Goal: Task Accomplishment & Management: Manage account settings

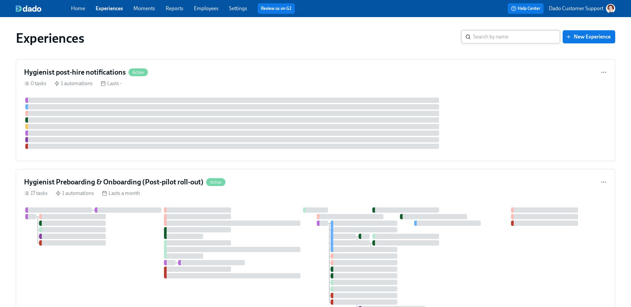
click at [483, 37] on input "search" at bounding box center [516, 36] width 87 height 13
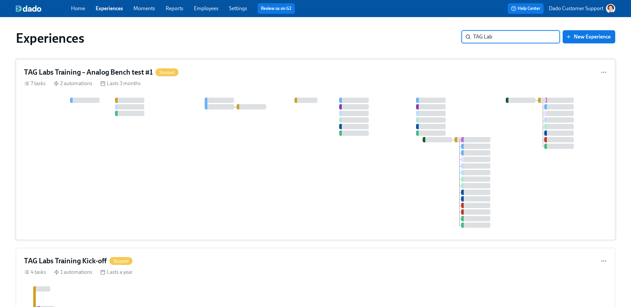
type input "TAG Lab"
click at [223, 159] on div at bounding box center [315, 163] width 583 height 130
click at [113, 284] on div "TAG Labs Training Kick-off Stopped 4 tasks 1 automations Lasts a year" at bounding box center [316, 312] width 600 height 128
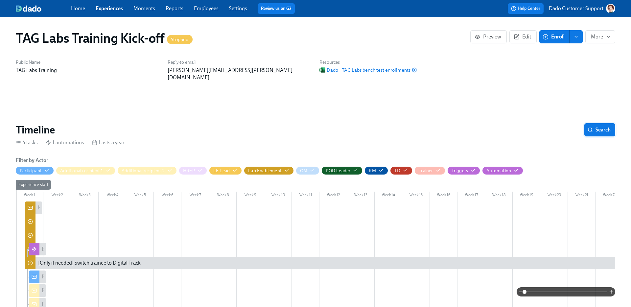
click at [596, 127] on span "Search" at bounding box center [600, 130] width 22 height 7
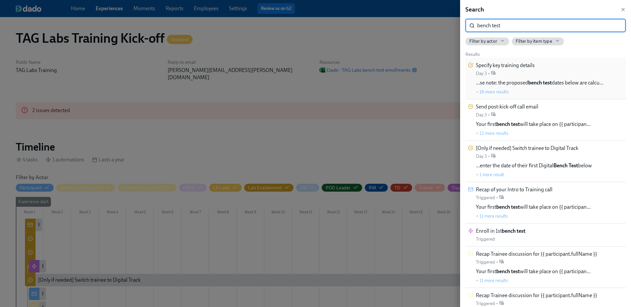
type input "bench test"
click at [508, 59] on div "Specify key training details Day 3 • …se note: the proposed bench test dates be…" at bounding box center [546, 78] width 160 height 41
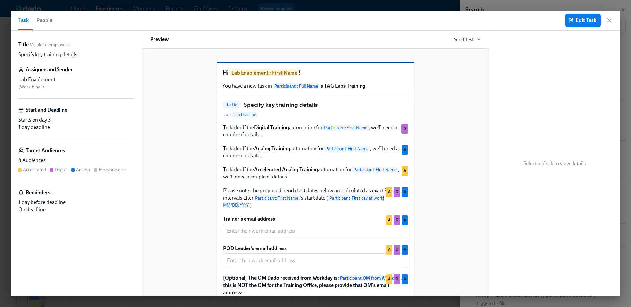
click at [582, 22] on span "Edit Task" at bounding box center [583, 20] width 26 height 7
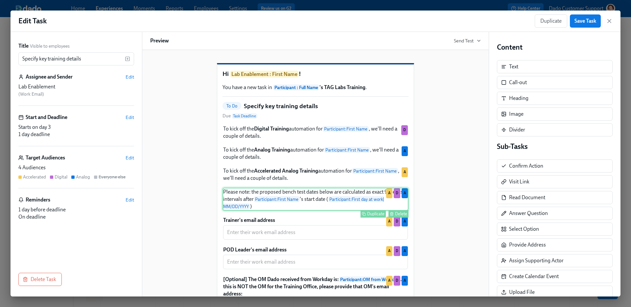
click at [302, 211] on div "Please note: the proposed bench test dates below are calculated as exact 9 week…" at bounding box center [316, 199] width 186 height 23
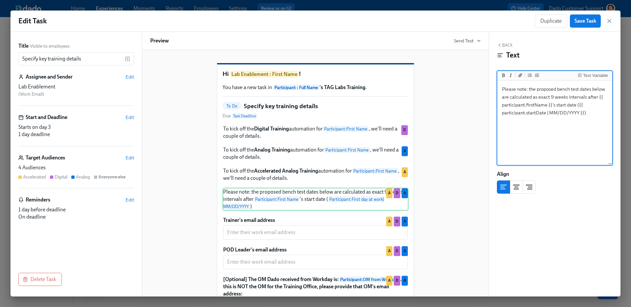
click at [562, 90] on textarea "Please note: the proposed bench test dates below are calculated as exact 9 week…" at bounding box center [555, 123] width 112 height 83
type textarea "Please note: the proposed Bench Test dates below are calculated as exact 9 week…"
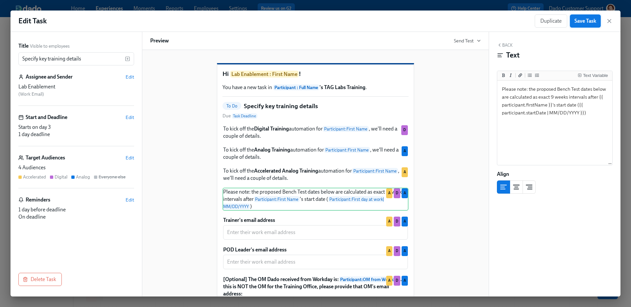
scroll to position [162, 0]
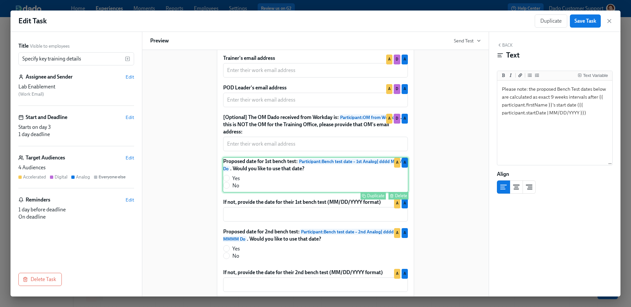
click at [281, 193] on div "Proposed date for 1st bench test: Participant : Bench test date – 1st Analog | …" at bounding box center [316, 175] width 186 height 36
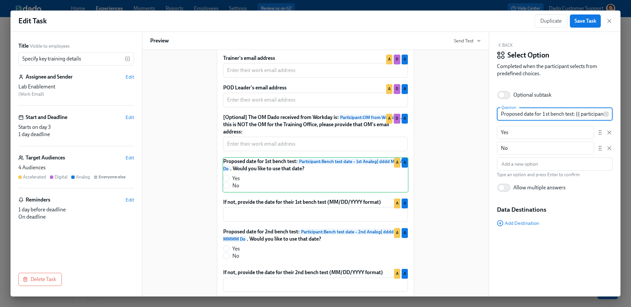
drag, startPoint x: 544, startPoint y: 112, endPoint x: 553, endPoint y: 112, distance: 9.2
click at [553, 112] on input "Proposed date for 1st bench test: {{ participant.benchTestDate1stAnalog | dddd …" at bounding box center [550, 114] width 107 height 13
type input "Proposed date for Bench Test 1: {{ participant.benchTestDate1stAnalog | dddd MM…"
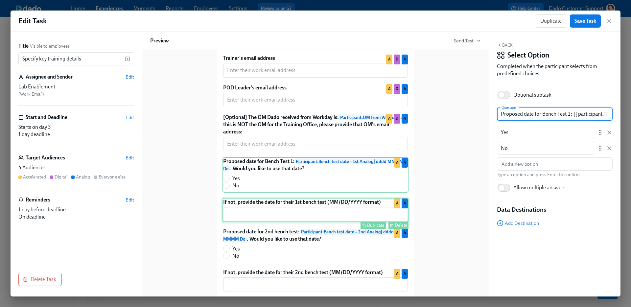
click at [320, 222] on div "If not, provide the date for their 1st bench test (MM/DD/YYYY format) ​ Duplica…" at bounding box center [316, 210] width 186 height 24
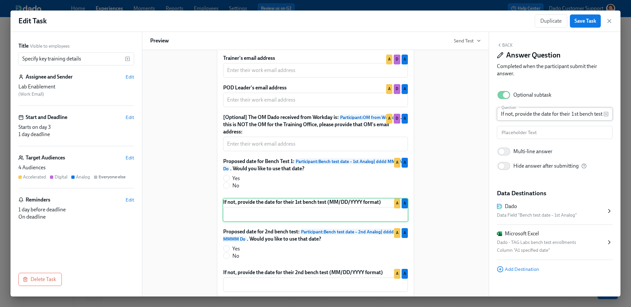
click at [573, 114] on input "If not, provide the date for their 1st bench test (MM/DD/YYYY format)" at bounding box center [550, 114] width 107 height 13
paste input "Bench Test 1"
type input "If not, provide the date for their Bench Test 1 (MM/DD/YYYY format)"
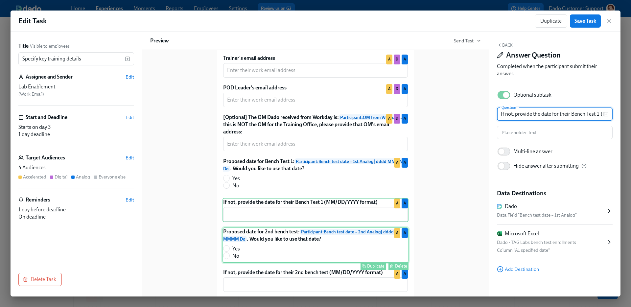
click at [363, 243] on div "Proposed date for 2nd bench test: Participant : Bench test date – 2nd Analog | …" at bounding box center [316, 246] width 186 height 36
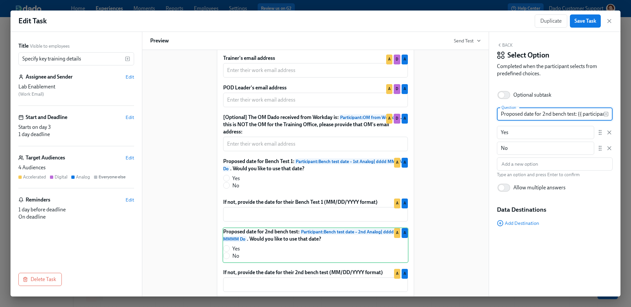
click at [541, 112] on input "Proposed date for 2nd bench test: {{ participant.benchTestDate2ndAnalog | dddd …" at bounding box center [550, 114] width 107 height 13
paste input "Bench Test 1"
type input "Proposed date for Bench Test 2: {{ participant.benchTestDate2ndAnalog | dddd MM…"
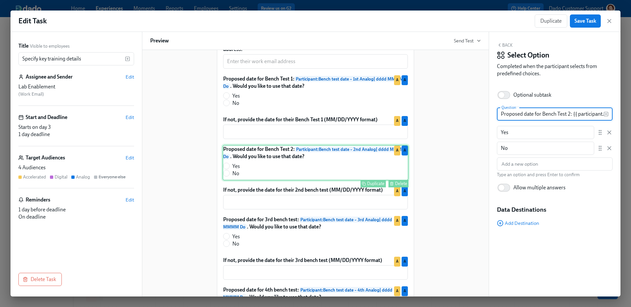
scroll to position [244, 0]
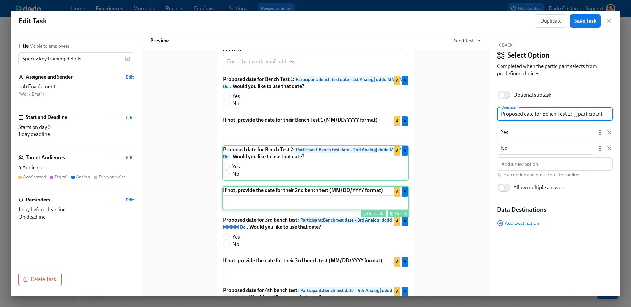
click at [341, 204] on div "If not, provide the date for their 2nd bench test (MM/DD/YYYY format) ​ Duplica…" at bounding box center [316, 198] width 186 height 24
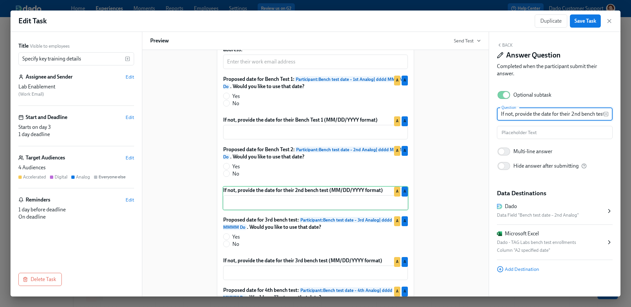
click at [571, 114] on input "If not, provide the date for their 2nd bench test (MM/DD/YYYY format)" at bounding box center [550, 114] width 107 height 13
paste input "Bench Test 2"
type input "If not, provide the date for their Bench Test 2 (MM/DD/YYYY format)"
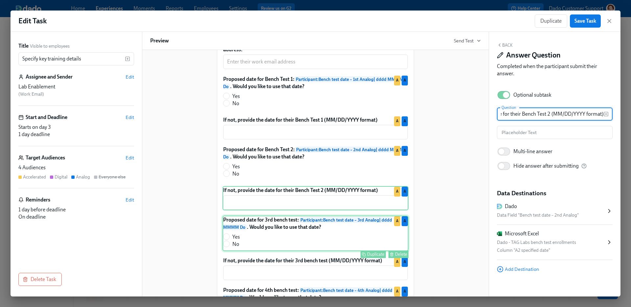
click at [327, 240] on div "Proposed date for 3rd bench test: Participant : Bench test date – 3rd Analog | …" at bounding box center [316, 234] width 186 height 36
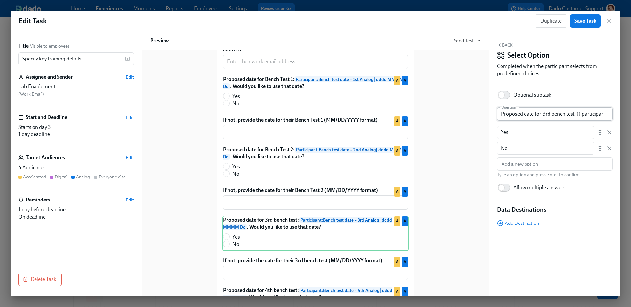
click at [543, 115] on input "Proposed date for 3rd bench test: {{ participant.benchTestDate3rdAnalog | dddd …" at bounding box center [550, 114] width 107 height 13
paste input "Bench Test 2"
type input "Proposed date for Bench Test 3: {{ participant.benchTestDate3rdAnalog | dddd MM…"
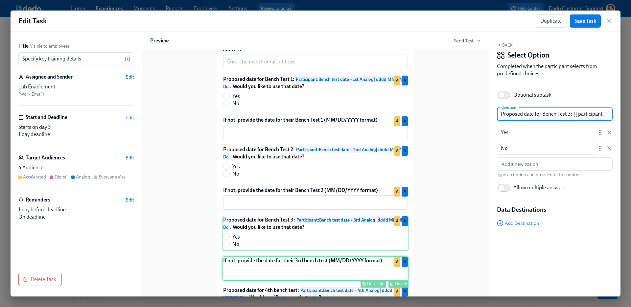
click at [324, 276] on div "If not, provide the date for their 3rd bench test (MM/DD/YYYY format) ​ Duplica…" at bounding box center [316, 268] width 186 height 24
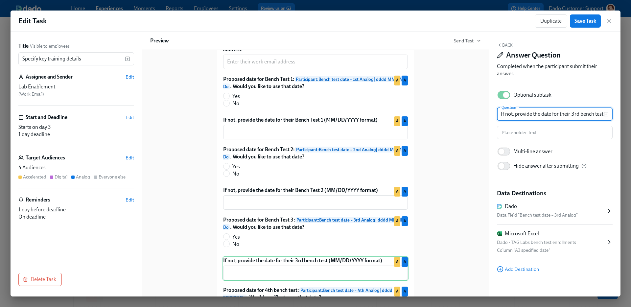
click at [572, 114] on input "If not, provide the date for their 3rd bench test (MM/DD/YYYY format)" at bounding box center [550, 114] width 107 height 13
paste input "Bench Test 3"
type input "If not, provide the date for their Bench Test 3 (MM/DD/YYYY format)"
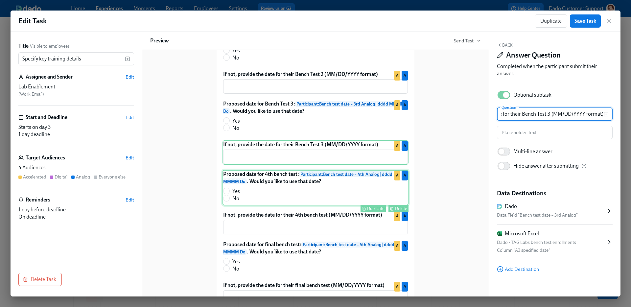
scroll to position [360, 0]
click at [330, 196] on div "Proposed date for 4th bench test: Participant : Bench test date – 4th Analog | …" at bounding box center [316, 188] width 186 height 36
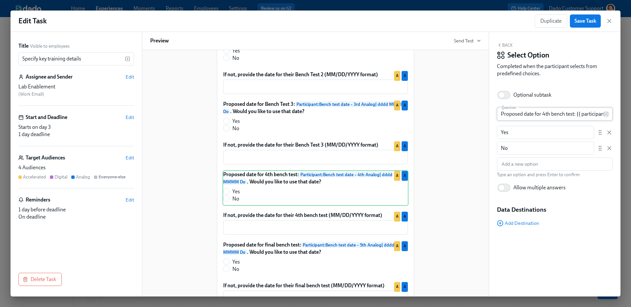
click at [542, 112] on input "Proposed date for 4th bench test: {{ participant.benchTestDate4thAnalog | dddd …" at bounding box center [550, 114] width 107 height 13
paste input "Bench Test 3"
type input "Proposed date for Bench Test 4: {{ participant.benchTestDate4thAnalog | dddd MM…"
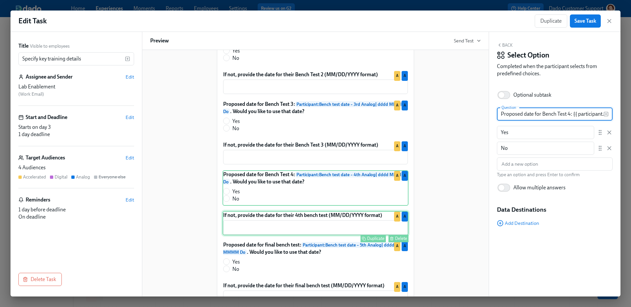
click at [350, 235] on div "If not, provide the date for their 4th bench test (MM/DD/YYYY format) ​ Duplica…" at bounding box center [316, 223] width 186 height 24
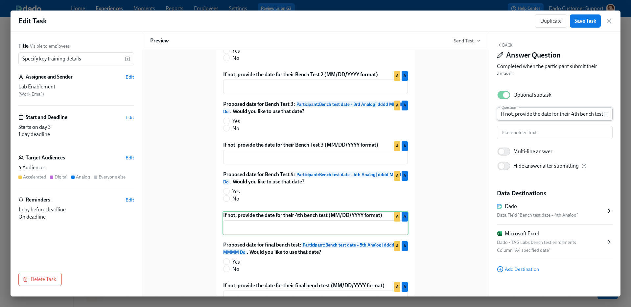
click at [571, 114] on input "If not, provide the date for their 4th bench test (MM/DD/YYYY format)" at bounding box center [550, 114] width 107 height 13
paste input "Bench Test 4"
type input "If not, provide the date for their Bench Test 4 (MM/DD/YYYY format)"
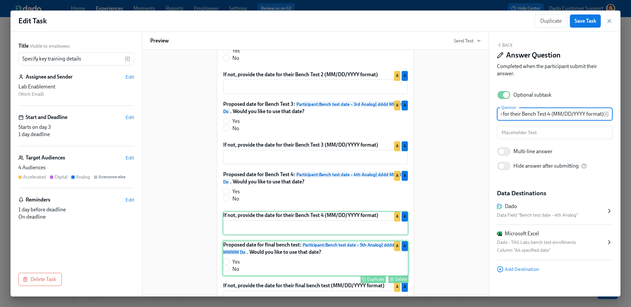
click at [369, 271] on div "Proposed date for final bench test: Participant : Bench test date – 5th Analog …" at bounding box center [316, 259] width 186 height 36
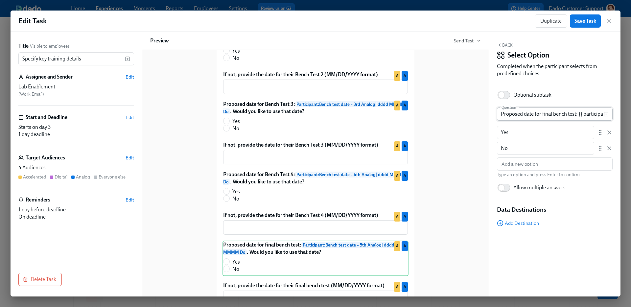
click at [541, 113] on input "Proposed date for final bench test: {{ participant.benchTestDate5thAnalog | ddd…" at bounding box center [550, 114] width 107 height 13
paste input "Bench Test 4"
type input "Proposed date for Bench Test 5: {{ participant.benchTestDate5thAnalog | dddd MM…"
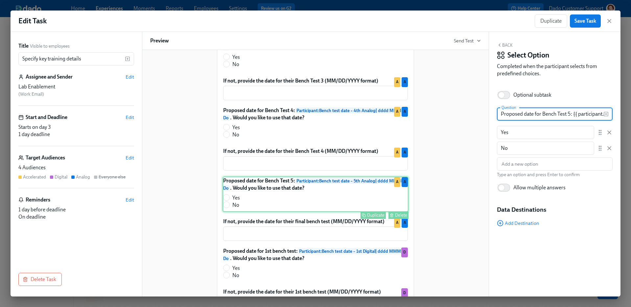
scroll to position [424, 0]
click at [329, 212] on div "Proposed date for Bench Test 5: Participant : Bench test date – 5th Analog | dd…" at bounding box center [316, 195] width 186 height 36
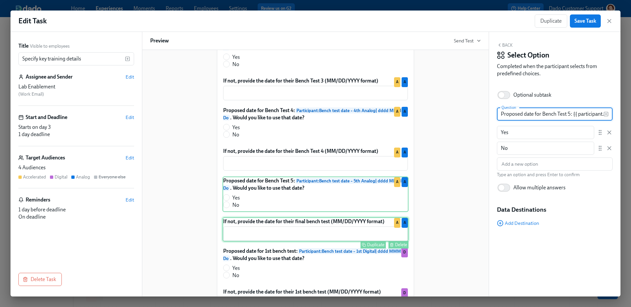
click at [324, 231] on div "If not, provide the date for their final bench test (MM/DD/YYYY format) ​ Dupli…" at bounding box center [316, 229] width 186 height 24
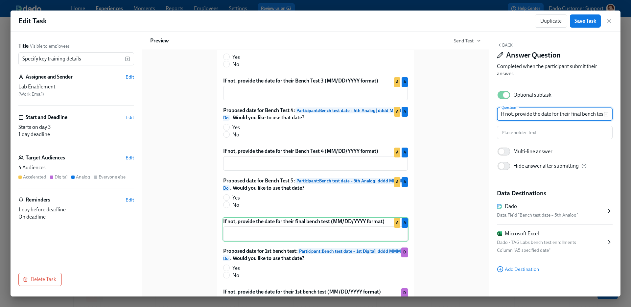
click at [572, 114] on input "If not, provide the date for their final bench test (MM/DD/YYYY format)" at bounding box center [550, 114] width 107 height 13
paste input "Bench Test 5"
type input "If not, provide the date for their Bench Test 5 (MM/DD/YYYY format)"
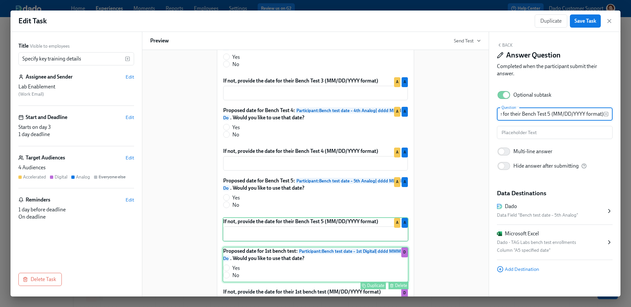
click at [345, 289] on div "Duplicate Delete" at bounding box center [316, 286] width 185 height 8
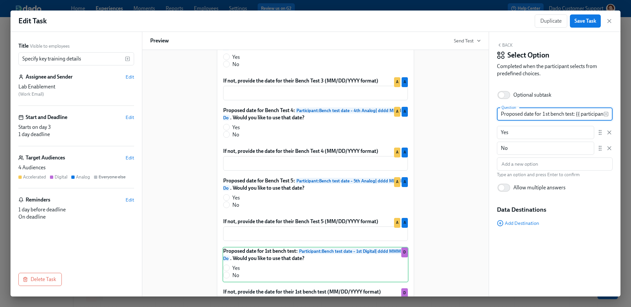
click at [543, 113] on input "Proposed date for 1st bench test: {{ participant.benchTestDate1stDigital | dddd…" at bounding box center [550, 114] width 107 height 13
paste input "Bench Test 5"
type input "Proposed date for Bench Test 1: {{ participant.benchTestDate1stDigital | dddd M…"
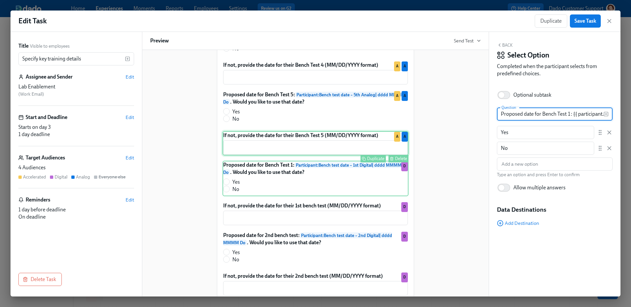
scroll to position [510, 0]
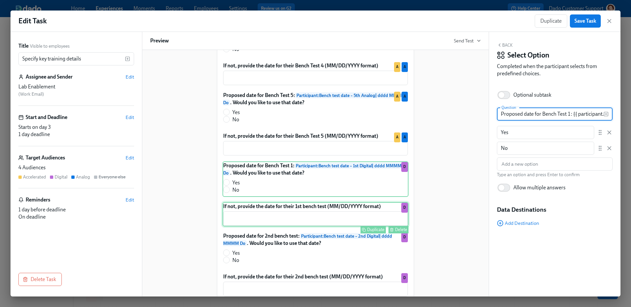
click at [321, 221] on div "If not, provide the date for their 1st bench test (MM/DD/YYYY format) ​ Duplica…" at bounding box center [316, 214] width 186 height 24
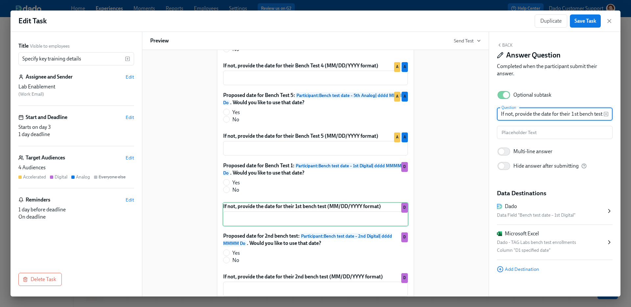
click at [571, 114] on input "If not, provide the date for their 1st bench test (MM/DD/YYYY format)" at bounding box center [550, 114] width 107 height 13
paste input "Bench Test 1"
type input "If not, provide the date for their Bench Test 1 (MM/DD/YYYY format)"
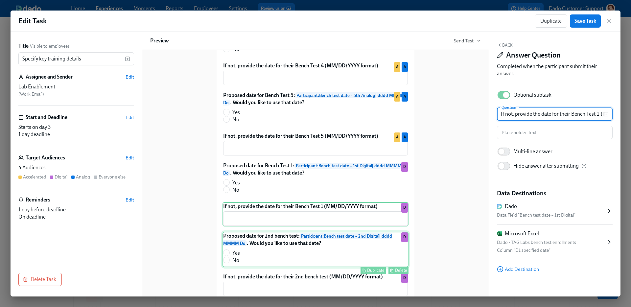
click at [316, 267] on div "Proposed date for 2nd bench test: Participant : Bench test date – 2nd Digital |…" at bounding box center [316, 250] width 186 height 36
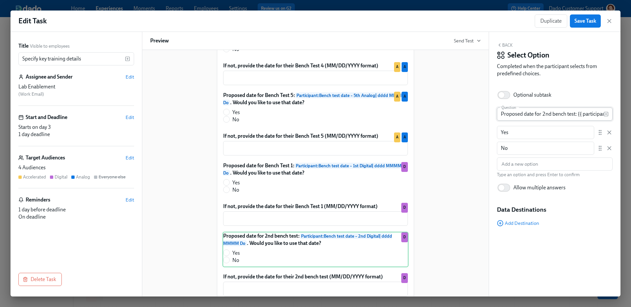
click at [542, 114] on input "Proposed date for 2nd bench test: {{ participant.benchTestDate2ndDigital | dddd…" at bounding box center [550, 114] width 107 height 13
paste input "Bench Test 1"
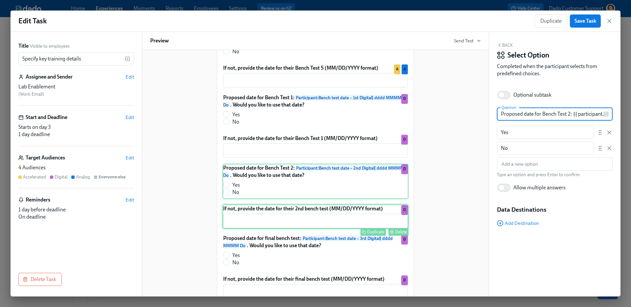
scroll to position [577, 0]
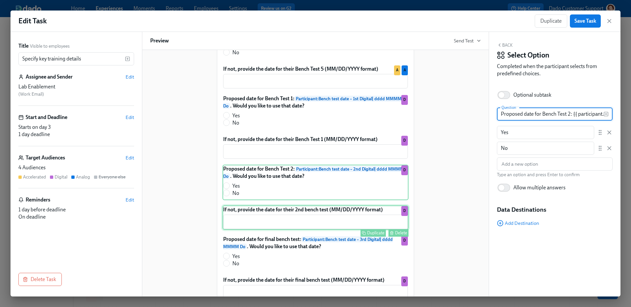
type input "Proposed date for Bench Test 2: {{ participant.benchTestDate2ndDigital | dddd M…"
click at [366, 237] on button "Duplicate" at bounding box center [373, 233] width 25 height 8
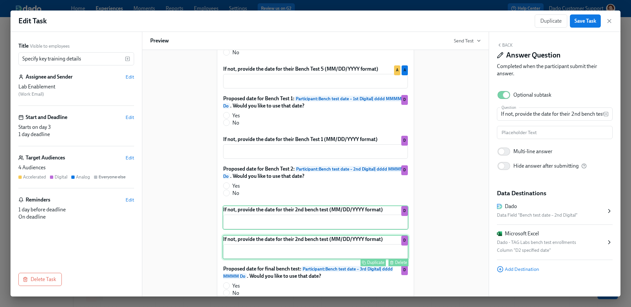
click at [382, 258] on div "If not, provide the date for their 2nd bench test (MM/DD/YYYY format) ​ Duplica…" at bounding box center [316, 247] width 186 height 24
click at [403, 265] on div "Delete" at bounding box center [401, 262] width 12 height 5
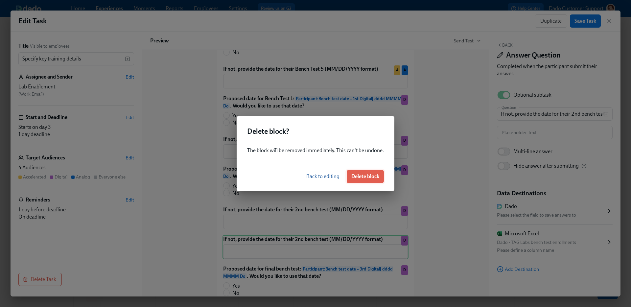
click at [373, 170] on div "Back to editing Delete block" at bounding box center [316, 176] width 158 height 29
click at [369, 182] on button "Delete block" at bounding box center [365, 176] width 37 height 13
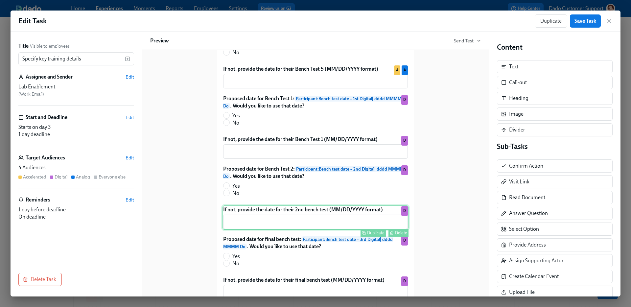
click at [357, 230] on div "If not, provide the date for their 2nd bench test (MM/DD/YYYY format) ​ Duplica…" at bounding box center [316, 217] width 186 height 24
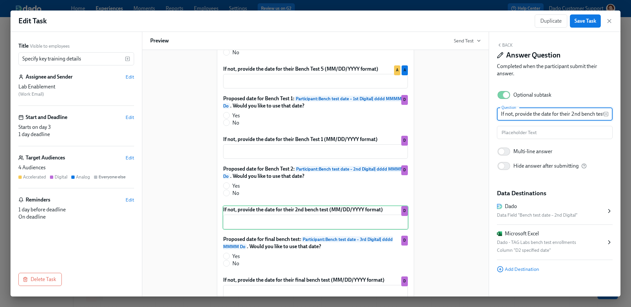
click at [573, 115] on input "If not, provide the date for their 2nd bench test (MM/DD/YYYY format)" at bounding box center [550, 114] width 107 height 13
paste input "Bench Test 2"
type input "If not, provide the date for their Bench Test 2 (MM/DD/YYYY format)"
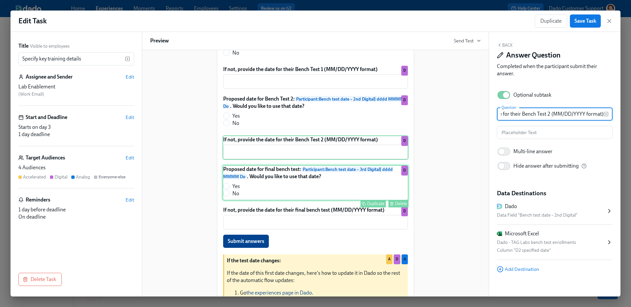
scroll to position [659, 0]
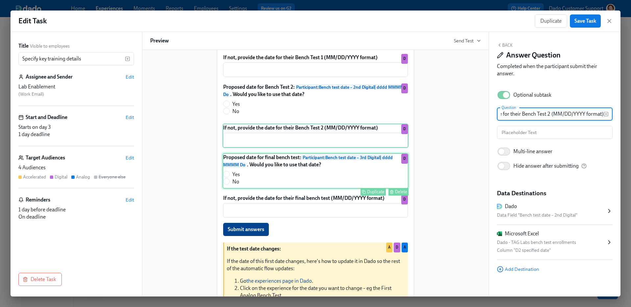
click at [324, 172] on div "Proposed date for final bench test: Participant : Bench test date – 3rd Digital…" at bounding box center [316, 171] width 186 height 36
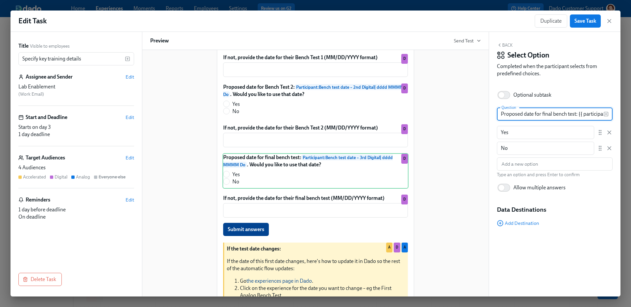
click at [542, 113] on input "Proposed date for final bench test: {{ participant.benchTestDate3rdDigital | dd…" at bounding box center [550, 114] width 107 height 13
paste input "Bench Test 2"
type input "Proposed date for Bench Test 3: {{ participant.benchTestDate3rdDigital | dddd M…"
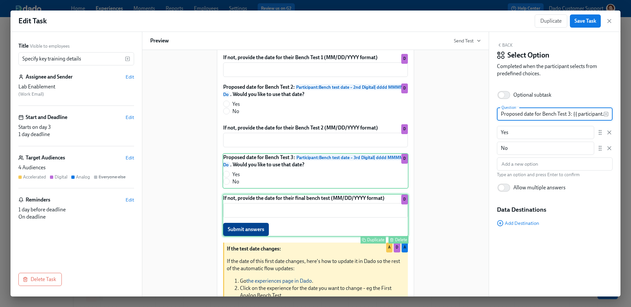
click at [339, 236] on div "If not, provide the date for their final bench test (MM/DD/YYYY format) ​ Submi…" at bounding box center [316, 215] width 186 height 43
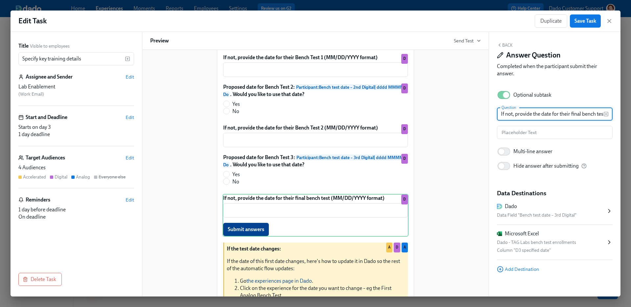
click at [572, 114] on input "If not, provide the date for their final bench test (MM/DD/YYYY format)" at bounding box center [550, 114] width 107 height 13
paste input "Bench Test 3"
click at [517, 111] on input "If not, provide the date for their Bench Test 3 (MM/DD/YYYY format)" at bounding box center [550, 114] width 107 height 13
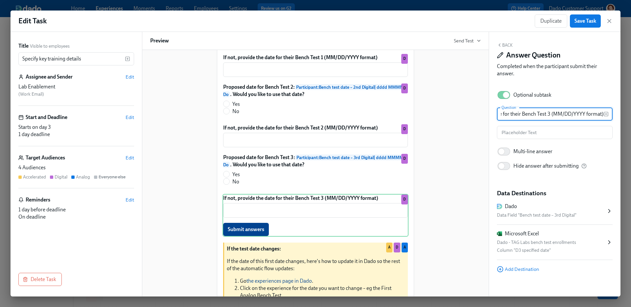
type input "If not, provide the date for Bench Test 3 (MM/DD/YYYY format)"
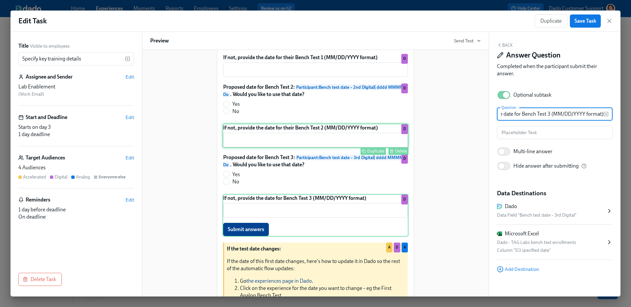
click at [336, 148] on div "If not, provide the date for their Bench Test 2 (MM/DD/YYYY format) ​ Duplicate…" at bounding box center [316, 136] width 186 height 24
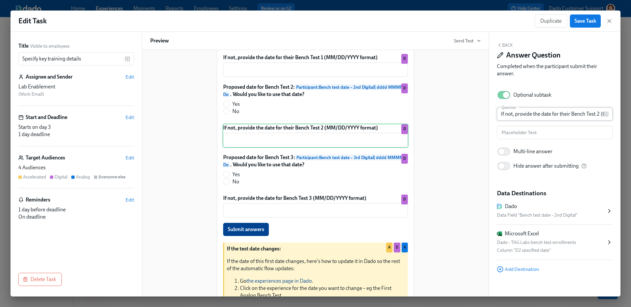
click at [564, 113] on input "If not, provide the date for their Bench Test 2 (MM/DD/YYYY format)" at bounding box center [550, 114] width 107 height 13
type input "If not, provide the date for Bench Test 2 (MM/DD/YYYY format)"
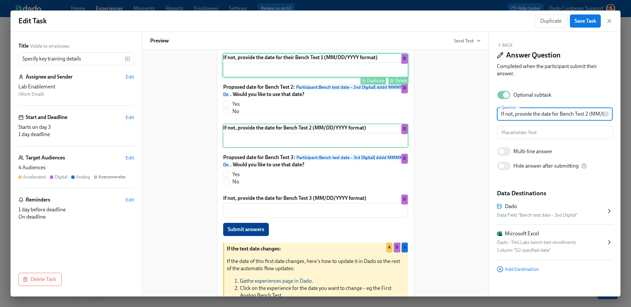
click at [329, 78] on div "If not, provide the date for their Bench Test 1 (MM/DD/YYYY format) ​ Duplicate…" at bounding box center [316, 65] width 186 height 24
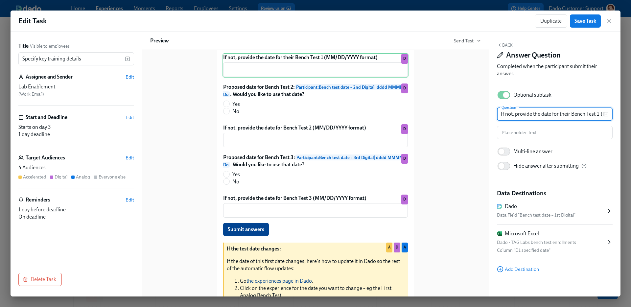
click at [567, 115] on input "If not, provide the date for their Bench Test 1 (MM/DD/YYYY format)" at bounding box center [550, 114] width 107 height 13
type input "If not, provide the date for Bench Test 1 (MM/DD/YYYY format)"
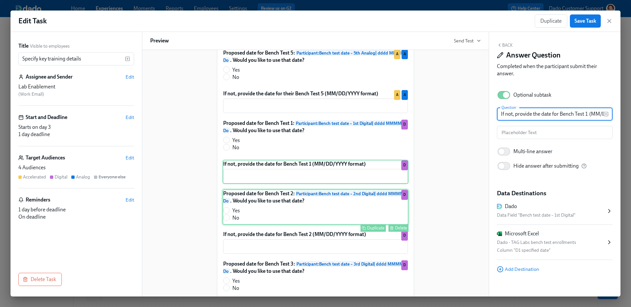
scroll to position [549, 0]
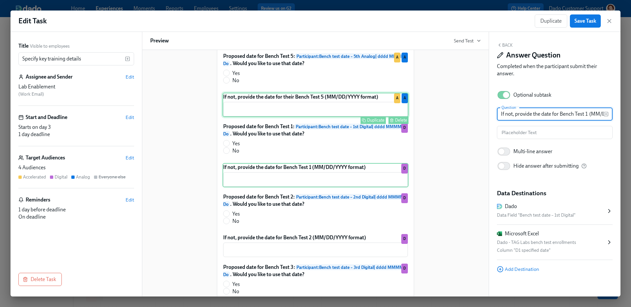
click at [301, 117] on div "If not, provide the date for their Bench Test 5 (MM/DD/YYYY format) ​ Duplicate…" at bounding box center [316, 105] width 186 height 24
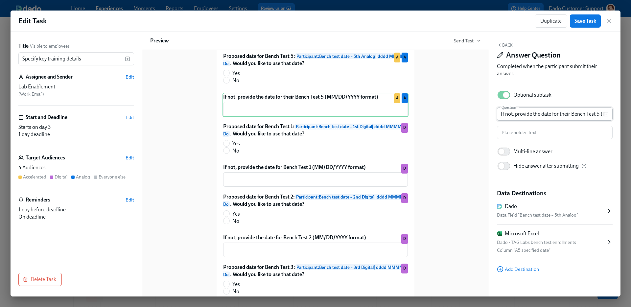
click at [562, 113] on input "If not, provide the date for their Bench Test 5 (MM/DD/YYYY format)" at bounding box center [550, 114] width 107 height 13
type input "If not, provide the date for Bench Test 5 (MM/DD/YYYY format)"
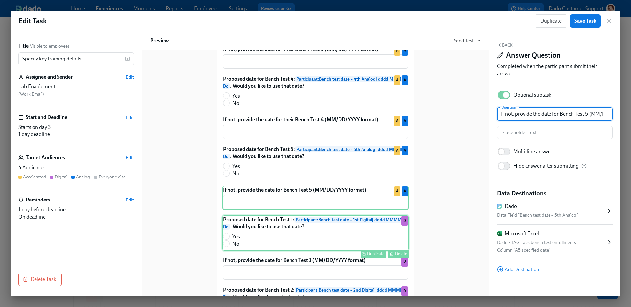
scroll to position [454, 0]
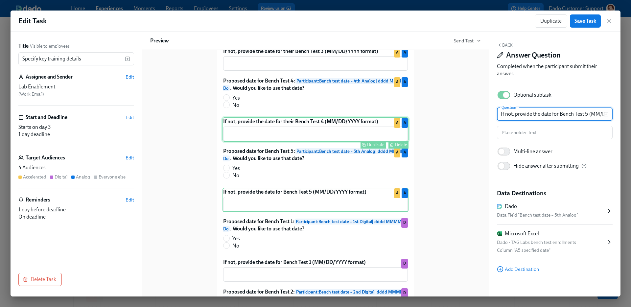
click at [346, 137] on div "If not, provide the date for their Bench Test 4 (MM/DD/YYYY format) ​ Duplicate…" at bounding box center [316, 129] width 186 height 24
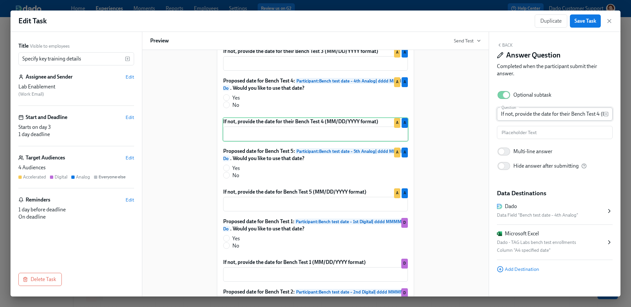
click at [568, 115] on input "If not, provide the date for their Bench Test 4 (MM/DD/YYYY format)" at bounding box center [550, 114] width 107 height 13
type input "If not, provide the date for Bench Test 4 (MM/DD/YYYY format)"
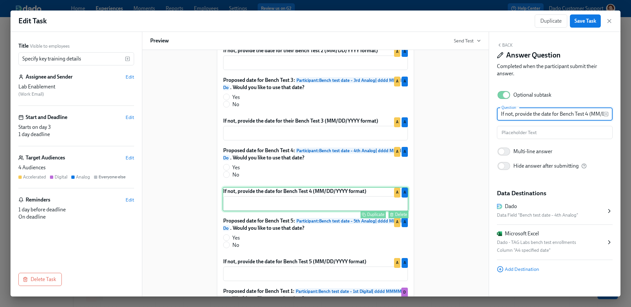
scroll to position [383, 0]
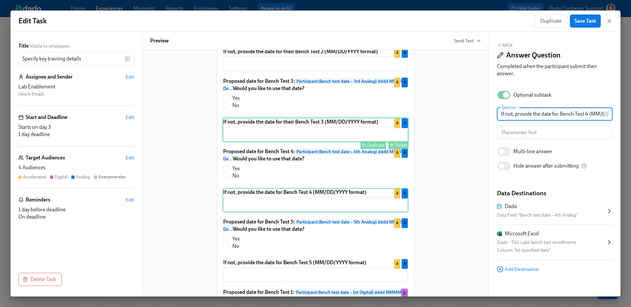
click at [308, 142] on div "If not, provide the date for their Bench Test 3 (MM/DD/YYYY format) ​ Duplicate…" at bounding box center [316, 130] width 186 height 24
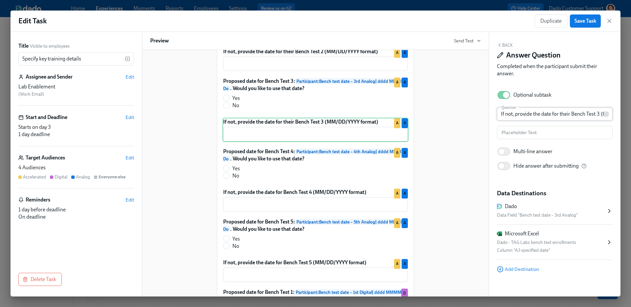
click at [567, 116] on input "If not, provide the date for their Bench Test 3 (MM/DD/YYYY format)" at bounding box center [550, 114] width 107 height 13
type input "If not, provide the date for Bench Test 3 (MM/DD/YYYY format)"
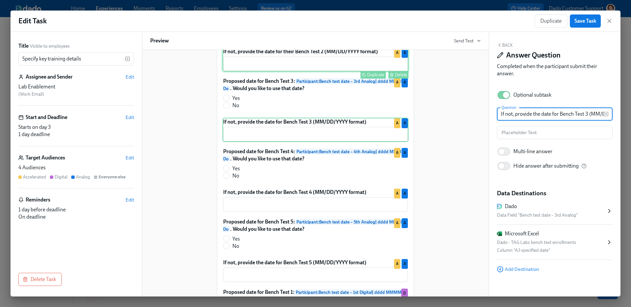
click at [342, 67] on div "If not, provide the date for their Bench Test 2 (MM/DD/YYYY format) ​ Duplicate…" at bounding box center [316, 59] width 186 height 24
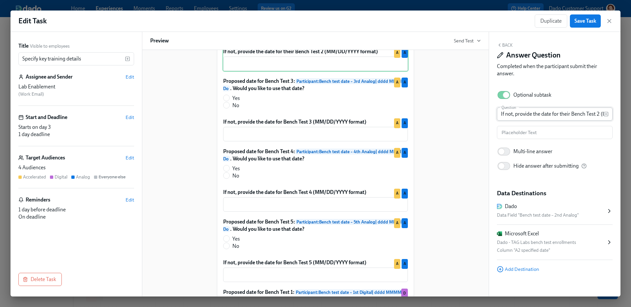
click at [569, 116] on input "If not, provide the date for their Bench Test 2 (MM/DD/YYYY format)" at bounding box center [550, 114] width 107 height 13
type input "If not, provide the date for Bench Test 2 (MM/DD/YYYY format)"
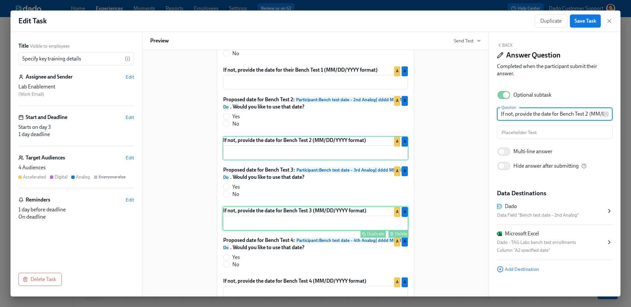
scroll to position [293, 0]
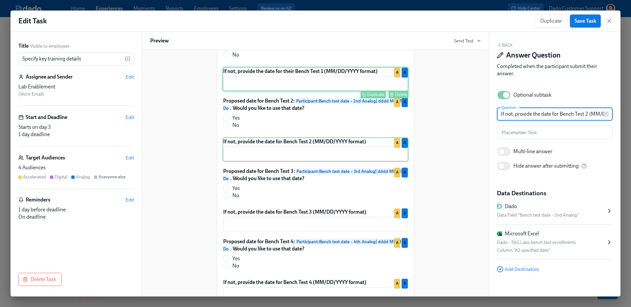
click at [318, 91] on div "If not, provide the date for their Bench Test 1 (MM/DD/YYYY format) ​ Duplicate…" at bounding box center [316, 79] width 186 height 24
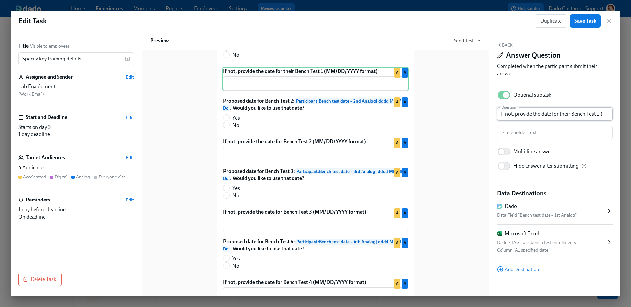
click at [564, 113] on input "If not, provide the date for their Bench Test 1 (MM/DD/YYYY format)" at bounding box center [550, 114] width 107 height 13
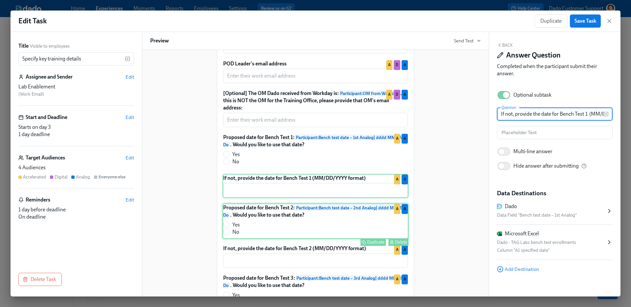
scroll to position [187, 0]
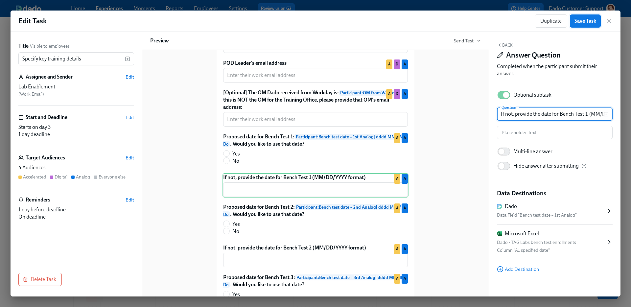
type input "If not, provide the date for Bench Test 1 (MM/DD/YYYY format)"
click at [583, 21] on span "Save Task" at bounding box center [586, 21] width 22 height 7
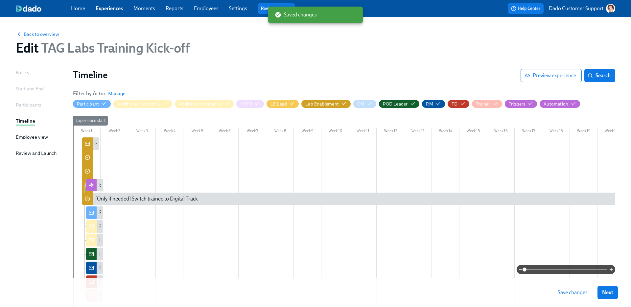
click at [570, 297] on button "Save changes" at bounding box center [572, 292] width 39 height 13
click at [603, 74] on span "Search" at bounding box center [600, 75] width 22 height 7
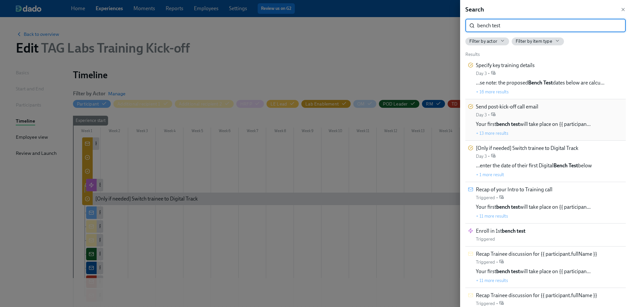
type input "bench test"
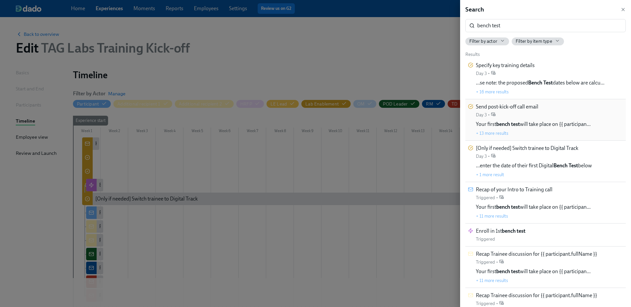
click at [601, 122] on div "Send post-kick-off call email Day 3 • Your first bench test will take place on …" at bounding box center [545, 119] width 155 height 33
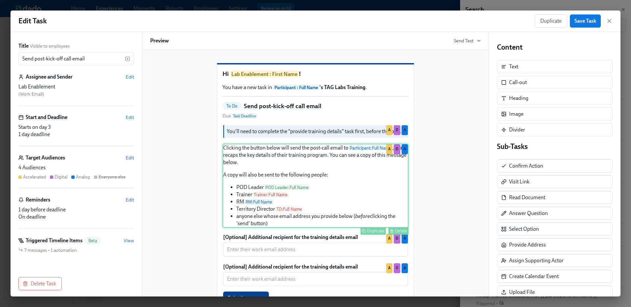
click at [246, 175] on div "Clicking the button below will send the post-call email to Participant : Full N…" at bounding box center [316, 186] width 186 height 84
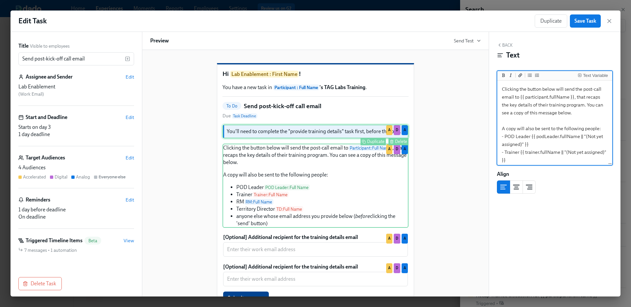
click at [329, 138] on div "You'll need to complete the "provide training details" task first, before this …" at bounding box center [316, 132] width 186 height 14
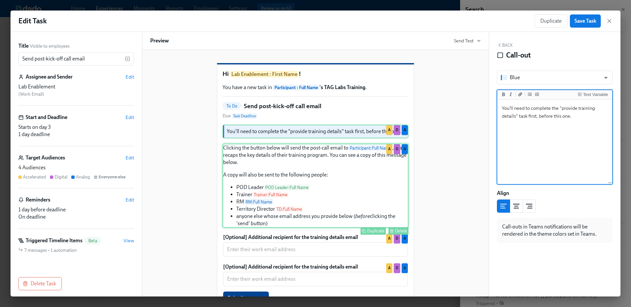
click at [303, 184] on div "Clicking the button below will send the post-call email to Participant : Full N…" at bounding box center [316, 186] width 186 height 84
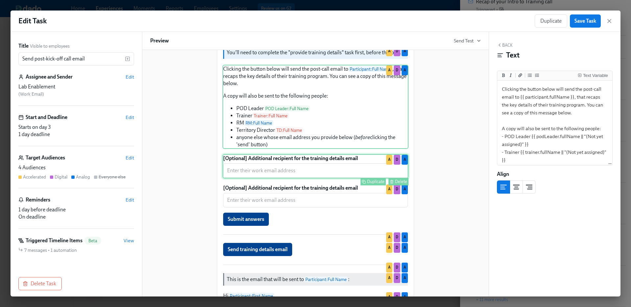
scroll to position [319, 0]
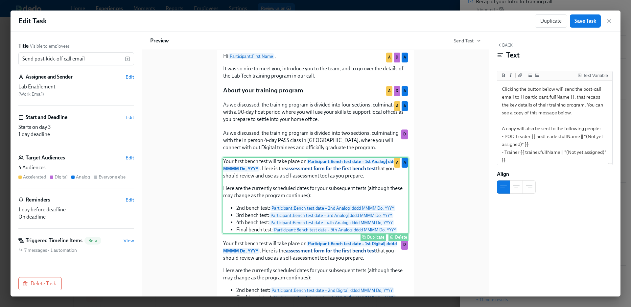
click at [312, 182] on div "Your first bench test will take place on Participant : Bench test date – 1st An…" at bounding box center [316, 195] width 186 height 77
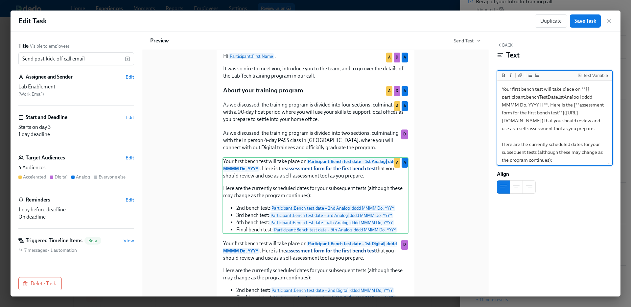
click at [525, 90] on textarea "Your first bench test will take place on **{{ participant.benchTestDate1stAnalo…" at bounding box center [555, 176] width 112 height 188
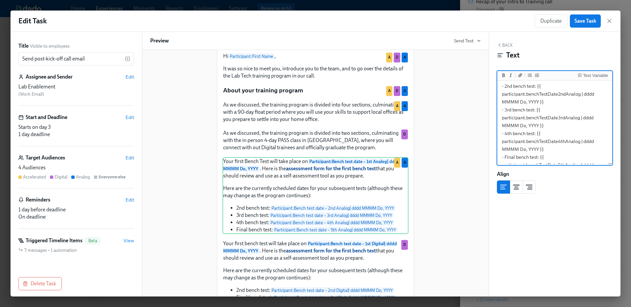
scroll to position [89, 0]
click at [512, 111] on textarea "Your first Bench Test will take place on **{{ participant.benchTestDate1stAnalo…" at bounding box center [555, 87] width 112 height 188
drag, startPoint x: 535, startPoint y: 111, endPoint x: 505, endPoint y: 111, distance: 29.6
click at [505, 111] on textarea "Your first Bench Test will take place on **{{ participant.benchTestDate1stAnalo…" at bounding box center [555, 87] width 112 height 188
drag, startPoint x: 535, startPoint y: 134, endPoint x: 505, endPoint y: 136, distance: 29.9
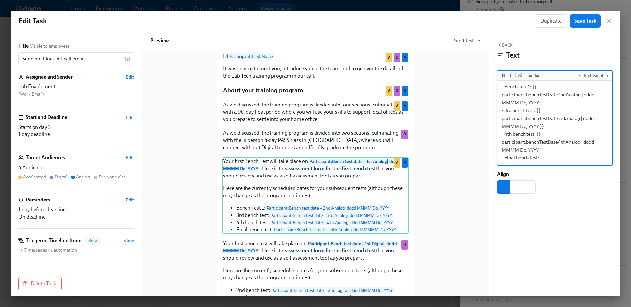
click at [505, 136] on textarea "Your first Bench Test will take place on **{{ participant.benchTestDate1stAnalo…" at bounding box center [555, 87] width 112 height 188
click at [529, 111] on textarea "Your first Bench Test will take place on **{{ participant.benchTestDate1stAnalo…" at bounding box center [555, 87] width 112 height 188
click at [530, 133] on textarea "Your first Bench Test will take place on **{{ participant.benchTestDate1stAnalo…" at bounding box center [555, 87] width 112 height 188
drag, startPoint x: 534, startPoint y: 119, endPoint x: 505, endPoint y: 120, distance: 28.6
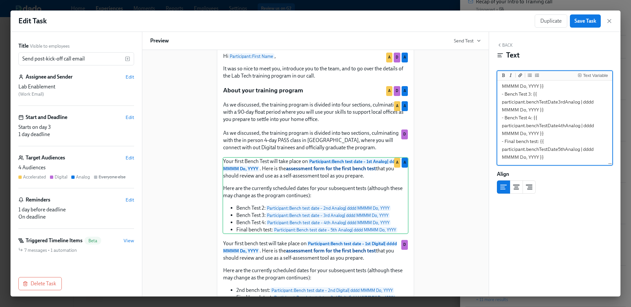
drag, startPoint x: 538, startPoint y: 143, endPoint x: 504, endPoint y: 145, distance: 33.3
click at [504, 145] on textarea "Your first Bench Test will take place on **{{ participant.benchTestDate1stAnalo…" at bounding box center [555, 70] width 112 height 188
type textarea "Your first Bench Test will take place on **{{ participant.benchTestDate1stAnalo…"
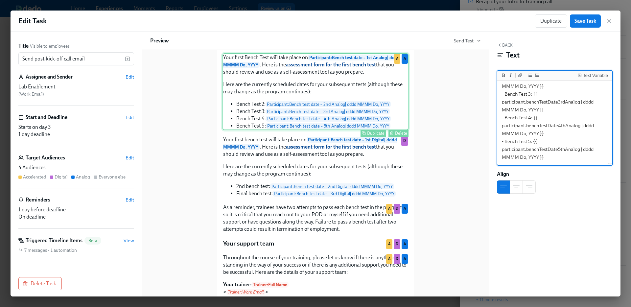
scroll to position [423, 0]
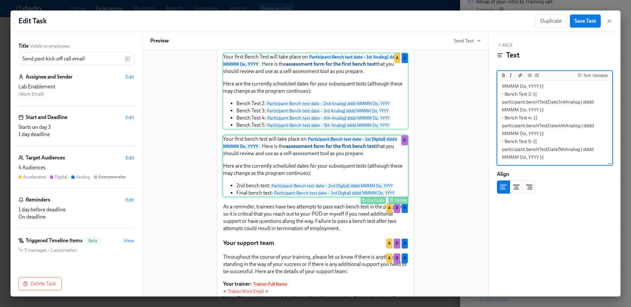
click at [329, 180] on div "Your first bench test will take place on Participant : Bench test date – 1st Di…" at bounding box center [316, 166] width 186 height 62
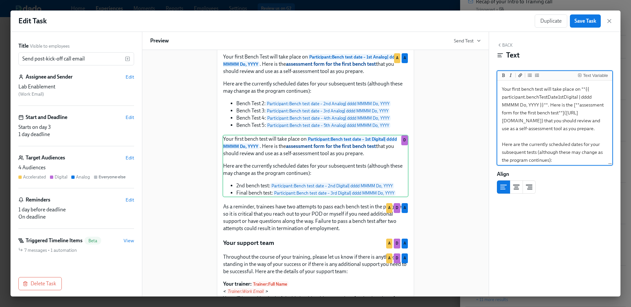
drag, startPoint x: 522, startPoint y: 89, endPoint x: 543, endPoint y: 90, distance: 20.7
click at [543, 90] on textarea "Your first bench test will take place on **{{ participant.benchTestDate1stDigit…" at bounding box center [555, 152] width 112 height 141
drag, startPoint x: 559, startPoint y: 112, endPoint x: 520, endPoint y: 114, distance: 38.5
click at [520, 114] on textarea "Your first Bench Test will take place on **{{ participant.benchTestDate1stDigit…" at bounding box center [555, 152] width 112 height 141
type textarea "Your first Bench Test will take place on **{{ participant.benchTestDate1stDigit…"
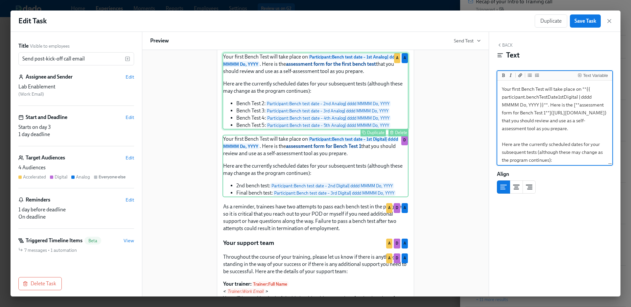
click at [356, 82] on div "Your first Bench Test will take place on Participant : Bench test date – 1st An…" at bounding box center [316, 91] width 186 height 77
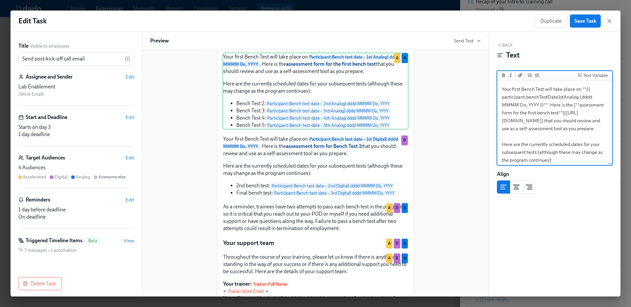
drag, startPoint x: 559, startPoint y: 114, endPoint x: 519, endPoint y: 116, distance: 39.2
click at [519, 116] on textarea "Your first Bench Test will take place on **{{ participant.benchTestDate1stAnalo…" at bounding box center [555, 176] width 112 height 188
click at [519, 115] on textarea "Your first Bench Test will take place on **{{ participant.benchTestDate1stAnalo…" at bounding box center [555, 176] width 112 height 188
type textarea "Your first Bench Test will take place on **{{ participant.benchTestDate1stAnalo…"
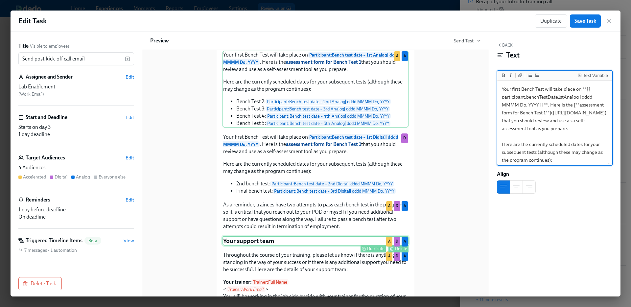
scroll to position [425, 0]
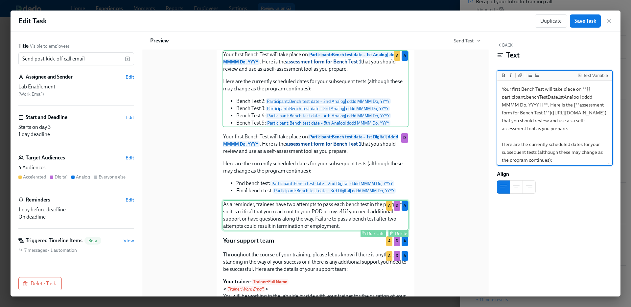
click at [330, 213] on div "As a reminder, trainees have two attempts to pass each bench test in the progra…" at bounding box center [316, 215] width 186 height 30
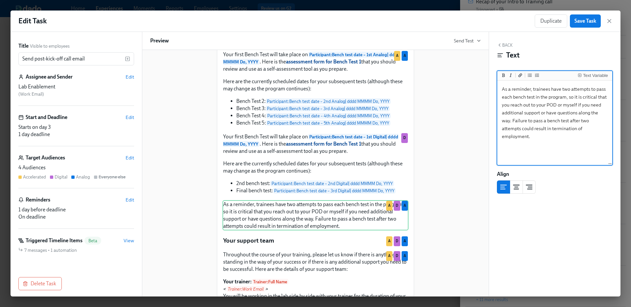
click at [516, 99] on textarea "As a reminder, trainees have two attempts to pass each bench test in the progra…" at bounding box center [555, 123] width 112 height 83
drag, startPoint x: 547, startPoint y: 120, endPoint x: 567, endPoint y: 120, distance: 20.7
click at [568, 120] on textarea "As a reminder, trainees have two attempts to pass each Bench Test in the progra…" at bounding box center [555, 123] width 112 height 83
type textarea "As a reminder, trainees have two attempts to pass each Bench Test in the progra…"
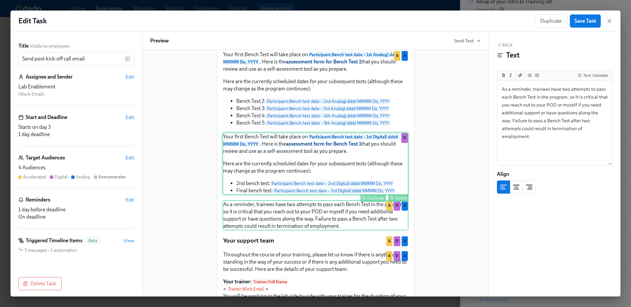
click at [247, 195] on div "Your first Bench Test will take place on Participant : Bench test date – 1st Di…" at bounding box center [316, 163] width 186 height 62
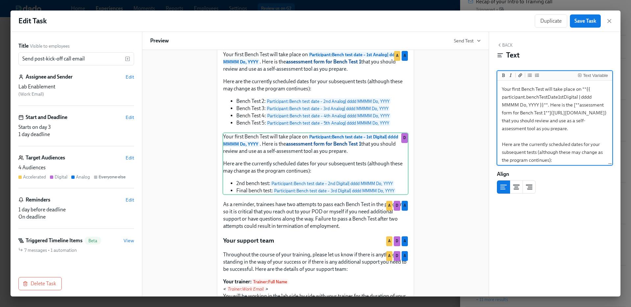
scroll to position [82, 0]
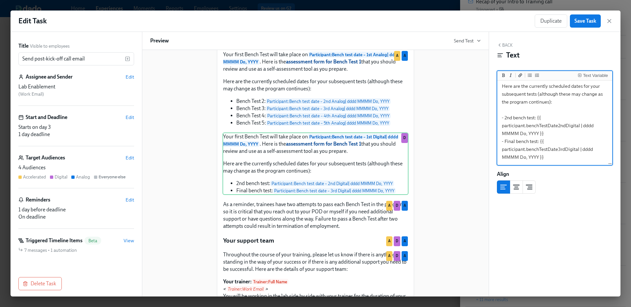
drag, startPoint x: 504, startPoint y: 118, endPoint x: 536, endPoint y: 118, distance: 31.6
click at [536, 118] on textarea "Your first Bench Test will take place on **{{ participant.benchTestDate1stDigit…" at bounding box center [555, 94] width 112 height 141
drag, startPoint x: 505, startPoint y: 143, endPoint x: 538, endPoint y: 141, distance: 33.6
click at [539, 141] on textarea "Your first Bench Test will take place on **{{ participant.benchTestDate1stDigit…" at bounding box center [555, 94] width 112 height 141
type textarea "Your first Bench Test will take place on **{{ participant.benchTestDate1stDigit…"
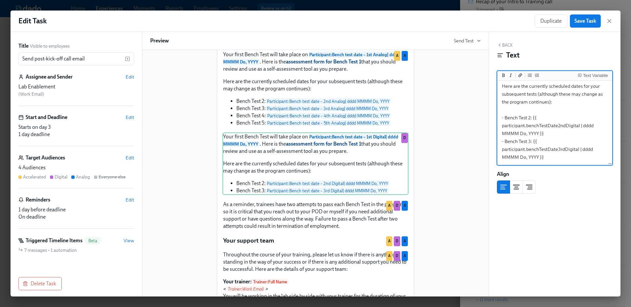
scroll to position [39, 0]
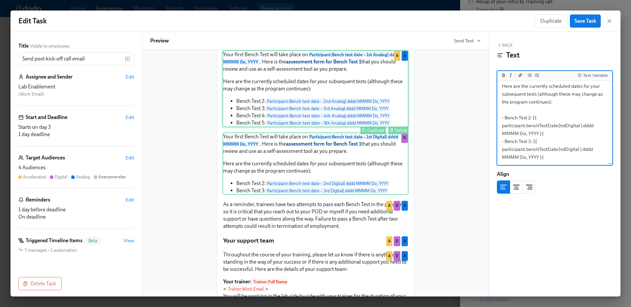
click at [370, 114] on div "Your first Bench Test will take place on Participant : Bench test date – 1st An…" at bounding box center [316, 88] width 186 height 77
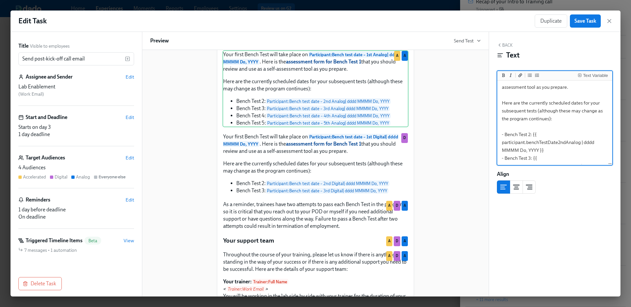
scroll to position [41, 0]
click at [595, 128] on textarea "Your first Bench Test will take place on **{{ participant.benchTestDate1stAnalo…" at bounding box center [555, 135] width 112 height 188
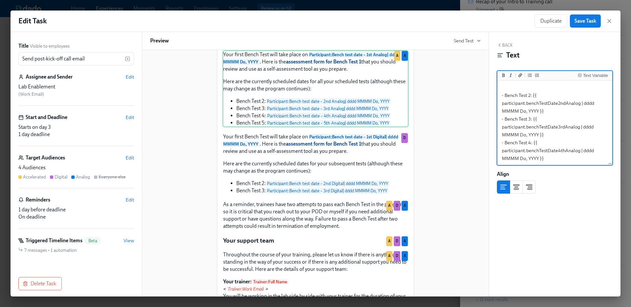
scroll to position [81, 0]
drag, startPoint x: 500, startPoint y: 118, endPoint x: 549, endPoint y: 133, distance: 52.0
click at [549, 133] on textarea "Your first Bench Test will take place on **{{ participant.benchTestDate1stAnalo…" at bounding box center [555, 95] width 112 height 188
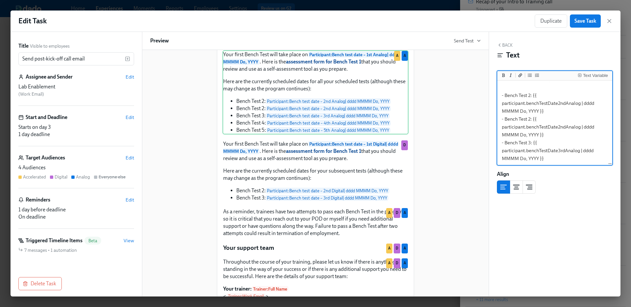
click at [530, 117] on textarea "Your first Bench Test will take place on **{{ participant.benchTestDate1stAnalo…" at bounding box center [555, 107] width 112 height 212
drag, startPoint x: 566, startPoint y: 126, endPoint x: 558, endPoint y: 126, distance: 7.9
click at [558, 126] on textarea "Your first Bench Test will take place on **{{ participant.benchTestDate1stAnalo…" at bounding box center [555, 107] width 112 height 212
type textarea "Your first Bench Test will take place on **{{ participant.benchTestDate1stAnalo…"
drag, startPoint x: 501, startPoint y: 119, endPoint x: 548, endPoint y: 133, distance: 49.8
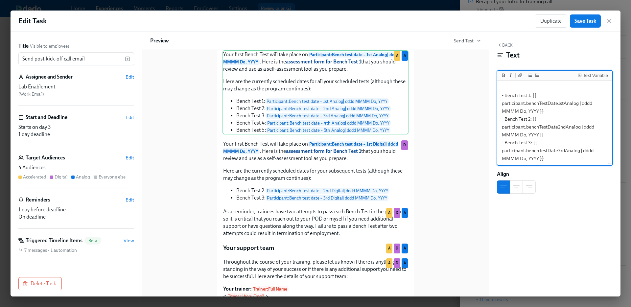
click at [549, 133] on textarea "Your first Bench Test will take place on **{{ participant.benchTestDate1stAnalo…" at bounding box center [555, 107] width 112 height 212
click at [555, 139] on textarea "Your first Bench Test will take place on **{{ participant.benchTestDate1stAnalo…" at bounding box center [555, 107] width 112 height 212
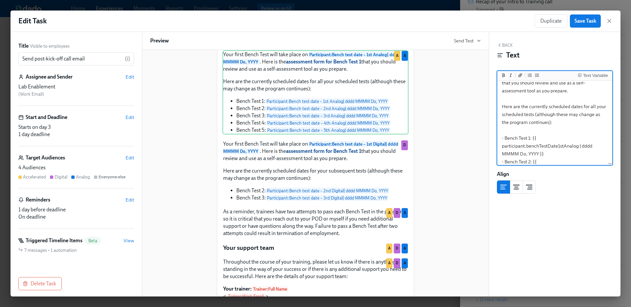
scroll to position [0, 0]
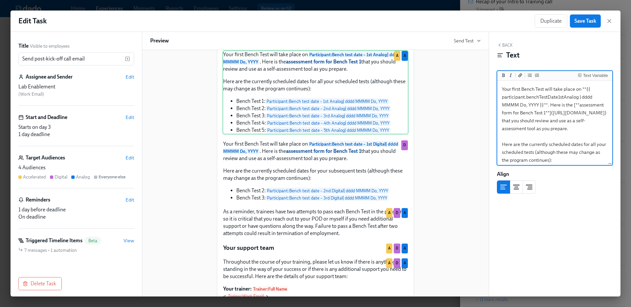
drag, startPoint x: 554, startPoint y: 135, endPoint x: 492, endPoint y: 68, distance: 91.2
click at [492, 68] on div "Back Text Text Variable Your first Bench Test will take place on **{{ participa…" at bounding box center [555, 164] width 132 height 265
click at [505, 138] on textarea "Your first Bench Test will take place on **{{ participant.benchTestDate1stAnalo…" at bounding box center [555, 188] width 112 height 212
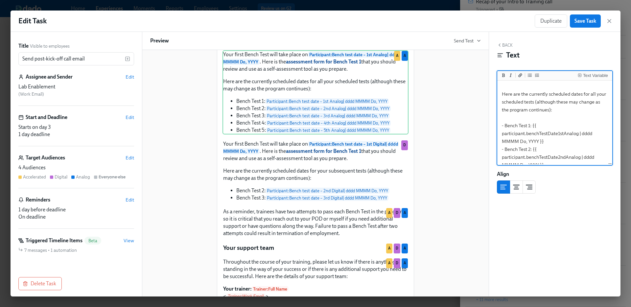
click at [500, 116] on textarea "Your first Bench Test will take place on **{{ participant.benchTestDate1stAnalo…" at bounding box center [555, 138] width 112 height 212
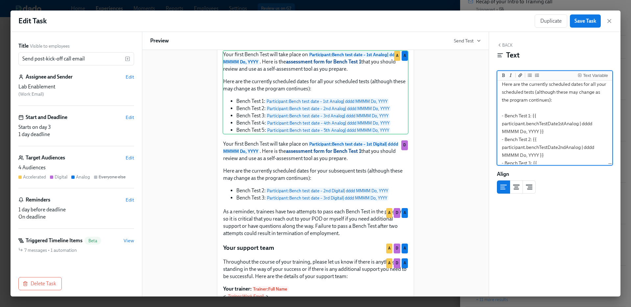
scroll to position [60, 0]
click at [541, 154] on textarea "Your first Bench Test will take place on **{{ participant.benchTestDate1stAnalo…" at bounding box center [555, 127] width 112 height 212
click at [551, 155] on textarea "Your first Bench Test will take place on **{{ participant.benchTestDate1stAnalo…" at bounding box center [555, 127] width 112 height 212
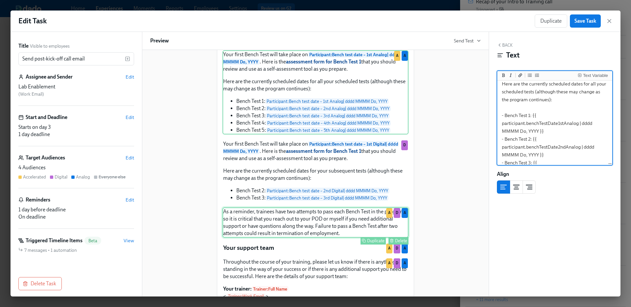
click at [251, 227] on div "As a reminder, trainees have two attempts to pass each Bench Test in the progra…" at bounding box center [316, 222] width 186 height 30
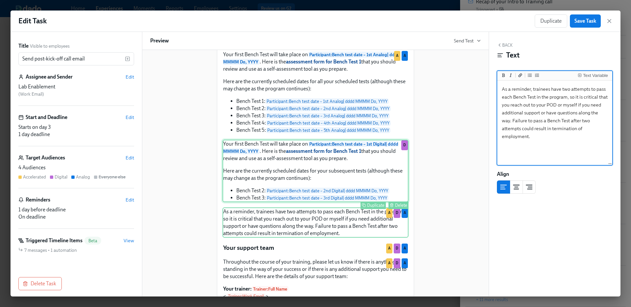
click at [304, 190] on div "Your first Bench Test will take place on Participant : Bench test date – 1st Di…" at bounding box center [316, 171] width 186 height 62
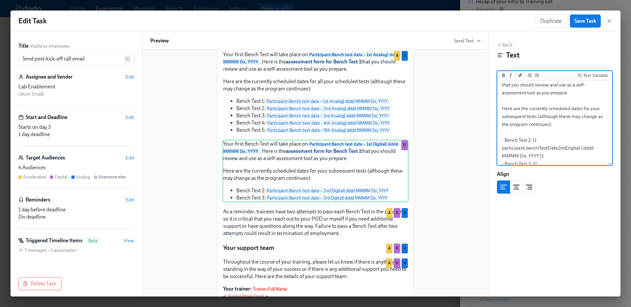
scroll to position [37, 0]
click at [499, 131] on textarea "Your first Bench Test will take place on **{{ participant.benchTestDate1stDigit…" at bounding box center [555, 115] width 112 height 141
click at [571, 142] on textarea "Your first Bench Test will take place on **{{ participant.benchTestDate1stDigit…" at bounding box center [555, 115] width 112 height 141
click at [562, 149] on textarea "Your first Bench Test will take place on **{{ participant.benchTestDate1stDigit…" at bounding box center [555, 115] width 112 height 141
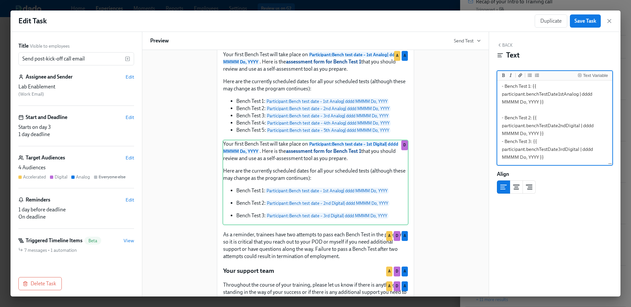
scroll to position [93, 0]
click at [514, 127] on textarea "Your first Bench Test will take place on **{{ participant.benchTestDate1stDigit…" at bounding box center [555, 78] width 112 height 172
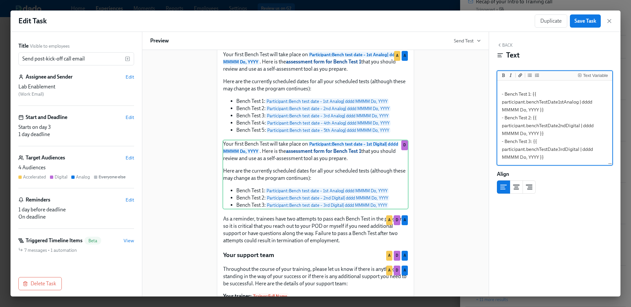
drag, startPoint x: 565, startPoint y: 115, endPoint x: 579, endPoint y: 115, distance: 14.5
click at [579, 115] on textarea "Your first Bench Test will take place on **{{ participant.benchTestDate1stDigit…" at bounding box center [555, 82] width 112 height 164
type textarea "Your first Bench Test will take place on **{{ participant.benchTestDate1stDigit…"
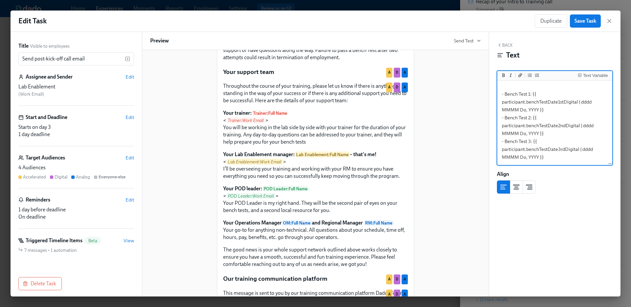
scroll to position [633, 0]
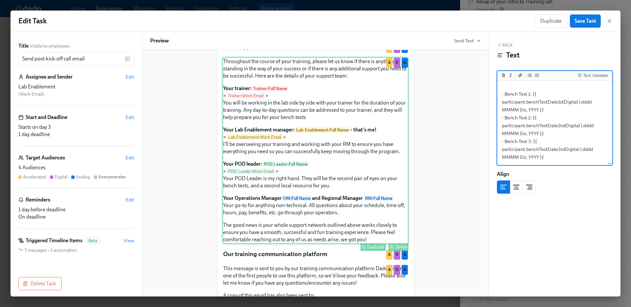
click at [352, 124] on div "Throughout the course of your training, please let us know if there is anything…" at bounding box center [316, 150] width 186 height 187
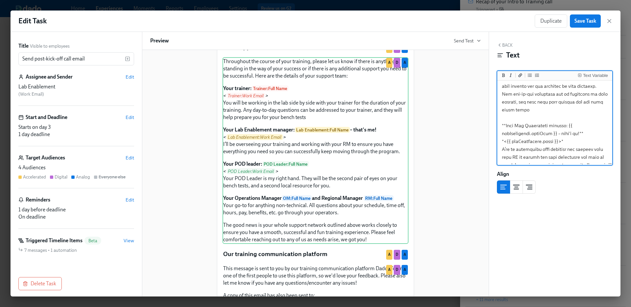
scroll to position [73, 0]
click at [592, 20] on span "Save Task" at bounding box center [586, 21] width 22 height 7
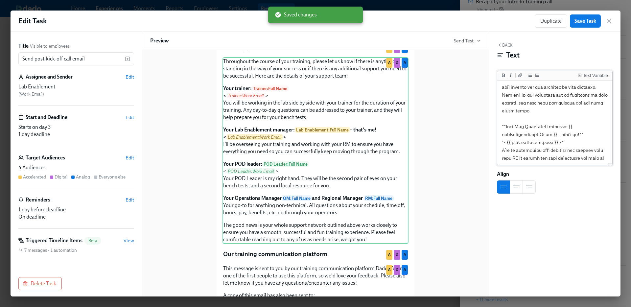
click at [584, 103] on textarea at bounding box center [555, 174] width 112 height 330
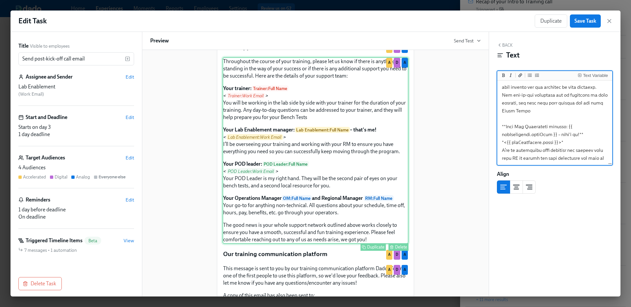
click at [354, 154] on div "Throughout the course of your training, please let us know if there is anything…" at bounding box center [316, 150] width 186 height 187
click at [336, 191] on div "Throughout the course of your training, please let us know if there is anything…" at bounding box center [316, 150] width 186 height 187
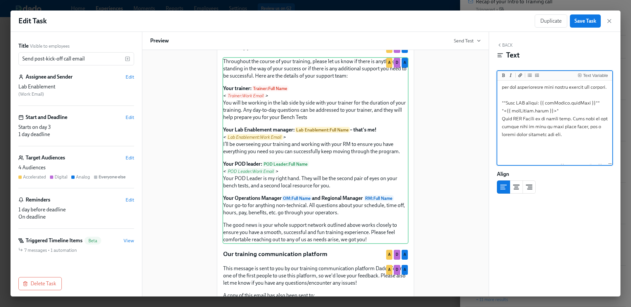
scroll to position [156, 0]
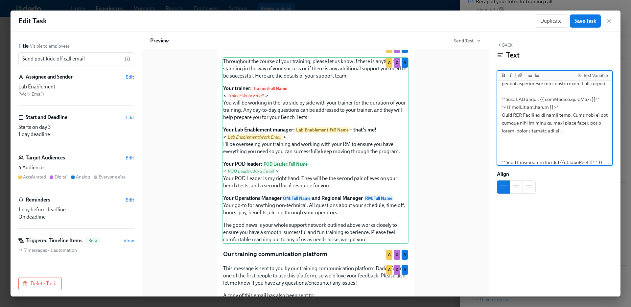
click at [563, 124] on textarea at bounding box center [555, 91] width 112 height 330
type textarea "Throughout the course of your training, please let us know if there is anything…"
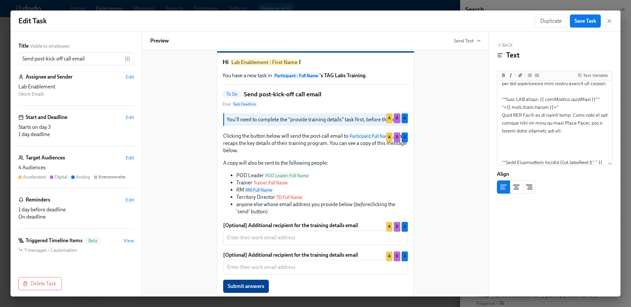
scroll to position [0, 0]
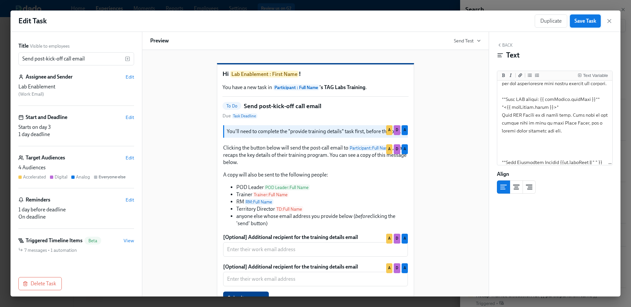
click at [584, 18] on span "Save Task" at bounding box center [586, 21] width 22 height 7
click at [611, 21] on icon "button" at bounding box center [609, 21] width 7 height 7
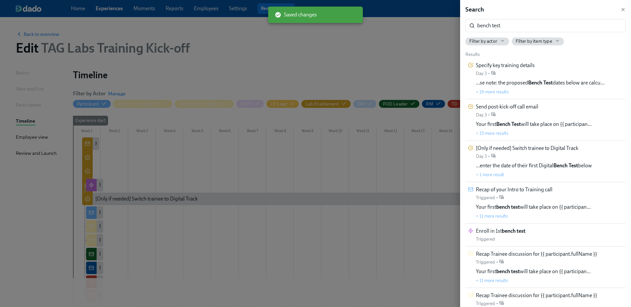
click at [390, 55] on div at bounding box center [315, 153] width 631 height 307
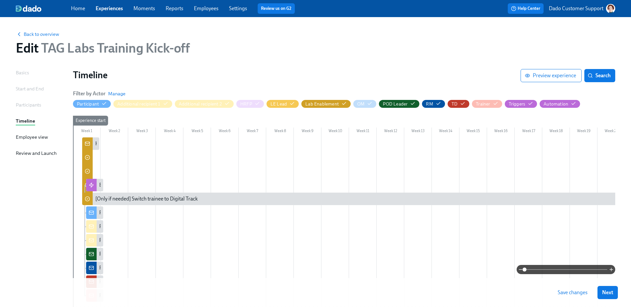
click at [575, 293] on span "Save changes" at bounding box center [573, 292] width 30 height 7
click at [571, 267] on span at bounding box center [566, 269] width 83 height 9
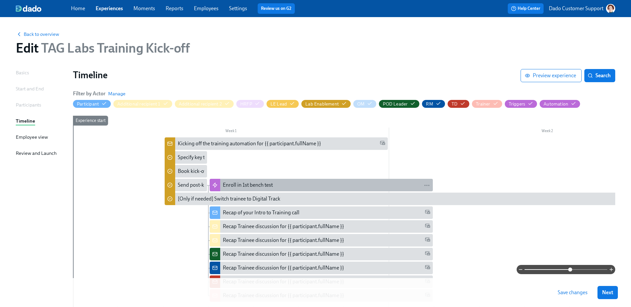
click at [230, 184] on div "Enroll in 1st bench test" at bounding box center [248, 184] width 50 height 7
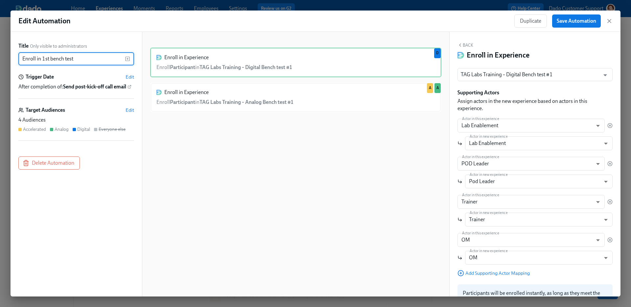
drag, startPoint x: 43, startPoint y: 58, endPoint x: 121, endPoint y: 61, distance: 77.3
click at [119, 61] on input "Enroll in 1st bench test" at bounding box center [71, 58] width 107 height 13
paste input "Here are the currently scheduled dates for all your scheduled tests (although t…"
type input "Enroll in Bench Test 1"
click at [292, 173] on div "Enroll in Experience Enroll Participant in TAG Labs Training – Digital Bench te…" at bounding box center [295, 170] width 291 height 244
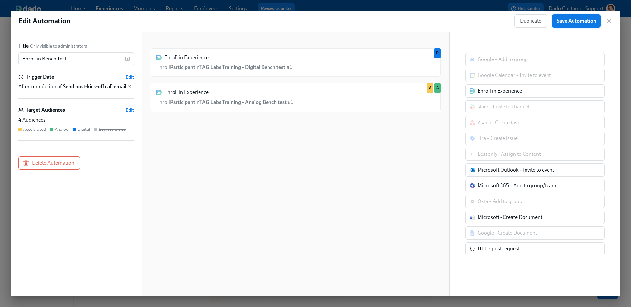
click at [569, 21] on span "Save Automation" at bounding box center [576, 21] width 39 height 7
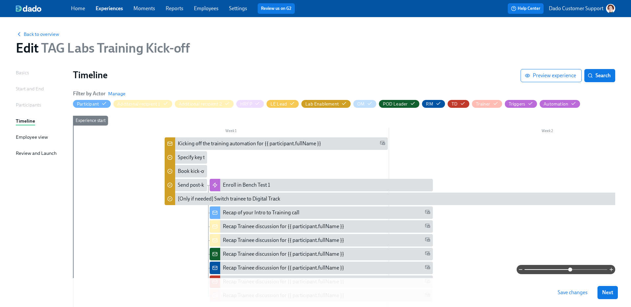
click at [569, 291] on span "Save changes" at bounding box center [573, 292] width 30 height 7
click at [593, 71] on button "Search" at bounding box center [600, 75] width 31 height 13
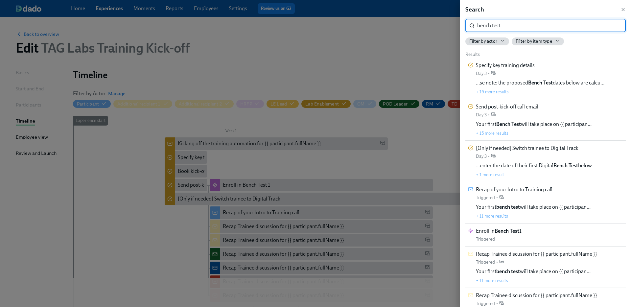
click at [373, 62] on div at bounding box center [315, 153] width 631 height 307
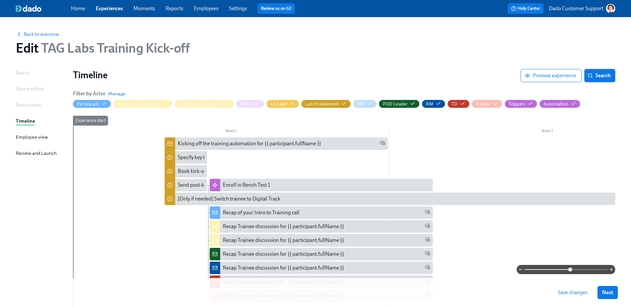
click at [602, 73] on span "Search" at bounding box center [600, 75] width 22 height 7
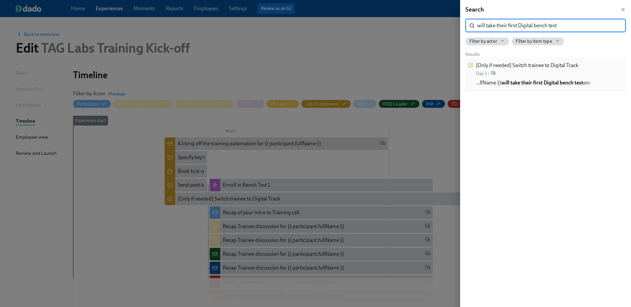
type input "will take their first Digital bench test"
click at [550, 74] on div "[Only if needed] Switch trainee to Digital Track Day 3 •" at bounding box center [527, 69] width 103 height 15
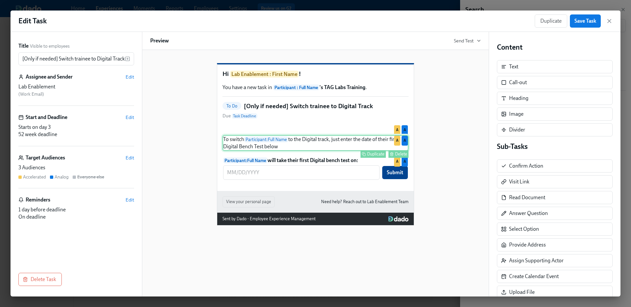
click at [317, 151] on div "To switch Participant : Full Name to the Digital track, just enter the date of …" at bounding box center [316, 143] width 186 height 16
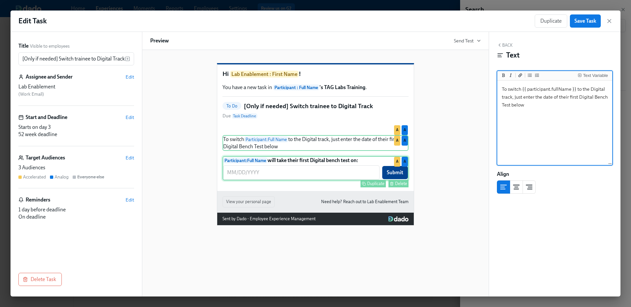
click at [321, 180] on div "Participant : Full Name will take their first Digital bench test on: ​ Submit D…" at bounding box center [316, 168] width 186 height 24
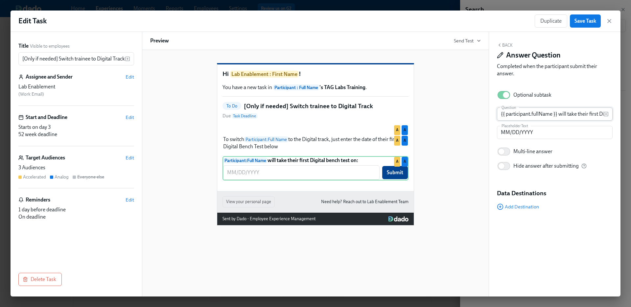
click at [595, 113] on input "{{ participant.fullName }} will take their first Digital bench test on:" at bounding box center [550, 114] width 107 height 13
type input "{{ participant.fullName }} will take Digital Bench Test 1 on:"
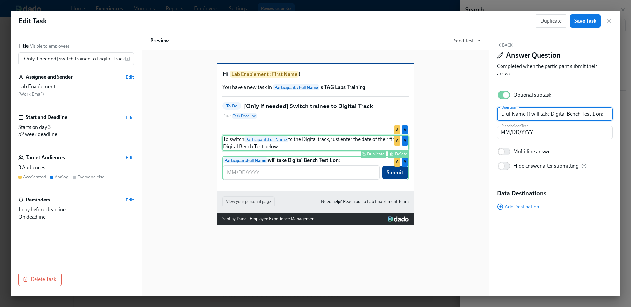
click at [347, 151] on div "To switch Participant : Full Name to the Digital track, just enter the date of …" at bounding box center [316, 143] width 186 height 16
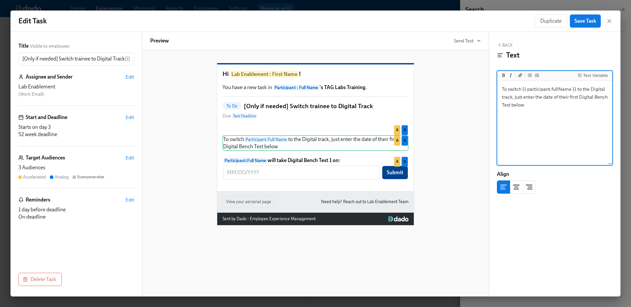
click at [560, 96] on textarea "To switch {{ participant.fullName }} to the Digital track, just enter the date …" at bounding box center [555, 123] width 112 height 83
click at [560, 98] on textarea "To switch {{ participant.fullName }} to the Digital track, just enter the date …" at bounding box center [555, 123] width 112 height 83
type textarea "To switch {{ participant.fullName }} to the Digital track, just enter the date …"
click at [579, 23] on span "Save Task" at bounding box center [586, 21] width 22 height 7
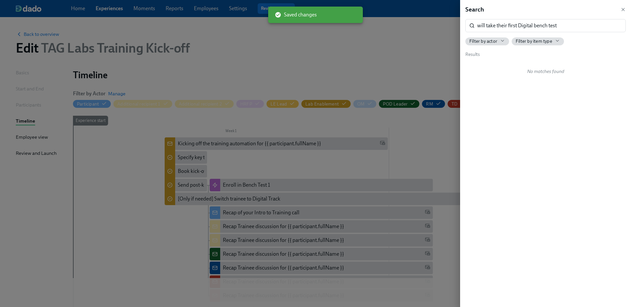
click at [372, 55] on div at bounding box center [315, 153] width 631 height 307
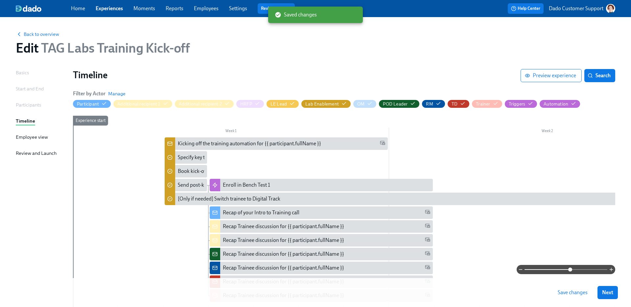
click at [569, 297] on button "Save changes" at bounding box center [572, 292] width 39 height 13
click at [31, 34] on span "Back to overview" at bounding box center [37, 34] width 43 height 7
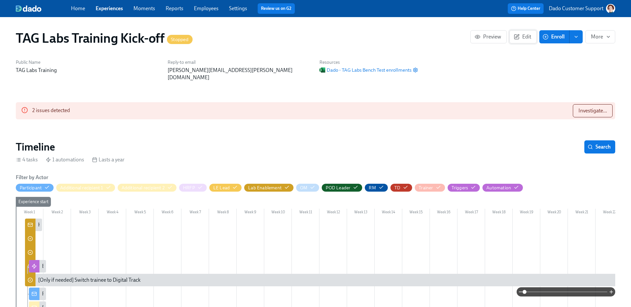
click at [520, 35] on span "Edit" at bounding box center [523, 37] width 16 height 7
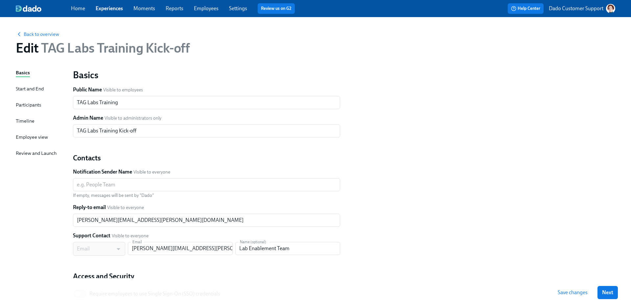
click at [23, 121] on div "Timeline" at bounding box center [25, 120] width 19 height 7
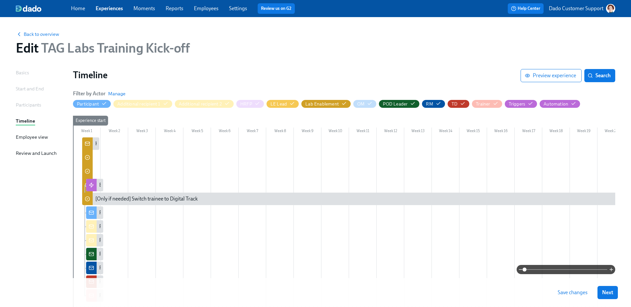
click at [588, 271] on span at bounding box center [566, 269] width 83 height 9
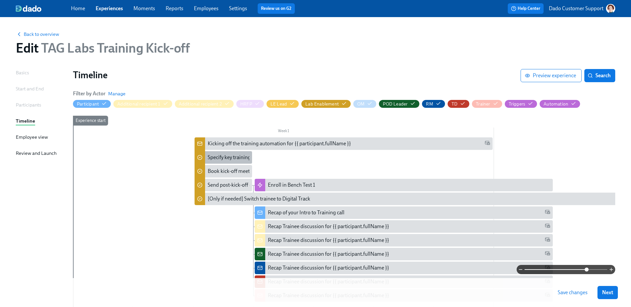
click at [226, 154] on div "Specify key training details" at bounding box center [237, 157] width 59 height 7
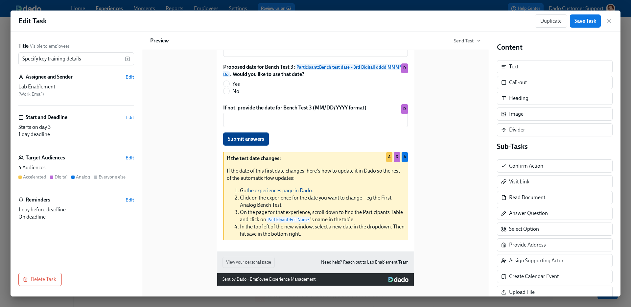
scroll to position [31, 0]
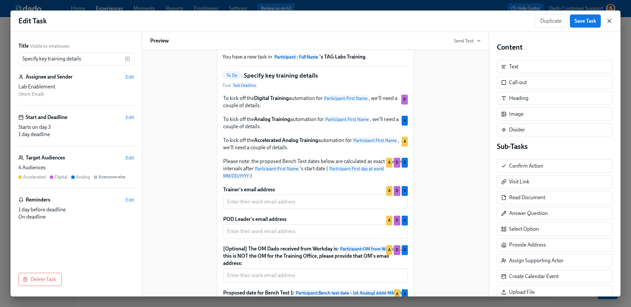
click at [609, 21] on icon "button" at bounding box center [609, 20] width 3 height 3
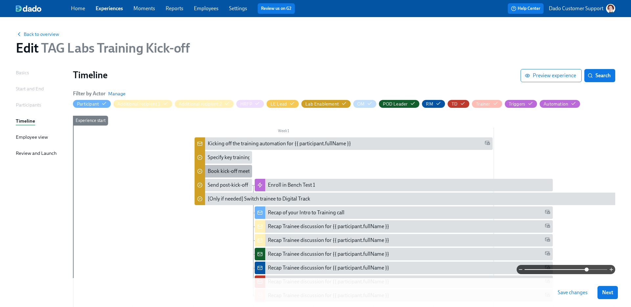
click at [230, 170] on div "Book kick-off meeting" at bounding box center [232, 171] width 49 height 7
click at [237, 187] on div "Send post-kick-off call email" at bounding box center [239, 184] width 62 height 7
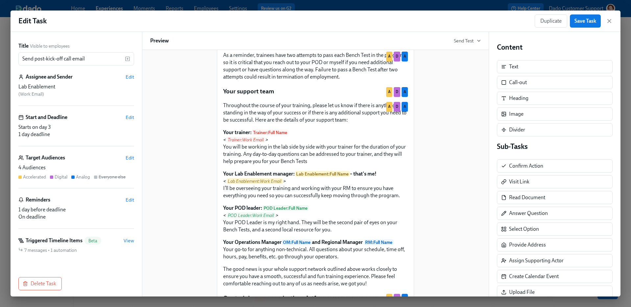
scroll to position [319, 0]
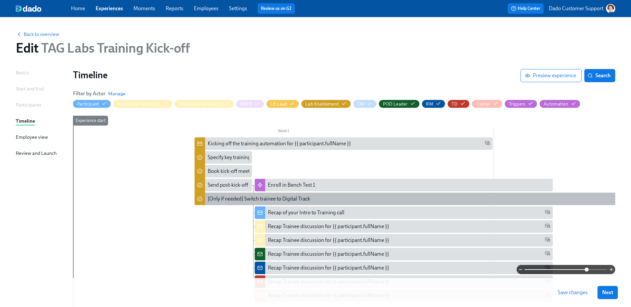
click at [222, 196] on div "[Only if needed] Switch trainee to Digital Track" at bounding box center [259, 198] width 103 height 7
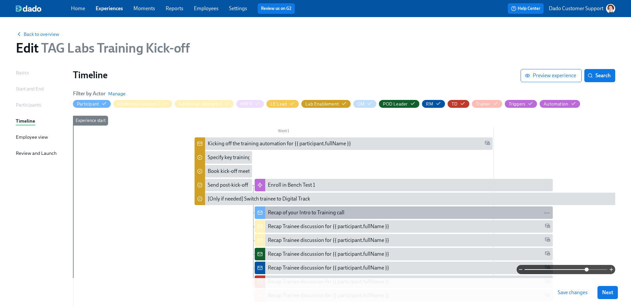
click at [284, 210] on div "Recap of your Intro to Training call" at bounding box center [306, 212] width 77 height 7
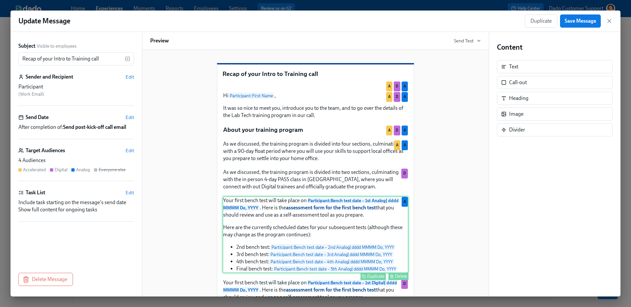
click at [281, 266] on div "Your first bench test will take place on Participant : Bench test date – 1st An…" at bounding box center [316, 234] width 186 height 77
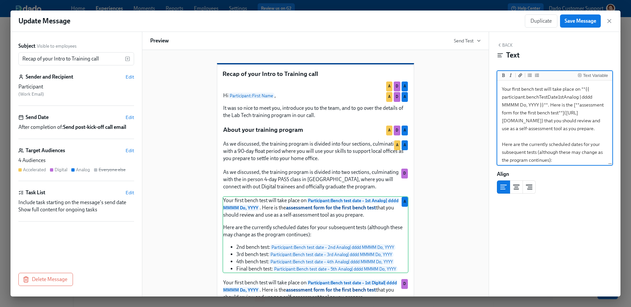
drag, startPoint x: 522, startPoint y: 89, endPoint x: 543, endPoint y: 89, distance: 21.4
click at [543, 89] on textarea "Your first bench test will take place on **{{ participant.benchTestDate1stAnalo…" at bounding box center [555, 176] width 112 height 188
drag, startPoint x: 520, startPoint y: 113, endPoint x: 559, endPoint y: 112, distance: 38.5
click at [560, 112] on textarea "Your first Bench Test will take place on **{{ participant.benchTestDate1stAnalo…" at bounding box center [555, 176] width 112 height 188
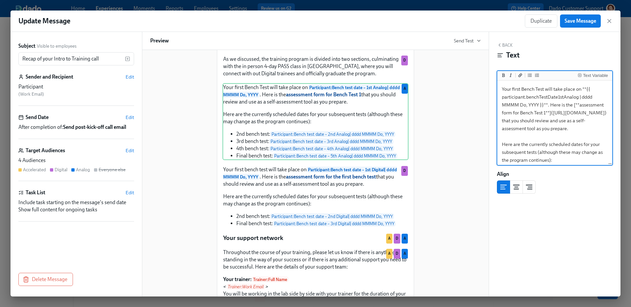
scroll to position [113, 0]
click at [378, 160] on div "Your first Bench Test will take place on Participant : Bench test date – 1st An…" at bounding box center [316, 122] width 186 height 77
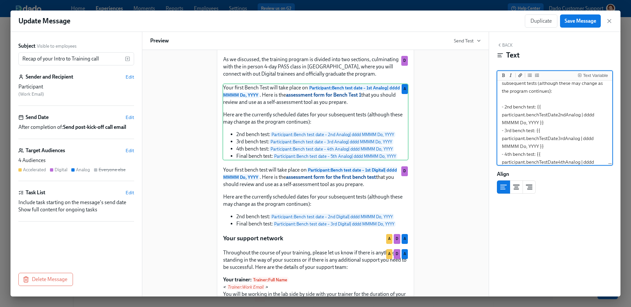
scroll to position [69, 0]
drag, startPoint x: 501, startPoint y: 131, endPoint x: 554, endPoint y: 146, distance: 55.5
click at [554, 146] on textarea "Your first Bench Test will take place on **{{ participant.benchTestDate1stAnalo…" at bounding box center [555, 107] width 112 height 188
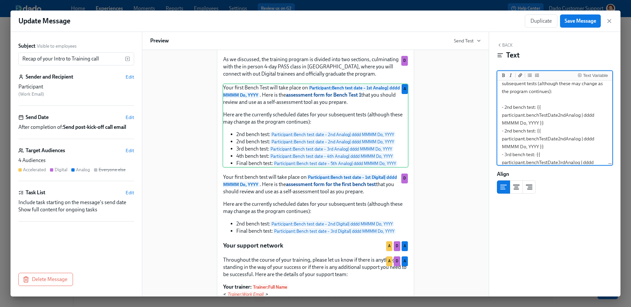
click at [510, 131] on textarea "Your first Bench Test will take place on **{{ participant.benchTestDate1stAnalo…" at bounding box center [555, 119] width 112 height 212
drag, startPoint x: 535, startPoint y: 154, endPoint x: 505, endPoint y: 154, distance: 30.2
click at [505, 154] on textarea "Your first Bench Test will take place on **{{ participant.benchTestDate1stAnalo…" at bounding box center [555, 119] width 112 height 212
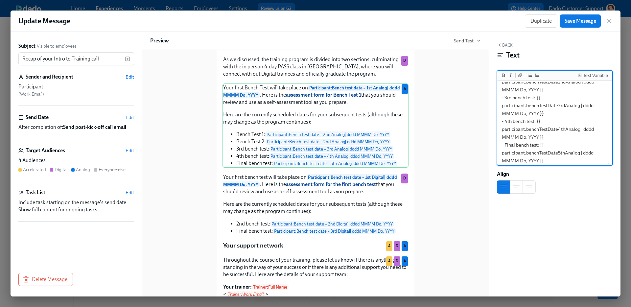
scroll to position [126, 0]
drag, startPoint x: 507, startPoint y: 121, endPoint x: 533, endPoint y: 120, distance: 26.6
click at [534, 120] on textarea "Your first Bench Test will take place on **{{ participant.benchTestDate1stAnalo…" at bounding box center [555, 62] width 112 height 212
click at [506, 143] on textarea "Your first Bench Test will take place on **{{ participant.benchTestDate1stAnalo…" at bounding box center [555, 62] width 112 height 212
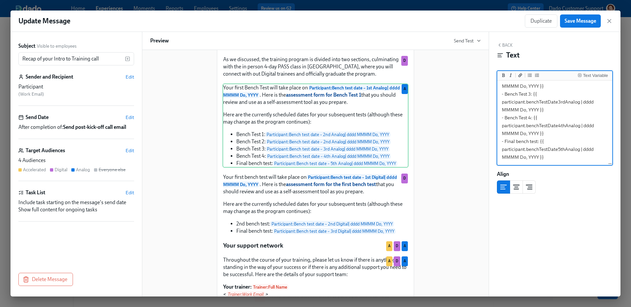
click at [505, 142] on textarea "Your first Bench Test will take place on **{{ participant.benchTestDate1stAnalo…" at bounding box center [555, 59] width 112 height 212
click at [403, 168] on div "Your first Bench Test will take place on Participant : Bench test date – 1st An…" at bounding box center [316, 126] width 186 height 84
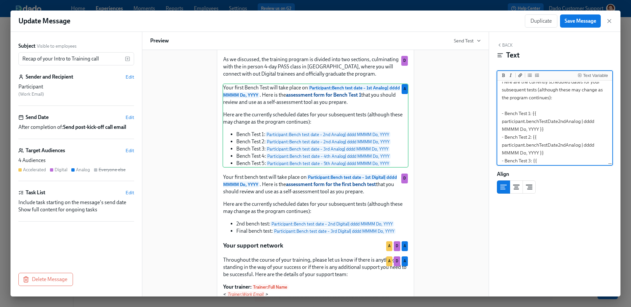
scroll to position [63, 0]
click at [532, 115] on textarea "Your first Bench Test will take place on **{{ participant.benchTestDate1stAnalo…" at bounding box center [555, 125] width 112 height 212
type textarea "Your first Bench Test will take place on **{{ participant.benchTestDate1stAnalo…"
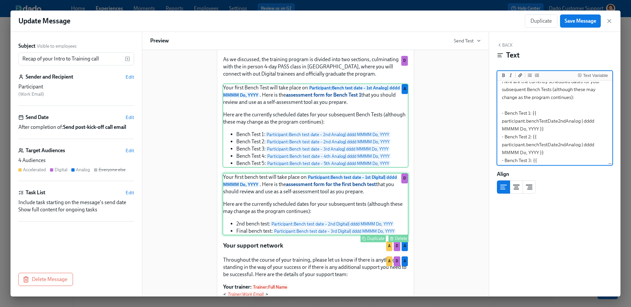
click at [305, 235] on div "Your first bench test will take place on Participant : Bench test date – 1st Di…" at bounding box center [316, 204] width 186 height 62
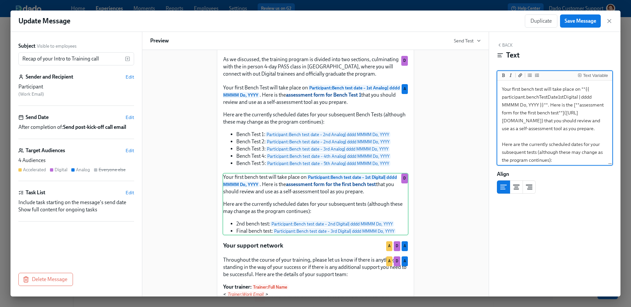
click at [525, 90] on textarea "Your first bench test will take place on **{{ participant.benchTestDate1stDigit…" at bounding box center [555, 152] width 112 height 141
click at [527, 112] on textarea "Your first Bench Test will take place on **{{ participant.benchTestDate1stDigit…" at bounding box center [555, 152] width 112 height 141
type textarea "Your first Bench Test will take place on **{{ participant.benchTestDate1stDigit…"
click at [300, 235] on div "Your first Bench Test will take place on Participant : Bench test date – 1st Di…" at bounding box center [316, 204] width 186 height 62
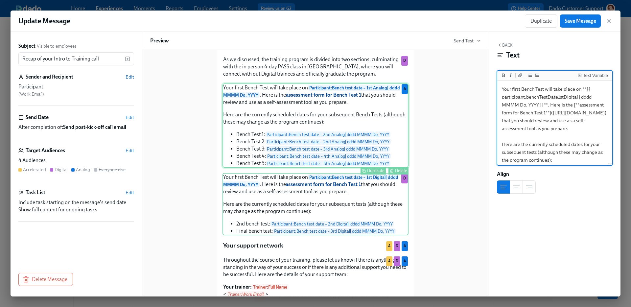
click at [296, 168] on div "Your first Bench Test will take place on Participant : Bench test date – 1st An…" at bounding box center [316, 126] width 186 height 84
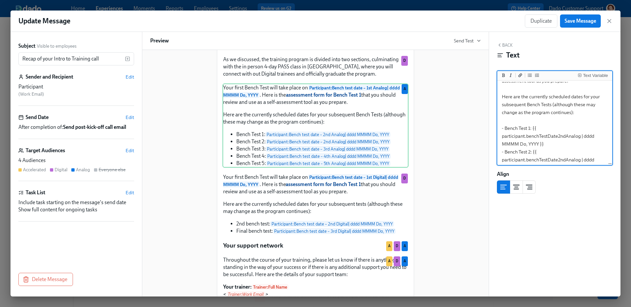
scroll to position [70, 0]
drag, startPoint x: 500, startPoint y: 130, endPoint x: 533, endPoint y: 151, distance: 38.9
click at [533, 151] on textarea "Your first Bench Test will take place on **{{ participant.benchTestDate1stAnalo…" at bounding box center [555, 118] width 112 height 212
click at [220, 277] on div "Recap of your Intro to Training call Duplicate Delete A D A Hi Participant : Fi…" at bounding box center [315, 272] width 197 height 640
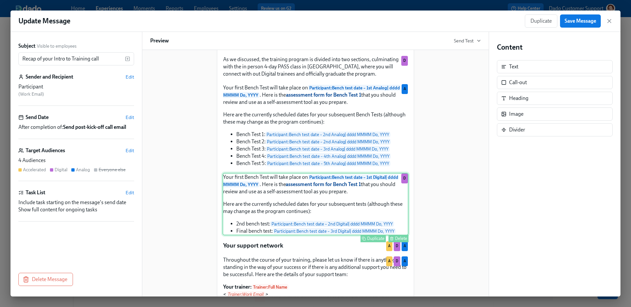
click at [258, 235] on div "Your first Bench Test will take place on Participant : Bench test date – 1st Di…" at bounding box center [316, 204] width 186 height 62
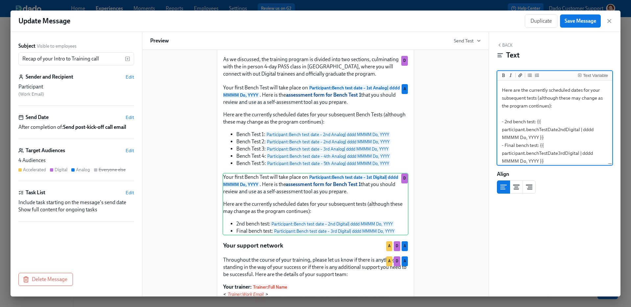
scroll to position [82, 0]
click at [500, 116] on textarea "Your first Bench Test will take place on **{{ participant.benchTestDate1stDigit…" at bounding box center [555, 94] width 112 height 141
click at [535, 118] on textarea "Your first Bench Test will take place on **{{ participant.benchTestDate1stDigit…" at bounding box center [555, 94] width 112 height 141
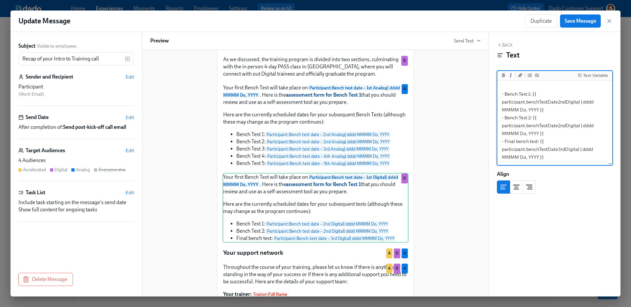
click at [531, 141] on textarea "Your first Bench Test will take place on **{{ participant.benchTestDate1stDigit…" at bounding box center [555, 82] width 112 height 164
click at [538, 144] on textarea "Your first Bench Test will take place on **{{ participant.benchTestDate1stDigit…" at bounding box center [555, 82] width 112 height 164
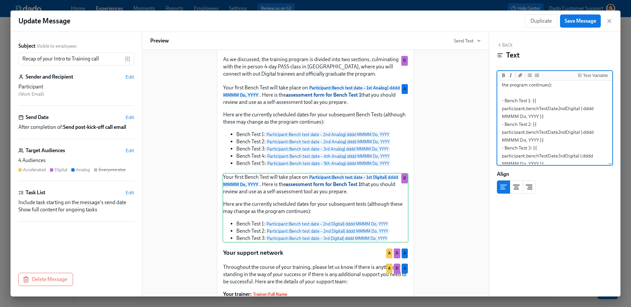
scroll to position [74, 0]
click at [530, 103] on textarea "Your first Bench Test will take place on **{{ participant.benchTestDate1stDigit…" at bounding box center [555, 90] width 112 height 164
type textarea "Your first Bench Test will take place on **{{ participant.benchTestDate1stDigit…"
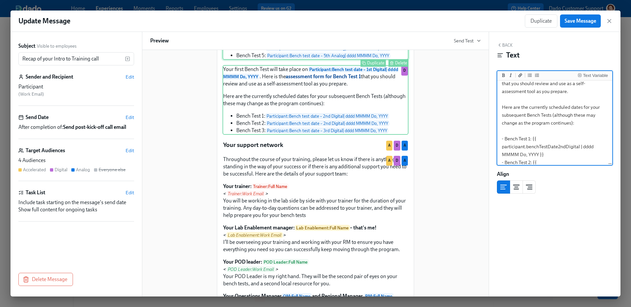
scroll to position [242, 0]
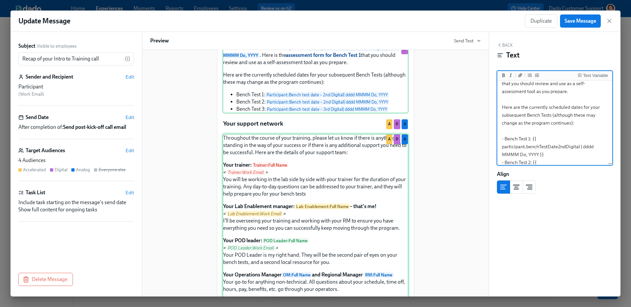
click at [313, 220] on div "Throughout the course of your training, please let us know if there is anything…" at bounding box center [316, 227] width 186 height 187
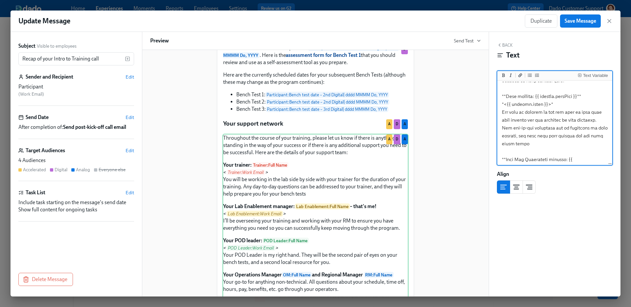
scroll to position [41, 0]
click at [584, 136] on textarea at bounding box center [555, 201] width 112 height 322
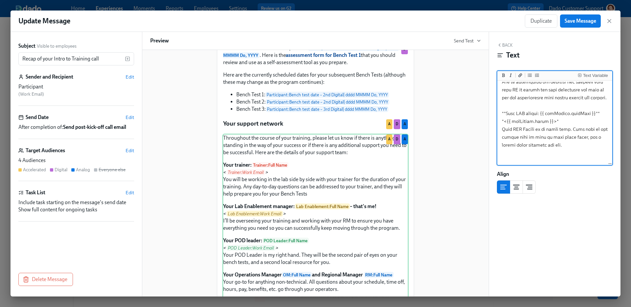
scroll to position [140, 0]
click at [562, 139] on textarea at bounding box center [555, 102] width 112 height 322
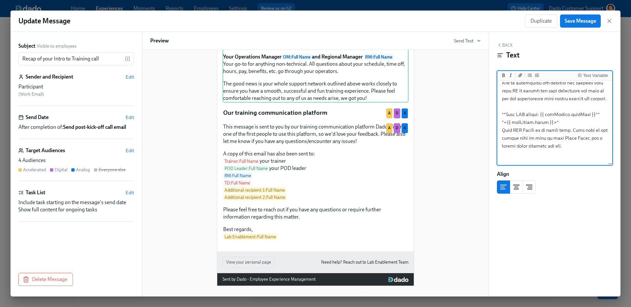
scroll to position [465, 0]
type textarea "Throughout the course of your training, please let us know if there is anything…"
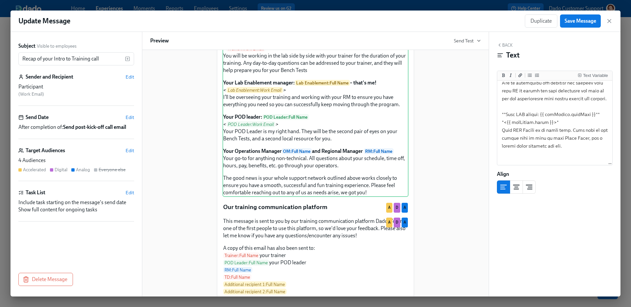
scroll to position [504, 0]
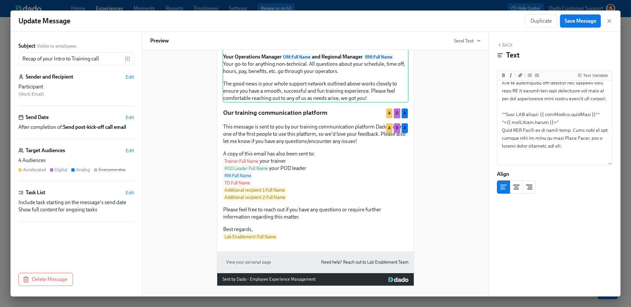
click at [578, 22] on span "Save Message" at bounding box center [581, 21] width 32 height 7
click at [611, 19] on icon "button" at bounding box center [609, 20] width 3 height 3
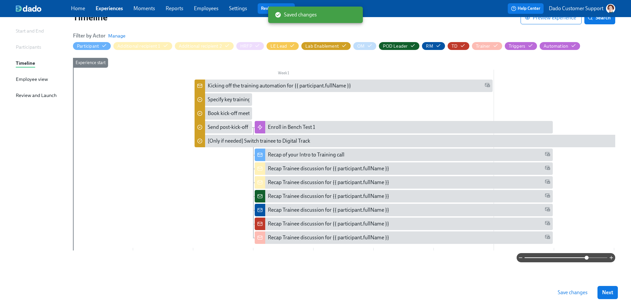
click at [573, 298] on button "Save changes" at bounding box center [572, 292] width 39 height 13
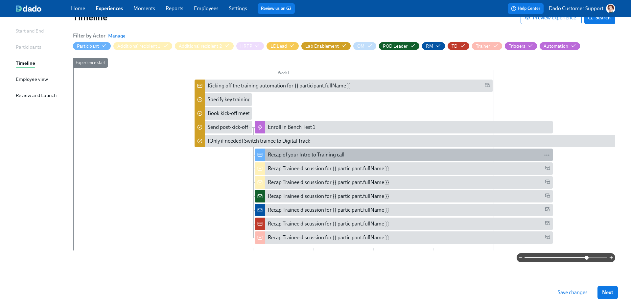
click at [277, 151] on div "Recap of your Intro to Training call" at bounding box center [306, 154] width 77 height 7
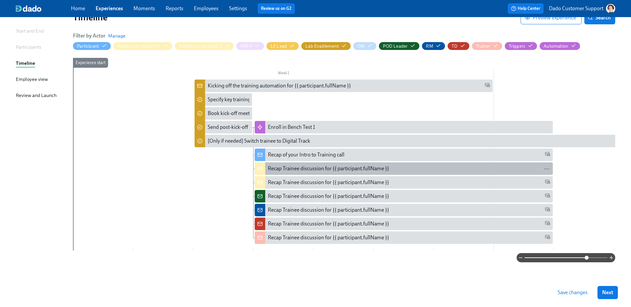
click at [281, 168] on div "Recap Trainee discussion for {{ participant.fullName }}" at bounding box center [328, 168] width 121 height 7
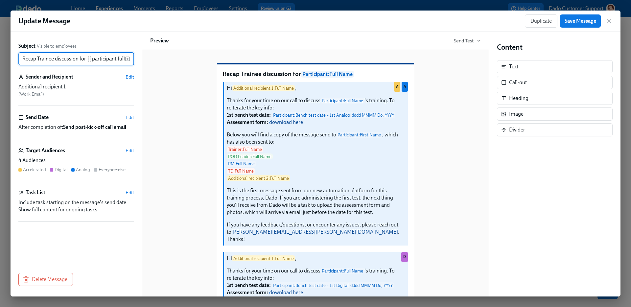
scroll to position [0, 18]
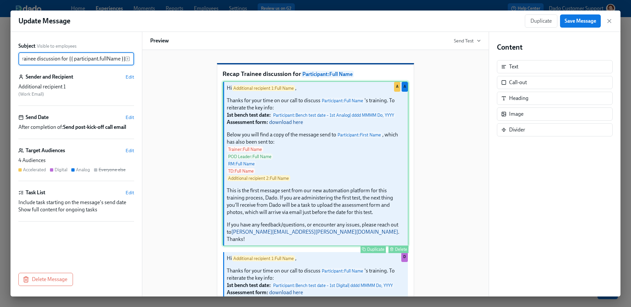
click at [282, 147] on div "Hi Additional recipient 1 : Full Name , Thanks for your time on our call to dis…" at bounding box center [316, 163] width 186 height 165
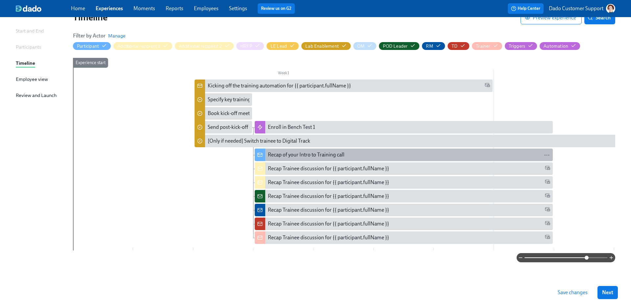
click at [289, 151] on div "Recap of your Intro to Training call" at bounding box center [306, 154] width 77 height 7
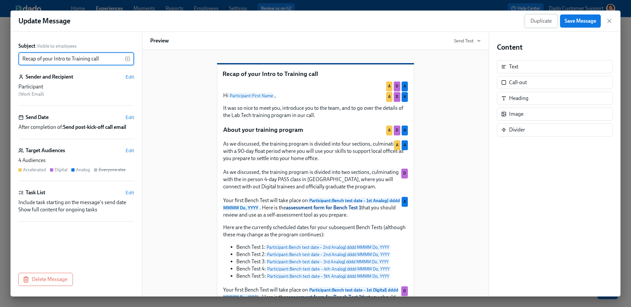
click at [546, 23] on span "Duplicate" at bounding box center [541, 21] width 21 height 7
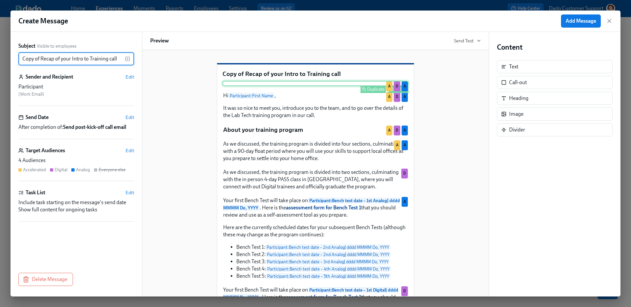
click at [398, 92] on div "Delete" at bounding box center [401, 89] width 12 height 5
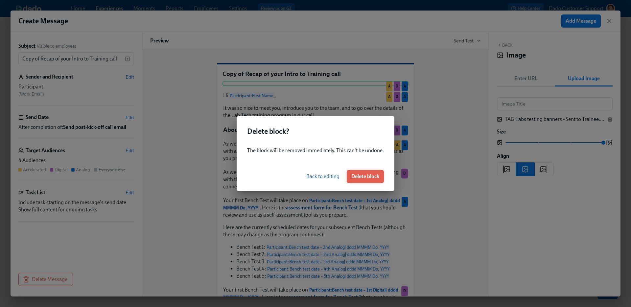
click at [363, 176] on span "Delete block" at bounding box center [365, 176] width 28 height 7
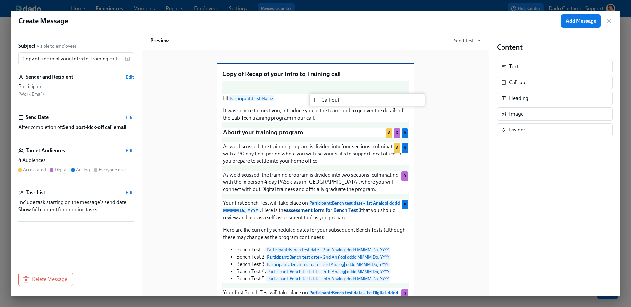
drag, startPoint x: 535, startPoint y: 81, endPoint x: 343, endPoint y: 98, distance: 192.8
click at [343, 98] on div "Subject Visible to employees Copy of Recap of your Intro to Training call ​ Sen…" at bounding box center [316, 164] width 610 height 265
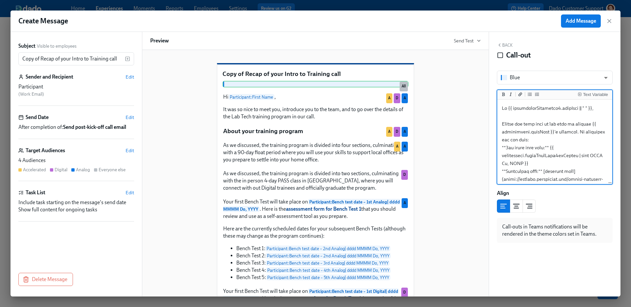
scroll to position [192, 0]
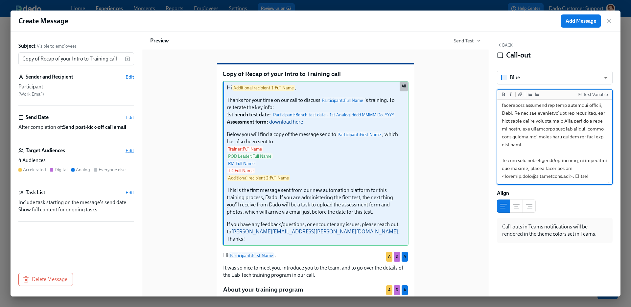
type textarea "Hi {{ additionalRecipient1.fullName || " " }}, Thanks for your time on our call…"
click at [128, 147] on span "Edit" at bounding box center [130, 150] width 9 height 7
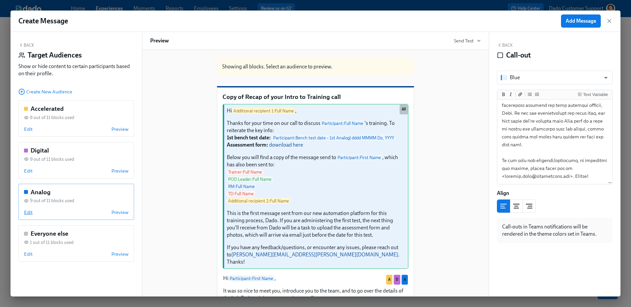
click at [25, 214] on span "Edit" at bounding box center [28, 212] width 9 height 7
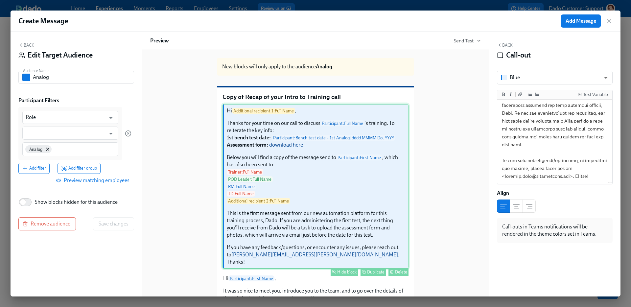
click at [348, 275] on div "Hide block" at bounding box center [346, 272] width 19 height 5
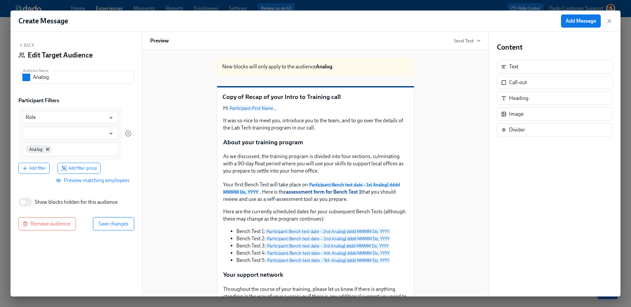
click at [117, 225] on span "Save changes" at bounding box center [114, 224] width 30 height 7
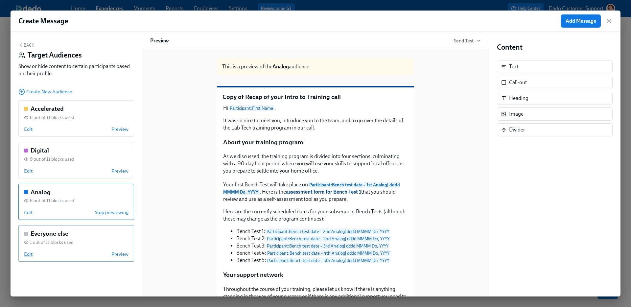
click at [25, 256] on span "Edit" at bounding box center [28, 254] width 9 height 7
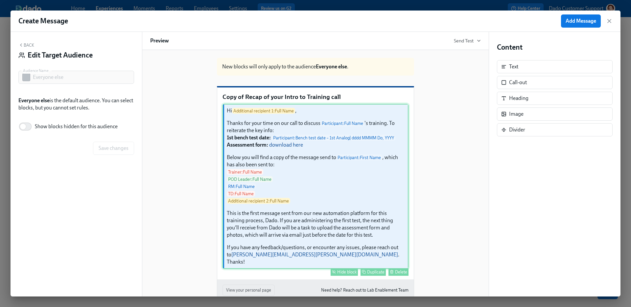
click at [336, 276] on button "Hide block" at bounding box center [344, 272] width 27 height 8
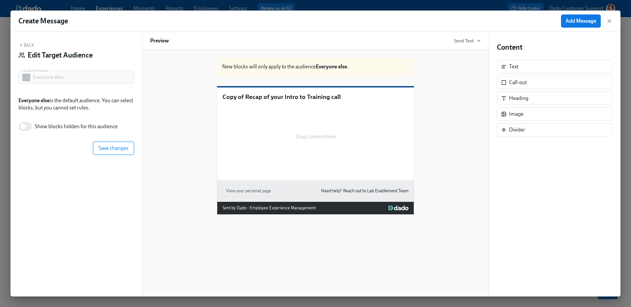
click at [122, 150] on span "Save changes" at bounding box center [114, 148] width 30 height 7
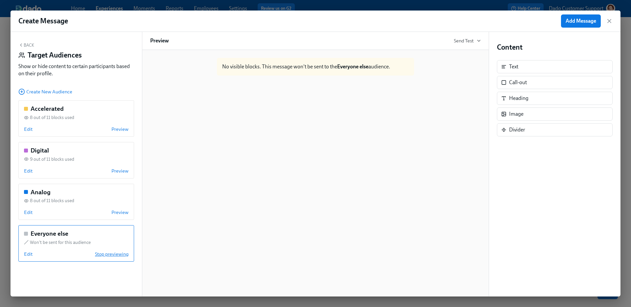
click at [118, 251] on span "Stop previewing" at bounding box center [112, 254] width 34 height 7
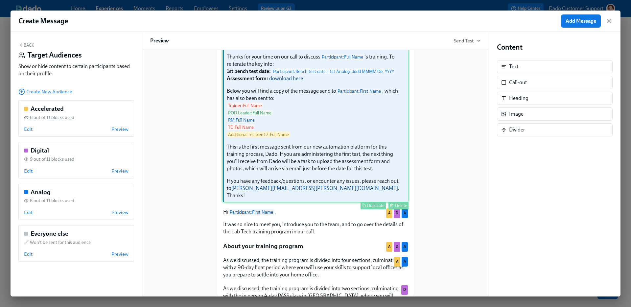
scroll to position [65, 0]
click at [340, 142] on div "Hi Additional recipient 1 : Full Name , Thanks for your time on our call to dis…" at bounding box center [316, 120] width 186 height 165
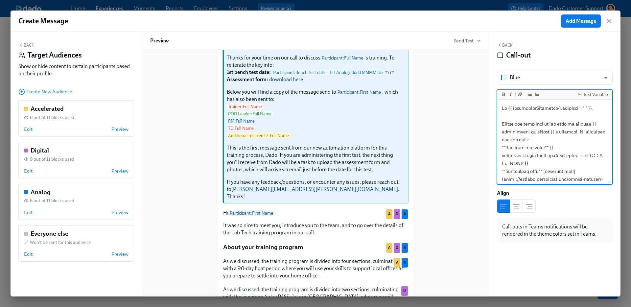
drag, startPoint x: 545, startPoint y: 148, endPoint x: 506, endPoint y: 148, distance: 39.5
click at [506, 148] on textarea at bounding box center [555, 234] width 112 height 267
click at [506, 146] on textarea at bounding box center [555, 234] width 112 height 267
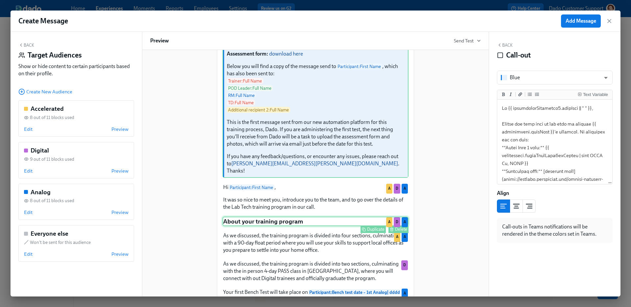
scroll to position [0, 0]
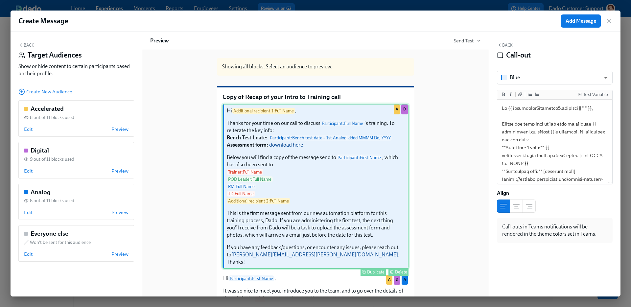
click at [314, 240] on div "Hi Additional recipient 1 : Full Name , Thanks for your time on our call to dis…" at bounding box center [316, 186] width 186 height 165
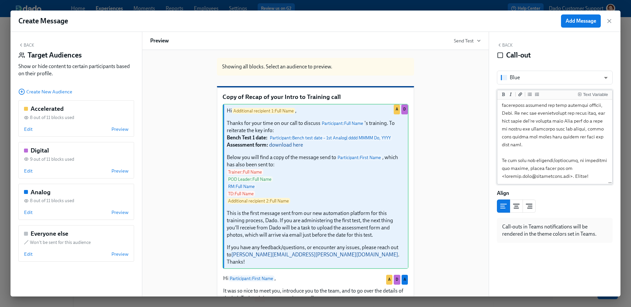
click at [587, 113] on textarea at bounding box center [555, 49] width 112 height 267
click at [512, 146] on textarea at bounding box center [555, 49] width 112 height 267
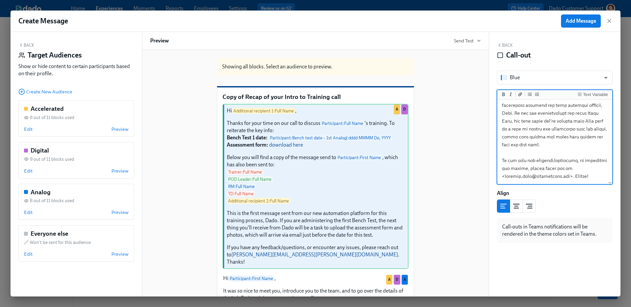
click at [512, 146] on textarea at bounding box center [555, 49] width 112 height 267
type textarea "Hi {{ additionalRecipient1.fullName || " " }}, Thanks for your time on our call…"
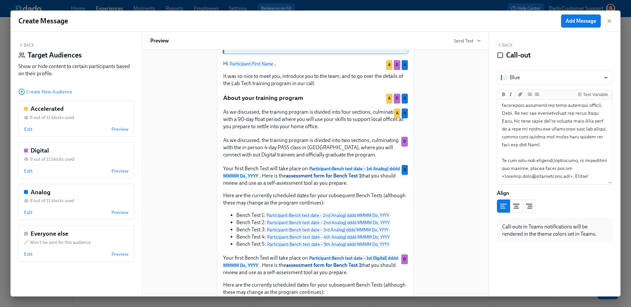
click at [575, 28] on div "Create Message Add Message" at bounding box center [316, 21] width 610 height 21
click at [35, 43] on div "Back Target Audiences Show or hide content to certain participants based on the…" at bounding box center [76, 60] width 116 height 37
click at [28, 44] on button "Back" at bounding box center [26, 44] width 16 height 5
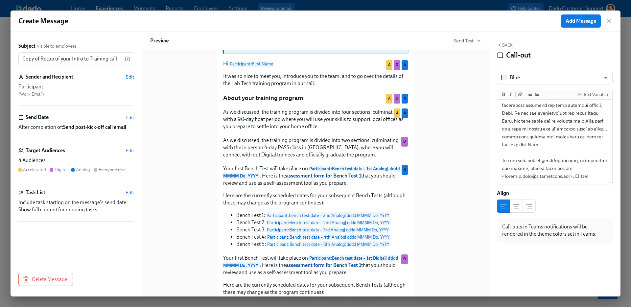
click at [131, 77] on span "Edit" at bounding box center [130, 77] width 9 height 7
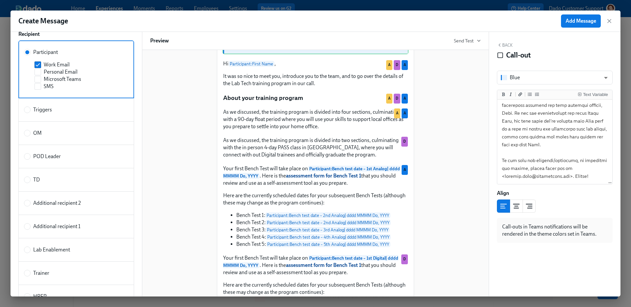
scroll to position [56, 0]
click at [68, 228] on span "Additional recipient 1" at bounding box center [56, 227] width 47 height 7
click at [30, 228] on input "Additional recipient 1" at bounding box center [27, 228] width 6 height 6
radio input "true"
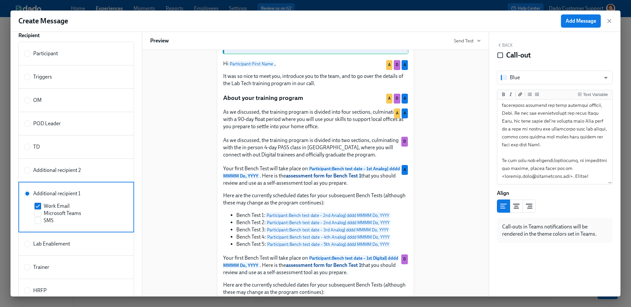
click at [579, 21] on span "Add Message" at bounding box center [581, 21] width 31 height 7
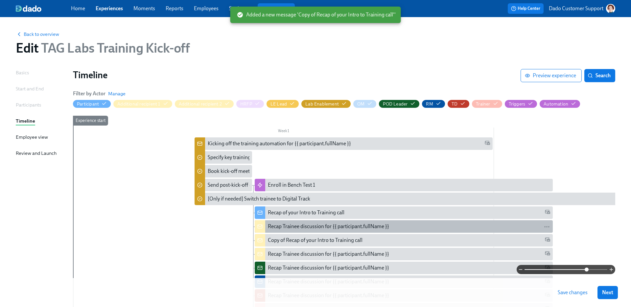
click at [303, 228] on div "Recap Trainee discussion for {{ participant.fullName }}" at bounding box center [328, 226] width 121 height 7
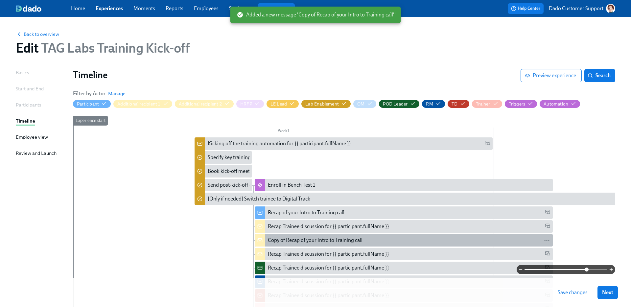
click at [295, 240] on div "Copy of Recap of your Intro to Training call" at bounding box center [315, 240] width 95 height 7
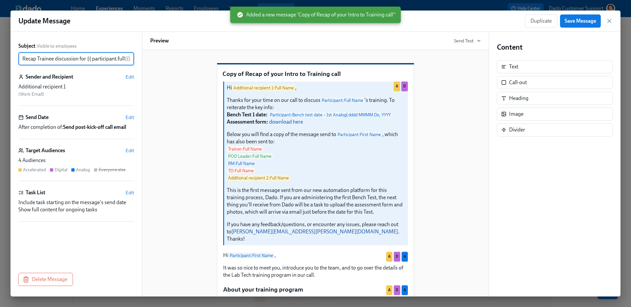
scroll to position [0, 18]
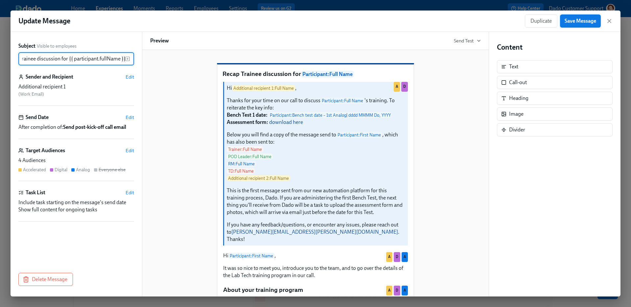
type input "Recap Trainee discussion for {{ participant.fullName }}"
click at [579, 23] on span "Save Message" at bounding box center [581, 21] width 32 height 7
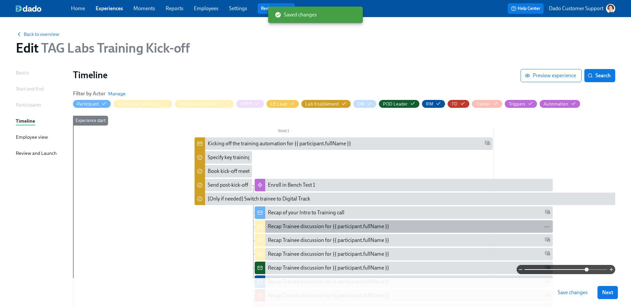
click at [345, 224] on div "Recap Trainee discussion for {{ participant.fullName }}" at bounding box center [328, 226] width 121 height 7
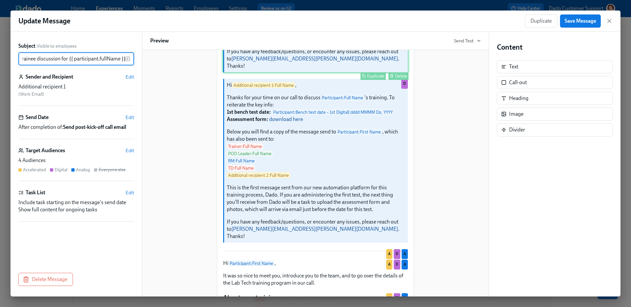
scroll to position [173, 0]
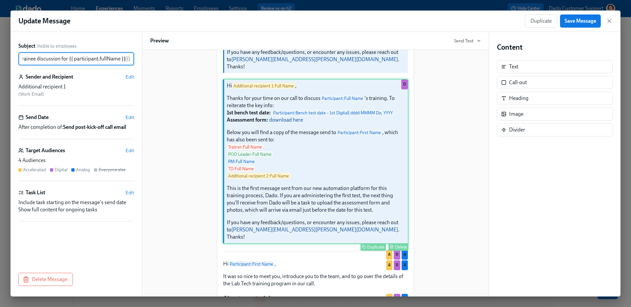
click at [253, 227] on div "Hi Additional recipient 1 : Full Name , Thanks for your time on our call to dis…" at bounding box center [316, 161] width 186 height 165
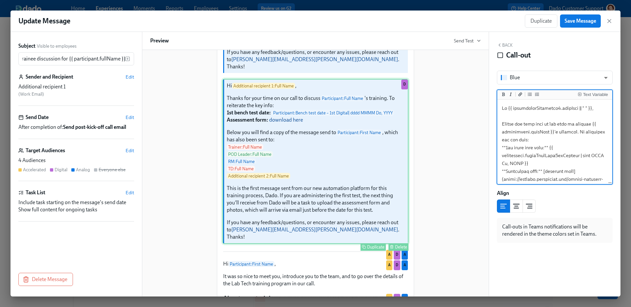
scroll to position [0, 0]
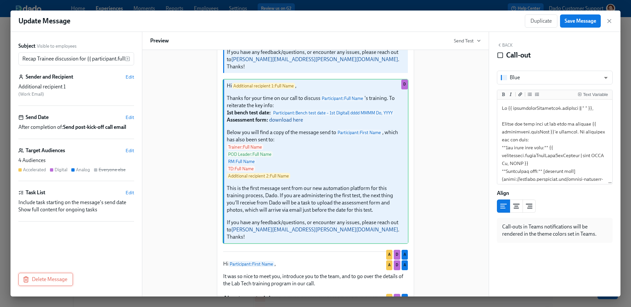
click at [43, 281] on span "Delete Message" at bounding box center [45, 279] width 43 height 7
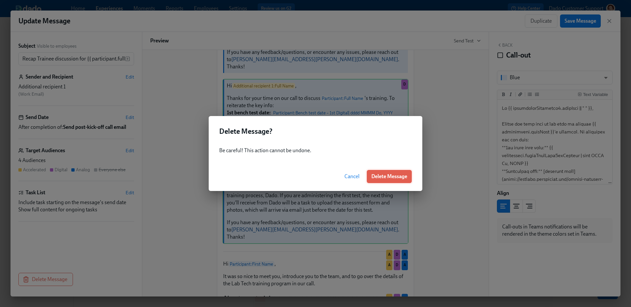
click at [392, 179] on span "Delete Message" at bounding box center [390, 176] width 36 height 7
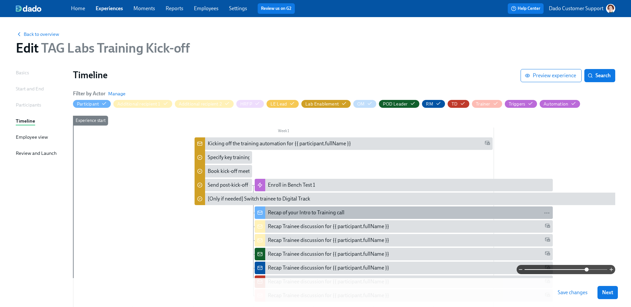
click at [298, 214] on div "Recap of your Intro to Training call" at bounding box center [306, 212] width 77 height 7
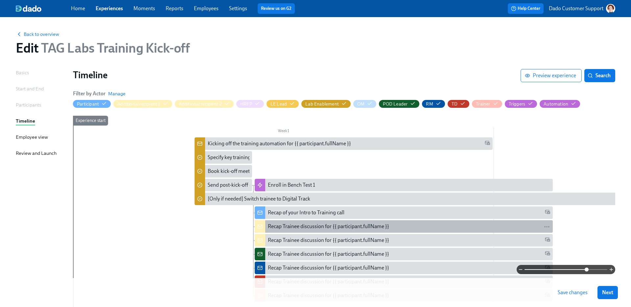
click at [294, 224] on div "Recap Trainee discussion for {{ participant.fullName }}" at bounding box center [328, 226] width 121 height 7
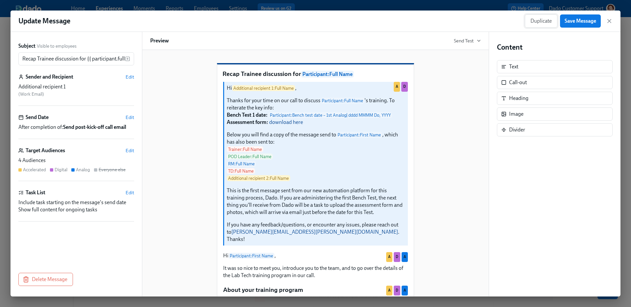
click at [551, 24] on span "Duplicate" at bounding box center [541, 21] width 21 height 7
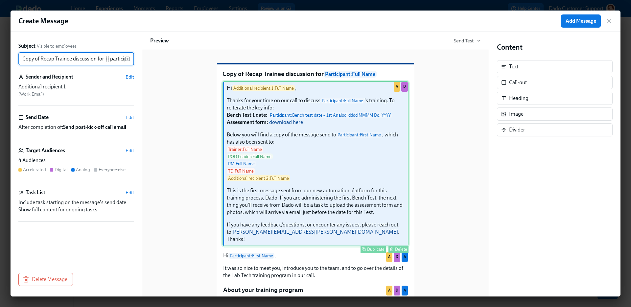
scroll to position [0, 36]
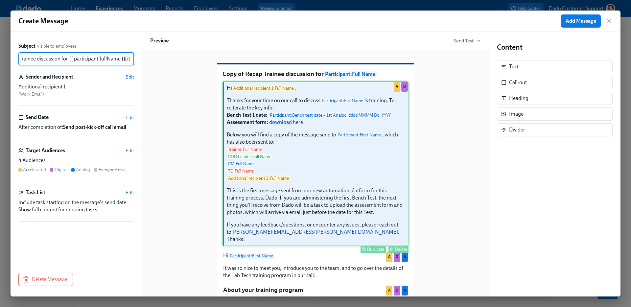
click at [307, 202] on div "Hi Additional recipient 1 : Full Name , Thanks for your time on our call to dis…" at bounding box center [316, 163] width 186 height 165
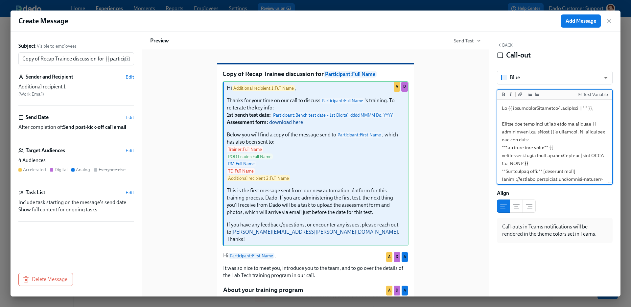
scroll to position [0, 0]
click at [518, 130] on textarea at bounding box center [555, 234] width 112 height 267
drag, startPoint x: 545, startPoint y: 147, endPoint x: 506, endPoint y: 148, distance: 39.8
click at [506, 148] on textarea at bounding box center [555, 234] width 112 height 267
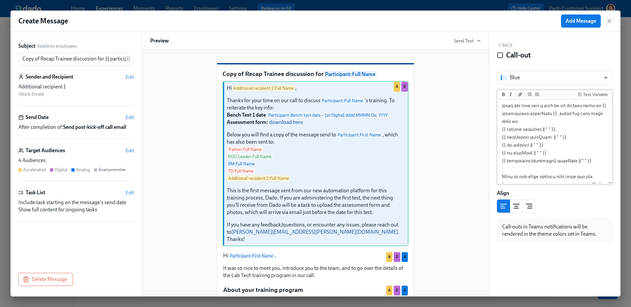
scroll to position [192, 0]
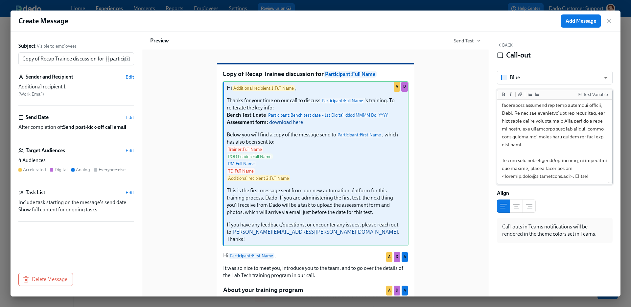
click at [587, 110] on textarea at bounding box center [555, 49] width 112 height 267
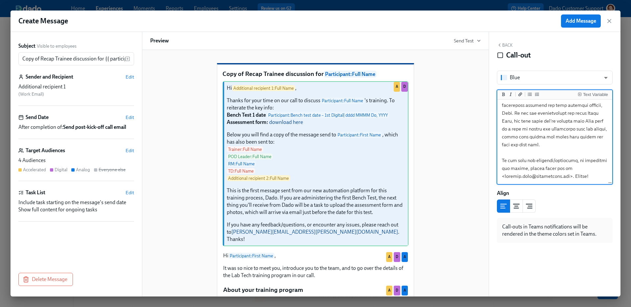
scroll to position [4, 0]
type textarea "Hi {{ additionalRecipient1.fullName || " " }}, Thanks for your time on our call…"
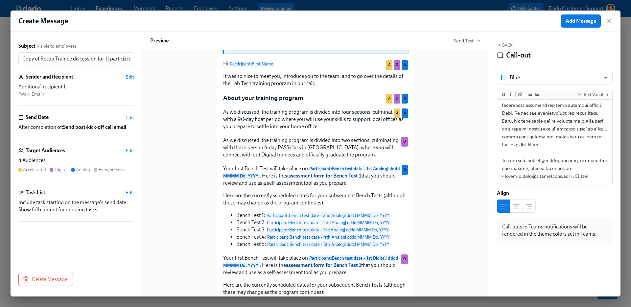
scroll to position [0, 0]
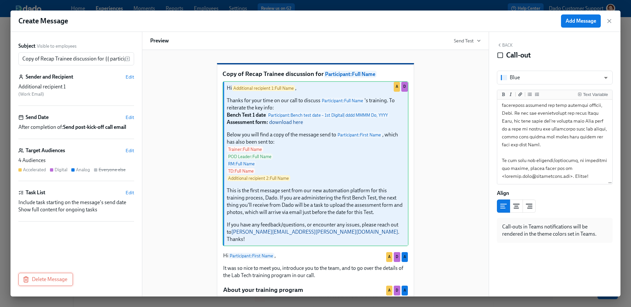
click at [52, 281] on span "Delete Message" at bounding box center [45, 279] width 43 height 7
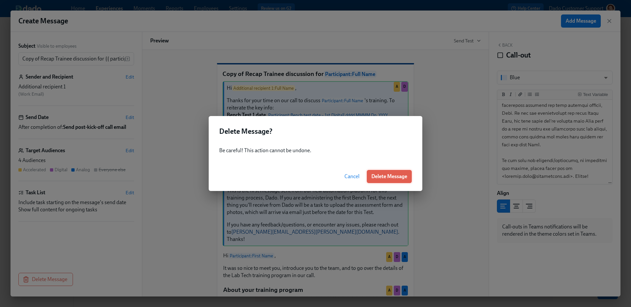
click at [400, 175] on span "Delete Message" at bounding box center [390, 176] width 36 height 7
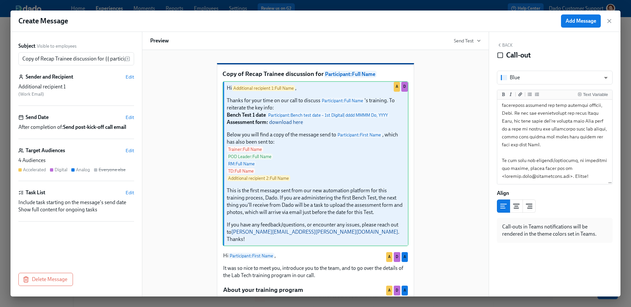
click at [500, 9] on div "Create Message Add Message Subject Visible to employees Copy of Recap Trainee d…" at bounding box center [315, 153] width 631 height 307
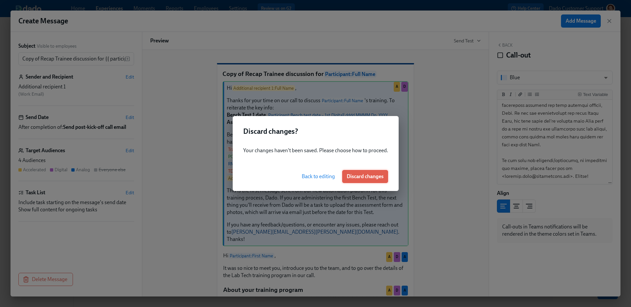
click at [376, 174] on span "Discard changes" at bounding box center [365, 176] width 37 height 7
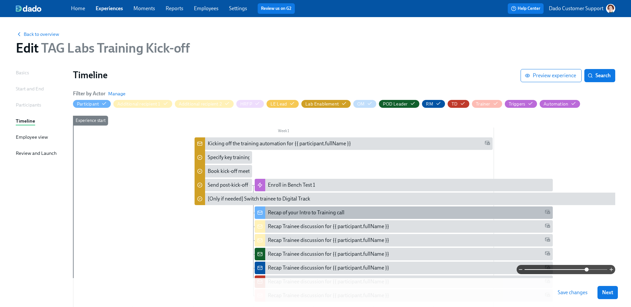
click at [290, 213] on div "Recap of your Intro to Training call" at bounding box center [306, 212] width 77 height 7
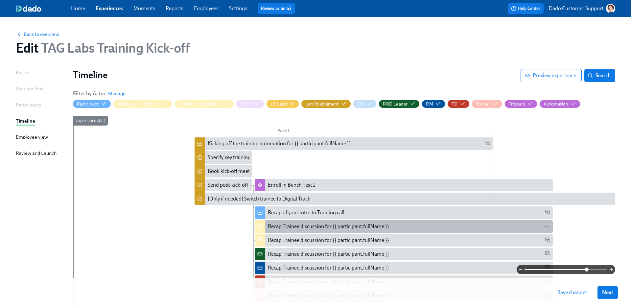
click at [290, 227] on div "Recap Trainee discussion for {{ participant.fullName }}" at bounding box center [328, 226] width 121 height 7
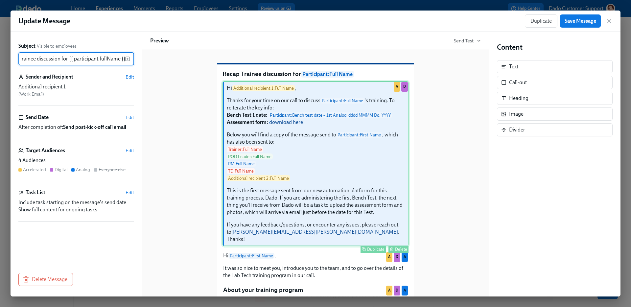
scroll to position [3, 0]
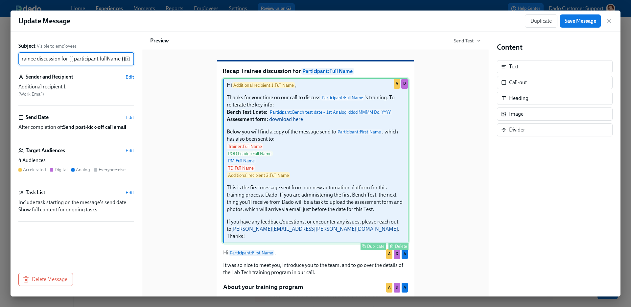
click at [294, 225] on div "Hi Additional recipient 1 : Full Name , Thanks for your time on our call to dis…" at bounding box center [316, 160] width 186 height 165
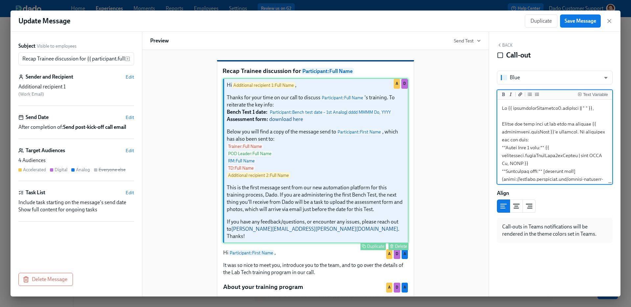
click at [374, 249] on div "Duplicate" at bounding box center [375, 246] width 17 height 5
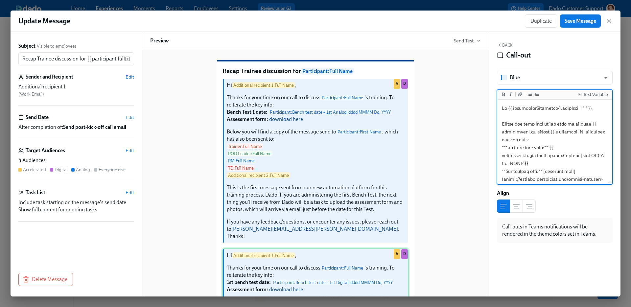
scroll to position [0, 0]
click at [534, 156] on textarea at bounding box center [555, 234] width 112 height 267
drag, startPoint x: 545, startPoint y: 148, endPoint x: 506, endPoint y: 150, distance: 39.5
click at [506, 150] on textarea at bounding box center [555, 234] width 112 height 267
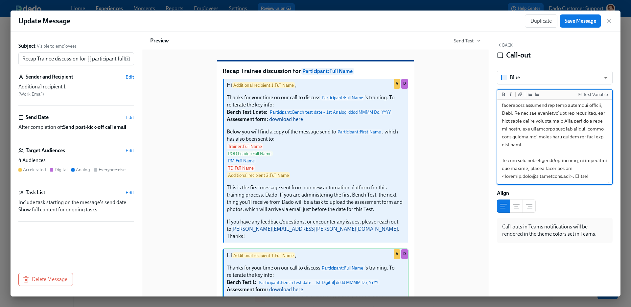
click at [586, 113] on textarea at bounding box center [555, 49] width 112 height 267
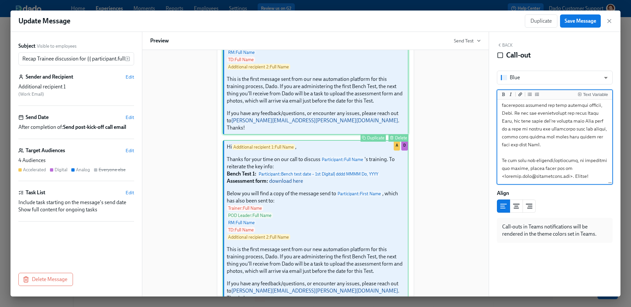
scroll to position [112, 0]
type textarea "Hi {{ additionalRecipient1.fullName || " " }}, Thanks for your time on our call…"
click at [133, 150] on span "Edit" at bounding box center [130, 150] width 9 height 7
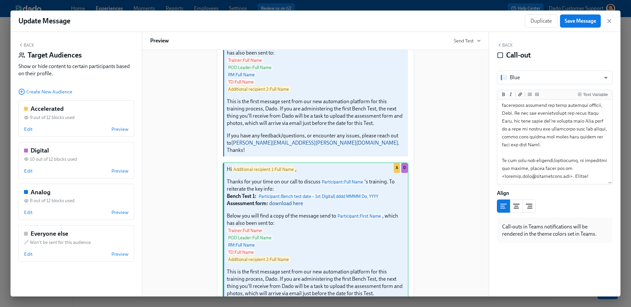
scroll to position [135, 0]
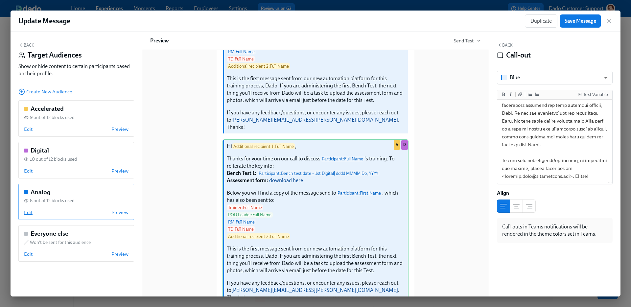
click at [28, 213] on span "Edit" at bounding box center [28, 212] width 9 height 7
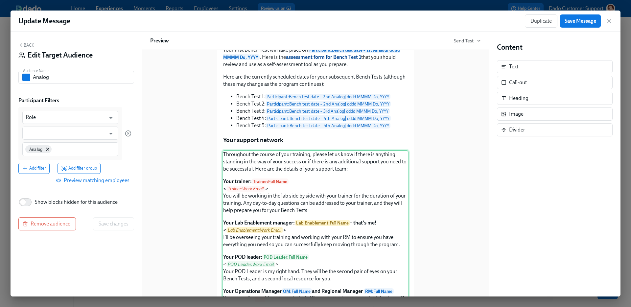
scroll to position [0, 0]
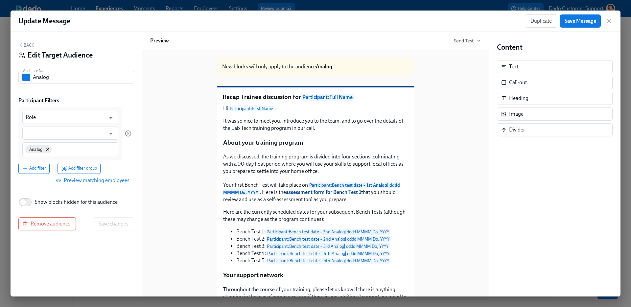
click at [100, 199] on span "Show blocks hidden for this audience" at bounding box center [76, 202] width 83 height 7
click at [45, 199] on input "Show blocks hidden for this audience" at bounding box center [22, 202] width 43 height 14
checkbox input "true"
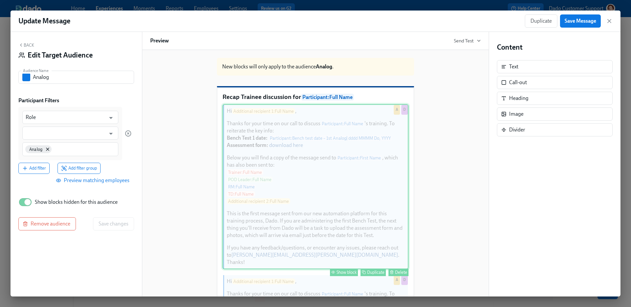
scroll to position [187, 0]
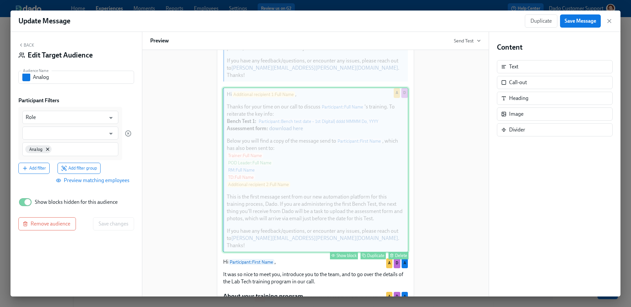
click at [347, 253] on div "Show block" at bounding box center [347, 255] width 20 height 5
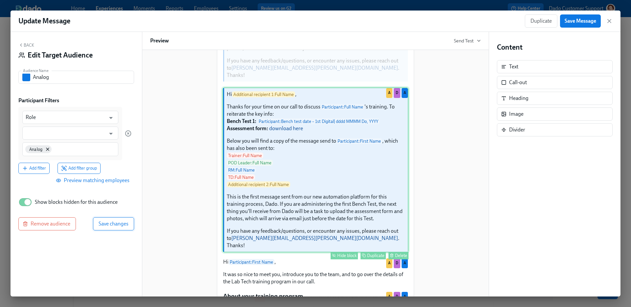
click at [126, 226] on span "Save changes" at bounding box center [114, 224] width 30 height 7
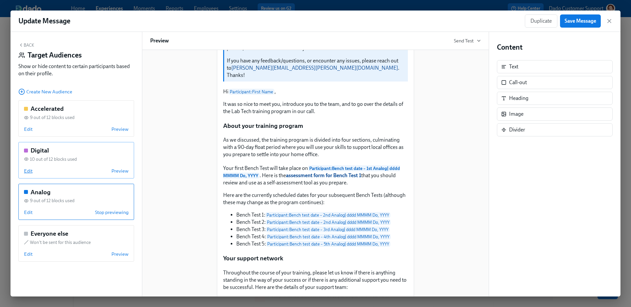
click at [27, 171] on span "Edit" at bounding box center [28, 171] width 9 height 7
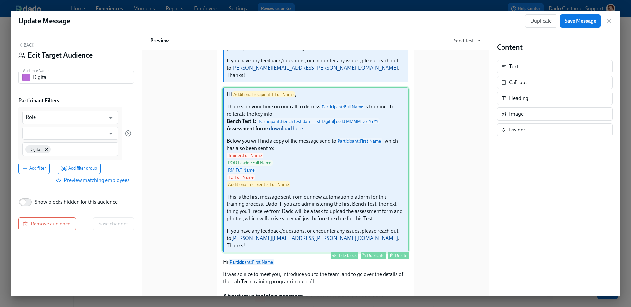
click at [345, 253] on div "Hide block" at bounding box center [346, 255] width 19 height 5
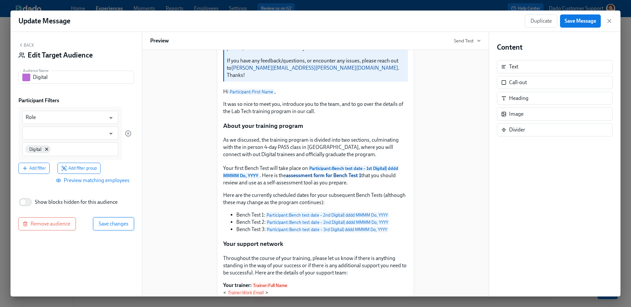
click at [120, 224] on span "Save changes" at bounding box center [114, 224] width 30 height 7
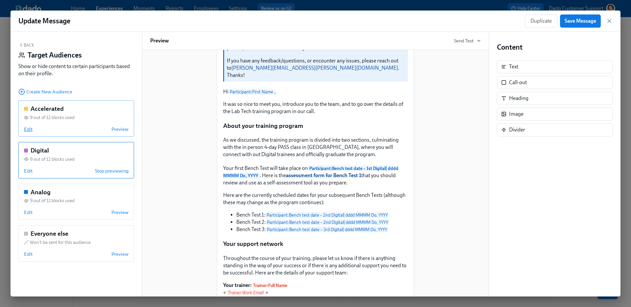
click at [29, 130] on span "Edit" at bounding box center [28, 129] width 9 height 7
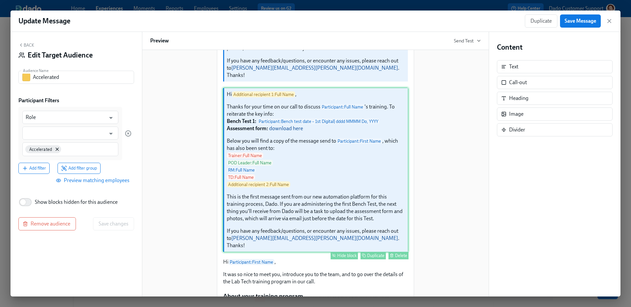
click at [344, 254] on div "Hide block" at bounding box center [346, 255] width 19 height 5
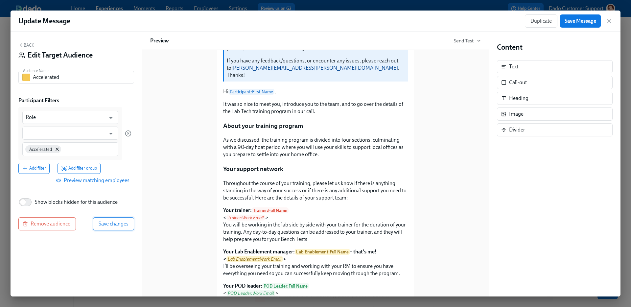
click at [120, 229] on button "Save changes" at bounding box center [113, 223] width 41 height 13
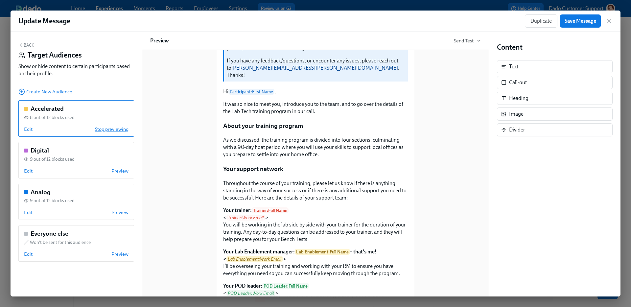
click at [121, 132] on span "Stop previewing" at bounding box center [112, 129] width 34 height 7
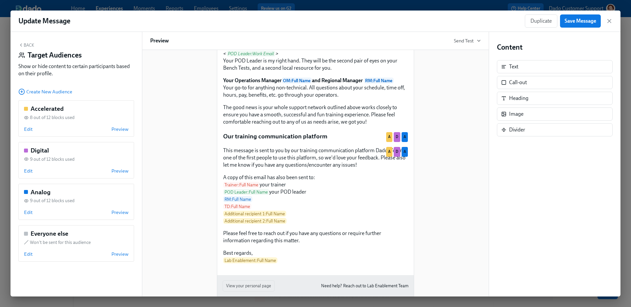
scroll to position [811, 0]
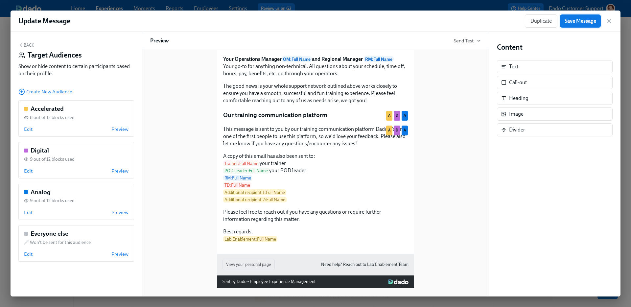
click at [568, 20] on span "Save Message" at bounding box center [581, 21] width 32 height 7
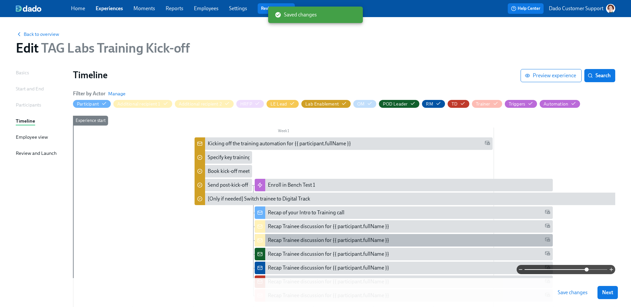
click at [302, 240] on div "Recap Trainee discussion for {{ participant.fullName }}" at bounding box center [328, 240] width 121 height 7
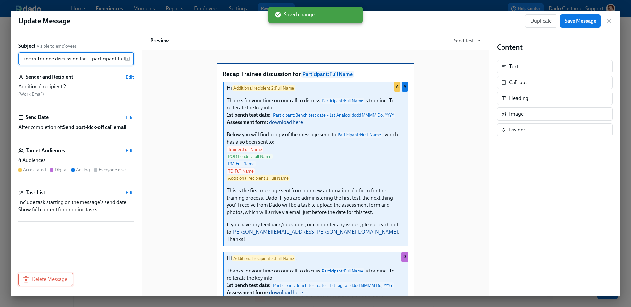
click at [43, 284] on button "Delete Message" at bounding box center [45, 279] width 55 height 13
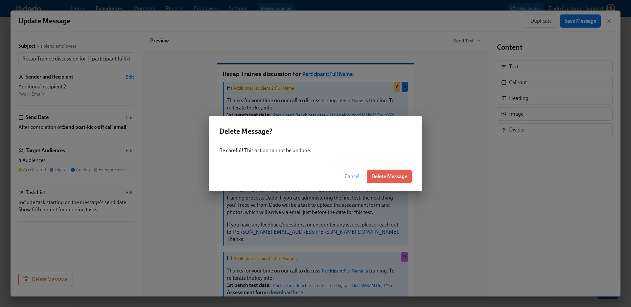
click at [388, 178] on span "Delete Message" at bounding box center [390, 176] width 36 height 7
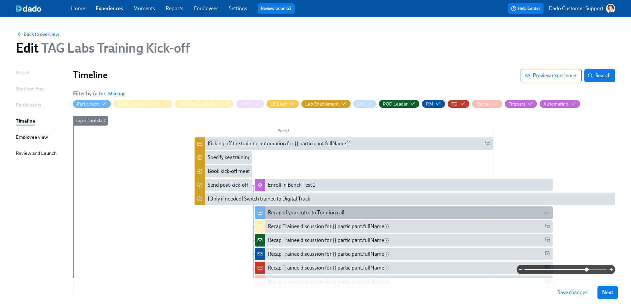
click at [332, 213] on div "Recap of your Intro to Training call" at bounding box center [306, 212] width 77 height 7
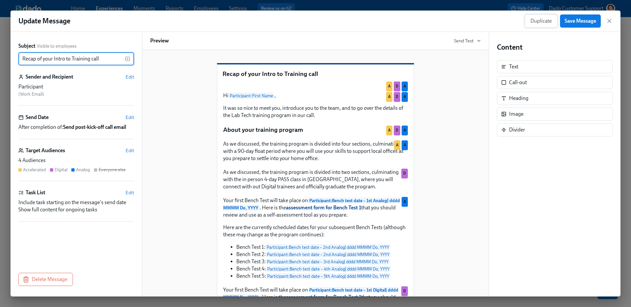
click at [531, 25] on button "Duplicate" at bounding box center [541, 20] width 33 height 13
click at [42, 60] on input "Copy of Recap of your Intro to Training call" at bounding box center [71, 58] width 107 height 13
drag, startPoint x: 41, startPoint y: 59, endPoint x: -46, endPoint y: 53, distance: 86.7
click at [0, 53] on html "Home Experiences Moments Reports Employees Settings Review us on G2 Help Center…" at bounding box center [315, 175] width 631 height 351
type input "Recap of your Intro to Training call"
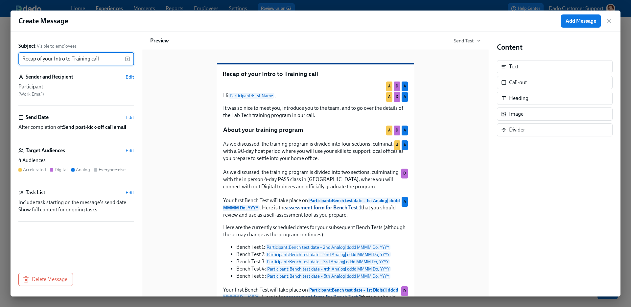
click at [305, 4] on div "Create Message Add Message Subject Visible to employees Recap of your Intro to …" at bounding box center [315, 153] width 631 height 307
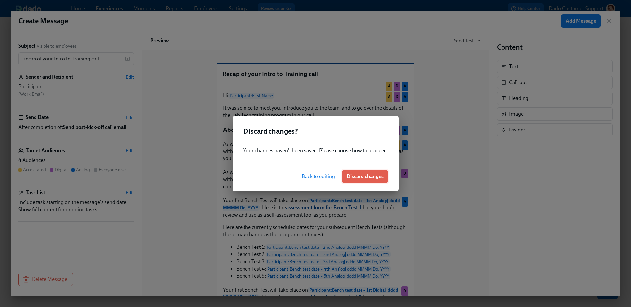
click at [365, 176] on span "Discard changes" at bounding box center [365, 176] width 37 height 7
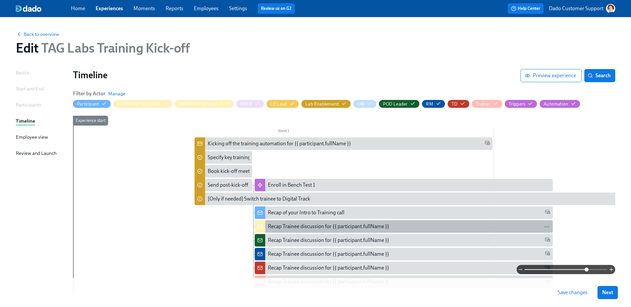
click at [280, 228] on div "Recap Trainee discussion for {{ participant.fullName }}" at bounding box center [328, 226] width 121 height 7
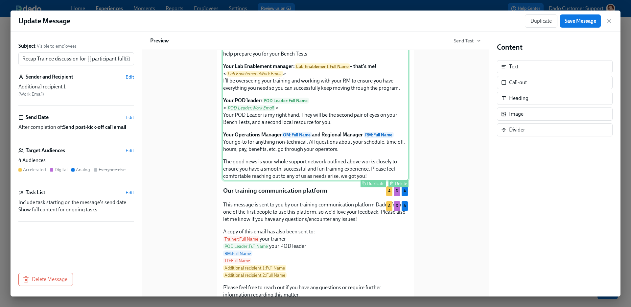
scroll to position [788, 0]
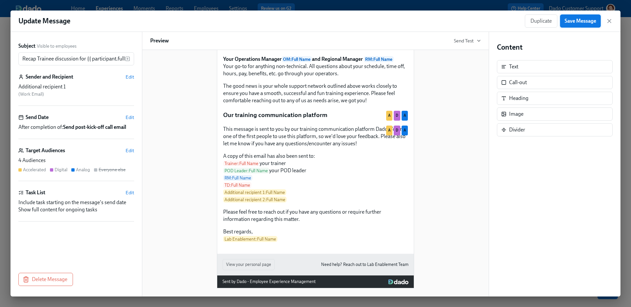
click at [588, 19] on span "Save Message" at bounding box center [581, 21] width 32 height 7
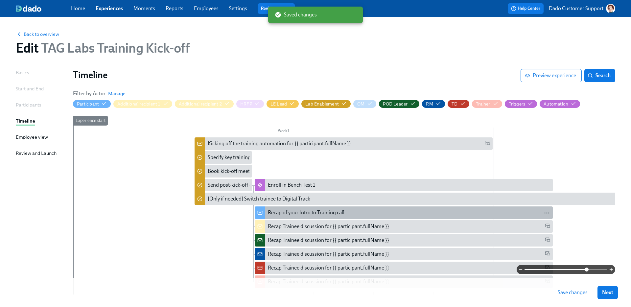
click at [281, 211] on div "Recap of your Intro to Training call" at bounding box center [306, 212] width 77 height 7
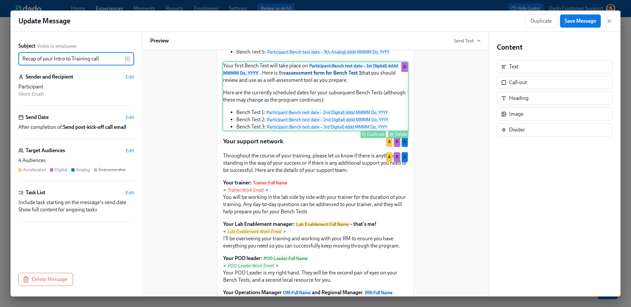
scroll to position [260, 0]
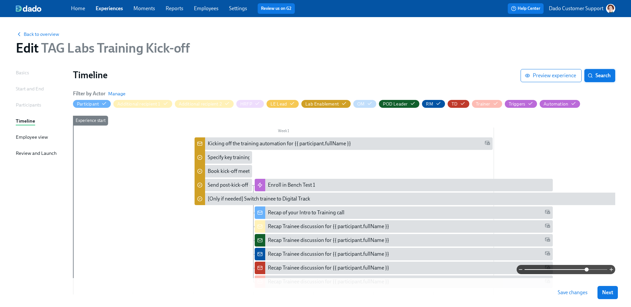
click at [603, 73] on span "Search" at bounding box center [600, 75] width 22 height 7
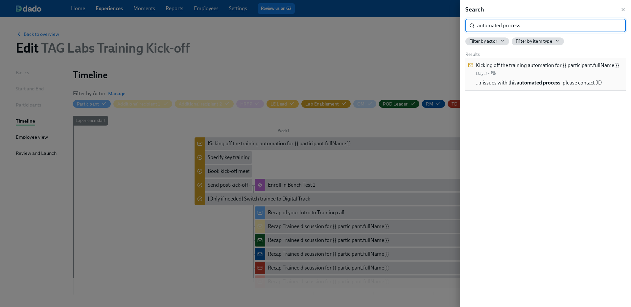
click at [582, 76] on div "Kicking off the training automation for {{ participant.fullName }} Day 3 •" at bounding box center [547, 69] width 143 height 15
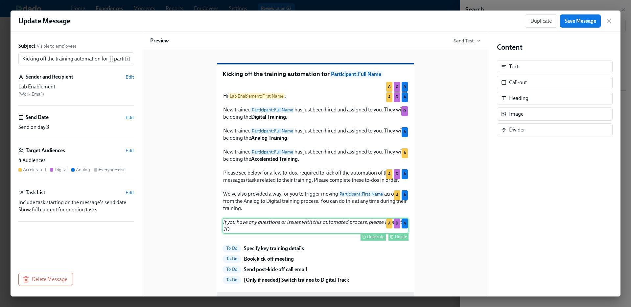
click at [395, 241] on button "Delete" at bounding box center [399, 237] width 20 height 8
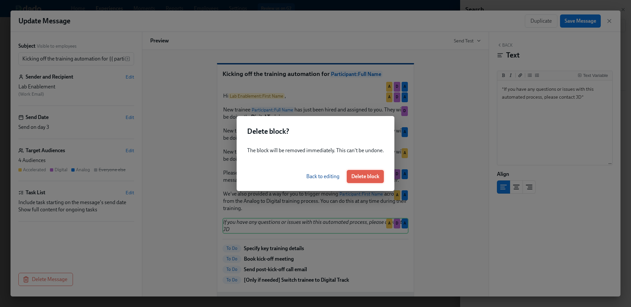
click at [364, 175] on span "Delete block" at bounding box center [365, 176] width 28 height 7
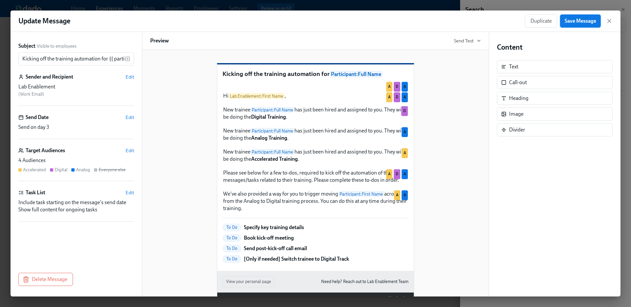
click at [572, 18] on span "Save Message" at bounding box center [581, 21] width 32 height 7
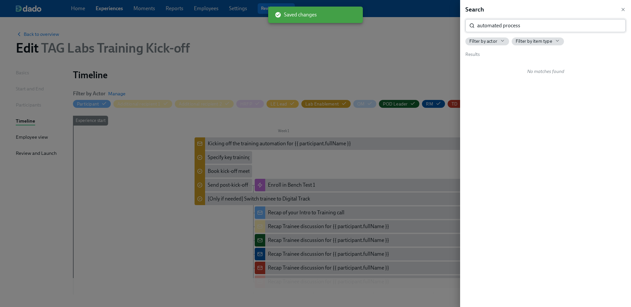
click at [549, 30] on input "automated process" at bounding box center [551, 25] width 149 height 13
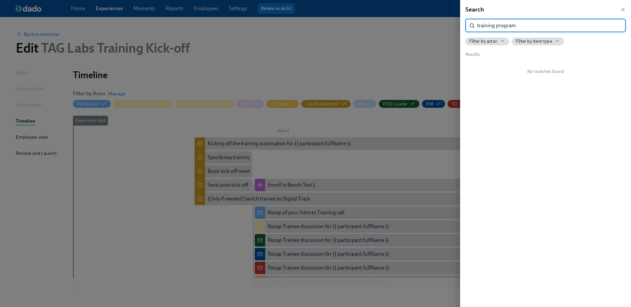
type input "training program"
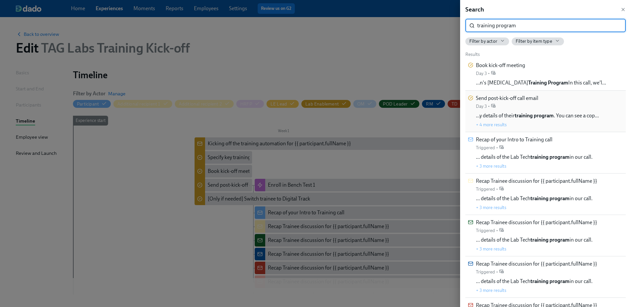
click at [537, 119] on span "…y details of their training program . You can see a cop…" at bounding box center [537, 115] width 123 height 7
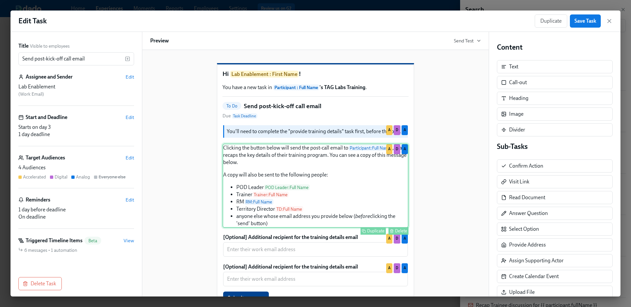
click at [295, 166] on div "Clicking the button below will send the post-call email to Participant : Full N…" at bounding box center [316, 186] width 186 height 84
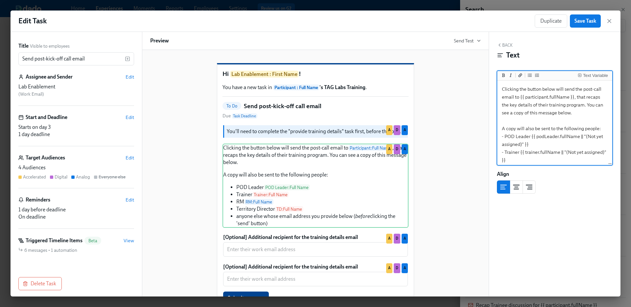
click at [543, 105] on textarea "Clicking the button below will send the post-call email to {{ participant.fullN…" at bounding box center [555, 148] width 112 height 133
type textarea "Clicking the button below will send the post-call email to {{ participant.fullN…"
click at [585, 20] on span "Save Task" at bounding box center [586, 21] width 22 height 7
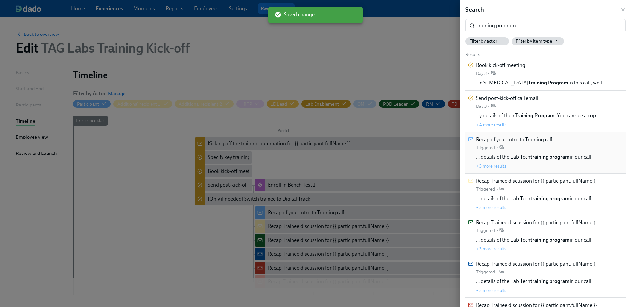
click at [540, 156] on strong "training program" at bounding box center [550, 157] width 39 height 6
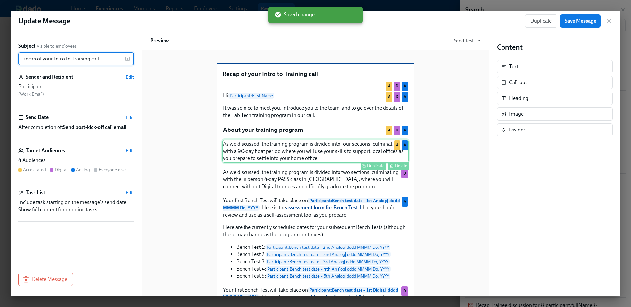
click at [284, 163] on div "As we discussed, the training program is divided into four sections, culminatin…" at bounding box center [316, 151] width 186 height 23
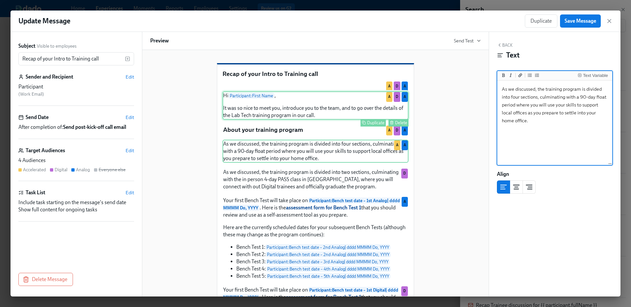
click at [327, 120] on div "Hi Participant : First Name , It was so nice to meet you, introduce you to the …" at bounding box center [316, 105] width 186 height 28
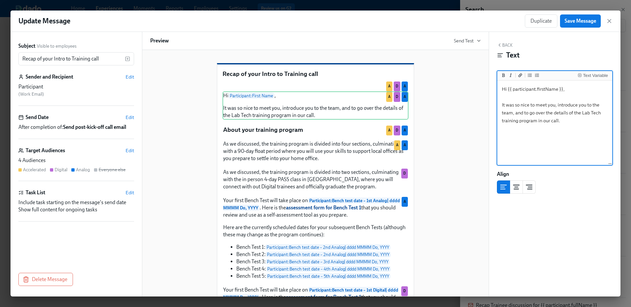
click at [600, 113] on textarea "Hi {{ participant.firstName }}, It was so nice to meet you, introduce you to th…" at bounding box center [555, 123] width 112 height 83
type textarea "Hi {{ participant.firstName }}, It was so nice to meet you, introduce you to th…"
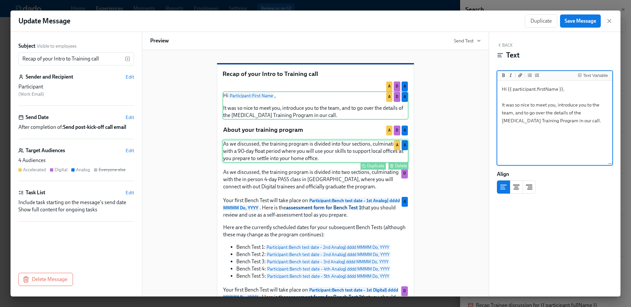
click at [320, 163] on div "As we discussed, the training program is divided into four sections, culminatin…" at bounding box center [316, 151] width 186 height 23
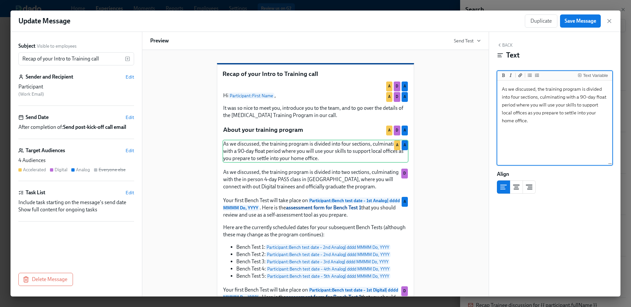
drag, startPoint x: 546, startPoint y: 88, endPoint x: 581, endPoint y: 88, distance: 34.9
click at [581, 88] on textarea "As we discussed, the training program is divided into four sections, culminatin…" at bounding box center [555, 123] width 112 height 83
type textarea "As we discussed, the Training Program is divided into four sections, culminatin…"
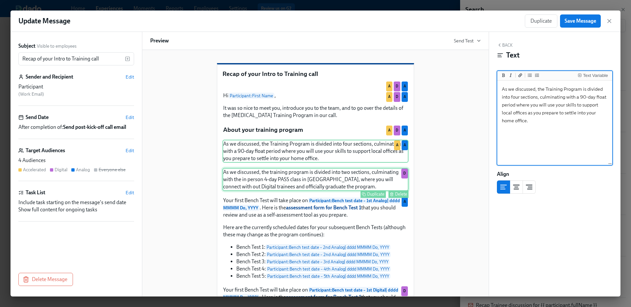
click at [325, 191] on div "As we discussed, the training program is divided into two sections, culminating…" at bounding box center [316, 179] width 186 height 23
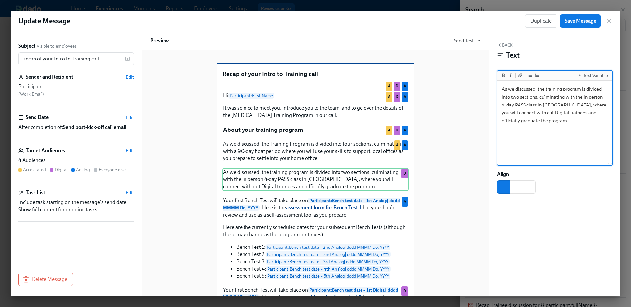
drag, startPoint x: 538, startPoint y: 89, endPoint x: 575, endPoint y: 88, distance: 37.2
click at [575, 89] on textarea "As we discussed, the training program is divided into two sections, culminating…" at bounding box center [555, 123] width 112 height 83
drag, startPoint x: 581, startPoint y: 89, endPoint x: 546, endPoint y: 89, distance: 34.5
click at [546, 89] on textarea "As we discussed, the training program is divided into two sections, culminating…" at bounding box center [555, 123] width 112 height 83
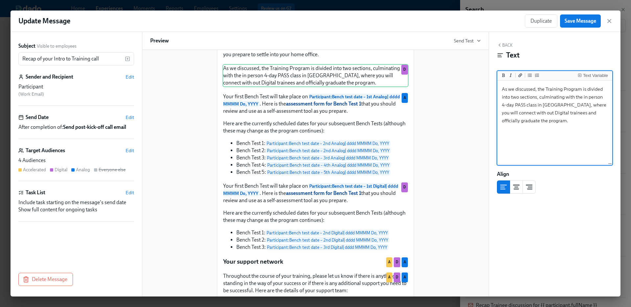
scroll to position [104, 0]
type textarea "As we discussed, the Training Program is divided into two sections, culminating…"
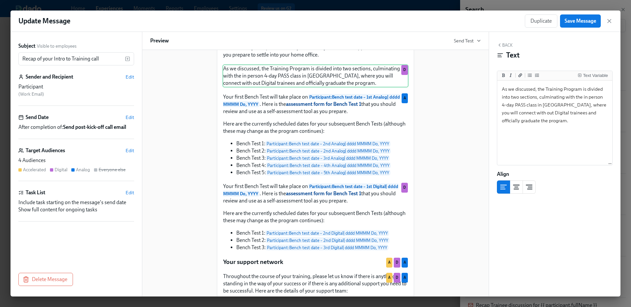
click at [343, 62] on div "Duplicate Delete A D A Hi Participant : First Name , It was so nice to meet you…" at bounding box center [316, 287] width 186 height 620
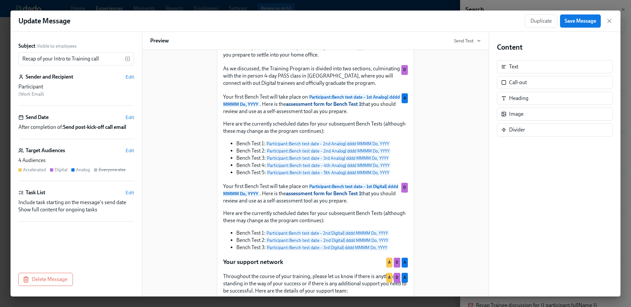
click at [339, 31] on div "About your training program Duplicate Delete A D A" at bounding box center [316, 26] width 186 height 10
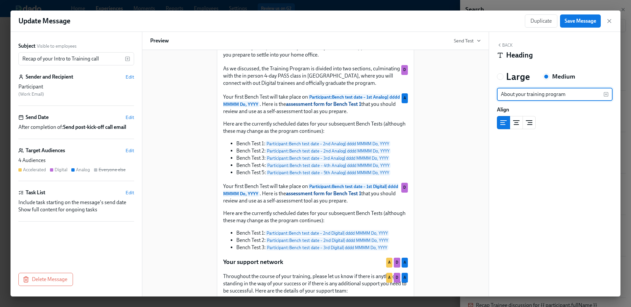
drag, startPoint x: 527, startPoint y: 95, endPoint x: 589, endPoint y: 95, distance: 62.1
click at [589, 95] on input "About your training program" at bounding box center [550, 94] width 107 height 13
type input "About your Training Program"
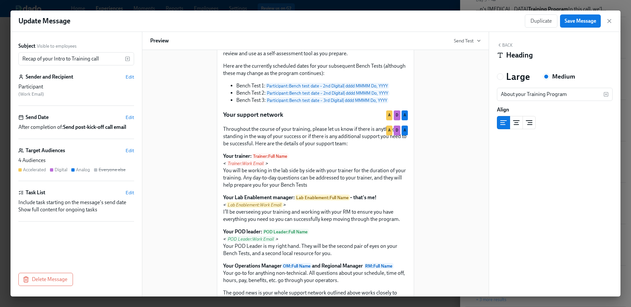
scroll to position [422, 0]
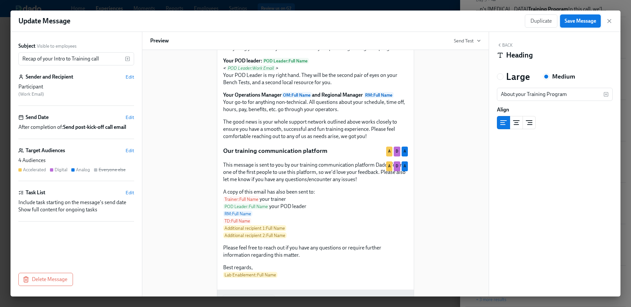
click at [588, 21] on span "Save Message" at bounding box center [581, 21] width 32 height 7
click at [610, 21] on icon "button" at bounding box center [609, 21] width 7 height 7
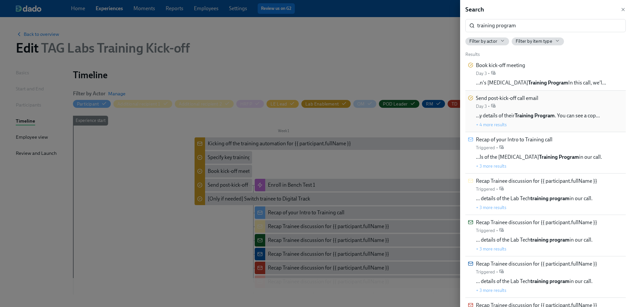
click at [540, 108] on div "Send post-kick-off call email Day 3 • …y details of their Training Program . Yo…" at bounding box center [538, 111] width 124 height 33
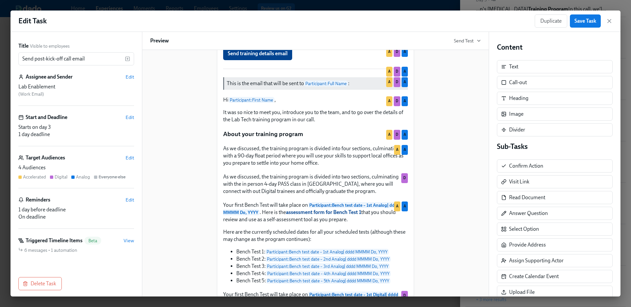
scroll to position [277, 0]
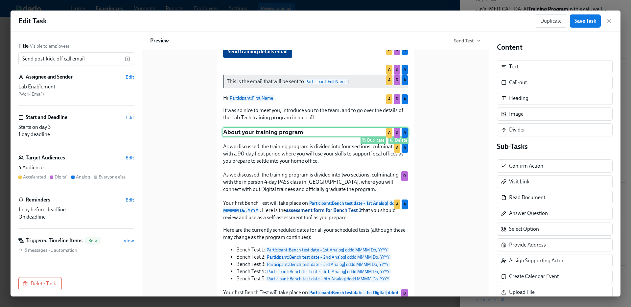
click at [299, 144] on div "Duplicate Delete" at bounding box center [316, 140] width 185 height 8
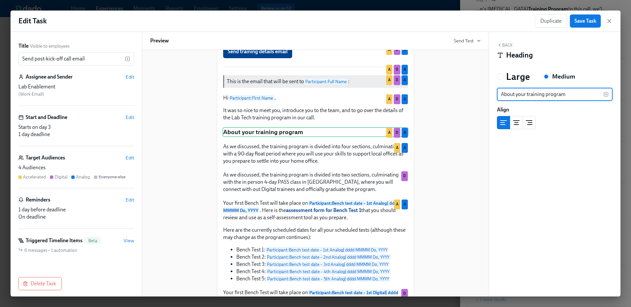
drag, startPoint x: 527, startPoint y: 95, endPoint x: 600, endPoint y: 96, distance: 73.0
click at [600, 96] on input "About your training program" at bounding box center [550, 94] width 107 height 13
type input "About your Training Program"
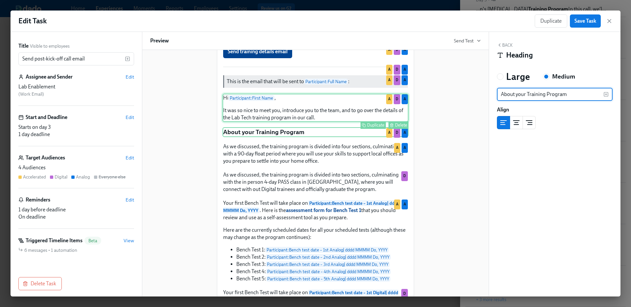
click at [304, 122] on div "Hi Participant : First Name , It was so nice to meet you, introduce you to the …" at bounding box center [316, 108] width 186 height 28
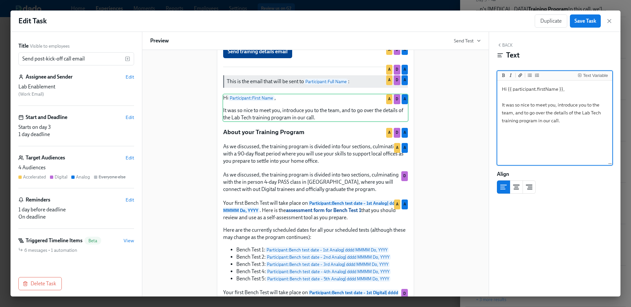
click at [601, 114] on textarea "Hi {{ participant.firstName }}, It was so nice to meet you, introduce you to th…" at bounding box center [555, 123] width 112 height 83
type textarea "Hi {{ participant.firstName }}, It was so nice to meet you, introduce you to th…"
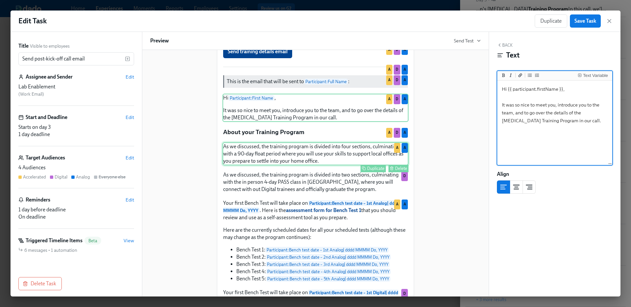
click at [338, 165] on div "As we discussed, the training program is divided into four sections, culminatin…" at bounding box center [316, 153] width 186 height 23
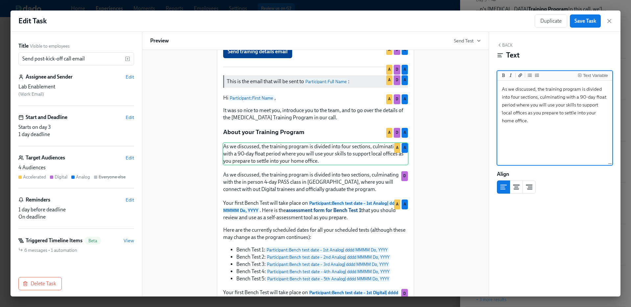
click at [545, 90] on textarea "As we discussed, the training program is divided into four sections, culminatin…" at bounding box center [555, 123] width 112 height 83
type textarea "As we discussed, the Training Program is divided into four sections, culminatin…"
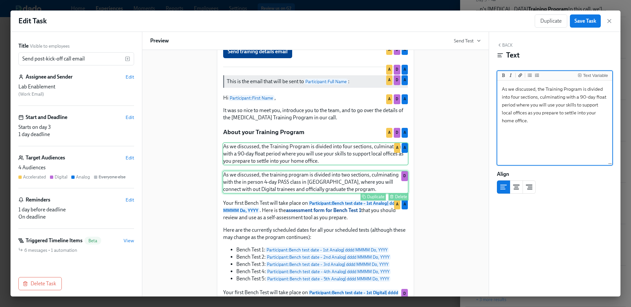
click at [320, 201] on div "Duplicate Delete" at bounding box center [316, 197] width 185 height 8
click at [546, 89] on textarea "As we discussed, the training program is divided into two sections, culminating…" at bounding box center [555, 123] width 112 height 83
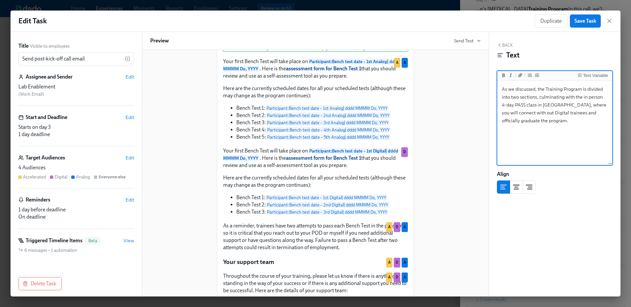
scroll to position [232, 0]
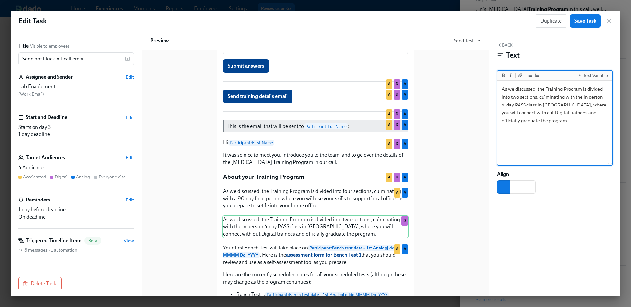
type textarea "As we discussed, the Training Program is divided into two sections, culminating…"
click at [594, 20] on span "Save Task" at bounding box center [586, 21] width 22 height 7
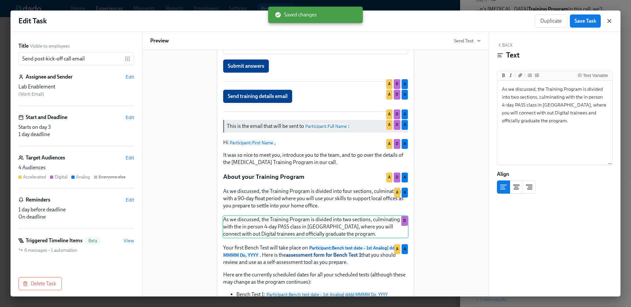
click at [610, 21] on icon "button" at bounding box center [609, 20] width 3 height 3
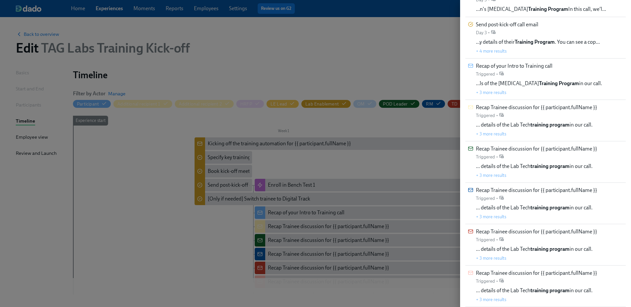
click at [327, 209] on div at bounding box center [315, 153] width 631 height 307
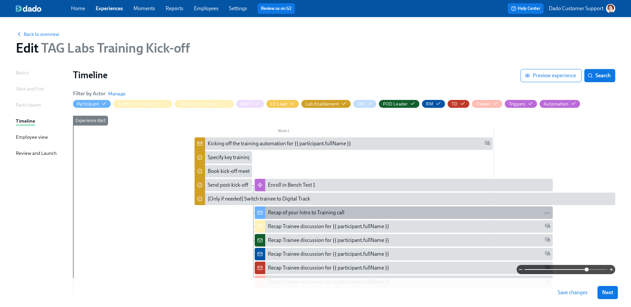
click at [306, 211] on div "Recap of your Intro to Training call" at bounding box center [306, 212] width 77 height 7
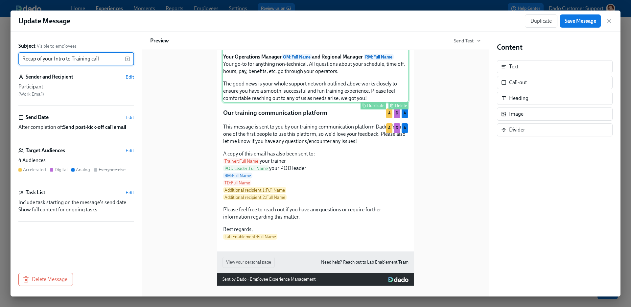
scroll to position [504, 0]
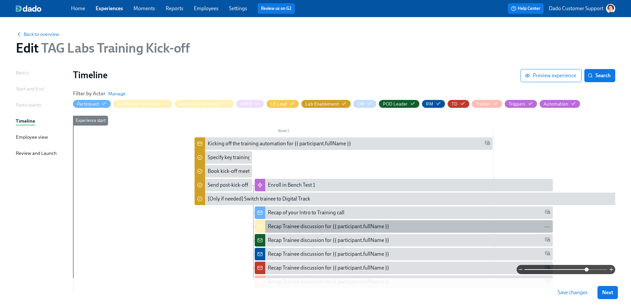
click at [284, 225] on div "Recap Trainee discussion for {{ participant.fullName }}" at bounding box center [328, 226] width 121 height 7
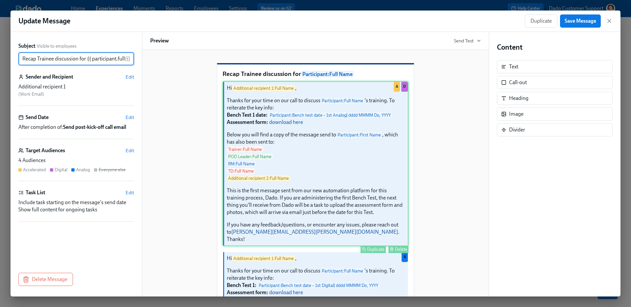
scroll to position [0, 18]
click at [300, 176] on div "Hi Additional recipient 1 : Full Name , Thanks for your time on our call to dis…" at bounding box center [316, 163] width 186 height 165
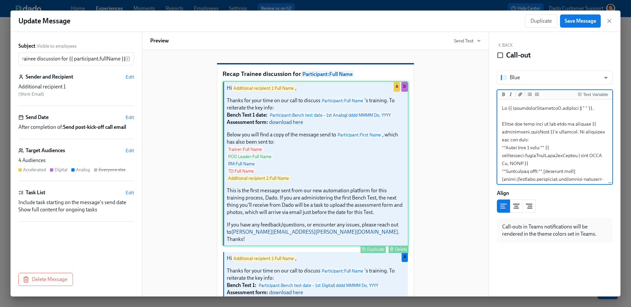
scroll to position [0, 0]
click at [542, 147] on textarea at bounding box center [555, 234] width 112 height 267
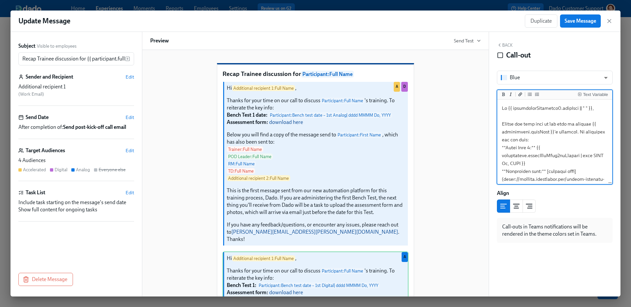
click at [577, 117] on textarea at bounding box center [555, 234] width 112 height 267
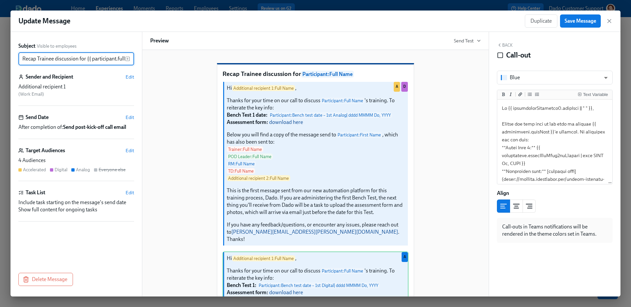
click at [74, 58] on input "Recap Trainee discussion for {{ participant.fullName }}" at bounding box center [71, 58] width 107 height 13
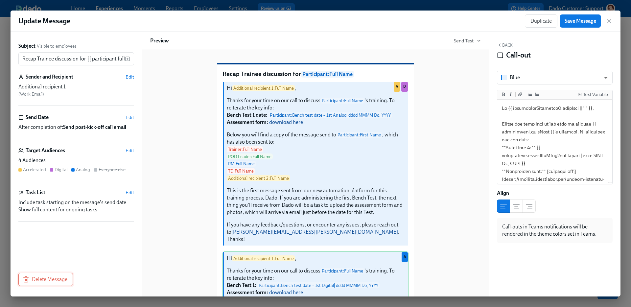
click at [63, 283] on button "Delete Message" at bounding box center [45, 279] width 55 height 13
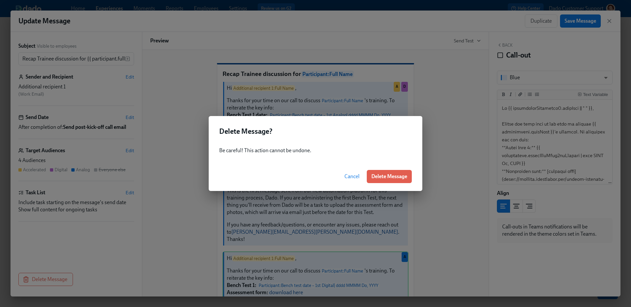
click at [392, 185] on div "Cancel Delete Message" at bounding box center [316, 176] width 214 height 29
click at [392, 174] on span "Delete Message" at bounding box center [390, 176] width 36 height 7
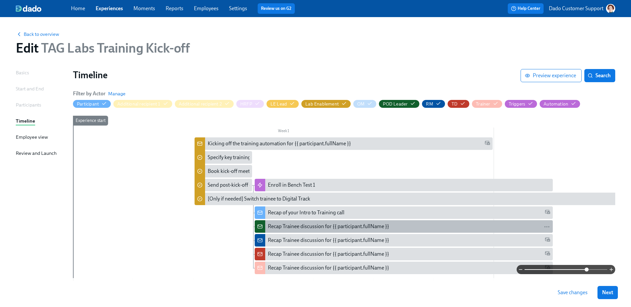
click at [294, 227] on div "Recap Trainee discussion for {{ participant.fullName }}" at bounding box center [328, 226] width 121 height 7
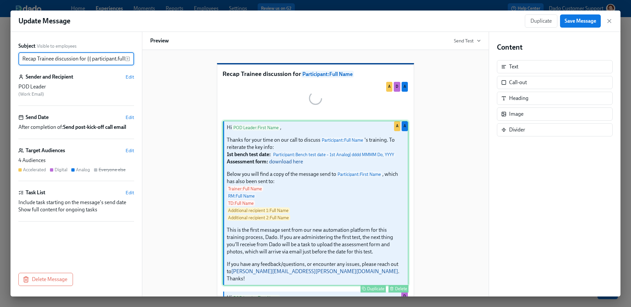
scroll to position [0, 18]
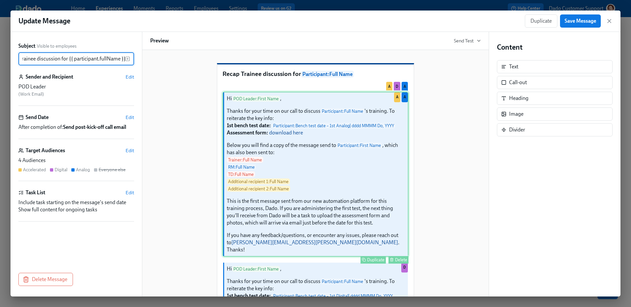
click at [279, 179] on div "Hi POD Leader : First Name , Thanks for your time on our call to discuss Partic…" at bounding box center [316, 174] width 186 height 165
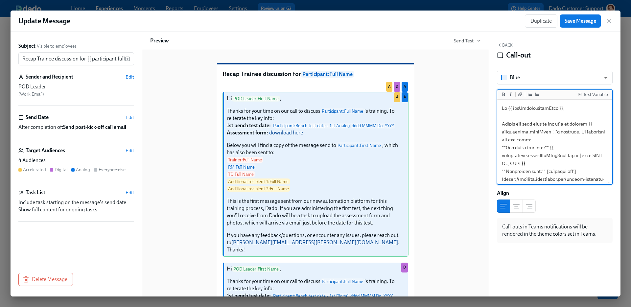
scroll to position [163, 0]
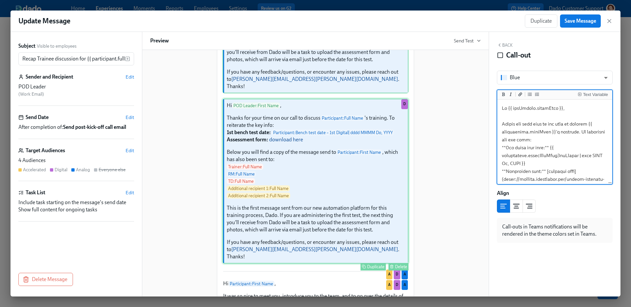
click at [332, 198] on div "Hi POD Leader : First Name , Thanks for your time on our call to discuss Partic…" at bounding box center [316, 181] width 186 height 165
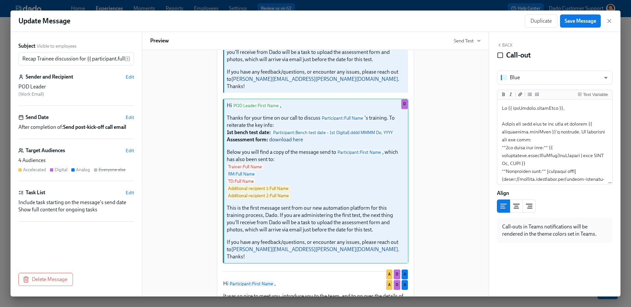
scroll to position [0, 0]
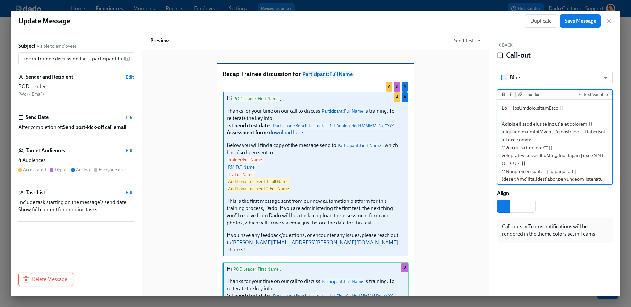
click at [47, 281] on span "Delete Message" at bounding box center [45, 279] width 43 height 7
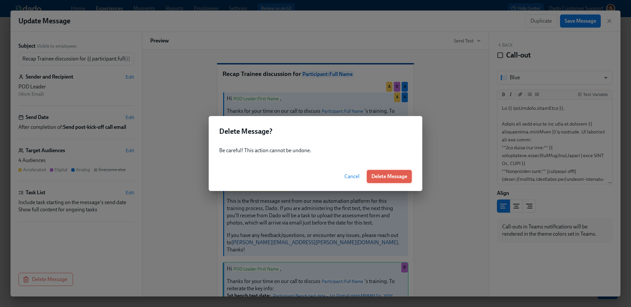
click at [395, 174] on span "Delete Message" at bounding box center [390, 176] width 36 height 7
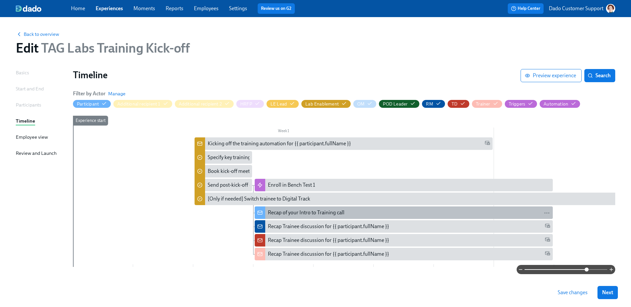
click at [283, 211] on div "Recap of your Intro to Training call" at bounding box center [306, 212] width 77 height 7
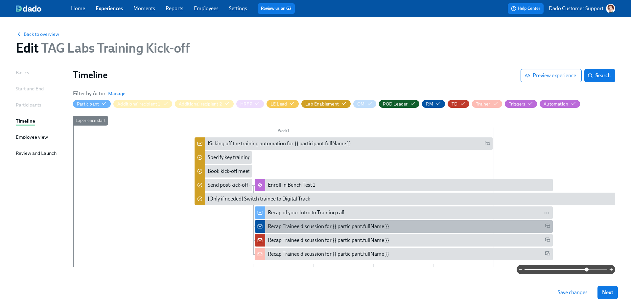
click at [288, 228] on div "Recap Trainee discussion for {{ participant.fullName }}" at bounding box center [328, 226] width 121 height 7
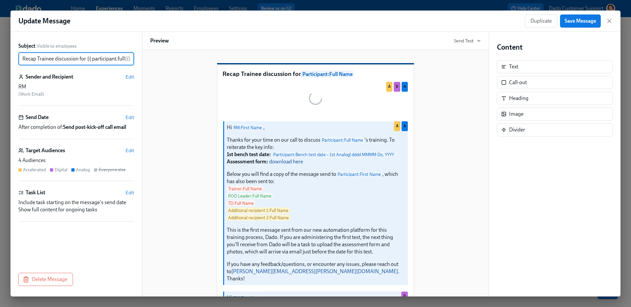
scroll to position [0, 18]
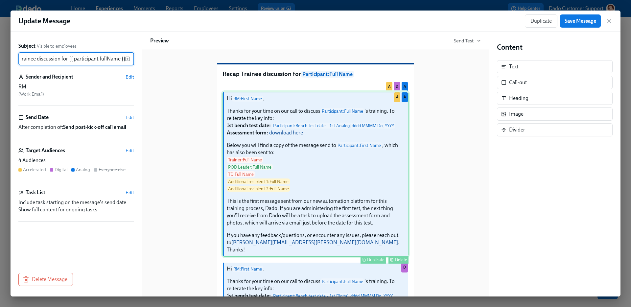
click at [275, 172] on div "Hi RM : First Name , Thanks for your time on our call to discuss Participant : …" at bounding box center [316, 174] width 186 height 165
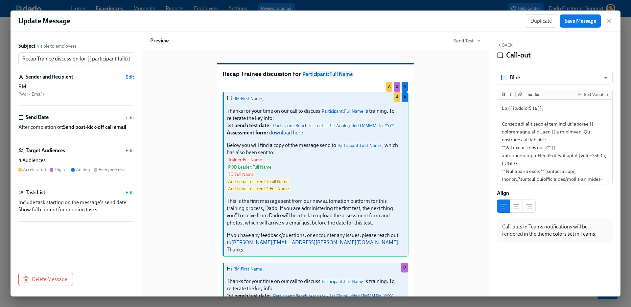
scroll to position [245, 0]
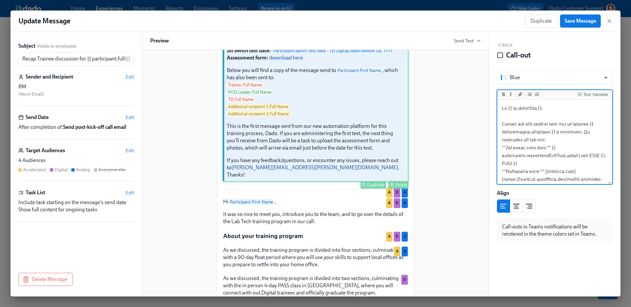
click at [294, 143] on div "Hi RM : First Name , Thanks for your time on our call to discuss Participant : …" at bounding box center [316, 99] width 186 height 165
click at [53, 282] on span "Delete Message" at bounding box center [45, 279] width 43 height 7
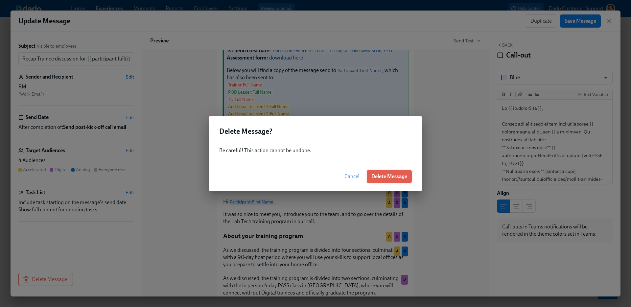
click at [398, 172] on button "Delete Message" at bounding box center [389, 176] width 45 height 13
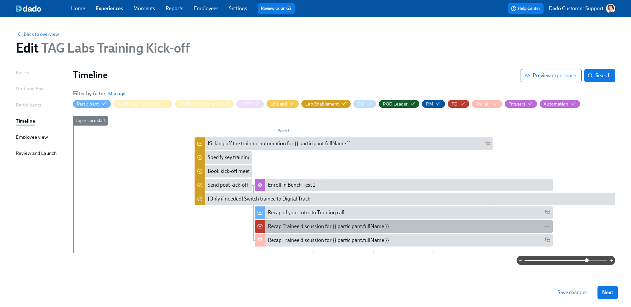
click at [281, 225] on div "Recap Trainee discussion for {{ participant.fullName }}" at bounding box center [328, 226] width 121 height 7
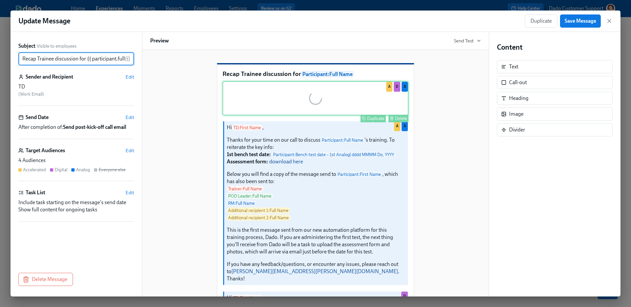
scroll to position [0, 18]
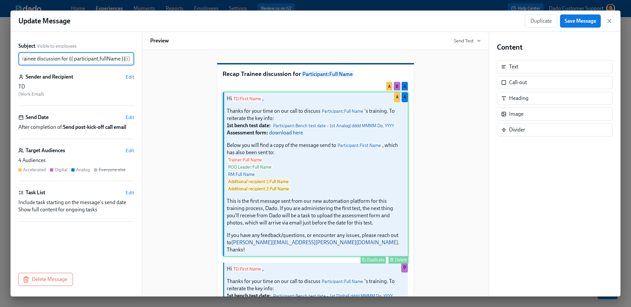
click at [263, 232] on div "Hi TD : First Name , Thanks for your time on our call to discuss Participant : …" at bounding box center [316, 174] width 186 height 165
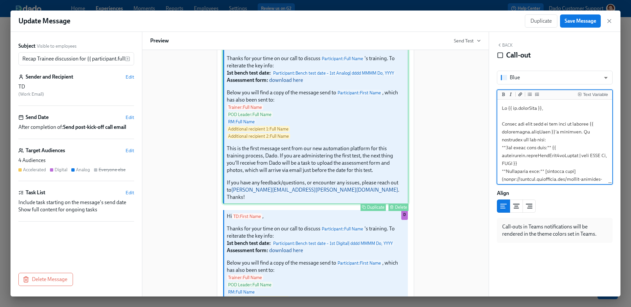
scroll to position [120, 0]
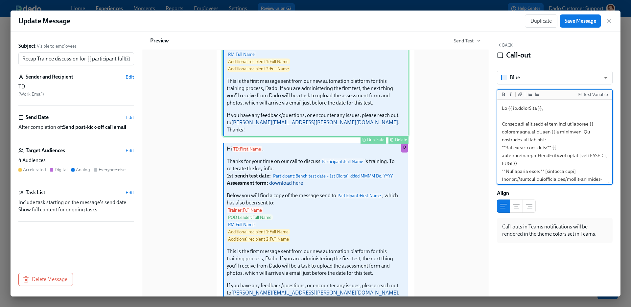
click at [344, 217] on div "Hi TD : First Name , Thanks for your time on our call to discuss Participant : …" at bounding box center [316, 224] width 186 height 165
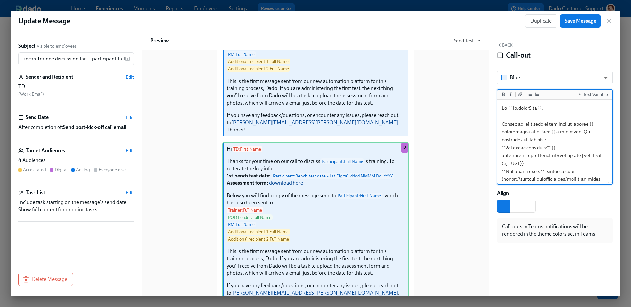
click at [523, 136] on textarea at bounding box center [555, 234] width 112 height 267
click at [59, 282] on span "Delete Message" at bounding box center [45, 279] width 43 height 7
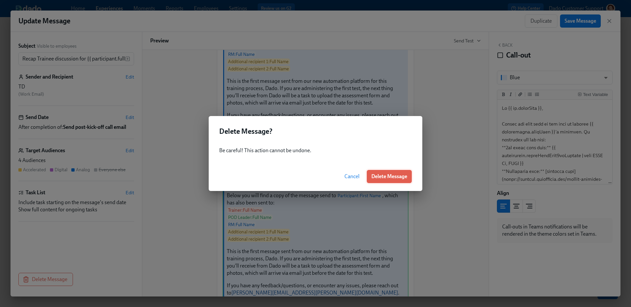
click at [381, 173] on button "Delete Message" at bounding box center [389, 176] width 45 height 13
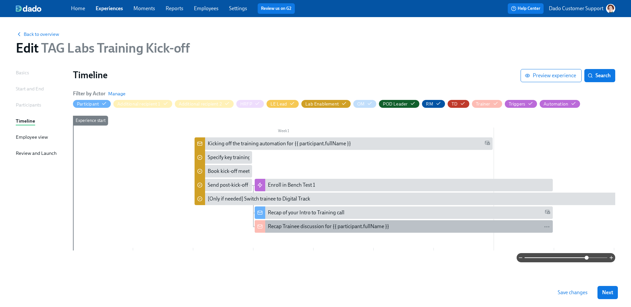
click at [286, 226] on div "Recap Trainee discussion for {{ participant.fullName }}" at bounding box center [328, 226] width 121 height 7
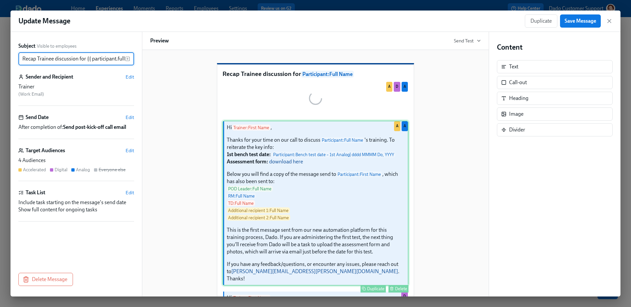
scroll to position [0, 18]
click at [271, 204] on div "Hi Trainer : First Name , Thanks for your time on our call to discuss Participa…" at bounding box center [316, 203] width 186 height 165
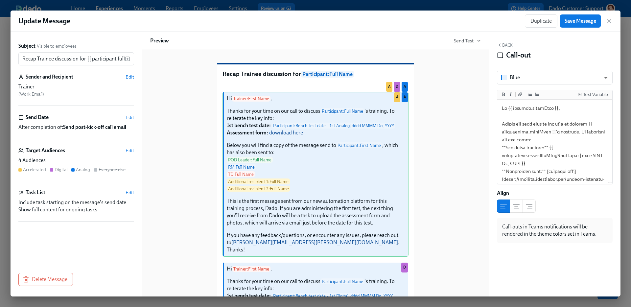
scroll to position [108, 0]
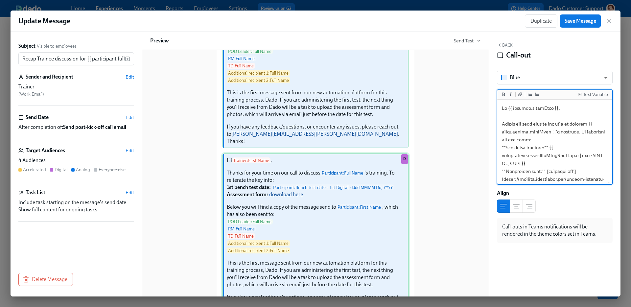
click at [351, 215] on div "Hi Trainer : First Name , Thanks for your time on our call to discuss Participa…" at bounding box center [316, 236] width 186 height 165
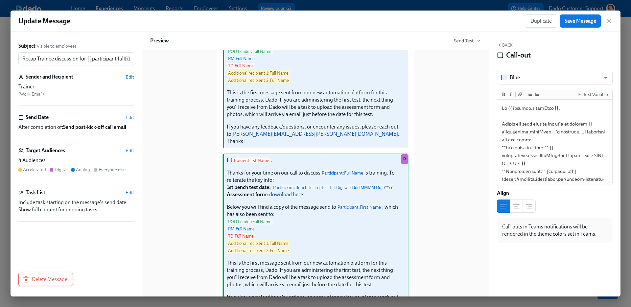
click at [31, 283] on button "Delete Message" at bounding box center [45, 279] width 55 height 13
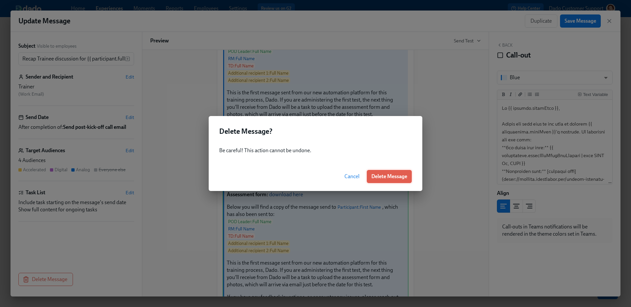
click at [392, 176] on span "Delete Message" at bounding box center [390, 176] width 36 height 7
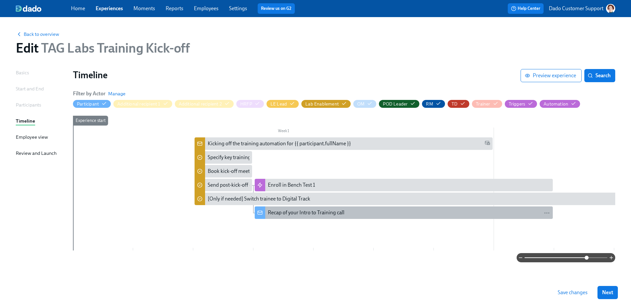
click at [291, 214] on div "Recap of your Intro to Training call" at bounding box center [306, 212] width 77 height 7
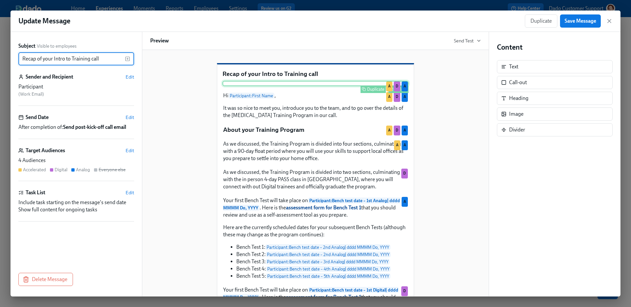
click at [396, 86] on div "Duplicate Delete A D A" at bounding box center [316, 83] width 186 height 5
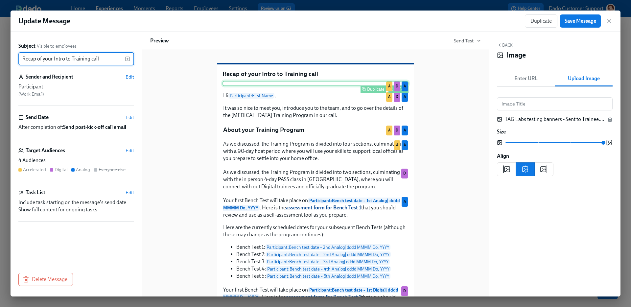
click at [403, 92] on div "Delete" at bounding box center [401, 89] width 12 height 5
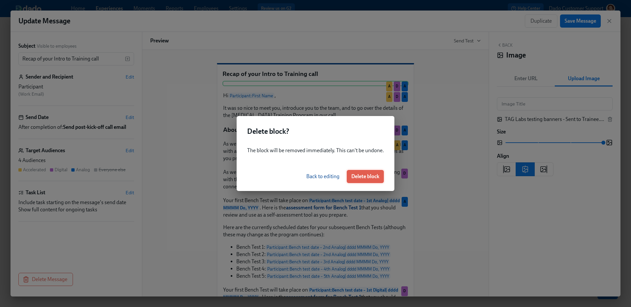
click at [365, 174] on span "Delete block" at bounding box center [365, 176] width 28 height 7
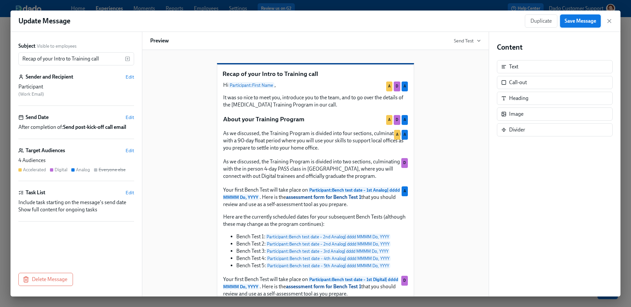
click at [577, 22] on span "Save Message" at bounding box center [581, 21] width 32 height 7
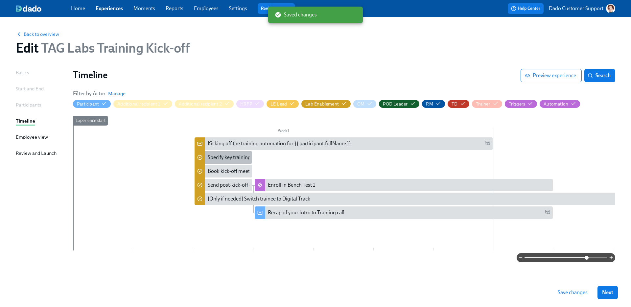
click at [222, 158] on div "Specify key training details" at bounding box center [237, 157] width 59 height 7
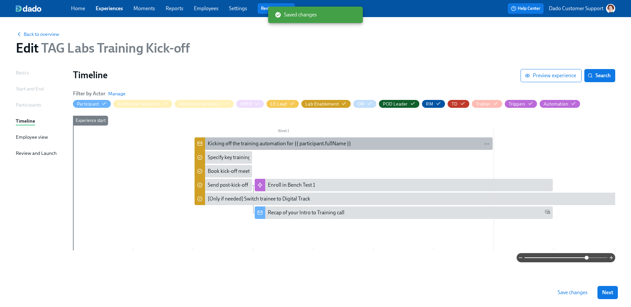
click at [229, 141] on div "Kicking off the training automation for {{ participant.fullName }}" at bounding box center [279, 143] width 143 height 7
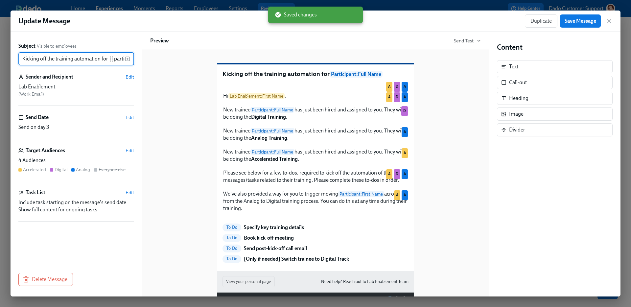
scroll to position [0, 40]
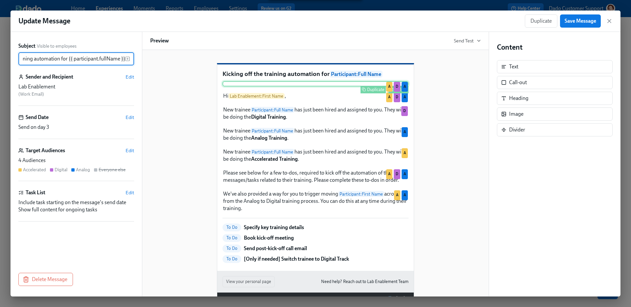
click at [396, 92] on div "Delete" at bounding box center [401, 89] width 12 height 5
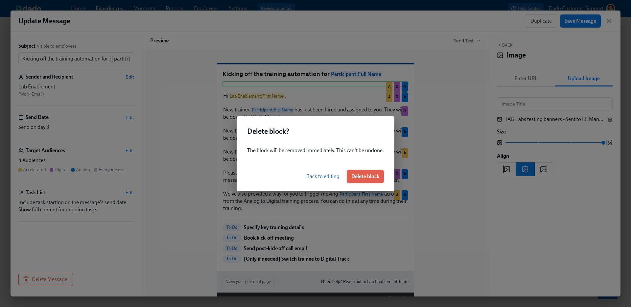
click at [369, 175] on span "Delete block" at bounding box center [365, 176] width 28 height 7
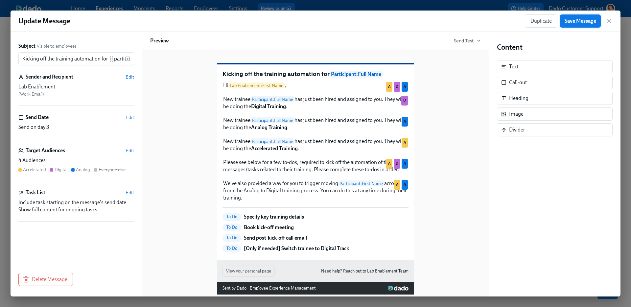
click at [588, 23] on span "Save Message" at bounding box center [581, 21] width 32 height 7
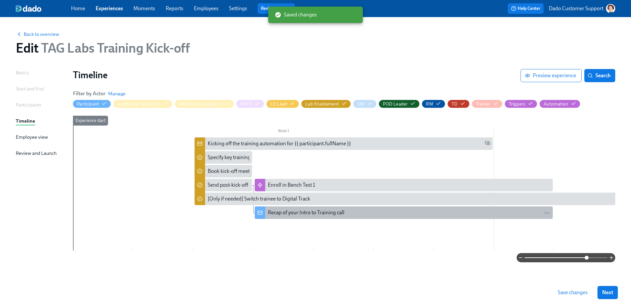
click at [275, 210] on div "Recap of your Intro to Training call" at bounding box center [306, 212] width 77 height 7
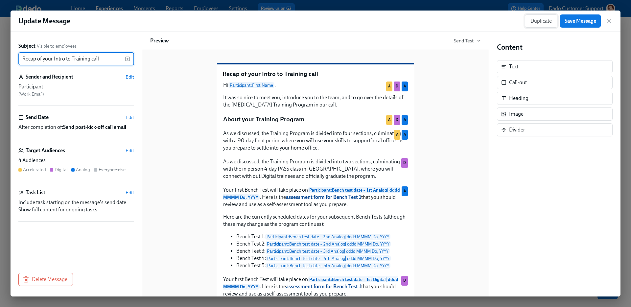
click at [544, 21] on span "Duplicate" at bounding box center [541, 21] width 21 height 7
paste input "Recap Trainee discussion for {{ participant.fullName }} – Additional receipient…"
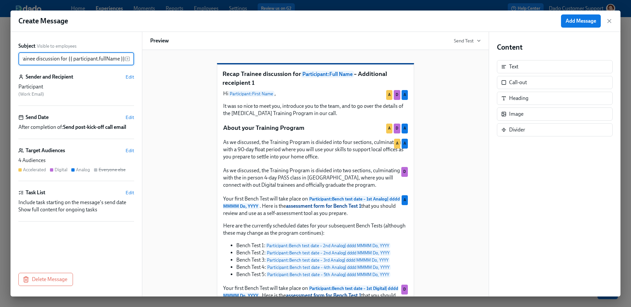
scroll to position [0, 18]
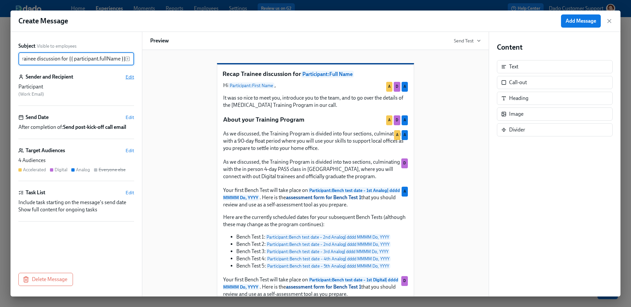
type input "Recap Trainee discussion for {{ participant.fullName }}"
click at [128, 74] on span "Edit" at bounding box center [130, 77] width 9 height 7
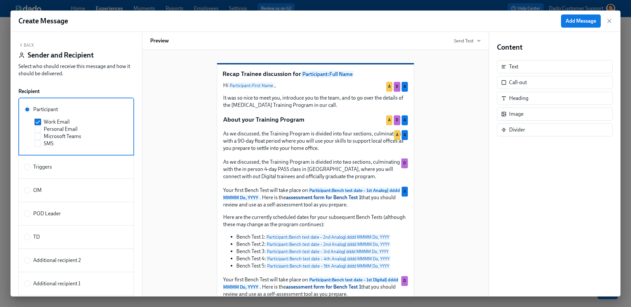
click at [45, 290] on label "Additional recipient 1" at bounding box center [76, 284] width 116 height 24
click at [30, 287] on input "Additional recipient 1" at bounding box center [27, 284] width 6 height 6
radio input "true"
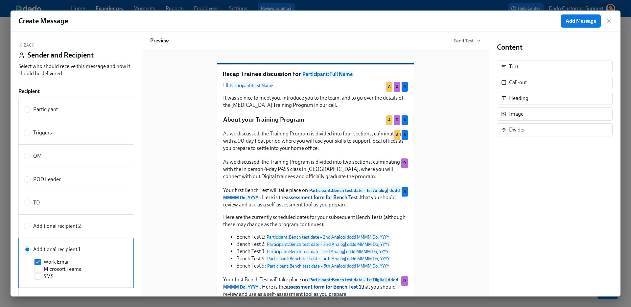
click at [29, 44] on button "Back" at bounding box center [26, 44] width 16 height 5
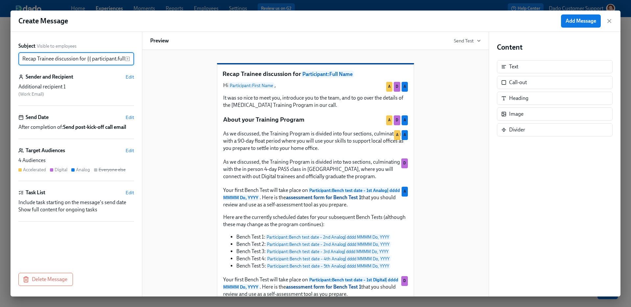
scroll to position [0, 18]
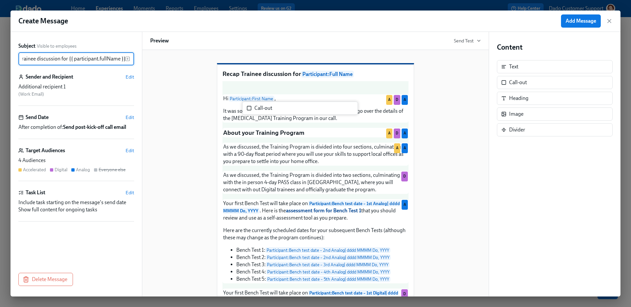
drag, startPoint x: 539, startPoint y: 82, endPoint x: 279, endPoint y: 102, distance: 259.9
click at [279, 102] on div "Subject Visible to employees Recap Trainee discussion for {{ participant.fullNa…" at bounding box center [316, 164] width 610 height 265
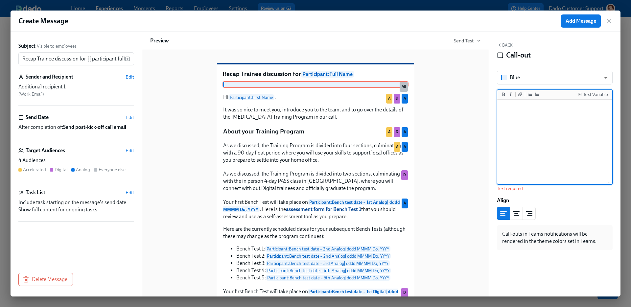
click at [565, 118] on textarea at bounding box center [555, 142] width 112 height 83
paste textarea "Hi {{ additionalRecipient1.fullName || " " }}, Thanks for your time on our call…"
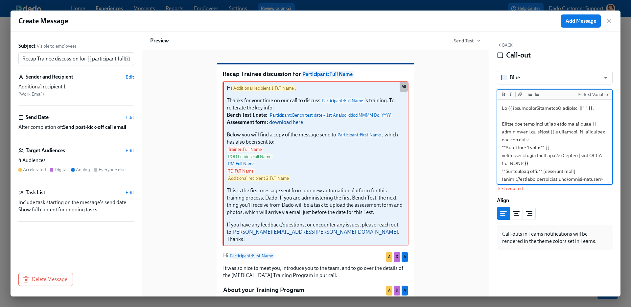
scroll to position [192, 0]
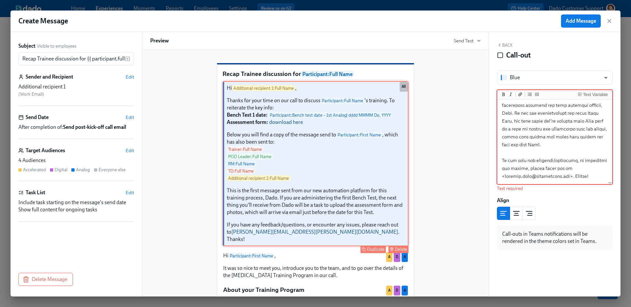
type textarea "Hi {{ additionalRecipient1.fullName || " " }}, Thanks for your time on our call…"
click at [369, 252] on div "Duplicate" at bounding box center [375, 249] width 17 height 5
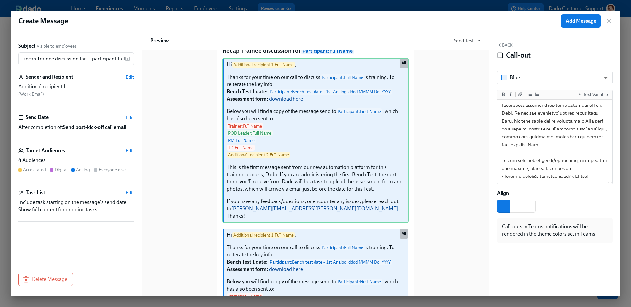
scroll to position [24, 0]
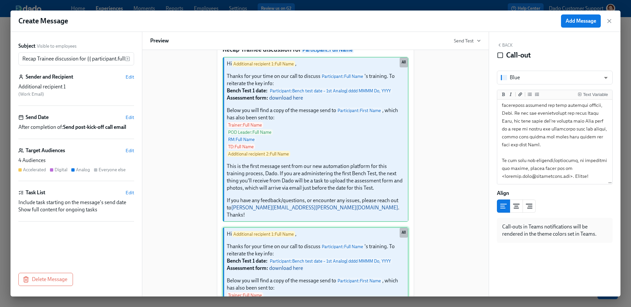
click at [350, 279] on div "Hi Additional recipient 1 : Full Name , Thanks for your time on our call to dis…" at bounding box center [316, 309] width 186 height 165
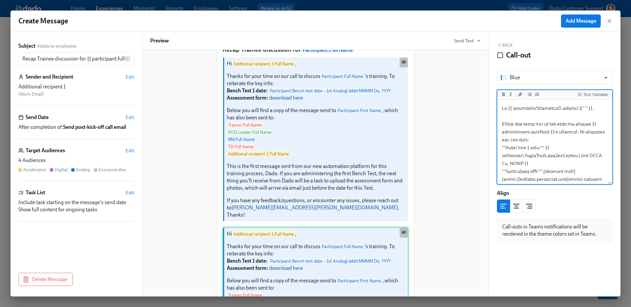
scroll to position [188, 0]
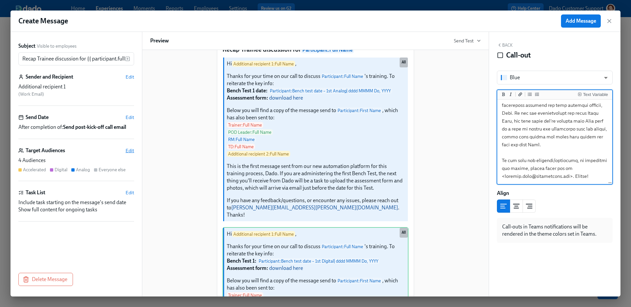
type textarea "Hi {{ additionalRecipient1.fullName || " " }}, Thanks for your time on our call…"
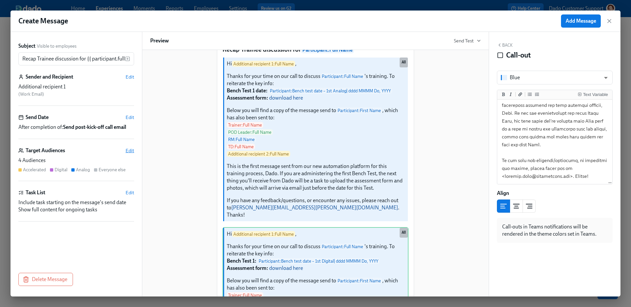
click at [131, 151] on span "Edit" at bounding box center [130, 150] width 9 height 7
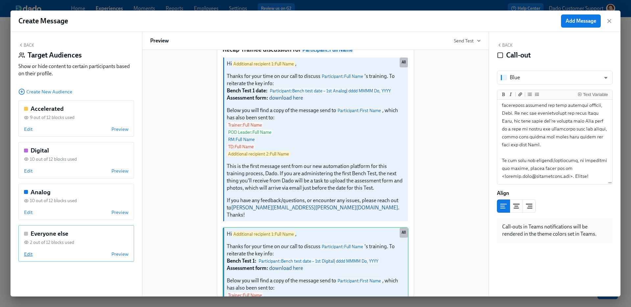
click at [26, 255] on span "Edit" at bounding box center [28, 254] width 9 height 7
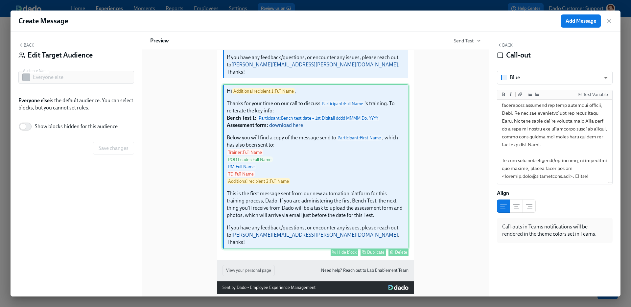
click at [347, 250] on div "Hide block" at bounding box center [346, 252] width 19 height 5
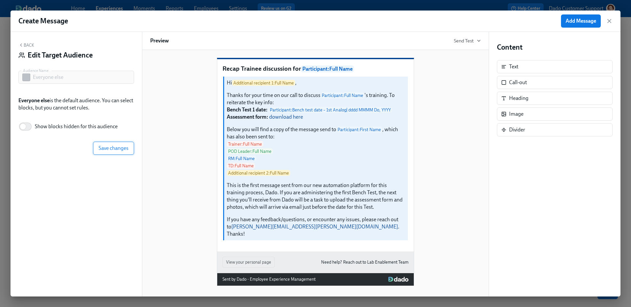
click at [112, 148] on span "Save changes" at bounding box center [114, 148] width 30 height 7
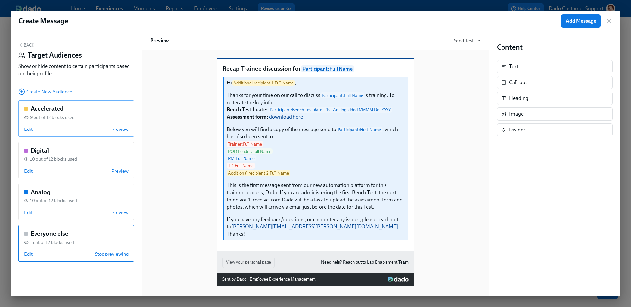
click at [29, 130] on span "Edit" at bounding box center [28, 129] width 9 height 7
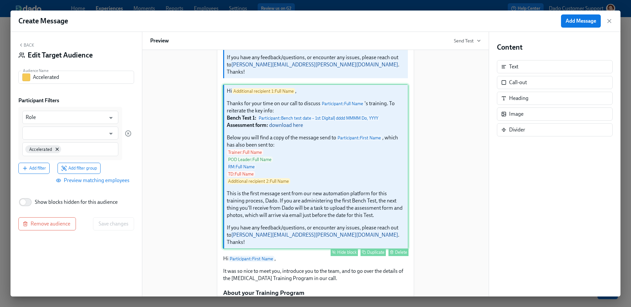
click at [344, 250] on div "Hide block" at bounding box center [346, 252] width 19 height 5
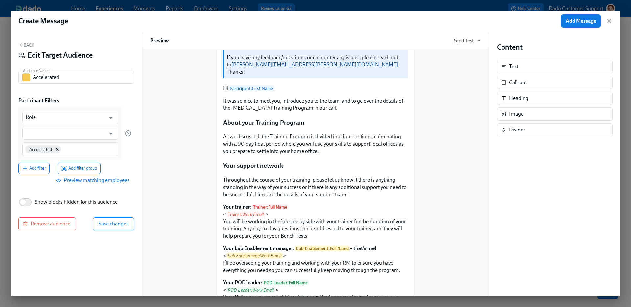
click at [109, 221] on span "Save changes" at bounding box center [114, 224] width 30 height 7
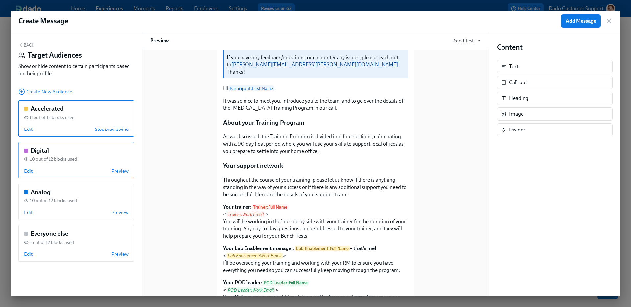
click at [29, 170] on span "Edit" at bounding box center [28, 171] width 9 height 7
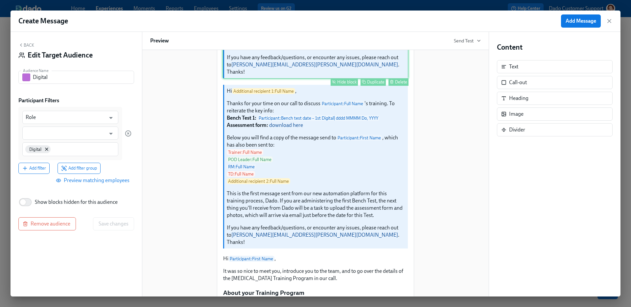
click at [347, 84] on div "Hide block" at bounding box center [346, 82] width 19 height 5
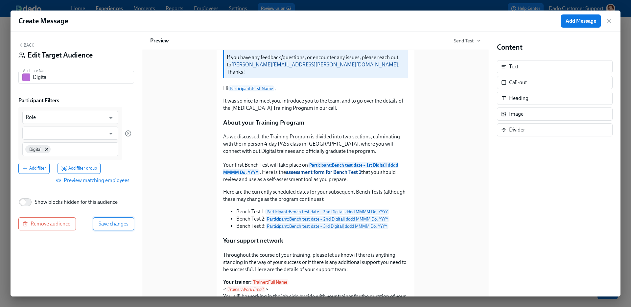
click at [111, 223] on span "Save changes" at bounding box center [114, 224] width 30 height 7
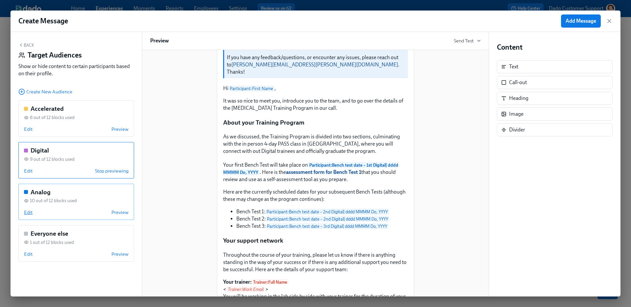
click at [30, 212] on span "Edit" at bounding box center [28, 212] width 9 height 7
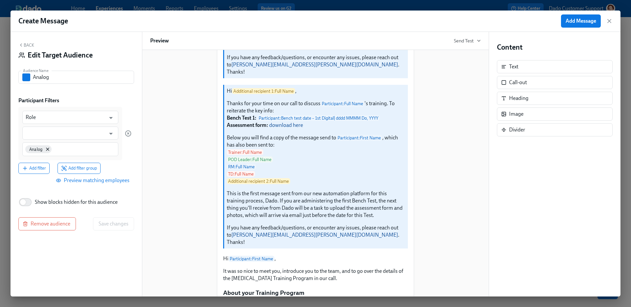
click at [346, 251] on div "Hide block" at bounding box center [346, 252] width 19 height 5
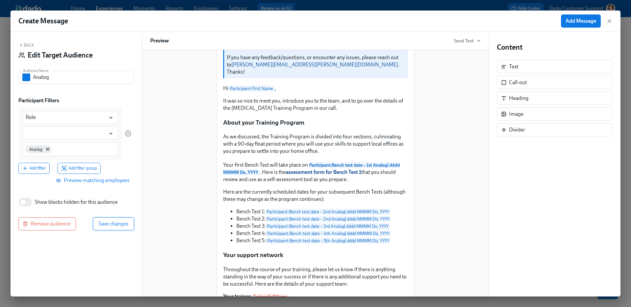
click at [99, 228] on button "Save changes" at bounding box center [113, 223] width 41 height 13
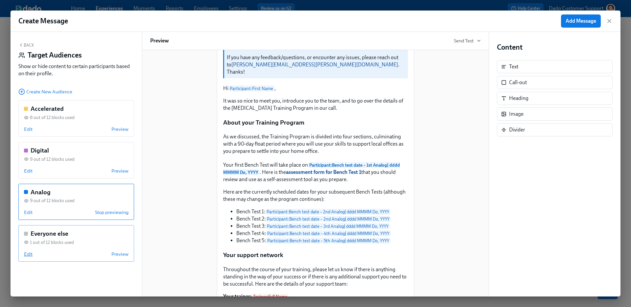
click at [28, 254] on span "Edit" at bounding box center [28, 254] width 9 height 7
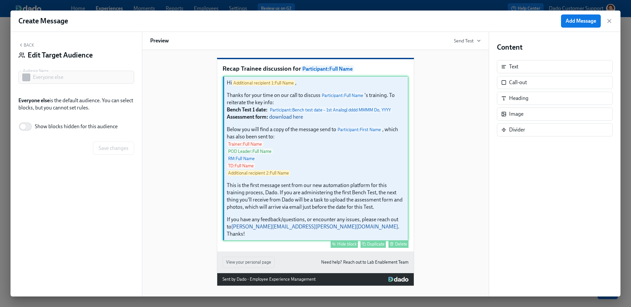
click at [345, 242] on div "Hide block" at bounding box center [346, 244] width 19 height 5
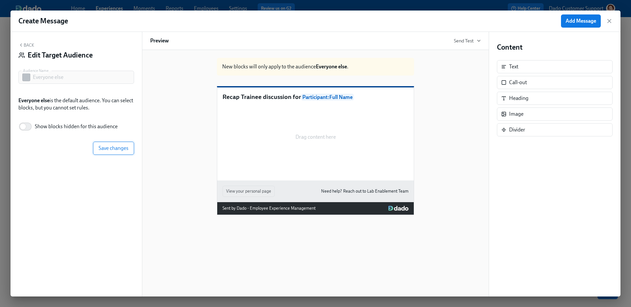
click at [97, 145] on button "Save changes" at bounding box center [113, 148] width 41 height 13
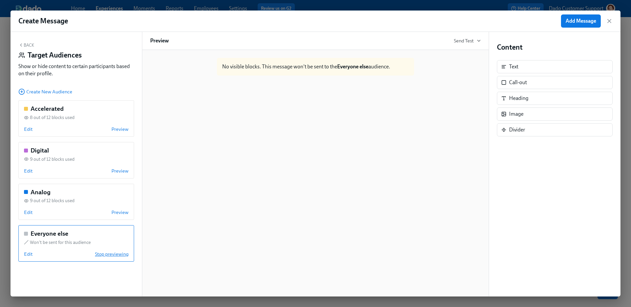
click at [116, 254] on span "Stop previewing" at bounding box center [112, 254] width 34 height 7
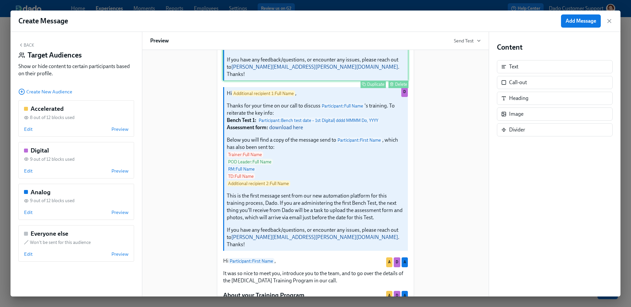
scroll to position [203, 0]
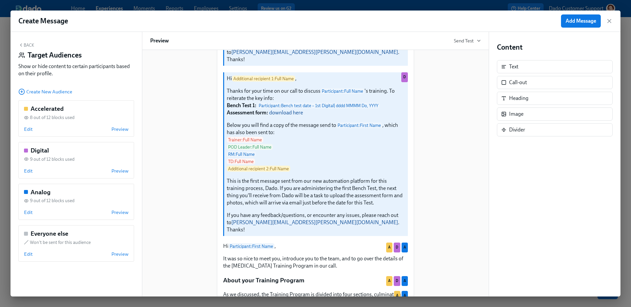
click at [26, 44] on button "Back" at bounding box center [26, 44] width 16 height 5
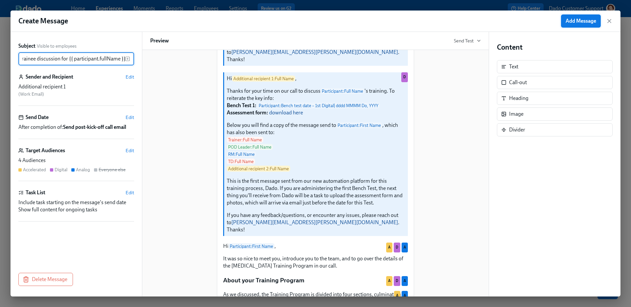
scroll to position [0, 0]
click at [574, 19] on span "Add Message" at bounding box center [581, 21] width 31 height 7
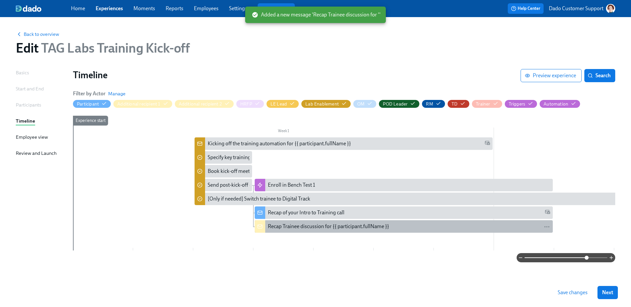
click at [299, 228] on div "Recap Trainee discussion for {{ participant.fullName }}" at bounding box center [328, 226] width 121 height 7
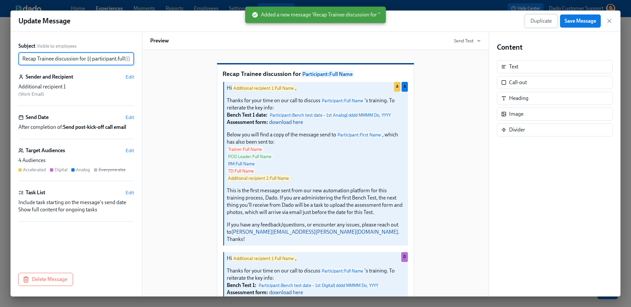
click at [544, 17] on button "Duplicate" at bounding box center [541, 20] width 33 height 13
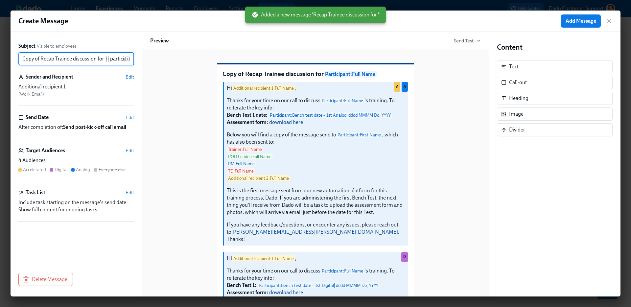
scroll to position [0, 36]
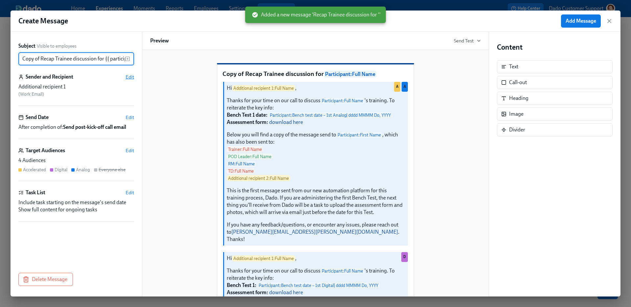
click at [129, 76] on span "Edit" at bounding box center [130, 77] width 9 height 7
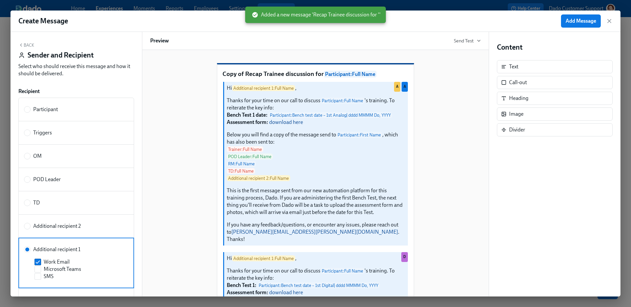
click at [73, 223] on span "Additional recipient 2" at bounding box center [57, 226] width 48 height 7
click at [30, 223] on input "Additional recipient 2" at bounding box center [27, 226] width 6 height 6
radio input "true"
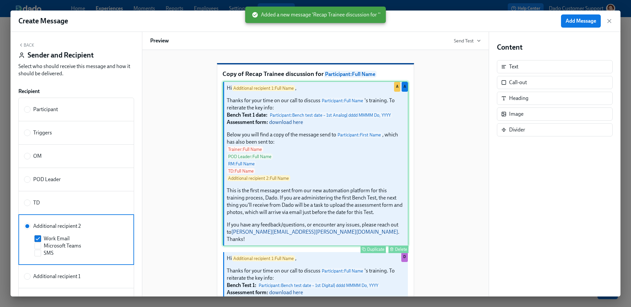
click at [319, 108] on div "Hi Additional recipient 1 : Full Name , Thanks for your time on our call to dis…" at bounding box center [316, 163] width 186 height 165
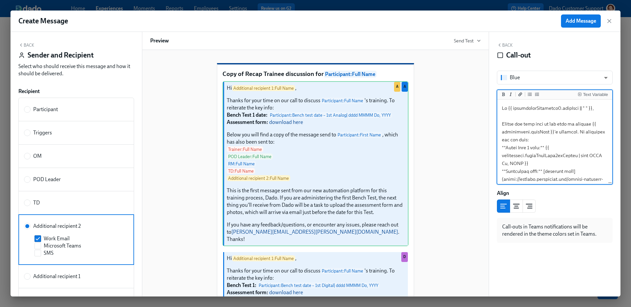
click at [555, 107] on textarea at bounding box center [555, 234] width 112 height 267
type textarea "Hi {{ additionalRecipient2.fullName || " " }}, Thanks for your time on our call…"
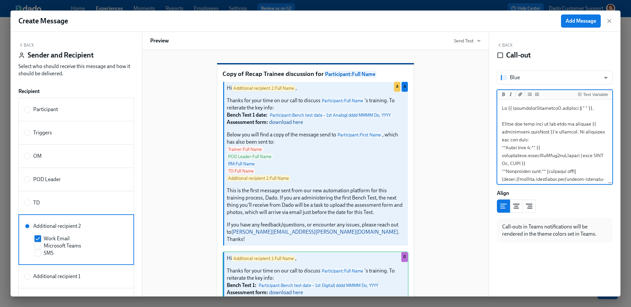
click at [554, 108] on textarea at bounding box center [555, 234] width 112 height 267
type textarea "Hi {{ additionalRecipient2.fullName || " " }}, Thanks for your time on our call…"
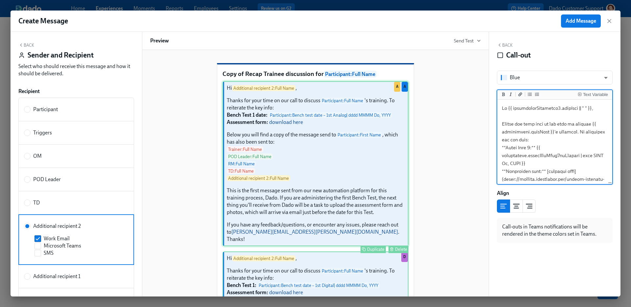
click at [334, 199] on div "Hi Additional recipient 2 : Full Name , Thanks for your time on our call to dis…" at bounding box center [316, 163] width 186 height 165
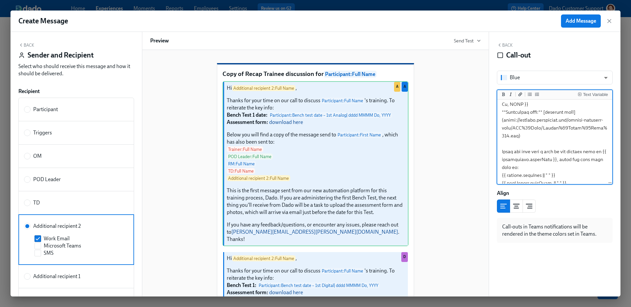
scroll to position [115, 0]
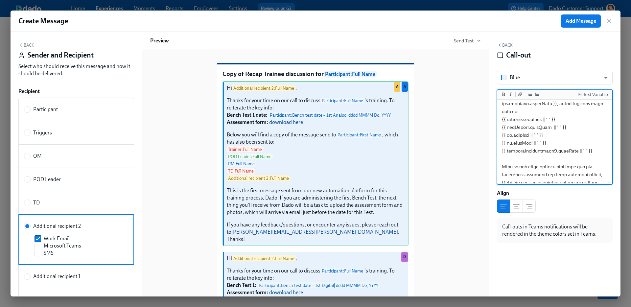
click at [549, 160] on textarea at bounding box center [555, 119] width 112 height 267
type textarea "Hi {{ additionalRecipient2.fullName || " " }}, Thanks for your time on our call…"
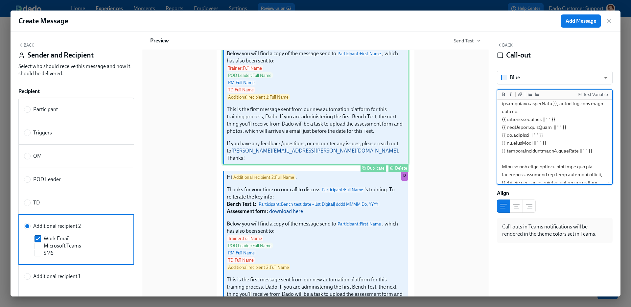
scroll to position [81, 0]
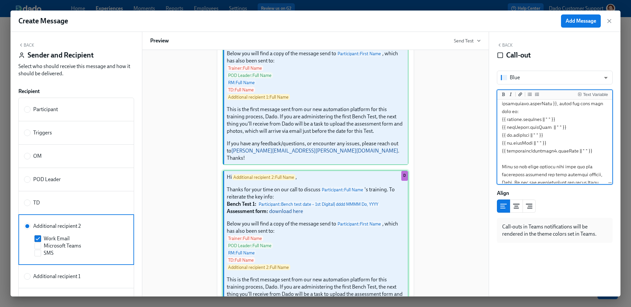
click at [289, 252] on div "Hi Additional recipient 2 : Full Name , Thanks for your time on our call to dis…" at bounding box center [316, 252] width 186 height 165
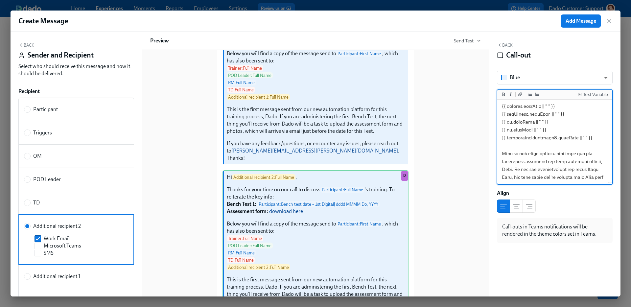
scroll to position [127, 0]
click at [549, 148] on textarea at bounding box center [555, 107] width 112 height 267
type textarea "Hi {{ additionalRecipient2.fullName || " " }}, Thanks for your time on our call…"
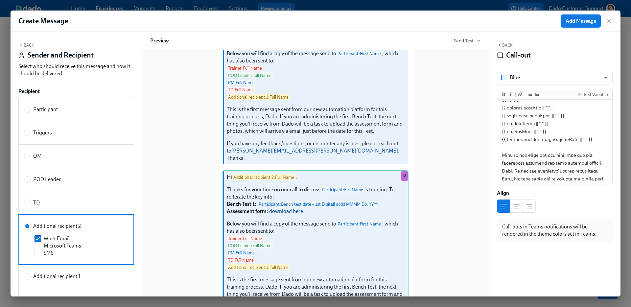
click at [579, 22] on span "Add Message" at bounding box center [581, 21] width 31 height 7
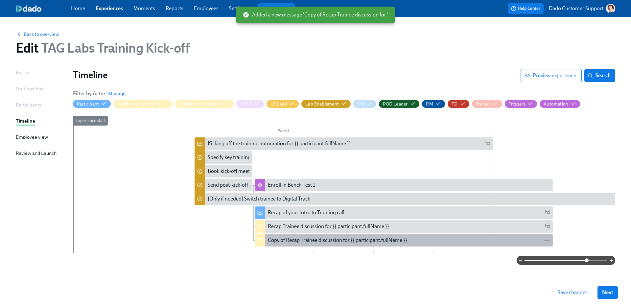
click at [298, 239] on div "Copy of Recap Trainee discussion for {{ participant.fullName }}" at bounding box center [337, 240] width 139 height 7
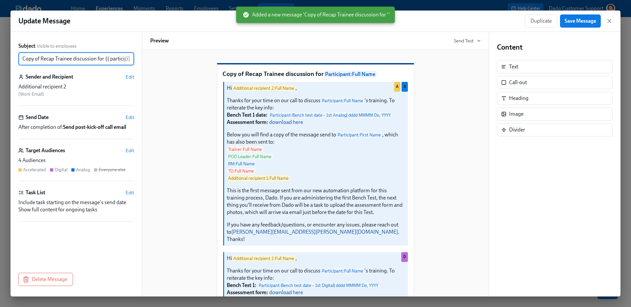
scroll to position [0, 36]
click at [56, 58] on input "Copy of Recap Trainee discussion for {{ participant.fullName }}" at bounding box center [71, 58] width 107 height 13
type input "Recap Trainee discussion for {{ participant.fullName }}"
click at [589, 21] on span "Save Message" at bounding box center [581, 21] width 32 height 7
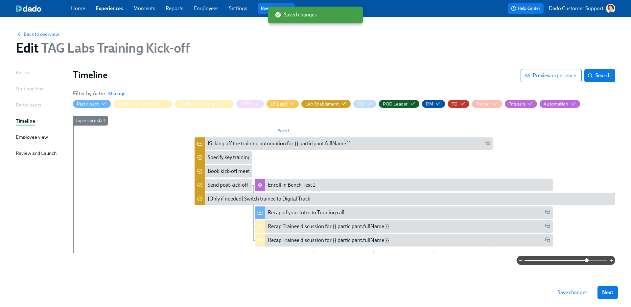
click at [578, 292] on span "Save changes" at bounding box center [573, 292] width 30 height 7
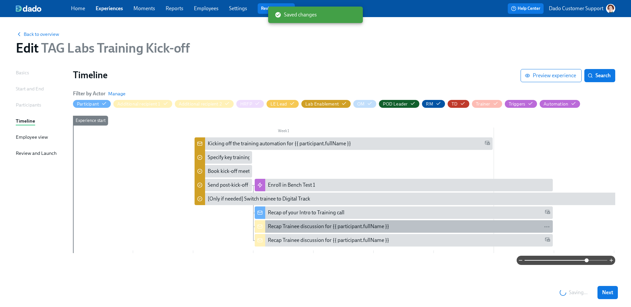
click at [279, 227] on div "Recap Trainee discussion for {{ participant.fullName }}" at bounding box center [328, 226] width 121 height 7
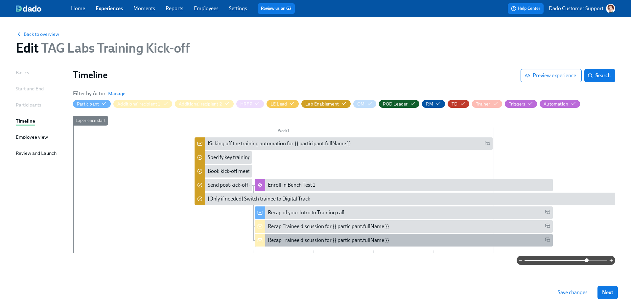
click at [298, 239] on div "Recap Trainee discussion for {{ participant.fullName }}" at bounding box center [328, 240] width 121 height 7
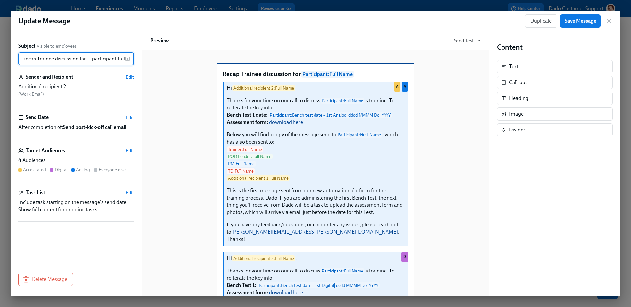
scroll to position [0, 18]
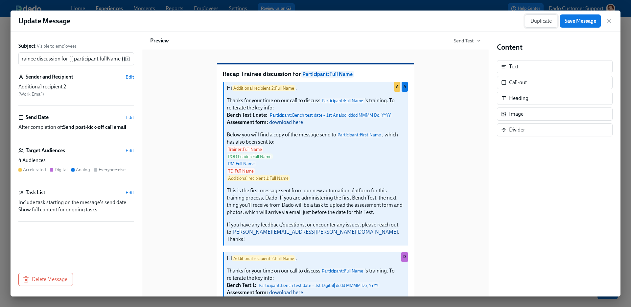
click at [541, 22] on span "Duplicate" at bounding box center [541, 21] width 21 height 7
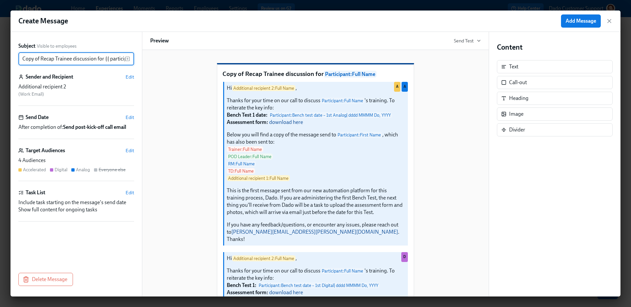
scroll to position [0, 36]
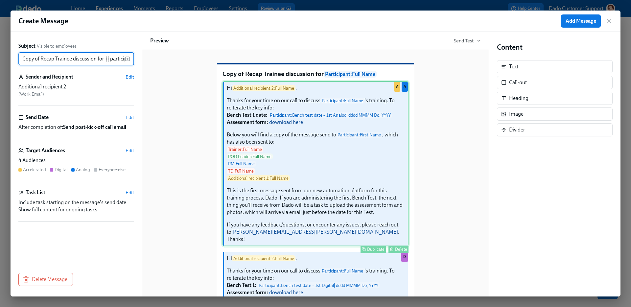
click at [295, 170] on div "Hi Additional recipient 2 : Full Name , Thanks for your time on our call to dis…" at bounding box center [316, 163] width 186 height 165
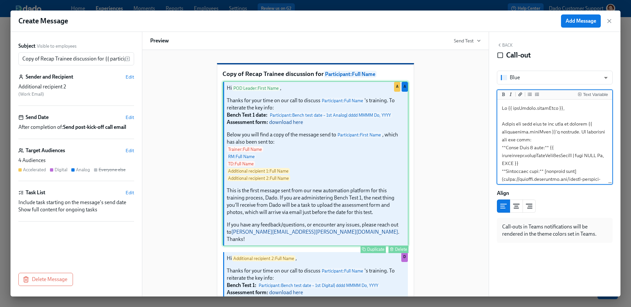
scroll to position [188, 0]
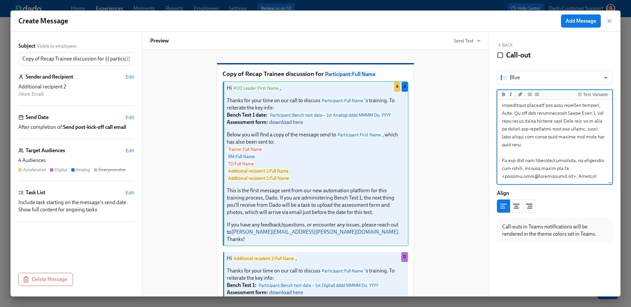
type textarea "Hi {{ podLeader.firstName }}, Thanks for your time on our call to discuss {{ pa…"
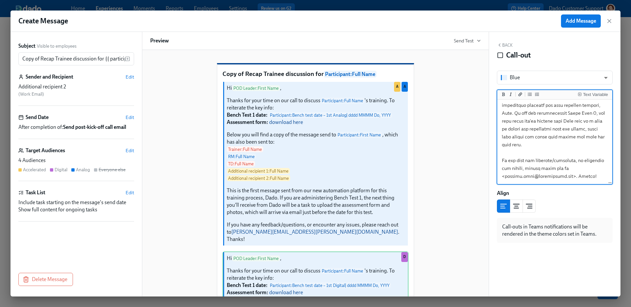
type textarea "Hi {{ podLeader.firstName }}, Thanks for your time on our call to discuss {{ pa…"
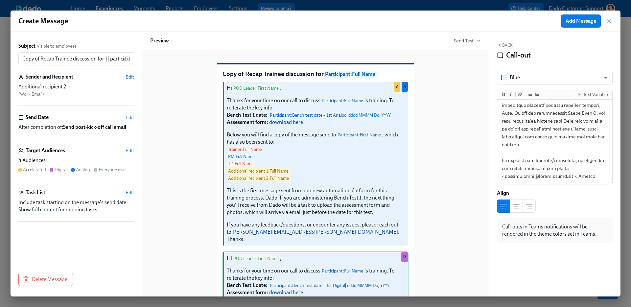
click at [129, 72] on div "Subject Visible to employees Copy of Recap Trainee discussion for {{ participan…" at bounding box center [76, 149] width 116 height 215
click at [129, 78] on span "Edit" at bounding box center [130, 77] width 9 height 7
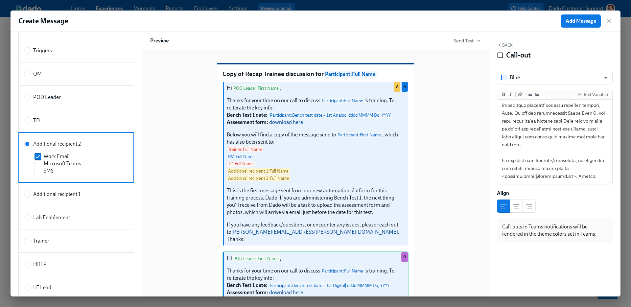
scroll to position [81, 0]
click at [50, 99] on span "POD Leader" at bounding box center [47, 98] width 28 height 7
click at [30, 99] on input "POD Leader" at bounding box center [27, 99] width 6 height 6
radio input "true"
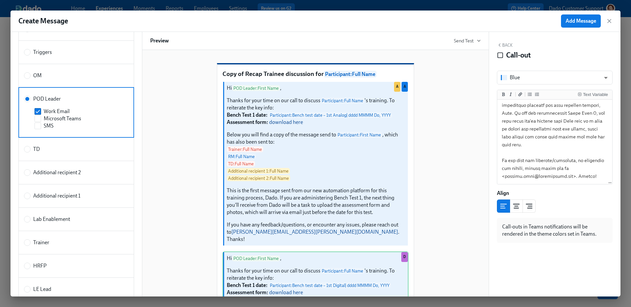
scroll to position [0, 0]
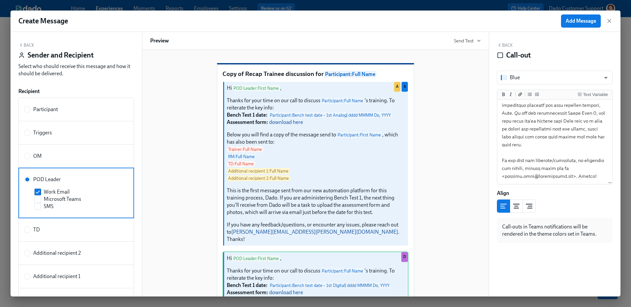
click at [26, 46] on button "Back" at bounding box center [26, 44] width 16 height 5
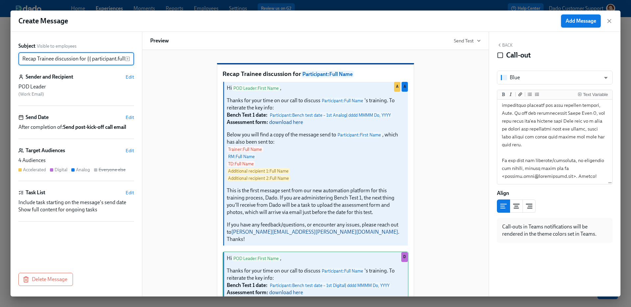
type input "Recap Trainee discussion for {{ participant.fullName }}"
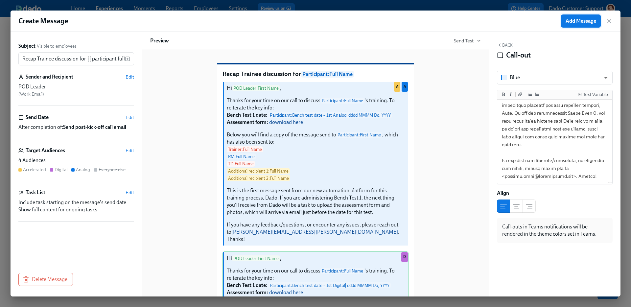
click at [592, 22] on span "Add Message" at bounding box center [581, 21] width 31 height 7
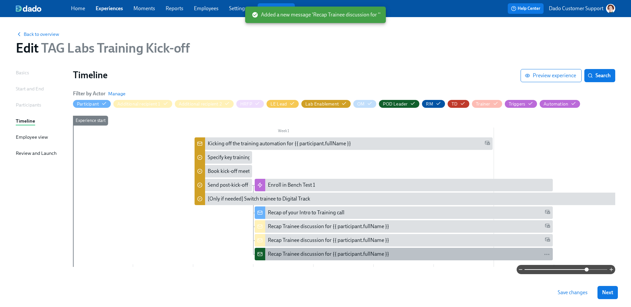
click at [298, 253] on div "Recap Trainee discussion for {{ participant.fullName }}" at bounding box center [328, 254] width 121 height 7
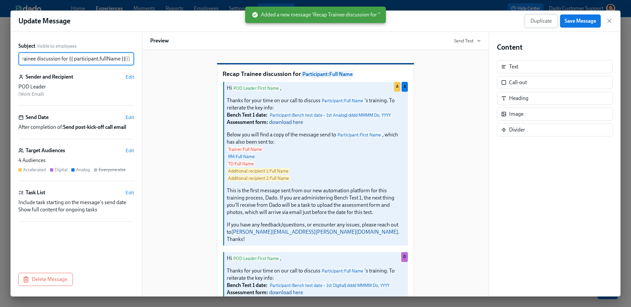
click at [532, 23] on span "Duplicate" at bounding box center [541, 21] width 21 height 7
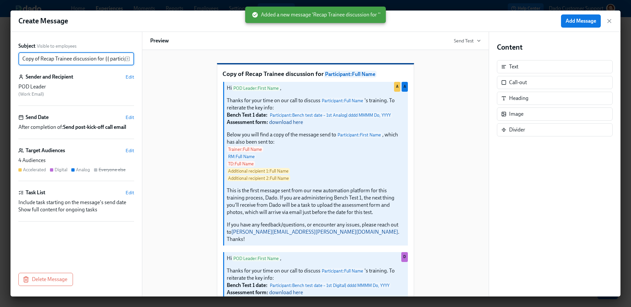
scroll to position [0, 36]
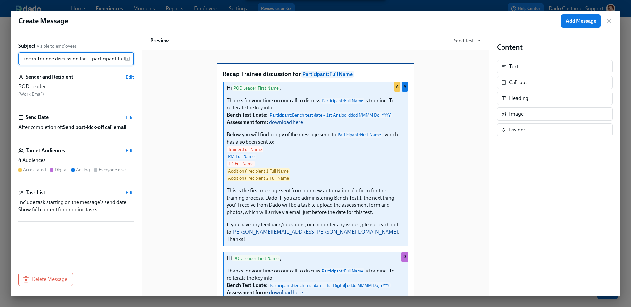
type input "Recap Trainee discussion for {{ participant.fullName }}"
click at [132, 77] on span "Edit" at bounding box center [130, 77] width 9 height 7
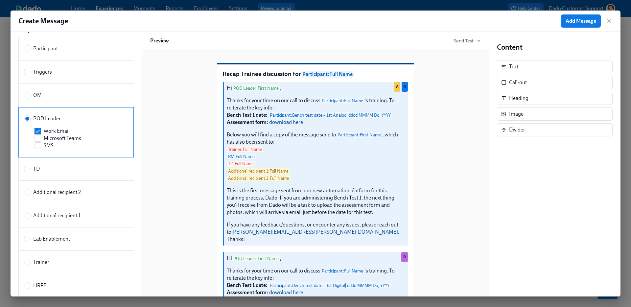
scroll to position [61, 0]
click at [51, 267] on label "Trainer" at bounding box center [76, 262] width 116 height 24
click at [30, 265] on input "Trainer" at bounding box center [27, 262] width 6 height 6
radio input "true"
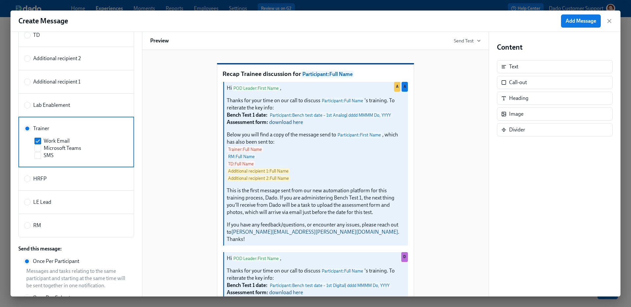
scroll to position [167, 0]
click at [40, 224] on span "RM" at bounding box center [37, 226] width 8 height 7
click at [30, 224] on input "RM" at bounding box center [27, 226] width 6 height 6
radio input "true"
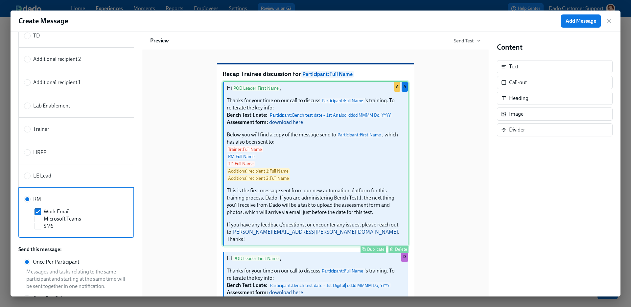
click at [321, 138] on div "Hi POD Leader : First Name , Thanks for your time on our call to discuss Partic…" at bounding box center [316, 163] width 186 height 165
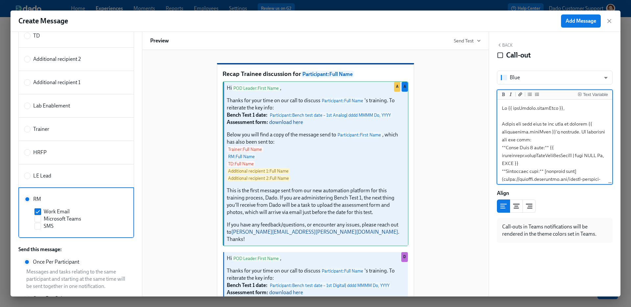
scroll to position [188, 0]
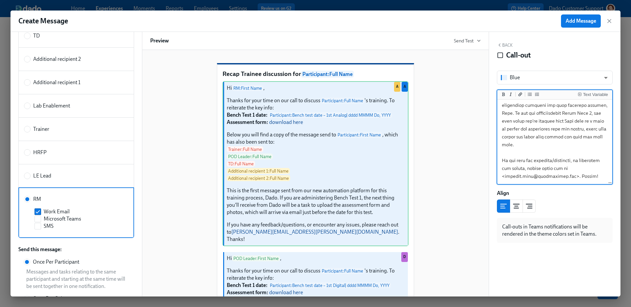
type textarea "Hi {{ rm.firstName }}, Thanks for your time on our call to discuss {{ participa…"
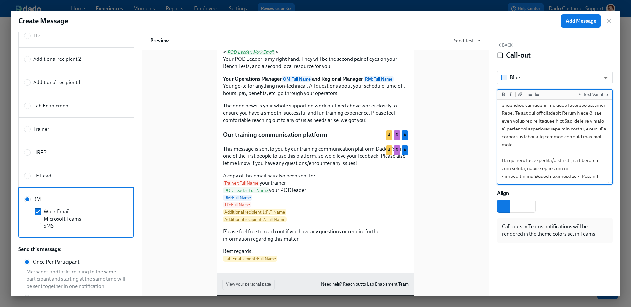
scroll to position [788, 0]
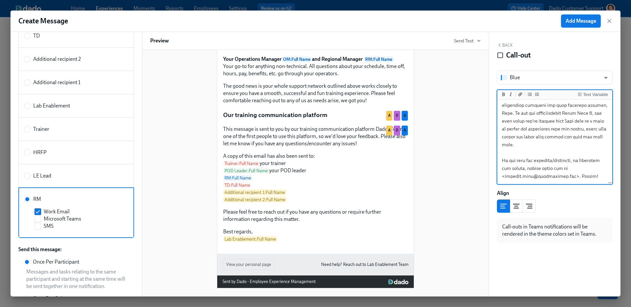
type textarea "Hi {{ rm.firstName }}, Thanks for your time on our call to discuss {{ participa…"
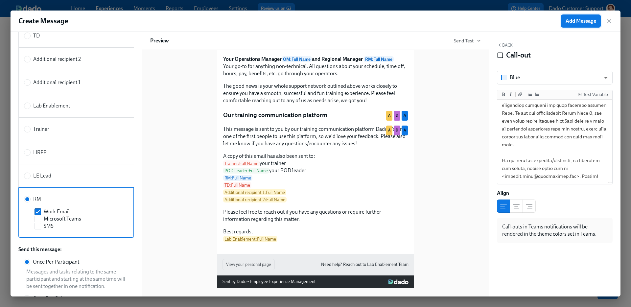
click at [581, 19] on span "Add Message" at bounding box center [581, 21] width 31 height 7
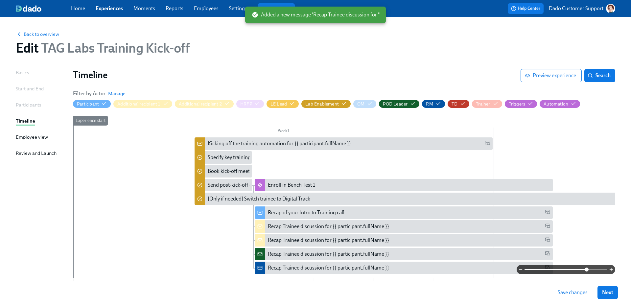
click at [286, 267] on div at bounding box center [344, 269] width 542 height 9
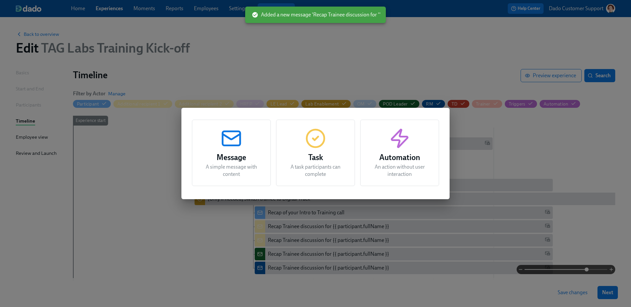
click at [278, 272] on div "Message A simple message with content Task A task participants can complete Aut…" at bounding box center [315, 153] width 631 height 307
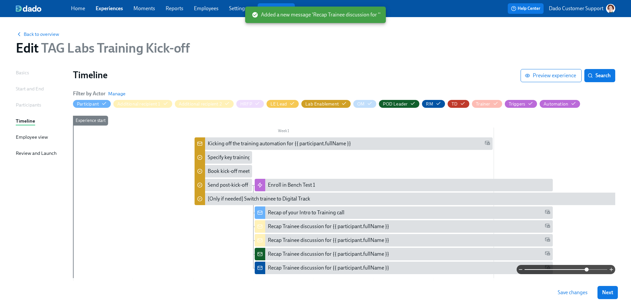
click at [275, 270] on div at bounding box center [344, 269] width 542 height 9
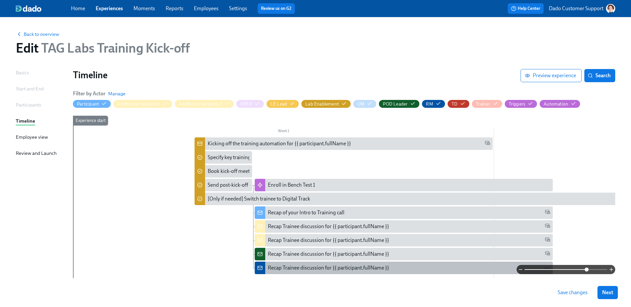
click at [290, 264] on div "Recap Trainee discussion for {{ participant.fullName }}" at bounding box center [328, 267] width 121 height 7
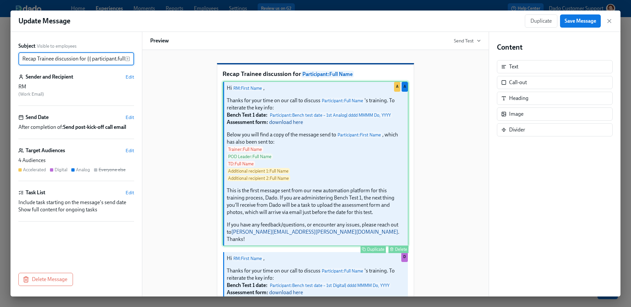
scroll to position [0, 18]
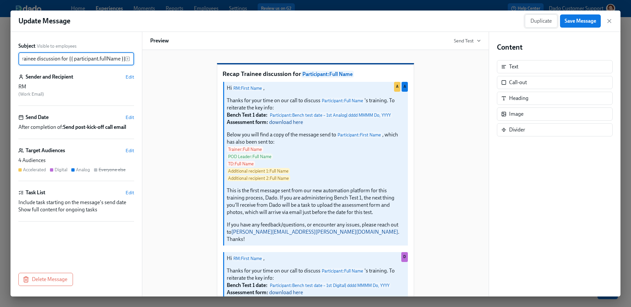
click at [534, 21] on span "Duplicate" at bounding box center [541, 21] width 21 height 7
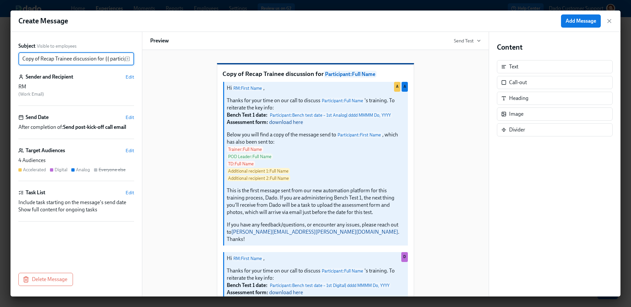
scroll to position [0, 36]
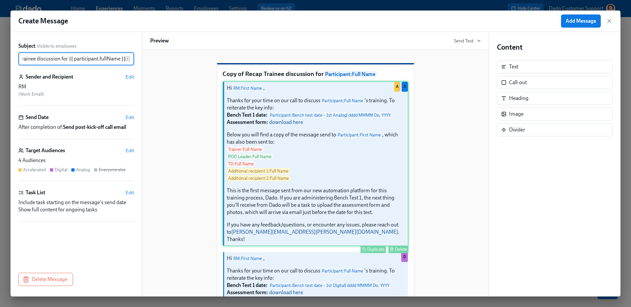
click at [361, 139] on div "Hi RM : First Name , Thanks for your time on our call to discuss Participant : …" at bounding box center [316, 163] width 186 height 165
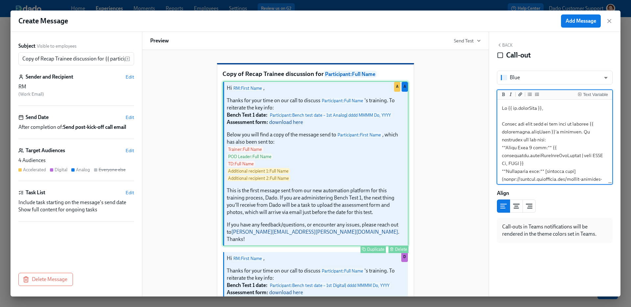
scroll to position [192, 0]
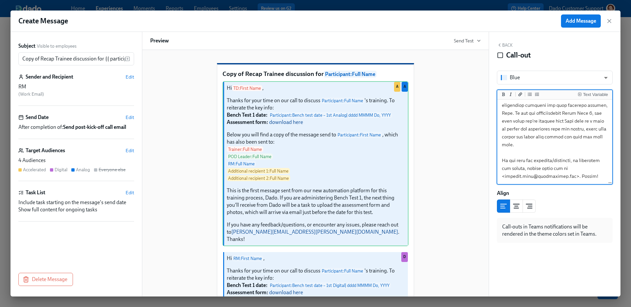
type textarea "Hi {{ td.firstName }}, Thanks for your time on our call to discuss {{ participa…"
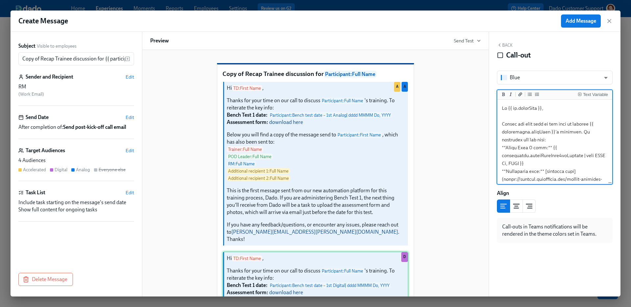
scroll to position [188, 0]
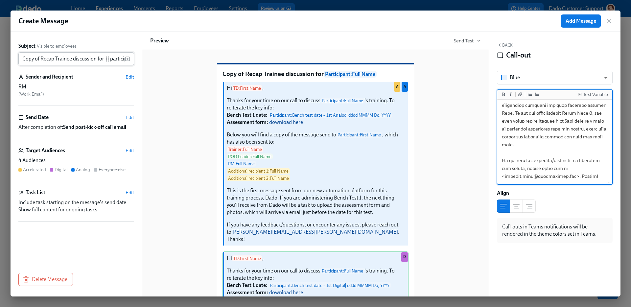
type textarea "Hi {{ td.firstName }}, Thanks for your time on our call to discuss {{ participa…"
click at [42, 58] on input "Copy of Recap Trainee discussion for {{ participant.fullName }}" at bounding box center [71, 58] width 107 height 13
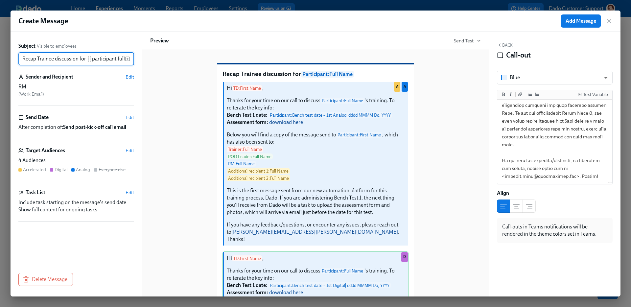
type input "Recap Trainee discussion for {{ participant.fullName }}"
click at [128, 77] on span "Edit" at bounding box center [130, 77] width 9 height 7
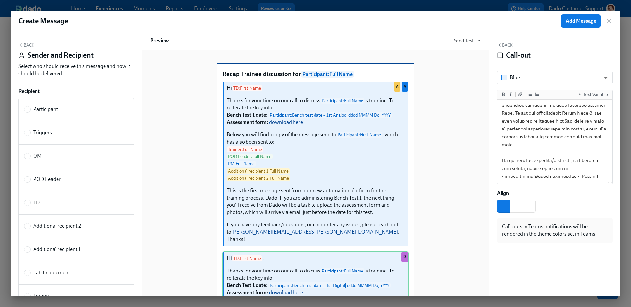
click at [55, 204] on div "TD" at bounding box center [75, 202] width 102 height 7
click at [30, 204] on input "TD" at bounding box center [27, 203] width 6 height 6
radio input "true"
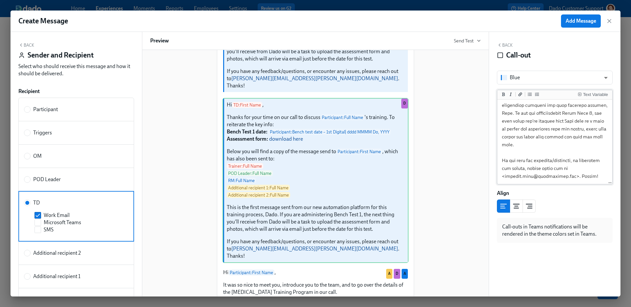
scroll to position [183, 0]
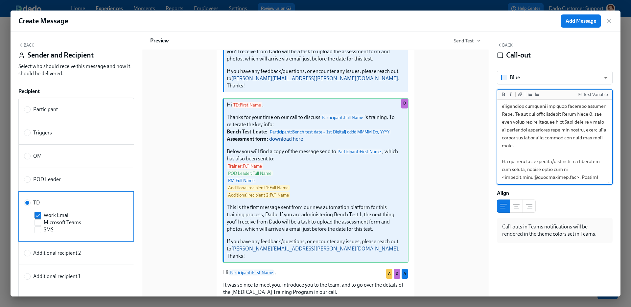
drag, startPoint x: 515, startPoint y: 121, endPoint x: 518, endPoint y: 154, distance: 32.7
click at [517, 155] on textarea at bounding box center [555, 50] width 112 height 267
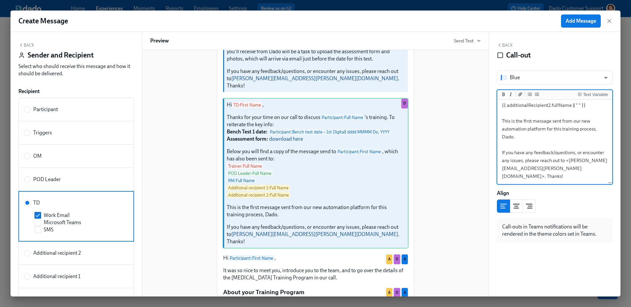
scroll to position [161, 0]
type textarea "Hi {{ td.firstName }}, Thanks for your time on our call to discuss {{ participa…"
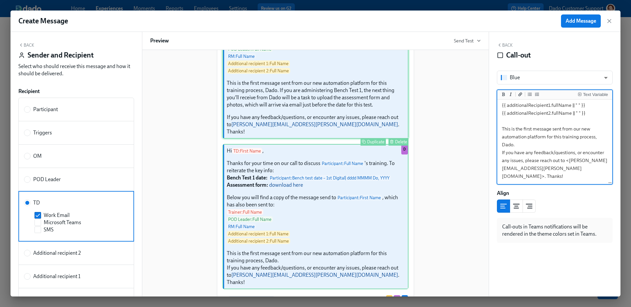
scroll to position [108, 0]
click at [301, 117] on div "Hi TD : First Name , Thanks for your time on our call to discuss Participant : …" at bounding box center [316, 55] width 186 height 165
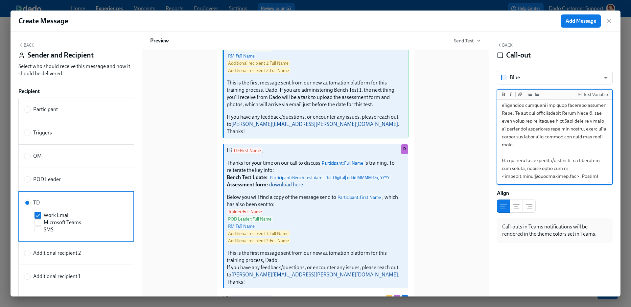
scroll to position [192, 0]
drag, startPoint x: 514, startPoint y: 111, endPoint x: 515, endPoint y: 154, distance: 42.1
click at [515, 155] on textarea at bounding box center [555, 49] width 112 height 267
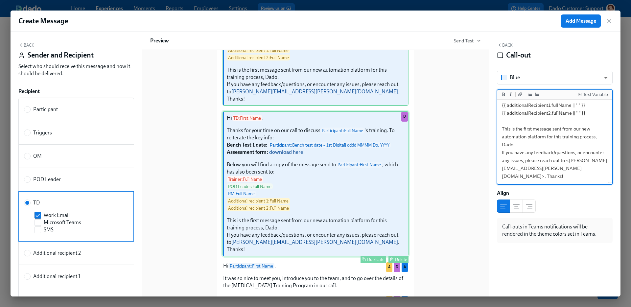
scroll to position [119, 0]
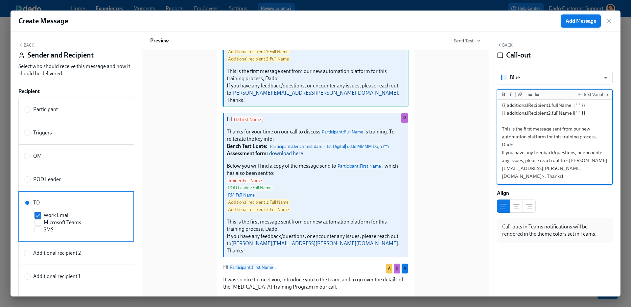
type textarea "Hi {{ td.firstName }}, Thanks for your time on our call to discuss {{ participa…"
click at [575, 24] on button "Add Message" at bounding box center [581, 20] width 40 height 13
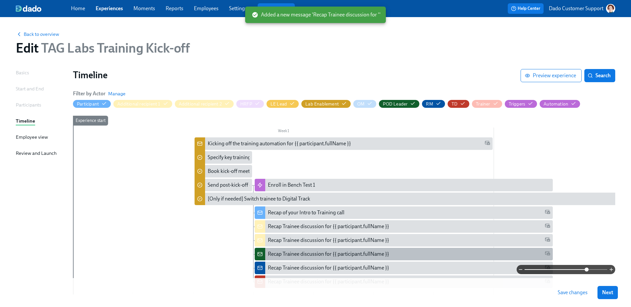
scroll to position [47, 0]
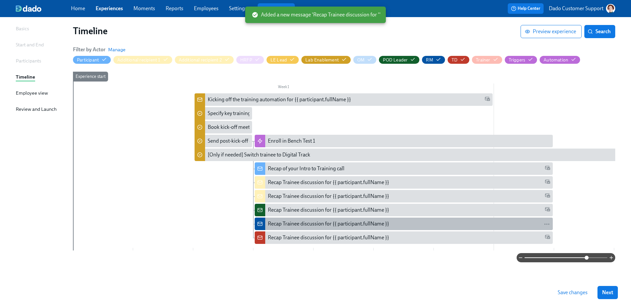
click at [276, 222] on div "Recap Trainee discussion for {{ participant.fullName }}" at bounding box center [328, 223] width 121 height 7
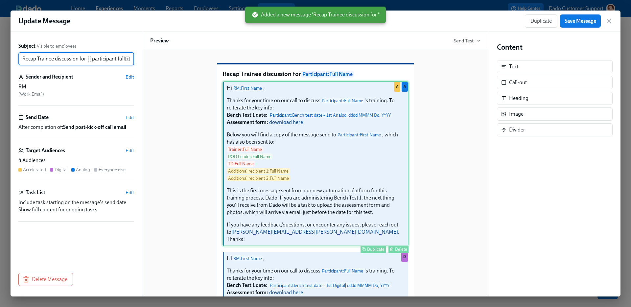
scroll to position [0, 18]
click at [320, 215] on div "Hi RM : First Name , Thanks for your time on our call to discuss Participant : …" at bounding box center [316, 163] width 186 height 165
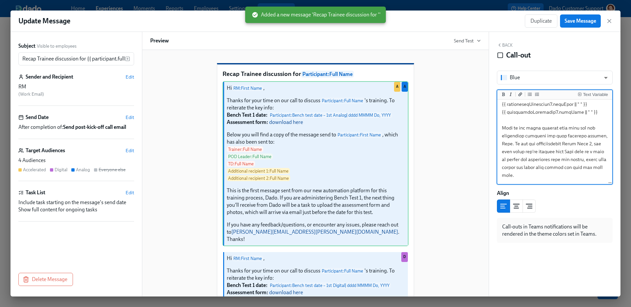
scroll to position [152, 0]
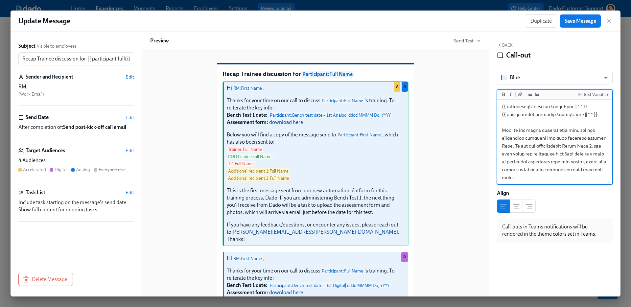
click at [515, 155] on textarea at bounding box center [555, 82] width 112 height 267
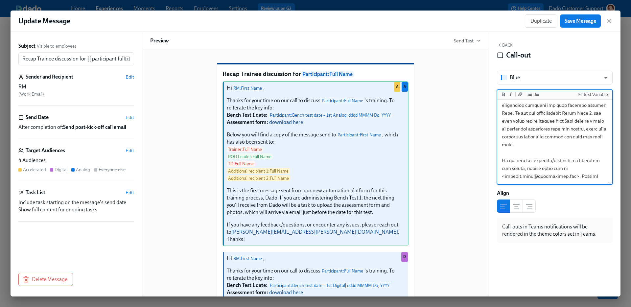
scroll to position [190, 0]
click at [508, 160] on textarea at bounding box center [555, 49] width 112 height 267
click at [508, 157] on textarea at bounding box center [555, 49] width 112 height 267
type textarea "Hi {{ rm.firstName }}, Thanks for your time on our call to discuss {{ participa…"
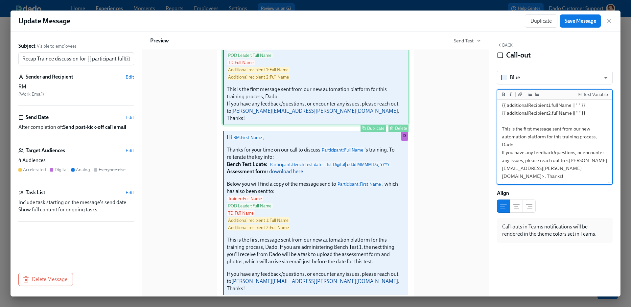
scroll to position [100, 0]
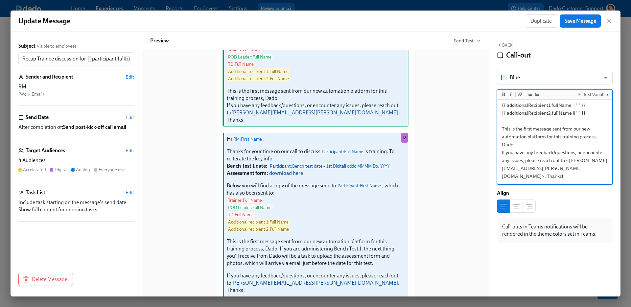
drag, startPoint x: 502, startPoint y: 136, endPoint x: 601, endPoint y: 177, distance: 107.2
click at [601, 177] on textarea "Hi {{ rm.firstName }}, Thanks for your time on our call to discuss {{ participa…" at bounding box center [555, 74] width 112 height 220
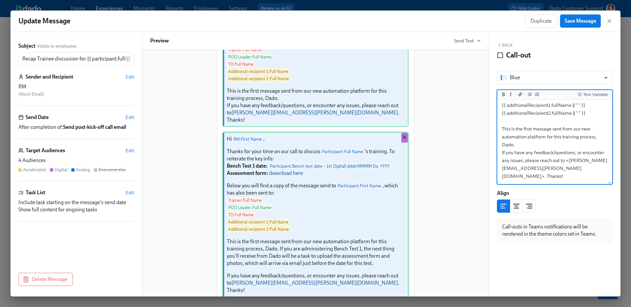
click at [268, 271] on div "Hi RM : First Name , Thanks for your time on our call to discuss Participant : …" at bounding box center [316, 214] width 186 height 165
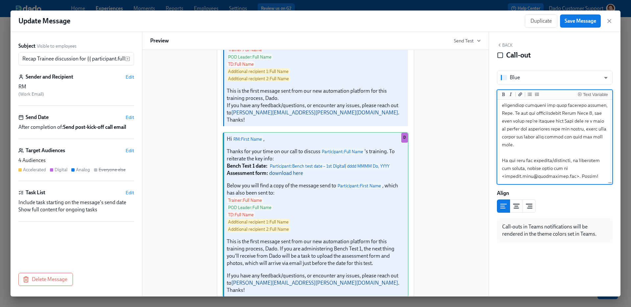
drag, startPoint x: 499, startPoint y: 110, endPoint x: 585, endPoint y: 247, distance: 161.5
click at [585, 247] on div "Back Call-out Blue blue ​ Text Variable Align Call-outs in Teams notifications …" at bounding box center [555, 164] width 132 height 265
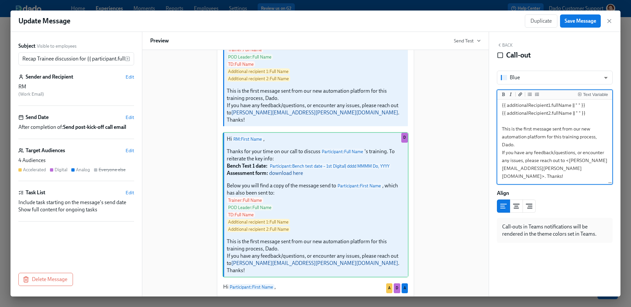
scroll to position [153, 0]
type textarea "Hi {{ rm.firstName }}, Thanks for your time on our call to discuss {{ participa…"
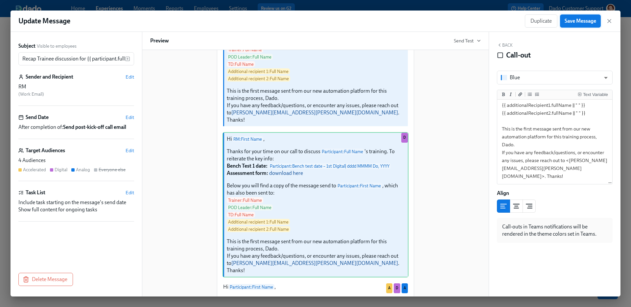
click at [582, 15] on button "Save Message" at bounding box center [580, 20] width 41 height 13
click at [582, 18] on span "Save Message" at bounding box center [581, 21] width 32 height 7
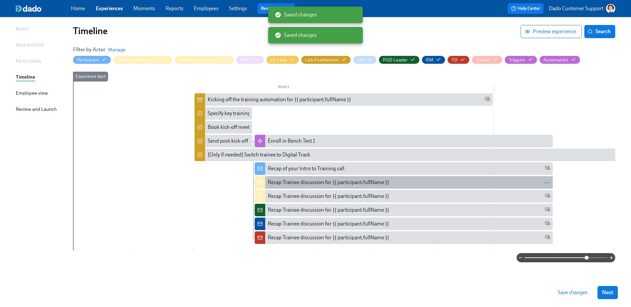
click at [324, 179] on div "Recap Trainee discussion for {{ participant.fullName }}" at bounding box center [328, 182] width 121 height 7
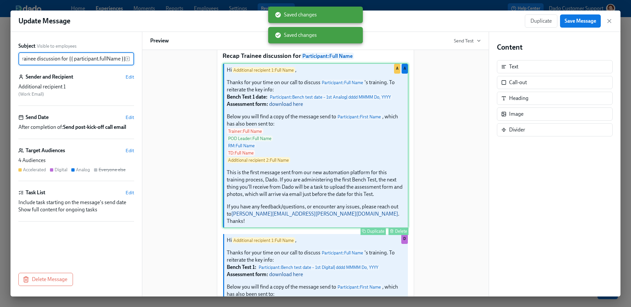
scroll to position [17, 0]
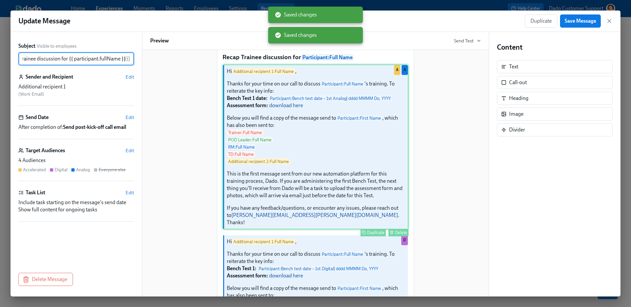
click at [327, 228] on div "Hi Additional recipient 1 : Full Name , Thanks for your time on our call to dis…" at bounding box center [316, 146] width 186 height 165
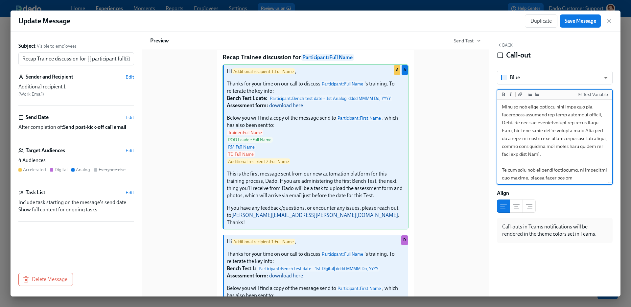
scroll to position [175, 0]
drag, startPoint x: 503, startPoint y: 115, endPoint x: 565, endPoint y: 222, distance: 123.2
click at [565, 222] on div "Blue blue ​ Text Variable Align Call-outs in Teams notifications will be render…" at bounding box center [555, 157] width 116 height 172
type textarea "Hi {{ additionalRecipient1.fullName || " " }}, Thanks for your time on our call…"
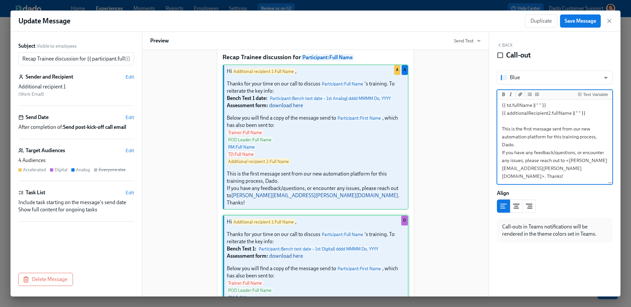
click at [289, 241] on div "Hi Additional recipient 1 : Full Name , Thanks for your time on our call to dis…" at bounding box center [316, 297] width 186 height 165
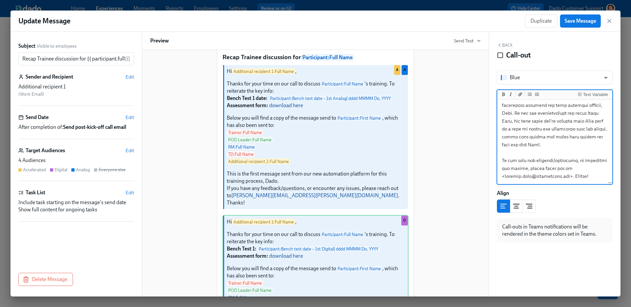
drag, startPoint x: 502, startPoint y: 108, endPoint x: 612, endPoint y: 222, distance: 158.8
click at [612, 222] on div "Blue blue ​ Text Variable Align Call-outs in Teams notifications will be render…" at bounding box center [555, 157] width 116 height 172
type textarea "Hi {{ additionalRecipient1.fullName || " " }}, Thanks for your time on our call…"
click at [586, 22] on span "Save Message" at bounding box center [581, 21] width 32 height 7
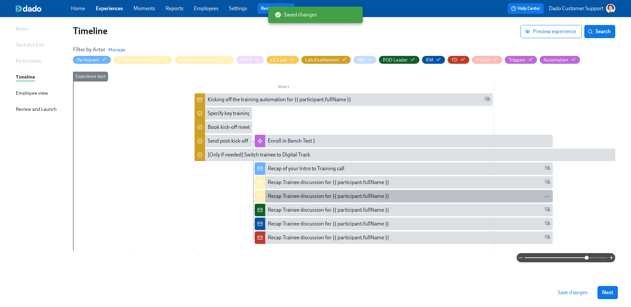
click at [292, 194] on div "Recap Trainee discussion for {{ participant.fullName }}" at bounding box center [328, 196] width 121 height 7
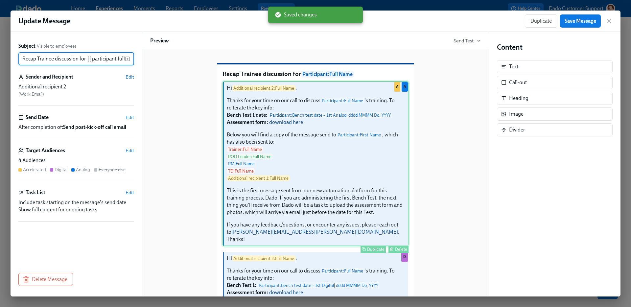
scroll to position [0, 18]
click at [316, 234] on div "Hi Additional recipient 2 : Full Name , Thanks for your time on our call to dis…" at bounding box center [316, 163] width 186 height 165
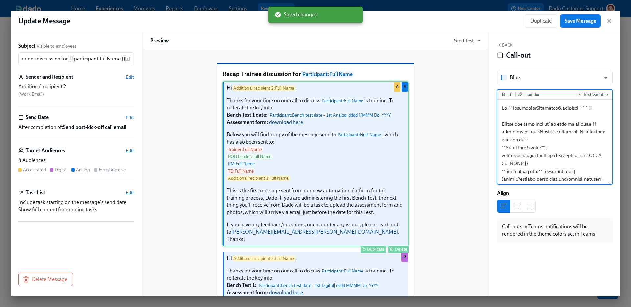
scroll to position [0, 0]
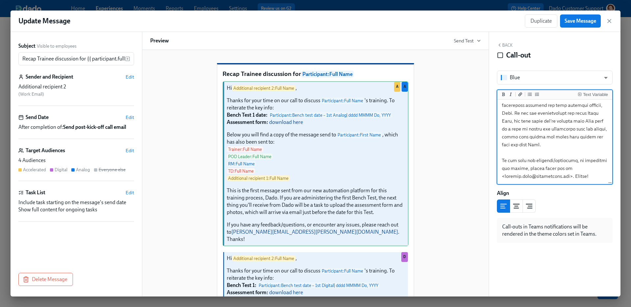
drag, startPoint x: 502, startPoint y: 120, endPoint x: 561, endPoint y: 235, distance: 129.1
click at [561, 236] on div "Blue blue ​ Text Variable Align Call-outs in Teams notifications will be render…" at bounding box center [555, 157] width 116 height 172
type textarea "Hi {{ additionalRecipient2.fullName || " " }}, Thanks for your time on our call…"
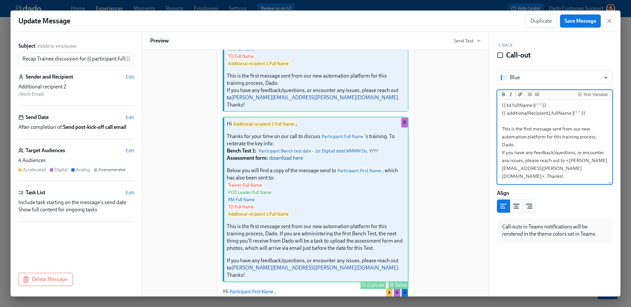
scroll to position [112, 0]
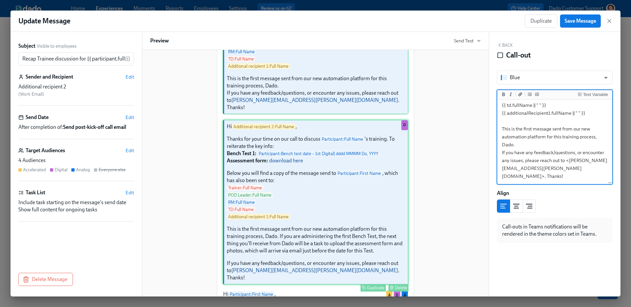
click at [341, 226] on div "Hi Additional recipient 2 : Full Name , Thanks for your time on our call to dis…" at bounding box center [316, 202] width 186 height 165
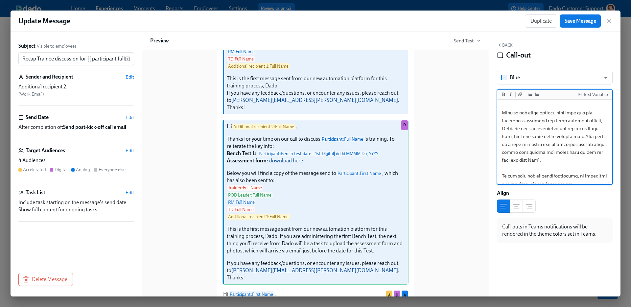
scroll to position [168, 0]
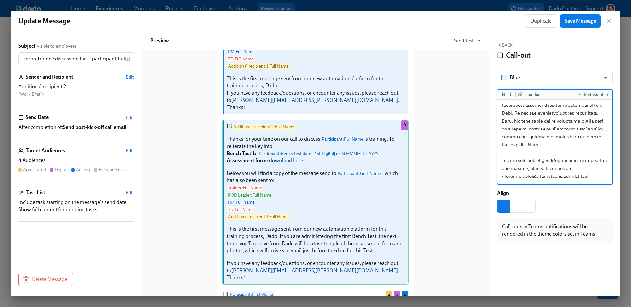
drag, startPoint x: 501, startPoint y: 121, endPoint x: 582, endPoint y: 243, distance: 146.4
click at [582, 243] on div "Back Call-out Blue blue ​ Text Variable Align Call-outs in Teams notifications …" at bounding box center [555, 164] width 132 height 265
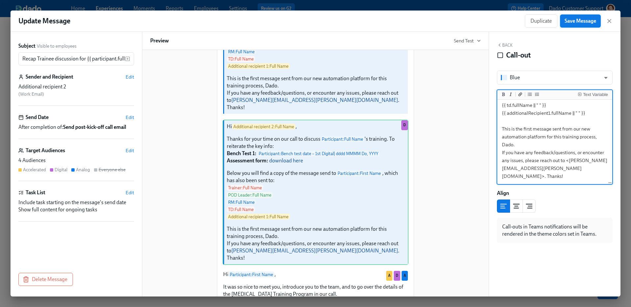
type textarea "Hi {{ additionalRecipient2.fullName || " " }}, Thanks for your time on our call…"
click at [582, 22] on span "Save Message" at bounding box center [581, 21] width 32 height 7
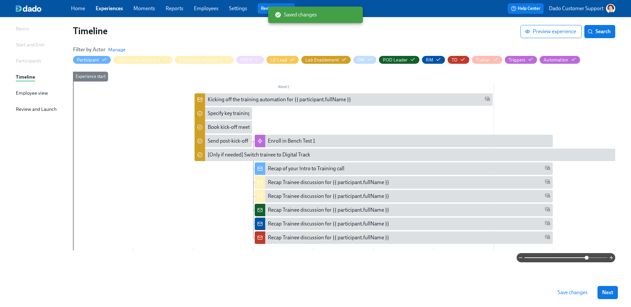
click at [573, 298] on button "Save changes" at bounding box center [572, 292] width 39 height 13
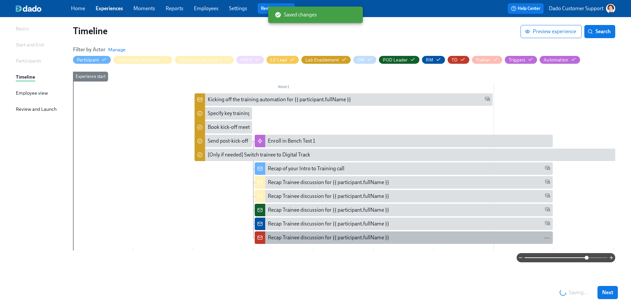
click at [280, 238] on div "Recap Trainee discussion for {{ participant.fullName }}" at bounding box center [328, 237] width 121 height 7
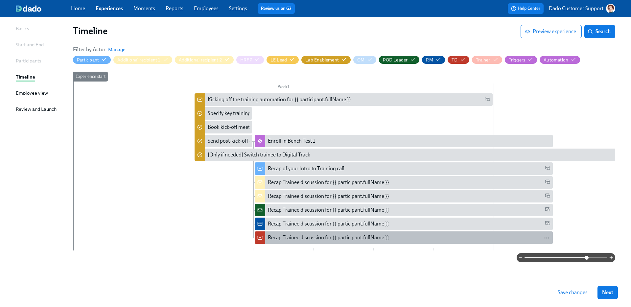
click at [275, 238] on div "Recap Trainee discussion for {{ participant.fullName }}" at bounding box center [328, 237] width 121 height 7
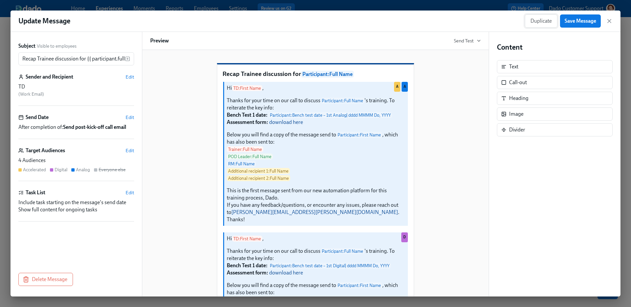
click at [545, 18] on span "Duplicate" at bounding box center [541, 21] width 21 height 7
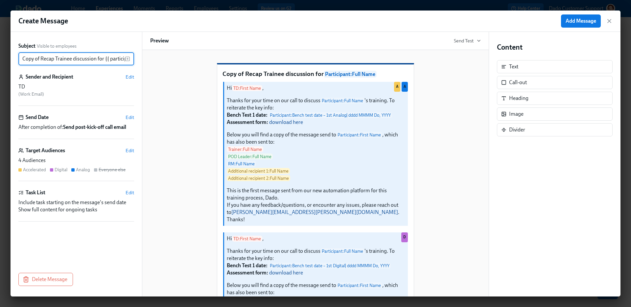
scroll to position [0, 36]
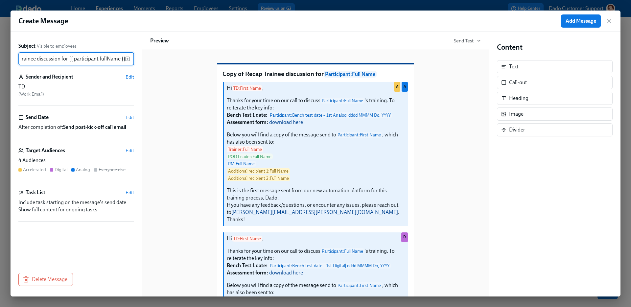
click at [126, 72] on div "Subject Visible to employees Copy of Recap Trainee discussion for {{ participan…" at bounding box center [76, 149] width 116 height 215
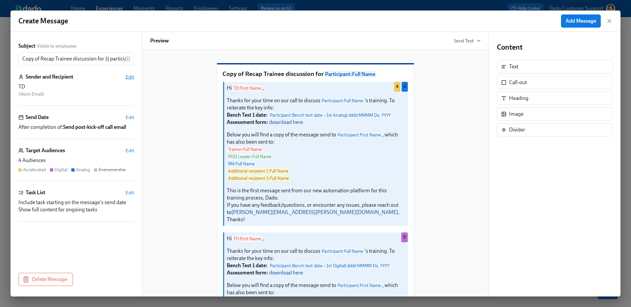
click at [128, 75] on span "Edit" at bounding box center [130, 77] width 9 height 7
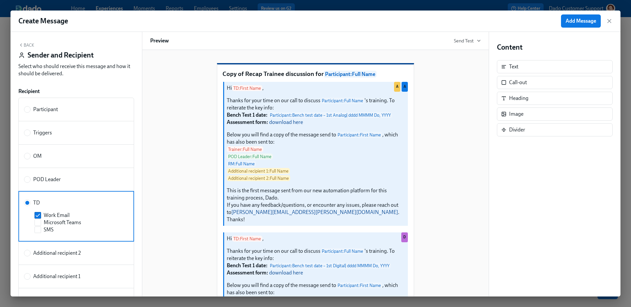
scroll to position [100, 0]
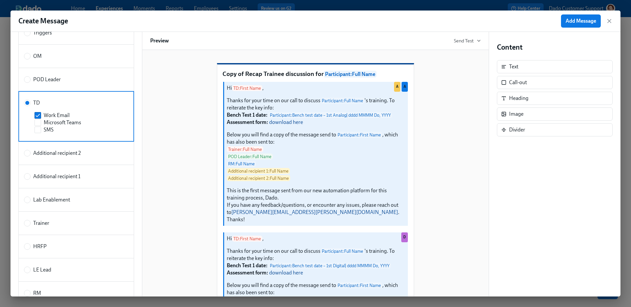
click at [57, 224] on div "Trainer" at bounding box center [75, 223] width 102 height 7
click at [30, 224] on input "Trainer" at bounding box center [27, 223] width 6 height 6
radio input "true"
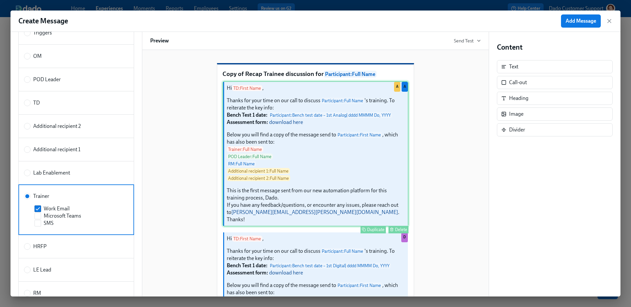
click at [346, 152] on div "Hi TD : First Name , Thanks for your time on our call to discuss Participant : …" at bounding box center [316, 153] width 186 height 145
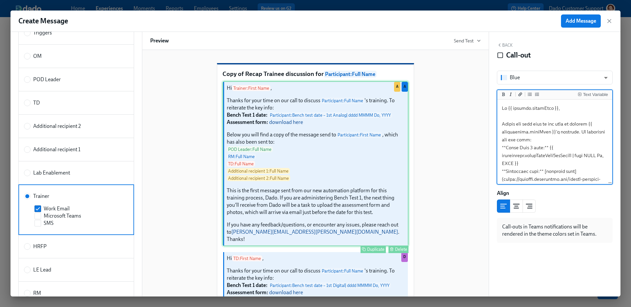
scroll to position [188, 0]
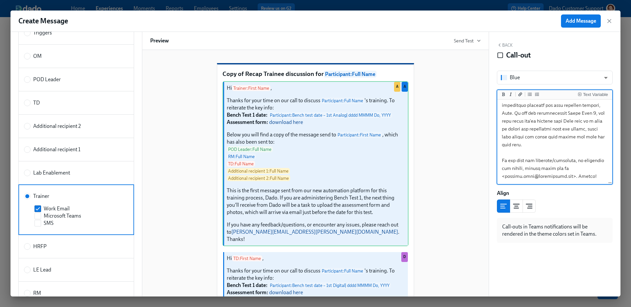
type textarea "Hi {{ trainer.firstName }}, Thanks for your time on our call to discuss {{ part…"
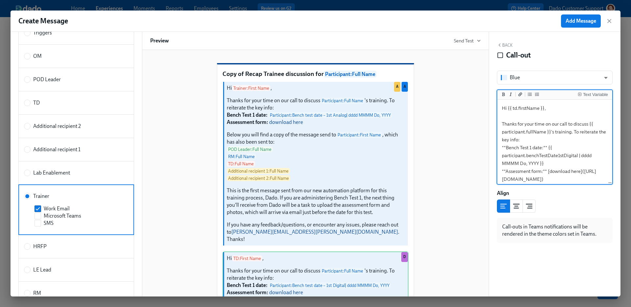
click at [502, 174] on textarea "Hi {{ td.firstName }}, Thanks for your time on our call to discuss {{ participa…" at bounding box center [555, 211] width 112 height 220
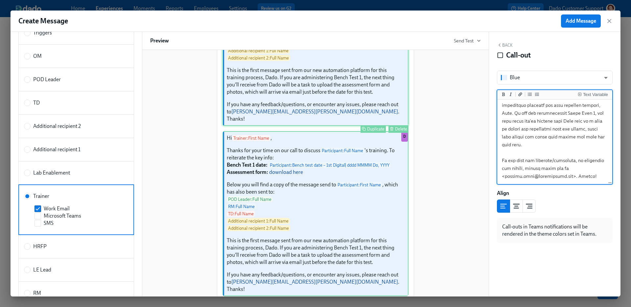
scroll to position [155, 0]
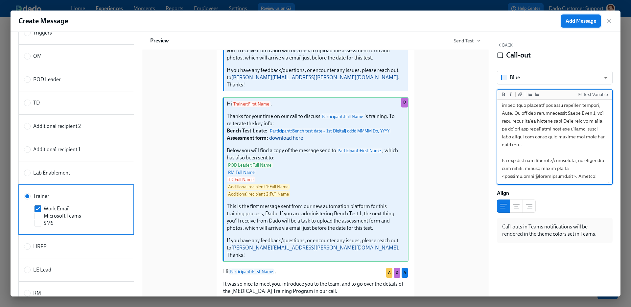
type textarea "Hi {{ trainer.firstName }}, Thanks for your time on our call to discuss {{ part…"
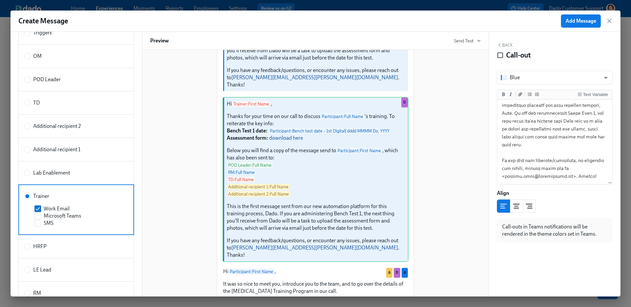
click at [597, 23] on button "Add Message" at bounding box center [581, 20] width 40 height 13
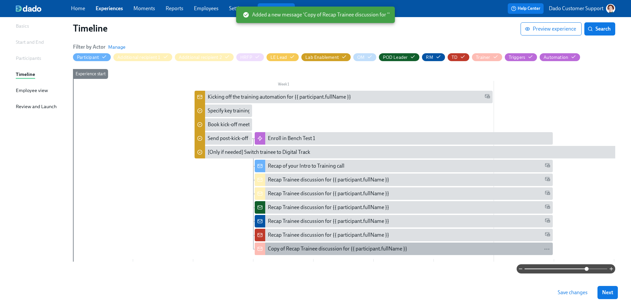
click at [292, 250] on div "Copy of Recap Trainee discussion for {{ participant.fullName }}" at bounding box center [337, 248] width 139 height 7
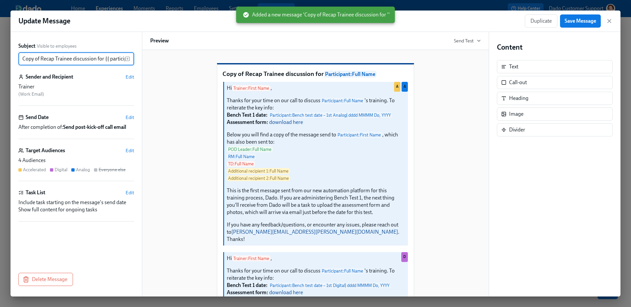
scroll to position [0, 36]
click at [59, 65] on input "Copy of Recap Trainee discussion for {{ participant.fullName }}" at bounding box center [71, 58] width 107 height 13
type input "Recap Trainee discussion for {{ participant.fullName }}"
click at [569, 23] on span "Save Message" at bounding box center [581, 21] width 32 height 7
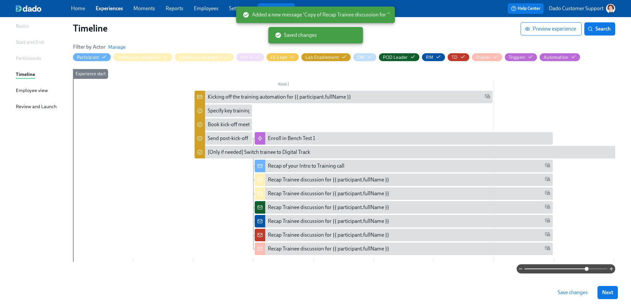
click at [576, 291] on span "Save changes" at bounding box center [573, 292] width 30 height 7
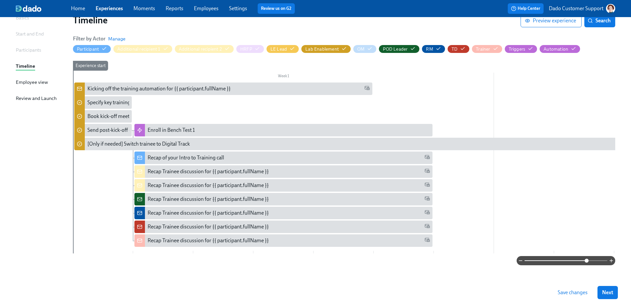
scroll to position [60, 0]
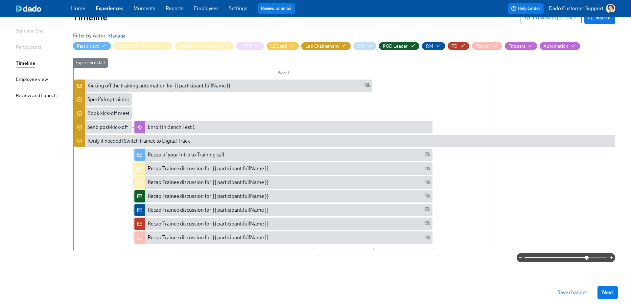
click at [572, 290] on span "Save changes" at bounding box center [573, 292] width 30 height 7
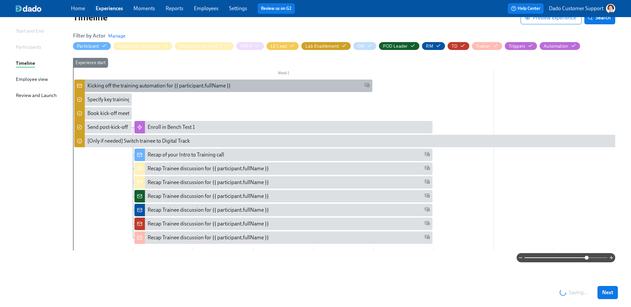
scroll to position [0, 0]
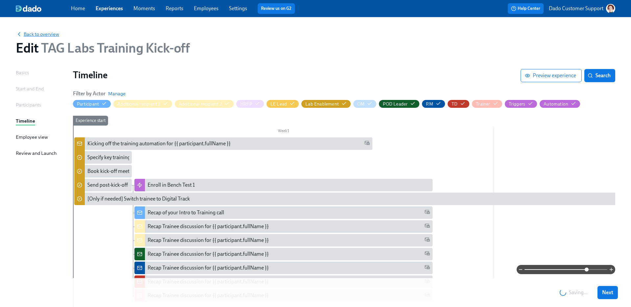
click at [36, 36] on span "Back to overview" at bounding box center [37, 34] width 43 height 7
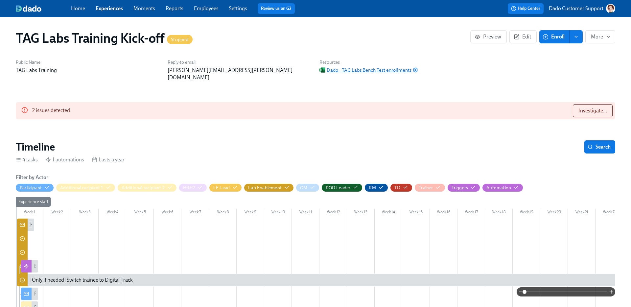
click at [375, 71] on span "Dado - TAG Labs Bench Test enrollments" at bounding box center [366, 70] width 92 height 7
click at [587, 293] on span at bounding box center [566, 291] width 83 height 9
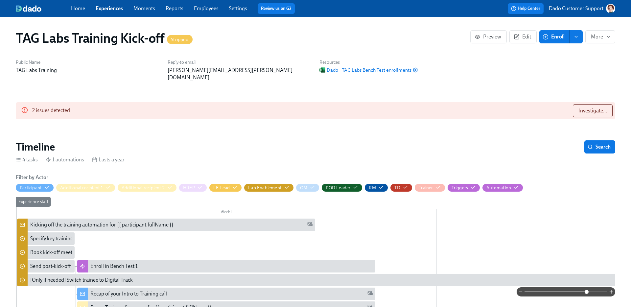
click at [588, 290] on span at bounding box center [587, 292] width 4 height 4
click at [596, 107] on button "Investigate..." at bounding box center [593, 110] width 40 height 13
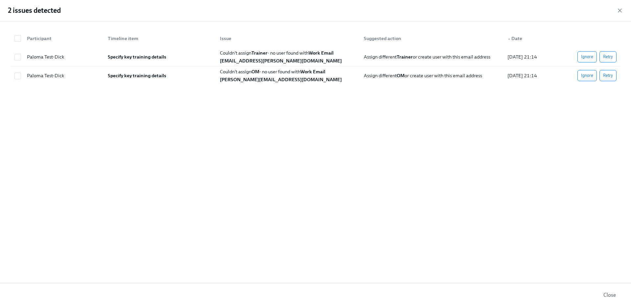
click at [620, 10] on icon "button" at bounding box center [619, 10] width 3 height 3
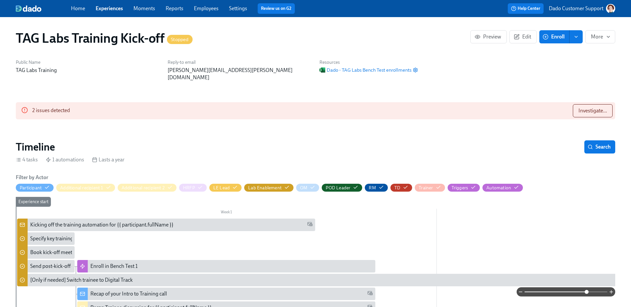
click at [599, 144] on span "Search" at bounding box center [600, 147] width 22 height 7
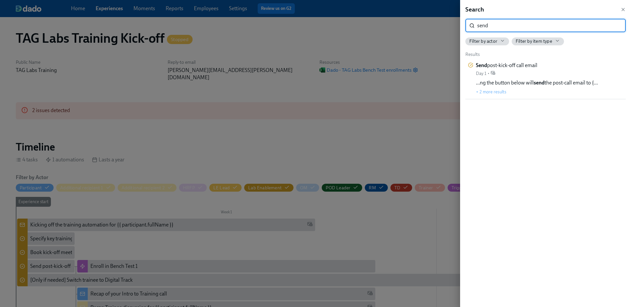
type input "send"
click at [302, 155] on div at bounding box center [315, 153] width 631 height 307
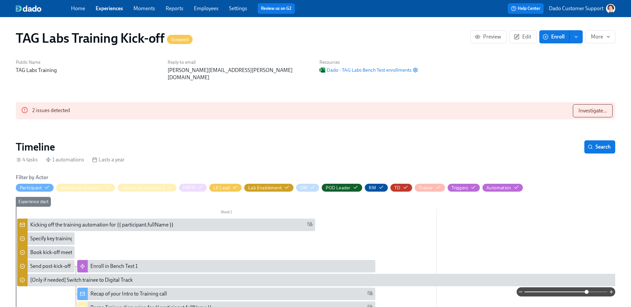
click at [139, 305] on div "Recap Trainee discussion for {{ participant.fullName }}" at bounding box center [226, 307] width 298 height 12
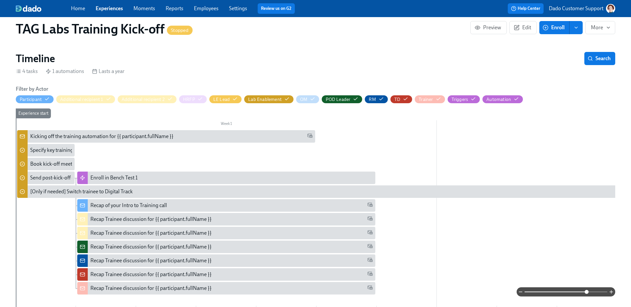
scroll to position [90, 0]
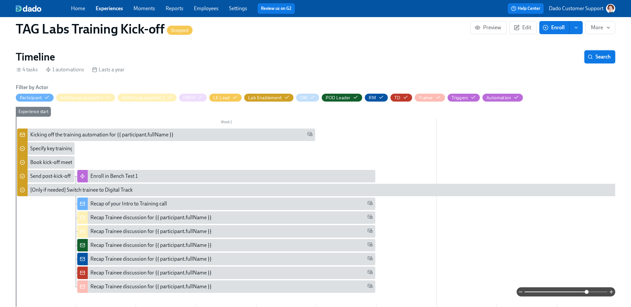
click at [599, 54] on span "Search" at bounding box center [600, 57] width 22 height 7
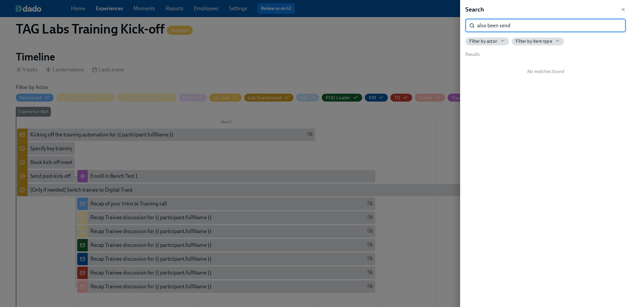
type input "also been send"
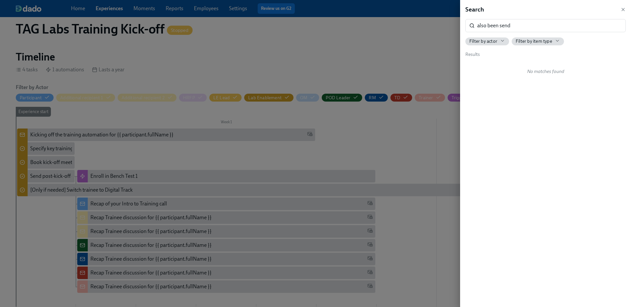
click at [266, 141] on div at bounding box center [315, 153] width 631 height 307
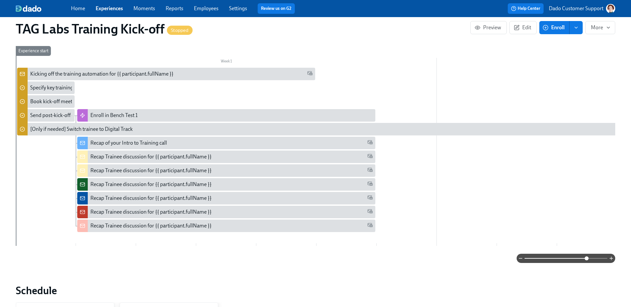
scroll to position [150, 0]
click at [96, 140] on div "Recap of your Intro to Training call" at bounding box center [128, 143] width 77 height 7
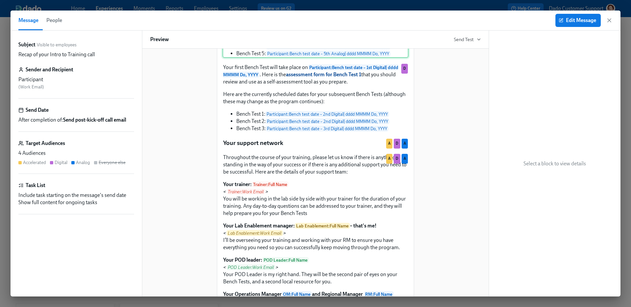
scroll to position [308, 0]
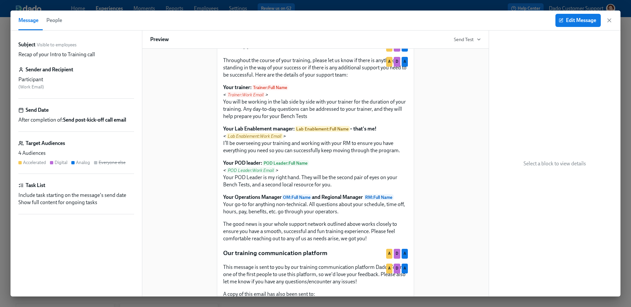
click at [266, 186] on div "Throughout the course of your training, please let us know if there is anything…" at bounding box center [316, 149] width 186 height 187
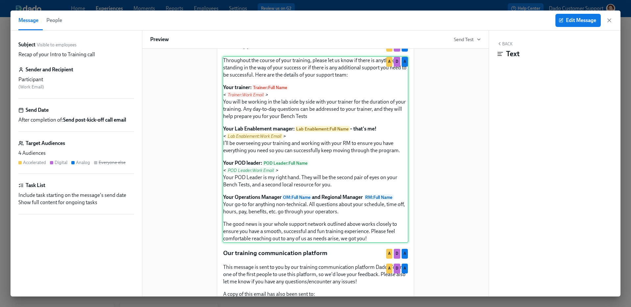
click at [319, 158] on div "Throughout the course of your training, please let us know if there is anything…" at bounding box center [316, 149] width 186 height 187
click at [567, 16] on button "Edit Message" at bounding box center [578, 20] width 45 height 13
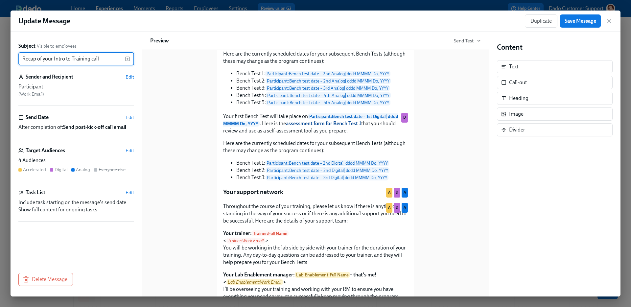
scroll to position [287, 0]
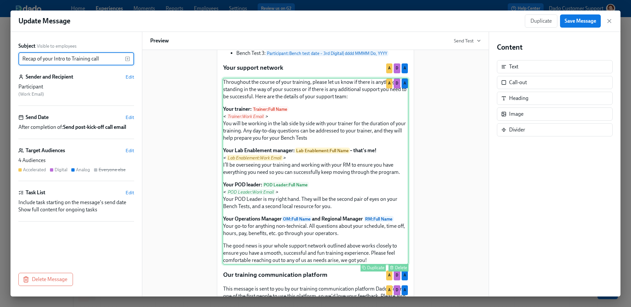
click at [310, 166] on div "Throughout the course of your training, please let us know if there is anything…" at bounding box center [316, 171] width 186 height 187
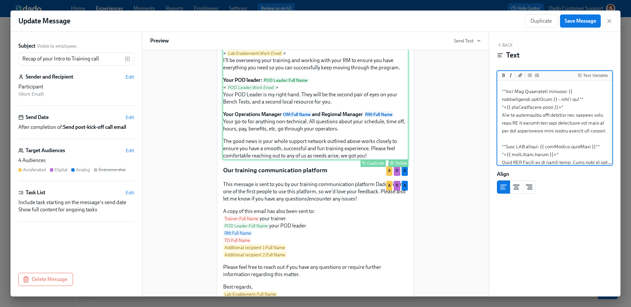
scroll to position [462, 0]
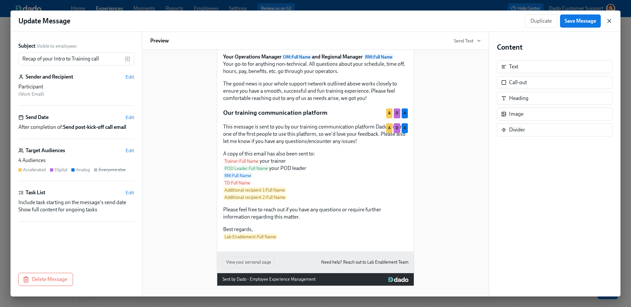
click at [608, 20] on icon "button" at bounding box center [609, 21] width 7 height 7
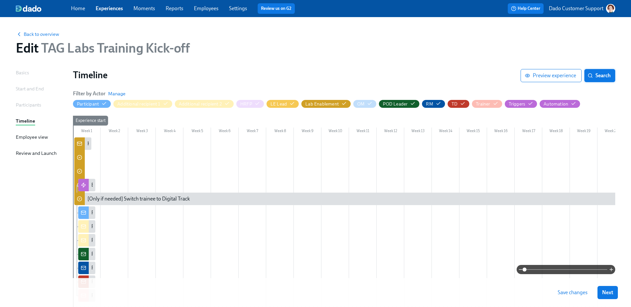
click at [598, 70] on button "Search" at bounding box center [600, 75] width 31 height 13
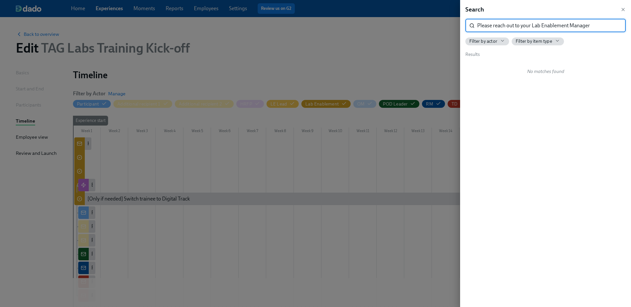
type input "Please reach out to your Lab Enablement Manager"
click at [404, 74] on div at bounding box center [315, 153] width 631 height 307
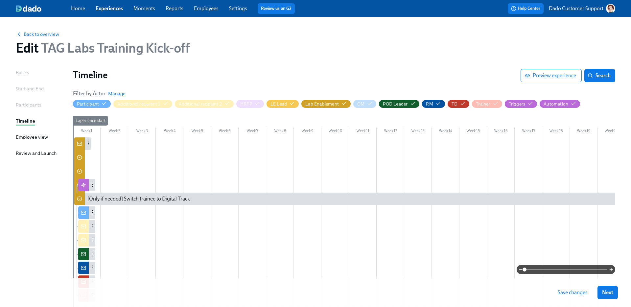
click at [568, 294] on span "Save changes" at bounding box center [573, 292] width 30 height 7
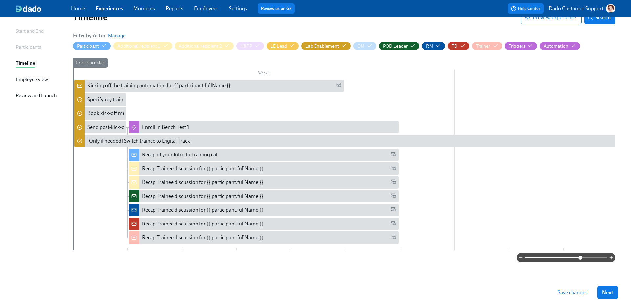
click at [581, 261] on span at bounding box center [566, 257] width 83 height 9
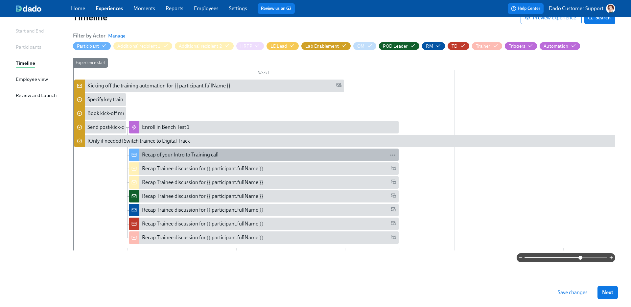
click at [198, 151] on div "Recap of your Intro to Training call" at bounding box center [180, 154] width 77 height 7
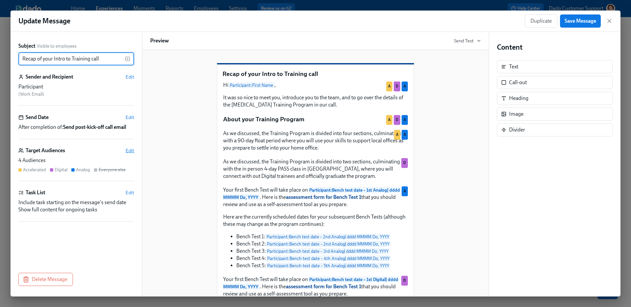
click at [130, 147] on span "Edit" at bounding box center [130, 150] width 9 height 7
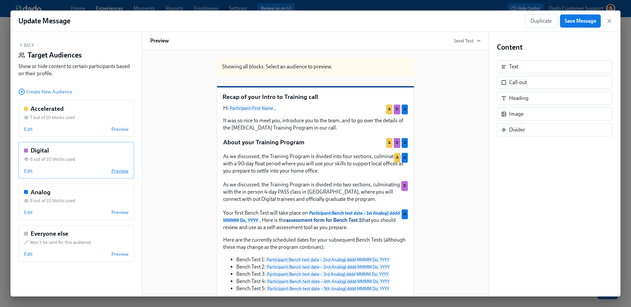
click at [119, 171] on span "Preview" at bounding box center [119, 171] width 17 height 7
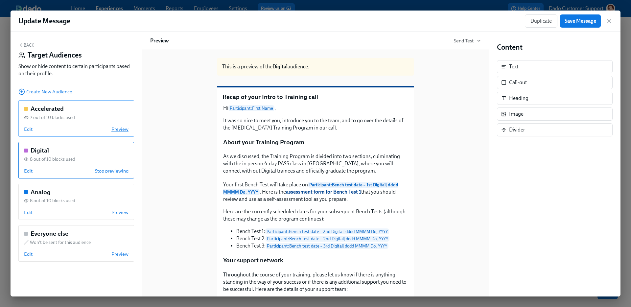
click at [122, 129] on span "Preview" at bounding box center [119, 129] width 17 height 7
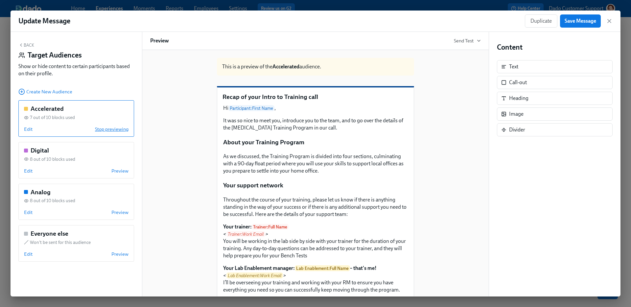
click at [122, 129] on span "Stop previewing" at bounding box center [112, 129] width 34 height 7
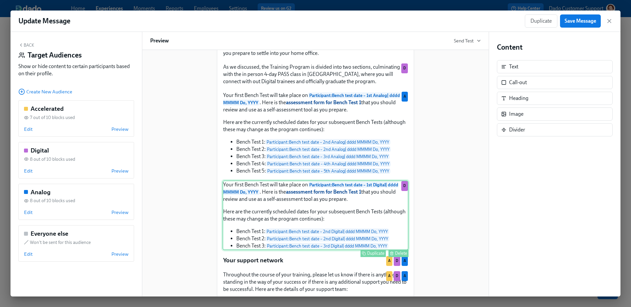
scroll to position [117, 0]
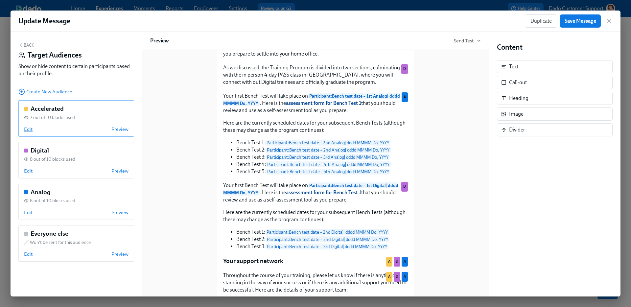
click at [27, 131] on span "Edit" at bounding box center [28, 129] width 9 height 7
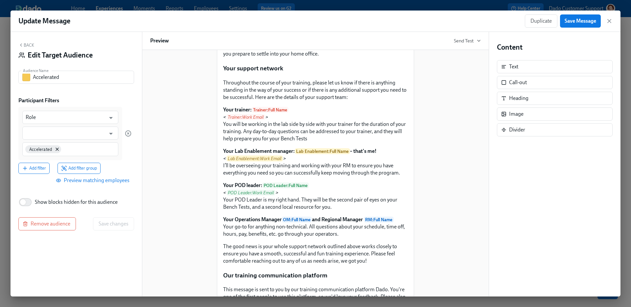
click at [53, 202] on span "Show blocks hidden for this audience" at bounding box center [76, 202] width 83 height 7
click at [45, 202] on input "Show blocks hidden for this audience" at bounding box center [22, 202] width 43 height 14
checkbox input "true"
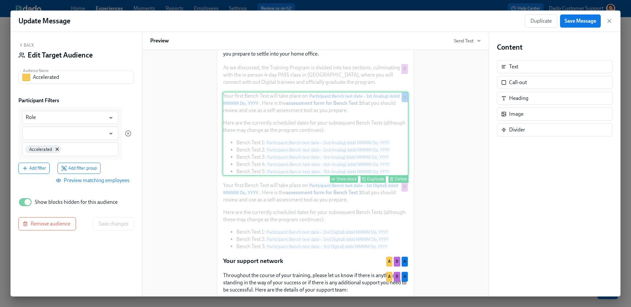
click at [347, 181] on div "Show block" at bounding box center [347, 179] width 20 height 5
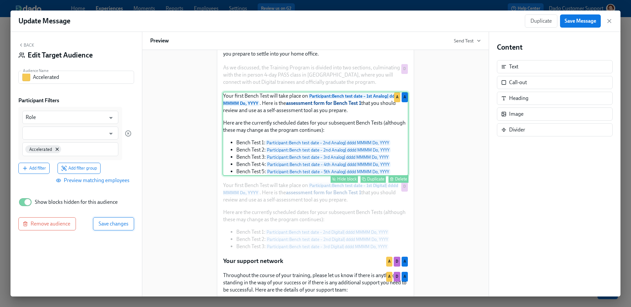
click at [112, 228] on button "Save changes" at bounding box center [113, 223] width 41 height 13
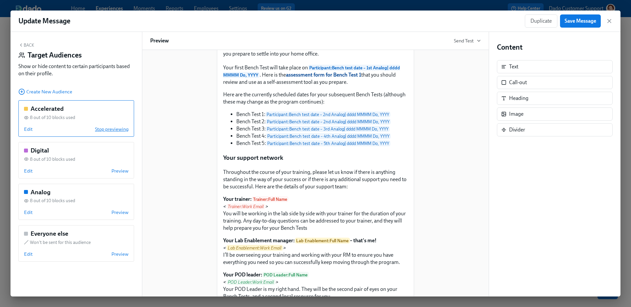
click at [120, 129] on span "Stop previewing" at bounding box center [112, 129] width 34 height 7
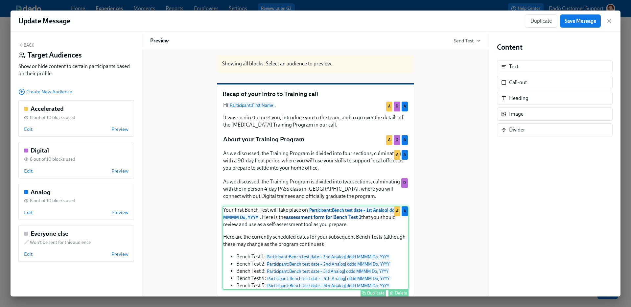
scroll to position [0, 0]
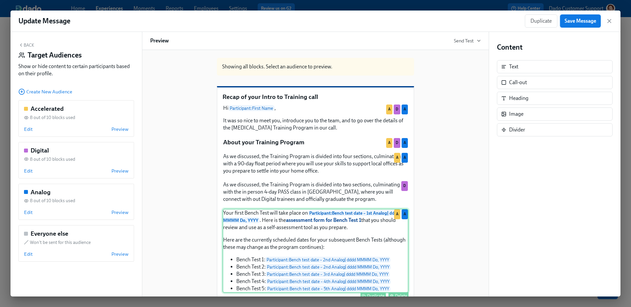
click at [579, 19] on span "Save Message" at bounding box center [581, 21] width 32 height 7
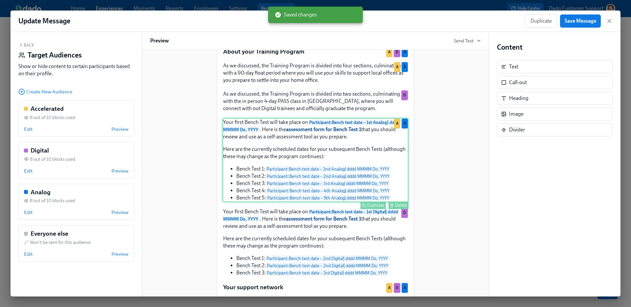
scroll to position [101, 0]
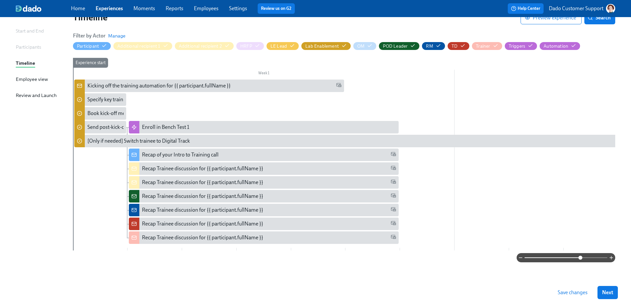
click at [577, 302] on div "Save changes Next" at bounding box center [315, 292] width 631 height 29
click at [571, 292] on span "Save changes" at bounding box center [573, 292] width 30 height 7
click at [452, 290] on div "Saving... Next" at bounding box center [315, 292] width 631 height 29
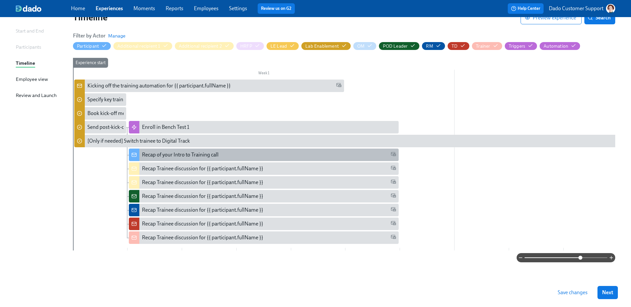
click at [228, 151] on div "Recap of your Intro to Training call" at bounding box center [269, 154] width 254 height 7
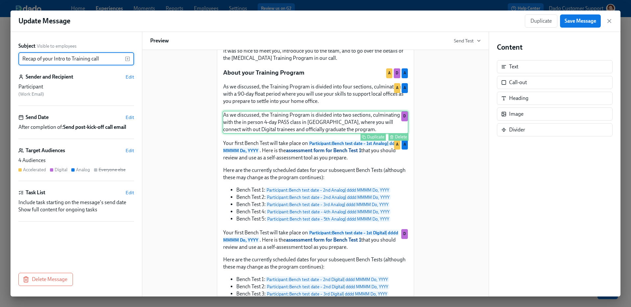
scroll to position [45, 0]
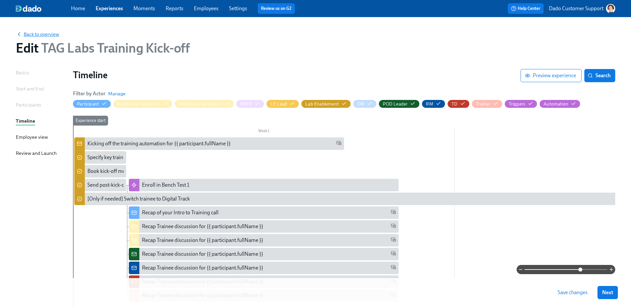
click at [36, 33] on span "Back to overview" at bounding box center [37, 34] width 43 height 7
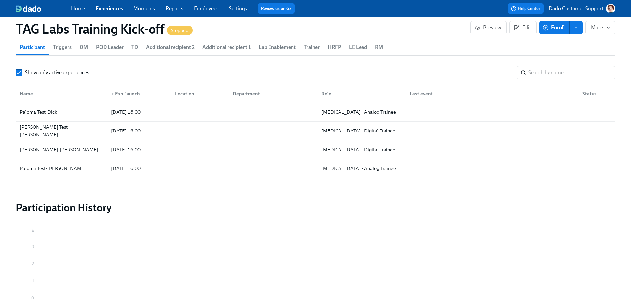
scroll to position [660, 0]
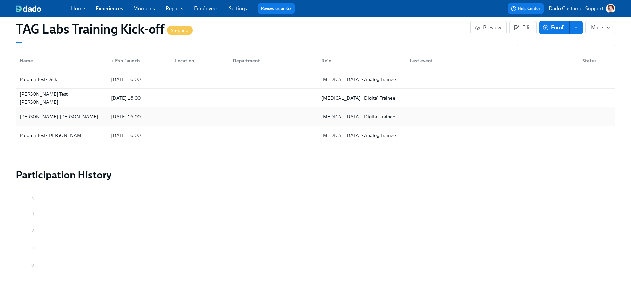
click at [41, 115] on div "Derek Test-Dick" at bounding box center [59, 117] width 84 height 8
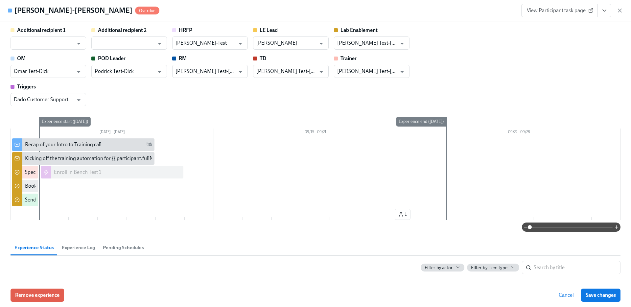
click at [550, 13] on span "View Participant task page" at bounding box center [559, 10] width 65 height 7
click at [620, 11] on icon "button" at bounding box center [620, 10] width 7 height 7
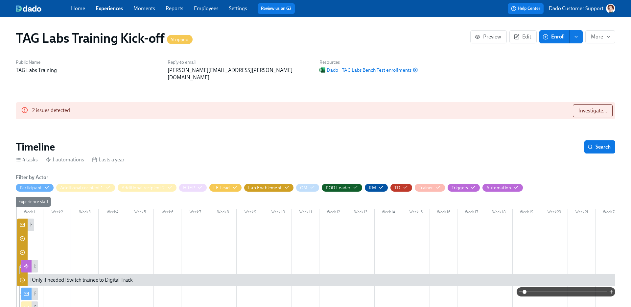
scroll to position [103, 0]
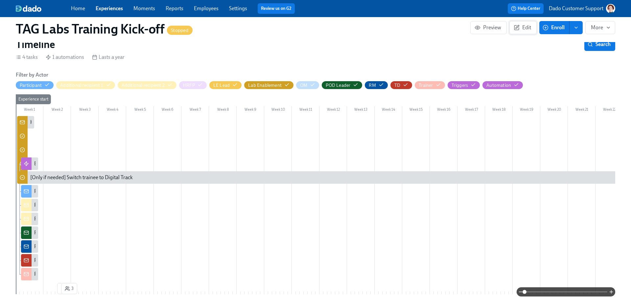
click at [523, 24] on span "Edit" at bounding box center [523, 27] width 16 height 7
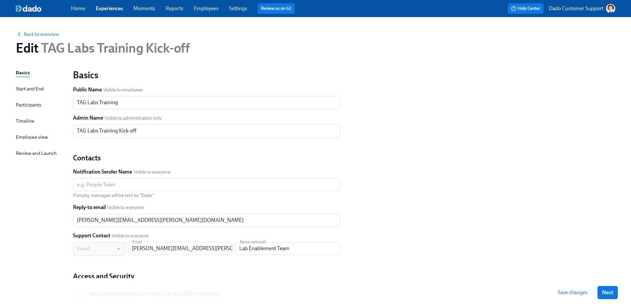
click at [25, 118] on div "Timeline" at bounding box center [25, 120] width 19 height 7
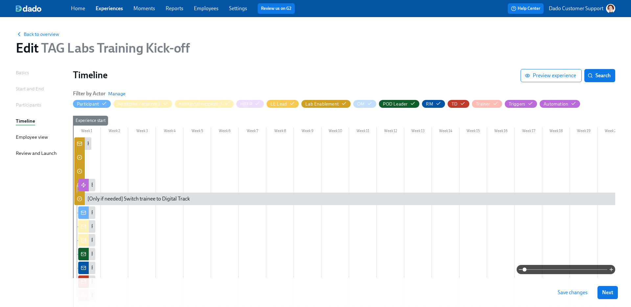
click at [569, 270] on span at bounding box center [566, 269] width 83 height 9
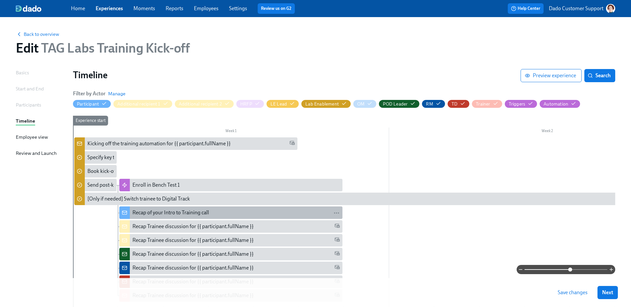
click at [138, 216] on div "Recap of your Intro to Training call" at bounding box center [170, 212] width 77 height 7
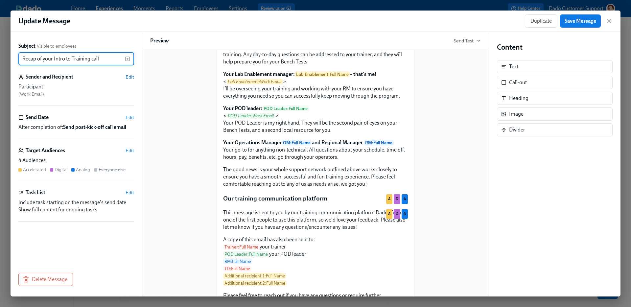
scroll to position [404, 0]
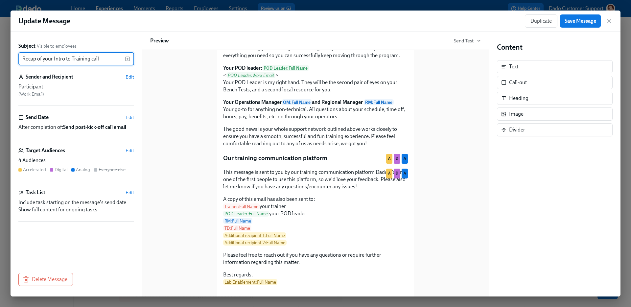
click at [245, 214] on div "This message is sent to you by our training communication platform Dado. You're…" at bounding box center [316, 227] width 186 height 118
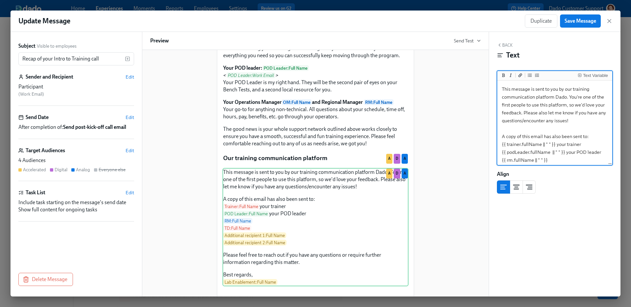
click at [555, 144] on textarea "This message is sent to you by our training communication platform Dado. You're…" at bounding box center [555, 164] width 112 height 164
click at [501, 135] on textarea "This message is sent to you by our training communication platform Dado. You're…" at bounding box center [555, 164] width 112 height 164
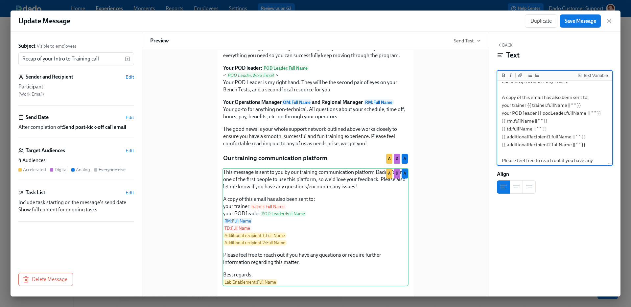
scroll to position [39, 0]
click at [597, 146] on textarea "This message is sent to you by our training communication platform Dado. You're…" at bounding box center [555, 124] width 112 height 164
type textarea "This message is sent to you by our training communication platform Dado. You're…"
click at [587, 23] on span "Save Message" at bounding box center [581, 21] width 32 height 7
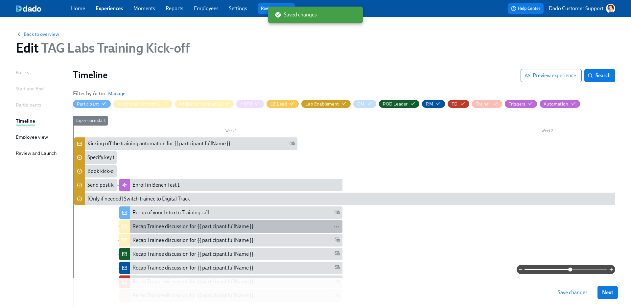
click at [160, 225] on div "Recap Trainee discussion for {{ participant.fullName }}" at bounding box center [192, 226] width 121 height 7
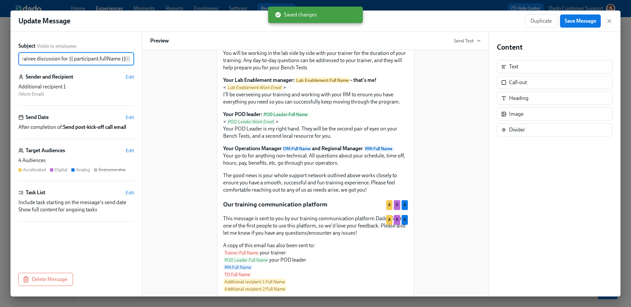
scroll to position [729, 0]
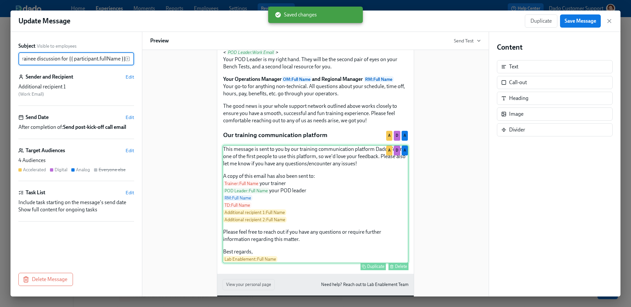
click at [254, 196] on div "This message is sent to you by our training communication platform Dado. You're…" at bounding box center [316, 204] width 186 height 118
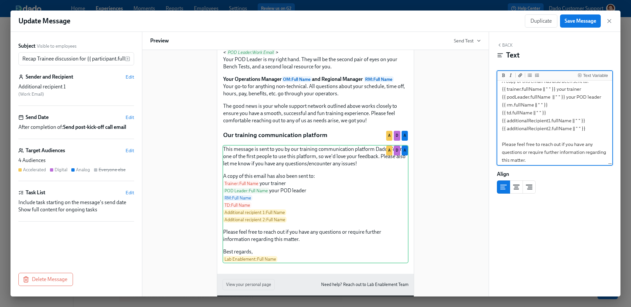
scroll to position [38, 0]
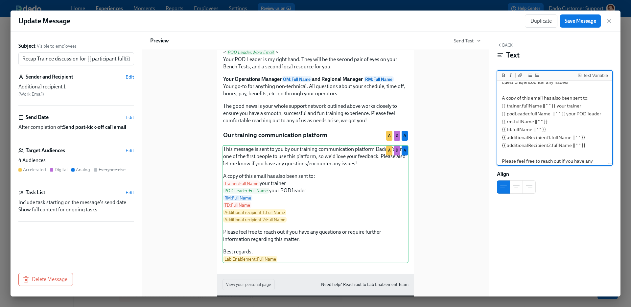
drag, startPoint x: 502, startPoint y: 98, endPoint x: 593, endPoint y: 148, distance: 103.9
click at [593, 148] on textarea "This message is sent to you by our training communication platform Dado. You're…" at bounding box center [555, 125] width 112 height 164
type textarea "This message is sent to you by our training communication platform Dado. You're…"
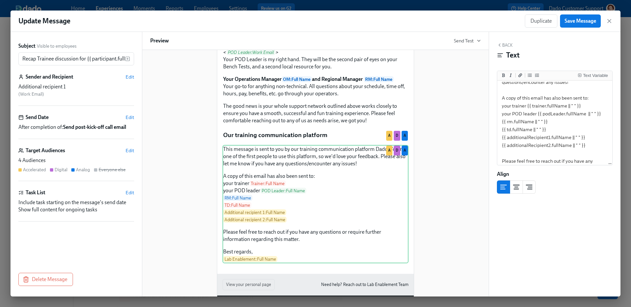
click at [585, 14] on div "Update Message Duplicate Save Message" at bounding box center [316, 21] width 610 height 21
click at [583, 22] on span "Save Message" at bounding box center [581, 21] width 32 height 7
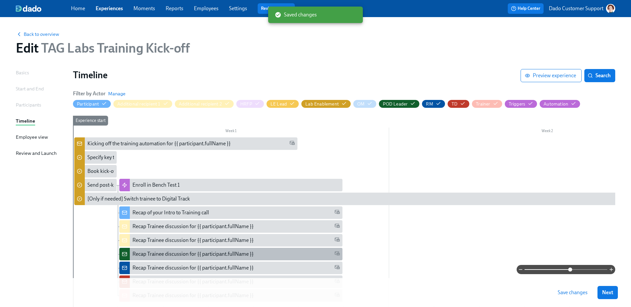
scroll to position [60, 0]
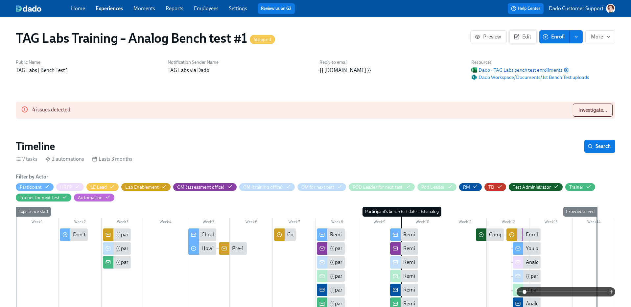
click at [527, 36] on span "Edit" at bounding box center [523, 37] width 16 height 7
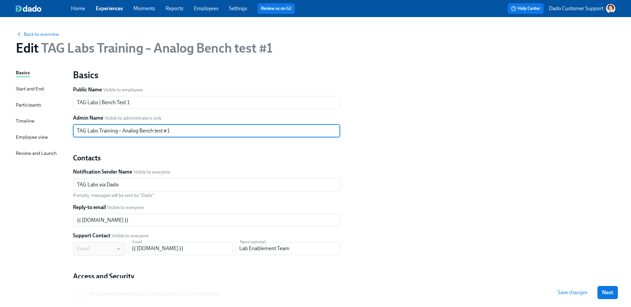
drag, startPoint x: 139, startPoint y: 131, endPoint x: 230, endPoint y: 130, distance: 90.4
click at [229, 130] on input "TAG Labs Training – Analog Bench test #1" at bounding box center [206, 130] width 267 height 13
paste input "Test"
type input "TAG Labs Training – Analog Bench Test 1"
click at [569, 291] on span "Save changes" at bounding box center [573, 292] width 30 height 7
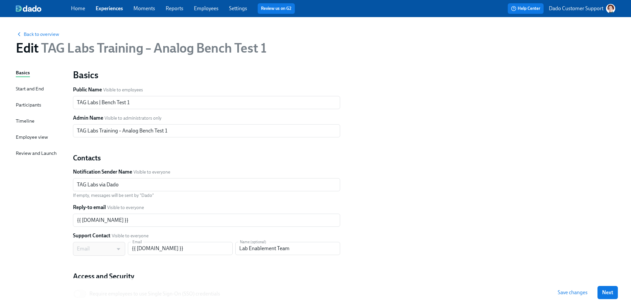
click at [24, 121] on div "Timeline" at bounding box center [25, 120] width 19 height 7
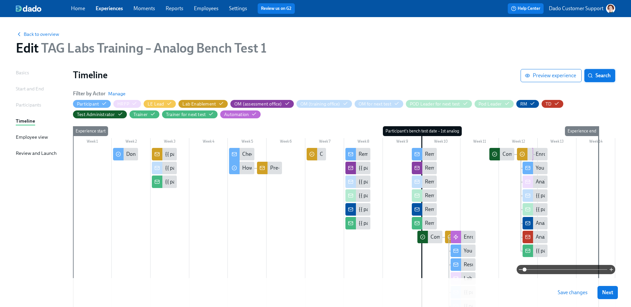
click at [598, 73] on span "Search" at bounding box center [600, 75] width 22 height 7
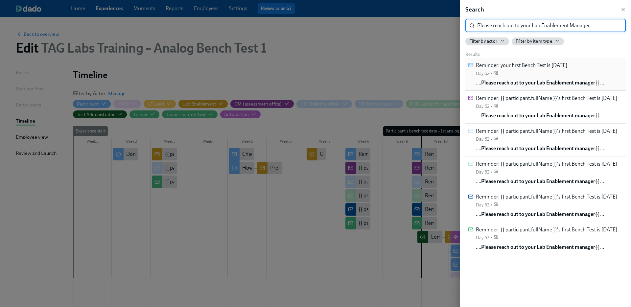
type input "Please reach out to your Lab Enablement Manager"
click at [526, 74] on div "Reminder: your first Bench Test is in 2 days Day 62 •" at bounding box center [521, 69] width 91 height 15
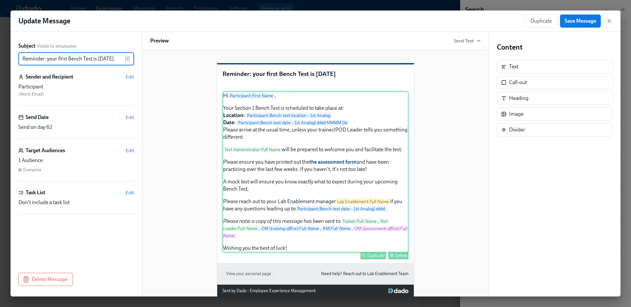
scroll to position [56, 0]
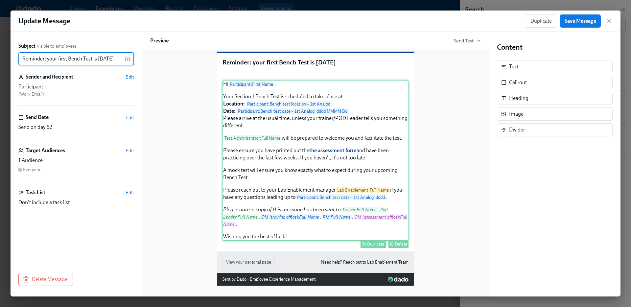
click at [290, 201] on div "Hi Participant : First Name , Your Section 1 Bench Test is scheduled to take pl…" at bounding box center [316, 160] width 186 height 161
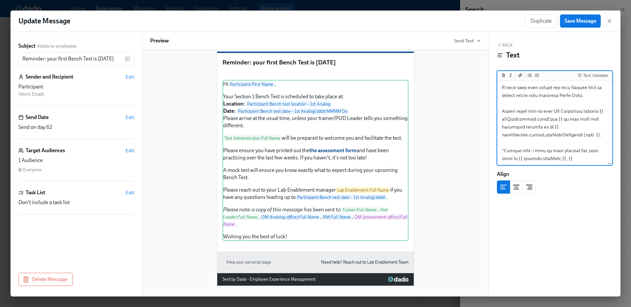
scroll to position [181, 0]
drag, startPoint x: 543, startPoint y: 111, endPoint x: 584, endPoint y: 121, distance: 42.5
click at [584, 121] on textarea at bounding box center [555, 61] width 112 height 322
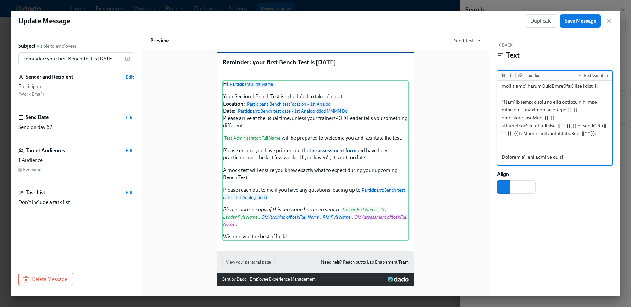
scroll to position [224, 0]
type textarea "Hi {{ participant.firstName }}, Your Section 1 Bench Test is scheduled to take …"
click at [595, 75] on div "Text Variable" at bounding box center [595, 75] width 25 height 5
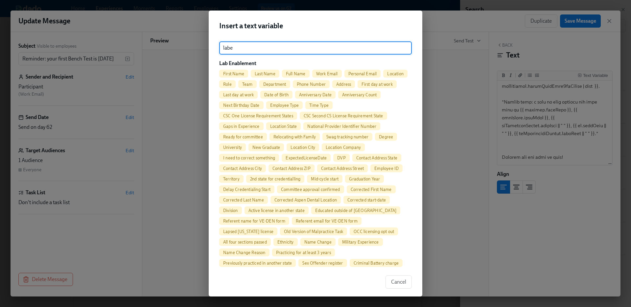
type input "labe"
click at [298, 72] on span "Full Name" at bounding box center [296, 73] width 28 height 5
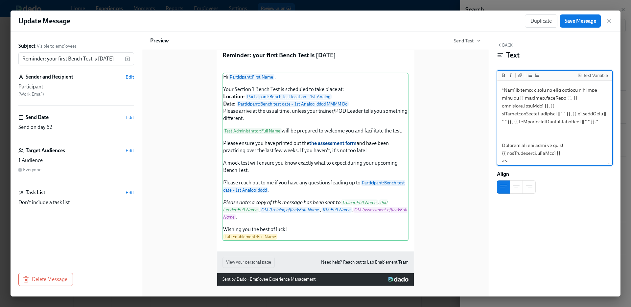
scroll to position [0, 0]
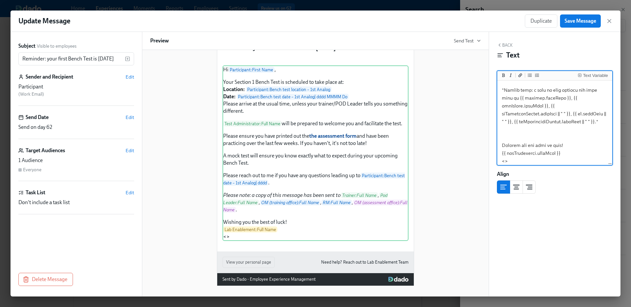
paste textarea "{{ labEnablement.fullName }}"
drag, startPoint x: 578, startPoint y: 159, endPoint x: 570, endPoint y: 147, distance: 14.5
click at [570, 147] on textarea at bounding box center [555, 7] width 112 height 322
type textarea "Hi {{ participant.firstName }}, Your Section 1 Bench Test is scheduled to take …"
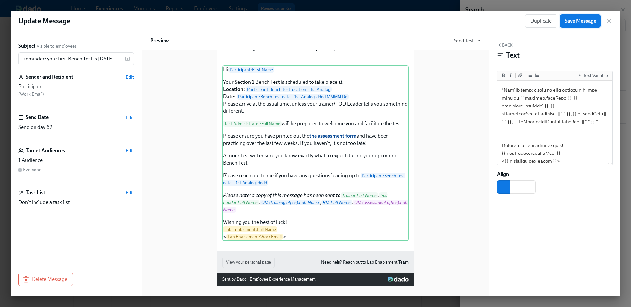
click at [588, 20] on span "Save Message" at bounding box center [581, 21] width 32 height 7
click at [610, 20] on icon "button" at bounding box center [609, 20] width 3 height 3
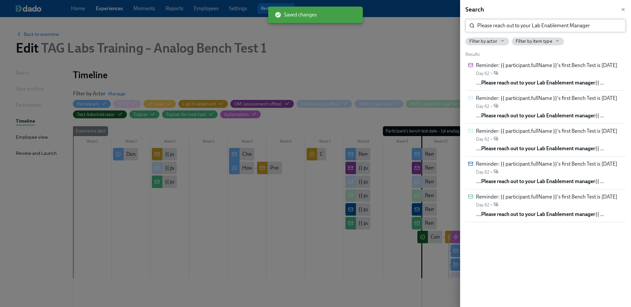
click at [585, 30] on input "Please reach out to your Lab Enablement Manager" at bounding box center [551, 25] width 149 height 13
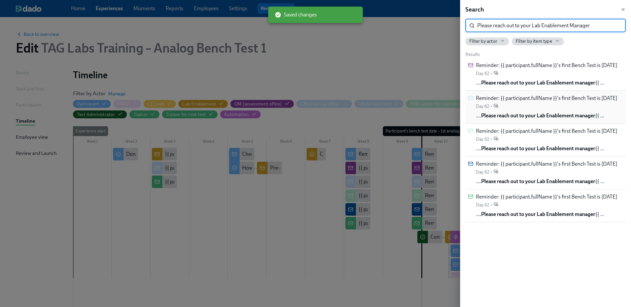
click at [568, 101] on span "Reminder: {{ participant.fullName }}'s first Bench Test is in 2 days" at bounding box center [546, 98] width 141 height 7
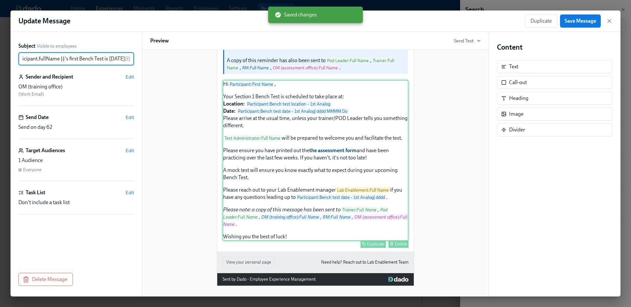
scroll to position [105, 0]
click at [303, 237] on div "Hi Participant : First Name , Your Section 1 Bench Test is scheduled to take pl…" at bounding box center [316, 160] width 186 height 161
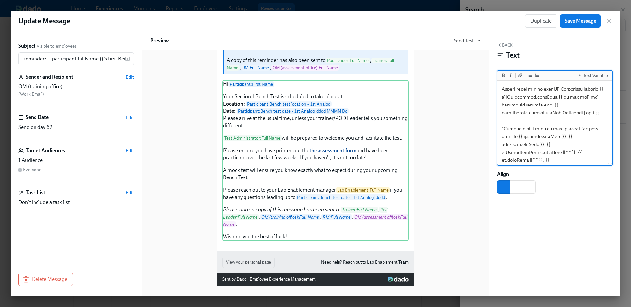
scroll to position [232, 0]
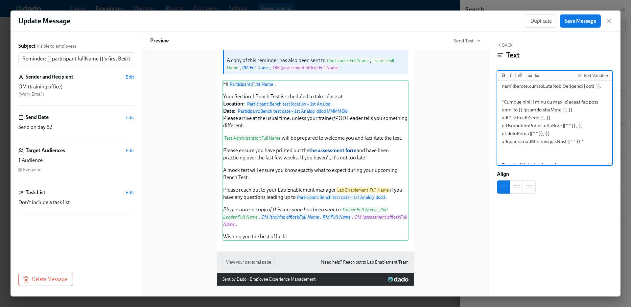
click at [580, 157] on textarea at bounding box center [555, 11] width 112 height 322
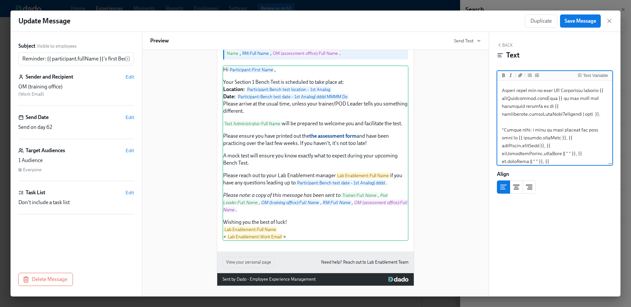
scroll to position [202, 0]
drag, startPoint x: 543, startPoint y: 91, endPoint x: 584, endPoint y: 98, distance: 41.7
click at [584, 98] on textarea at bounding box center [555, 49] width 112 height 338
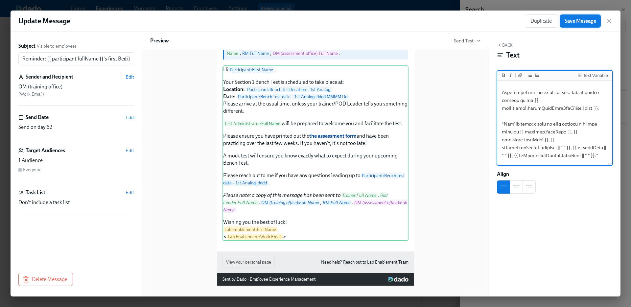
type textarea "Hi {{ participant.firstName }}, Your Section 1 Bench Test is scheduled to take …"
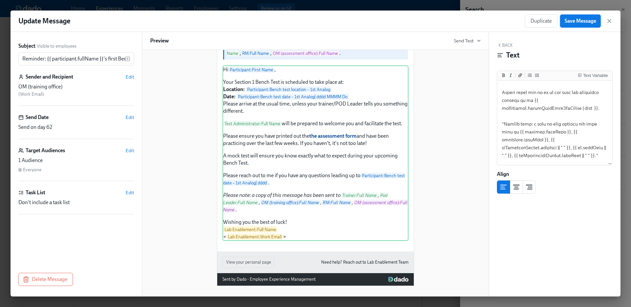
click at [583, 23] on span "Save Message" at bounding box center [581, 21] width 32 height 7
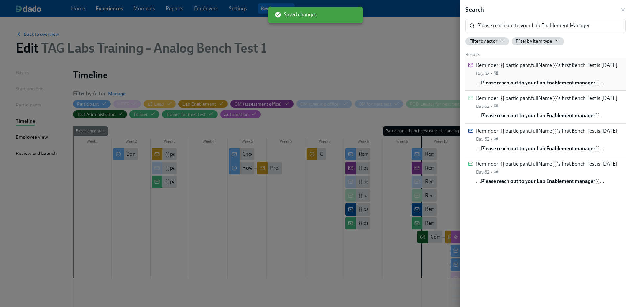
click at [555, 74] on div "Reminder: {{ participant.fullName }}'s first Bench Test is in 2 days Day 62 •" at bounding box center [546, 69] width 141 height 15
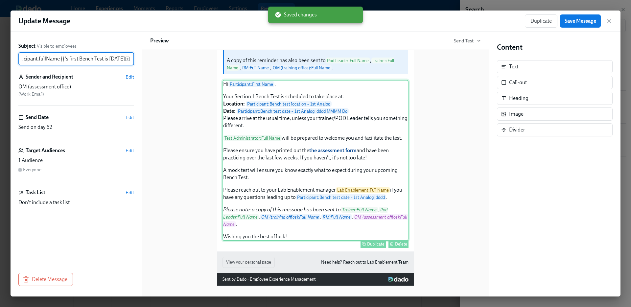
scroll to position [88, 0]
click at [304, 208] on div "Hi Participant : First Name , Your Section 1 Bench Test is scheduled to take pl…" at bounding box center [316, 160] width 186 height 161
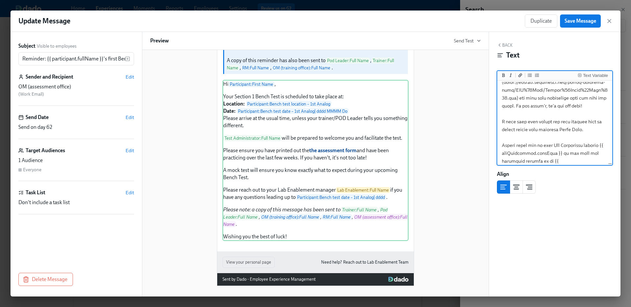
scroll to position [149, 0]
click at [542, 144] on textarea at bounding box center [555, 94] width 112 height 322
click at [585, 154] on textarea at bounding box center [555, 94] width 112 height 322
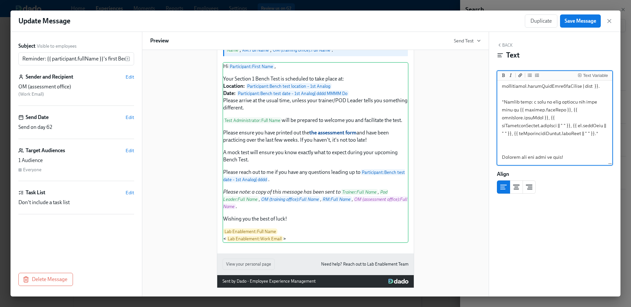
scroll to position [0, 0]
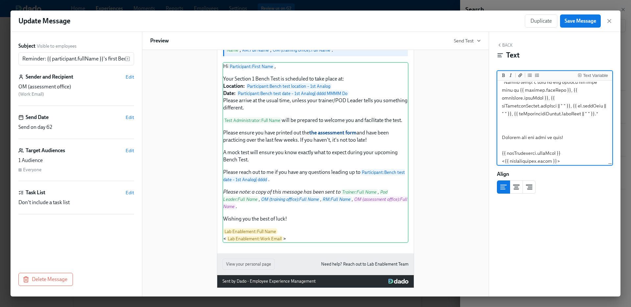
click at [513, 148] on textarea at bounding box center [555, 3] width 112 height 330
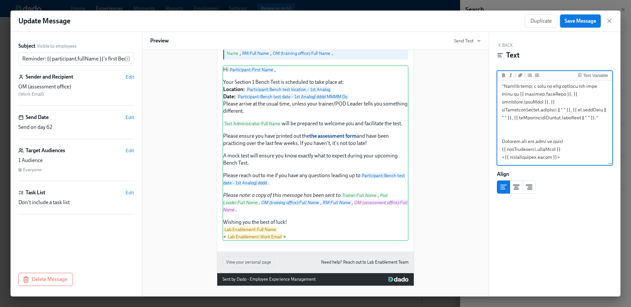
type textarea "Hi {{ participant.firstName }}, Your Section 1 Bench Test is scheduled to take …"
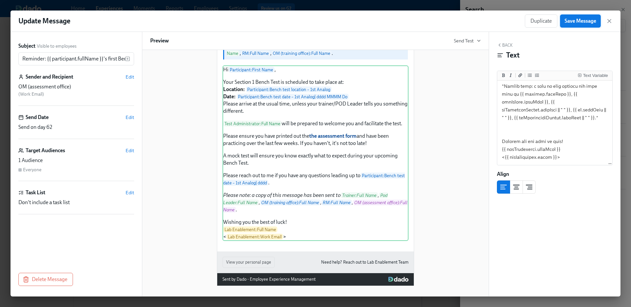
click at [588, 24] on span "Save Message" at bounding box center [581, 21] width 32 height 7
click at [608, 20] on icon "button" at bounding box center [609, 20] width 3 height 3
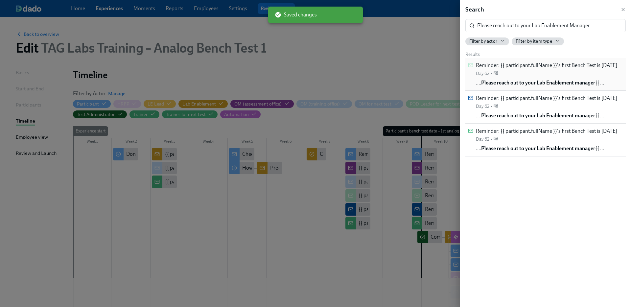
click at [509, 75] on div "Reminder: {{ participant.fullName }}'s first Bench Test is in 2 days Day 62 •" at bounding box center [546, 69] width 141 height 15
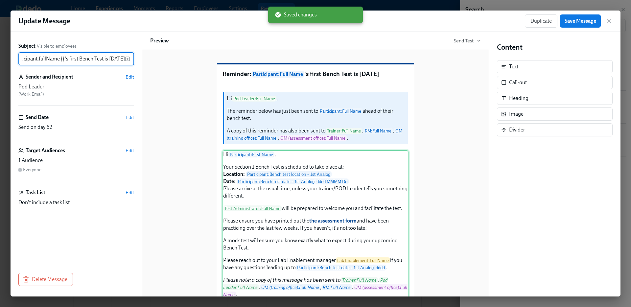
scroll to position [82, 0]
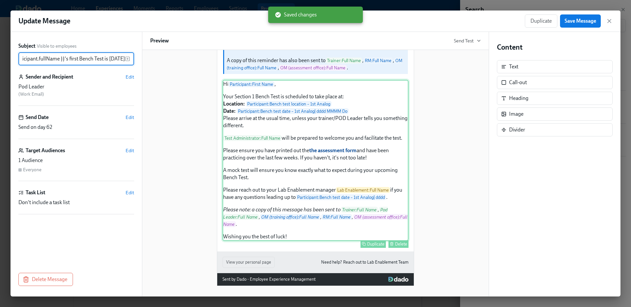
click at [315, 210] on div "Hi Participant : First Name , Your Section 1 Bench Test is scheduled to take pl…" at bounding box center [316, 160] width 186 height 161
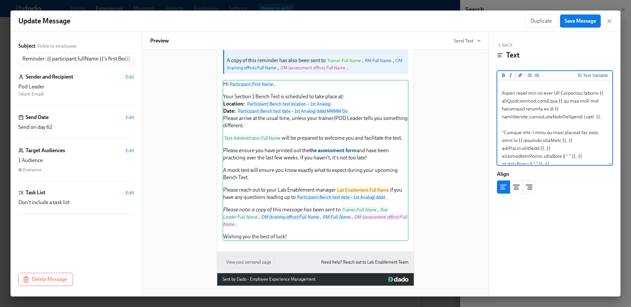
scroll to position [204, 0]
click at [543, 90] on textarea at bounding box center [555, 38] width 112 height 322
click at [584, 97] on textarea at bounding box center [555, 38] width 112 height 322
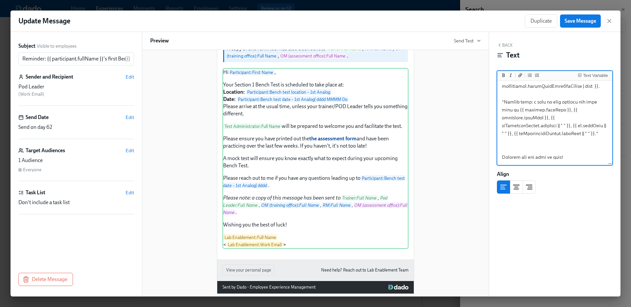
scroll to position [0, 0]
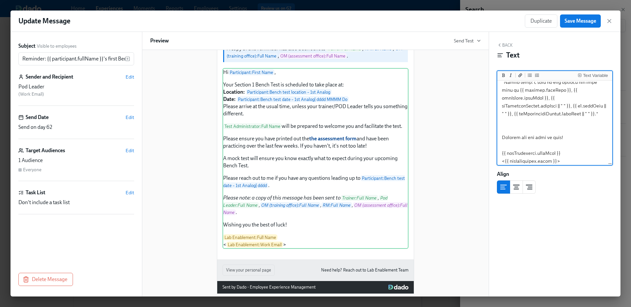
click at [513, 144] on textarea at bounding box center [555, 3] width 112 height 330
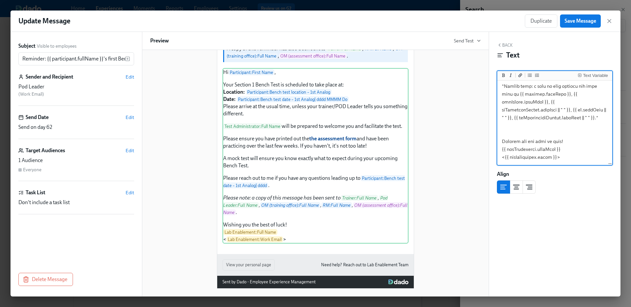
scroll to position [240, 0]
type textarea "Hi {{ participant.firstName }}, Your Section 1 Bench Test is scheduled to take …"
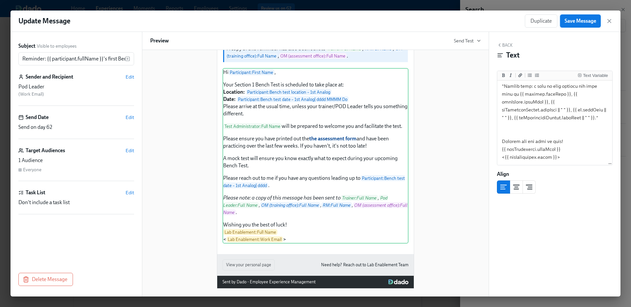
click at [585, 17] on button "Save Message" at bounding box center [580, 20] width 41 height 13
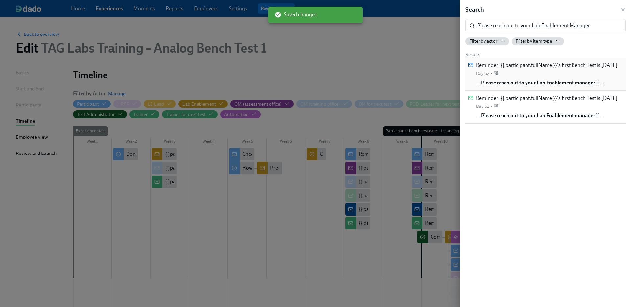
click at [540, 73] on div "Reminder: {{ participant.fullName }}'s first Bench Test is in 2 days Day 62 •" at bounding box center [546, 69] width 141 height 15
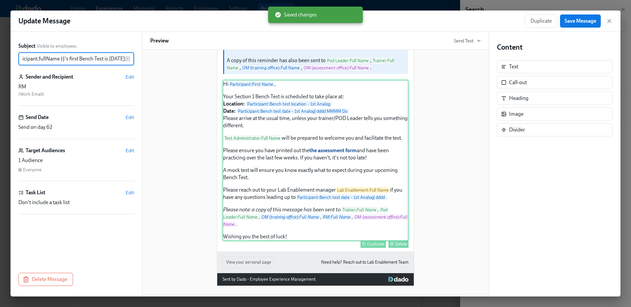
scroll to position [91, 0]
click at [348, 180] on div "Hi Participant : First Name , Your Section 1 Bench Test is scheduled to take pl…" at bounding box center [316, 160] width 186 height 161
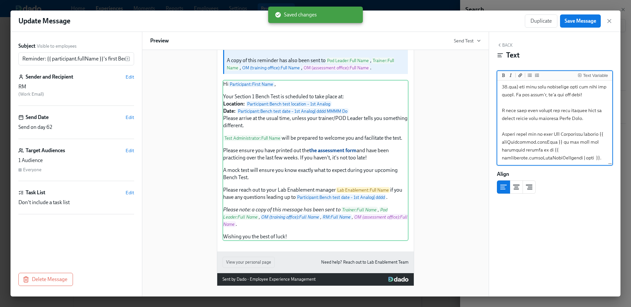
scroll to position [173, 0]
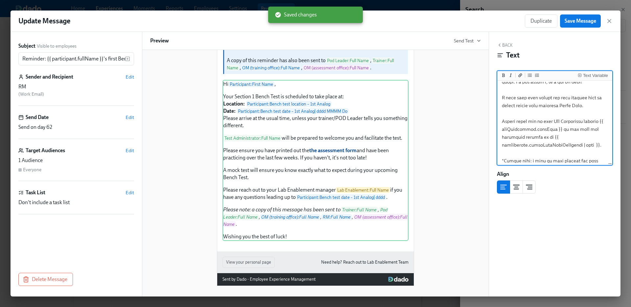
click at [543, 120] on textarea at bounding box center [555, 70] width 112 height 322
click at [584, 129] on textarea at bounding box center [555, 70] width 112 height 322
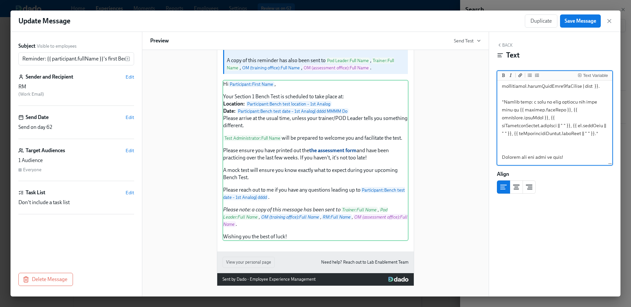
scroll to position [232, 0]
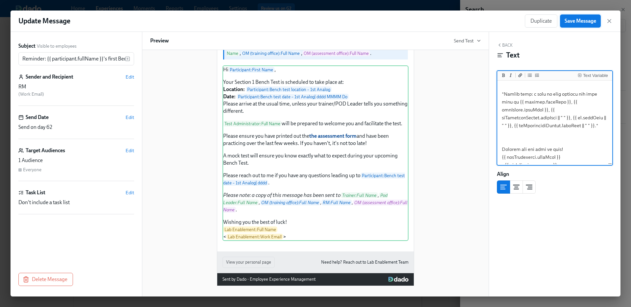
type textarea "Hi {{ participant.firstName }}, Your Section 1 Bench Test is scheduled to take …"
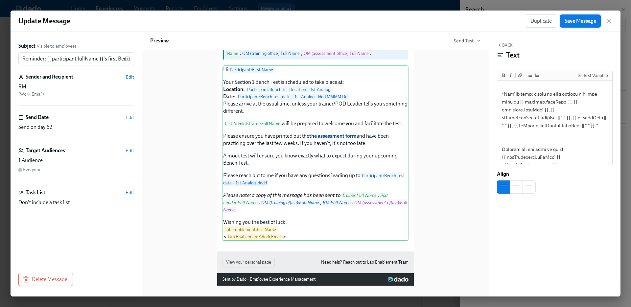
click at [589, 20] on span "Save Message" at bounding box center [581, 21] width 32 height 7
click at [607, 20] on icon "button" at bounding box center [609, 21] width 7 height 7
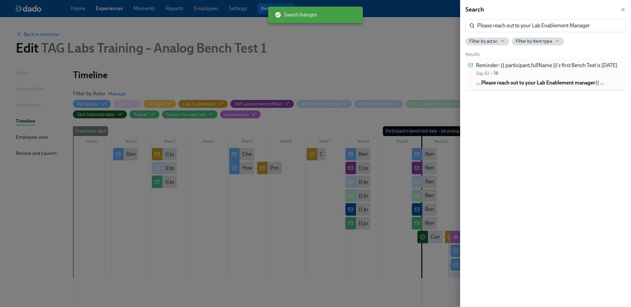
click at [547, 77] on div "Reminder: {{ participant.fullName }}'s first Bench Test is in 2 days Day 62 • ……" at bounding box center [546, 74] width 141 height 25
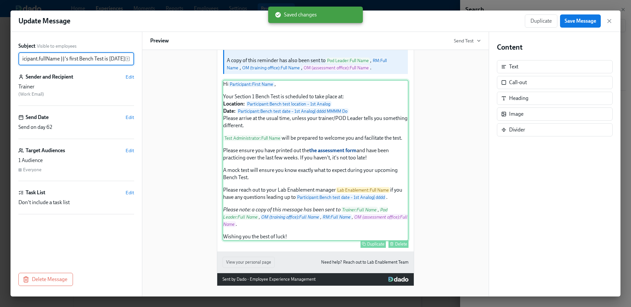
click at [355, 193] on div "Hi Participant : First Name , Your Section 1 Bench Test is scheduled to take pl…" at bounding box center [316, 160] width 186 height 161
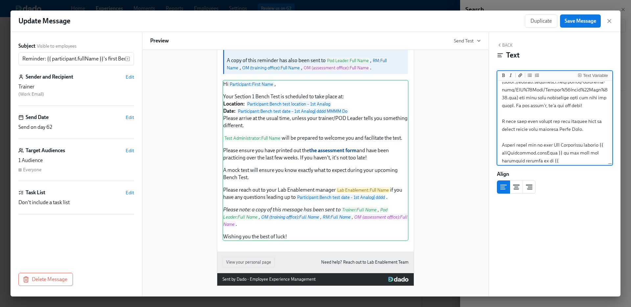
click at [543, 144] on textarea at bounding box center [555, 94] width 112 height 322
click at [584, 154] on textarea at bounding box center [555, 94] width 112 height 322
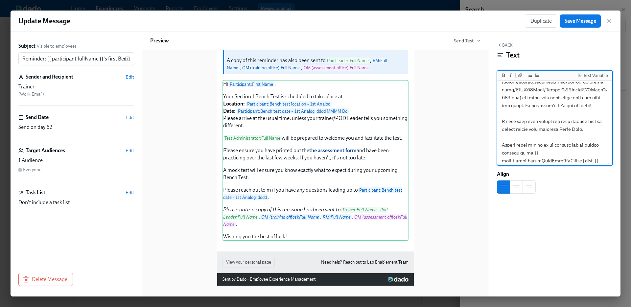
scroll to position [4, 0]
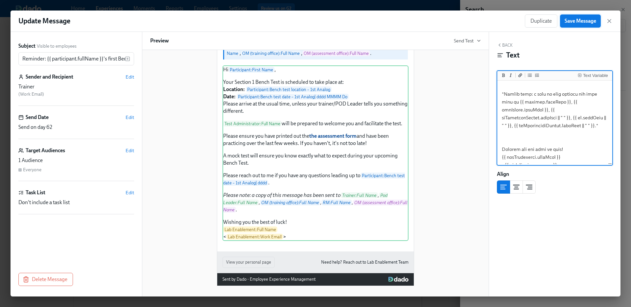
type textarea "Hi {{ participant.firstName }}, Your Section 1 Bench Test is scheduled to take …"
click at [577, 22] on span "Save Message" at bounding box center [581, 21] width 32 height 7
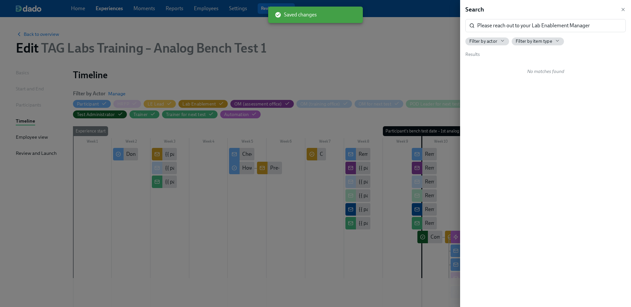
click at [424, 101] on div at bounding box center [315, 153] width 631 height 307
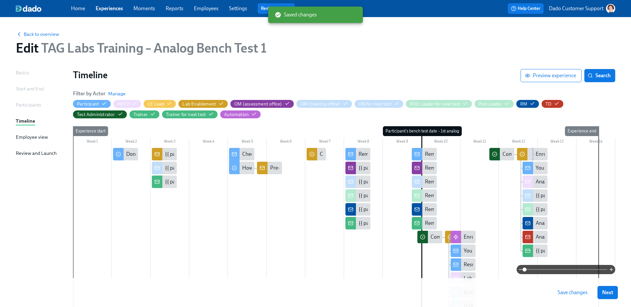
click at [579, 296] on button "Save changes" at bounding box center [572, 292] width 39 height 13
click at [602, 78] on span "Search" at bounding box center [600, 75] width 22 height 7
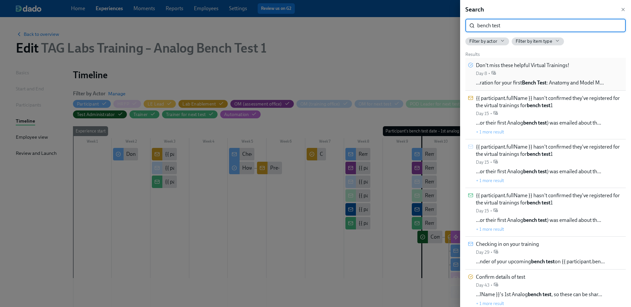
type input "bench test"
click at [602, 80] on span "…ration for your first Bench Test : Anatomy and Model M…" at bounding box center [540, 82] width 128 height 7
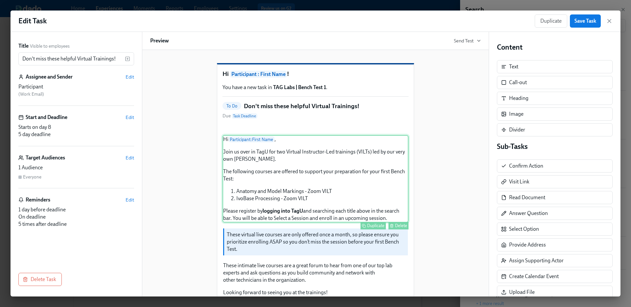
click at [297, 223] on div "Hi Participant : First Name , Join us over in TagU for two Virtual Instructor-L…" at bounding box center [316, 178] width 186 height 87
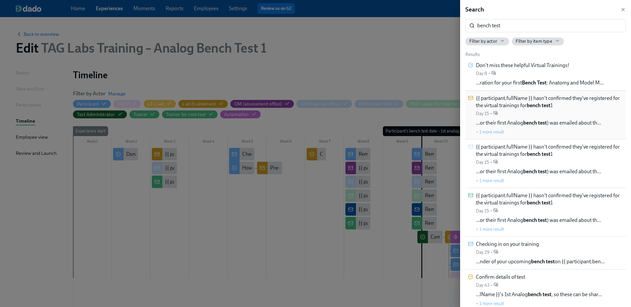
click at [538, 124] on strong "bench test" at bounding box center [535, 123] width 24 height 6
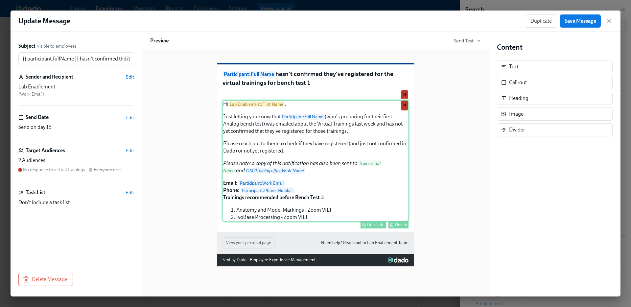
click at [286, 206] on div "Hi Lab Enablement : First Name , Just letting you know that Participant : Full …" at bounding box center [316, 161] width 186 height 122
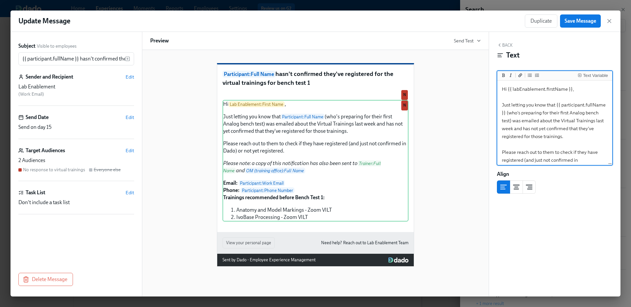
click at [589, 111] on textarea "Hi {{ labEnablement.firstName }}, Just letting you know that {{ participant.ful…" at bounding box center [555, 172] width 112 height 180
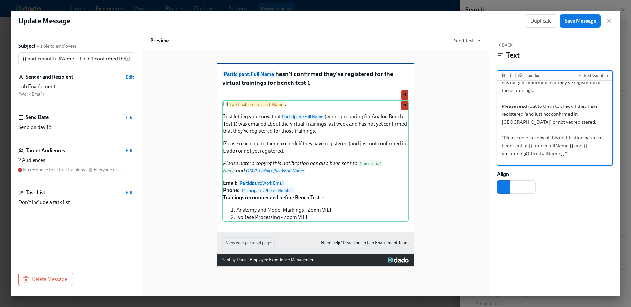
scroll to position [47, 0]
type textarea "Hi {{ labEnablement.firstName }}, Just letting you know that {{ participant.ful…"
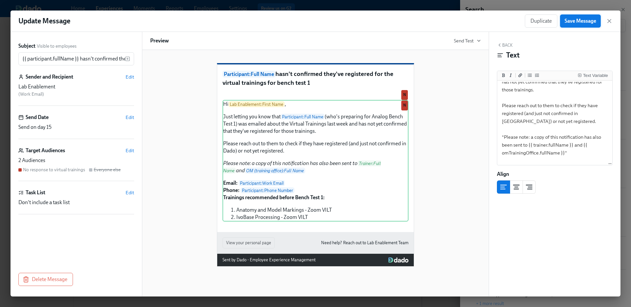
click at [586, 18] on span "Save Message" at bounding box center [581, 21] width 32 height 7
click at [612, 19] on icon "button" at bounding box center [609, 21] width 7 height 7
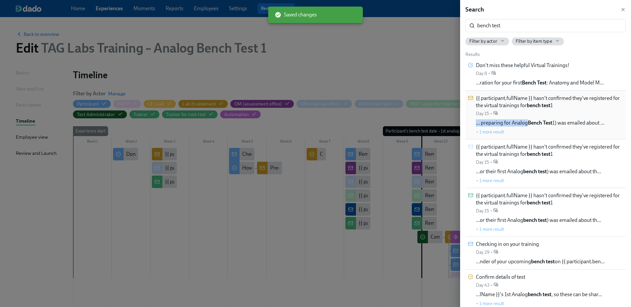
click at [526, 119] on span "… preparing for Analog Bench Test 1) was emailed about …" at bounding box center [540, 122] width 129 height 7
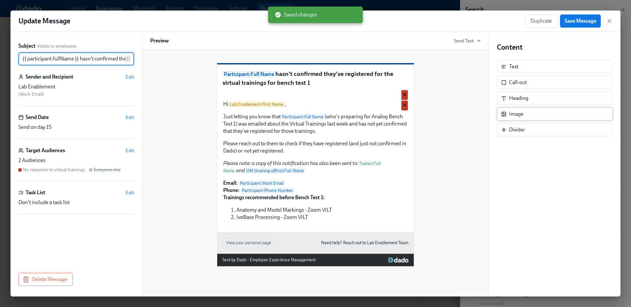
scroll to position [0, 122]
drag, startPoint x: 97, startPoint y: 58, endPoint x: 171, endPoint y: 58, distance: 73.6
click at [171, 58] on div "Subject Visible to employees {{ participant.fullName }} hasn't confirmed they'v…" at bounding box center [316, 164] width 610 height 265
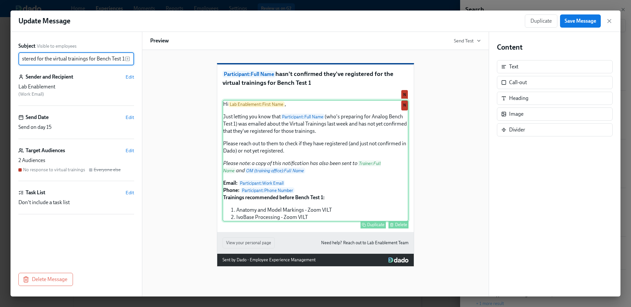
click at [371, 169] on div "Hi Lab Enablement : First Name , Just letting you know that Participant : Full …" at bounding box center [316, 161] width 186 height 122
type input "{{ participant.fullName }} hasn't confirmed they've registered for the virtual …"
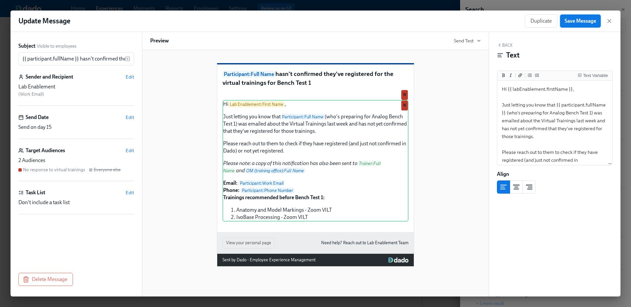
click at [582, 26] on button "Save Message" at bounding box center [580, 20] width 41 height 13
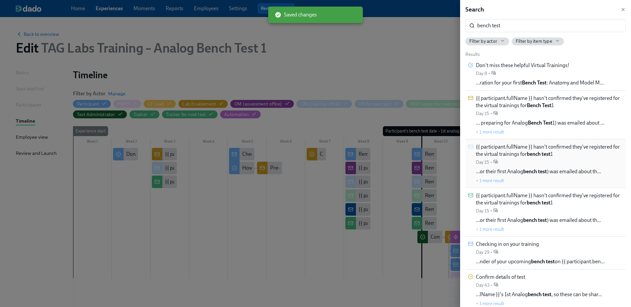
click at [541, 151] on strong "bench test" at bounding box center [539, 154] width 24 height 6
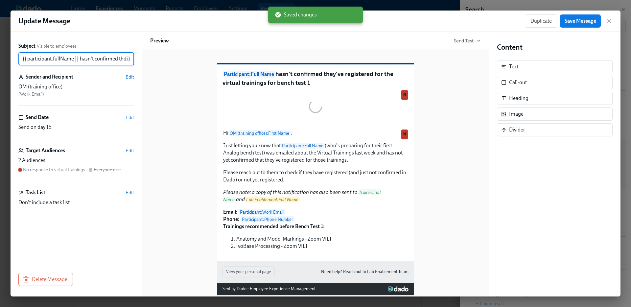
scroll to position [0, 122]
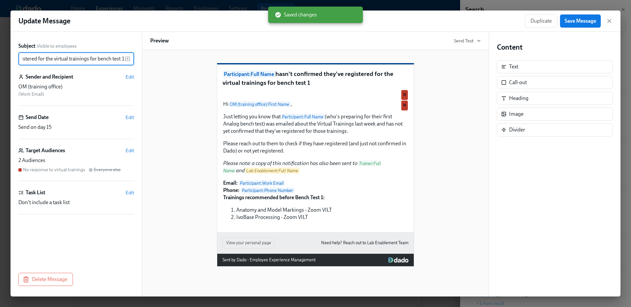
drag, startPoint x: 98, startPoint y: 59, endPoint x: 172, endPoint y: 61, distance: 74.3
click at [172, 61] on div "Subject Visible to employees {{ participant.fullName }} hasn't confirmed they'v…" at bounding box center [316, 164] width 610 height 265
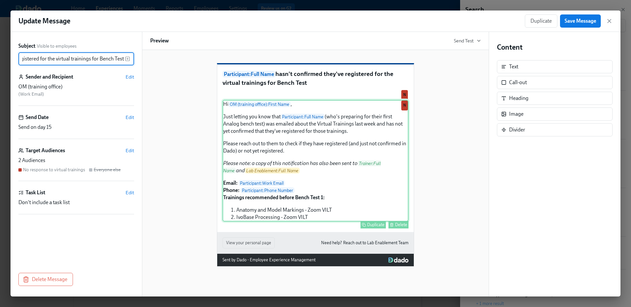
scroll to position [0, 123]
click at [339, 178] on div "Hi OM (training office) : First Name , Just letting you know that Participant :…" at bounding box center [316, 161] width 186 height 122
type input "{{ participant.fullName }} hasn't confirmed they've registered for the virtual …"
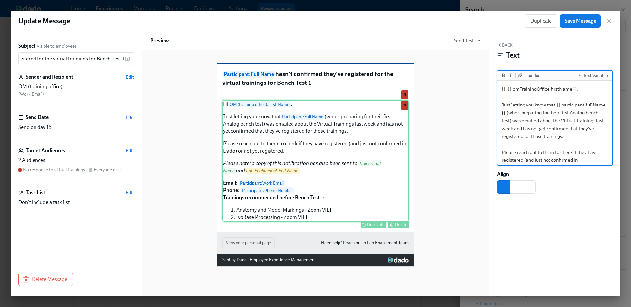
scroll to position [0, 0]
drag, startPoint x: 550, startPoint y: 113, endPoint x: 571, endPoint y: 113, distance: 21.1
click at [571, 113] on textarea "Hi {{ omTrainingOffice.firstName }}, Just letting you know that {{ participant.…" at bounding box center [555, 172] width 112 height 180
type textarea "Hi {{ omTrainingOffice.firstName }}, Just letting you know that {{ participant.…"
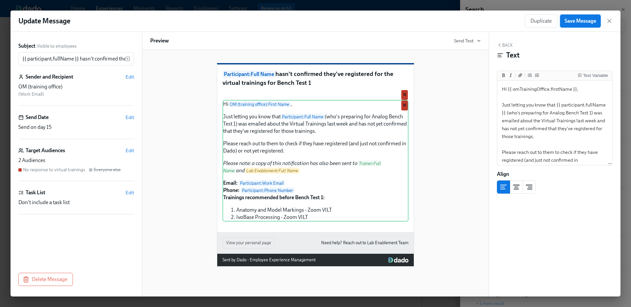
click at [577, 23] on span "Save Message" at bounding box center [581, 21] width 32 height 7
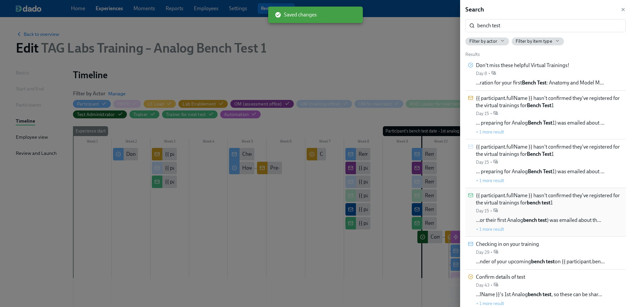
click at [560, 200] on span "{{ participant.fullName }} hasn't confirmed they've registered for the virtual …" at bounding box center [549, 199] width 147 height 14
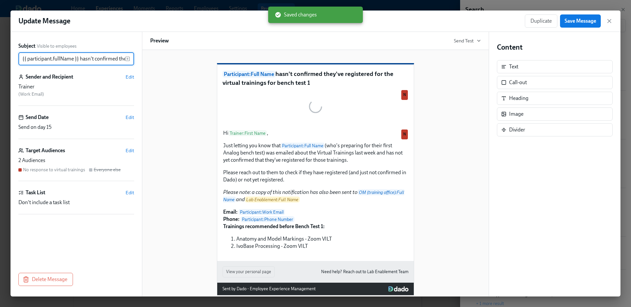
scroll to position [0, 122]
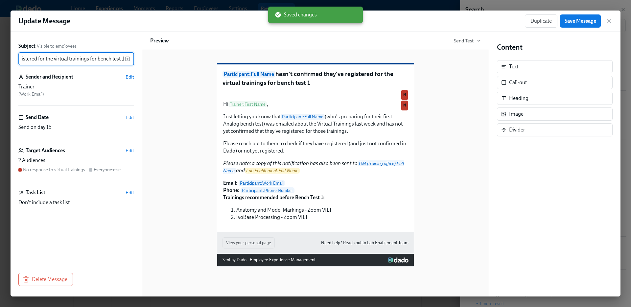
drag, startPoint x: 114, startPoint y: 59, endPoint x: 187, endPoint y: 59, distance: 73.3
click at [187, 59] on div "Subject Visible to employees {{ participant.fullName }} hasn't confirmed they'v…" at bounding box center [316, 164] width 610 height 265
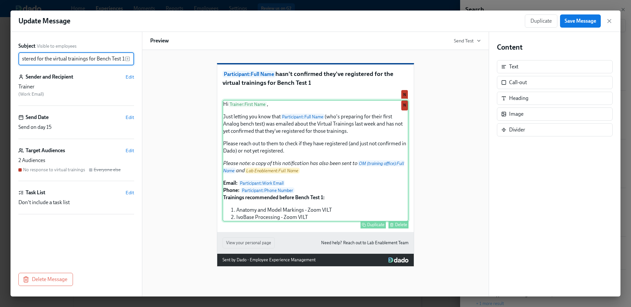
click at [267, 158] on div "Hi Trainer : First Name , Just letting you know that Participant : Full Name (w…" at bounding box center [316, 161] width 186 height 122
type input "{{ participant.fullName }} hasn't confirmed they've registered for the virtual …"
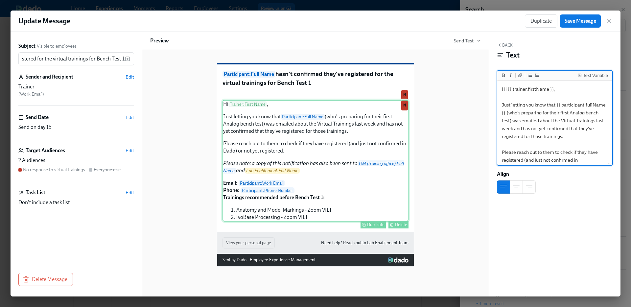
scroll to position [0, 0]
drag, startPoint x: 549, startPoint y: 112, endPoint x: 569, endPoint y: 112, distance: 20.4
click at [569, 112] on textarea "Hi {{ trainer.firstName }}, Just letting you know that {{ participant.fullName …" at bounding box center [555, 172] width 112 height 180
type textarea "Hi {{ trainer.firstName }}, Just letting you know that {{ participant.fullName …"
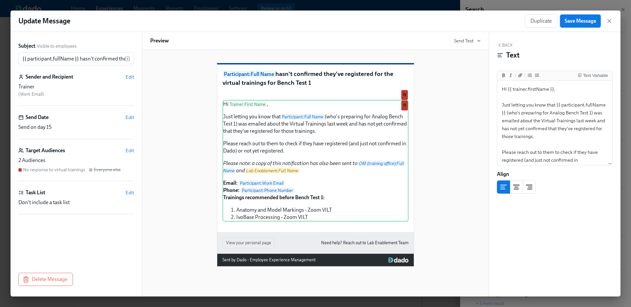
click at [587, 26] on button "Save Message" at bounding box center [580, 20] width 41 height 13
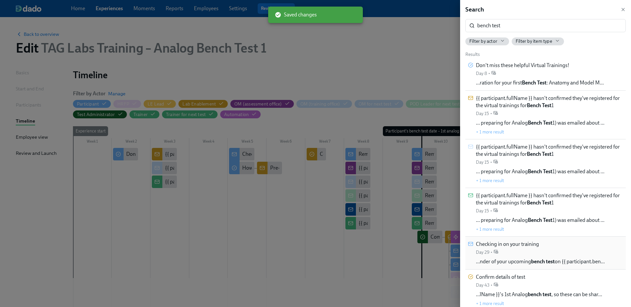
click at [540, 246] on div "Checking in on your training Day 29 • …nder of your upcoming bench test on {{ p…" at bounding box center [540, 253] width 129 height 25
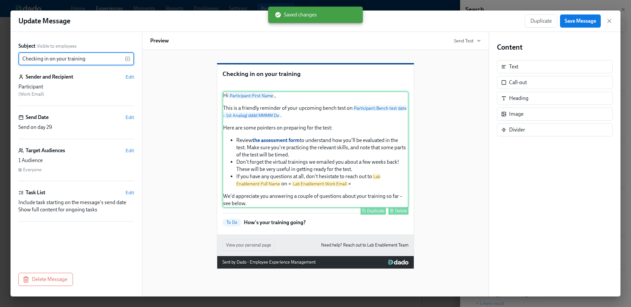
click at [306, 181] on div "Hi Participant : First Name , This is a friendly reminder of your upcoming benc…" at bounding box center [316, 149] width 186 height 116
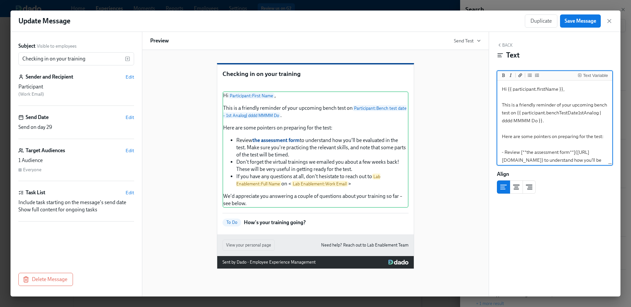
click at [597, 104] on textarea "Hi {{ participant.firstName }}, This is a friendly reminder of your upcoming be…" at bounding box center [555, 176] width 112 height 188
type textarea "Hi {{ participant.firstName }}, This is a friendly reminder of your upcoming Be…"
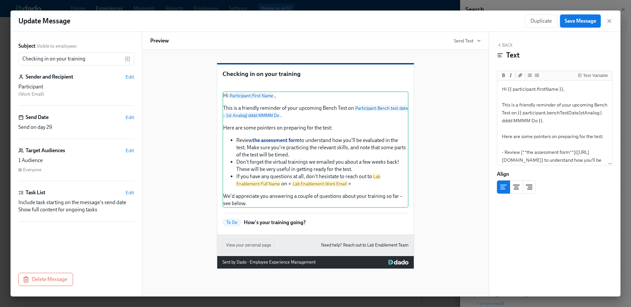
click at [593, 18] on span "Save Message" at bounding box center [581, 21] width 32 height 7
click at [612, 20] on icon "button" at bounding box center [609, 21] width 7 height 7
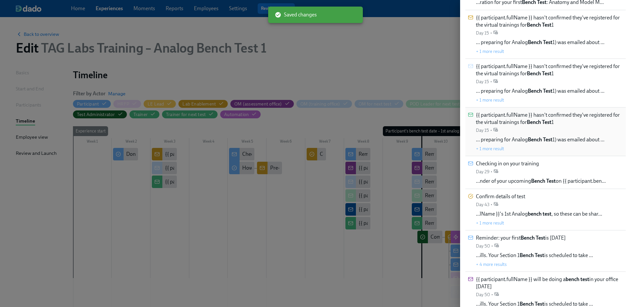
scroll to position [82, 0]
click at [538, 205] on div "Confirm details of test Day 43 • …lName }}'s 1st Analog bench test , so these c…" at bounding box center [539, 208] width 126 height 33
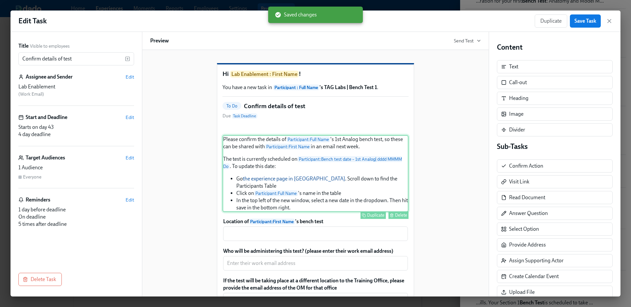
click at [337, 183] on div "Please confirm the details of Participant : Full Name 's 1st Analog bench test,…" at bounding box center [316, 173] width 186 height 77
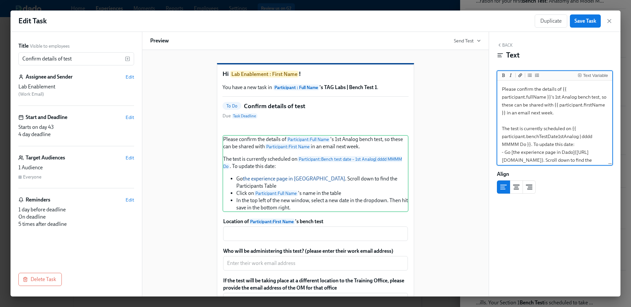
drag, startPoint x: 562, startPoint y: 96, endPoint x: 554, endPoint y: 96, distance: 7.6
click at [554, 96] on textarea "Please confirm the details of {{ participant.fullName }}'s 1st Analog bench tes…" at bounding box center [555, 148] width 112 height 133
type textarea "Please confirm the details of {{ participant.fullName }}'s Analog Bench Test 1,…"
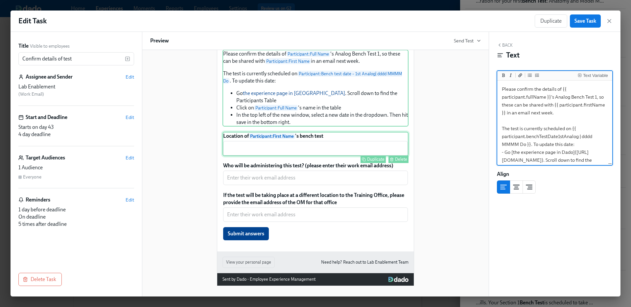
click at [352, 155] on div "Location of Participant : First Name 's bench test ​ Duplicate Delete" at bounding box center [316, 144] width 186 height 24
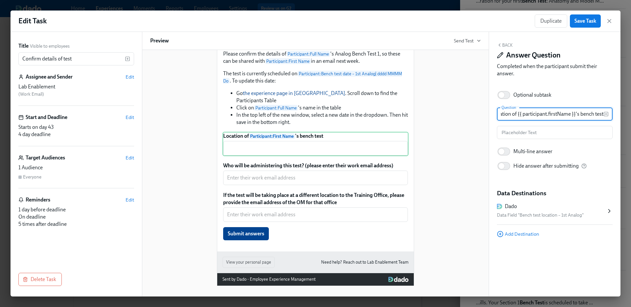
drag, startPoint x: 591, startPoint y: 113, endPoint x: 631, endPoint y: 119, distance: 40.2
click at [631, 119] on div "Edit Task Duplicate Save Task Title Visible to employees Confirm details of tes…" at bounding box center [315, 153] width 631 height 307
paste input "Bench Test"
type input "Location of {{ participant.firstName }}'s Bench Test"
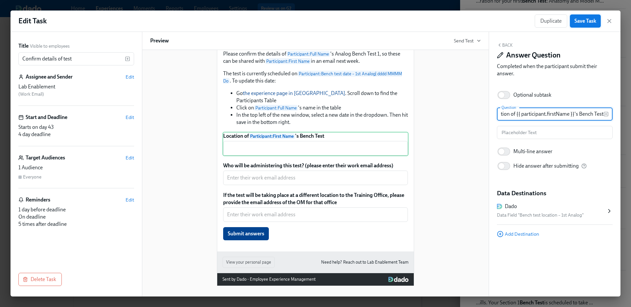
scroll to position [0, 0]
click at [587, 23] on span "Save Task" at bounding box center [586, 21] width 22 height 7
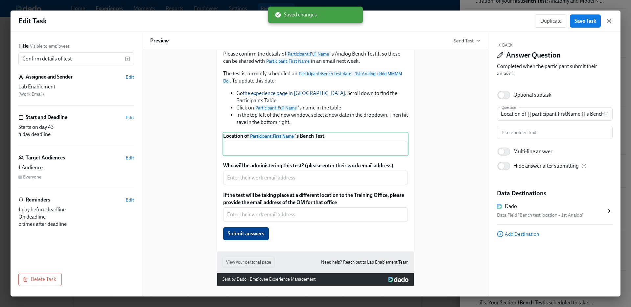
click at [608, 19] on icon "button" at bounding box center [609, 21] width 7 height 7
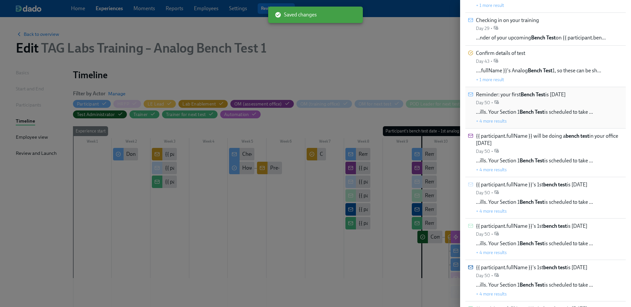
scroll to position [225, 0]
click at [554, 141] on span "{{ participant.fullName }} will be doing a bench test in your office in 2 weeks" at bounding box center [549, 139] width 147 height 14
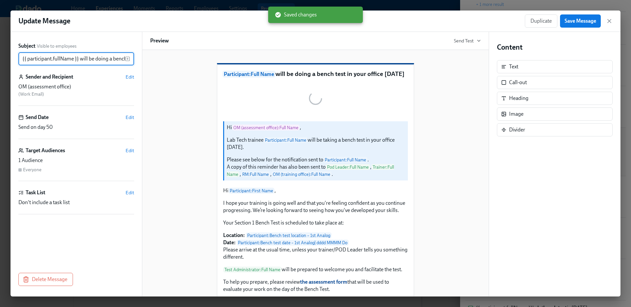
scroll to position [0, 65]
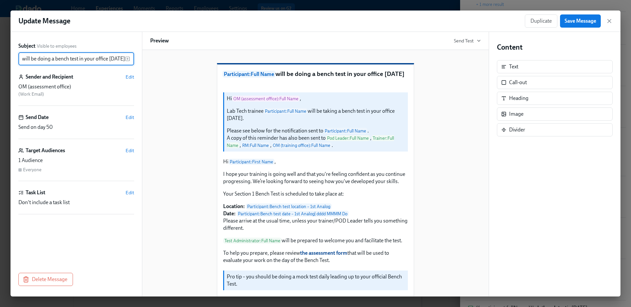
drag, startPoint x: 48, startPoint y: 60, endPoint x: 72, endPoint y: 60, distance: 24.3
click at [72, 60] on input "{{ participant.fullName }} will be doing a bench test in your office in 2 weeks" at bounding box center [71, 58] width 107 height 13
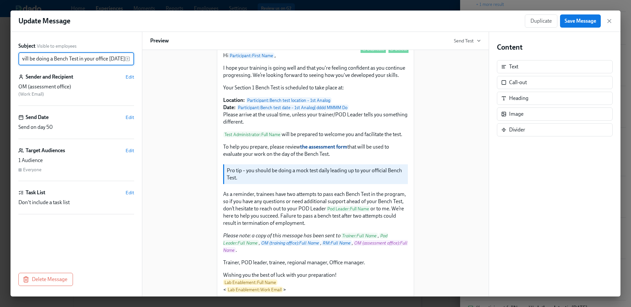
scroll to position [211, 0]
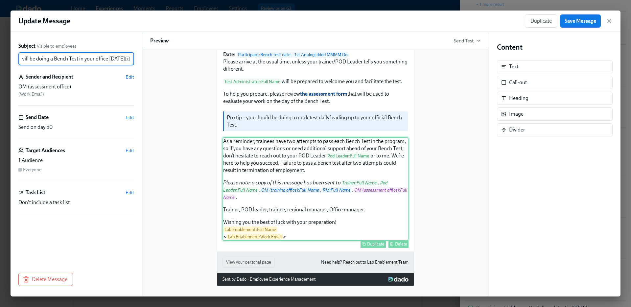
click at [344, 216] on div "As a reminder, trainees have two attempts to pass each Bench Test in the progra…" at bounding box center [316, 189] width 186 height 104
type input "{{ participant.fullName }} will be doing a Bench Test in your office in 2 weeks"
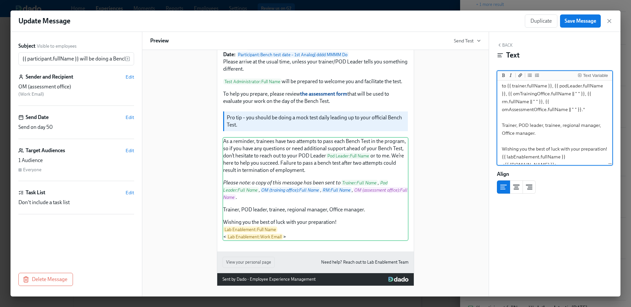
scroll to position [98, 0]
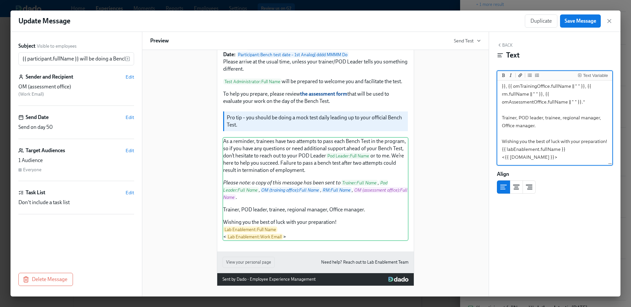
drag, startPoint x: 552, startPoint y: 118, endPoint x: 503, endPoint y: 101, distance: 51.9
click at [502, 101] on textarea "As a reminder, trainees have two attempts to pass each Bench Test in the progra…" at bounding box center [555, 78] width 112 height 172
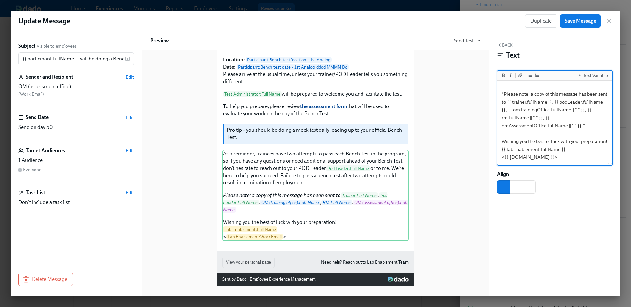
scroll to position [74, 0]
click at [332, 190] on div "As a reminder, trainees have two attempts to pass each Bench Test in the progra…" at bounding box center [316, 195] width 186 height 91
click at [592, 118] on textarea "As a reminder, trainees have two attempts to pass each Bench Test in the progra…" at bounding box center [555, 90] width 112 height 149
type textarea "As a reminder, trainees have two attempts to pass each Bench Test in the progra…"
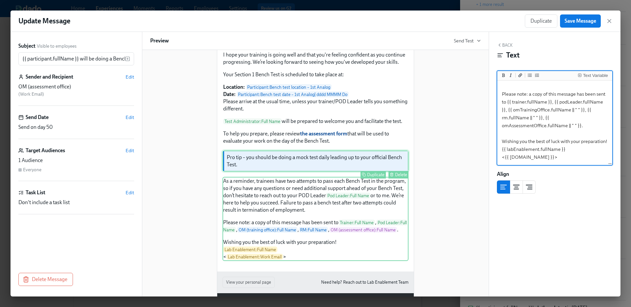
scroll to position [117, 0]
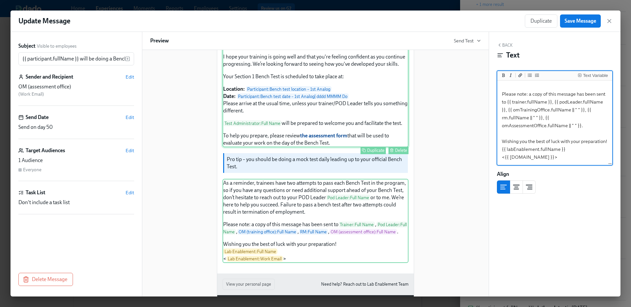
click at [326, 126] on div "Hi Participant : First Name , I hope your training is going well and that you'r…" at bounding box center [316, 93] width 186 height 107
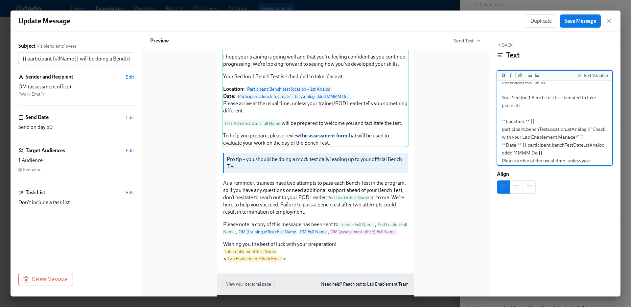
scroll to position [45, 0]
drag, startPoint x: 512, startPoint y: 99, endPoint x: 533, endPoint y: 99, distance: 20.4
click at [532, 99] on textarea "Hi {{ participant.firstName }}, I hope your training is going well and that you…" at bounding box center [555, 139] width 112 height 204
type textarea "Hi {{ participant.firstName }}, I hope your training is going well and that you…"
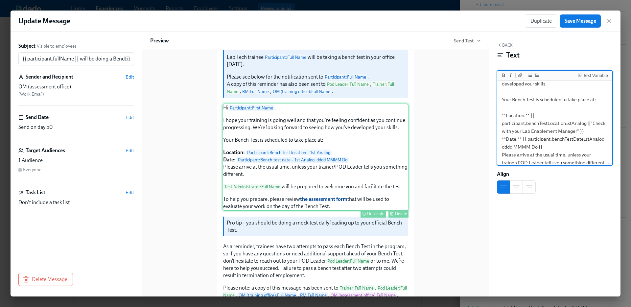
scroll to position [53, 0]
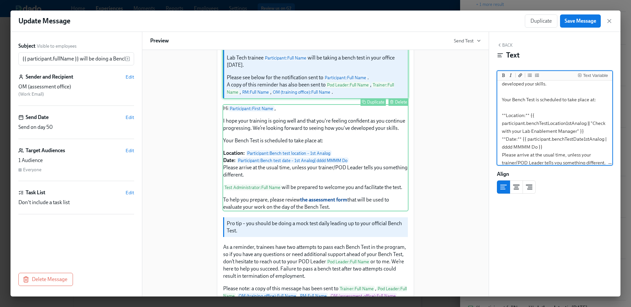
click at [386, 99] on div "Hi OM (assessment office) : Full Name , Lab Tech trainee Participant : Full Nam…" at bounding box center [316, 68] width 186 height 60
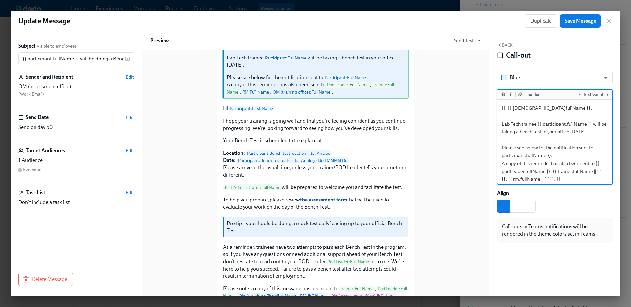
drag, startPoint x: 543, startPoint y: 131, endPoint x: 520, endPoint y: 132, distance: 23.0
click at [519, 132] on textarea "Hi {{ omAssessmentOffice.fullName }}, Lab Tech trainee {{ participant.fullName …" at bounding box center [555, 147] width 112 height 93
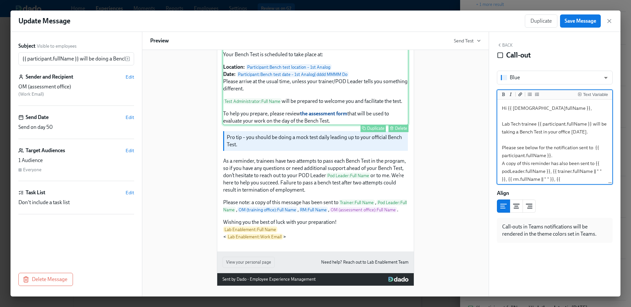
scroll to position [0, 0]
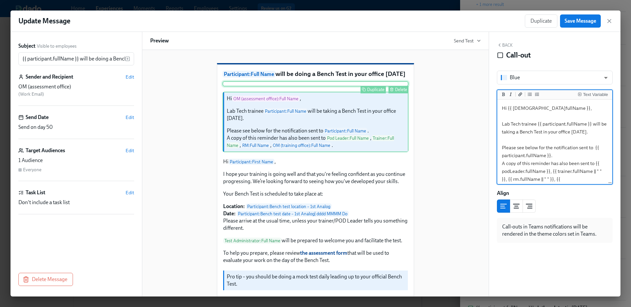
type textarea "Hi {{ omAssessmentOffice.fullName }}, Lab Tech trainee {{ participant.fullName …"
click at [403, 92] on div "Delete" at bounding box center [401, 89] width 12 height 5
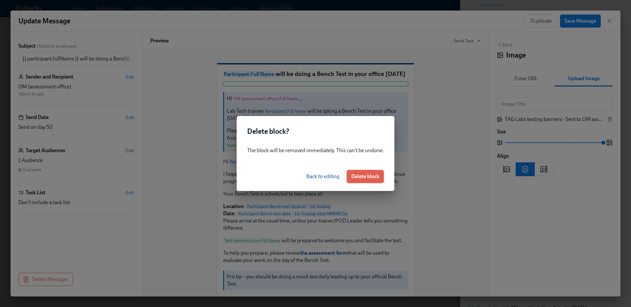
click at [371, 174] on span "Delete block" at bounding box center [365, 176] width 28 height 7
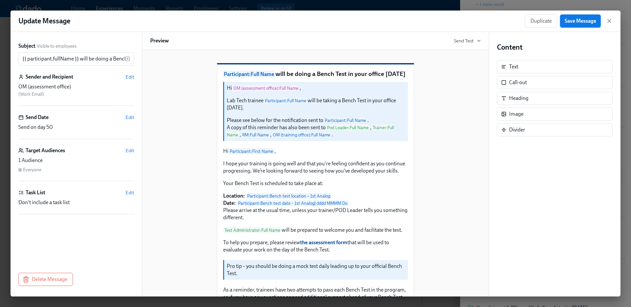
click at [582, 21] on span "Save Message" at bounding box center [581, 21] width 32 height 7
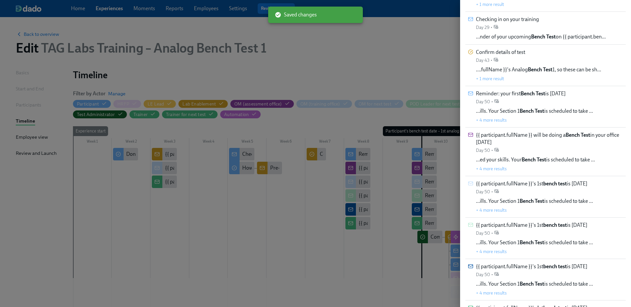
click at [130, 146] on div at bounding box center [315, 153] width 631 height 307
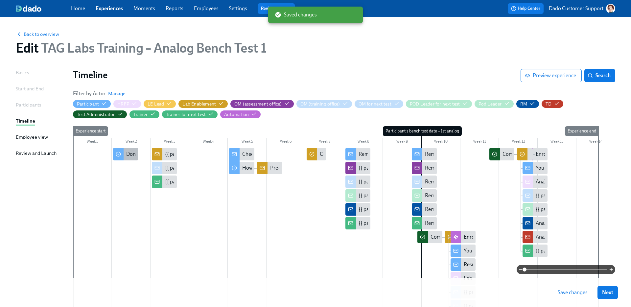
click at [129, 155] on div "Don't miss these helpful Virtual Trainings!" at bounding box center [172, 154] width 93 height 7
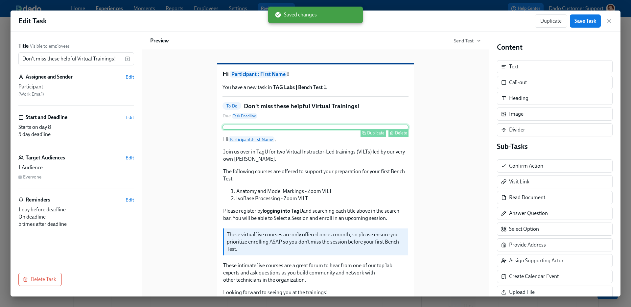
click at [396, 135] on div "Delete" at bounding box center [401, 133] width 12 height 5
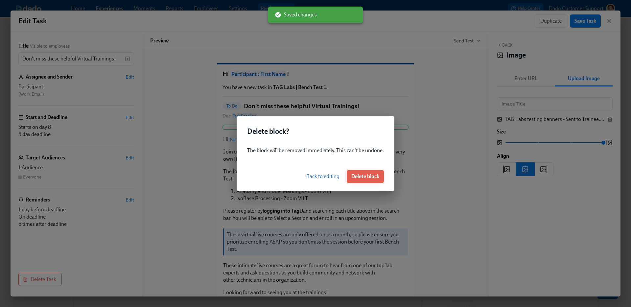
click at [373, 177] on span "Delete block" at bounding box center [365, 176] width 28 height 7
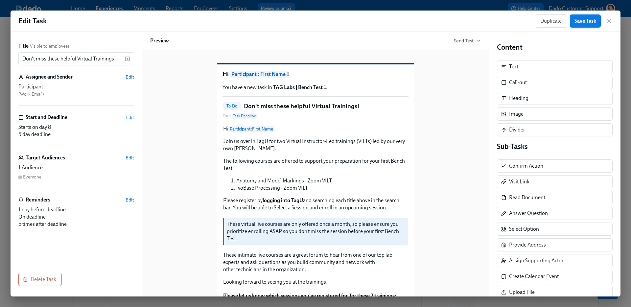
click at [590, 18] on span "Save Task" at bounding box center [586, 21] width 22 height 7
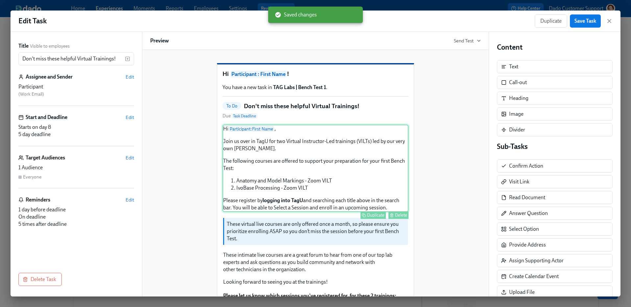
scroll to position [127, 0]
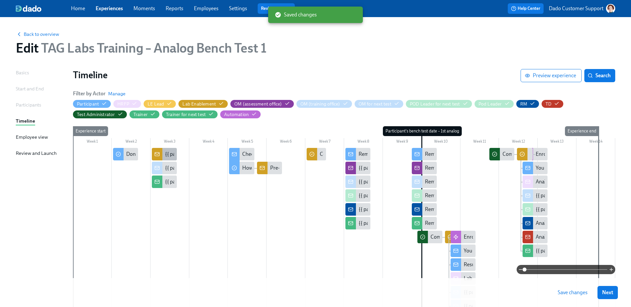
click at [164, 149] on div "{{ participant.fullName }} hasn't confirmed they've registered for the virtual …" at bounding box center [164, 154] width 25 height 12
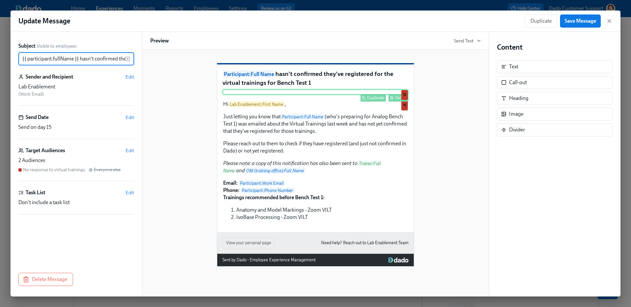
click at [400, 102] on button "Delete" at bounding box center [399, 98] width 20 height 8
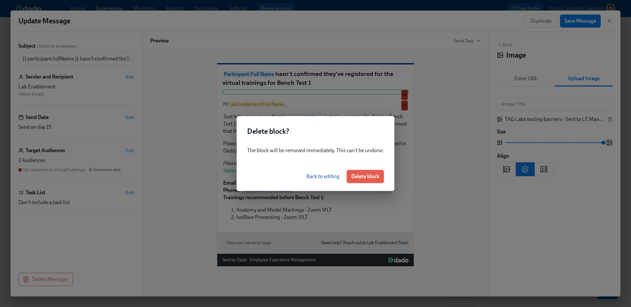
click at [368, 179] on span "Delete block" at bounding box center [365, 176] width 28 height 7
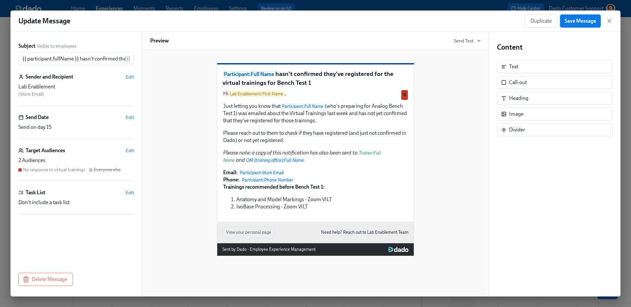
click at [575, 22] on span "Save Message" at bounding box center [581, 21] width 32 height 7
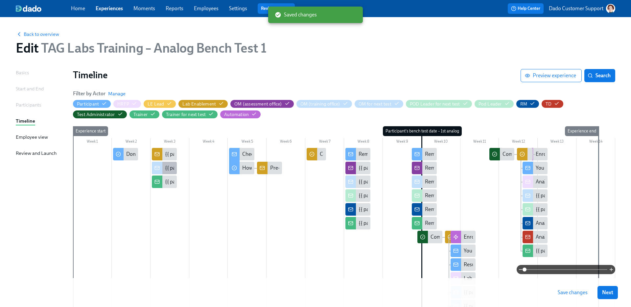
click at [170, 168] on div "{{ participant.fullName }} hasn't confirmed they've registered for the virtual …" at bounding box center [277, 167] width 225 height 7
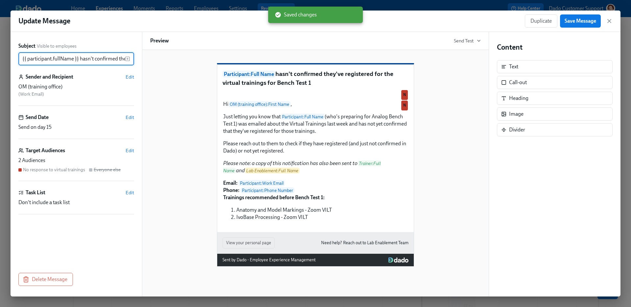
scroll to position [0, 123]
click at [397, 100] on div "Delete" at bounding box center [401, 97] width 12 height 5
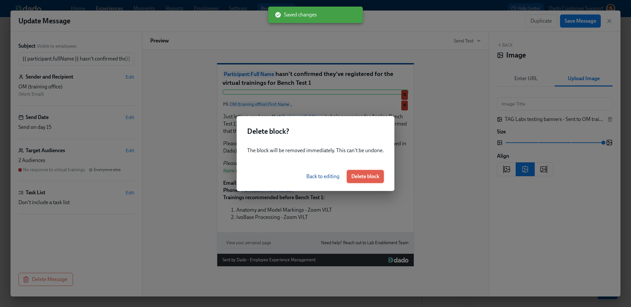
click at [373, 173] on button "Delete block" at bounding box center [365, 176] width 37 height 13
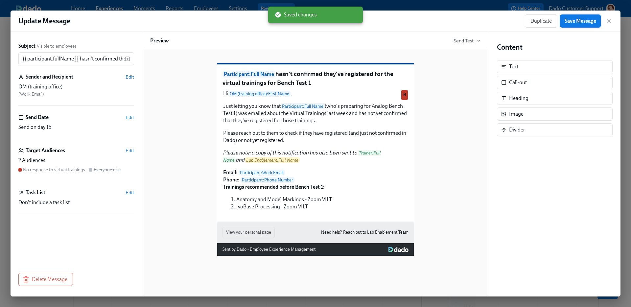
click at [579, 20] on span "Save Message" at bounding box center [581, 21] width 32 height 7
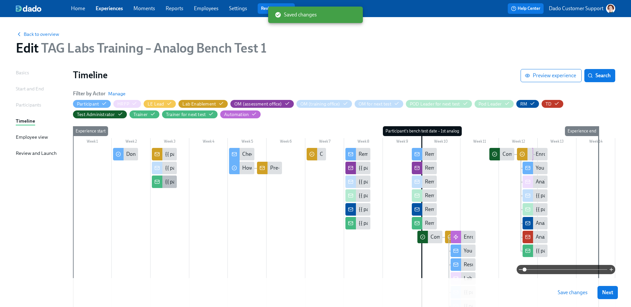
click at [165, 183] on div "{{ participant.fullName }} hasn't confirmed they've registered for the virtual …" at bounding box center [277, 181] width 225 height 7
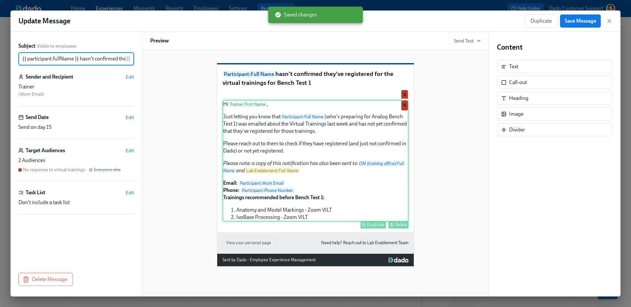
scroll to position [0, 123]
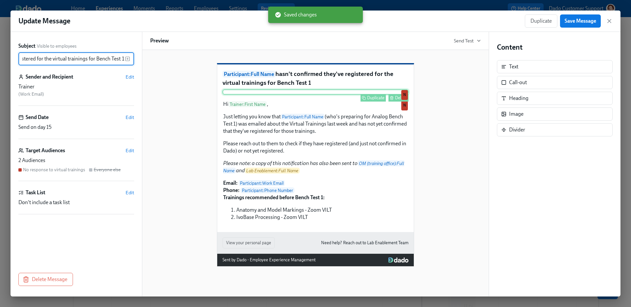
click at [387, 95] on div "Duplicate Delete N" at bounding box center [316, 91] width 186 height 5
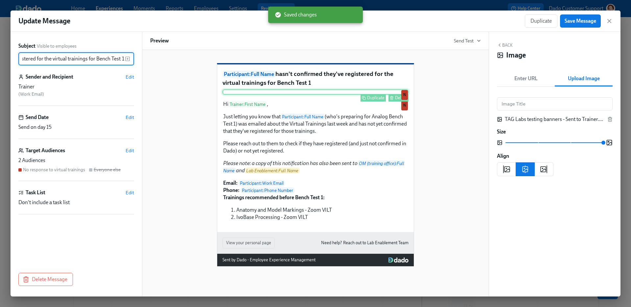
scroll to position [0, 0]
click at [402, 100] on div "Delete" at bounding box center [401, 97] width 12 height 5
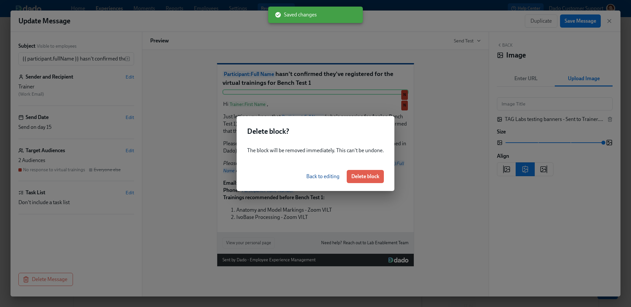
click at [356, 184] on div "Back to editing Delete block" at bounding box center [316, 176] width 158 height 29
click at [356, 177] on span "Delete block" at bounding box center [365, 176] width 28 height 7
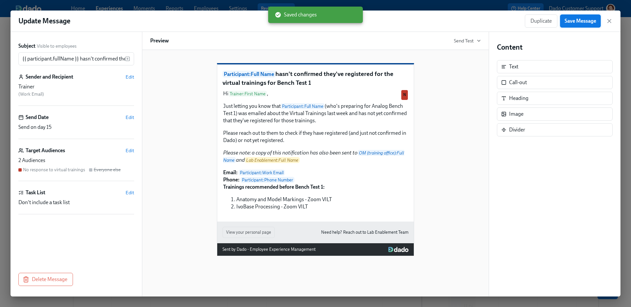
click at [585, 23] on span "Save Message" at bounding box center [581, 21] width 32 height 7
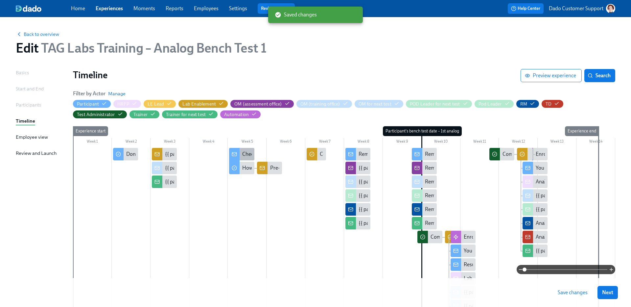
click at [243, 154] on div "Checking in on your training" at bounding box center [273, 154] width 63 height 7
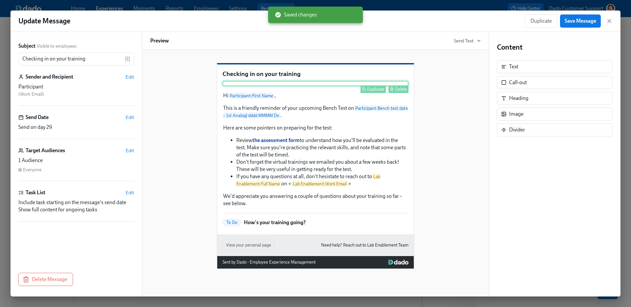
click at [407, 93] on button "Delete" at bounding box center [399, 89] width 20 height 8
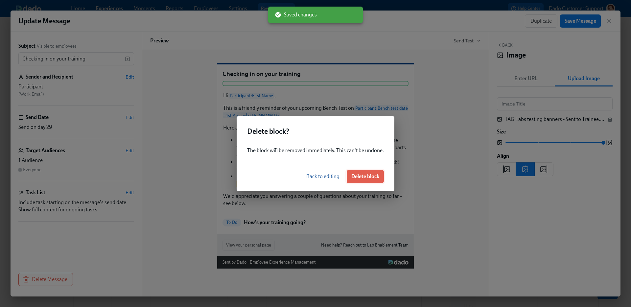
click at [362, 172] on button "Delete block" at bounding box center [365, 176] width 37 height 13
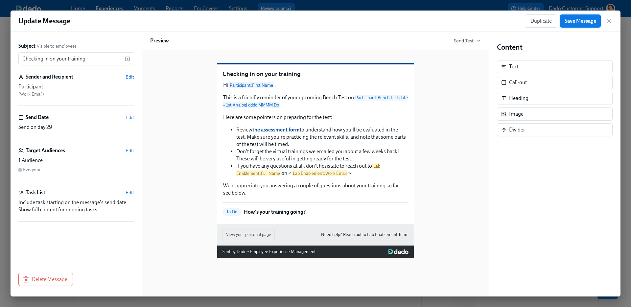
click at [580, 14] on button "Save Message" at bounding box center [580, 20] width 41 height 13
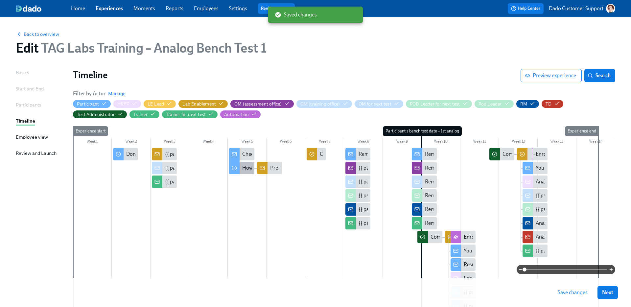
click at [238, 167] on div at bounding box center [234, 167] width 11 height 14
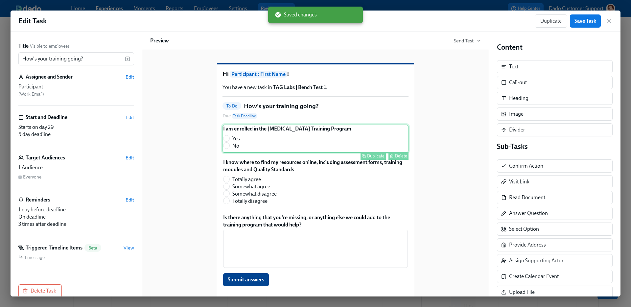
click at [299, 153] on div "I am enrolled in the Lab Technician Training Program Yes No Duplicate Delete" at bounding box center [316, 139] width 186 height 28
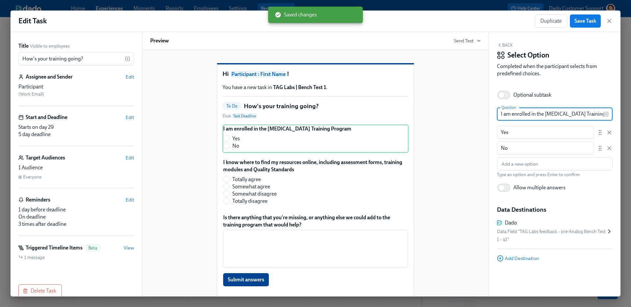
click at [557, 113] on input "I am enrolled in the Lab Technician Training Program" at bounding box center [550, 114] width 107 height 13
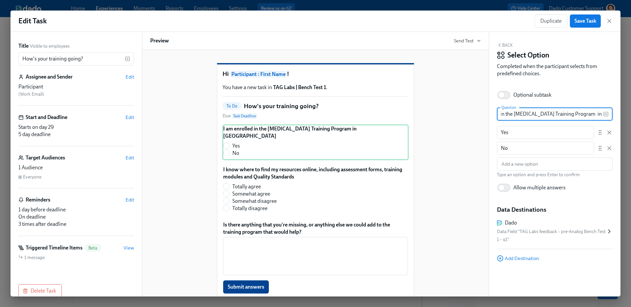
scroll to position [0, 35]
type input "I am enrolled in the Lab Technician Training Program in TagU"
click at [583, 23] on span "Save Task" at bounding box center [586, 21] width 22 height 7
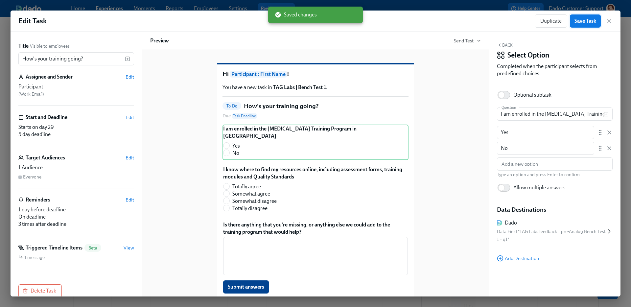
click at [576, 20] on span "Save Task" at bounding box center [586, 21] width 22 height 7
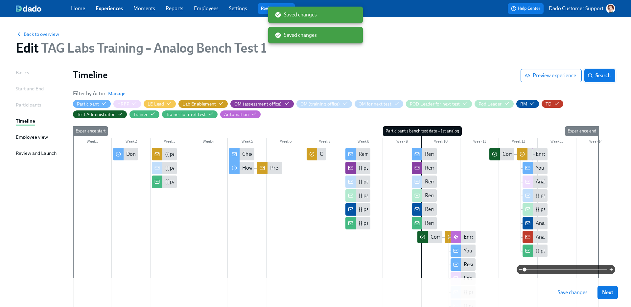
click at [601, 75] on span "Search" at bounding box center [600, 75] width 22 height 7
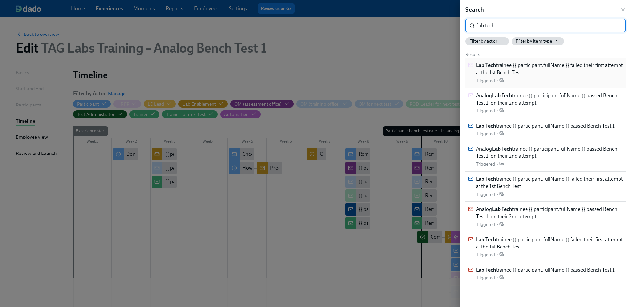
type input "lab tech"
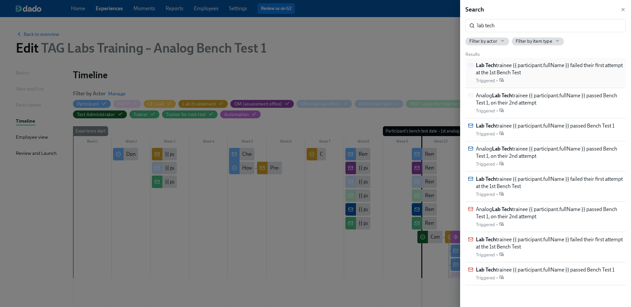
click at [528, 73] on span "Lab Tech trainee {{ participant.fullName }} failed their first attempt at the 1…" at bounding box center [549, 69] width 147 height 14
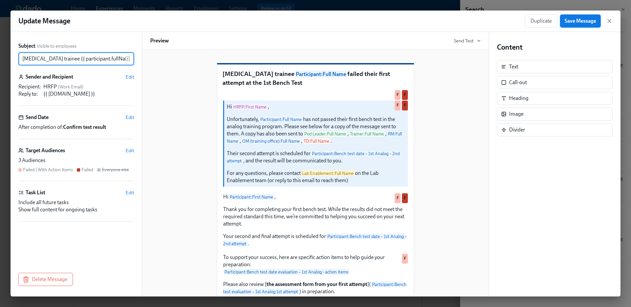
type input "Lab Technician trainee {{ participant.fullName }} failed their first attempt at…"
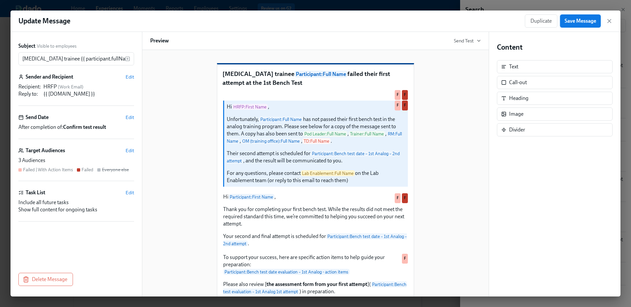
click at [587, 14] on div "Update Message Duplicate Save Message" at bounding box center [316, 21] width 610 height 21
click at [586, 22] on span "Save Message" at bounding box center [581, 21] width 32 height 7
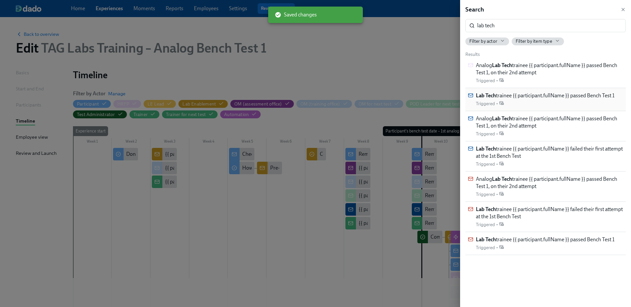
click at [536, 97] on span "Lab Tech trainee {{ participant.fullName }} passed Bench Test 1" at bounding box center [545, 95] width 139 height 7
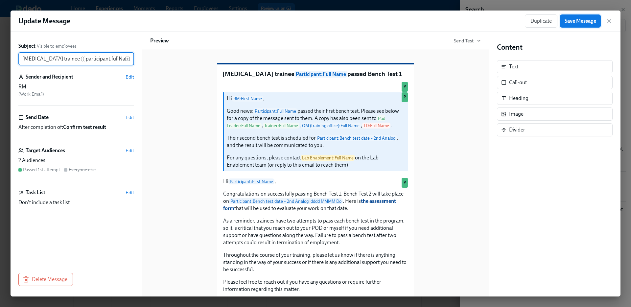
type input "Lab Technician trainee {{ participant.fullName }} passed Bench Test 1"
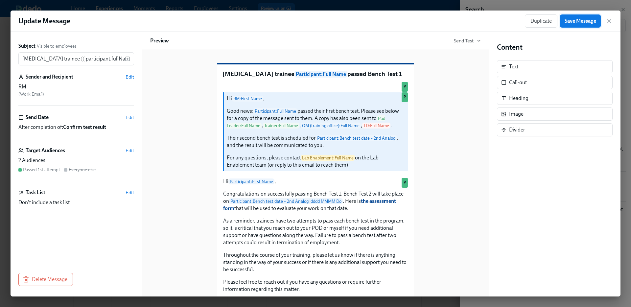
click at [587, 26] on button "Save Message" at bounding box center [580, 20] width 41 height 13
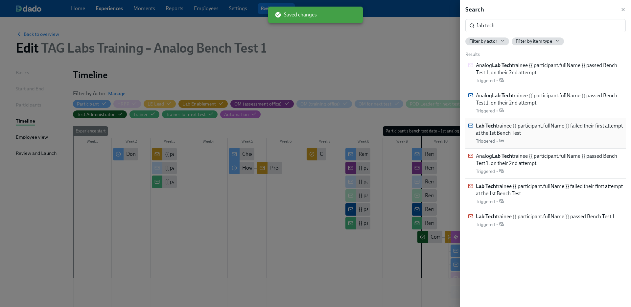
click at [516, 139] on div "Lab Tech trainee {{ participant.fullName }} failed their first attempt at the 1…" at bounding box center [549, 133] width 147 height 22
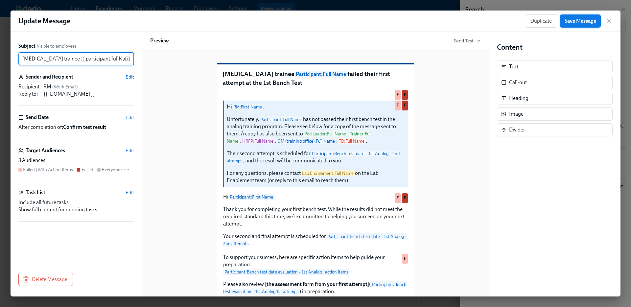
type input "Lab Technician trainee {{ participant.fullName }} failed their first attempt at…"
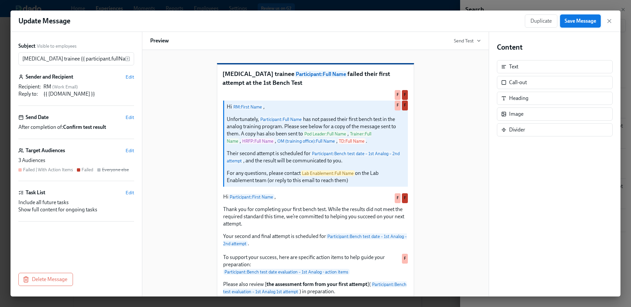
click at [579, 24] on span "Save Message" at bounding box center [581, 21] width 32 height 7
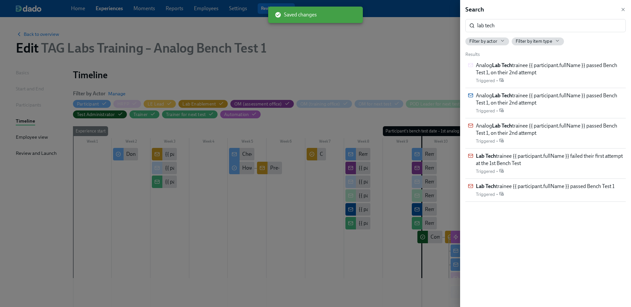
click at [557, 2] on div "Search lab tech ​ Filter by actor Filter by item type Results Analog Lab Tech t…" at bounding box center [545, 153] width 171 height 307
click at [542, 80] on div "Analog Lab Tech trainee {{ participant.fullName }} passed Bench Test 1, on thei…" at bounding box center [549, 73] width 147 height 22
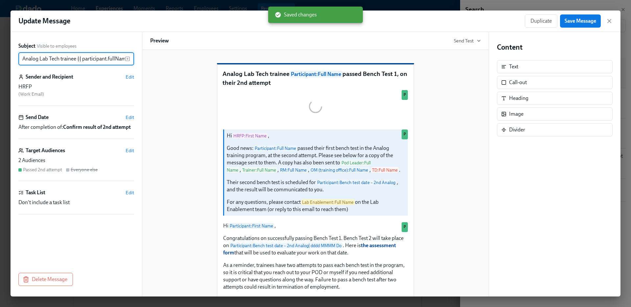
scroll to position [0, 104]
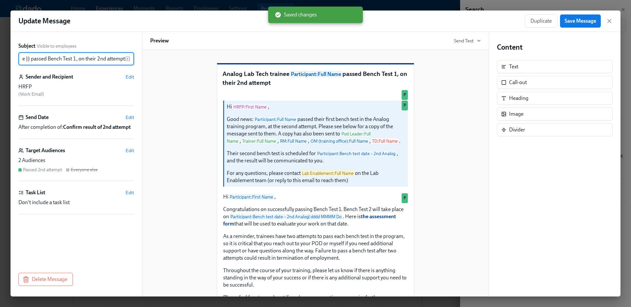
click at [40, 60] on input "Analog Lab Tech trainee {{ participant.fullName }} passed Bench Test 1, on thei…" at bounding box center [71, 58] width 107 height 13
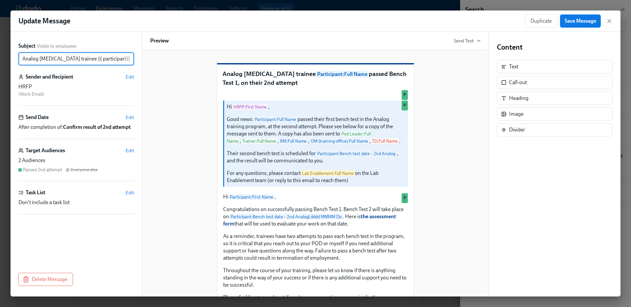
type input "Analog Lab Technician trainee {{ participant.fullName }} passed Bench Test 1, o…"
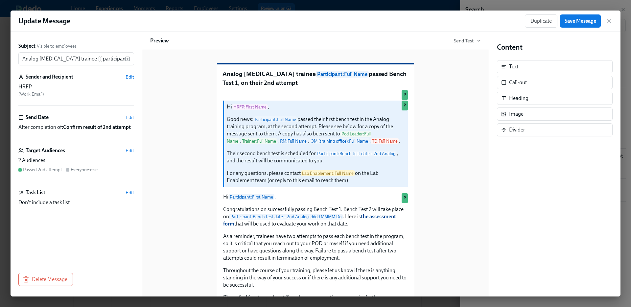
click at [582, 29] on div "Update Message Duplicate Save Message" at bounding box center [316, 21] width 610 height 21
click at [582, 20] on span "Save Message" at bounding box center [581, 21] width 32 height 7
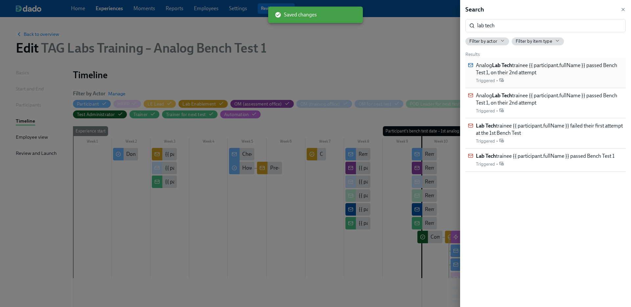
click at [518, 63] on span "Analog Lab Tech trainee {{ participant.fullName }} passed Bench Test 1, on thei…" at bounding box center [549, 69] width 147 height 14
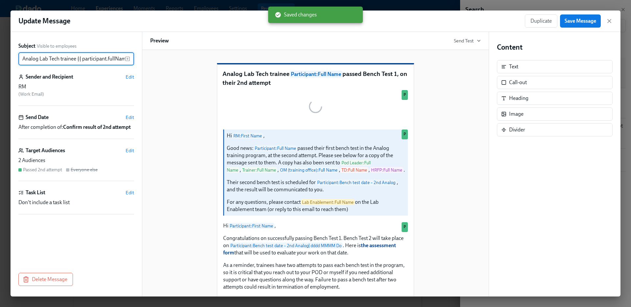
scroll to position [0, 104]
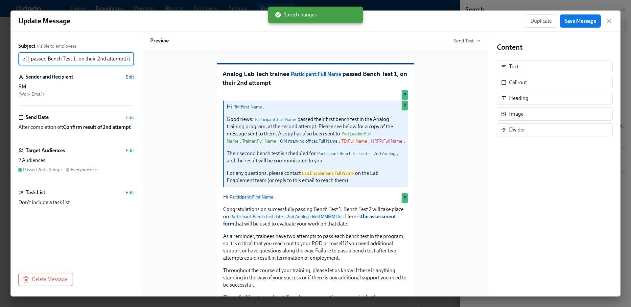
click at [43, 65] on input "Analog Lab Tech trainee {{ participant.fullName }} passed Bench Test 1, on thei…" at bounding box center [71, 58] width 107 height 13
type input "Analog Lab Technician trainee {{ participant.fullName }} passed Bench Test 1, o…"
click at [562, 21] on button "Save Message" at bounding box center [580, 20] width 41 height 13
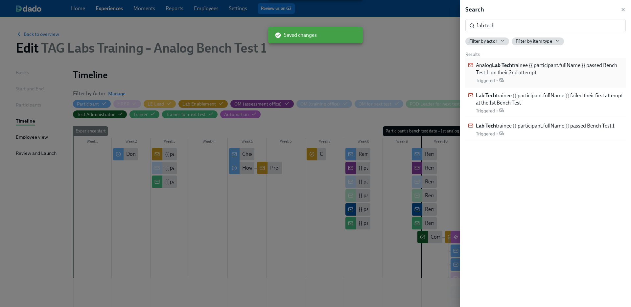
click at [524, 74] on span "Analog Lab Tech trainee {{ participant.fullName }} passed Bench Test 1, on thei…" at bounding box center [549, 69] width 147 height 14
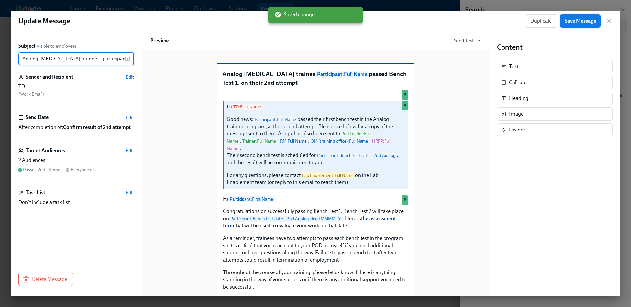
type input "Analog Lab Technician trainee {{ participant.fullName }} passed Bench Test 1, o…"
click at [578, 21] on span "Save Message" at bounding box center [581, 21] width 32 height 7
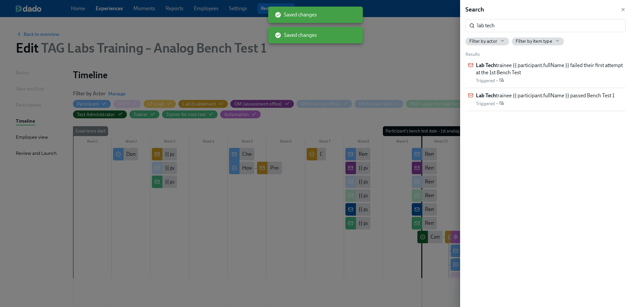
click at [522, 49] on div "Search lab tech ​ Filter by actor Filter by item type Results Lab Tech trainee …" at bounding box center [545, 153] width 171 height 307
click at [517, 66] on span "Lab Tech trainee {{ participant.fullName }} failed their first attempt at the 1…" at bounding box center [549, 69] width 147 height 14
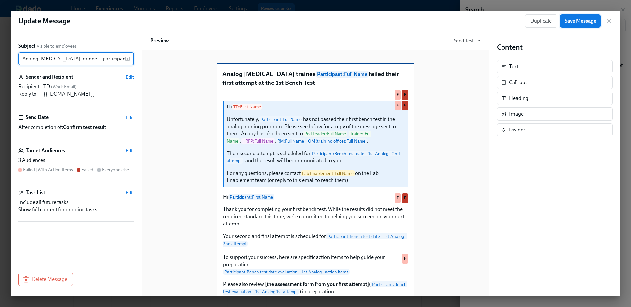
type input "Analog Lab Technician trainee {{ participant.fullName }} failed their first att…"
click at [573, 21] on span "Save Message" at bounding box center [581, 21] width 32 height 7
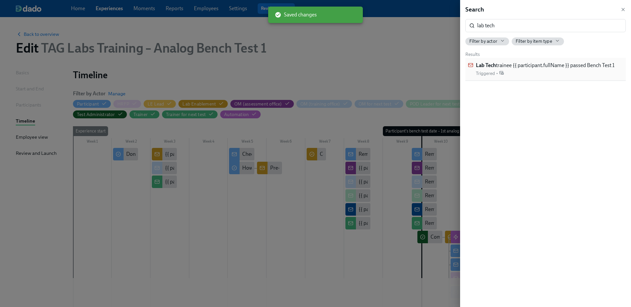
click at [494, 64] on strong "Lab Tech" at bounding box center [486, 65] width 20 height 6
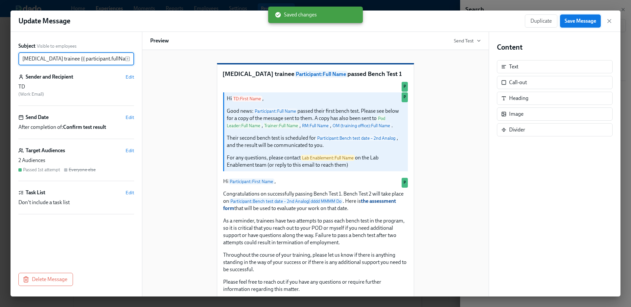
type input "Lab Technician trainee {{ participant.fullName }} passed Bench Test 1"
click at [578, 22] on span "Save Message" at bounding box center [581, 21] width 32 height 7
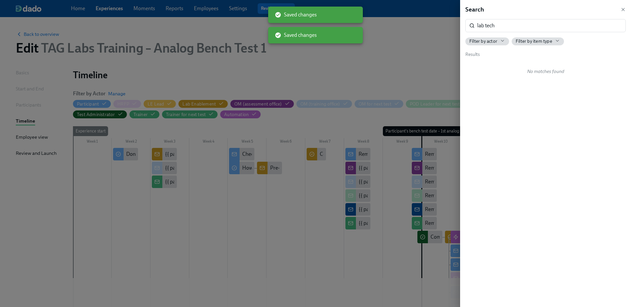
click at [391, 78] on div at bounding box center [315, 153] width 631 height 307
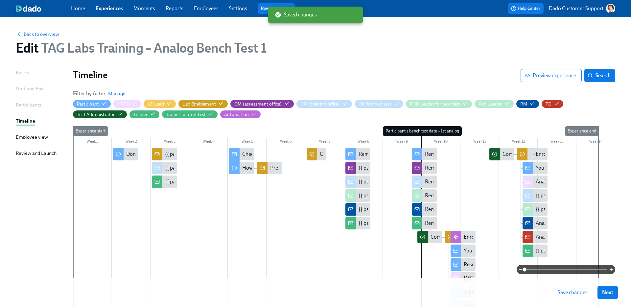
click at [601, 67] on div "Back to overview Edit TAG Labs Training – Analog Bench Test 1 Basics Start and …" at bounding box center [316, 247] width 600 height 445
click at [600, 73] on span "Search" at bounding box center [600, 75] width 22 height 7
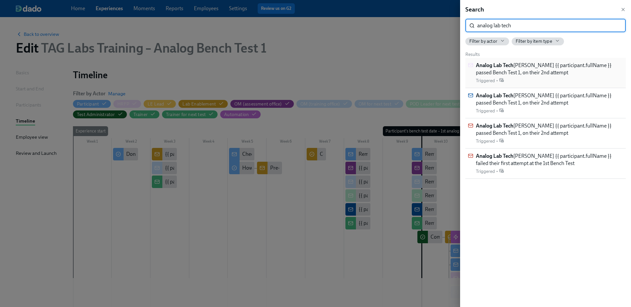
type input "analog lab tech"
click at [543, 69] on span "Analog Lab Tech nician trainee {{ participant.fullName }} passed Bench Test 1, …" at bounding box center [549, 69] width 147 height 14
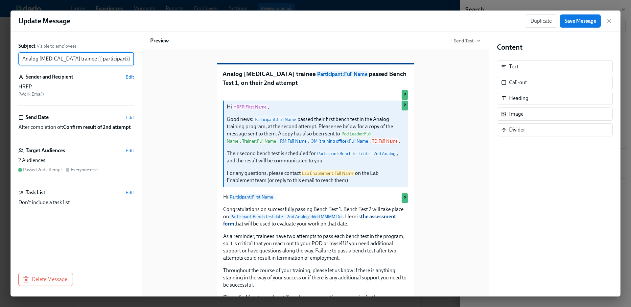
scroll to position [0, 118]
click at [30, 58] on input "Analog Lab Technician trainee {{ participant.fullName }} passed Bench Test 1, o…" at bounding box center [71, 58] width 107 height 13
type input "Lab Technician trainee {{ participant.fullName }} passed Bench Test 1, on their…"
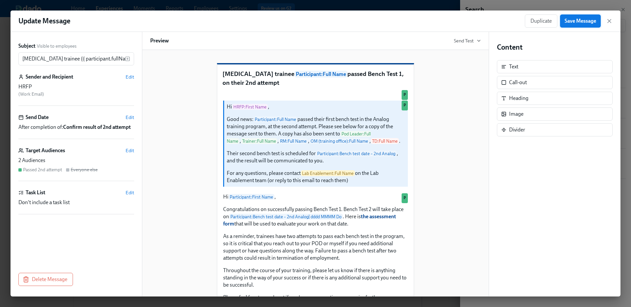
click at [573, 19] on span "Save Message" at bounding box center [581, 21] width 32 height 7
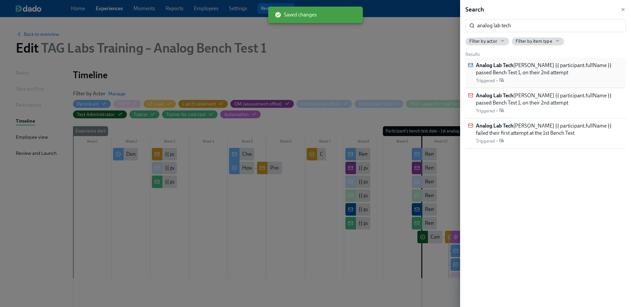
click at [530, 63] on span "Analog Lab Tech nician trainee {{ participant.fullName }} passed Bench Test 1, …" at bounding box center [549, 69] width 147 height 14
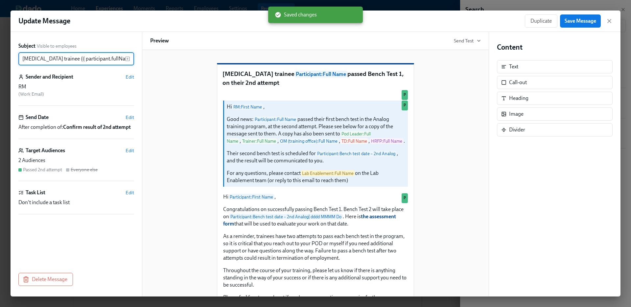
type input "Lab Technician trainee {{ participant.fullName }} passed Bench Test 1, on their…"
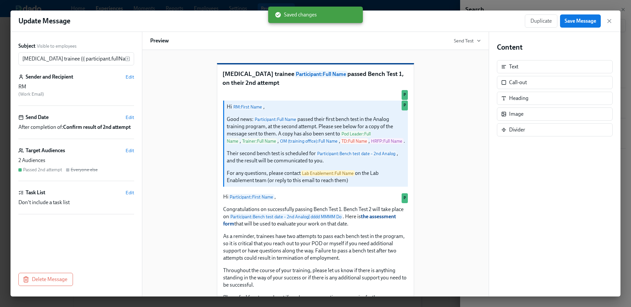
click at [572, 29] on div "Update Message Duplicate Save Message" at bounding box center [316, 21] width 610 height 21
click at [572, 20] on span "Save Message" at bounding box center [581, 21] width 32 height 7
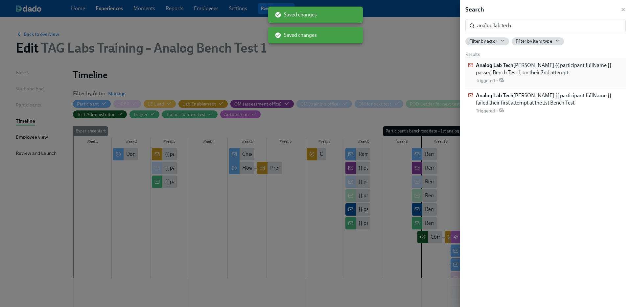
click at [505, 71] on span "Analog Lab Tech nician trainee {{ participant.fullName }} passed Bench Test 1, …" at bounding box center [549, 69] width 147 height 14
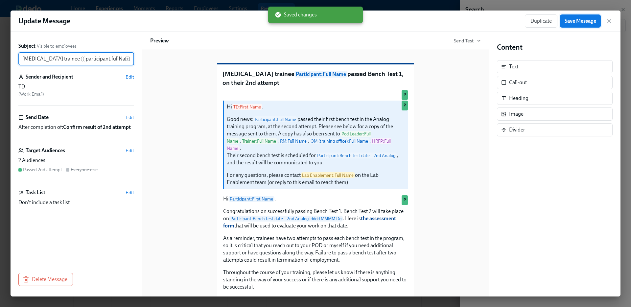
type input "Lab Technician trainee {{ participant.fullName }} passed Bench Test 1, on their…"
click at [576, 25] on button "Save Message" at bounding box center [580, 20] width 41 height 13
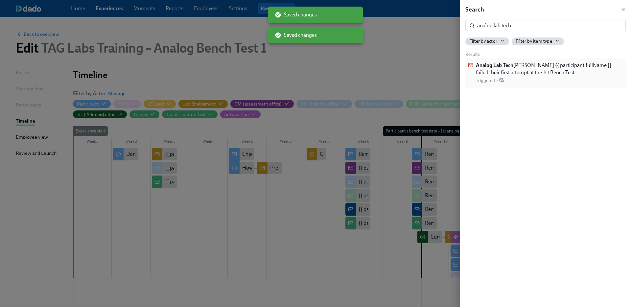
click at [537, 62] on span "Analog Lab Tech nician trainee {{ participant.fullName }} failed their first at…" at bounding box center [549, 69] width 147 height 14
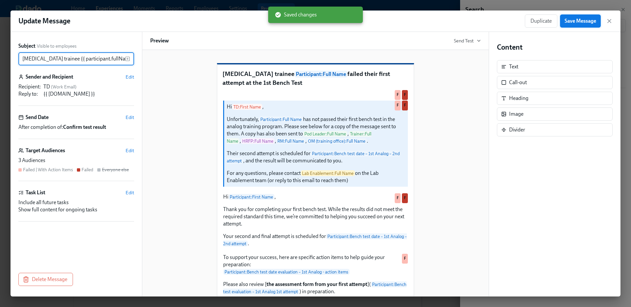
type input "Lab Technician trainee {{ participant.fullName }} failed their first attempt at…"
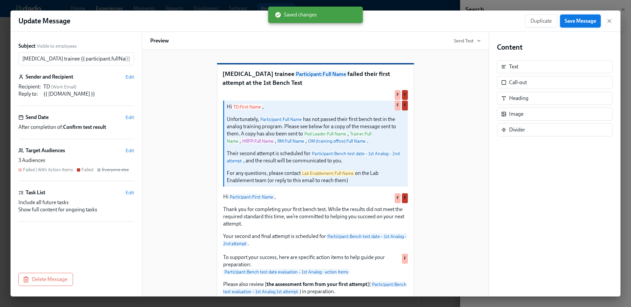
click at [590, 21] on span "Save Message" at bounding box center [581, 21] width 32 height 7
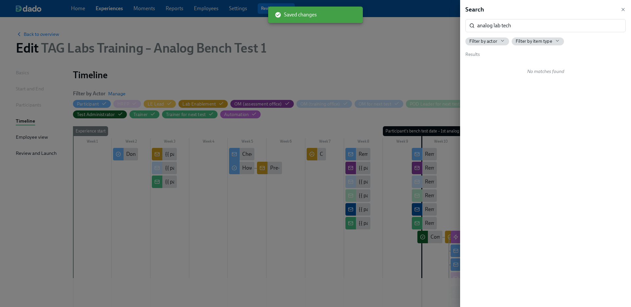
click at [503, 14] on div "Search analog lab tech ​ Filter by actor Filter by item type Results No matches…" at bounding box center [545, 153] width 171 height 307
click at [505, 27] on input "analog lab tech" at bounding box center [551, 25] width 149 height 13
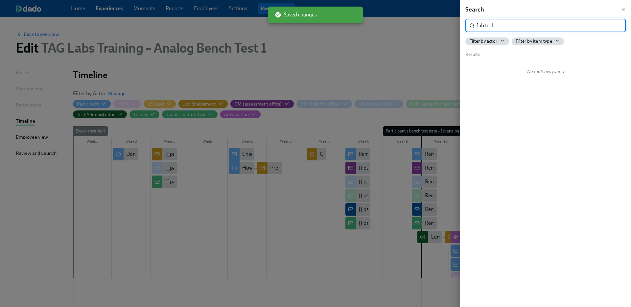
type input "lab tech"
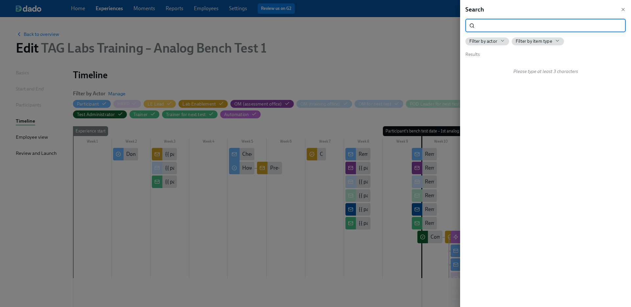
click at [330, 63] on div at bounding box center [315, 153] width 631 height 307
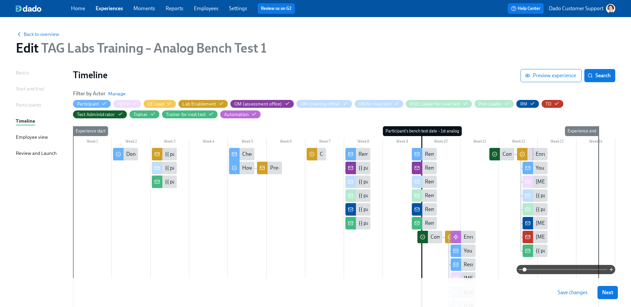
click at [568, 298] on button "Save changes" at bounding box center [572, 292] width 39 height 13
click at [315, 156] on div at bounding box center [312, 154] width 11 height 12
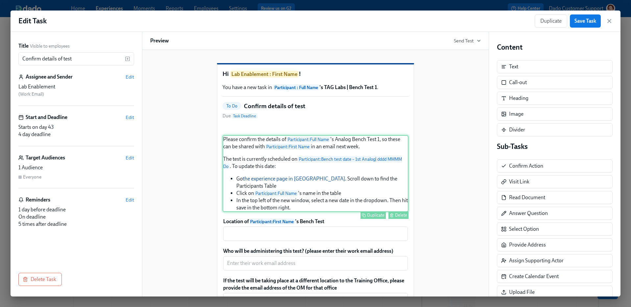
click at [325, 212] on div "Please confirm the details of Participant : Full Name 's Analog Bench Test 1, s…" at bounding box center [316, 173] width 186 height 77
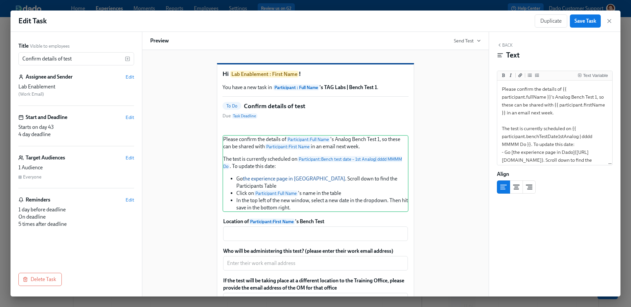
click at [453, 200] on div "Hi Lab Enablement : First Name ! You have a new task in Participant : Full Name…" at bounding box center [315, 212] width 331 height 319
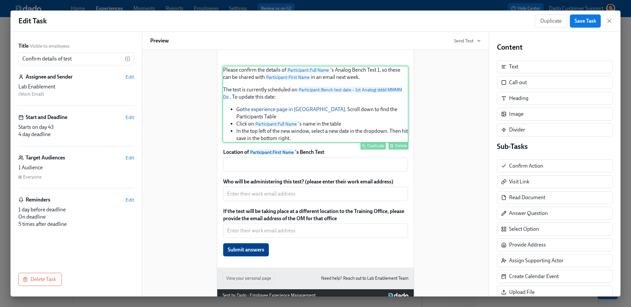
scroll to position [92, 0]
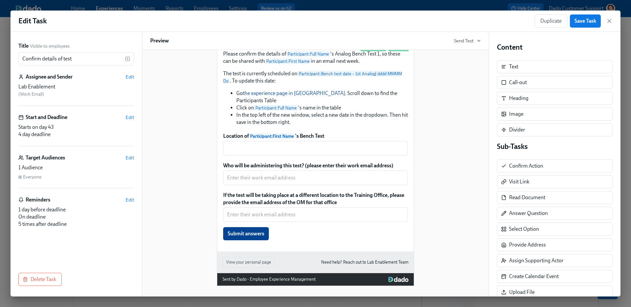
click at [401, 50] on div "Delete" at bounding box center [401, 47] width 12 height 5
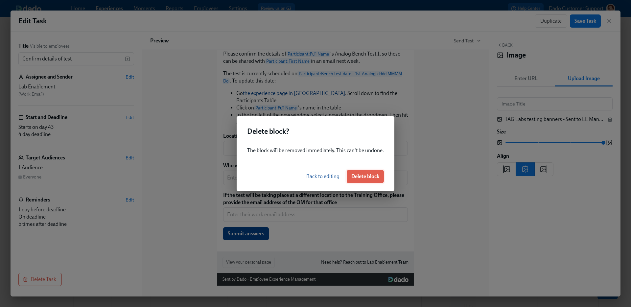
click at [375, 177] on span "Delete block" at bounding box center [365, 176] width 28 height 7
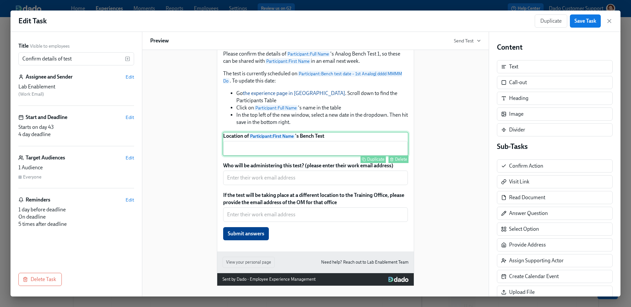
scroll to position [0, 0]
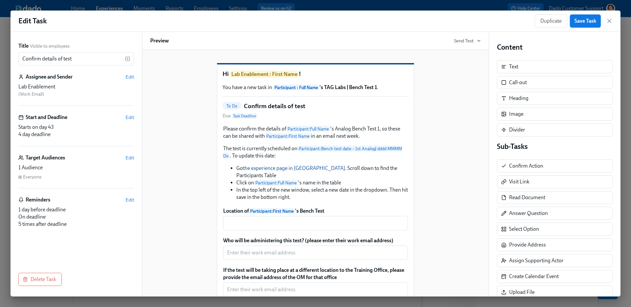
click at [589, 20] on span "Save Task" at bounding box center [586, 21] width 22 height 7
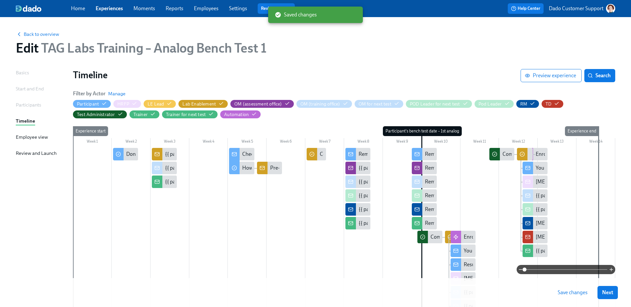
click at [13, 73] on div "Back to overview Edit TAG Labs Training – Analog Bench Test 1 Basics Start and …" at bounding box center [315, 251] width 631 height 469
click at [20, 73] on div "Basics" at bounding box center [22, 72] width 13 height 7
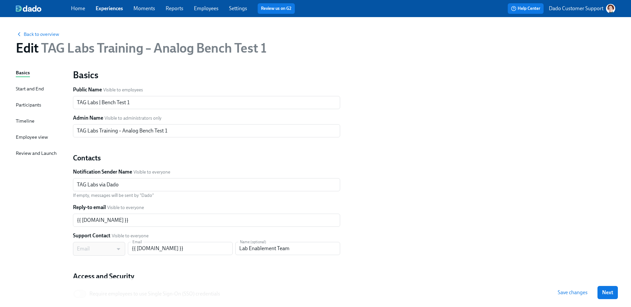
click at [45, 31] on div "Back to overview" at bounding box center [316, 33] width 600 height 7
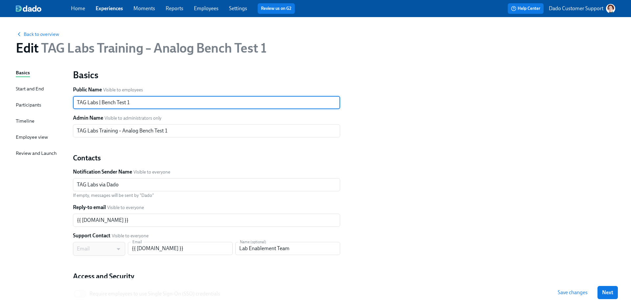
click at [103, 102] on input "TAG Labs | Bench Test 1" at bounding box center [206, 102] width 267 height 13
type input "TAG Labs | Analog Bench Test 1"
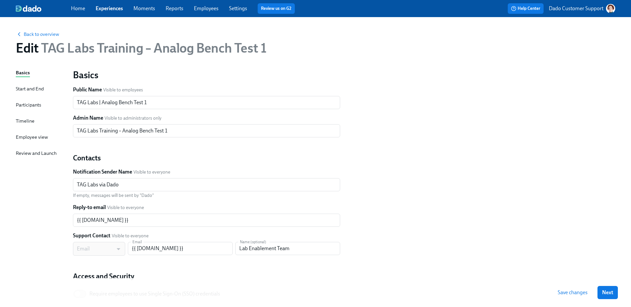
click at [463, 194] on div "Basics Public Name Visible to employees TAG Labs | Analog Bench Test 1 ​ Admin …" at bounding box center [344, 193] width 550 height 256
click at [568, 295] on span "Save changes" at bounding box center [573, 292] width 30 height 7
click at [38, 31] on span "Back to overview" at bounding box center [37, 34] width 43 height 7
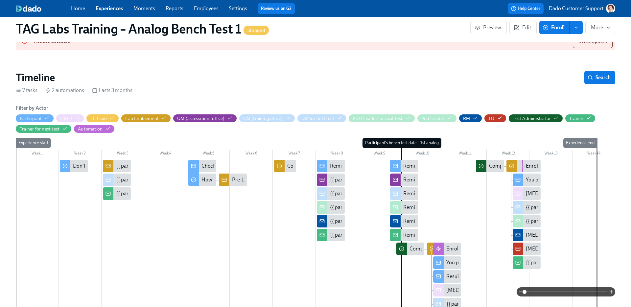
scroll to position [68, 0]
click at [335, 164] on div "Reminder: your first Bench Test is in 2 weeks" at bounding box center [375, 166] width 91 height 7
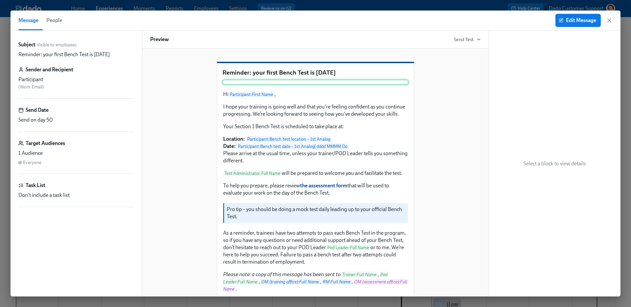
click at [397, 85] on div at bounding box center [316, 82] width 186 height 5
click at [388, 85] on div at bounding box center [316, 82] width 186 height 5
click at [577, 17] on span "Edit Message" at bounding box center [578, 20] width 36 height 7
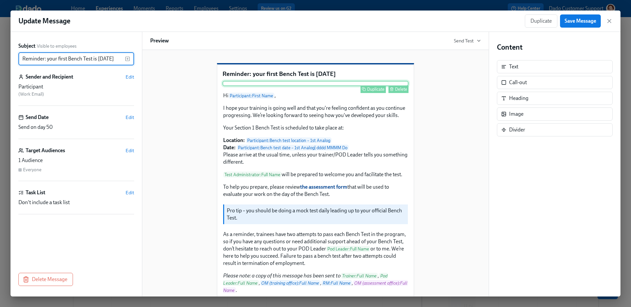
click at [399, 92] on div "Delete" at bounding box center [401, 89] width 12 height 5
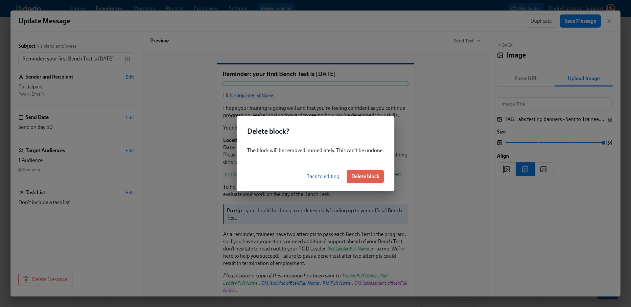
click at [368, 177] on span "Delete block" at bounding box center [365, 176] width 28 height 7
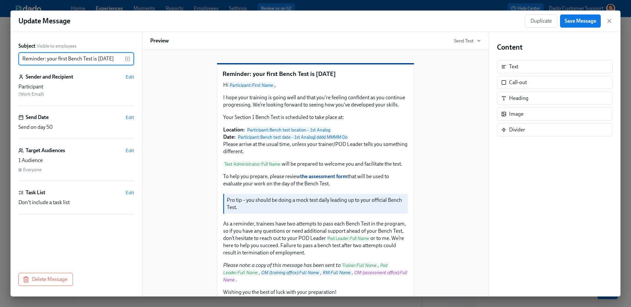
click at [59, 57] on input "Reminder: your first Bench Test is in 2 weeks" at bounding box center [71, 58] width 107 height 13
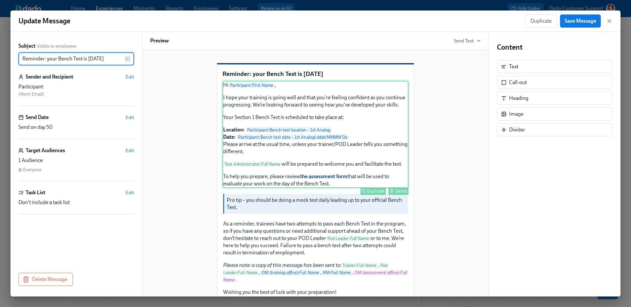
click at [372, 126] on div "Hi Participant : First Name , I hope your training is going well and that you'r…" at bounding box center [316, 134] width 186 height 107
type input "Reminder: your Bench Test is in 2 weeks"
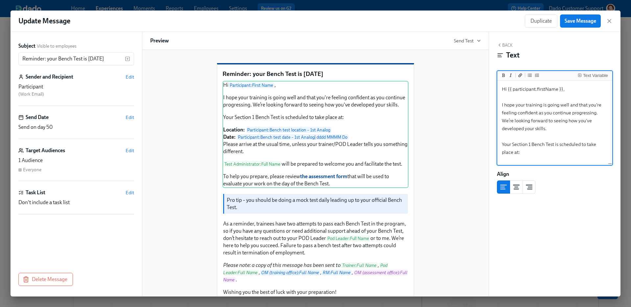
click at [554, 145] on textarea "Hi {{ participant.firstName }}, I hope your training is going well and that you…" at bounding box center [555, 184] width 112 height 204
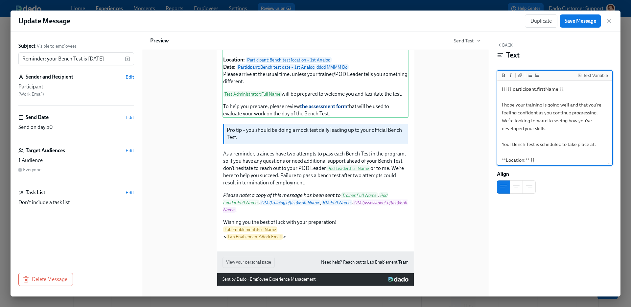
type textarea "Hi {{ participant.firstName }}, I hope your training is going well and that you…"
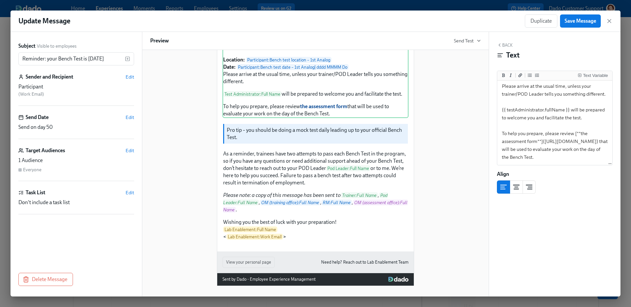
click at [226, 7] on div "Update Message Duplicate Save Message Subject Visible to employees Reminder: yo…" at bounding box center [315, 153] width 631 height 307
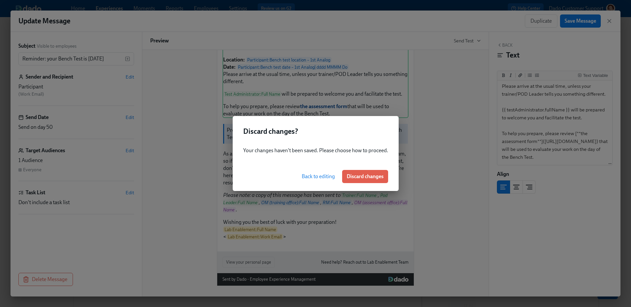
click at [311, 168] on div "Back to editing Discard changes" at bounding box center [316, 176] width 166 height 29
click at [310, 180] on button "Back to editing" at bounding box center [318, 176] width 42 height 13
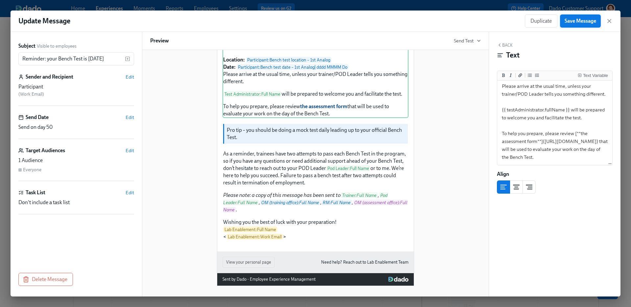
click at [577, 20] on span "Save Message" at bounding box center [581, 21] width 32 height 7
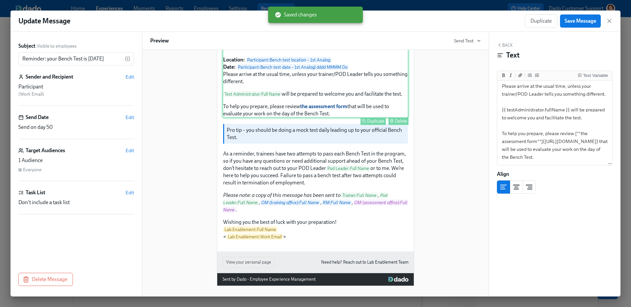
scroll to position [0, 0]
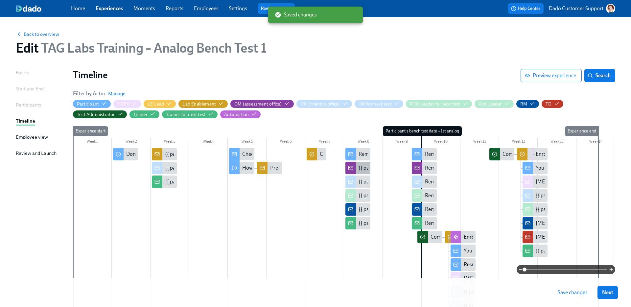
click at [362, 168] on div "{{ participant.fullName }} will be doing a Bench Test in your office in 2 weeks" at bounding box center [440, 167] width 162 height 7
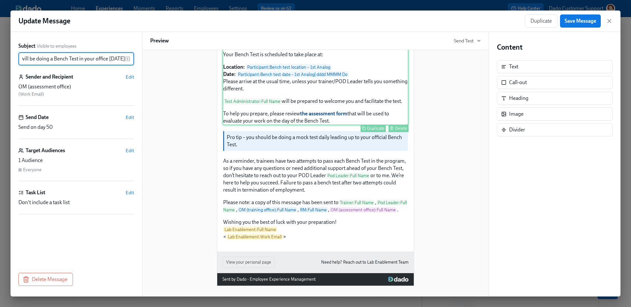
scroll to position [156, 0]
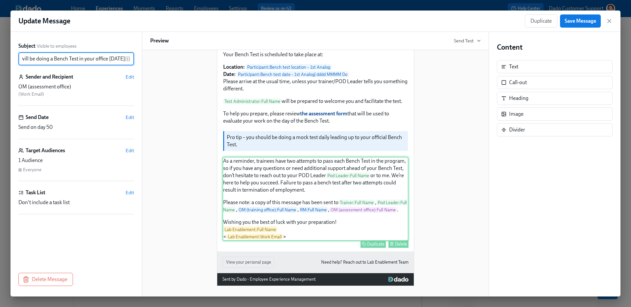
click at [291, 175] on div "As a reminder, trainees have two attempts to pass each Bench Test in the progra…" at bounding box center [316, 199] width 186 height 84
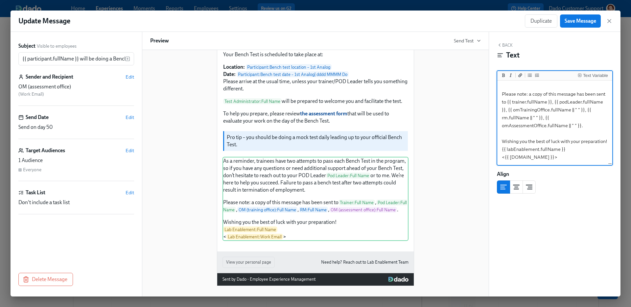
scroll to position [73, 0]
click at [543, 111] on textarea "As a reminder, trainees have two attempts to pass each Bench Test in the progra…" at bounding box center [555, 90] width 112 height 149
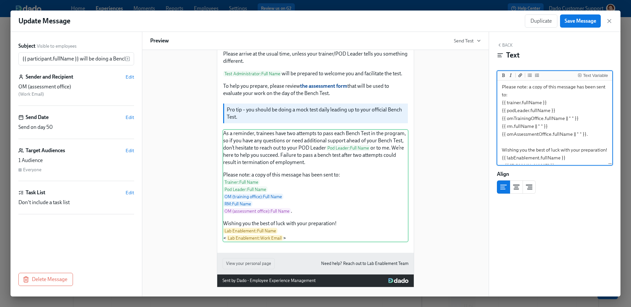
drag, startPoint x: 593, startPoint y: 137, endPoint x: 497, endPoint y: 89, distance: 106.9
click at [497, 89] on div "As a reminder, trainees have two attempts to pass each Bench Test in the progra…" at bounding box center [554, 123] width 115 height 85
type textarea "As a reminder, trainees have two attempts to pass each Bench Test in the progra…"
click at [570, 23] on span "Save Message" at bounding box center [581, 21] width 32 height 7
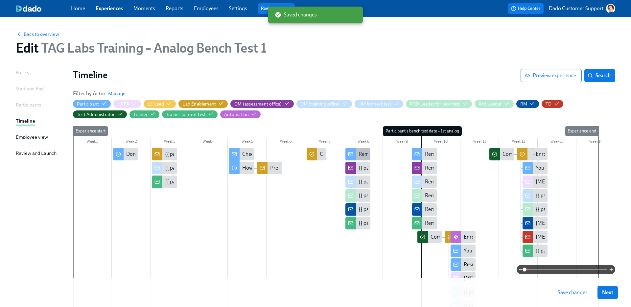
click at [362, 148] on div "Reminder: your Bench Test is in 2 weeks" at bounding box center [358, 154] width 25 height 12
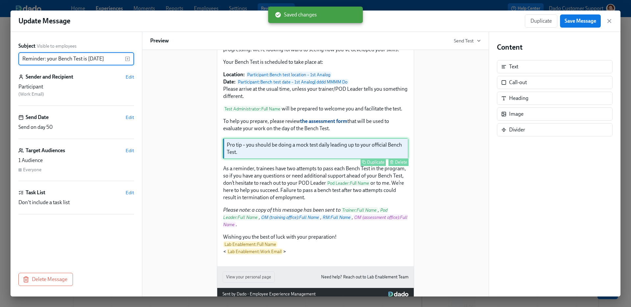
scroll to position [82, 0]
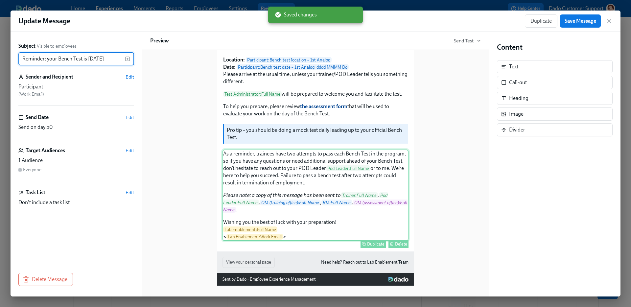
click at [331, 205] on div "As a reminder, trainees have two attempts to pass each Bench Test in the progra…" at bounding box center [316, 195] width 186 height 91
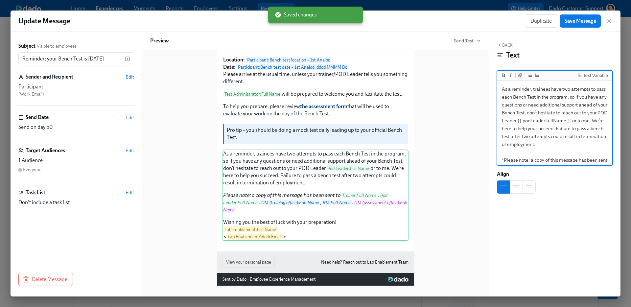
scroll to position [49, 0]
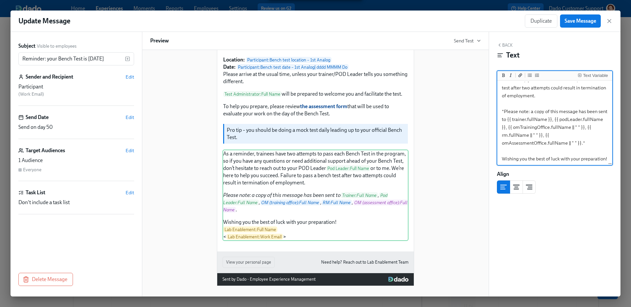
drag, startPoint x: 500, startPoint y: 108, endPoint x: 590, endPoint y: 145, distance: 96.5
click at [590, 145] on textarea "As a reminder, trainees have two attempts to pass each Bench Test in the progra…" at bounding box center [555, 107] width 112 height 149
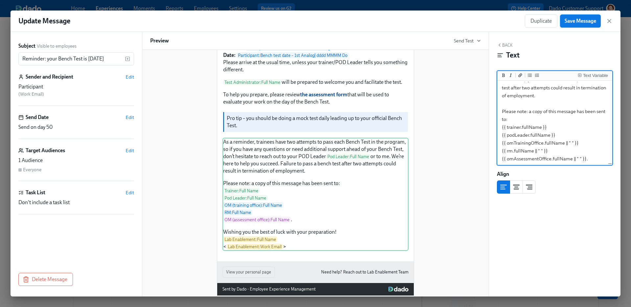
type textarea "As a reminder, trainees have two attempts to pass each Bench Test in the progra…"
click at [585, 21] on span "Save Message" at bounding box center [581, 21] width 32 height 7
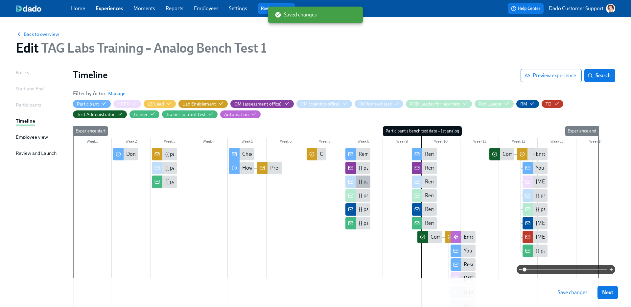
click at [366, 182] on div "{{ participant.fullName }}'s 1st bench test is in 2 weeks" at bounding box center [415, 181] width 113 height 7
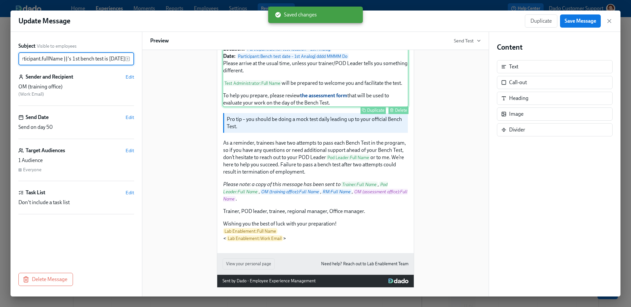
scroll to position [164, 0]
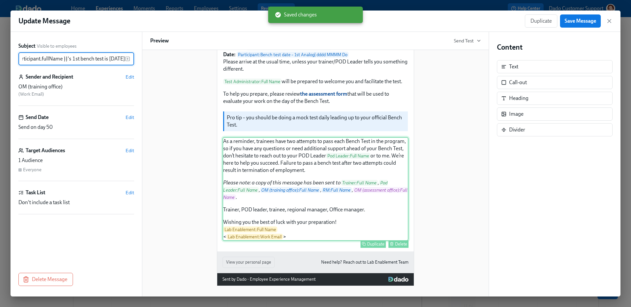
click at [284, 190] on div "As a reminder, trainees have two attempts to pass each Bench Test in the progra…" at bounding box center [316, 189] width 186 height 104
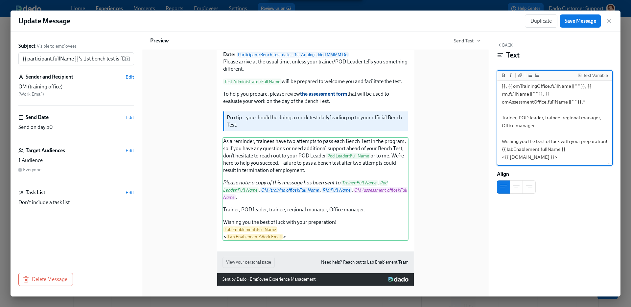
scroll to position [92, 0]
drag, startPoint x: 503, startPoint y: 114, endPoint x: 560, endPoint y: 121, distance: 57.3
click at [560, 121] on textarea "As a reminder, trainees have two attempts to pass each Bench Test in the progra…" at bounding box center [555, 78] width 112 height 172
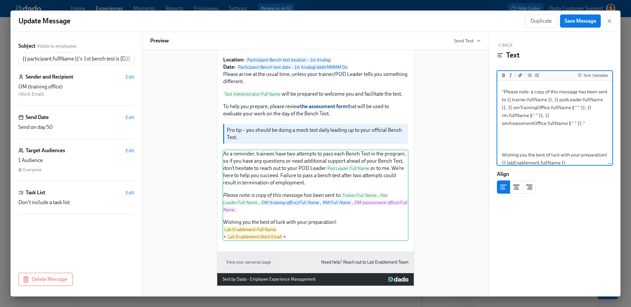
scroll to position [68, 0]
click at [501, 92] on textarea "As a reminder, trainees have two attempts to pass each Bench Test in the progra…" at bounding box center [555, 96] width 112 height 164
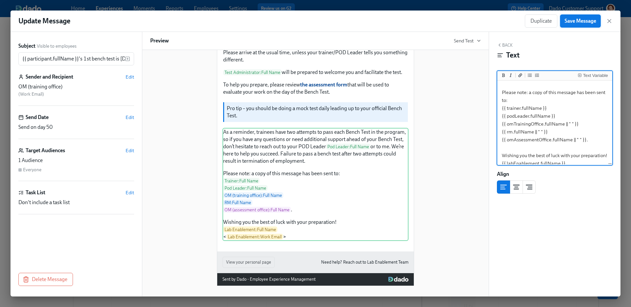
type textarea "As a reminder, trainees have two attempts to pass each Bench Test in the progra…"
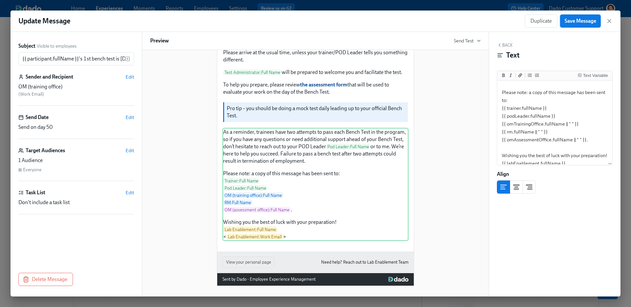
click at [581, 18] on span "Save Message" at bounding box center [581, 21] width 32 height 7
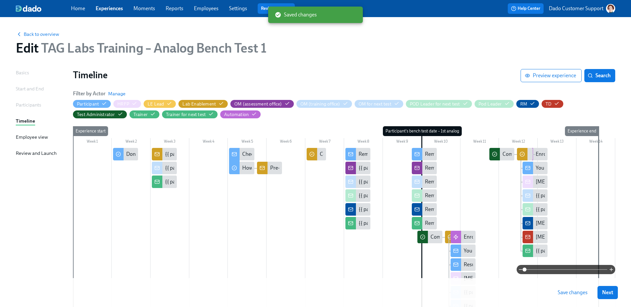
click at [364, 230] on div at bounding box center [344, 288] width 542 height 281
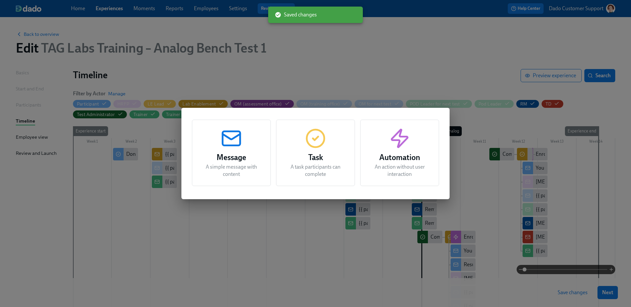
click at [363, 225] on div "Message A simple message with content Task A task participants can complete Aut…" at bounding box center [315, 153] width 631 height 307
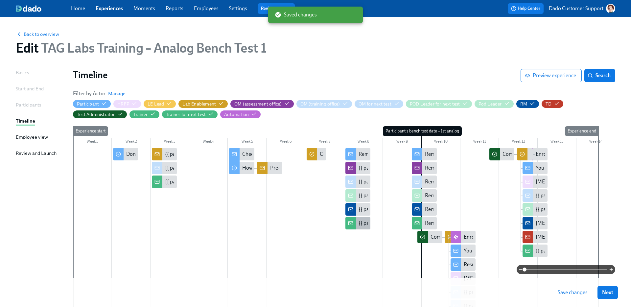
click at [361, 224] on div "{{ participant.fullName }}'s 1st bench test is in 2 weeks" at bounding box center [415, 223] width 113 height 7
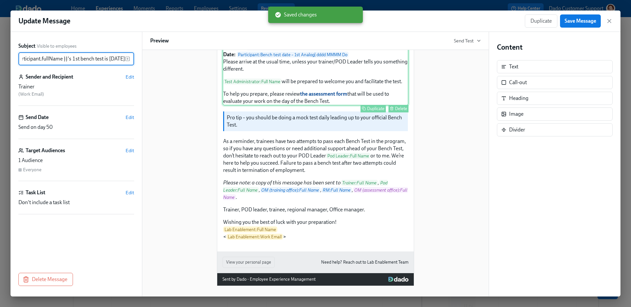
scroll to position [196, 0]
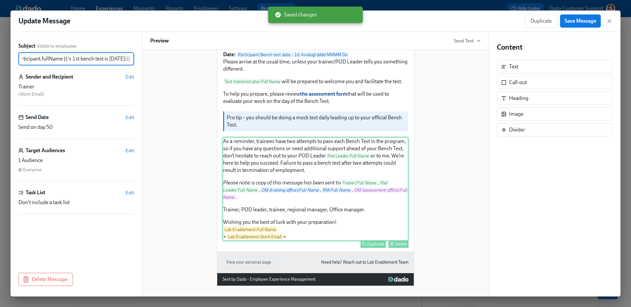
click at [270, 184] on div "As a reminder, trainees have two attempts to pass each Bench Test in the progra…" at bounding box center [316, 189] width 186 height 104
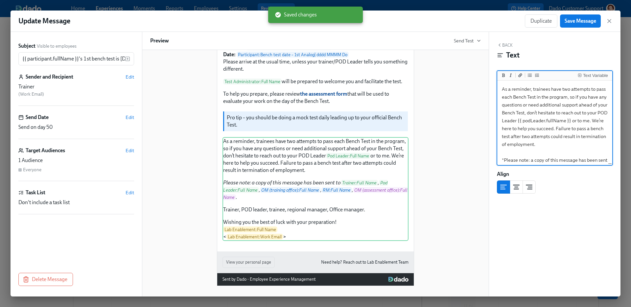
scroll to position [98, 0]
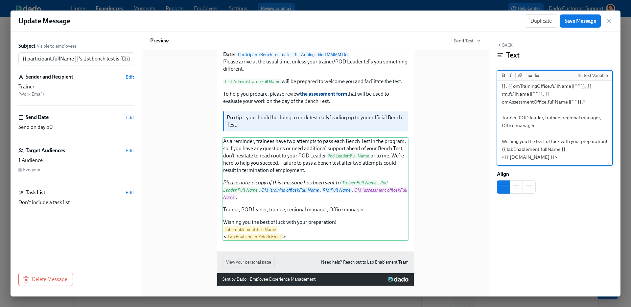
click at [542, 117] on textarea "As a reminder, trainees have two attempts to pass each Bench Test in the progra…" at bounding box center [555, 78] width 112 height 172
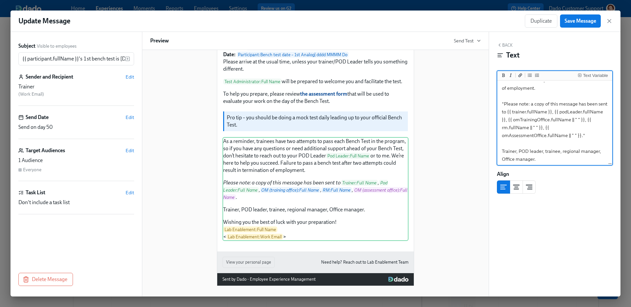
scroll to position [56, 0]
click at [500, 104] on textarea "As a reminder, trainees have two attempts to pass each Bench Test in the progra…" at bounding box center [555, 112] width 112 height 172
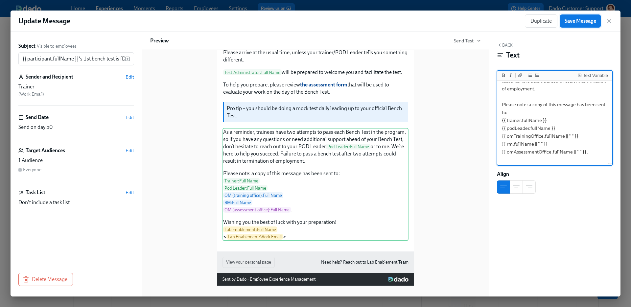
type textarea "As a reminder, trainees have two attempts to pass each Bench Test in the progra…"
click at [587, 21] on span "Save Message" at bounding box center [581, 21] width 32 height 7
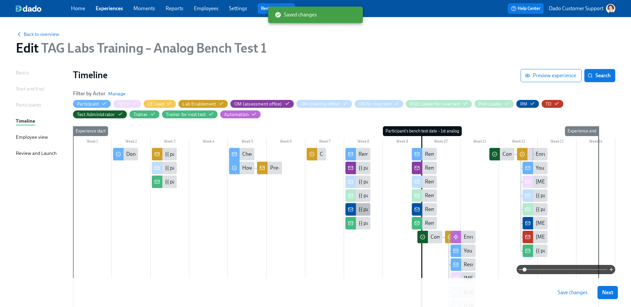
click at [361, 207] on div "{{ participant.fullName }}'s 1st bench test is in 2 weeks" at bounding box center [415, 209] width 113 height 7
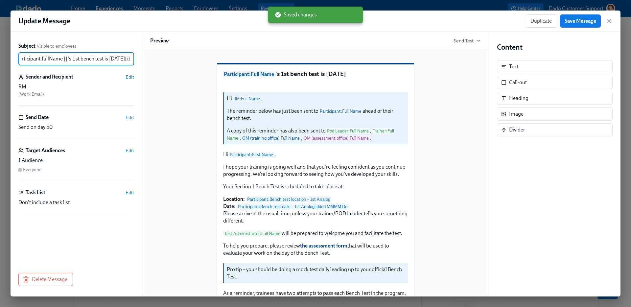
scroll to position [196, 0]
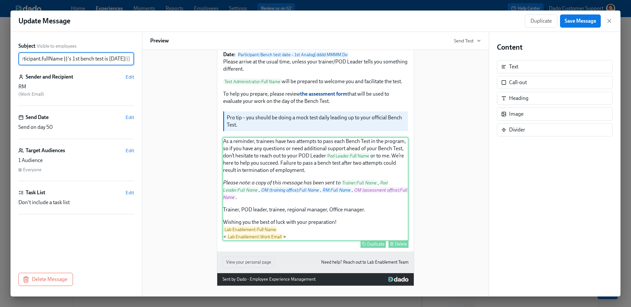
click at [309, 220] on div "As a reminder, trainees have two attempts to pass each Bench Test in the progra…" at bounding box center [316, 189] width 186 height 104
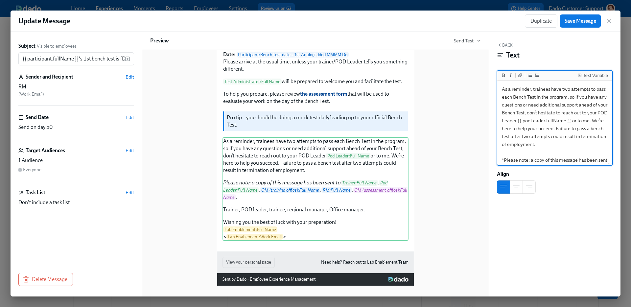
scroll to position [98, 0]
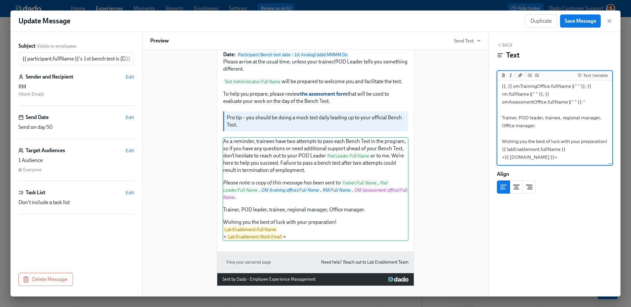
click at [552, 115] on textarea "As a reminder, trainees have two attempts to pass each Bench Test in the progra…" at bounding box center [555, 78] width 112 height 172
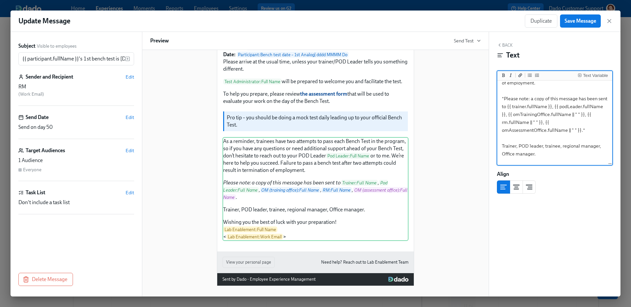
click at [501, 97] on textarea "As a reminder, trainees have two attempts to pass each Bench Test in the progra…" at bounding box center [555, 106] width 112 height 172
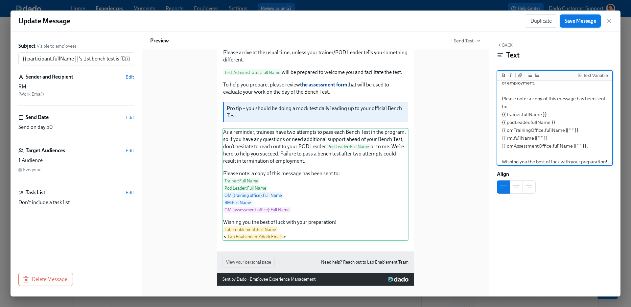
type textarea "As a reminder, trainees have two attempts to pass each Bench Test in the progra…"
click at [581, 20] on span "Save Message" at bounding box center [581, 21] width 32 height 7
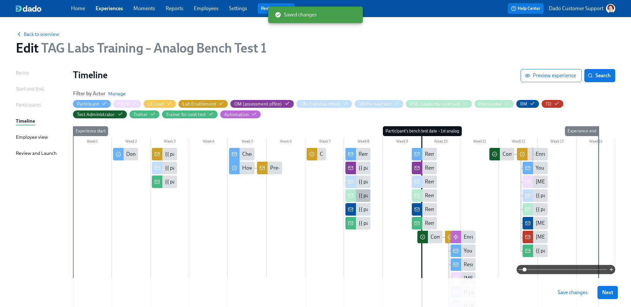
click at [363, 198] on div "{{ participant.fullName }}'s 1st bench test is in 2 weeks" at bounding box center [415, 195] width 113 height 7
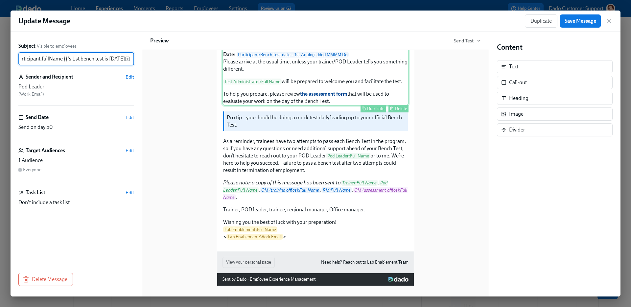
scroll to position [196, 0]
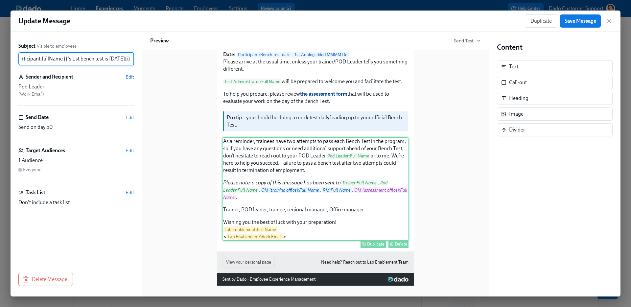
click at [340, 184] on div "As a reminder, trainees have two attempts to pass each Bench Test in the progra…" at bounding box center [316, 189] width 186 height 104
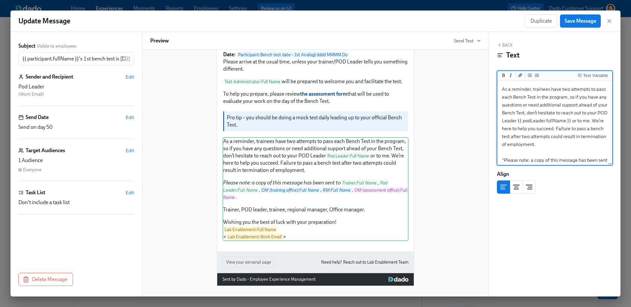
scroll to position [98, 0]
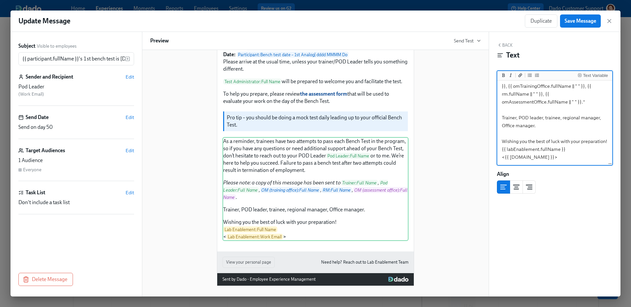
click at [544, 118] on textarea "As a reminder, trainees have two attempts to pass each Bench Test in the progra…" at bounding box center [555, 78] width 112 height 172
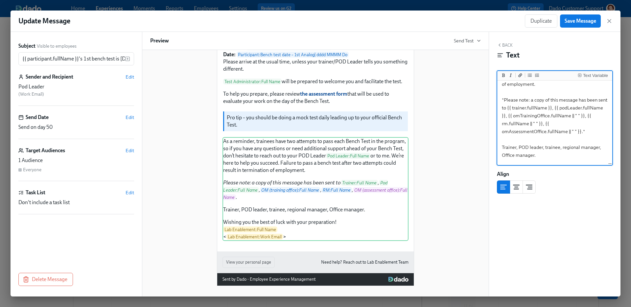
scroll to position [60, 0]
click at [500, 100] on textarea "As a reminder, trainees have two attempts to pass each Bench Test in the progra…" at bounding box center [555, 108] width 112 height 172
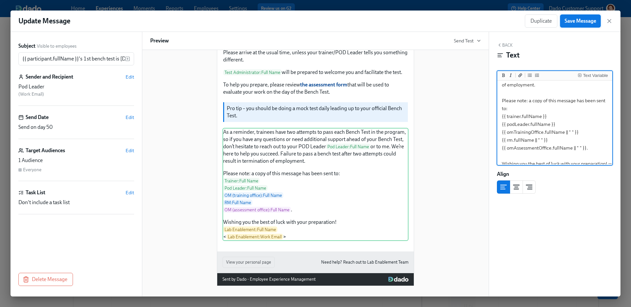
type textarea "As a reminder, trainees have two attempts to pass each Bench Test in the progra…"
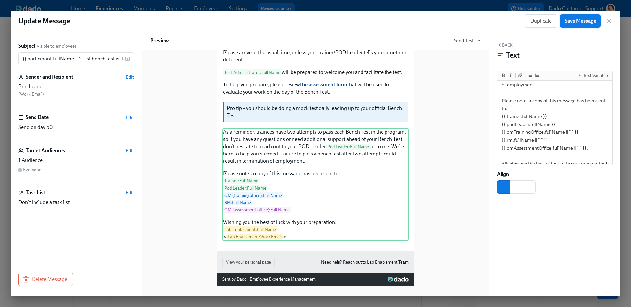
click at [584, 21] on span "Save Message" at bounding box center [581, 21] width 32 height 7
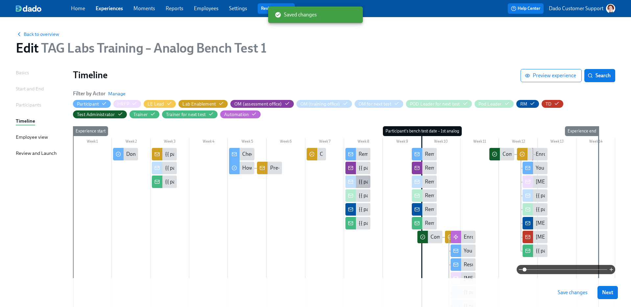
click at [364, 178] on div "{{ participant.fullName }}'s 1st bench test is in 2 weeks" at bounding box center [358, 182] width 25 height 12
click at [365, 176] on div "{{ participant.fullName }}'s 1st bench test is in 2 weeks" at bounding box center [358, 182] width 25 height 12
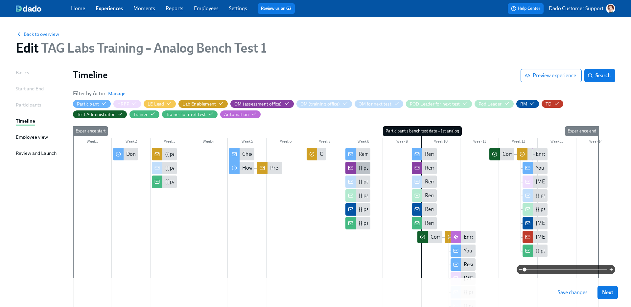
click at [357, 169] on div "{{ participant.fullName }} will be doing a Bench Test in your office in 2 weeks" at bounding box center [358, 168] width 25 height 12
click at [360, 157] on div "Reminder: your Bench Test is in 2 weeks" at bounding box center [400, 154] width 82 height 7
click at [359, 166] on div "{{ participant.fullName }} will be doing a Bench Test in your office in 2 weeks" at bounding box center [440, 167] width 162 height 7
click at [365, 181] on div "{{ participant.fullName }}'s 1st bench test is in 2 weeks" at bounding box center [415, 181] width 113 height 7
click at [359, 194] on div "{{ participant.fullName }}'s 1st bench test is in 2 weeks" at bounding box center [415, 195] width 113 height 7
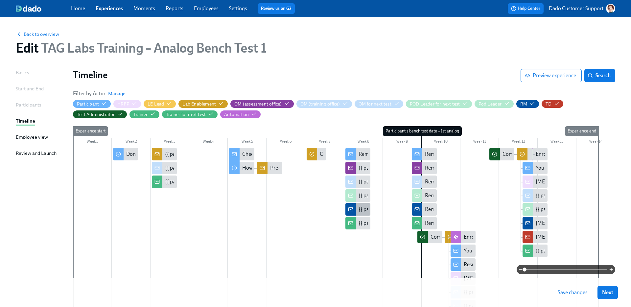
click at [361, 207] on div "{{ participant.fullName }}'s 1st bench test is in 2 weeks" at bounding box center [415, 209] width 113 height 7
click at [359, 224] on div "{{ participant.fullName }}'s 1st bench test is in 2 weeks" at bounding box center [415, 223] width 113 height 7
click at [363, 168] on div "{{ participant.fullName }} will be doing a Bench Test in your office in 2 weeks" at bounding box center [440, 167] width 162 height 7
click at [362, 179] on div "{{ participant.fullName }}'s 1st bench test is in 2 weeks" at bounding box center [415, 181] width 113 height 7
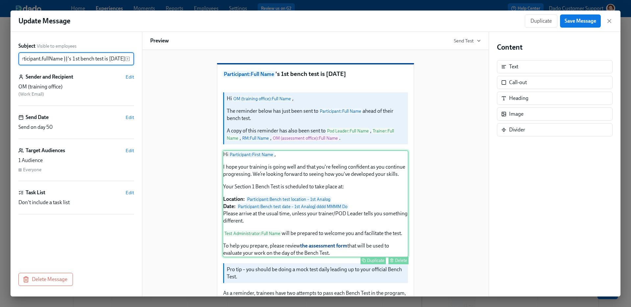
click at [310, 227] on div "Hi Participant : First Name , I hope your training is going well and that you'r…" at bounding box center [316, 203] width 186 height 107
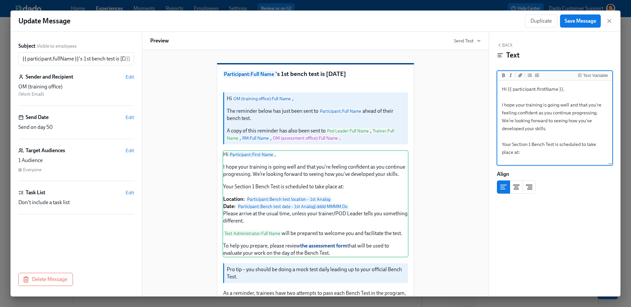
click at [532, 145] on textarea "Hi {{ participant.firstName }}, I hope your training is going well and that you…" at bounding box center [555, 184] width 112 height 204
type textarea "Hi {{ participant.firstName }}, I hope your training is going well and that you…"
drag, startPoint x: 535, startPoint y: 144, endPoint x: 482, endPoint y: 144, distance: 52.9
click at [491, 144] on div "Back Text Text Variable Hi {{ participant.firstName }}, I hope your training is…" at bounding box center [555, 164] width 132 height 265
click at [509, 144] on textarea "Hi {{ participant.firstName }}, I hope your training is going well and that you…" at bounding box center [555, 180] width 112 height 196
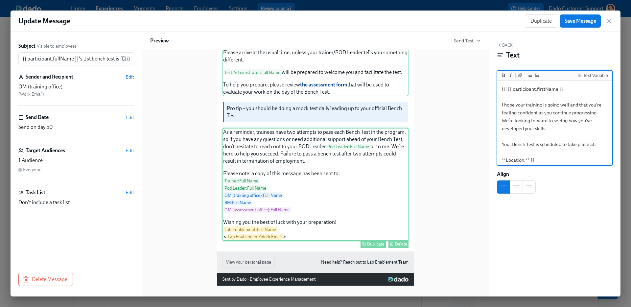
click at [339, 200] on div "As a reminder, trainees have two attempts to pass each Bench Test in the progra…" at bounding box center [316, 184] width 186 height 113
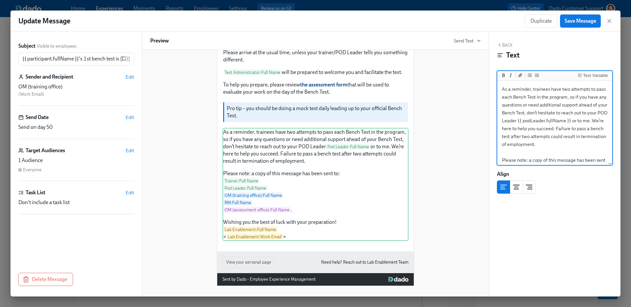
click at [525, 136] on textarea "As a reminder, trainees have two attempts to pass each Bench Test in the progra…" at bounding box center [555, 164] width 112 height 164
type textarea "As a reminder, trainees have two attempts to pass each Bench Test in the progra…"
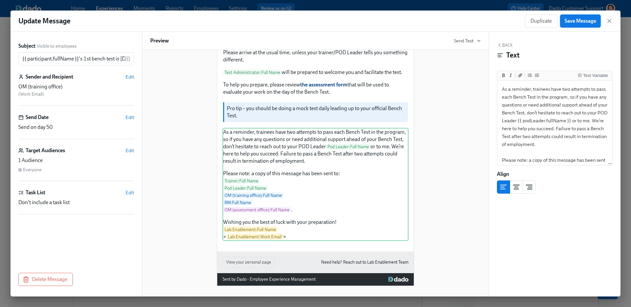
click at [580, 20] on span "Save Message" at bounding box center [581, 21] width 32 height 7
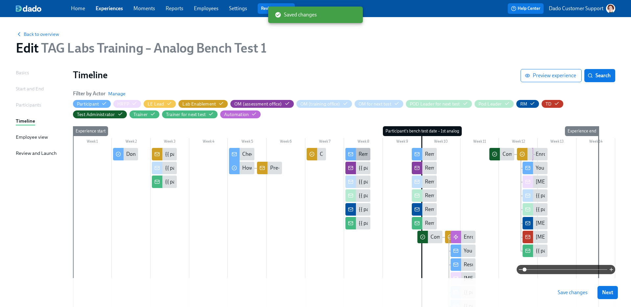
click at [367, 156] on div "Reminder: your Bench Test is in 2 weeks" at bounding box center [400, 154] width 82 height 7
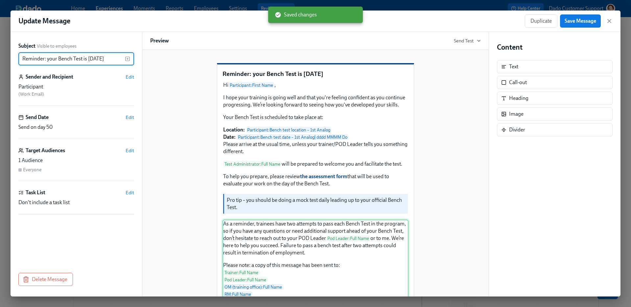
click at [344, 240] on div "As a reminder, trainees have two attempts to pass each Bench Test in the progra…" at bounding box center [316, 276] width 186 height 113
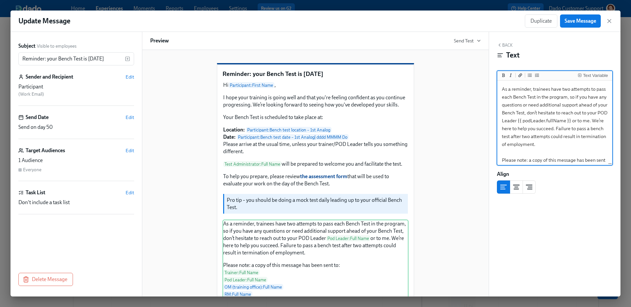
click at [523, 138] on textarea "As a reminder, trainees have two attempts to pass each Bench Test in the progra…" at bounding box center [555, 164] width 112 height 164
type textarea "As a reminder, trainees have two attempts to pass each Bench Test in the progra…"
click at [590, 23] on span "Save Message" at bounding box center [581, 21] width 32 height 7
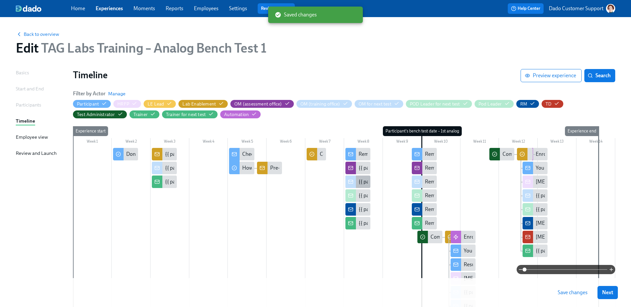
click at [362, 180] on div "{{ participant.fullName }}'s 1st bench test is in 2 weeks" at bounding box center [415, 181] width 113 height 7
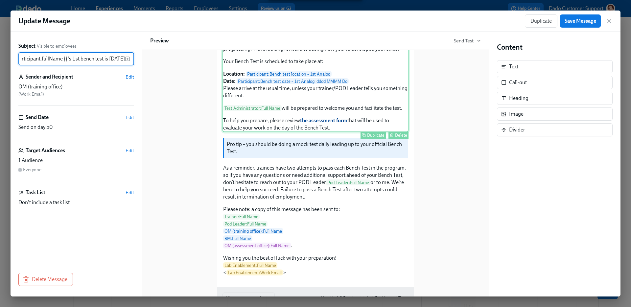
scroll to position [126, 0]
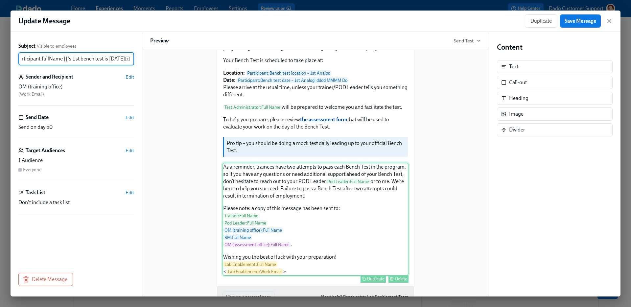
click at [334, 223] on div "As a reminder, trainees have two attempts to pass each Bench Test in the progra…" at bounding box center [316, 219] width 186 height 113
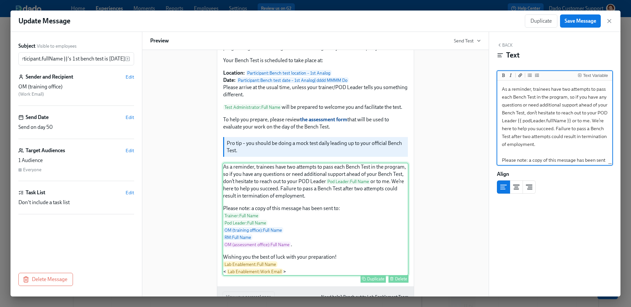
scroll to position [0, 0]
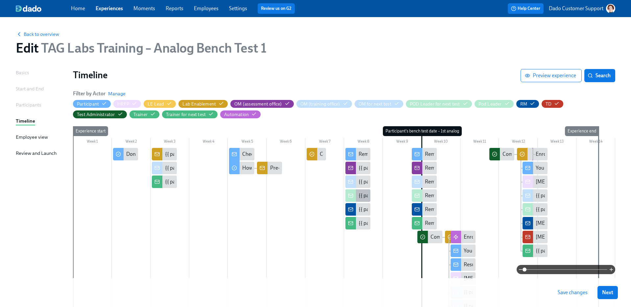
click at [361, 196] on div "{{ participant.fullName }}'s 1st bench test is in 2 weeks" at bounding box center [415, 195] width 113 height 7
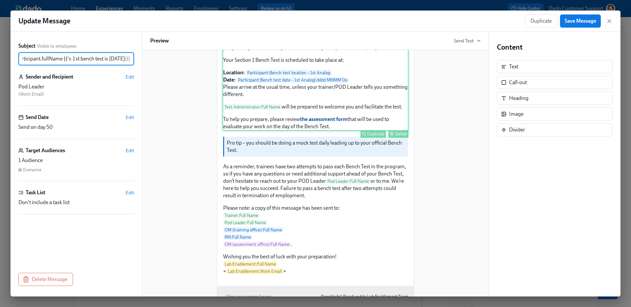
scroll to position [126, 0]
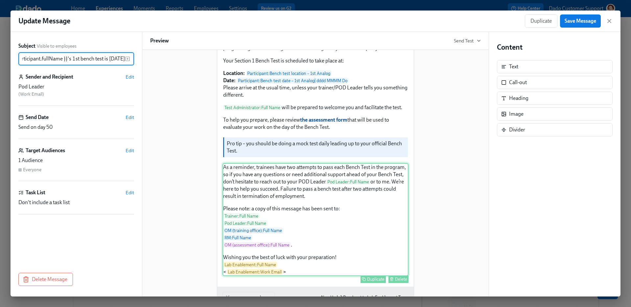
click at [306, 232] on div "As a reminder, trainees have two attempts to pass each Bench Test in the progra…" at bounding box center [316, 219] width 186 height 113
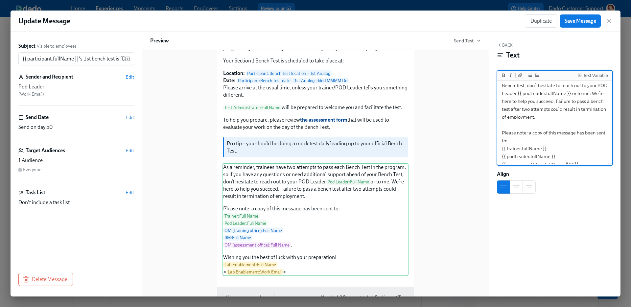
scroll to position [29, 0]
click at [522, 108] on textarea "As a reminder, trainees have two attempts to pass each Bench Test in the progra…" at bounding box center [555, 135] width 112 height 164
type textarea "As a reminder, trainees have two attempts to pass each Bench Test in the progra…"
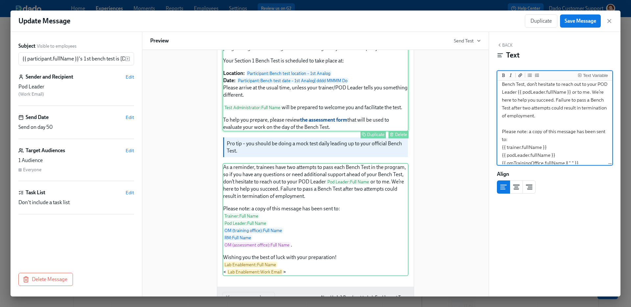
click at [307, 112] on div "Hi Participant : First Name , I hope your training is going well and that you'r…" at bounding box center [316, 77] width 186 height 107
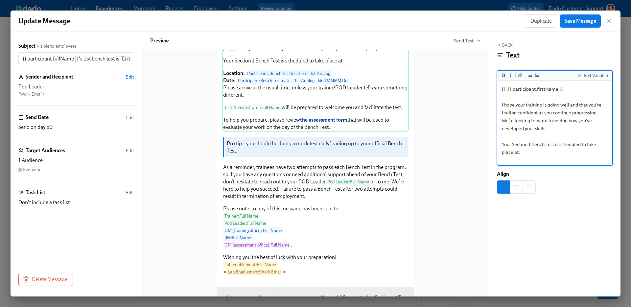
click at [533, 142] on textarea "Hi {{ participant.firstName }}, I hope your training is going well and that you…" at bounding box center [555, 184] width 112 height 204
type textarea "Hi {{ participant.firstName }}, I hope your training is going well and that you…"
click at [585, 19] on span "Save Message" at bounding box center [581, 21] width 32 height 7
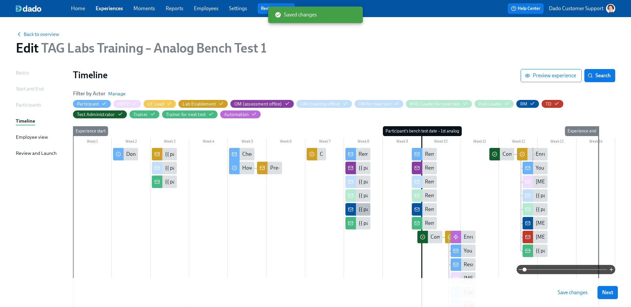
click at [365, 212] on div "{{ participant.fullName }}'s 1st bench test is in 2 weeks" at bounding box center [415, 209] width 113 height 7
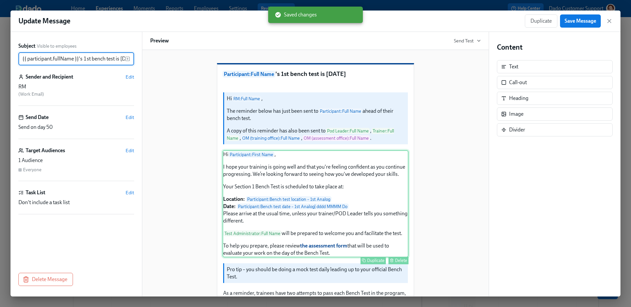
scroll to position [0, 19]
click at [311, 257] on div "Hi Participant : First Name , I hope your training is going well and that you'r…" at bounding box center [316, 203] width 186 height 107
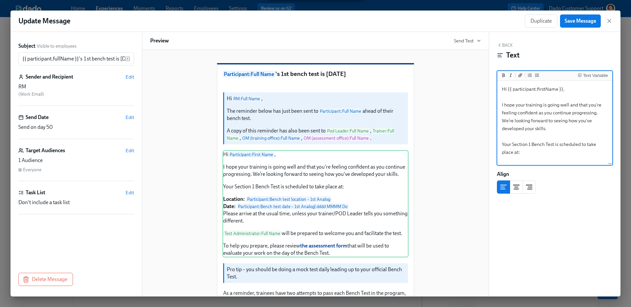
click at [533, 144] on textarea "Hi {{ participant.firstName }}, I hope your training is going well and that you…" at bounding box center [555, 184] width 112 height 204
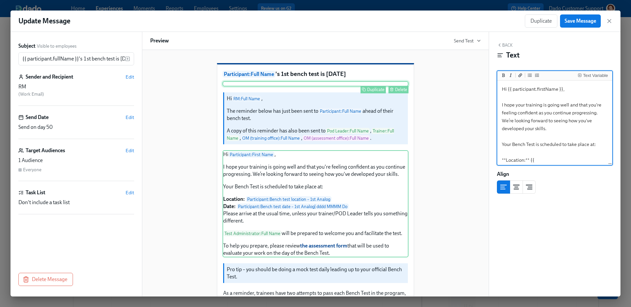
type textarea "Hi {{ participant.firstName }}, I hope your training is going well and that you…"
click at [399, 92] on div "Delete" at bounding box center [401, 89] width 12 height 5
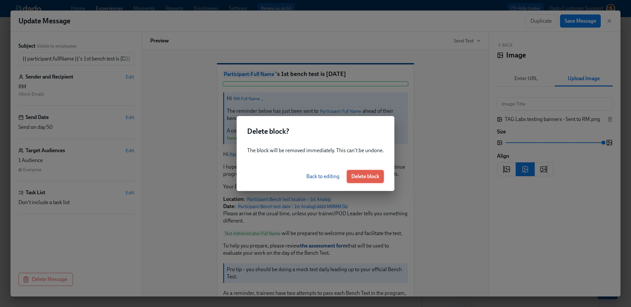
click at [374, 181] on button "Delete block" at bounding box center [365, 176] width 37 height 13
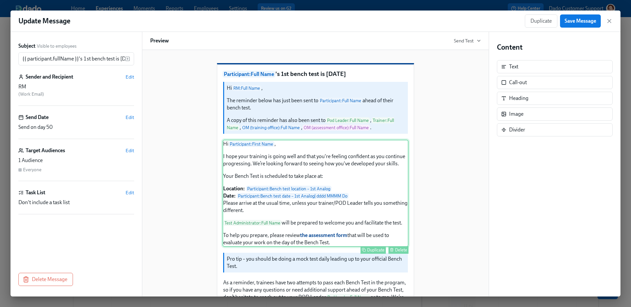
scroll to position [129, 0]
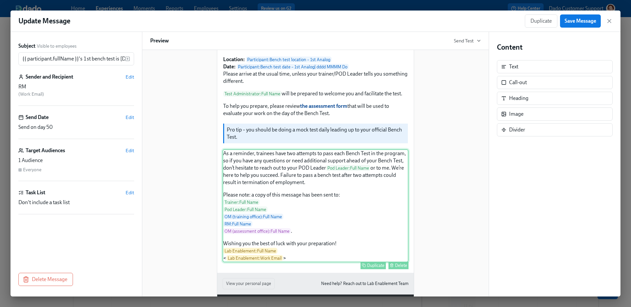
click at [372, 180] on div "As a reminder, trainees have two attempts to pass each Bench Test in the progra…" at bounding box center [316, 205] width 186 height 113
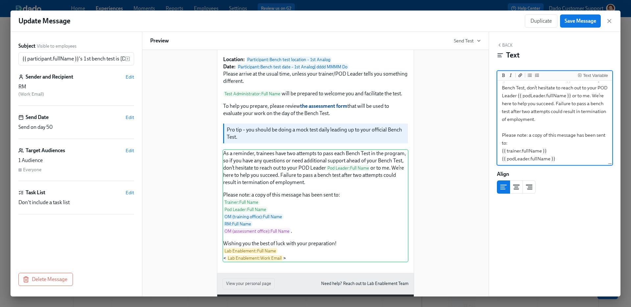
scroll to position [25, 0]
click at [524, 112] on textarea "As a reminder, trainees have two attempts to pass each Bench Test in the progra…" at bounding box center [555, 139] width 112 height 164
type textarea "As a reminder, trainees have two attempts to pass each Bench Test in the progra…"
click at [586, 21] on span "Save Message" at bounding box center [581, 21] width 32 height 7
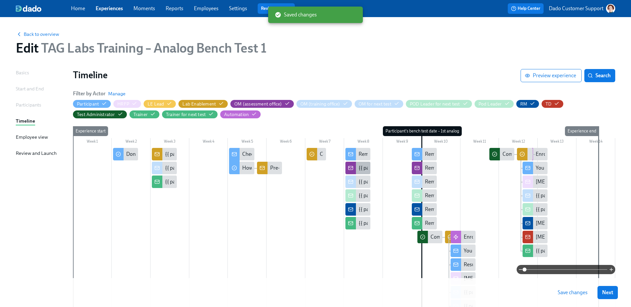
click at [361, 170] on div "{{ participant.fullName }} will be doing a Bench Test in your office in 2 weeks" at bounding box center [440, 167] width 162 height 7
click at [363, 187] on div "{{ participant.fullName }}'s 1st bench test is in 2 weeks" at bounding box center [358, 182] width 25 height 12
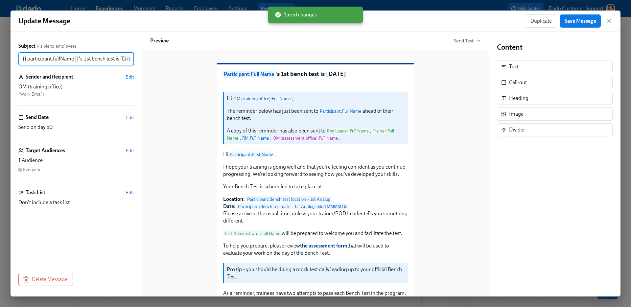
scroll to position [0, 19]
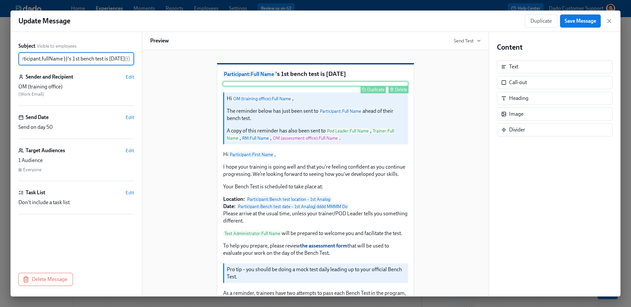
click at [397, 92] on div "Delete" at bounding box center [401, 89] width 12 height 5
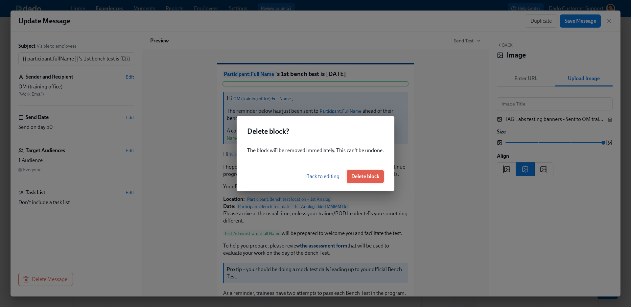
click at [378, 172] on button "Delete block" at bounding box center [365, 176] width 37 height 13
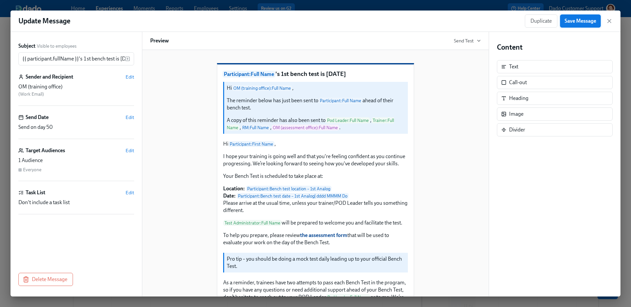
click at [577, 23] on span "Save Message" at bounding box center [581, 21] width 32 height 7
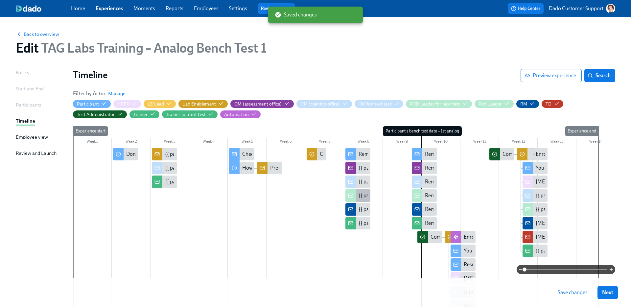
click at [359, 190] on div "{{ participant.fullName }}'s 1st bench test is in 2 weeks" at bounding box center [358, 195] width 25 height 12
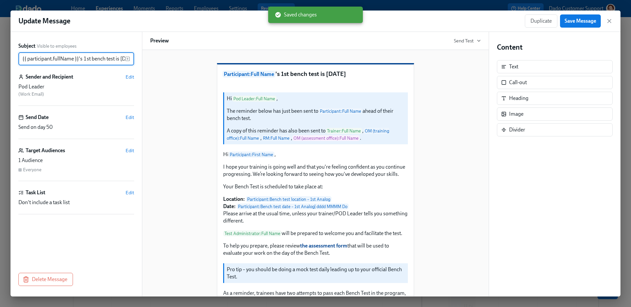
scroll to position [0, 19]
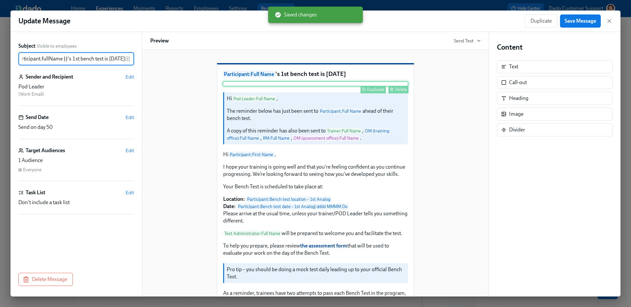
click at [392, 86] on div "Duplicate Delete" at bounding box center [316, 83] width 186 height 5
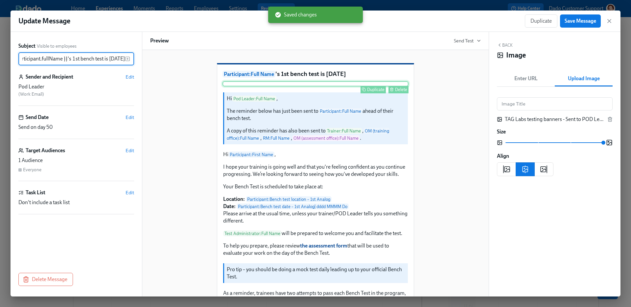
scroll to position [0, 0]
click at [396, 92] on div "Delete" at bounding box center [401, 89] width 12 height 5
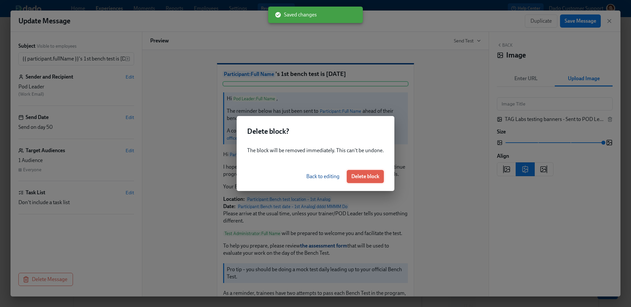
click at [374, 178] on span "Delete block" at bounding box center [365, 176] width 28 height 7
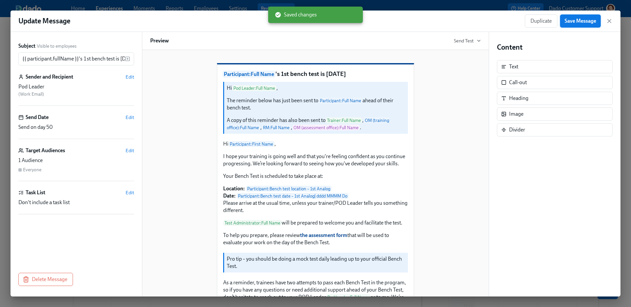
click at [584, 20] on span "Save Message" at bounding box center [581, 21] width 32 height 7
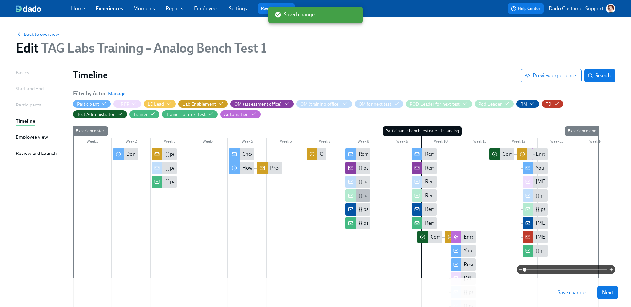
click at [361, 195] on div "{{ participant.fullName }}'s 1st bench test is in 2 weeks" at bounding box center [415, 195] width 113 height 7
click at [360, 210] on div "{{ participant.fullName }}'s 1st bench test is in 2 weeks" at bounding box center [415, 209] width 113 height 7
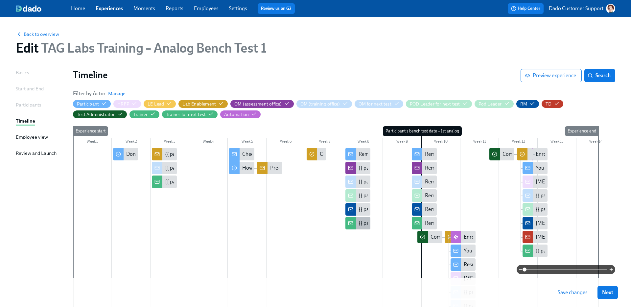
click at [369, 221] on div "{{ participant.fullName }}'s 1st bench test is in 2 weeks" at bounding box center [358, 223] width 25 height 12
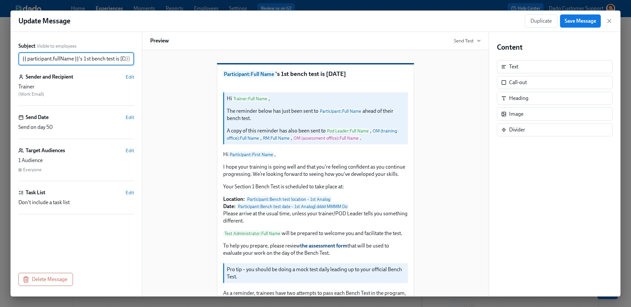
scroll to position [0, 19]
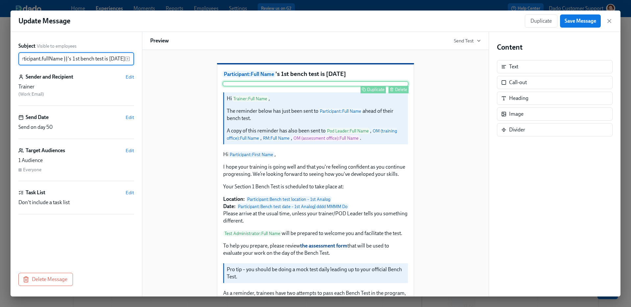
click at [406, 92] on div "Delete" at bounding box center [401, 89] width 12 height 5
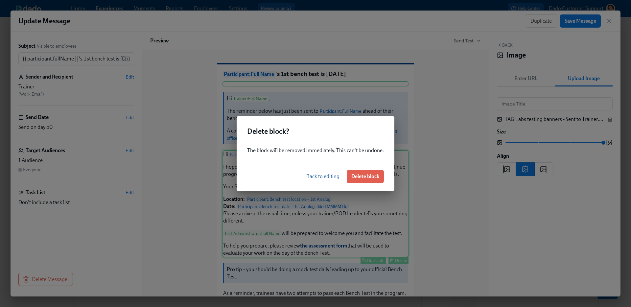
click at [366, 178] on span "Delete block" at bounding box center [365, 176] width 28 height 7
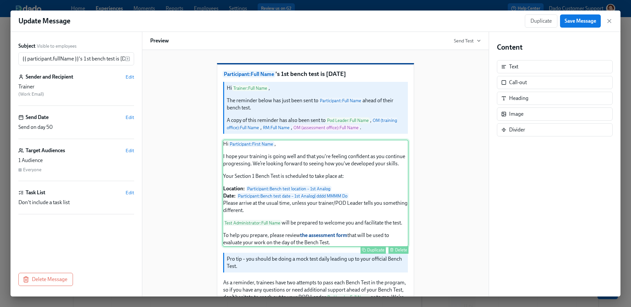
click at [327, 214] on div "Hi Participant : First Name , I hope your training is going well and that you'r…" at bounding box center [316, 193] width 186 height 107
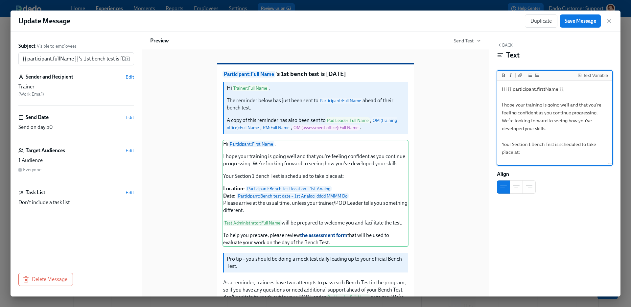
drag, startPoint x: 532, startPoint y: 144, endPoint x: 513, endPoint y: 143, distance: 18.8
click at [513, 143] on textarea "Hi {{ participant.firstName }}, I hope your training is going well and that you…" at bounding box center [555, 184] width 112 height 204
type textarea "Hi {{ participant.firstName }}, I hope your training is going well and that you…"
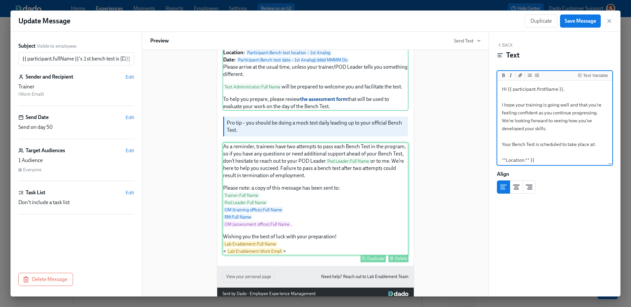
scroll to position [136, 0]
click at [385, 172] on div "As a reminder, trainees have two attempts to pass each Bench Test in the progra…" at bounding box center [316, 198] width 186 height 113
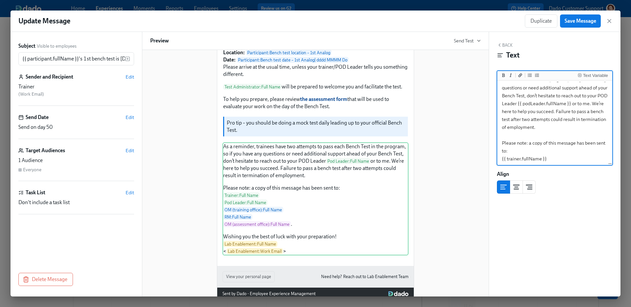
scroll to position [15, 0]
drag, startPoint x: 524, startPoint y: 121, endPoint x: 488, endPoint y: 121, distance: 36.2
click at [488, 121] on div "Subject Visible to employees {{ participant.fullName }}'s 1st bench test is in …" at bounding box center [316, 164] width 610 height 265
type textarea "As a reminder, trainees have two attempts to pass each Bench Test in the progra…"
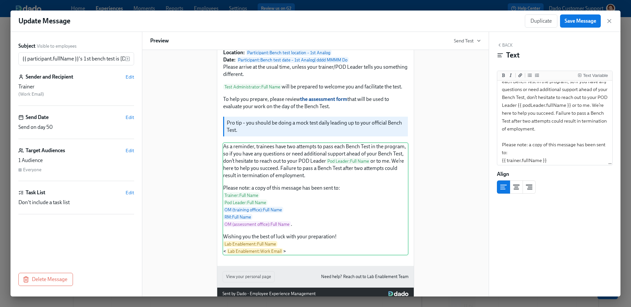
click at [575, 14] on div "Update Message Duplicate Save Message" at bounding box center [316, 21] width 610 height 21
click at [574, 21] on span "Save Message" at bounding box center [581, 21] width 32 height 7
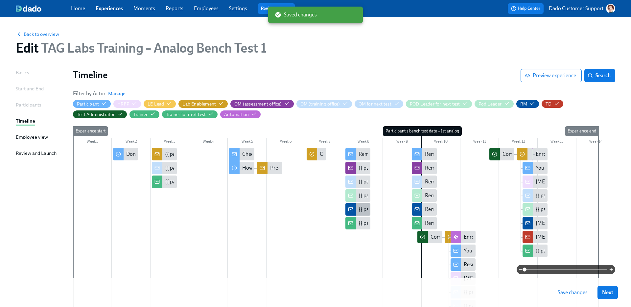
click at [365, 211] on div "{{ participant.fullName }}'s 1st bench test is in 2 weeks" at bounding box center [415, 209] width 113 height 7
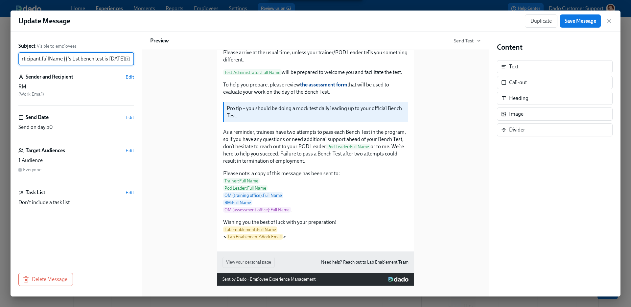
scroll to position [162, 0]
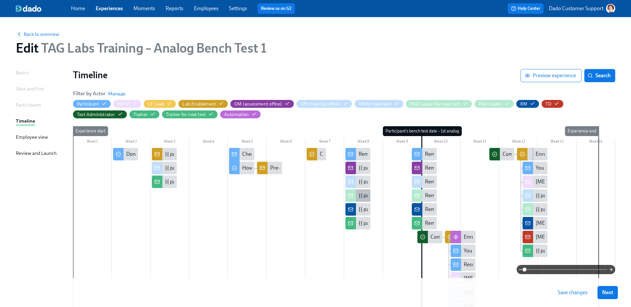
click at [361, 193] on div "{{ participant.fullName }}'s 1st bench test is in 2 weeks" at bounding box center [415, 195] width 113 height 7
click at [349, 180] on icon at bounding box center [350, 181] width 5 height 5
click at [361, 169] on div "{{ participant.fullName }} will be doing a Bench Test in your office in 2 weeks" at bounding box center [440, 167] width 162 height 7
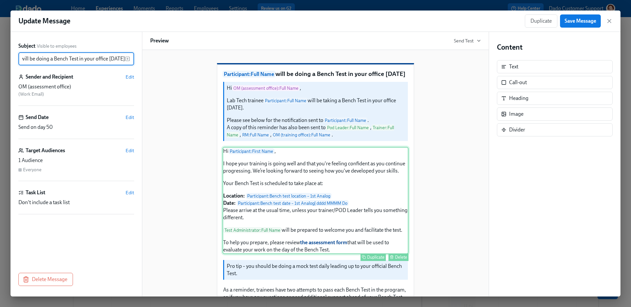
scroll to position [178, 0]
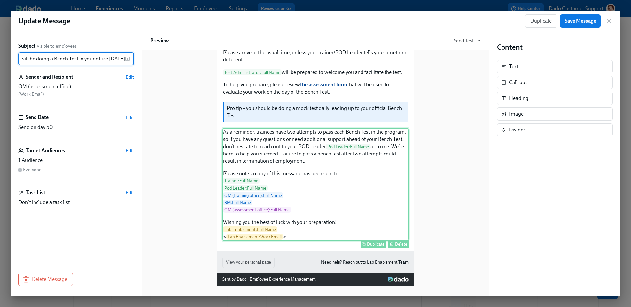
click at [325, 195] on div "As a reminder, trainees have two attempts to pass each Bench Test in the progra…" at bounding box center [316, 184] width 186 height 113
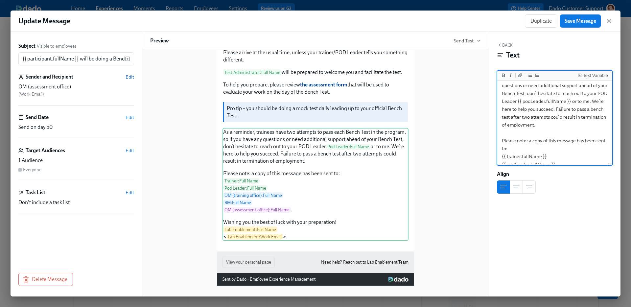
scroll to position [18, 0]
click at [523, 120] on textarea "As a reminder, trainees have two attempts to pass each Bench Test in the progra…" at bounding box center [555, 146] width 112 height 164
type textarea "As a reminder, trainees have two attempts to pass each Bench Test in the progra…"
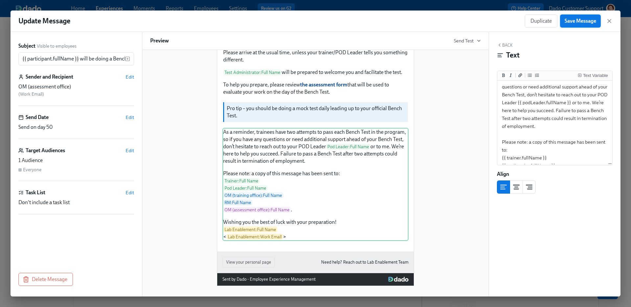
click at [590, 24] on span "Save Message" at bounding box center [581, 21] width 32 height 7
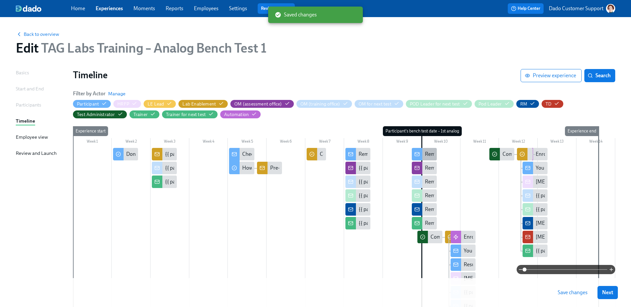
click at [431, 154] on div "Reminder: your first Bench Test is in 2 days" at bounding box center [470, 154] width 91 height 7
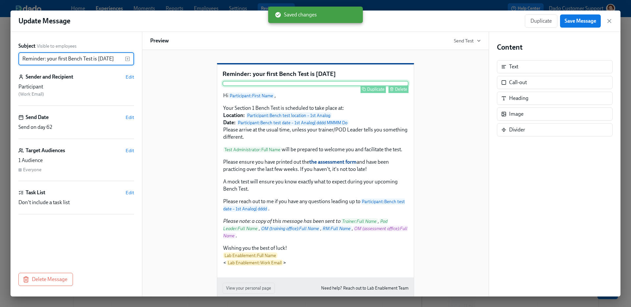
click at [394, 93] on button "Delete" at bounding box center [399, 89] width 20 height 8
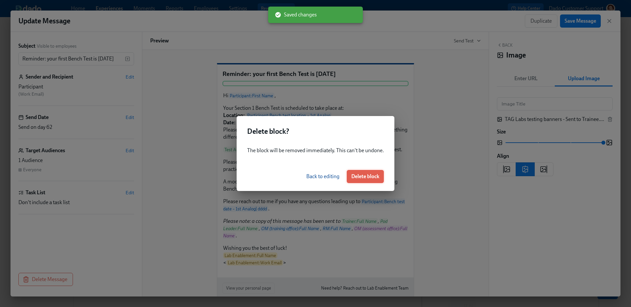
click at [368, 176] on span "Delete block" at bounding box center [365, 176] width 28 height 7
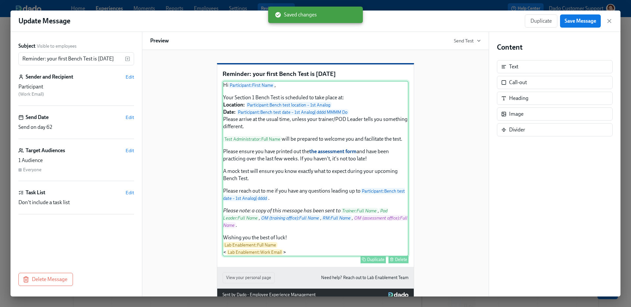
click at [324, 120] on div "Hi Participant : First Name , Your Section 1 Bench Test is scheduled to take pl…" at bounding box center [316, 169] width 186 height 176
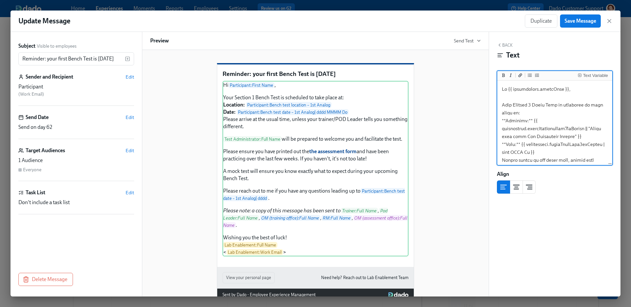
click at [533, 107] on textarea at bounding box center [555, 243] width 112 height 322
click at [282, 216] on div "Hi Participant : First Name , Your Bench Test is scheduled to take place at: Lo…" at bounding box center [316, 169] width 186 height 176
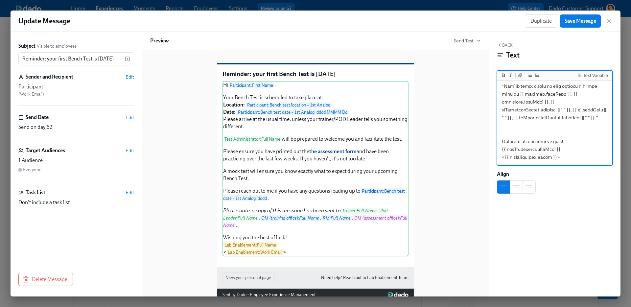
scroll to position [218, 0]
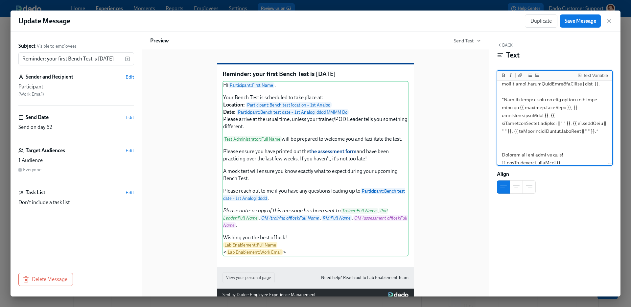
click at [504, 99] on textarea at bounding box center [555, 21] width 112 height 314
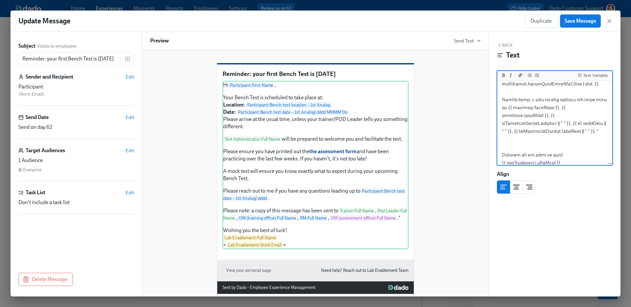
click at [508, 107] on textarea at bounding box center [555, 21] width 112 height 314
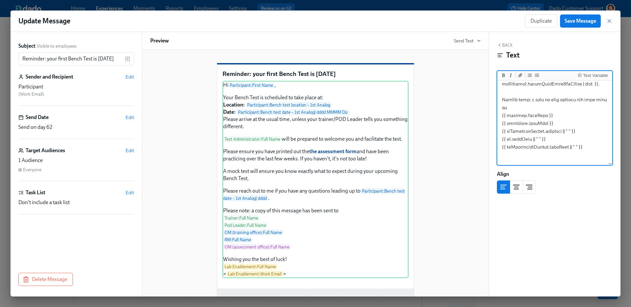
click at [502, 98] on textarea at bounding box center [555, 29] width 112 height 330
type textarea "Hi {{ participant.firstName }}, Your Bench Test is scheduled to take place at: …"
click at [578, 19] on span "Save Message" at bounding box center [581, 21] width 32 height 7
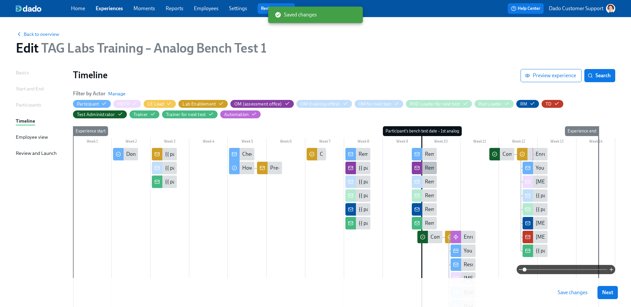
click at [430, 169] on div "Reminder: {{ participant.fullName }}'s first Bench Test is in 2 days" at bounding box center [495, 167] width 141 height 7
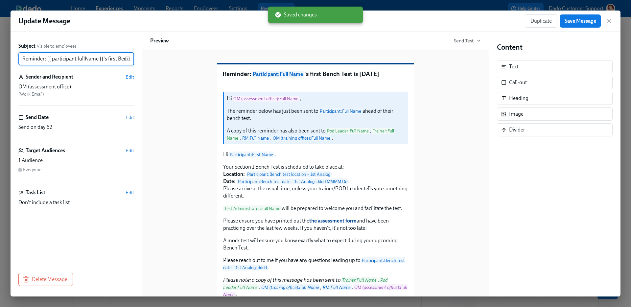
scroll to position [0, 42]
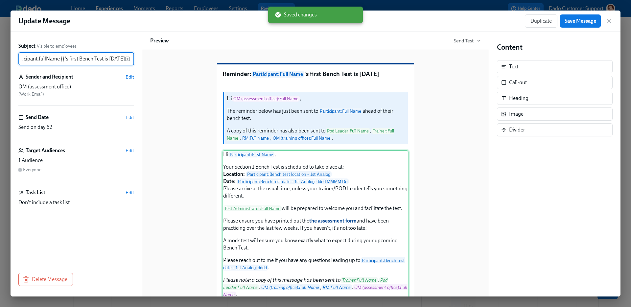
click at [317, 231] on div "Hi Participant : First Name , Your Section 1 Bench Test is scheduled to take pl…" at bounding box center [316, 238] width 186 height 176
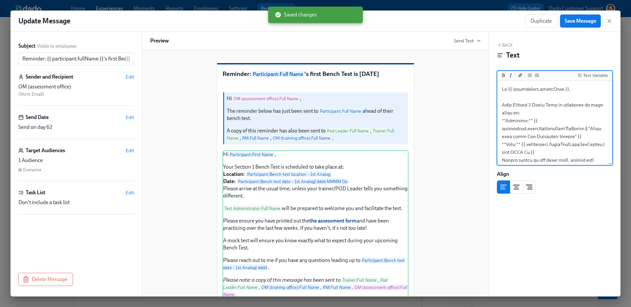
click at [532, 104] on textarea at bounding box center [555, 243] width 112 height 322
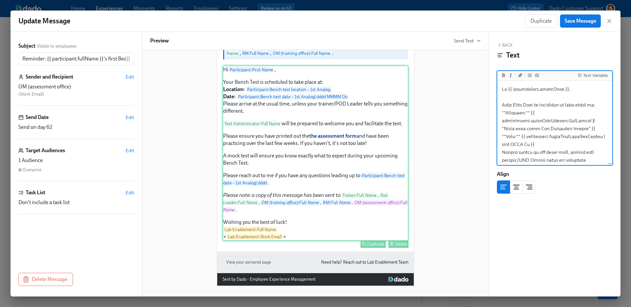
scroll to position [90, 0]
click at [382, 203] on div "Hi Participant : First Name , Your Bench Test is scheduled to take place at: Lo…" at bounding box center [316, 153] width 186 height 176
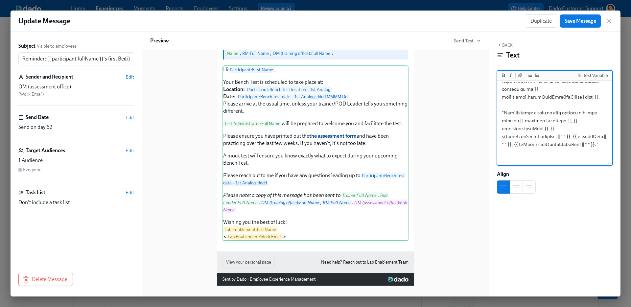
scroll to position [232, 0]
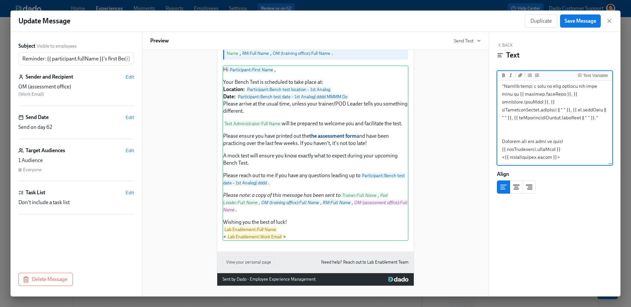
click at [593, 117] on textarea at bounding box center [555, 7] width 112 height 314
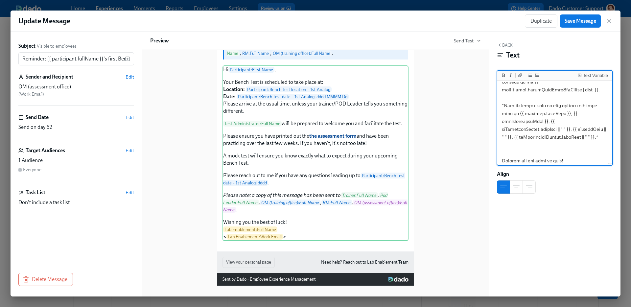
click at [502, 105] on textarea at bounding box center [555, 26] width 112 height 314
type textarea "Hi {{ participant.firstName }}, Your Bench Test is scheduled to take place at: …"
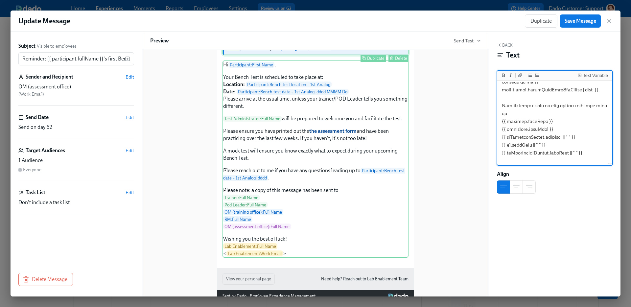
click at [337, 55] on div "Hi OM (assessment office) : Full Name , The reminder below has just been sent t…" at bounding box center [316, 28] width 186 height 53
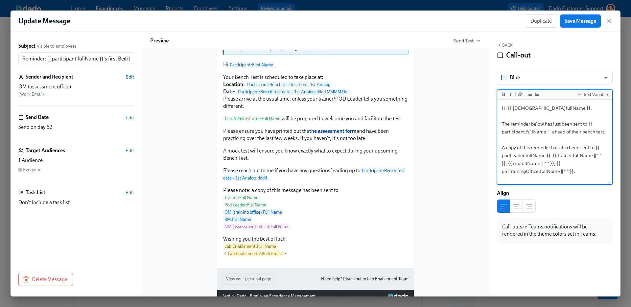
click at [584, 132] on textarea "Hi {{ omAssessmentOffice.fullName }}, The reminder below has just been sent to …" at bounding box center [555, 142] width 112 height 83
type textarea "Hi {{ omAssessmentOffice.fullName }}, The reminder below has just been sent to …"
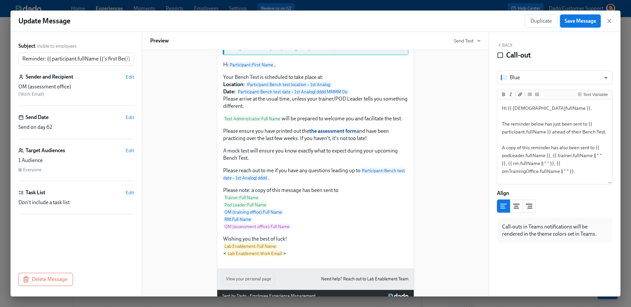
click at [578, 19] on span "Save Message" at bounding box center [581, 21] width 32 height 7
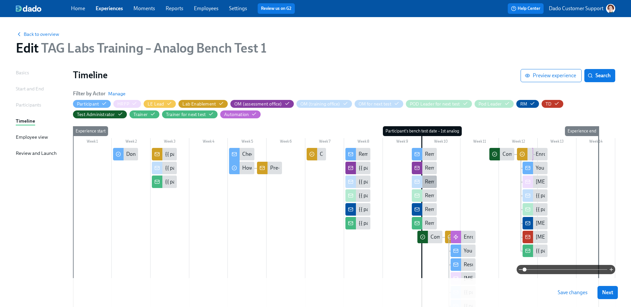
click at [426, 185] on div "Reminder: {{ participant.fullName }}'s first Bench Test is in 2 days" at bounding box center [424, 182] width 25 height 12
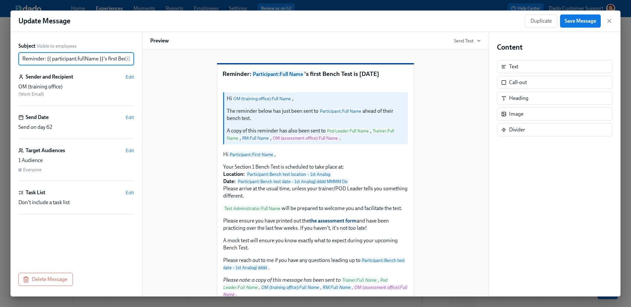
scroll to position [0, 42]
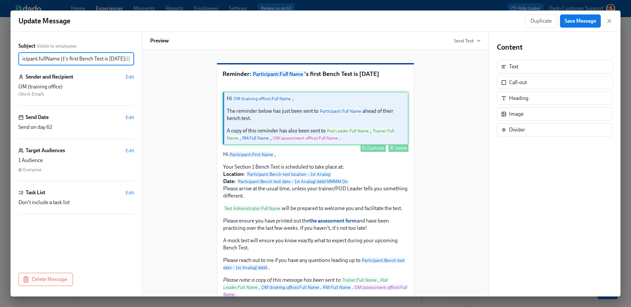
click at [322, 142] on div "Hi OM (training office) : Full Name , The reminder below has just been sent to …" at bounding box center [316, 118] width 186 height 53
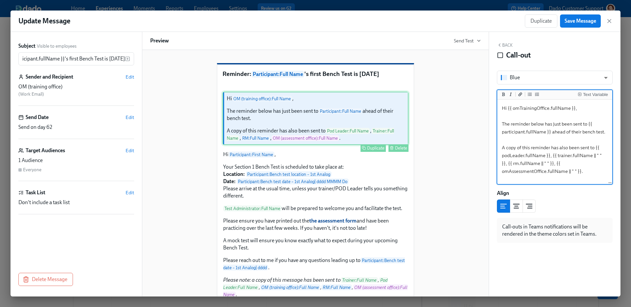
scroll to position [0, 0]
click at [583, 132] on textarea "Hi {{ omTrainingOffice.fullName }}, The reminder below has just been sent to {{…" at bounding box center [555, 142] width 112 height 83
drag, startPoint x: 596, startPoint y: 173, endPoint x: 493, endPoint y: 149, distance: 105.7
click at [493, 149] on div "Back Call-out Blue blue ​ Text Variable Hi {{ omTrainingOffice.fullName }}, The…" at bounding box center [555, 164] width 132 height 265
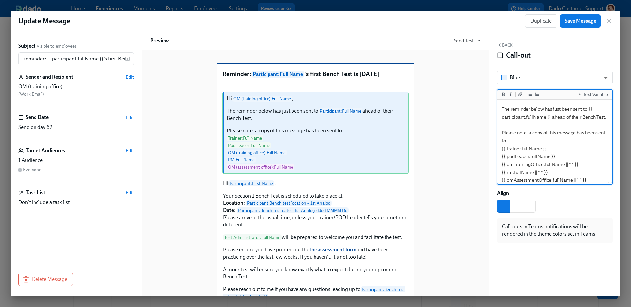
drag, startPoint x: 531, startPoint y: 134, endPoint x: 492, endPoint y: 134, distance: 39.5
click at [492, 134] on div "Back Call-out Blue blue ​ Text Variable Hi {{ omTrainingOffice.fullName }}, The…" at bounding box center [555, 164] width 132 height 265
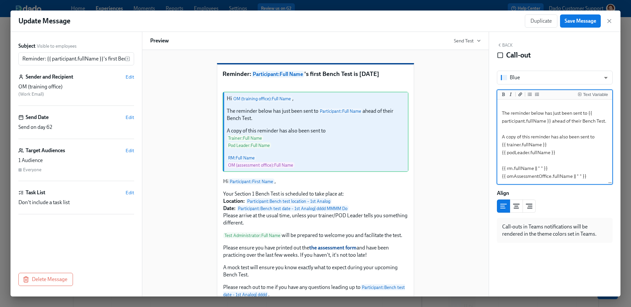
type textarea "Hi {{ omTrainingOffice.fullName }}, The reminder below has just been sent to {{…"
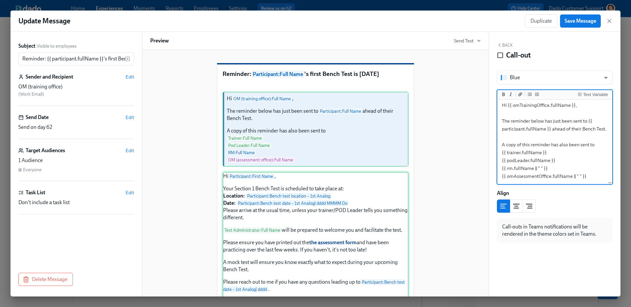
scroll to position [150, 0]
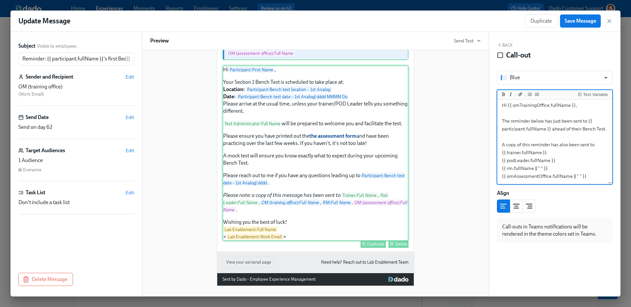
click at [324, 198] on div "Hi Participant : First Name , Your Section 1 Bench Test is scheduled to take pl…" at bounding box center [316, 153] width 186 height 176
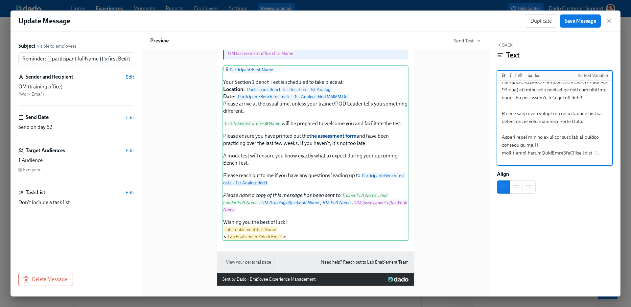
scroll to position [232, 0]
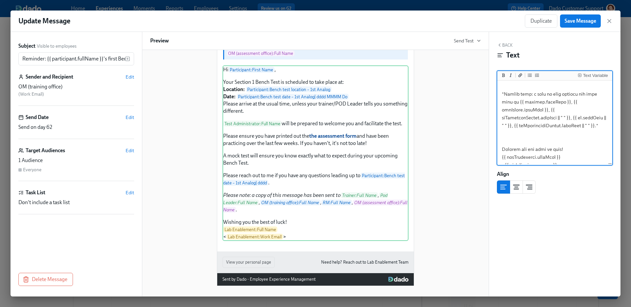
drag, startPoint x: 593, startPoint y: 129, endPoint x: 500, endPoint y: 94, distance: 99.5
click at [500, 94] on textarea at bounding box center [555, 11] width 112 height 322
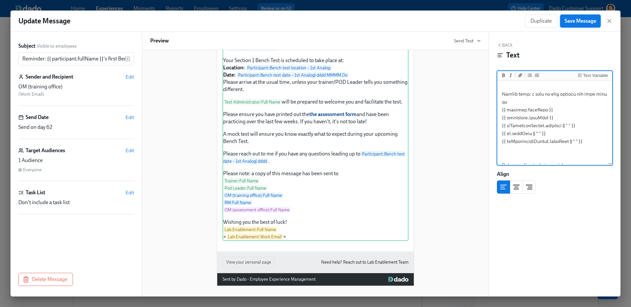
type textarea "Hi {{ participant.firstName }}, Your Section 1 Bench Test is scheduled to take …"
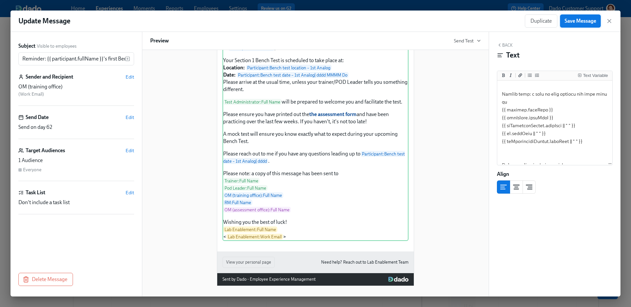
click at [578, 24] on span "Save Message" at bounding box center [581, 21] width 32 height 7
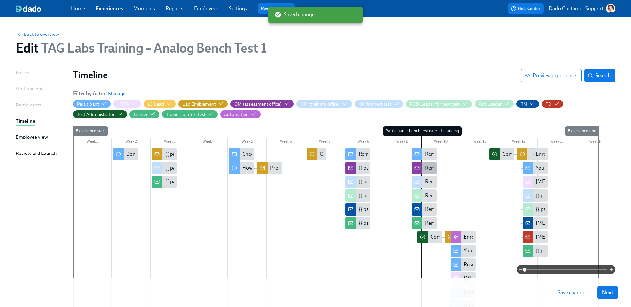
click at [431, 165] on div "Reminder: {{ participant.fullName }}'s first Bench Test is in 2 days" at bounding box center [495, 167] width 141 height 7
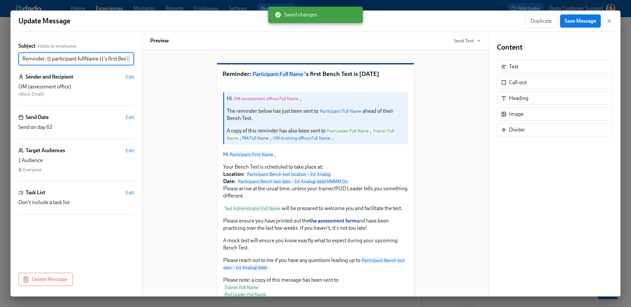
scroll to position [0, 42]
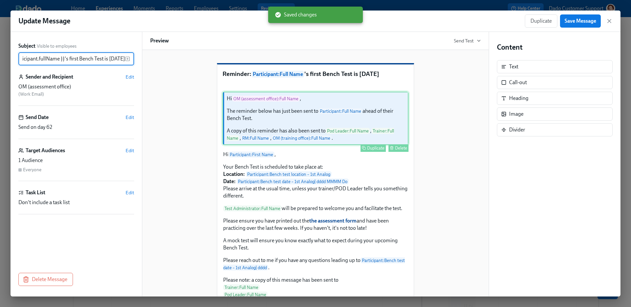
click at [336, 145] on div "Hi OM (assessment office) : Full Name , The reminder below has just been sent t…" at bounding box center [316, 118] width 186 height 53
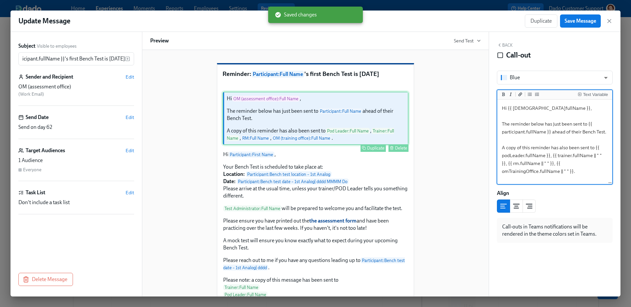
scroll to position [0, 0]
drag, startPoint x: 587, startPoint y: 169, endPoint x: 498, endPoint y: 147, distance: 91.8
click at [498, 147] on div "Hi {{ omAssessmentOffice.fullName }}, The reminder below has just been sent to …" at bounding box center [554, 142] width 115 height 85
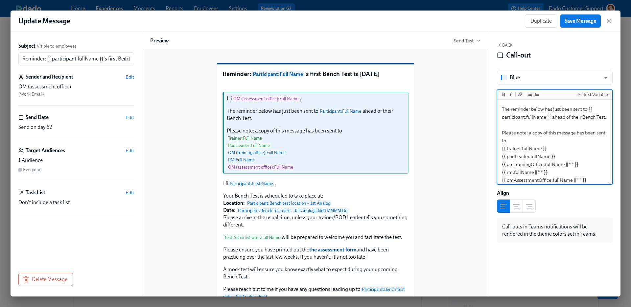
drag, startPoint x: 531, startPoint y: 134, endPoint x: 487, endPoint y: 134, distance: 43.7
click at [487, 134] on div "Subject Visible to employees Reminder: {{ participant.fullName }}'s first Bench…" at bounding box center [316, 164] width 610 height 265
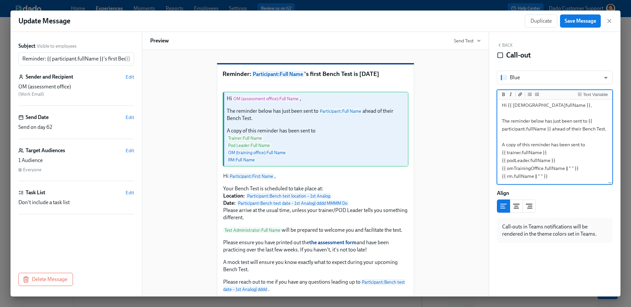
scroll to position [3, 0]
type textarea "Hi {{ omAssessmentOffice.fullName }}, The reminder below has just been sent to …"
click at [568, 18] on span "Save Message" at bounding box center [581, 21] width 32 height 7
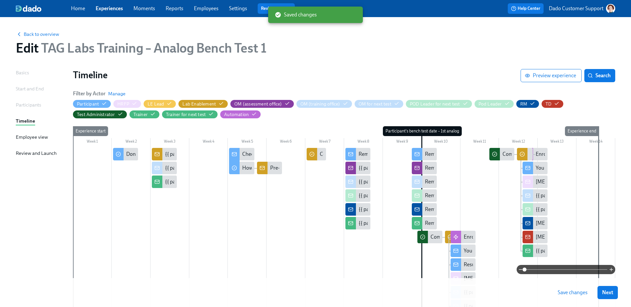
click at [569, 293] on span "Save changes" at bounding box center [573, 292] width 30 height 7
click at [427, 194] on div "Reminder: {{ participant.fullName }}'s first Bench Test is in 2 days" at bounding box center [495, 195] width 141 height 7
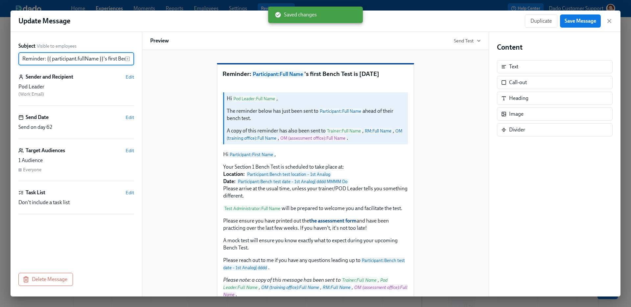
scroll to position [0, 42]
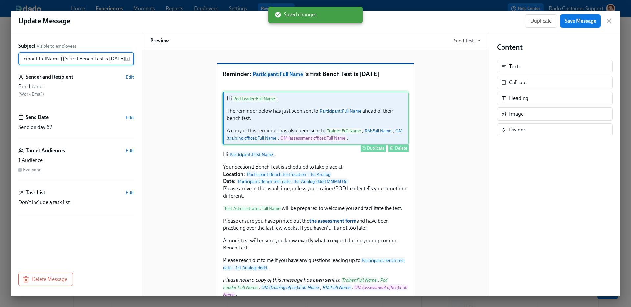
click at [289, 145] on div "Hi Pod Leader : Full Name , The reminder below has just been sent to Participan…" at bounding box center [316, 118] width 186 height 53
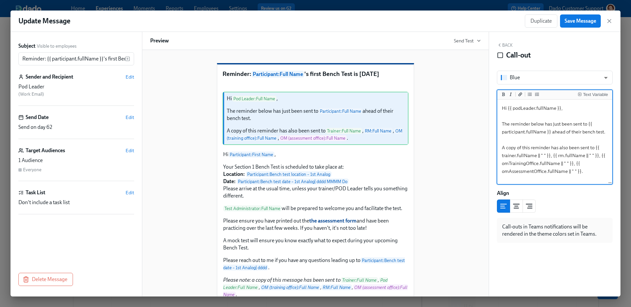
click at [583, 132] on textarea "Hi {{ podLeader.fullName }}, The reminder below has just been sent to {{ partic…" at bounding box center [555, 142] width 112 height 83
type textarea "Hi {{ podLeader.fullName }}, The reminder below has just been sent to {{ partic…"
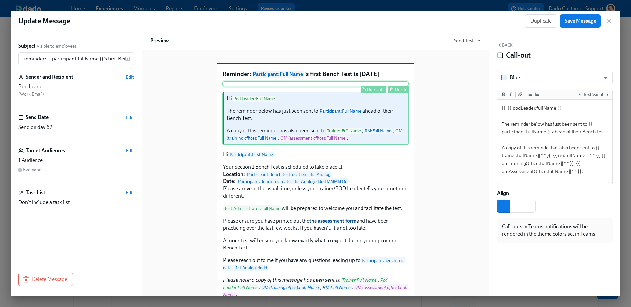
click at [404, 93] on button "Delete" at bounding box center [399, 90] width 20 height 8
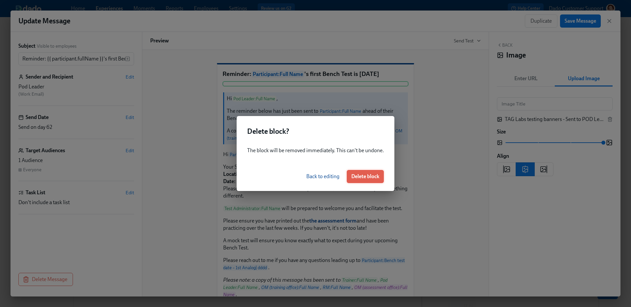
click at [367, 175] on span "Delete block" at bounding box center [365, 176] width 28 height 7
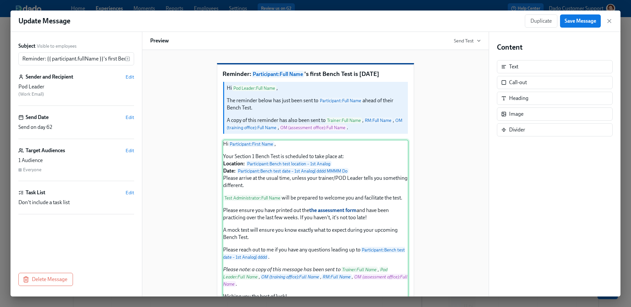
click at [372, 188] on div "Hi Participant : First Name , Your Section 1 Bench Test is scheduled to take pl…" at bounding box center [316, 228] width 186 height 176
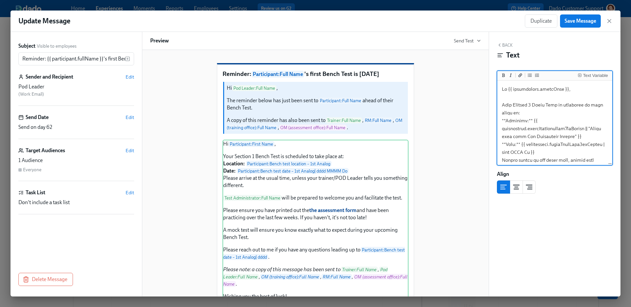
drag, startPoint x: 531, startPoint y: 106, endPoint x: 511, endPoint y: 106, distance: 20.4
click at [511, 106] on textarea at bounding box center [555, 243] width 112 height 322
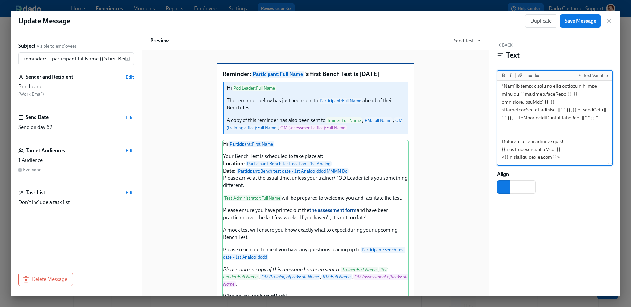
scroll to position [221, 0]
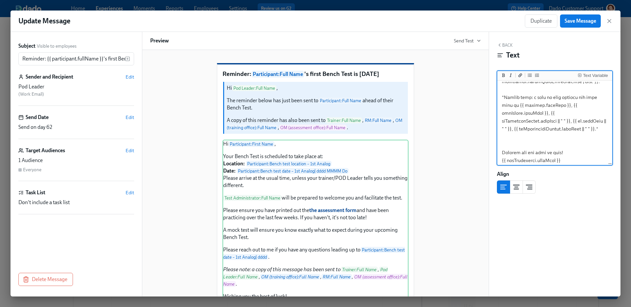
drag, startPoint x: 502, startPoint y: 85, endPoint x: 592, endPoint y: 126, distance: 99.4
click at [592, 127] on textarea at bounding box center [555, 18] width 112 height 314
type textarea "Hi {{ participant.firstName }}, Your Bench Test is scheduled to take place at: …"
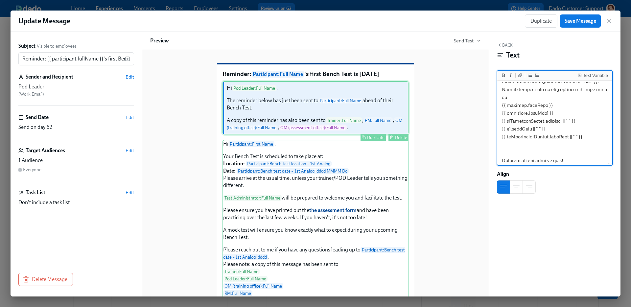
click at [351, 128] on div "Hi Pod Leader : Full Name , The reminder below has just been sent to Participan…" at bounding box center [316, 107] width 186 height 53
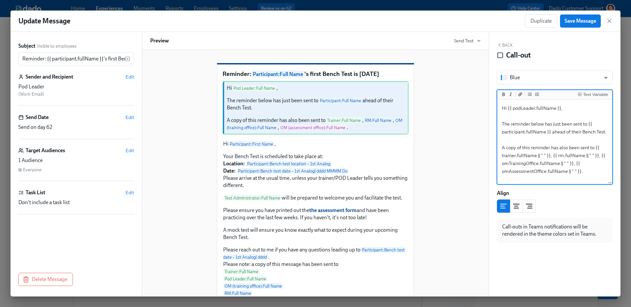
drag, startPoint x: 499, startPoint y: 149, endPoint x: 587, endPoint y: 169, distance: 90.1
click at [587, 169] on textarea "Hi {{ podLeader.fullName }}, The reminder below has just been sent to {{ partic…" at bounding box center [555, 142] width 112 height 83
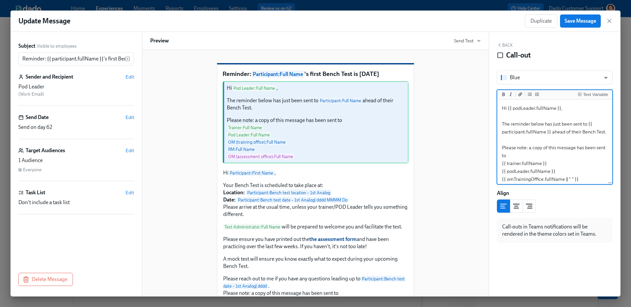
scroll to position [15, 0]
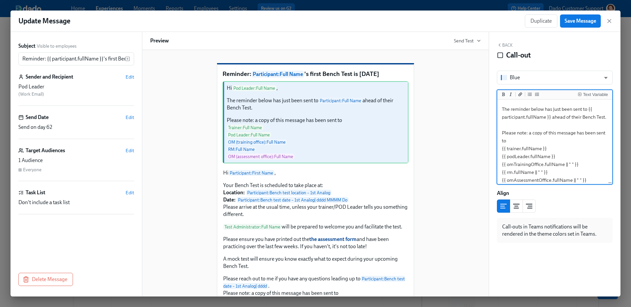
click at [580, 149] on textarea "Hi {{ podLeader.fullName }}, The reminder below has just been sent to {{ partic…" at bounding box center [555, 136] width 112 height 101
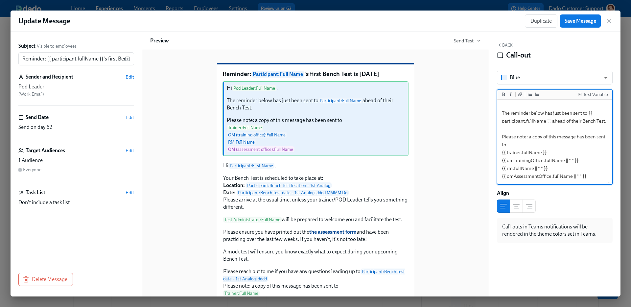
scroll to position [11, 0]
type textarea "Hi {{ podLeader.fullName }}, The reminder below has just been sent to {{ partic…"
click at [574, 18] on span "Save Message" at bounding box center [581, 21] width 32 height 7
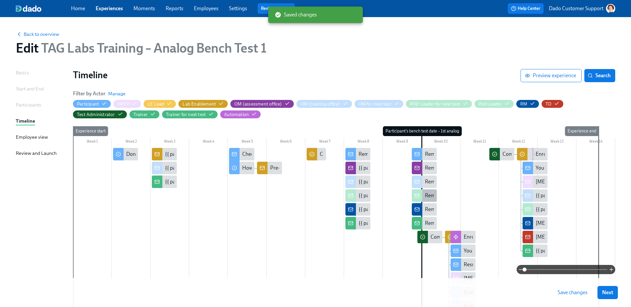
click at [427, 198] on div "Reminder: {{ participant.fullName }}'s first Bench Test is in 2 days" at bounding box center [495, 195] width 141 height 7
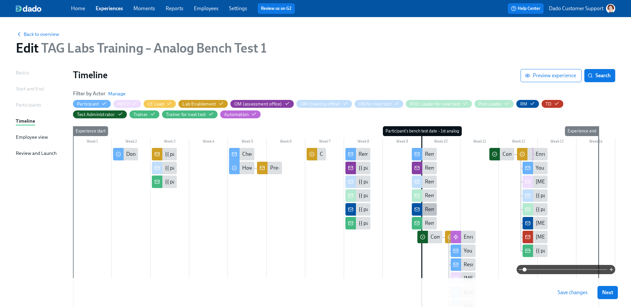
click at [431, 206] on div "Reminder: {{ participant.fullName }}'s first Bench Test is in 2 days" at bounding box center [495, 209] width 141 height 7
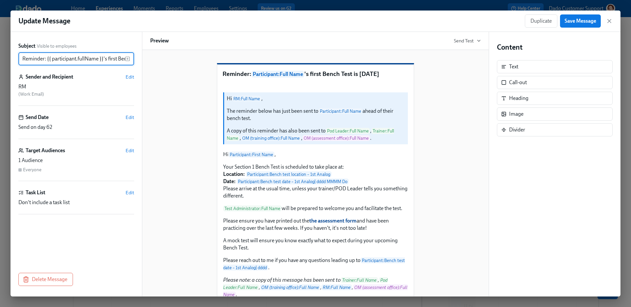
scroll to position [0, 42]
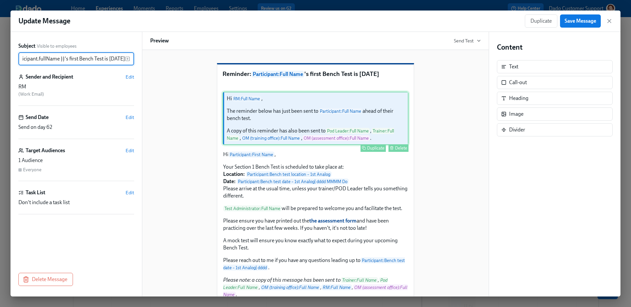
click at [299, 145] on div "Hi RM : Full Name , The reminder below has just been sent to Participant : Full…" at bounding box center [316, 118] width 186 height 53
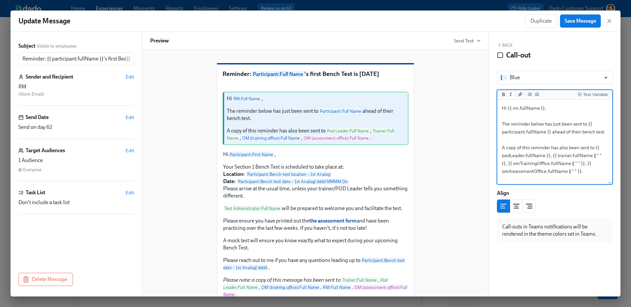
drag, startPoint x: 501, startPoint y: 148, endPoint x: 614, endPoint y: 171, distance: 115.0
click at [614, 171] on div "Back Call-out Blue blue ​ Text Variable Hi {{ rm.fullName }}, The reminder belo…" at bounding box center [555, 164] width 132 height 265
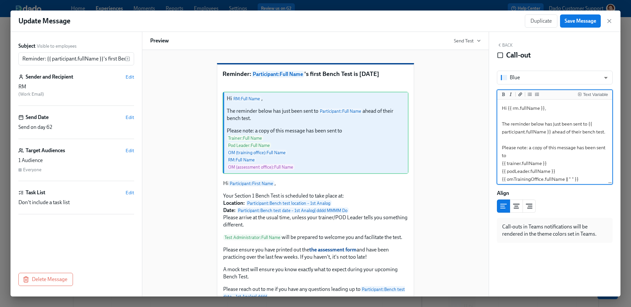
scroll to position [15, 0]
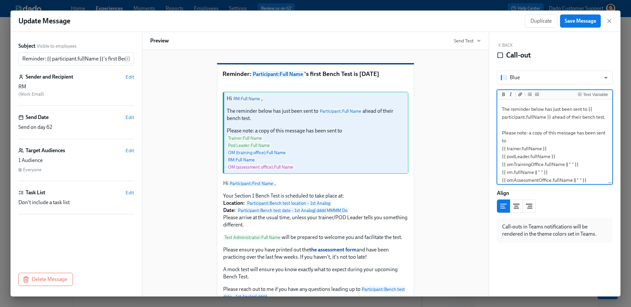
click at [584, 118] on textarea "Hi {{ rm.fullName }}, The reminder below has just been sent to {{ participant.f…" at bounding box center [555, 136] width 112 height 101
type textarea "Hi {{ rm.fullName }}, The reminder below has just been sent to {{ participant.f…"
click at [403, 92] on div "Delete" at bounding box center [401, 89] width 12 height 5
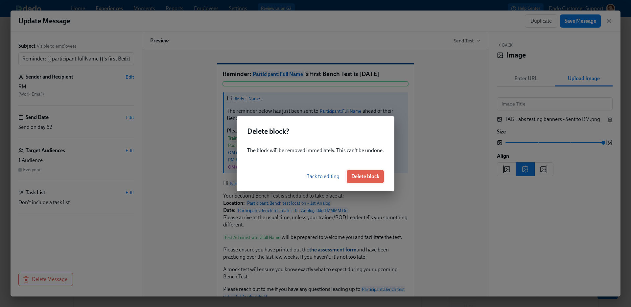
click at [365, 177] on span "Delete block" at bounding box center [365, 176] width 28 height 7
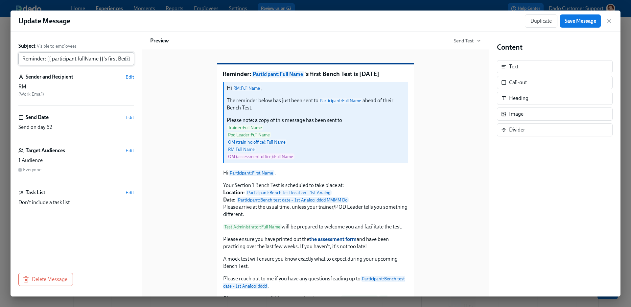
click at [109, 58] on input "Reminder: {{ participant.fullName }}'s first Bench Test is in 2 days" at bounding box center [71, 58] width 107 height 13
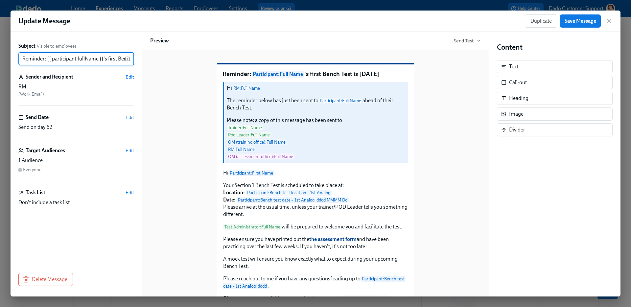
click at [109, 58] on input "Reminder: {{ participant.fullName }}'s first Bench Test is in 2 days" at bounding box center [71, 58] width 107 height 13
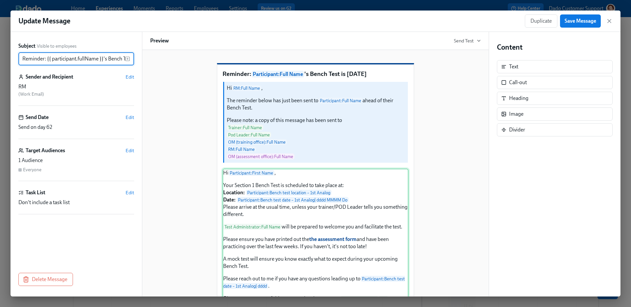
click at [268, 185] on div "Hi Participant : First Name , Your Section 1 Bench Test is scheduled to take pl…" at bounding box center [316, 257] width 186 height 176
type input "Reminder: {{ participant.fullName }}'s Bench Test is in 2 days"
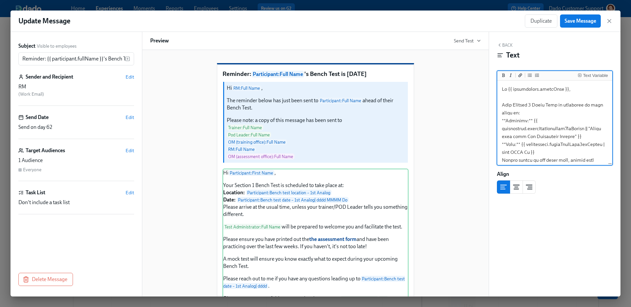
click at [532, 105] on textarea at bounding box center [555, 243] width 112 height 322
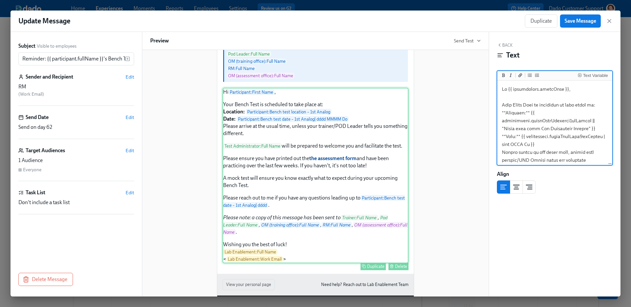
scroll to position [81, 0]
click at [300, 222] on div "Hi Participant : First Name , Your Bench Test is scheduled to take place at: Lo…" at bounding box center [316, 176] width 186 height 176
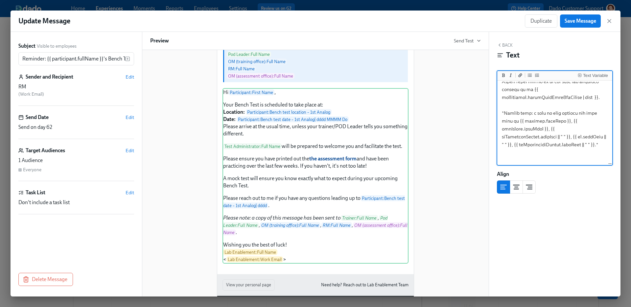
scroll to position [205, 0]
drag, startPoint x: 597, startPoint y: 145, endPoint x: 494, endPoint y: 113, distance: 107.6
click at [493, 113] on div "Back Text Text Variable Align" at bounding box center [555, 164] width 132 height 265
type textarea "Hi {{ participant.firstName }}, Your Bench Test is scheduled to take place at: …"
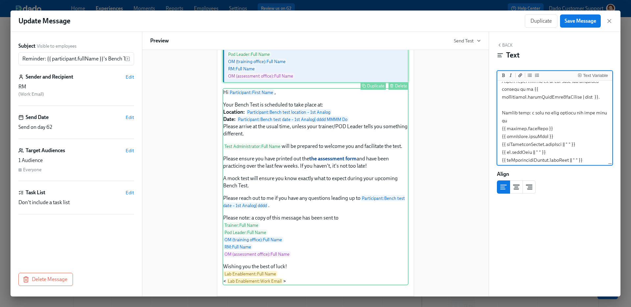
click at [376, 83] on div "Hi RM : Full Name , The reminder below has just been sent to Participant : Full…" at bounding box center [316, 42] width 186 height 82
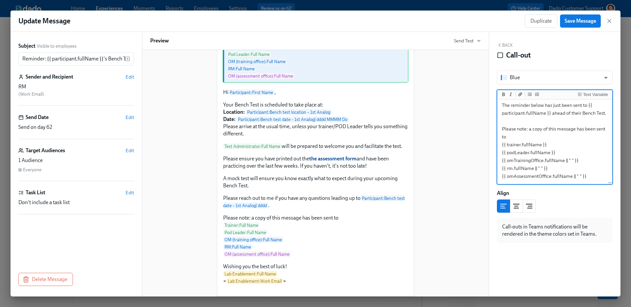
scroll to position [17, 0]
click at [588, 169] on textarea "Hi {{ rm.fullName }}, The reminder below has just been sent to {{ participant.f…" at bounding box center [555, 134] width 112 height 101
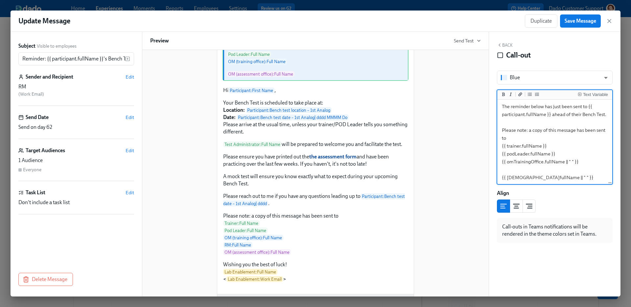
scroll to position [11, 0]
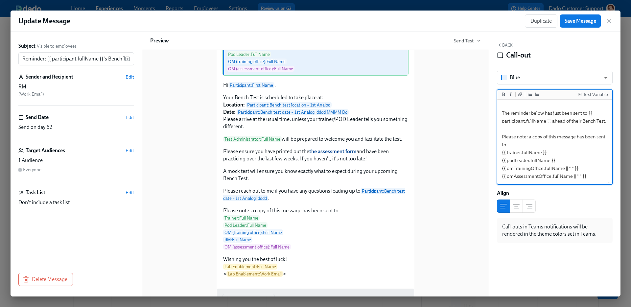
click at [531, 137] on textarea "Hi {{ rm.fullName }}, The reminder below has just been sent to {{ participant.f…" at bounding box center [555, 136] width 112 height 93
type textarea "Hi {{ rm.fullName }}, The reminder below has just been sent to {{ participant.f…"
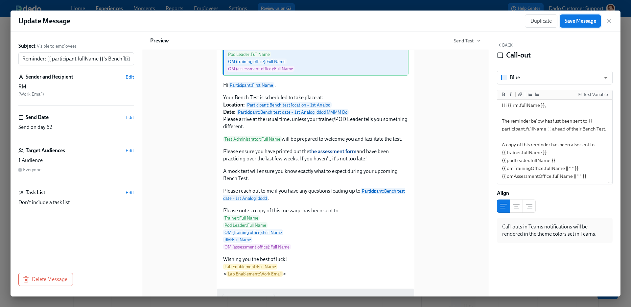
click at [575, 24] on button "Save Message" at bounding box center [580, 20] width 41 height 13
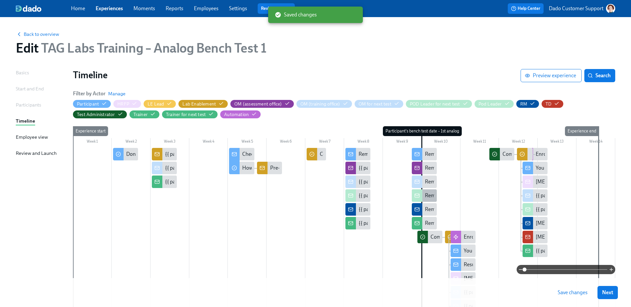
click at [420, 191] on div at bounding box center [417, 195] width 11 height 12
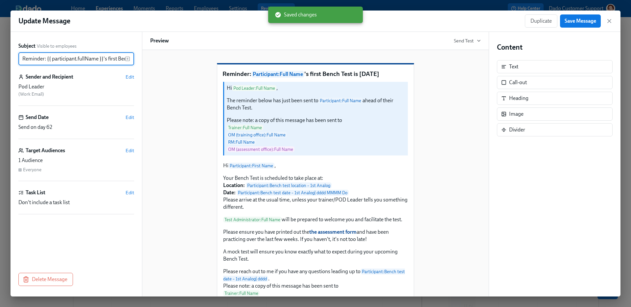
scroll to position [0, 42]
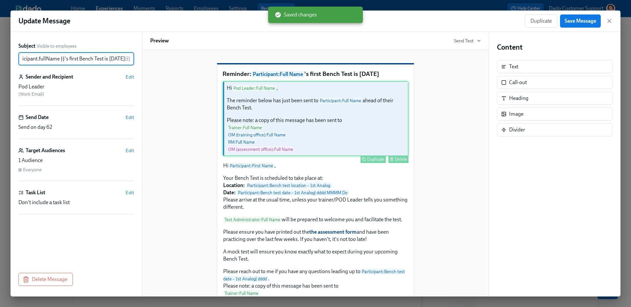
click at [356, 155] on div "Hi Pod Leader : Full Name , The reminder below has just been sent to Participan…" at bounding box center [316, 118] width 186 height 75
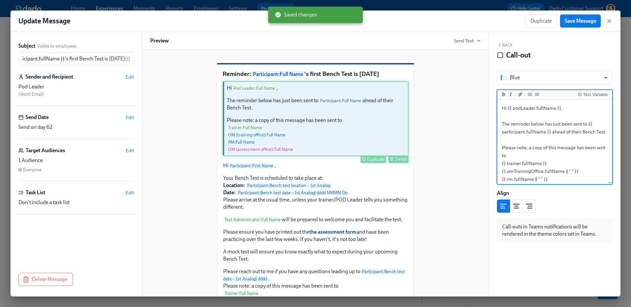
scroll to position [0, 0]
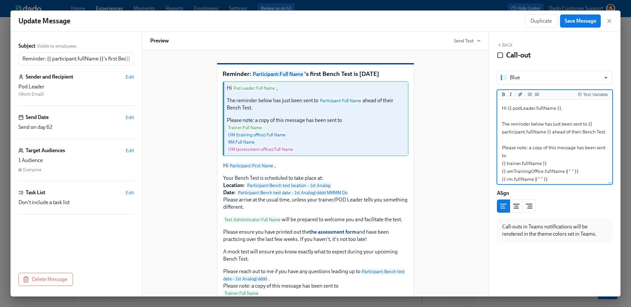
drag, startPoint x: 531, startPoint y: 148, endPoint x: 456, endPoint y: 148, distance: 75.3
click at [459, 148] on div "Subject Visible to employees Reminder: {{ participant.fullName }}'s first Bench…" at bounding box center [316, 164] width 610 height 265
click at [542, 145] on textarea "Hi {{ podLeader.fullName }}, The reminder below has just been sent to {{ partic…" at bounding box center [555, 143] width 112 height 85
type textarea "Hi {{ podLeader.fullName }}, The reminder below has just been sent to {{ partic…"
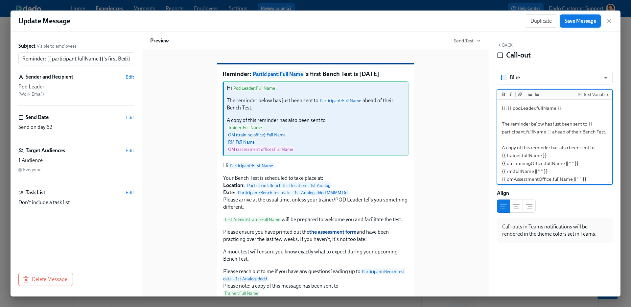
click at [580, 20] on span "Save Message" at bounding box center [581, 21] width 32 height 7
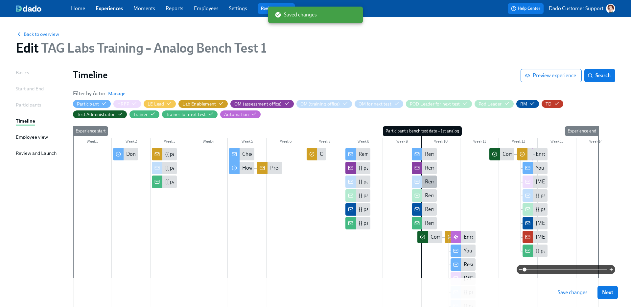
click at [432, 180] on div "Reminder: {{ participant.fullName }}'s first Bench Test is in 2 days" at bounding box center [495, 181] width 141 height 7
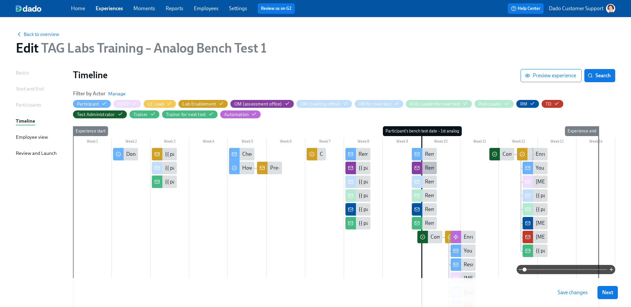
click at [431, 170] on div "Reminder: {{ participant.fullName }}'s first Bench Test is in 2 days" at bounding box center [495, 167] width 141 height 7
click at [429, 226] on div "Reminder: {{ participant.fullName }}'s first Bench Test is in 2 days" at bounding box center [495, 223] width 141 height 7
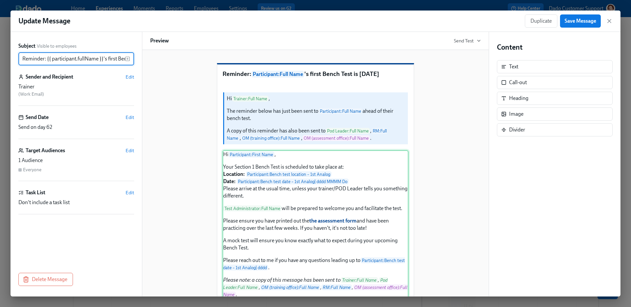
scroll to position [0, 42]
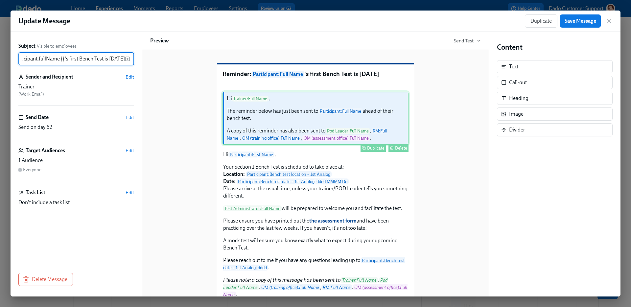
click at [298, 145] on div "Hi Trainer : Full Name , The reminder below has just been sent to Participant :…" at bounding box center [316, 118] width 186 height 53
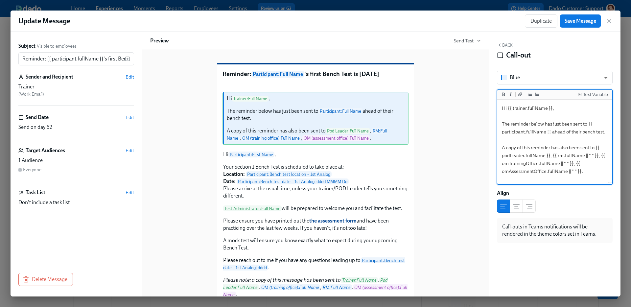
drag, startPoint x: 594, startPoint y: 171, endPoint x: 486, endPoint y: 150, distance: 110.9
click at [486, 150] on div "Subject Visible to employees Reminder: {{ participant.fullName }}'s first Bench…" at bounding box center [316, 164] width 610 height 265
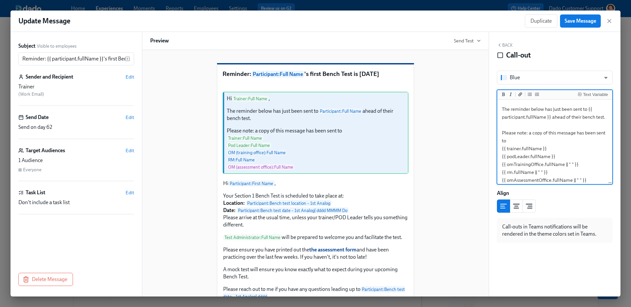
drag, startPoint x: 530, startPoint y: 133, endPoint x: 482, endPoint y: 133, distance: 48.3
click at [482, 133] on div "Subject Visible to employees Reminder: {{ participant.fullName }}'s first Bench…" at bounding box center [316, 164] width 610 height 265
click at [543, 136] on textarea "Hi {{ trainer.fullName }}, The reminder below has just been sent to {{ particip…" at bounding box center [555, 136] width 112 height 93
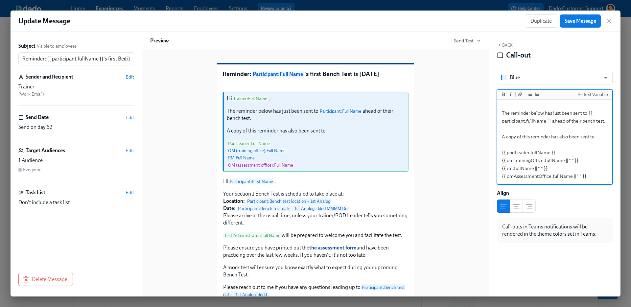
type textarea "Hi {{ trainer.fullName }}, The reminder below has just been sent to {{ particip…"
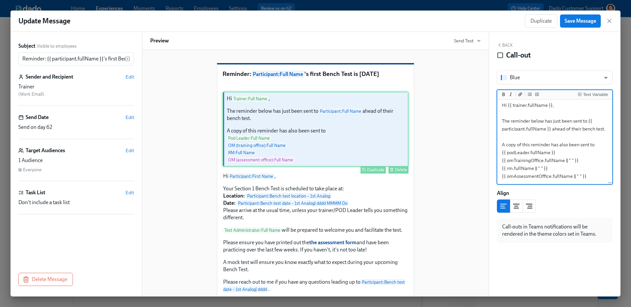
scroll to position [151, 0]
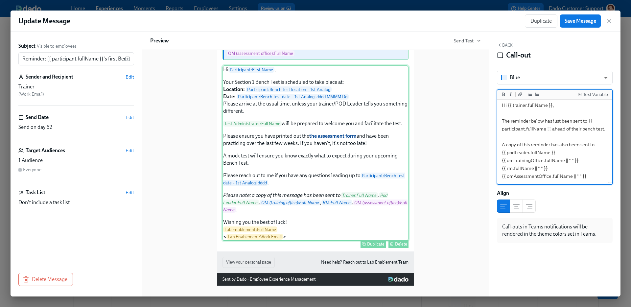
click at [356, 160] on div "Hi Participant : First Name , Your Section 1 Bench Test is scheduled to take pl…" at bounding box center [316, 153] width 186 height 176
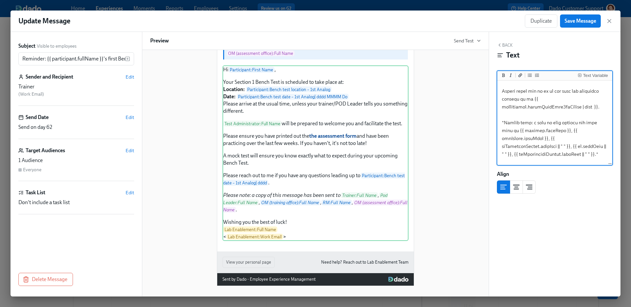
scroll to position [203, 0]
drag, startPoint x: 588, startPoint y: 158, endPoint x: 491, endPoint y: 121, distance: 104.4
click at [491, 121] on div "Back Text Text Variable Align" at bounding box center [555, 164] width 132 height 265
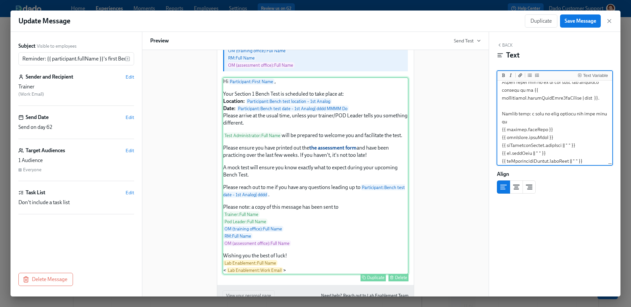
scroll to position [94, 0]
click at [325, 125] on div "Hi Participant : First Name , Your Section 1 Bench Test is scheduled to take pl…" at bounding box center [316, 176] width 186 height 197
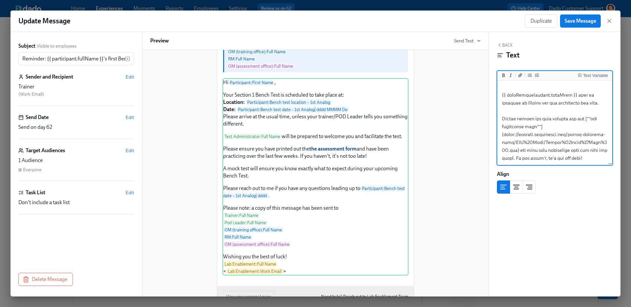
scroll to position [0, 0]
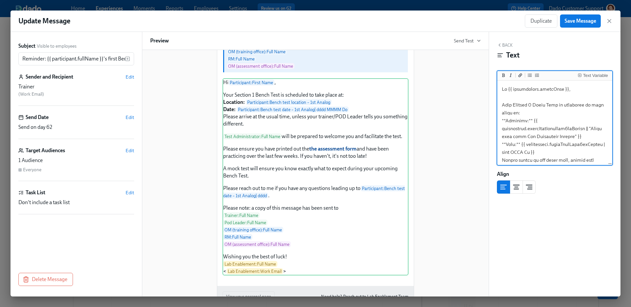
click at [532, 105] on textarea at bounding box center [555, 251] width 112 height 338
type textarea "Hi {{ participant.firstName }}, Your Bench Test is scheduled to take place at: …"
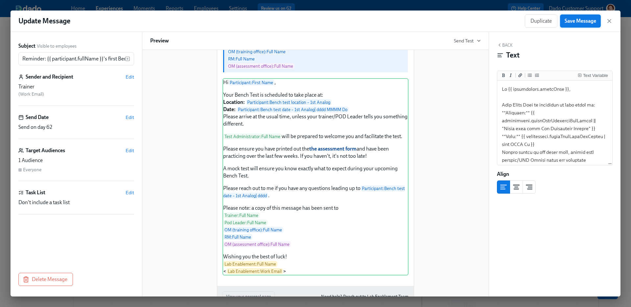
click at [578, 19] on span "Save Message" at bounding box center [581, 21] width 32 height 7
click at [475, 12] on div "Update Message Duplicate Save Message" at bounding box center [316, 21] width 610 height 21
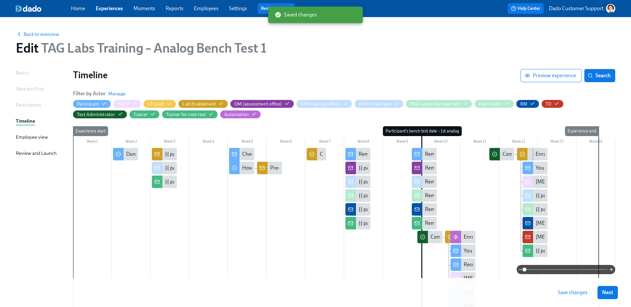
click at [580, 289] on button "Save changes" at bounding box center [572, 292] width 39 height 13
click at [599, 79] on button "Search" at bounding box center [600, 75] width 31 height 13
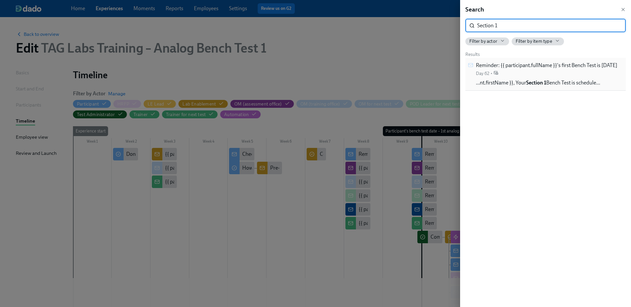
type input "Section 1"
click at [578, 79] on span "…nt.firstName }}, Your Section 1 Bench Test is schedule…" at bounding box center [538, 82] width 124 height 7
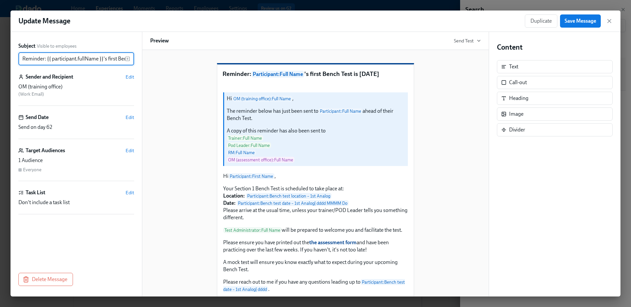
scroll to position [0, 42]
click at [292, 248] on div "Hi Participant : First Name , Your Section 1 Bench Test is scheduled to take pl…" at bounding box center [316, 270] width 186 height 197
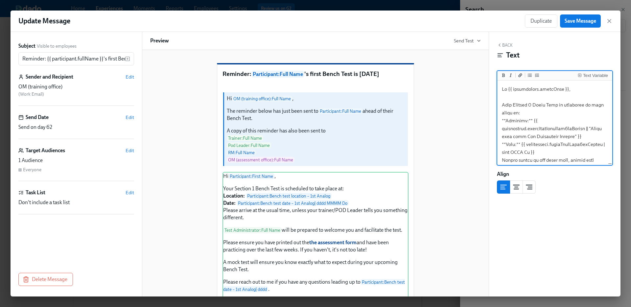
click at [533, 103] on textarea at bounding box center [555, 251] width 112 height 338
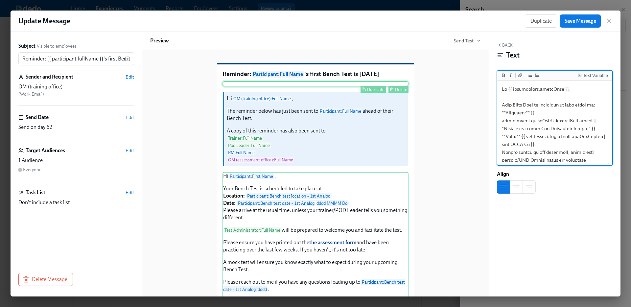
type textarea "Hi {{ participant.firstName }}, Your Bench Test is scheduled to take place at: …"
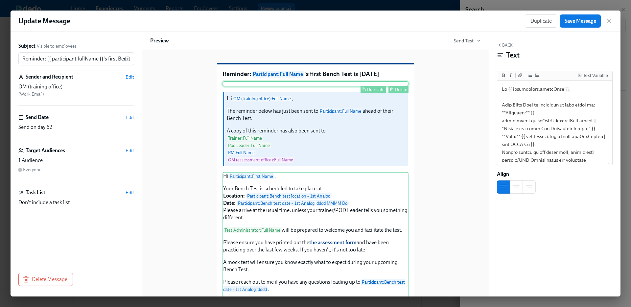
click at [398, 92] on div "Delete" at bounding box center [401, 89] width 12 height 5
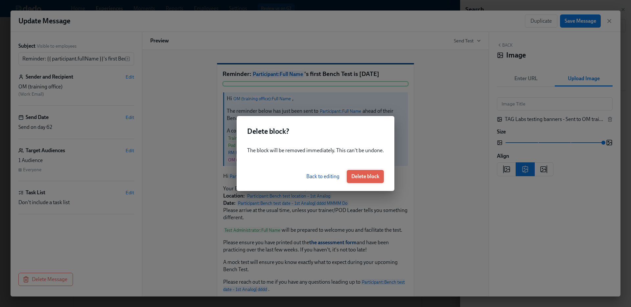
click at [376, 181] on button "Delete block" at bounding box center [365, 176] width 37 height 13
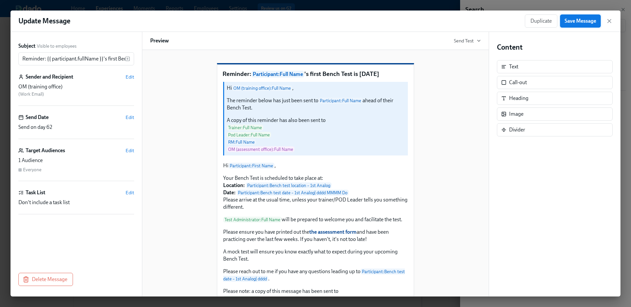
click at [592, 20] on span "Save Message" at bounding box center [581, 21] width 32 height 7
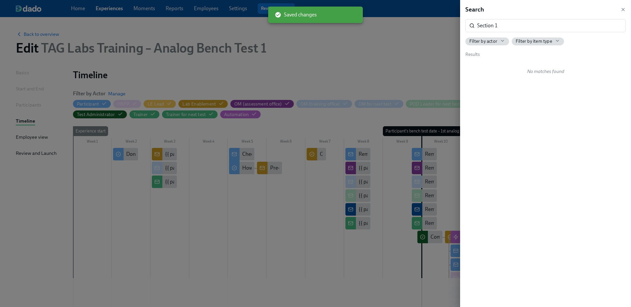
click at [426, 217] on div at bounding box center [315, 153] width 631 height 307
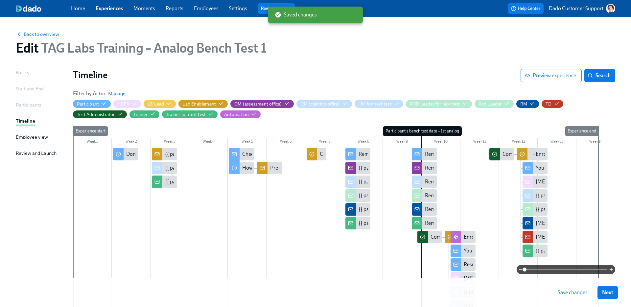
click at [559, 298] on button "Save changes" at bounding box center [572, 292] width 39 height 13
click at [427, 154] on div "Reminder: your first Bench Test is in 2 days" at bounding box center [470, 154] width 91 height 7
click at [406, 164] on div at bounding box center [344, 288] width 542 height 281
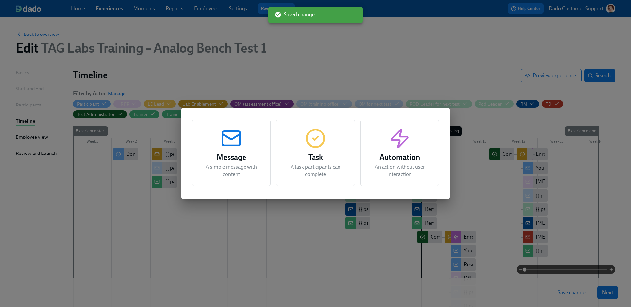
click at [466, 40] on div "Message A simple message with content Task A task participants can complete Aut…" at bounding box center [315, 153] width 631 height 307
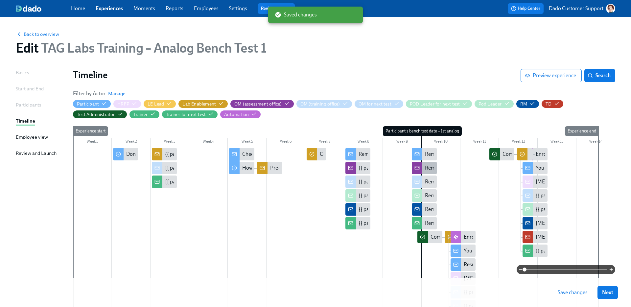
click at [429, 166] on div "Reminder: {{ participant.fullName }}'s first Bench Test is in 2 days" at bounding box center [495, 167] width 141 height 7
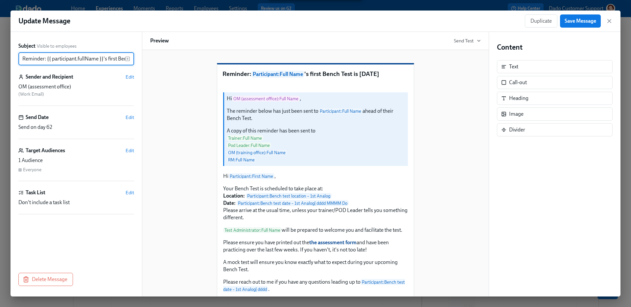
scroll to position [0, 42]
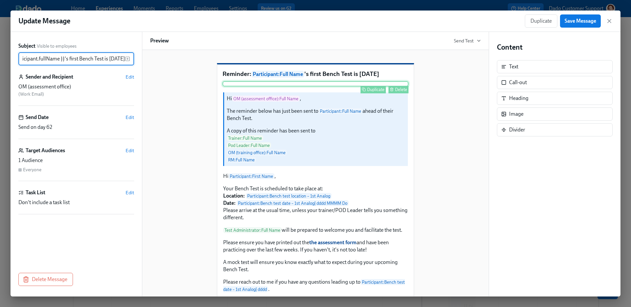
click at [396, 92] on div "Delete" at bounding box center [401, 89] width 12 height 5
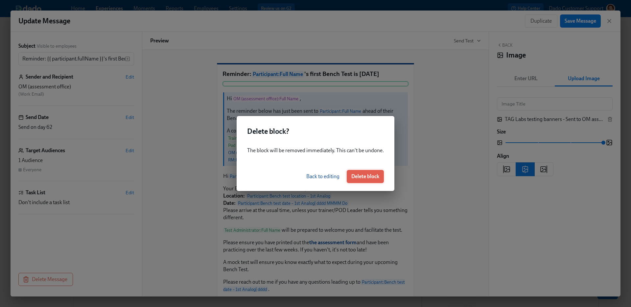
click at [375, 182] on button "Delete block" at bounding box center [365, 176] width 37 height 13
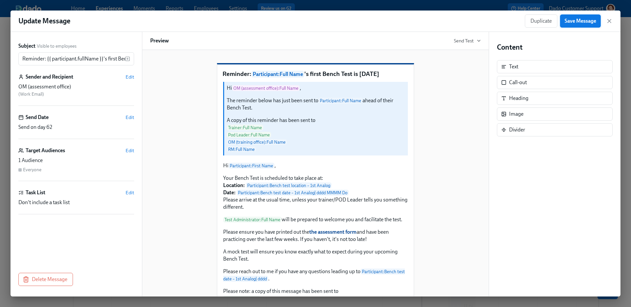
click at [586, 23] on span "Save Message" at bounding box center [581, 21] width 32 height 7
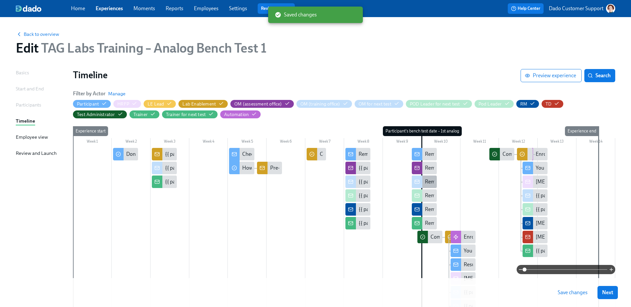
click at [428, 183] on div "Reminder: {{ participant.fullName }}'s first Bench Test is in 2 days" at bounding box center [495, 181] width 141 height 7
click at [428, 195] on div "Reminder: {{ participant.fullName }}'s first Bench Test is in 2 days" at bounding box center [495, 195] width 141 height 7
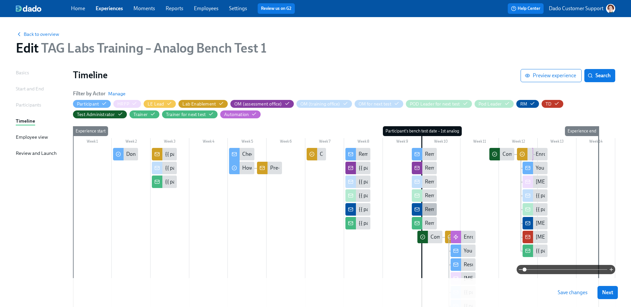
click at [423, 210] on div "Reminder: {{ participant.fullName }}'s Bench Test is in 2 days" at bounding box center [424, 209] width 25 height 12
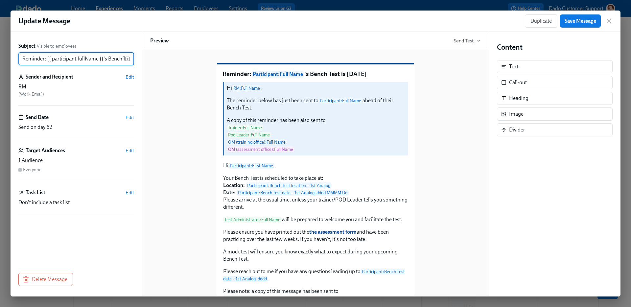
scroll to position [0, 33]
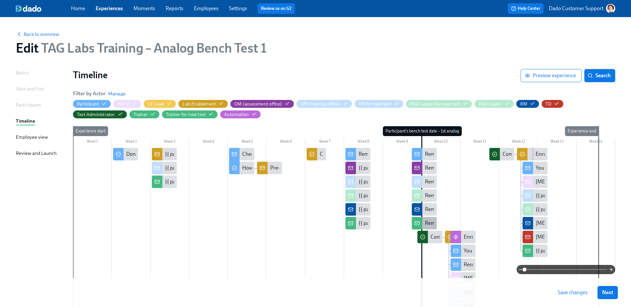
click at [421, 220] on div at bounding box center [417, 223] width 11 height 12
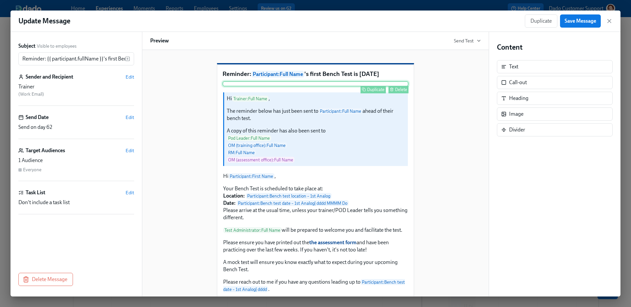
click at [399, 92] on div "Delete" at bounding box center [401, 89] width 12 height 5
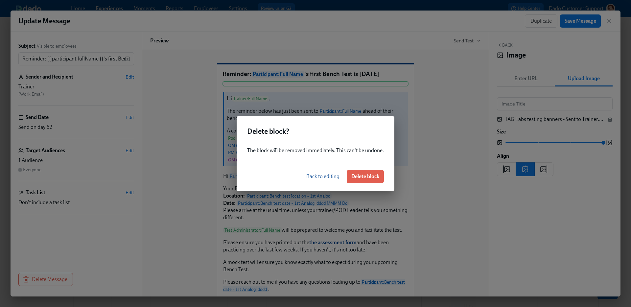
click at [378, 166] on div "Back to editing Delete block" at bounding box center [316, 176] width 158 height 29
click at [369, 178] on span "Delete block" at bounding box center [365, 176] width 28 height 7
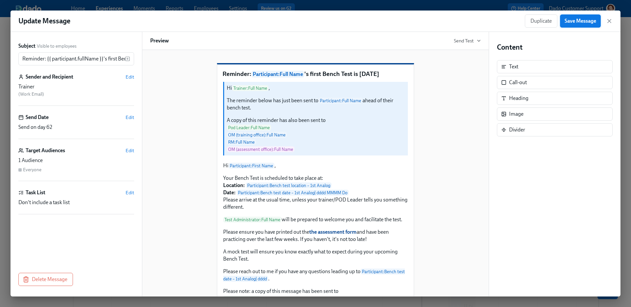
click at [575, 24] on span "Save Message" at bounding box center [581, 21] width 32 height 7
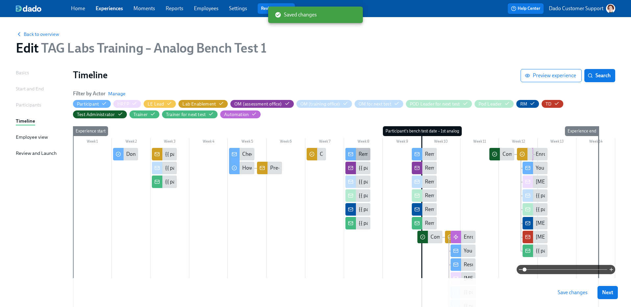
click at [366, 155] on div "Reminder: your Bench Test is in 2 weeks" at bounding box center [400, 154] width 82 height 7
click at [359, 166] on div "{{ participant.fullName }} will be doing a Bench Test in your office in 2 weeks" at bounding box center [440, 167] width 162 height 7
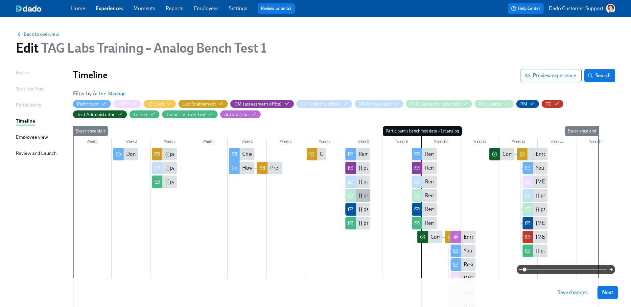
click at [360, 197] on div "{{ participant.fullName }}'s 1st bench test is in 2 weeks" at bounding box center [415, 195] width 113 height 7
click at [364, 195] on div "{{ participant.fullName }}'s 1st bench test is in 2 weeks" at bounding box center [415, 195] width 113 height 7
click at [358, 210] on div "{{ participant.fullName }}'s 1st bench test is in 2 weeks" at bounding box center [358, 209] width 25 height 12
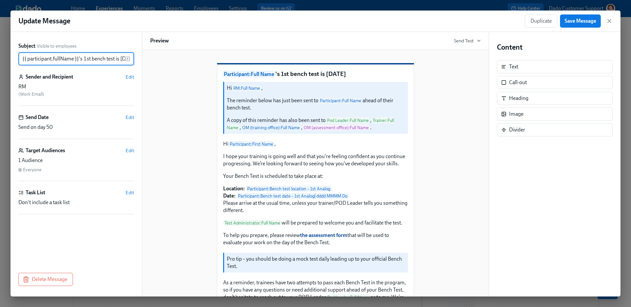
scroll to position [0, 19]
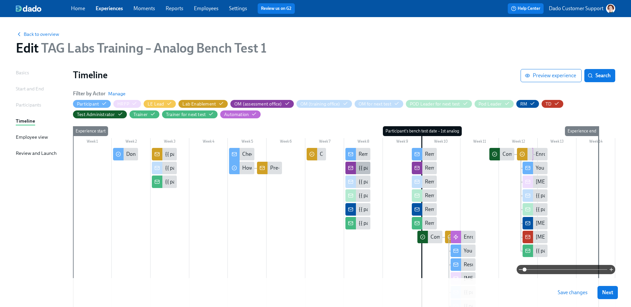
click at [356, 170] on div "{{ participant.fullName }} will be doing a Bench Test in your office in 2 weeks" at bounding box center [358, 168] width 25 height 12
click at [361, 181] on div "{{ participant.fullName }}'s 1st bench test is in 2 weeks" at bounding box center [415, 181] width 113 height 7
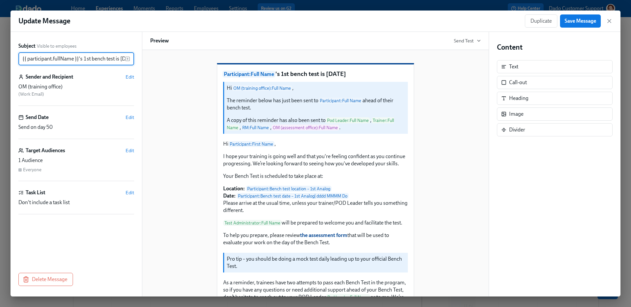
scroll to position [0, 19]
drag, startPoint x: 64, startPoint y: 58, endPoint x: 96, endPoint y: 59, distance: 31.9
click at [96, 59] on input "{{ participant.fullName }}'s 1st bench test is in 2 weeks" at bounding box center [71, 58] width 107 height 13
type input "{{ participant.fullName }}'s Bench Test is in 2 weeks"
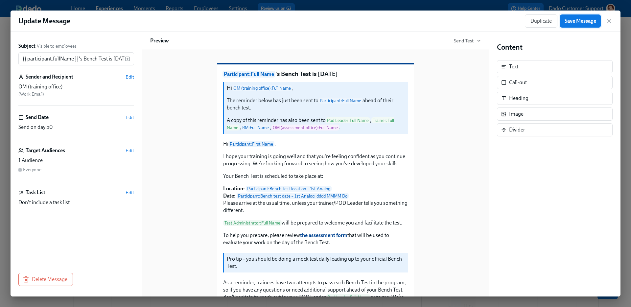
click at [571, 22] on span "Save Message" at bounding box center [581, 21] width 32 height 7
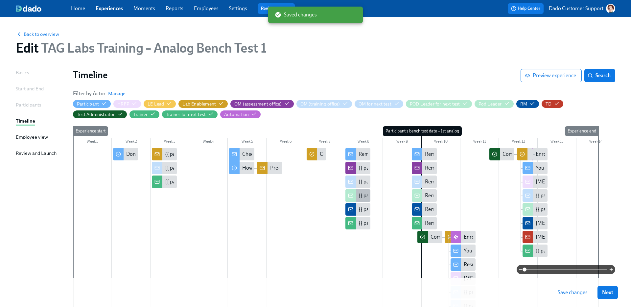
click at [356, 195] on div "{{ participant.fullName }}'s 1st bench test is in 2 weeks" at bounding box center [358, 195] width 25 height 12
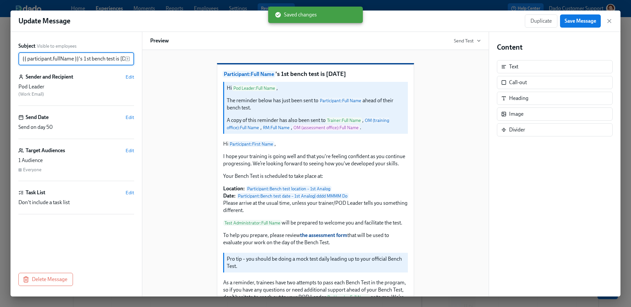
scroll to position [0, 19]
click at [66, 59] on input "{{ participant.fullName }}'s 1st bench test is in 2 weeks" at bounding box center [71, 58] width 107 height 13
type input "{{ participant.fullName }}'s Bench Test is in 2 weeks"
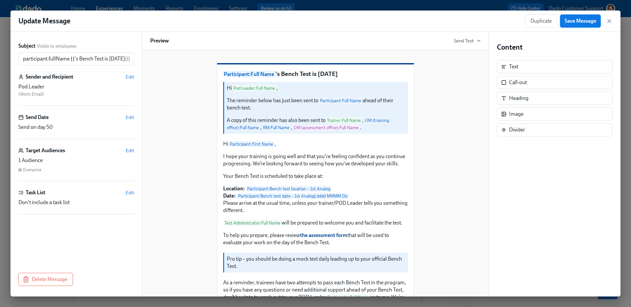
scroll to position [0, 0]
click at [581, 24] on button "Save Message" at bounding box center [580, 20] width 41 height 13
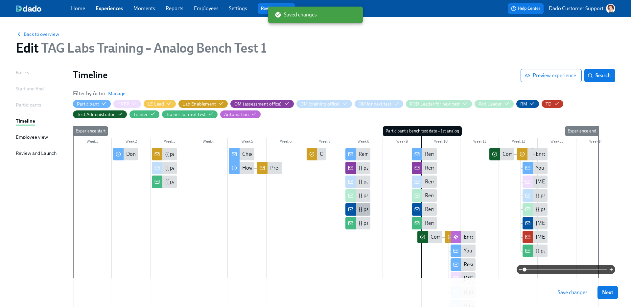
click at [361, 205] on div "{{ participant.fullName }}'s 1st bench test is in 2 weeks" at bounding box center [358, 209] width 25 height 12
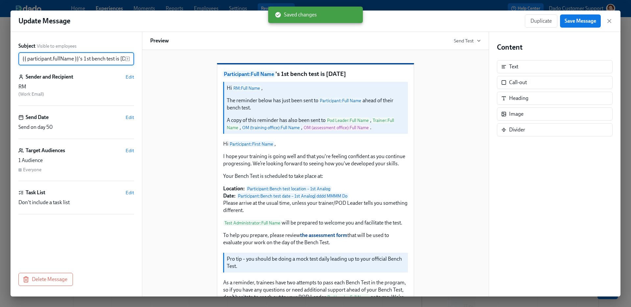
scroll to position [0, 19]
click at [65, 60] on input "{{ participant.fullName }}'s 1st bench test is in 2 weeks" at bounding box center [71, 58] width 107 height 13
type input "{{ participant.fullName }}'s Bench Test is in 2 weeks"
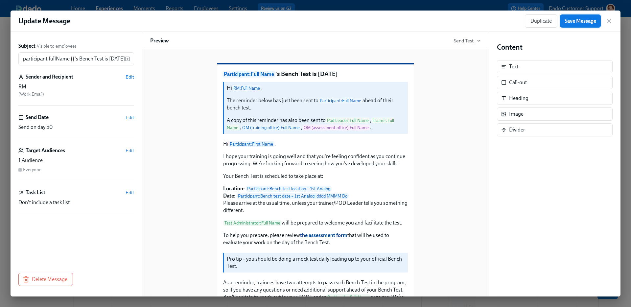
scroll to position [0, 0]
click at [576, 18] on span "Save Message" at bounding box center [581, 21] width 32 height 7
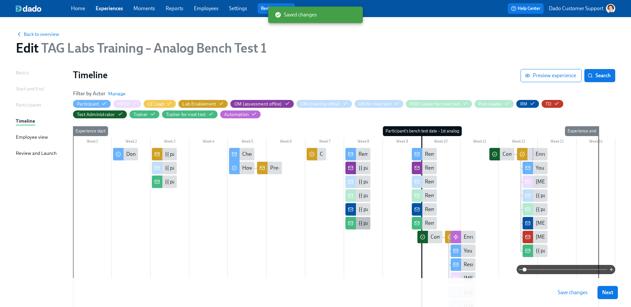
click at [362, 225] on div "{{ participant.fullName }}'s 1st bench test is in 2 weeks" at bounding box center [415, 223] width 113 height 7
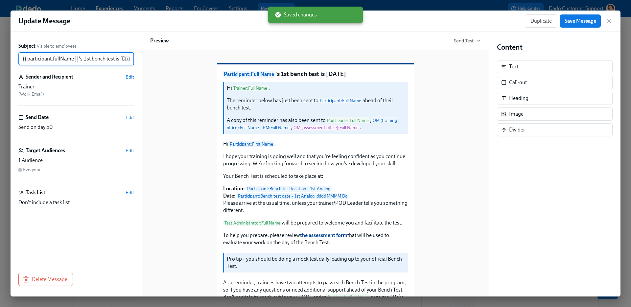
scroll to position [0, 19]
click at [65, 59] on input "{{ participant.fullName }}'s 1st bench test is in 2 weeks" at bounding box center [71, 58] width 107 height 13
type input "{{ participant.fullName }}'s Bench Test is in 2 weeks"
click at [575, 18] on span "Save Message" at bounding box center [581, 21] width 32 height 7
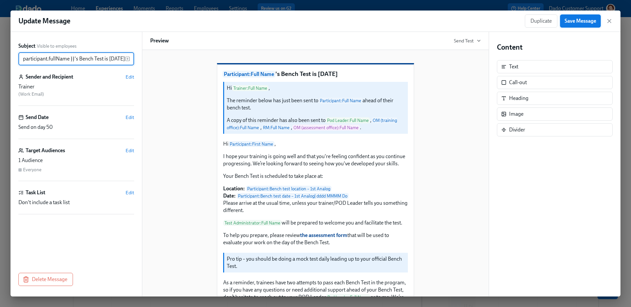
scroll to position [0, 0]
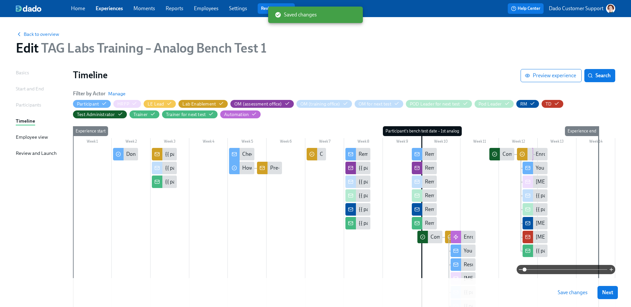
click at [575, 291] on span "Save changes" at bounding box center [573, 292] width 30 height 7
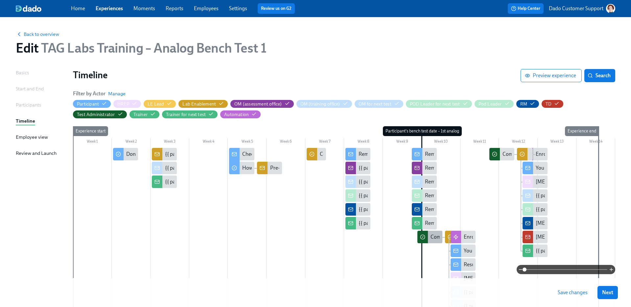
click at [432, 235] on div "Complete and upload the assessment form" at bounding box center [479, 236] width 96 height 7
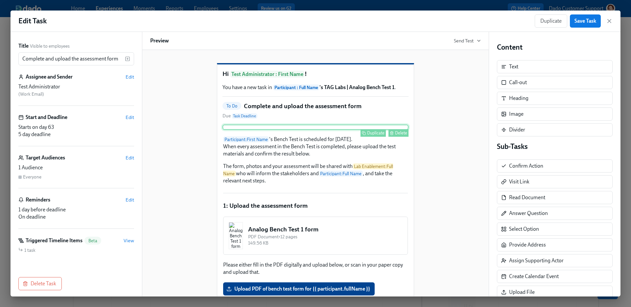
click at [398, 135] on div "Delete" at bounding box center [401, 133] width 12 height 5
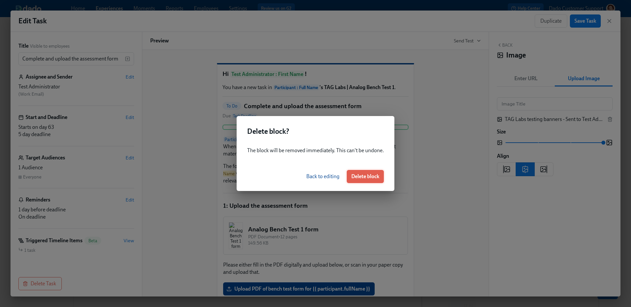
click at [355, 179] on span "Delete block" at bounding box center [365, 176] width 28 height 7
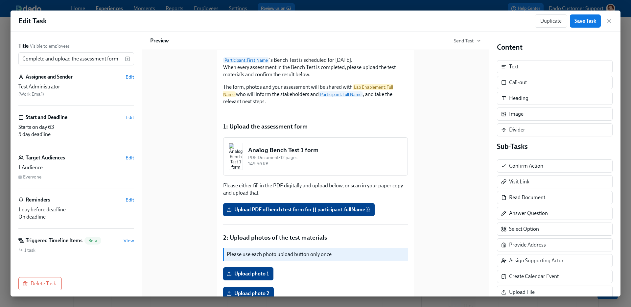
scroll to position [100, 0]
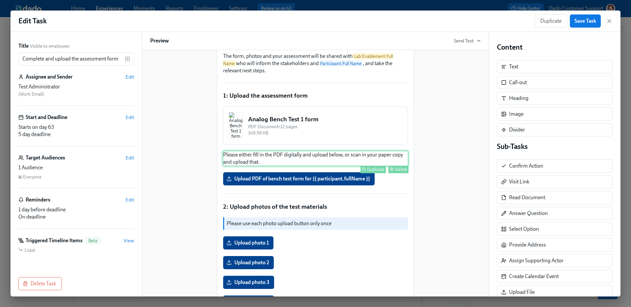
click at [245, 166] on div "Please either fill in the PDF digitally and upload below, or scan in your paper…" at bounding box center [316, 159] width 186 height 16
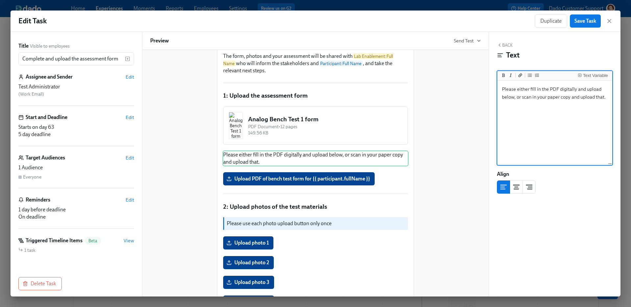
click at [559, 88] on textarea "Please either fill in the PDF digitally and upload below, or scan in your paper…" at bounding box center [555, 123] width 112 height 83
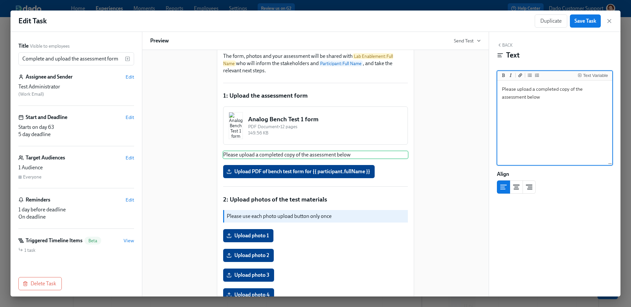
type textarea "Please upload a completed copy of the assessment below."
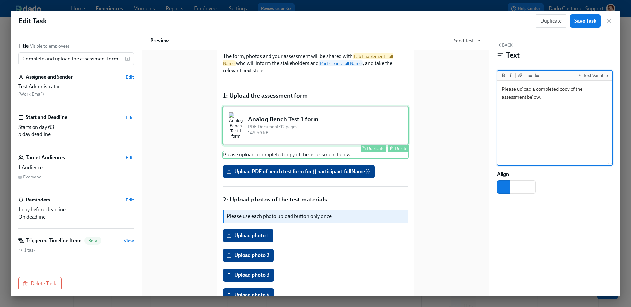
click at [342, 134] on div "Analog Bench Test 1 form PDF Document • 12 pages 149.56 KB Duplicate Delete" at bounding box center [316, 125] width 186 height 39
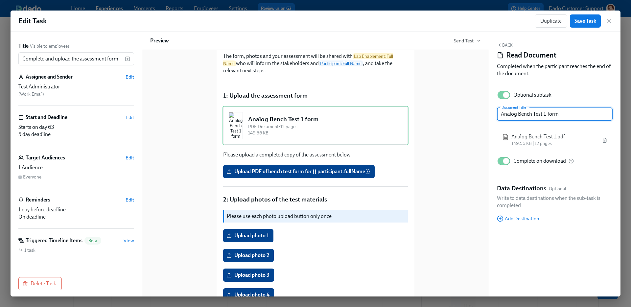
click at [502, 114] on input "Analog Bench Test 1 form" at bounding box center [555, 114] width 116 height 13
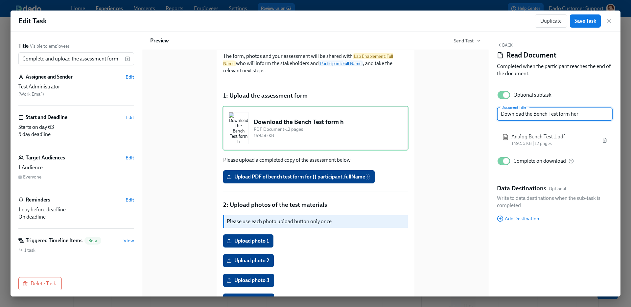
type input "Download the Bench Test form here"
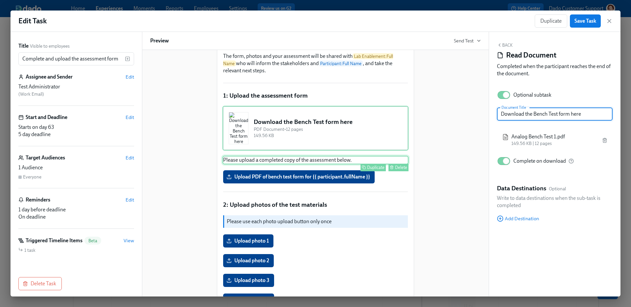
click at [314, 171] on div "Duplicate Delete" at bounding box center [316, 168] width 185 height 8
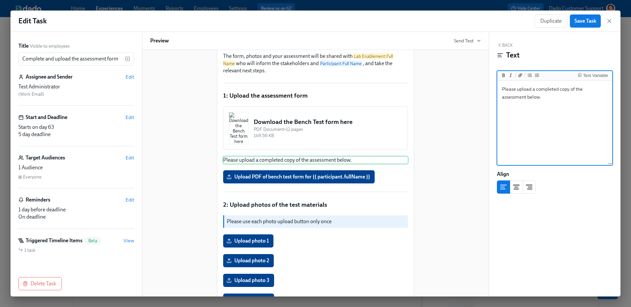
click at [590, 92] on textarea "Please upload a completed copy of the assessment below." at bounding box center [555, 123] width 112 height 83
type textarea "Please upload a completed copy of the form below."
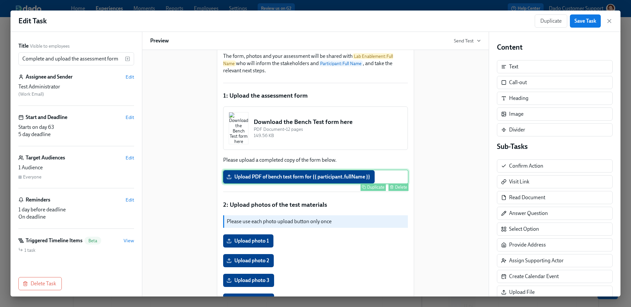
click at [329, 184] on div "Upload PDF of bench test form for {{ participant.fullName }} Duplicate Delete" at bounding box center [316, 177] width 186 height 14
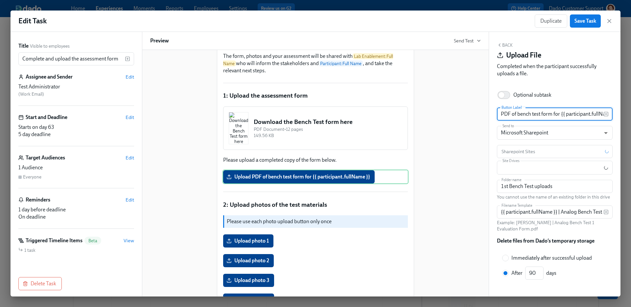
scroll to position [0, 14]
click at [506, 115] on input "PDF of bench test form for {{ participant.fullName }}" at bounding box center [550, 114] width 107 height 13
type input "PDF of Bench Test form for {{ participant.fullName }}"
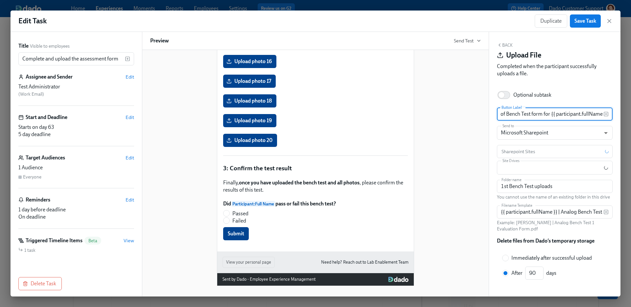
scroll to position [583, 0]
click at [300, 194] on div "Finally, once you have uploaded the bench test and all photos , please confirm …" at bounding box center [316, 187] width 186 height 16
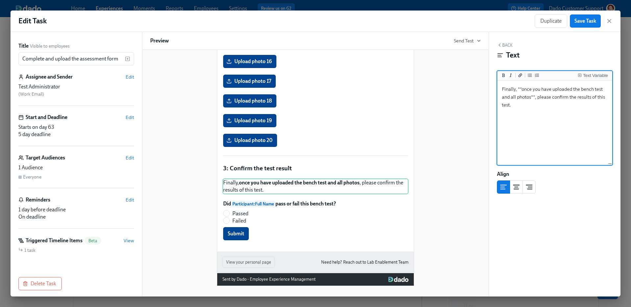
click at [581, 88] on textarea "Finally, **once you have uploaded the bench test and all photos**, please confi…" at bounding box center [555, 123] width 112 height 83
type textarea "Finally, **once you have uploaded the assessment form and all photos**, please …"
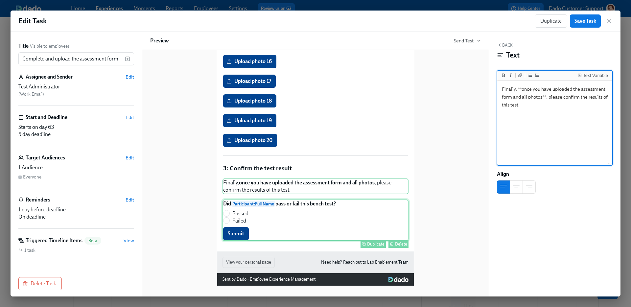
click at [323, 223] on div "Did Participant : Full Name pass or fail this bench test? Passed Failed Submit …" at bounding box center [316, 220] width 186 height 41
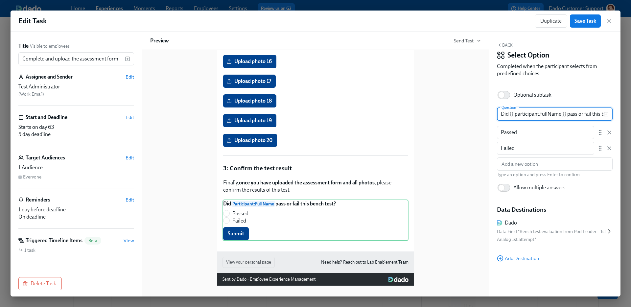
click at [592, 109] on input "Did {{ participant.fullName }} pass or fail this bench test?" at bounding box center [550, 114] width 107 height 13
type input "Did {{ participant.fullName }} pass or fail this Bench Test?"
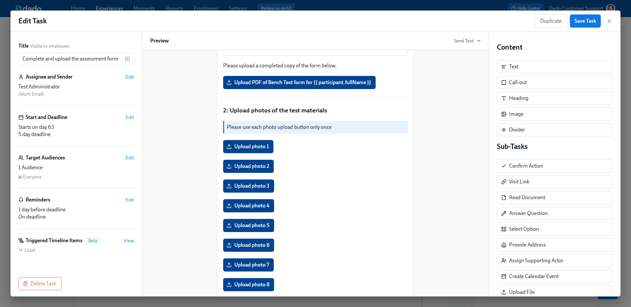
scroll to position [0, 0]
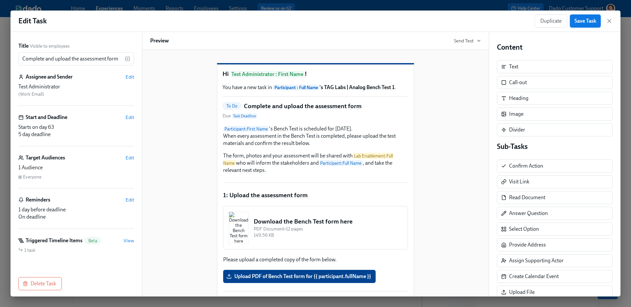
click at [591, 23] on span "Save Task" at bounding box center [586, 21] width 22 height 7
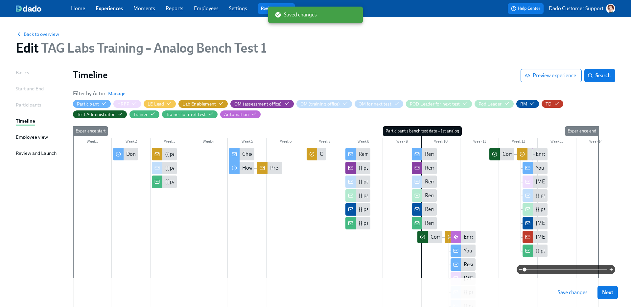
click at [447, 234] on div at bounding box center [450, 237] width 11 height 12
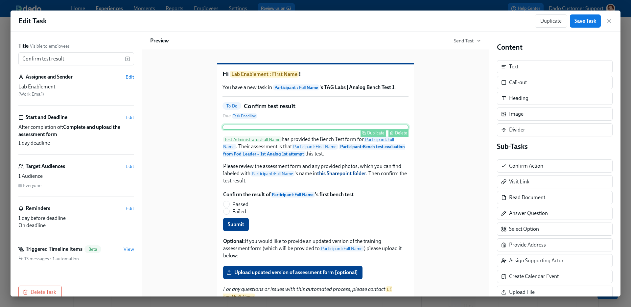
click at [402, 135] on div "Delete" at bounding box center [401, 133] width 12 height 5
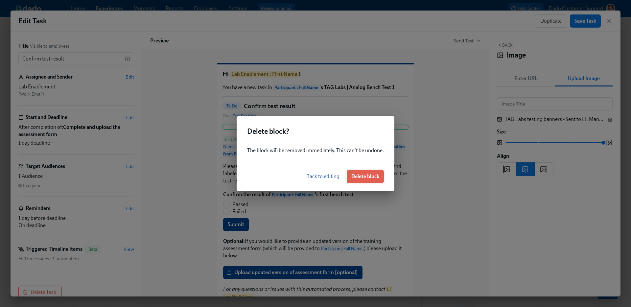
click at [373, 173] on span "Delete block" at bounding box center [365, 176] width 28 height 7
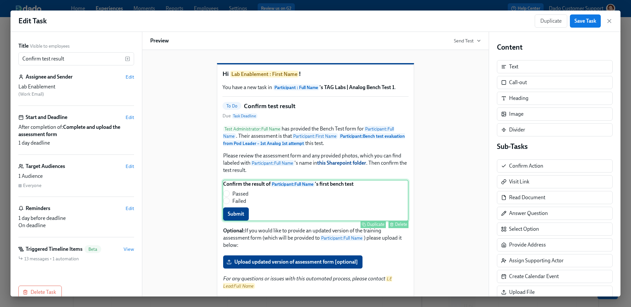
click at [396, 206] on div "Confirm the result of Participant : Full Name 's first bench test Passed Failed…" at bounding box center [316, 200] width 186 height 41
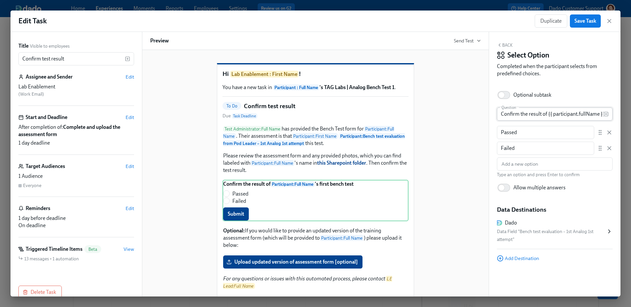
click at [588, 114] on input "Confirm the result of {{ participant.fullName }}'s first bench test" at bounding box center [550, 114] width 107 height 13
type input "Confirm the result of {{ participant.fullName }}'s Bench Test 1"
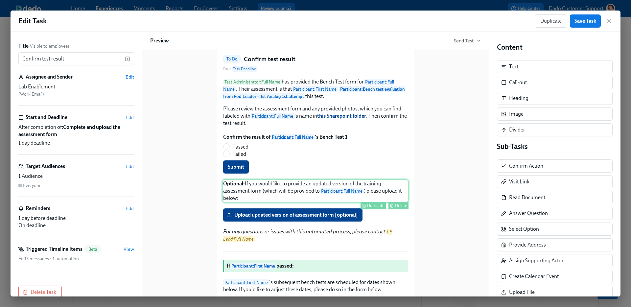
scroll to position [48, 0]
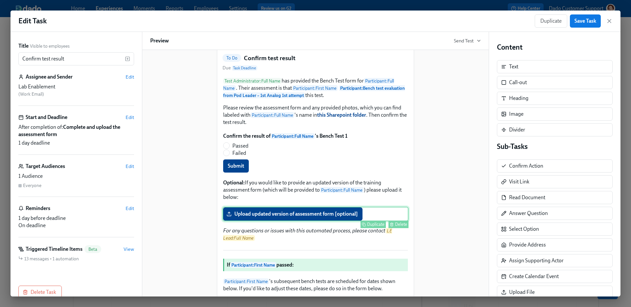
click at [309, 221] on div "Upload updated version of assessment form [optional] Duplicate Delete" at bounding box center [316, 214] width 186 height 14
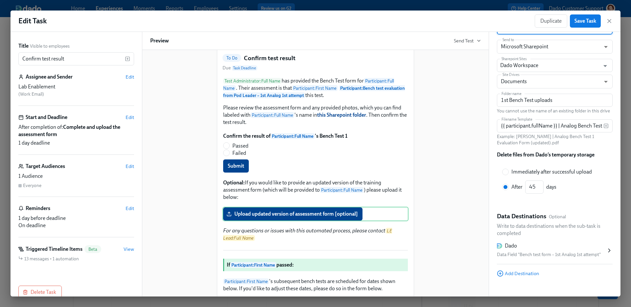
scroll to position [95, 0]
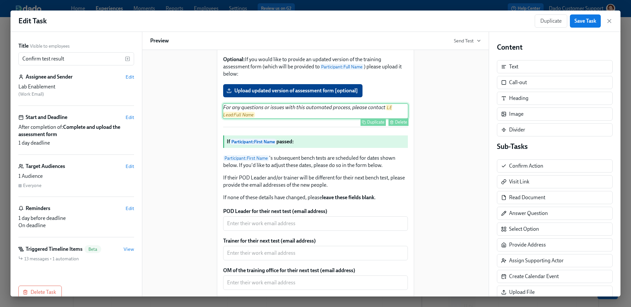
scroll to position [170, 0]
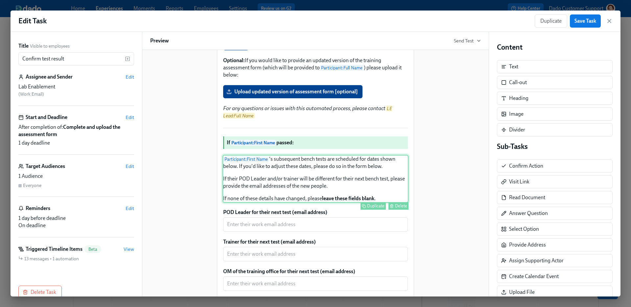
click at [323, 174] on div "Participant : First Name 's subsequent bench tests are scheduled for dates show…" at bounding box center [316, 179] width 186 height 48
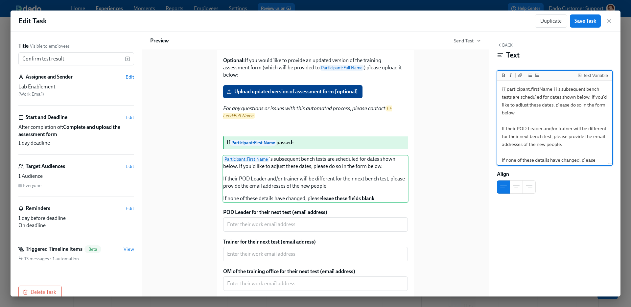
click at [587, 88] on textarea "{{ participant.firstName }}'s subsequent bench tests are scheduled for dates sh…" at bounding box center [555, 128] width 112 height 93
type textarea "{{ participant.firstName }}'s subsequent Bench Tests are scheduled for dates sh…"
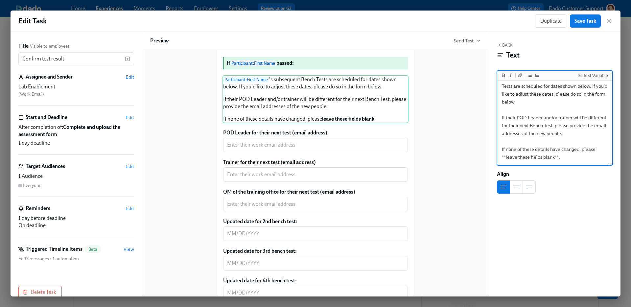
scroll to position [251, 0]
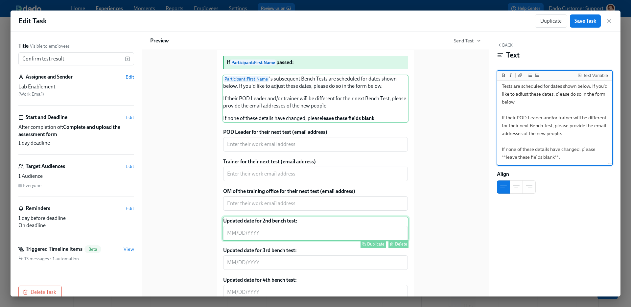
click at [372, 237] on div "Updated date for 2nd bench test: ​ Duplicate Delete" at bounding box center [316, 229] width 186 height 24
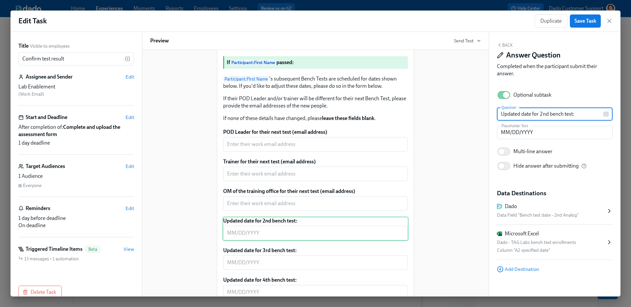
drag, startPoint x: 550, startPoint y: 115, endPoint x: 597, endPoint y: 115, distance: 47.0
click at [596, 115] on input "Updated date for 2nd bench test:" at bounding box center [550, 114] width 107 height 13
type input "Updated date for 2nd Bench Test"
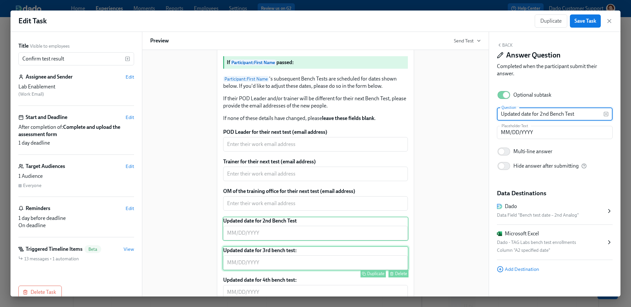
click at [344, 271] on div "Updated date for 3rd bench test: ​ Duplicate Delete" at bounding box center [316, 258] width 186 height 24
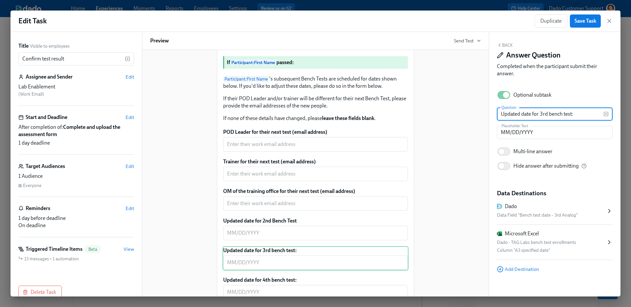
drag, startPoint x: 549, startPoint y: 115, endPoint x: 572, endPoint y: 115, distance: 23.4
click at [572, 115] on input "Updated date for 3rd bench test:" at bounding box center [550, 114] width 107 height 13
paste input "Bench T"
type input "Updated date for 3rd Bench Test:"
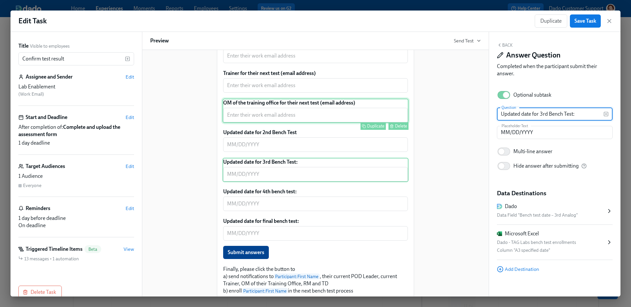
scroll to position [344, 0]
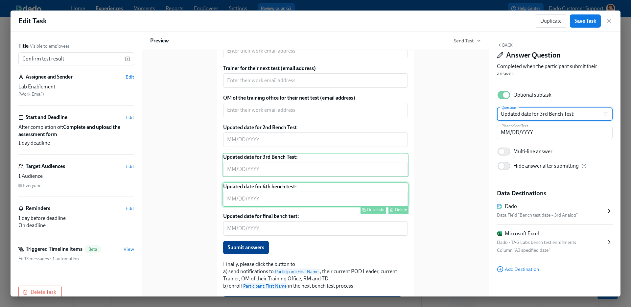
click at [315, 201] on div "Updated date for 4th bench test: ​ Duplicate Delete" at bounding box center [316, 194] width 186 height 24
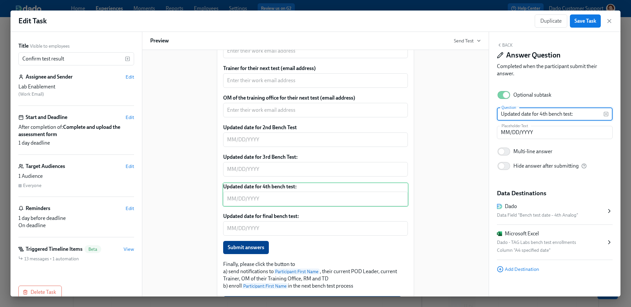
drag, startPoint x: 549, startPoint y: 114, endPoint x: 572, endPoint y: 114, distance: 22.7
click at [572, 114] on input "Updated date for 4th bench test:" at bounding box center [550, 114] width 107 height 13
paste input "Bench T"
type input "Updated date for 4th Bench Test:"
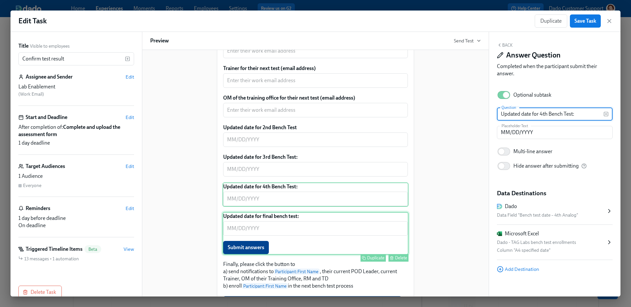
click at [347, 247] on div "Updated date for final bench test: ​ Submit answers Duplicate Delete" at bounding box center [316, 233] width 186 height 43
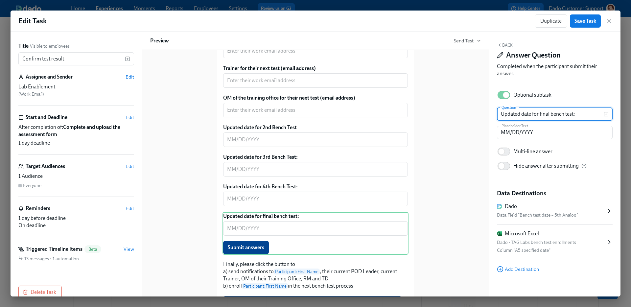
drag, startPoint x: 551, startPoint y: 115, endPoint x: 574, endPoint y: 114, distance: 23.0
click at [574, 114] on input "Updated date for final bench test:" at bounding box center [550, 114] width 107 height 13
paste input "Bench T"
type input "Updated date for final Bench Test:"
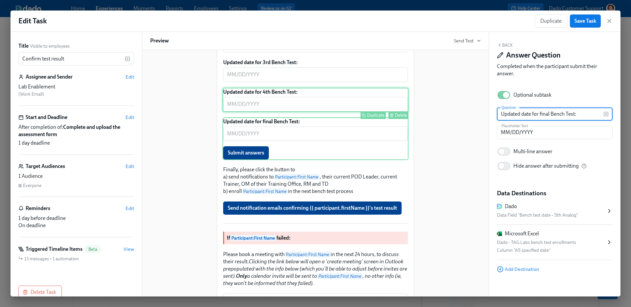
scroll to position [443, 0]
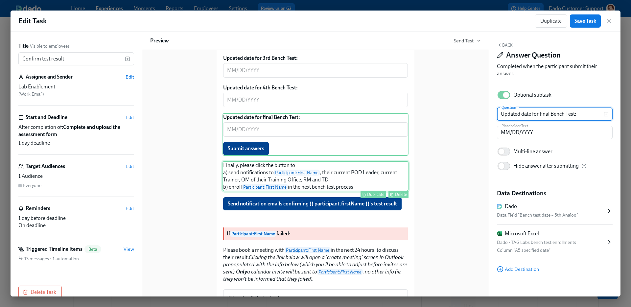
click at [303, 190] on div "Finally, please click the button to a) send notifications to Participant : Firs…" at bounding box center [316, 176] width 186 height 30
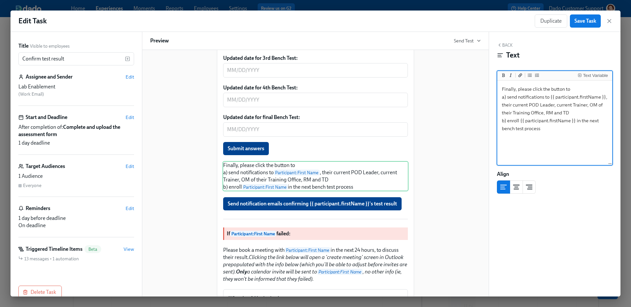
drag, startPoint x: 508, startPoint y: 98, endPoint x: 487, endPoint y: 98, distance: 20.7
click at [492, 98] on div "Back Text Text Variable Finally, please click the button to a) send notificatio…" at bounding box center [555, 164] width 132 height 265
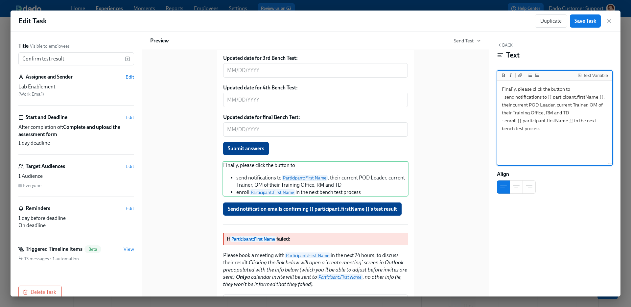
type textarea "Finally, please click the button to - send notifications to {{ participant.firs…"
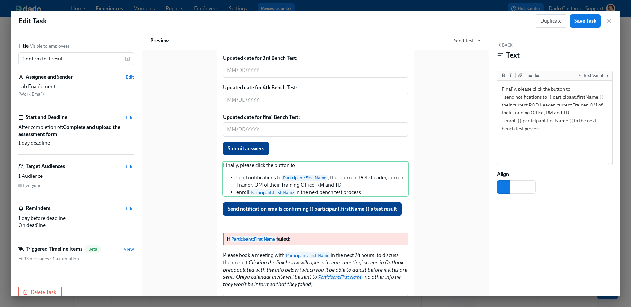
click at [460, 162] on div "Hi Lab Enablement : First Name ! You have a new task in Participant : Full Name…" at bounding box center [315, 174] width 331 height 1129
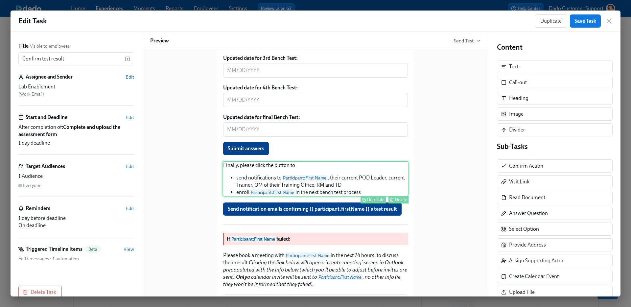
click at [375, 187] on div "Finally, please click the button to send notifications to Participant : First N…" at bounding box center [316, 179] width 186 height 36
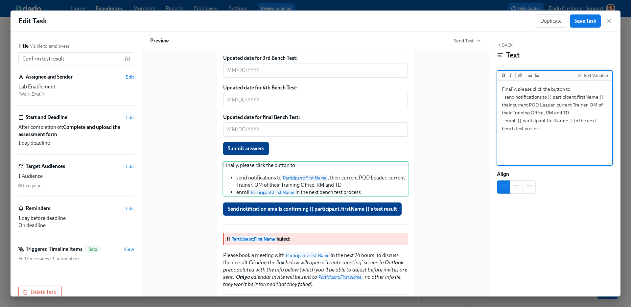
click at [521, 106] on textarea "Finally, please click the button to - send notifications to {{ participant.firs…" at bounding box center [555, 123] width 112 height 83
type textarea "Finally, please click the button to - send notifications to {{ participant.firs…"
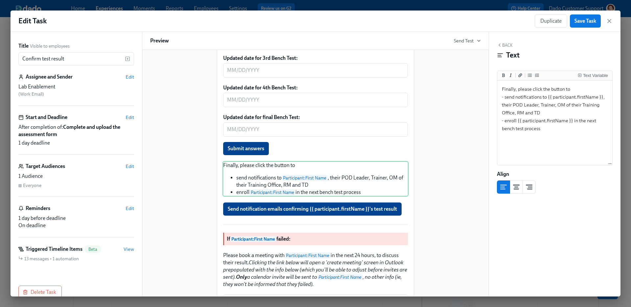
click at [445, 188] on div "Hi Lab Enablement : First Name ! You have a new task in Participant : Full Name…" at bounding box center [315, 174] width 331 height 1129
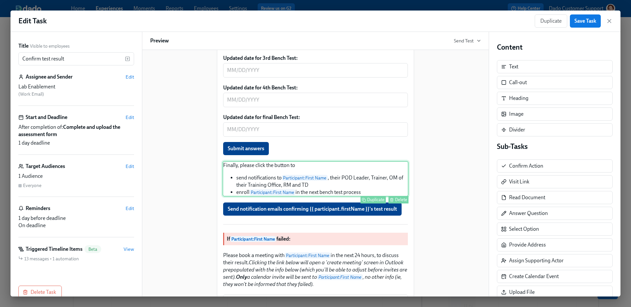
click at [352, 196] on div "Finally, please click the button to send notifications to Participant : First N…" at bounding box center [316, 179] width 186 height 36
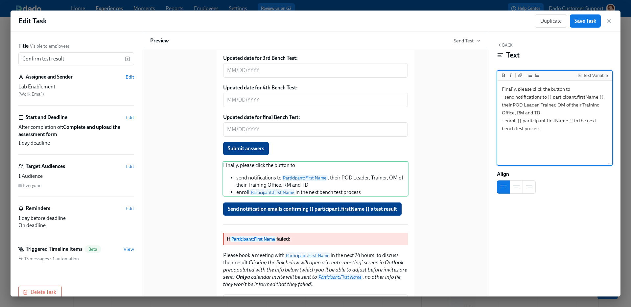
click at [504, 130] on textarea "Finally, please click the button to - send notifications to {{ participant.firs…" at bounding box center [555, 123] width 112 height 83
type textarea "Finally, please click the button to - send notifications to {{ participant.firs…"
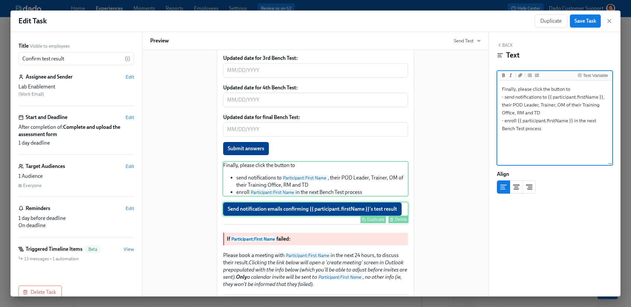
click at [294, 216] on div "Send notification emails confirming {{ participant.firstName }}'s test result D…" at bounding box center [316, 209] width 186 height 14
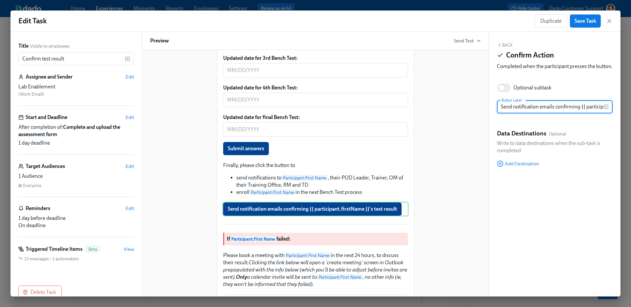
scroll to position [0, 63]
click at [514, 113] on input "Send notification emails confirming {{ participant.firstName }}'s test result" at bounding box center [550, 106] width 107 height 13
type input "Send emails confirming {{ participant.firstName }}'s test result"
click at [474, 209] on div "Hi Lab Enablement : First Name ! You have a new task in Participant : Full Name…" at bounding box center [315, 174] width 331 height 1129
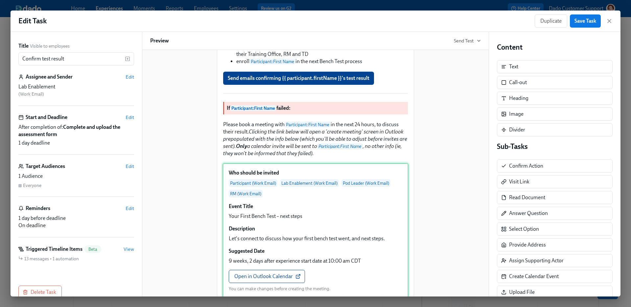
scroll to position [609, 0]
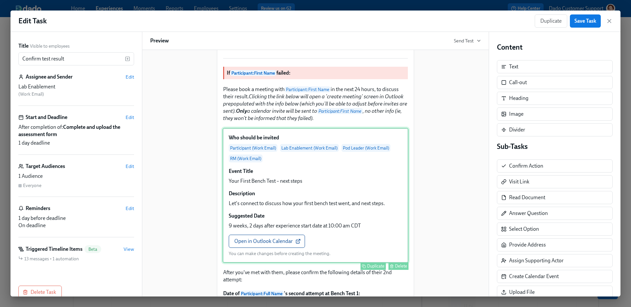
click at [337, 209] on div "Who should be invited Participant (Work Email) Lab Enablement (Work Email) Pod …" at bounding box center [316, 195] width 186 height 135
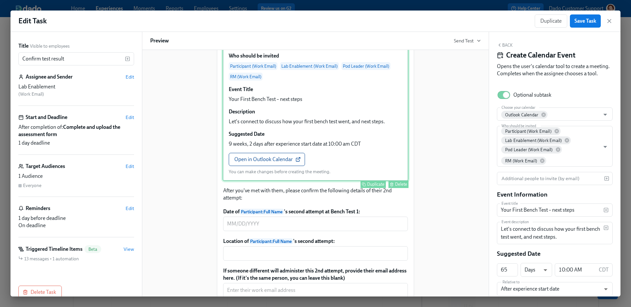
scroll to position [728, 0]
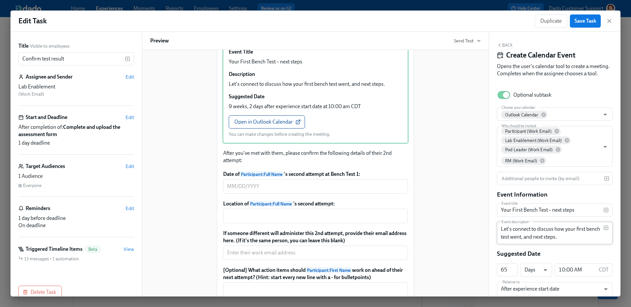
click at [588, 228] on textarea "Let's connect to discuss how your first bench test went, and next steps." at bounding box center [552, 233] width 103 height 16
type textarea "Let's connect to discuss how your first Bench Test went, and next steps."
drag, startPoint x: 523, startPoint y: 209, endPoint x: 480, endPoint y: 201, distance: 44.0
click at [480, 201] on div "Title Visible to employees Confirm test result ​ Assignee and Sender Edit Lab E…" at bounding box center [316, 164] width 610 height 265
type input "Bench Test 1 – next steps"
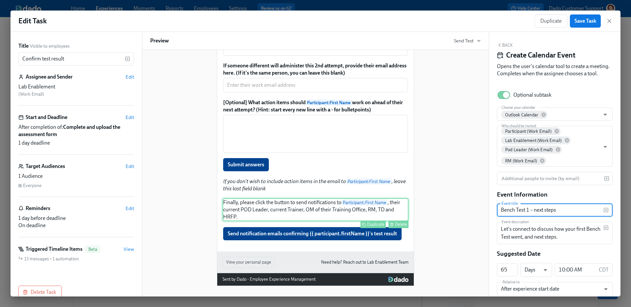
scroll to position [900, 0]
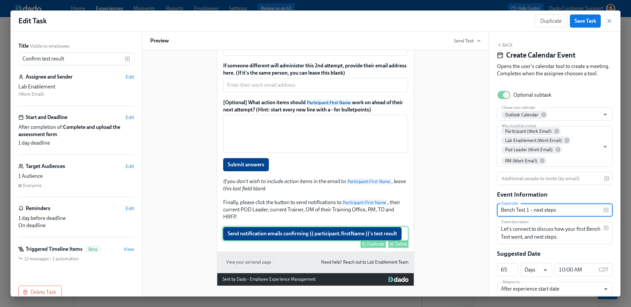
click at [297, 241] on div "Send notification emails confirming {{ participant.firstName }}'s test result D…" at bounding box center [316, 234] width 186 height 14
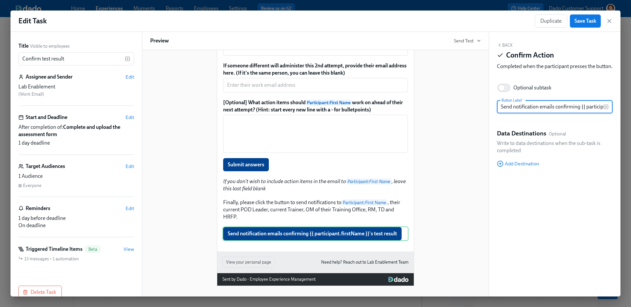
scroll to position [0, 63]
click at [509, 112] on input "Send notification emails confirming {{ participant.firstName }}'s test result" at bounding box center [550, 106] width 107 height 13
type input "Send emails confirming {{ participant.firstName }}'s test result"
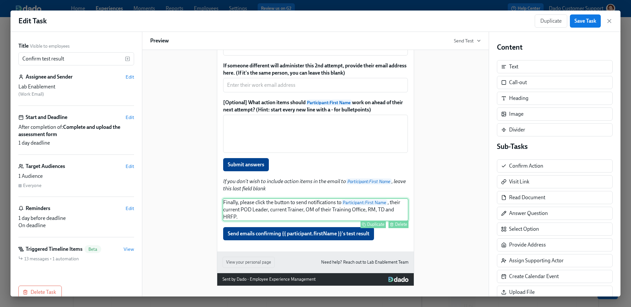
click at [273, 218] on div "Finally, please click the button to send notifications to Participant : First N…" at bounding box center [316, 209] width 186 height 23
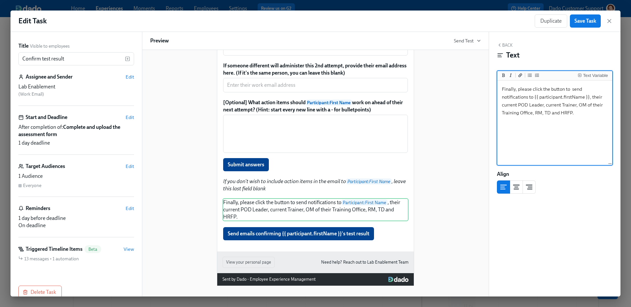
click at [511, 103] on textarea "Finally, please click the button to send notifications to {{ participant.firstN…" at bounding box center [555, 123] width 112 height 83
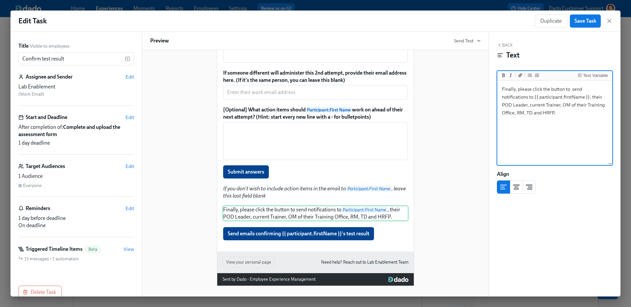
click at [540, 107] on textarea "Finally, please click the button to send notifications to {{ participant.firstN…" at bounding box center [555, 123] width 112 height 83
type textarea "Finally, please click the button to send notifications to {{ participant.firstN…"
click at [591, 19] on span "Save Task" at bounding box center [586, 21] width 22 height 7
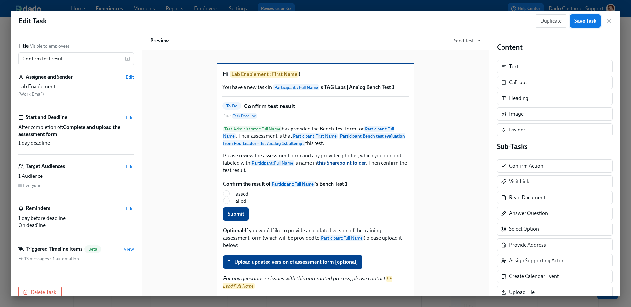
click at [586, 23] on span "Save Task" at bounding box center [586, 21] width 22 height 7
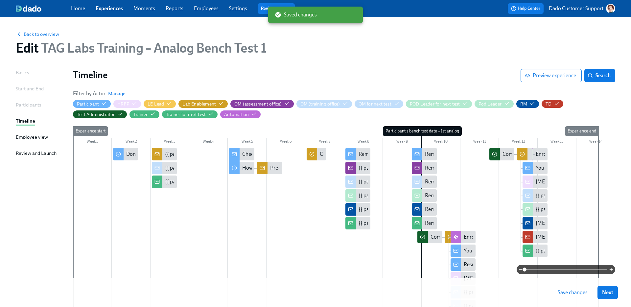
click at [572, 294] on span "Save changes" at bounding box center [573, 292] width 30 height 7
click at [552, 268] on span at bounding box center [566, 269] width 83 height 9
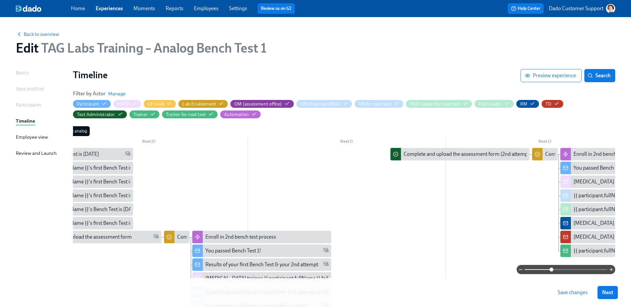
scroll to position [0, 1766]
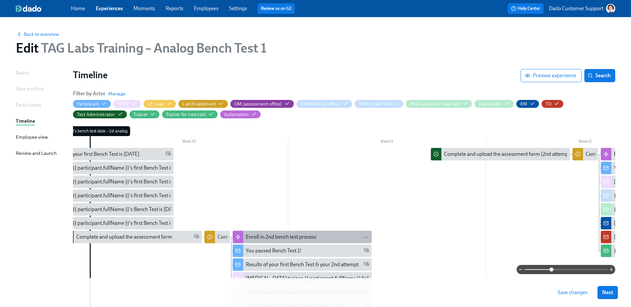
click at [277, 238] on div "Enroll in 2nd bench test process" at bounding box center [281, 236] width 71 height 7
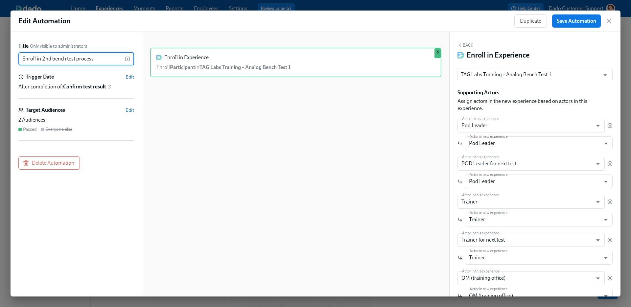
drag, startPoint x: 42, startPoint y: 59, endPoint x: 107, endPoint y: 60, distance: 64.8
click at [105, 60] on input "Enroll in 2nd bench test process" at bounding box center [71, 58] width 107 height 13
type input "Enroll in Bench Test 2"
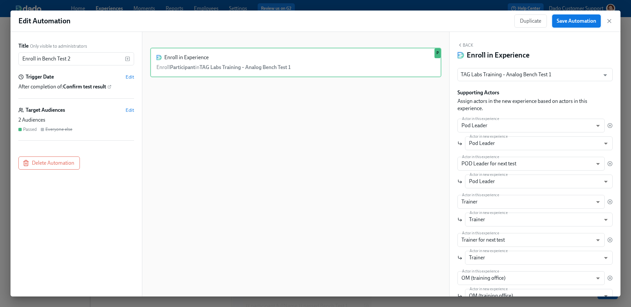
click at [578, 21] on span "Save Automation" at bounding box center [576, 21] width 39 height 7
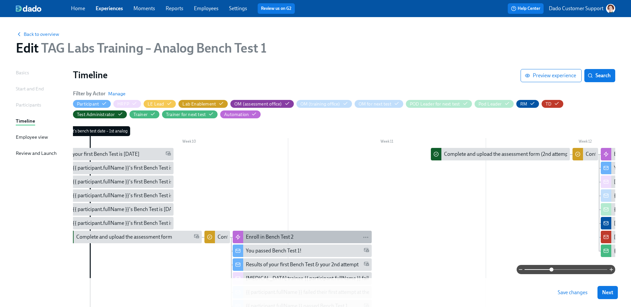
click at [266, 237] on div "Enroll in Bench Test 2" at bounding box center [270, 236] width 48 height 7
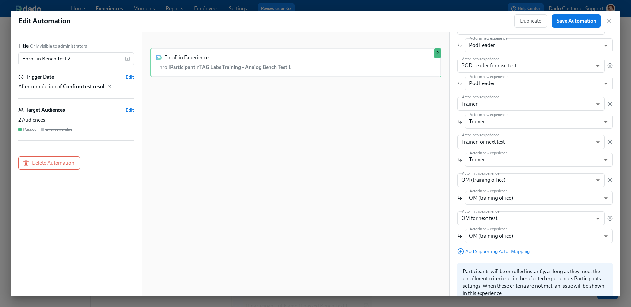
scroll to position [99, 0]
click at [568, 25] on button "Save Automation" at bounding box center [576, 20] width 49 height 13
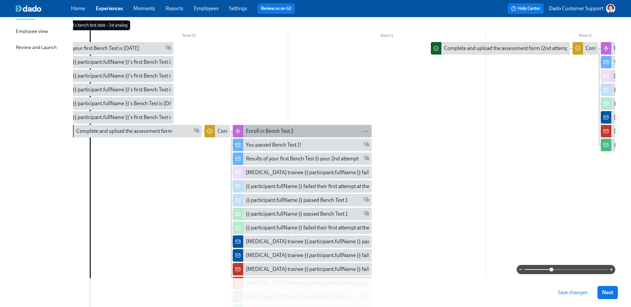
scroll to position [106, 0]
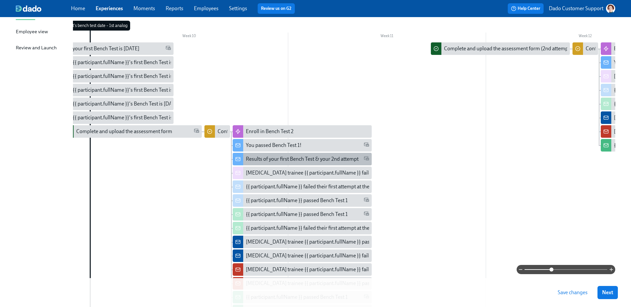
click at [259, 157] on div "Results of your first Bench Test & your 2nd attempt" at bounding box center [302, 159] width 113 height 7
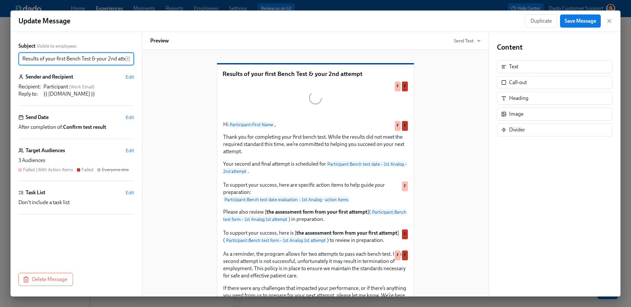
scroll to position [0, 11]
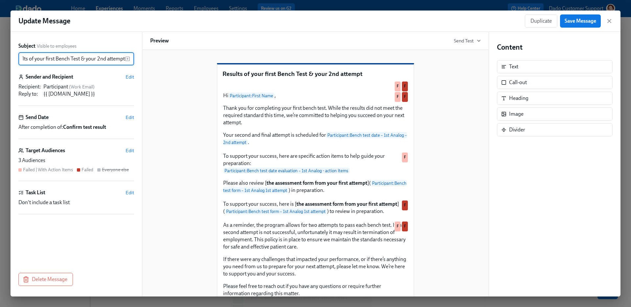
drag, startPoint x: 45, startPoint y: 59, endPoint x: 57, endPoint y: 59, distance: 11.8
click at [57, 59] on input "Results of your first Bench Test & your 2nd attempt" at bounding box center [71, 58] width 107 height 13
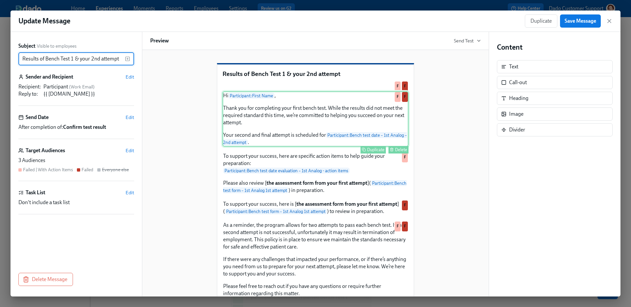
click at [285, 147] on div "Hi Participant : First Name , Thank you for completing your first bench test. W…" at bounding box center [316, 118] width 186 height 55
type input "Results of Bench Test 1 & your 2nd attempt"
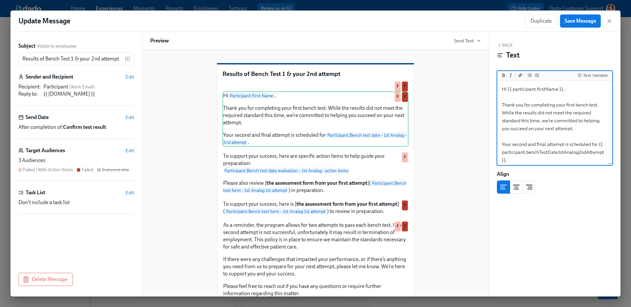
click at [578, 105] on textarea "Hi {{ participant.firstName }}, Thank you for completing your first bench test.…" at bounding box center [555, 124] width 112 height 85
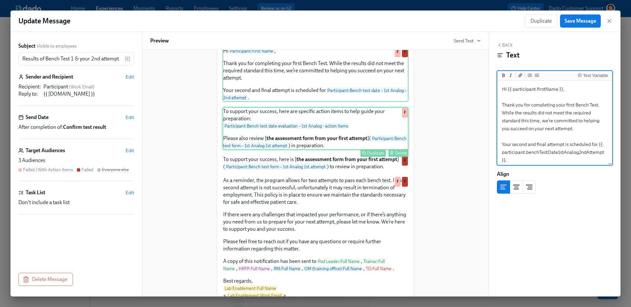
scroll to position [57, 0]
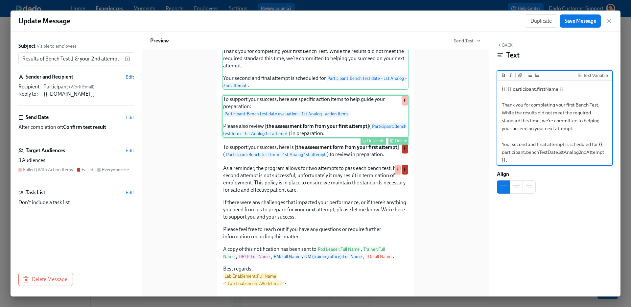
type textarea "Hi {{ participant.firstName }}, Thank you for completing your first Bench test.…"
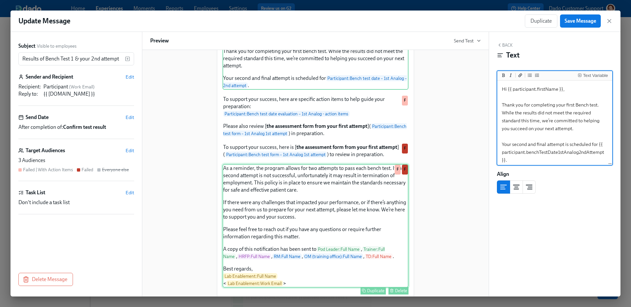
click at [313, 222] on div "As a reminder, the program allows for two attempts to pass each bench test. If …" at bounding box center [316, 226] width 186 height 124
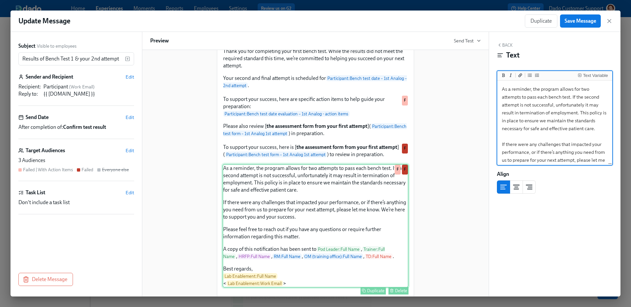
click at [313, 222] on div "As a reminder, the program allows for two attempts to pass each bench test. If …" at bounding box center [316, 226] width 186 height 124
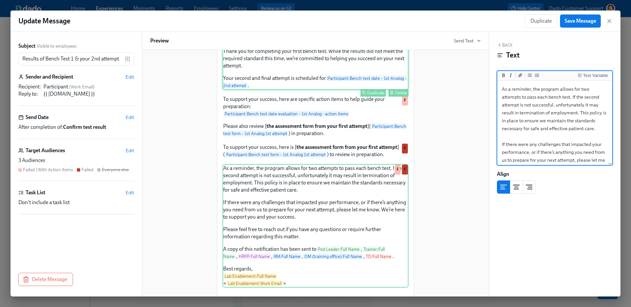
click at [347, 90] on div "Hi Participant : First Name , Thank you for completing your first Bench test. W…" at bounding box center [316, 62] width 186 height 55
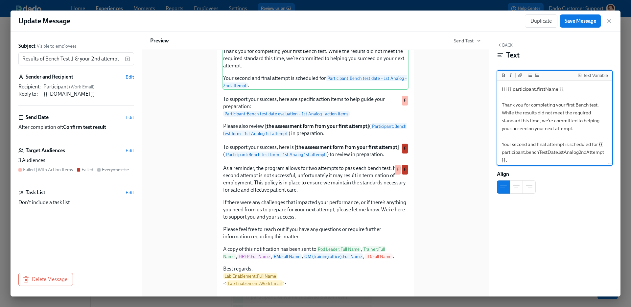
click at [591, 104] on textarea "Hi {{ participant.firstName }}, Thank you for completing your first Bench test.…" at bounding box center [555, 124] width 112 height 85
type textarea "Hi {{ participant.firstName }}, Thank you for completing your first Bench Test.…"
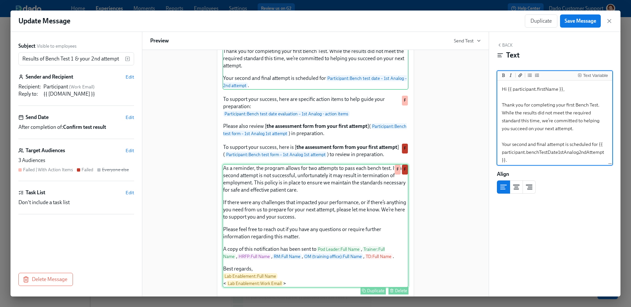
click at [356, 288] on div "As a reminder, the program allows for two attempts to pass each bench test. If …" at bounding box center [316, 226] width 186 height 124
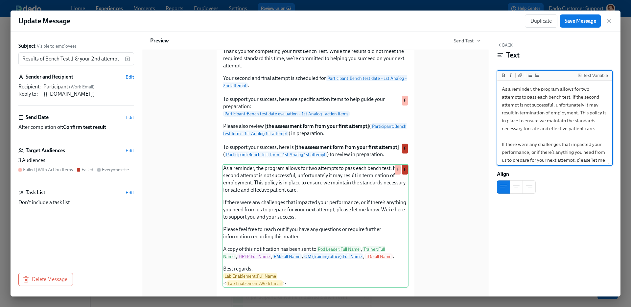
drag, startPoint x: 550, startPoint y: 95, endPoint x: 573, endPoint y: 95, distance: 23.0
click at [573, 95] on textarea "As a reminder, the program allows for two attempts to pass each bench test. If …" at bounding box center [555, 184] width 112 height 204
click at [571, 95] on textarea "As a reminder, the program allows for two attempts to pass each bench test. If …" at bounding box center [555, 184] width 112 height 204
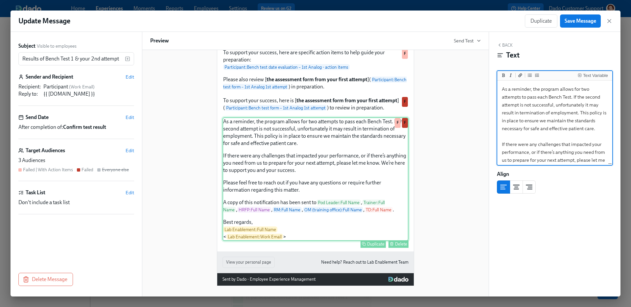
scroll to position [148, 0]
click at [327, 208] on div "As a reminder, the program allows for two attempts to pass each Bench Test. If …" at bounding box center [316, 179] width 186 height 124
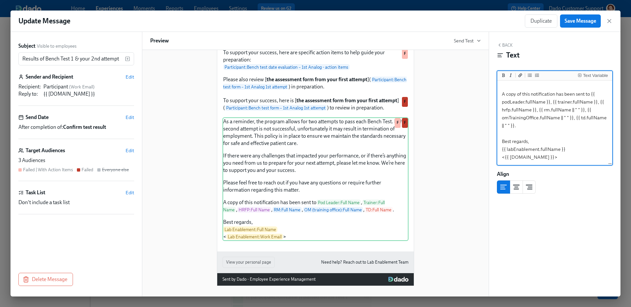
click at [592, 94] on textarea "As a reminder, the program allows for two attempts to pass each Bench Test. If …" at bounding box center [555, 63] width 112 height 204
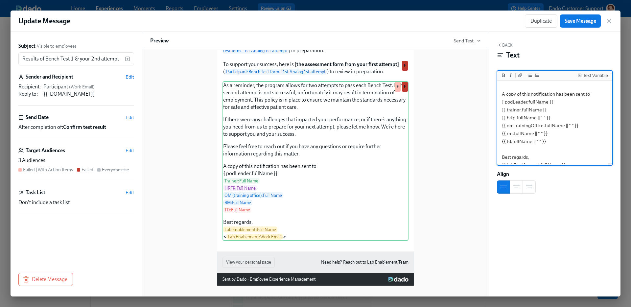
type textarea "As a reminder, the program allows for two attempts to pass each Bench Test. If …"
drag, startPoint x: 501, startPoint y: 93, endPoint x: 563, endPoint y: 143, distance: 79.5
click at [563, 144] on textarea "As a reminder, the program allows for two attempts to pass each Bench Test. If …" at bounding box center [555, 71] width 112 height 220
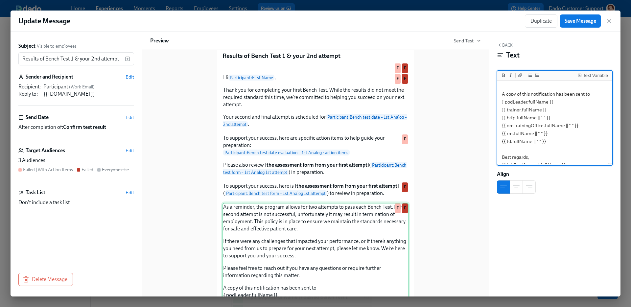
scroll to position [0, 0]
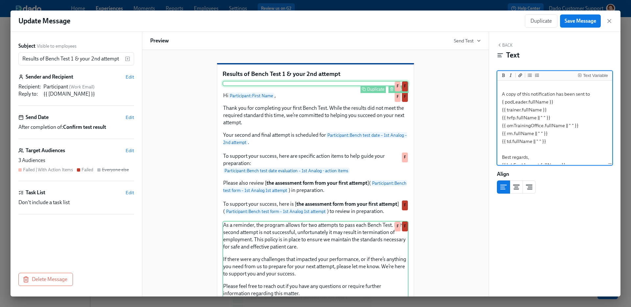
click at [401, 92] on div "Delete" at bounding box center [401, 89] width 12 height 5
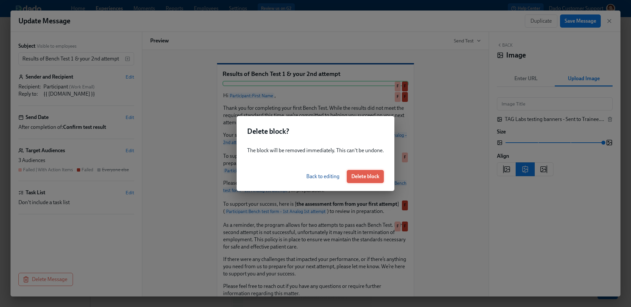
click at [369, 179] on span "Delete block" at bounding box center [365, 176] width 28 height 7
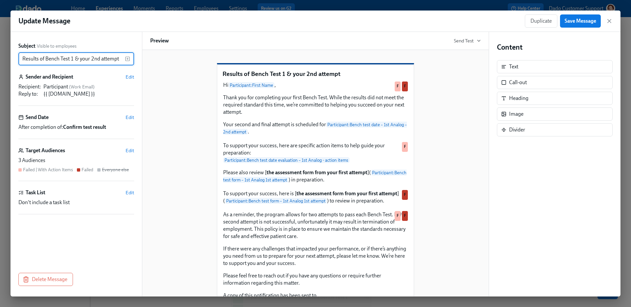
drag, startPoint x: 92, startPoint y: 58, endPoint x: 100, endPoint y: 58, distance: 7.9
click at [100, 58] on input "Results of Bench Test 1 & your 2nd attempt" at bounding box center [71, 58] width 107 height 13
type input "Results of Bench Test 1 & your second attempt"
click at [574, 20] on span "Save Message" at bounding box center [581, 21] width 32 height 7
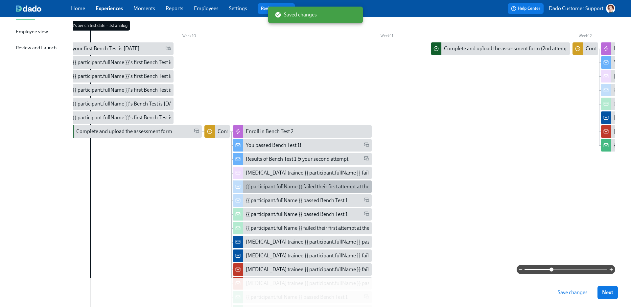
click at [262, 191] on div "{{ participant.fullName }} failed their first attempt at the 1st Bench Test" at bounding box center [302, 186] width 139 height 12
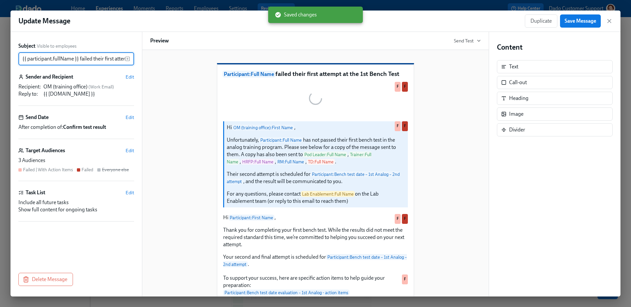
scroll to position [0, 56]
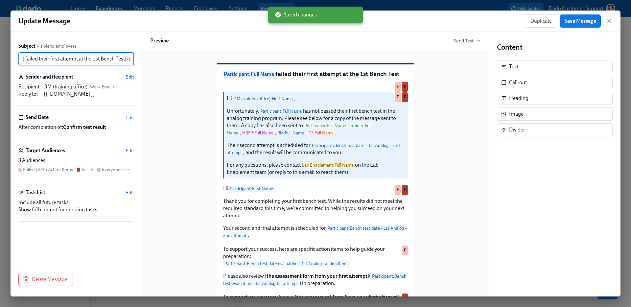
click at [91, 57] on input "{{ participant.fullName }} failed their first attempt at the 1st Bench Test" at bounding box center [71, 58] width 107 height 13
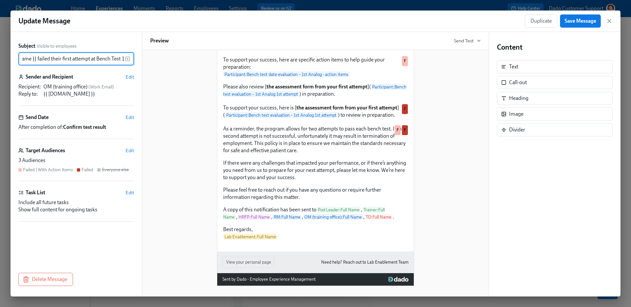
scroll to position [233, 0]
click at [339, 207] on div "As a reminder, the program allows for two attempts to pass each bench test. If …" at bounding box center [316, 183] width 186 height 116
type input "{{ participant.fullName }} failed their first attempt at Bench Test 1"
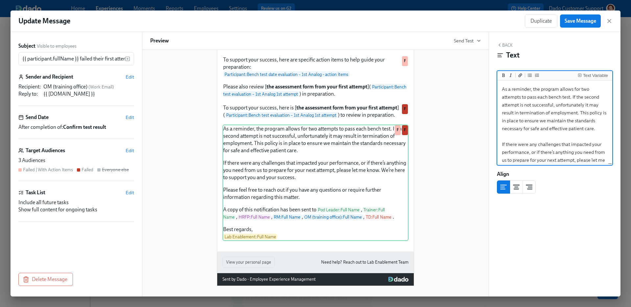
scroll to position [121, 0]
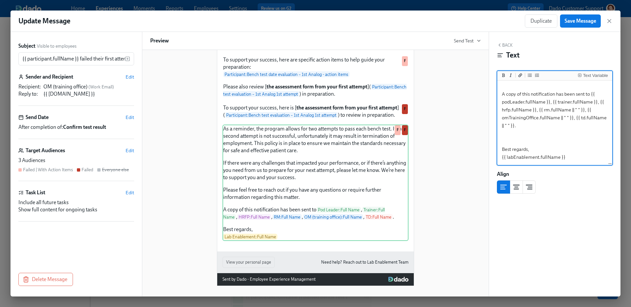
drag, startPoint x: 502, startPoint y: 92, endPoint x: 522, endPoint y: 123, distance: 36.8
click at [522, 124] on textarea "As a reminder, the program allows for two attempts to pass each bench test. If …" at bounding box center [555, 63] width 112 height 204
type textarea "As a reminder, the program allows for two attempts to pass each bench test. If …"
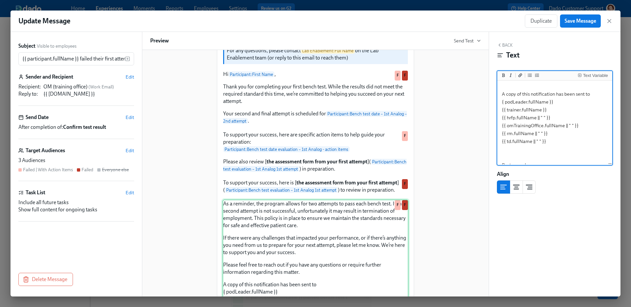
scroll to position [0, 0]
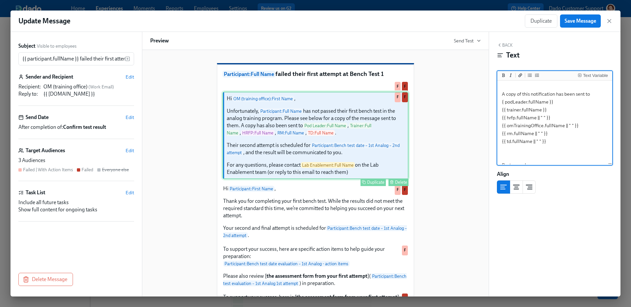
click at [288, 179] on div "Hi OM (training office) : First Name , Unfortunately, Participant : Full Name h…" at bounding box center [316, 135] width 186 height 87
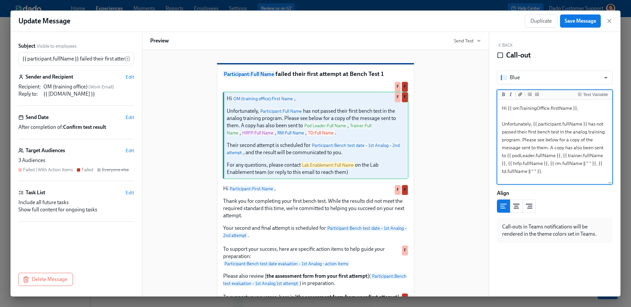
drag, startPoint x: 558, startPoint y: 173, endPoint x: 507, endPoint y: 153, distance: 55.0
click at [507, 153] on textarea "Hi {{ omTrainingOffice.firstName }}, Unfortunately, {{ participant.fullName }} …" at bounding box center [555, 179] width 112 height 156
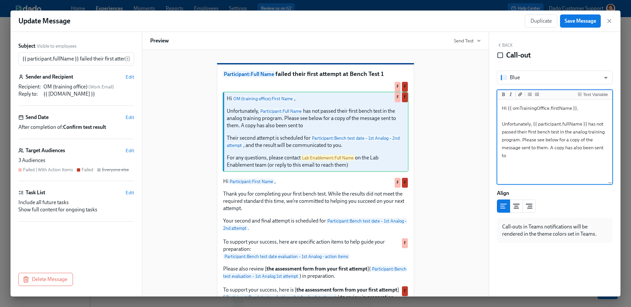
scroll to position [31, 0]
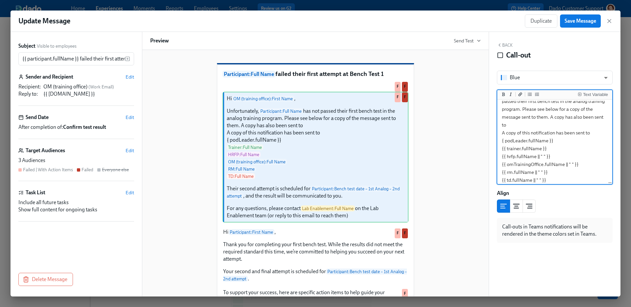
drag, startPoint x: 551, startPoint y: 117, endPoint x: 553, endPoint y: 126, distance: 9.0
click at [553, 126] on textarea "Hi {{ omTrainingOffice.firstName }}, Unfortunately, {{ participant.fullName }} …" at bounding box center [555, 168] width 112 height 196
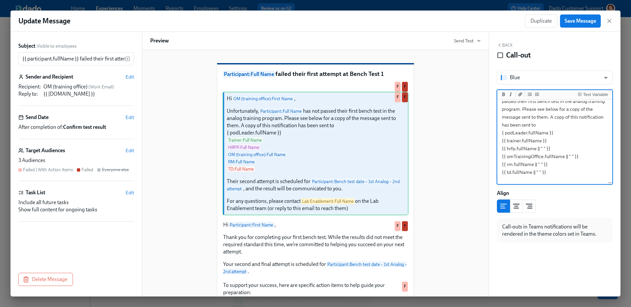
scroll to position [0, 0]
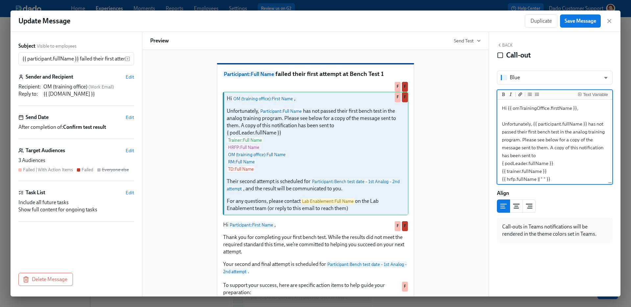
click at [540, 133] on textarea "Hi {{ omTrainingOffice.firstName }}, Unfortunately, {{ participant.fullName }} …" at bounding box center [555, 195] width 112 height 188
click at [502, 124] on textarea "Hi {{ omTrainingOffice.firstName }}, Unfortunately, {{ participant.fullName }} …" at bounding box center [555, 195] width 112 height 188
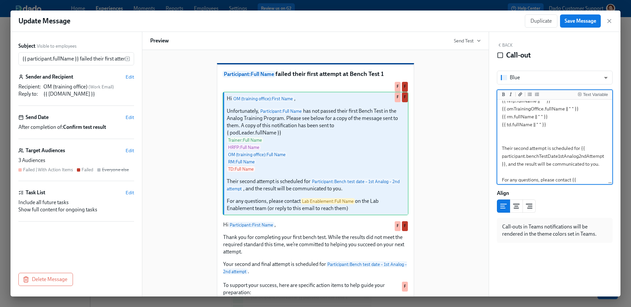
click at [554, 125] on textarea "Hi {{ omTrainingOffice.firstName }}, Unfortunately, {{ participant.fullName }} …" at bounding box center [555, 117] width 112 height 188
click at [528, 136] on textarea "Hi {{ omTrainingOffice.firstName }}, Unfortunately, {{ participant.fullName }} …" at bounding box center [555, 117] width 112 height 188
type textarea "Hi {{ omTrainingOffice.firstName }}, Unfortunately, {{ participant.fullName }} …"
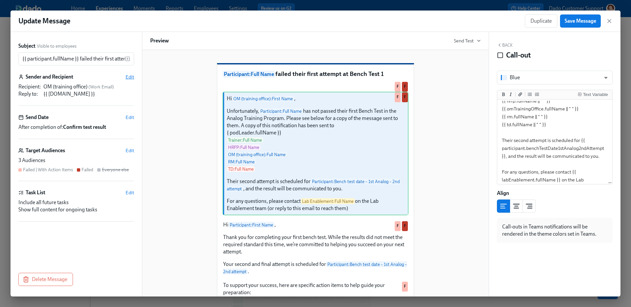
click at [132, 76] on span "Edit" at bounding box center [130, 77] width 9 height 7
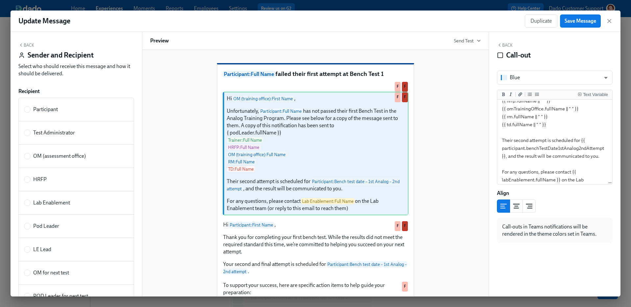
scroll to position [295, 0]
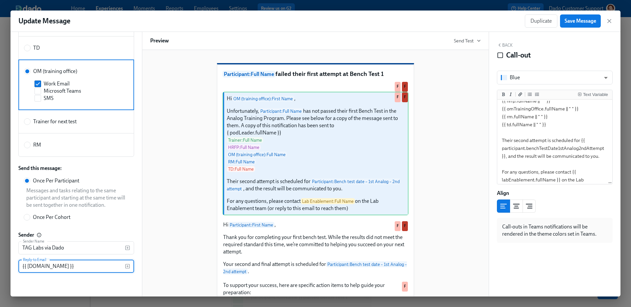
click at [92, 263] on input "{{ labEnablement.email }}" at bounding box center [71, 266] width 107 height 13
type input "{{ labEnablement.email }}"
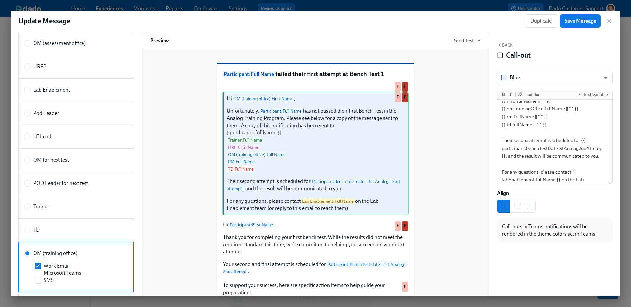
scroll to position [0, 0]
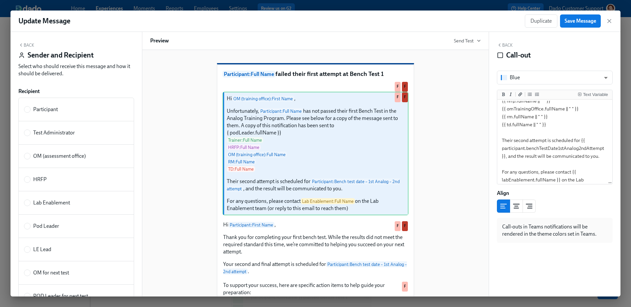
click at [28, 47] on button "Back" at bounding box center [26, 44] width 16 height 5
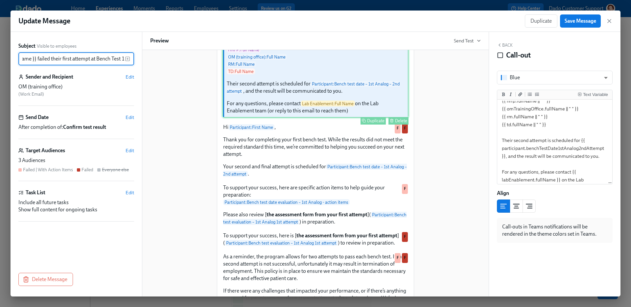
scroll to position [133, 0]
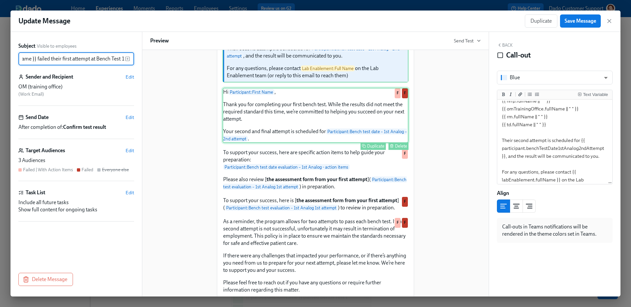
click at [291, 143] on div "Hi Participant : First Name , Thank you for completing your first bench test. W…" at bounding box center [316, 115] width 186 height 55
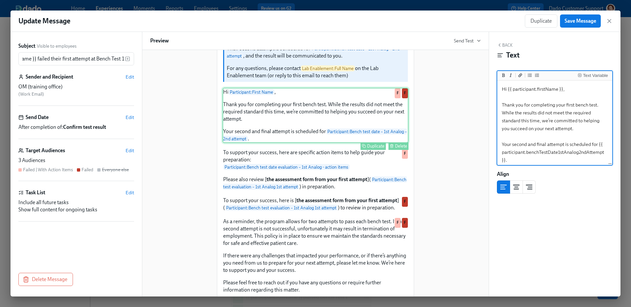
scroll to position [0, 0]
click at [579, 106] on textarea "Hi {{ participant.firstName }}, Thank you for completing your first bench test.…" at bounding box center [555, 124] width 112 height 85
type textarea "Hi {{ participant.firstName }}, Thank you for completing your first Bench Test.…"
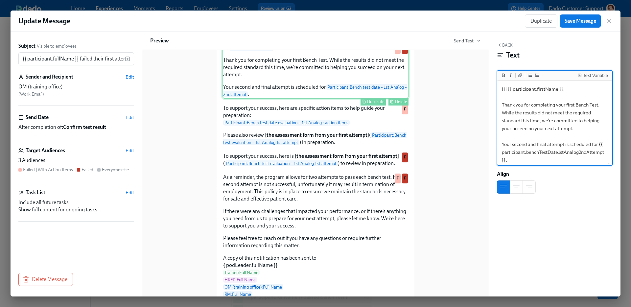
scroll to position [209, 0]
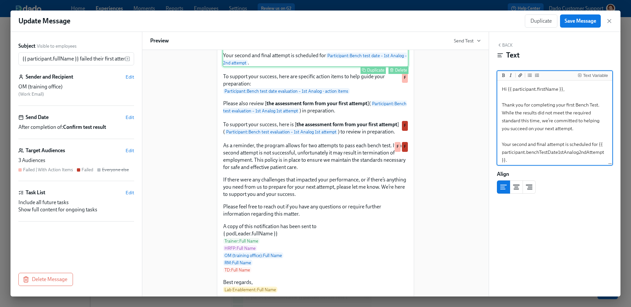
click at [289, 188] on div "As a reminder, the program allows for two attempts to pass each bench test. If …" at bounding box center [316, 217] width 186 height 153
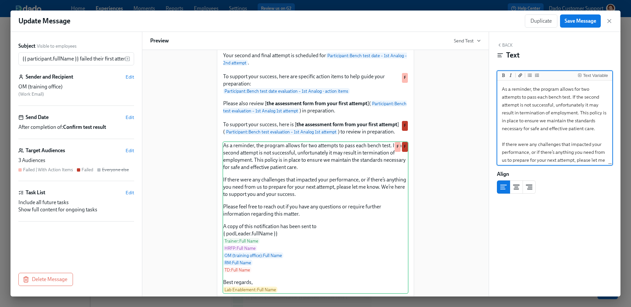
click at [552, 98] on textarea "As a reminder, the program allows for two attempts to pass each bench test. If …" at bounding box center [555, 192] width 112 height 220
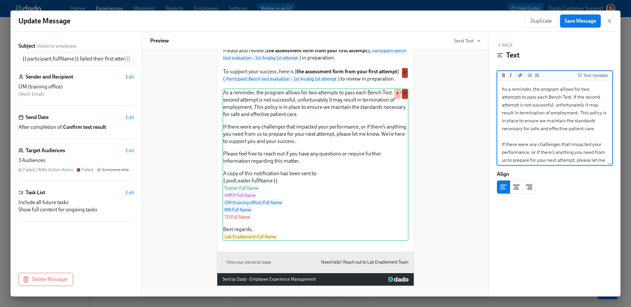
scroll to position [137, 0]
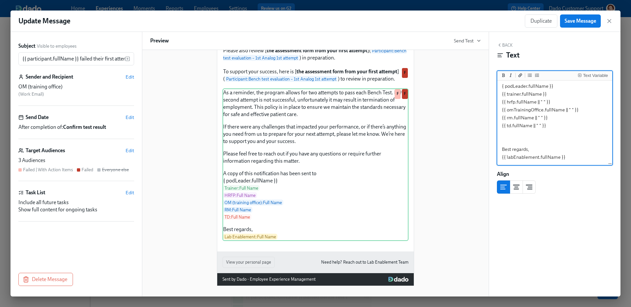
click at [501, 86] on textarea "As a reminder, the program allows for two attempts to pass each Bench Test. If …" at bounding box center [555, 55] width 112 height 220
type textarea "As a reminder, the program allows for two attempts to pass each Bench Test. If …"
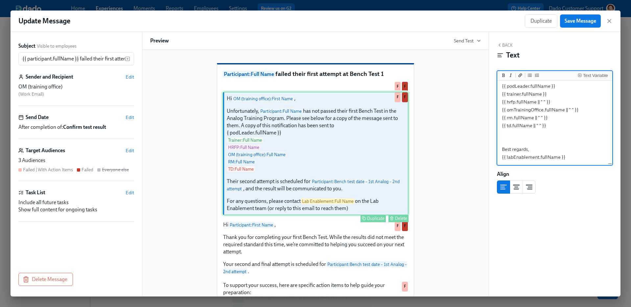
click at [299, 207] on div "Hi OM (training office) : First Name , Unfortunately, Participant : Full Name h…" at bounding box center [316, 154] width 186 height 124
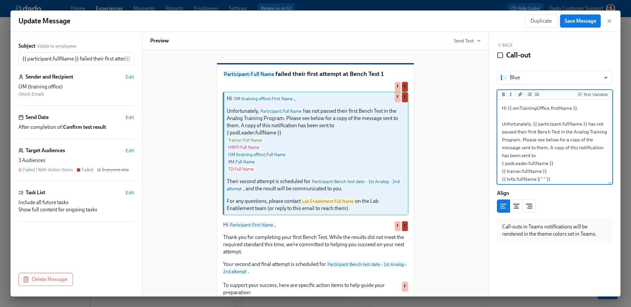
click at [504, 164] on textarea "Hi {{ omTrainingOffice.firstName }}, Unfortunately, {{ participant.fullName }} …" at bounding box center [555, 191] width 112 height 180
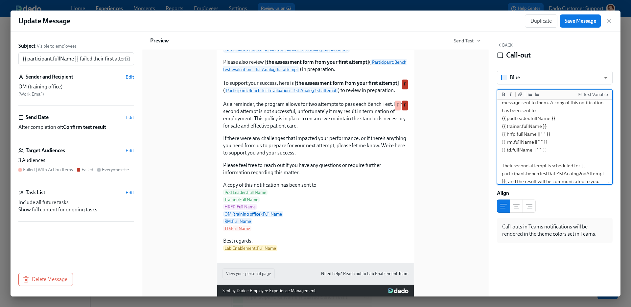
scroll to position [298, 0]
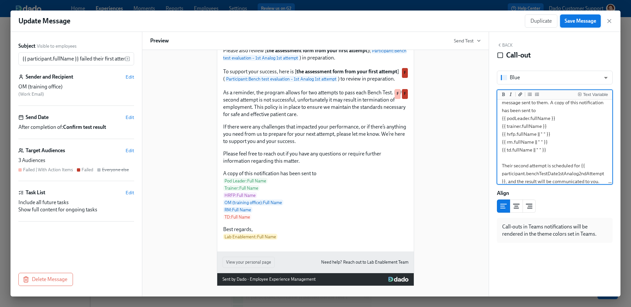
type textarea "Hi {{ omTrainingOffice.firstName }}, Unfortunately, {{ participant.fullName }} …"
click at [593, 21] on span "Save Message" at bounding box center [581, 21] width 32 height 7
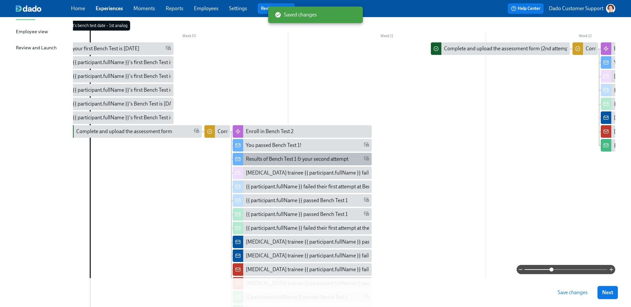
click at [263, 156] on div "Results of Bench Test 1 & your second attempt" at bounding box center [297, 159] width 103 height 7
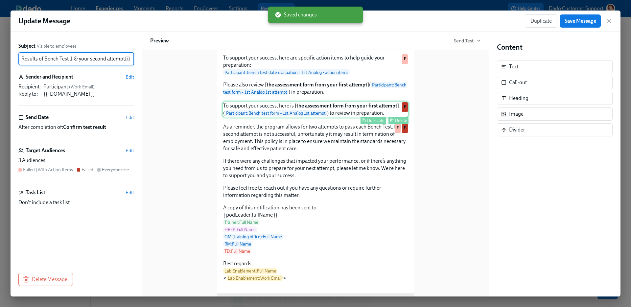
scroll to position [141, 0]
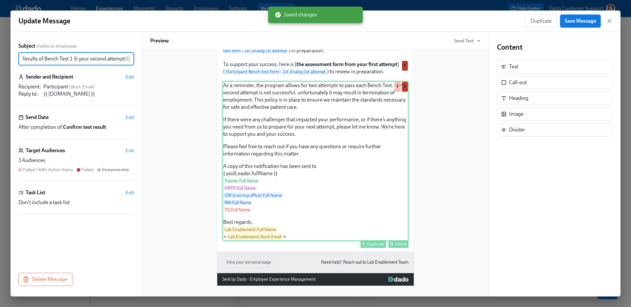
click at [281, 181] on div "As a reminder, the program allows for two attempts to pass each Bench Test. If …" at bounding box center [316, 161] width 186 height 160
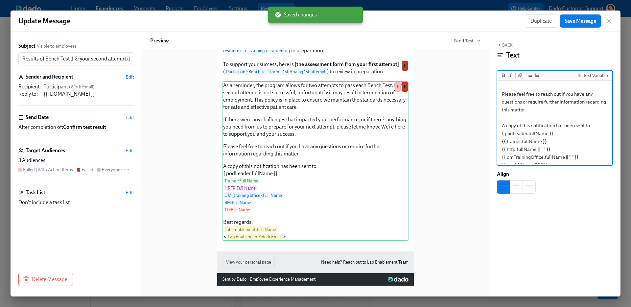
scroll to position [137, 0]
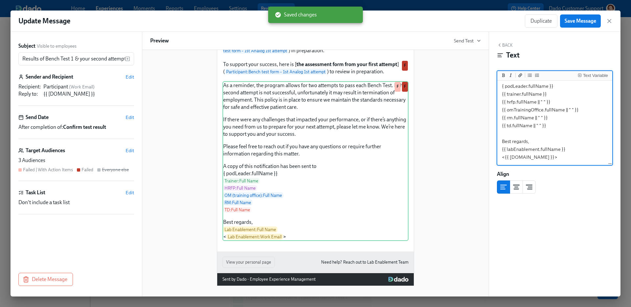
click at [501, 85] on textarea "As a reminder, the program allows for two attempts to pass each Bench Test. If …" at bounding box center [555, 55] width 112 height 220
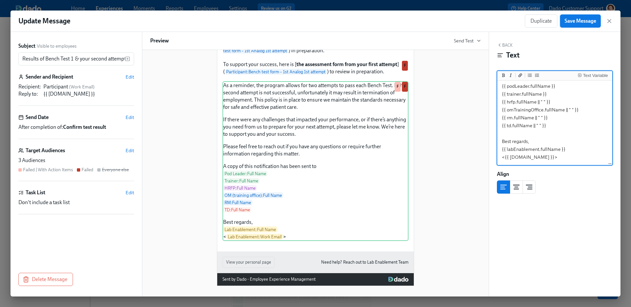
type textarea "As a reminder, the program allows for two attempts to pass each Bench Test. If …"
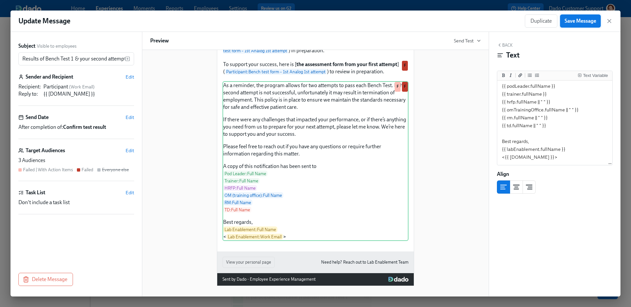
click at [578, 22] on span "Save Message" at bounding box center [581, 21] width 32 height 7
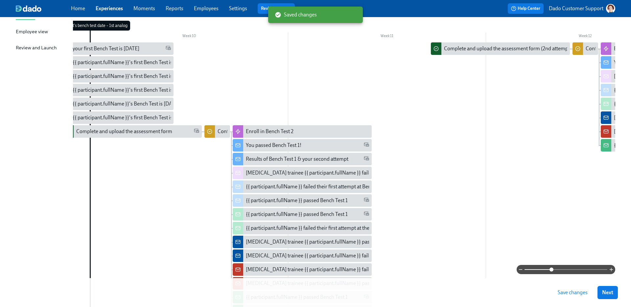
click at [566, 291] on span "Save changes" at bounding box center [573, 292] width 30 height 7
click at [266, 172] on div "Lab Technician trainee {{ participant.fullName }} failed their first attempt at…" at bounding box center [353, 172] width 215 height 7
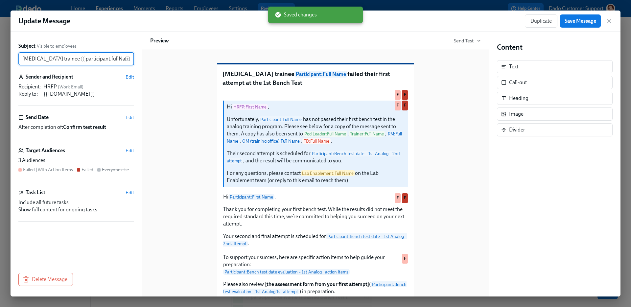
scroll to position [0, 107]
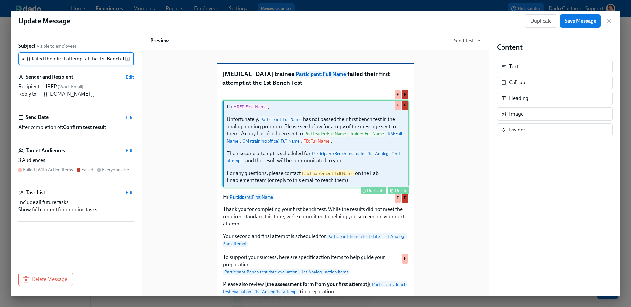
click at [302, 171] on div "Hi HRFP : First Name , Unfortunately, Participant : Full Name has not passed th…" at bounding box center [316, 143] width 186 height 87
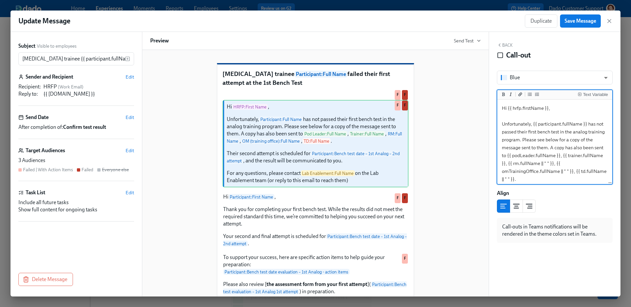
click at [550, 148] on textarea "Hi {{ hrfp.firstName }}, Unfortunately, {{ participant.fullName }} has not pass…" at bounding box center [555, 183] width 112 height 164
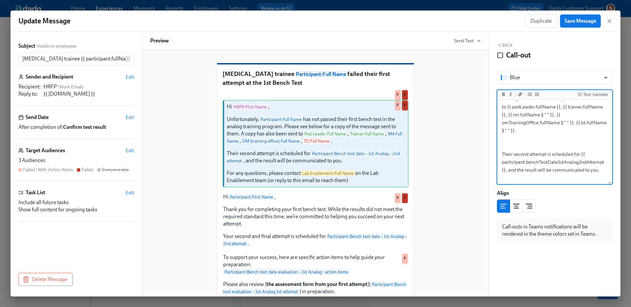
scroll to position [48, 0]
click at [525, 131] on textarea "Hi {{ hrfp.firstName }}, Unfortunately, {{ participant.fullName }} has not pass…" at bounding box center [555, 135] width 112 height 164
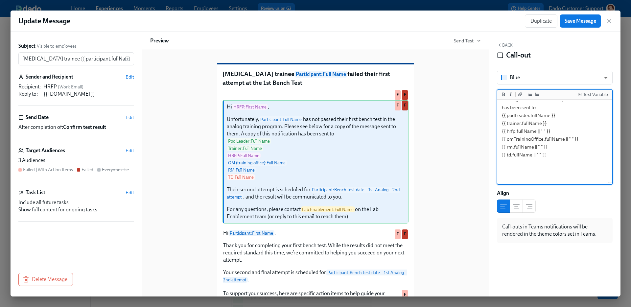
click at [566, 132] on textarea "Hi {{ hrfp.firstName }}, Unfortunately, {{ participant.fullName }} has not pass…" at bounding box center [555, 151] width 112 height 196
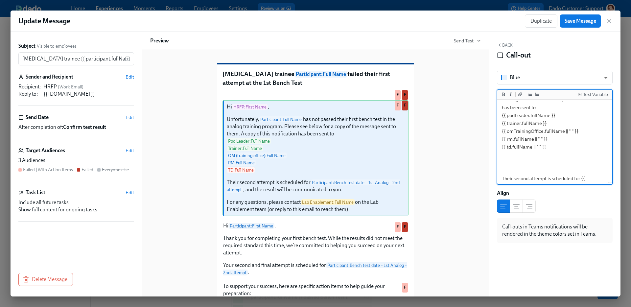
scroll to position [0, 0]
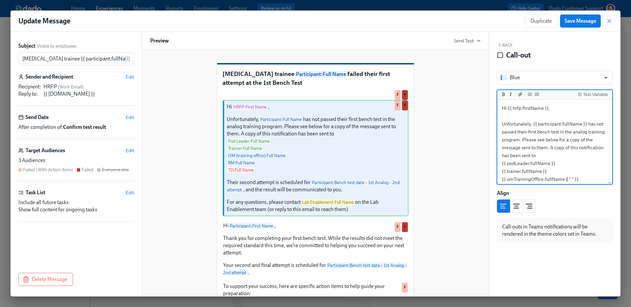
click at [541, 133] on textarea "Hi {{ hrfp.firstName }}, Unfortunately, {{ participant.fullName }} has not pass…" at bounding box center [555, 195] width 112 height 188
type textarea "Hi {{ hrfp.firstName }}, Unfortunately, {{ participant.fullName }} has not pass…"
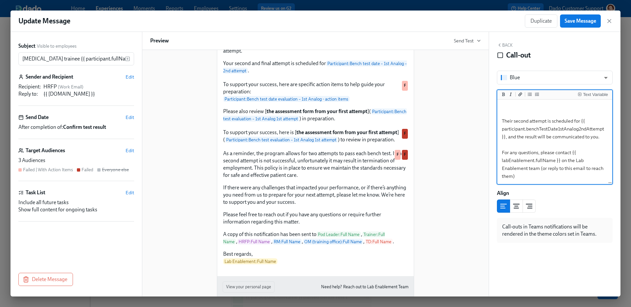
scroll to position [271, 0]
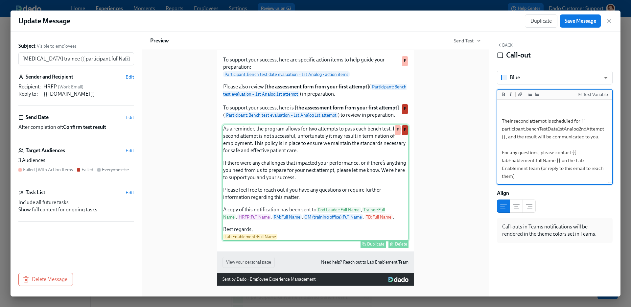
click at [340, 187] on div "As a reminder, the program allows for two attempts to pass each bench test. If …" at bounding box center [316, 183] width 186 height 116
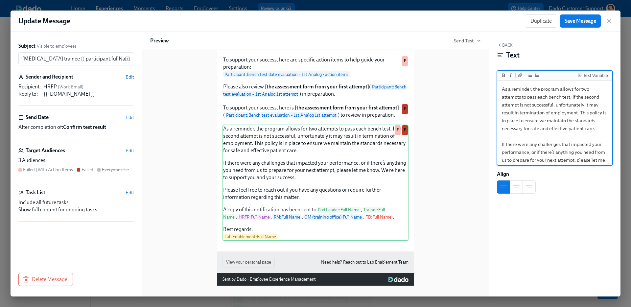
scroll to position [121, 0]
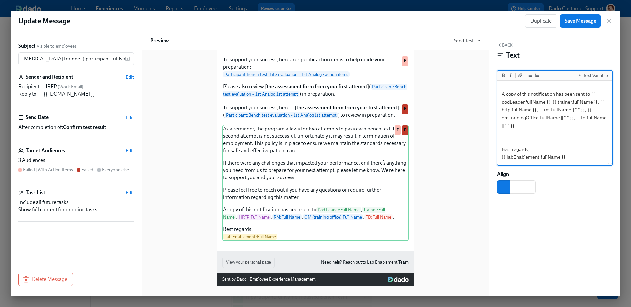
drag, startPoint x: 501, startPoint y: 93, endPoint x: 524, endPoint y: 127, distance: 40.8
click at [524, 127] on textarea "As a reminder, the program allows for two attempts to pass each bench test. If …" at bounding box center [555, 63] width 112 height 204
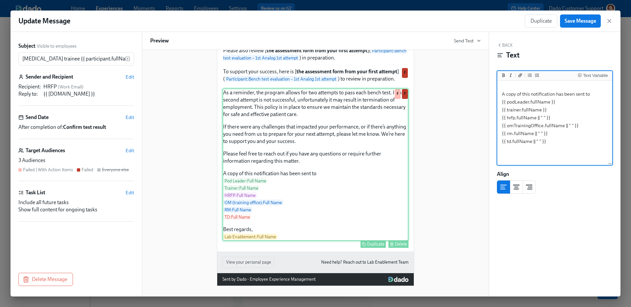
click at [313, 154] on div "As a reminder, the program allows for two attempts to pass each bench test. If …" at bounding box center [316, 164] width 186 height 153
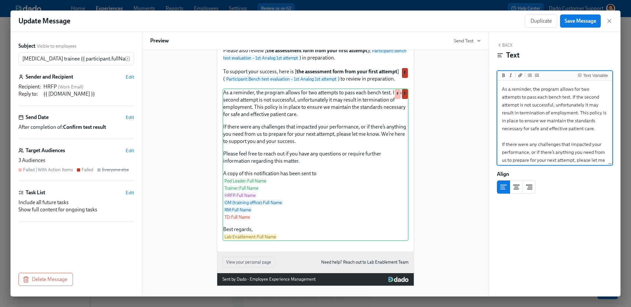
click at [550, 98] on textarea "As a reminder, the program allows for two attempts to pass each bench test. If …" at bounding box center [555, 196] width 112 height 228
type textarea "As a reminder, the program allows for two attempts to pass each Bench Test. If …"
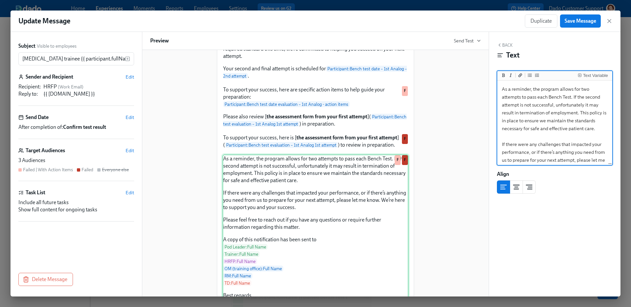
scroll to position [197, 0]
click at [303, 80] on div "Hi Participant : First Name , Thank you for completing your first bench test. W…" at bounding box center [316, 52] width 186 height 55
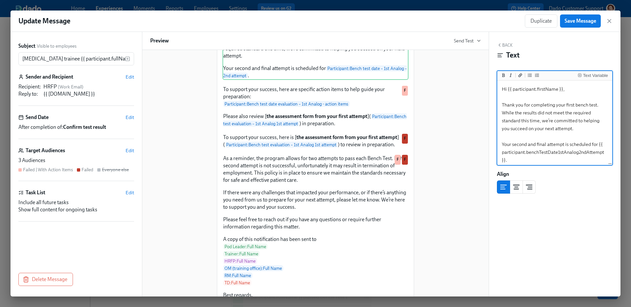
click at [578, 106] on textarea "Hi {{ participant.firstName }}, Thank you for completing your first bench test.…" at bounding box center [555, 124] width 112 height 85
type textarea "Hi {{ participant.firstName }}, Thank you for completing your first Bench Test.…"
click at [584, 23] on span "Save Message" at bounding box center [581, 21] width 32 height 7
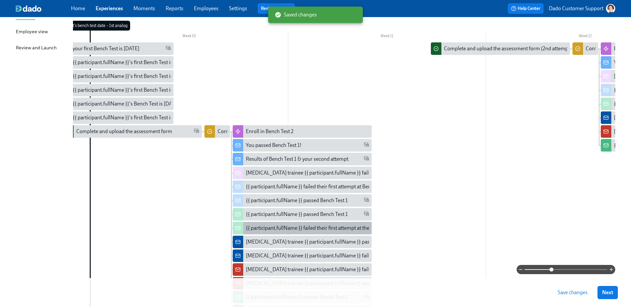
click at [279, 229] on div "{{ participant.fullName }} failed their first attempt at the 1st Bench Test" at bounding box center [324, 228] width 156 height 7
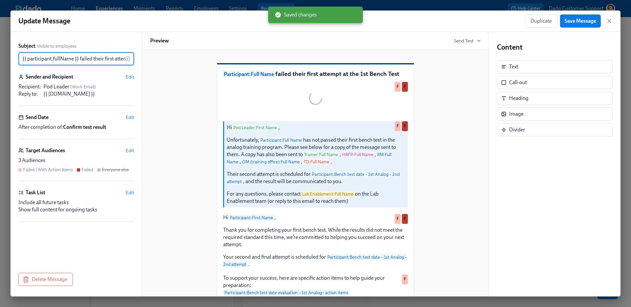
scroll to position [0, 56]
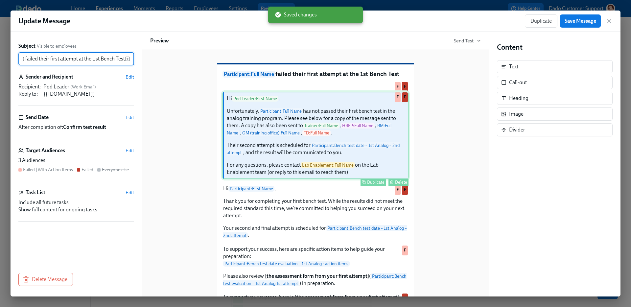
click at [279, 165] on div "Hi Pod Leader : First Name , Unfortunately, Participant : Full Name has not pas…" at bounding box center [316, 135] width 186 height 87
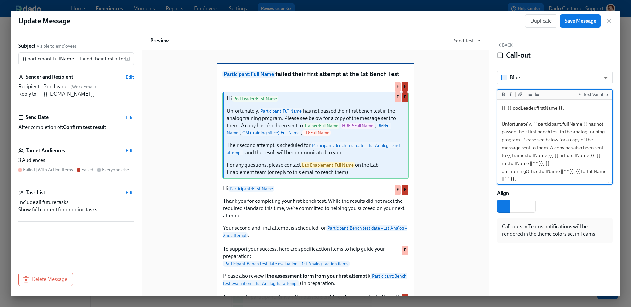
click at [500, 122] on textarea "Hi {{ podLeader.firstName }}, Unfortunately, {{ participant.fullName }} has not…" at bounding box center [555, 183] width 112 height 164
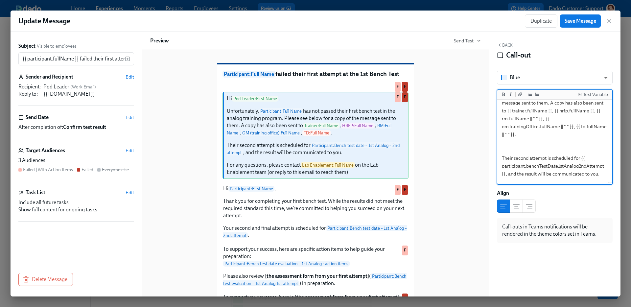
scroll to position [44, 0]
click at [567, 128] on textarea "Hi {{ podLeader.firstName }}, Unfortunately, {{ participant.fullName }} has not…" at bounding box center [555, 139] width 112 height 164
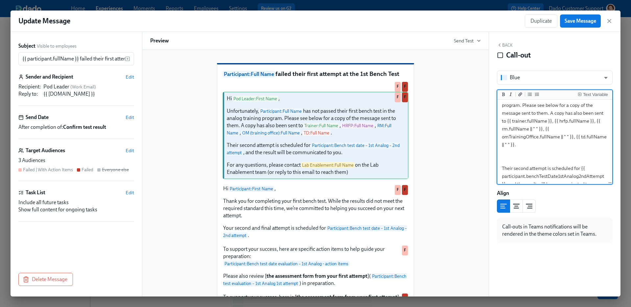
scroll to position [31, 0]
click at [549, 118] on textarea "Hi {{ podLeader.firstName }}, Unfortunately, {{ participant.fullName }} has not…" at bounding box center [555, 152] width 112 height 164
click at [551, 117] on textarea "Hi {{ podLeader.firstName }}, Unfortunately, {{ participant.fullName }} has not…" at bounding box center [555, 152] width 112 height 164
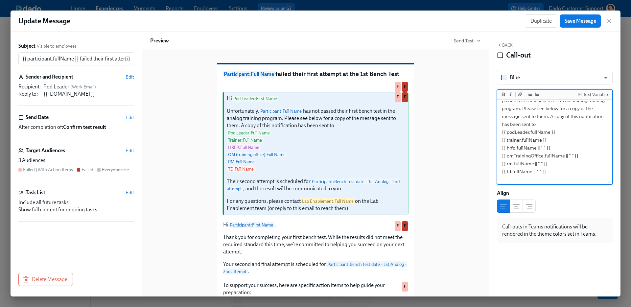
scroll to position [0, 0]
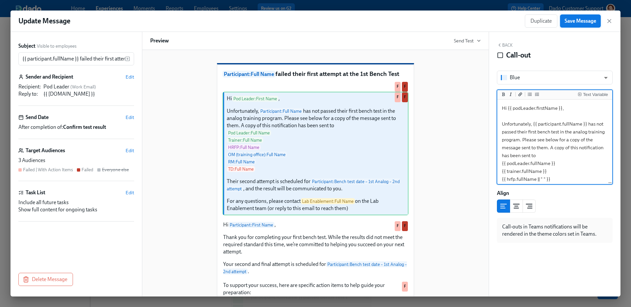
type textarea "Hi {{ podLeader.firstName }}, Unfortunately, {{ participant.fullName }} has not…"
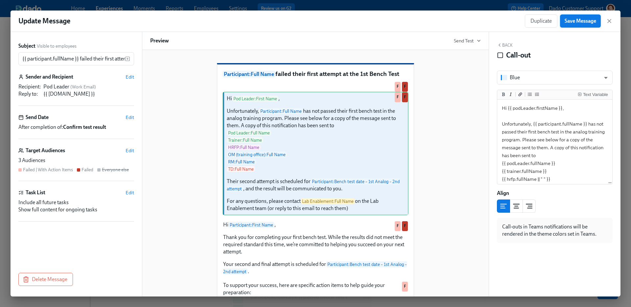
click at [594, 24] on span "Save Message" at bounding box center [581, 21] width 32 height 7
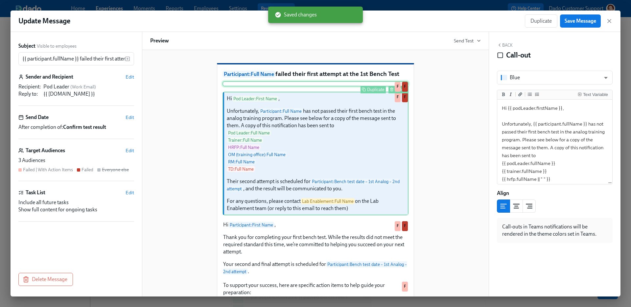
click at [401, 92] on div "Delete" at bounding box center [401, 89] width 12 height 5
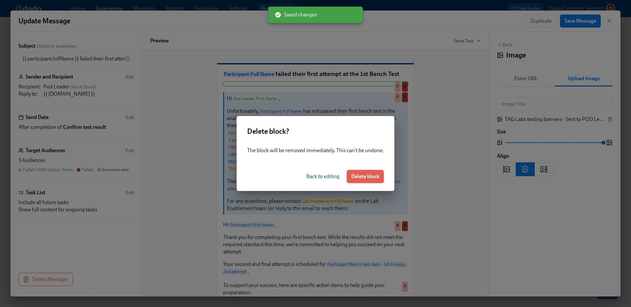
click at [377, 170] on button "Delete block" at bounding box center [365, 176] width 37 height 13
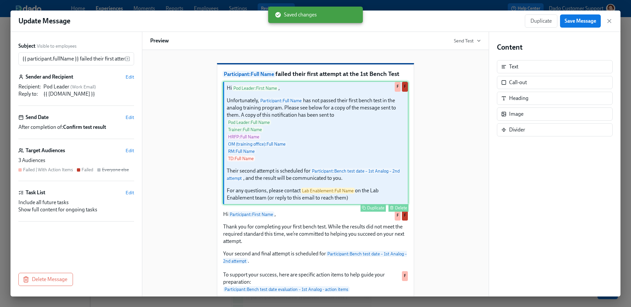
click at [382, 168] on div "Hi Pod Leader : First Name , Unfortunately, Participant : Full Name has not pas…" at bounding box center [316, 143] width 186 height 124
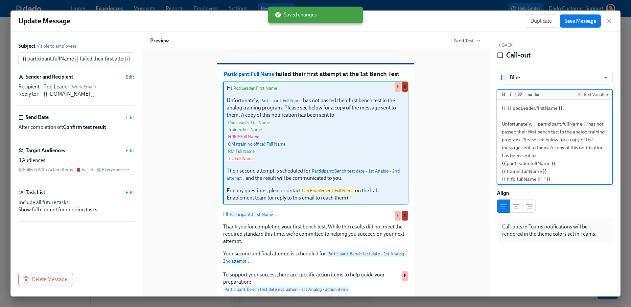
click at [539, 132] on textarea "Hi {{ podLeader.firstName }}, Unfortunately, {{ participant.fullName }} has not…" at bounding box center [555, 199] width 112 height 196
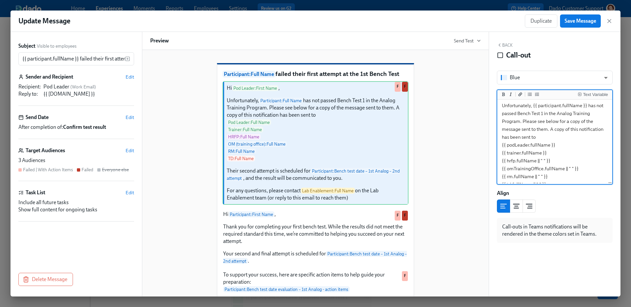
scroll to position [17, 0]
drag, startPoint x: 557, startPoint y: 151, endPoint x: 557, endPoint y: 142, distance: 8.2
click at [557, 142] on textarea "Hi {{ podLeader.firstName }}, Unfortunately, {{ participant.fullName }} has not…" at bounding box center [555, 182] width 112 height 196
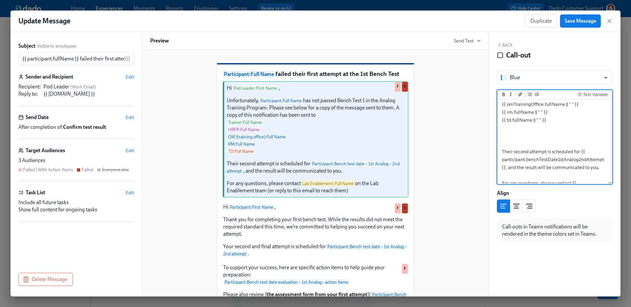
scroll to position [74, 0]
click at [505, 170] on textarea "Hi {{ podLeader.firstName }}, Unfortunately, {{ participant.fullName }} has not…" at bounding box center [555, 121] width 112 height 188
type textarea "Hi {{ podLeader.firstName }}, Unfortunately, {{ participant.fullName }} has not…"
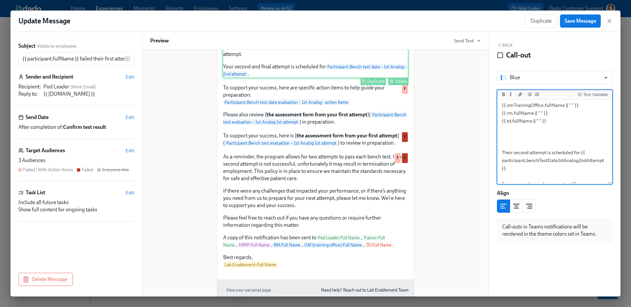
scroll to position [208, 0]
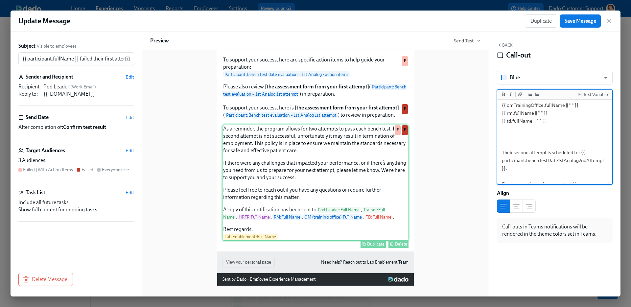
click at [321, 233] on div "As a reminder, the program allows for two attempts to pass each bench test. If …" at bounding box center [316, 183] width 186 height 116
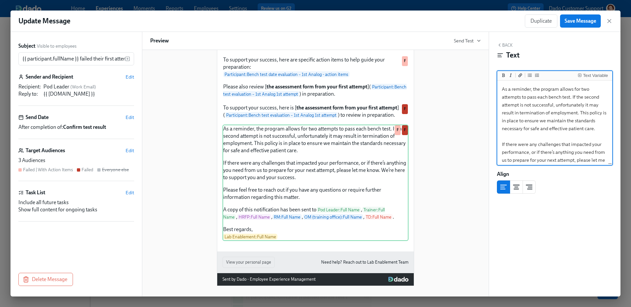
scroll to position [121, 0]
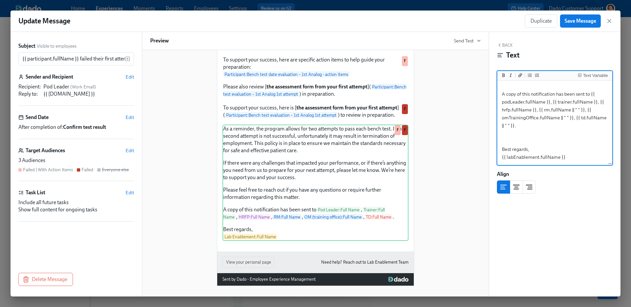
drag, startPoint x: 533, startPoint y: 128, endPoint x: 495, endPoint y: 93, distance: 51.9
click at [495, 93] on div "Back Text Text Variable As a reminder, the program allows for two attempts to p…" at bounding box center [555, 164] width 132 height 265
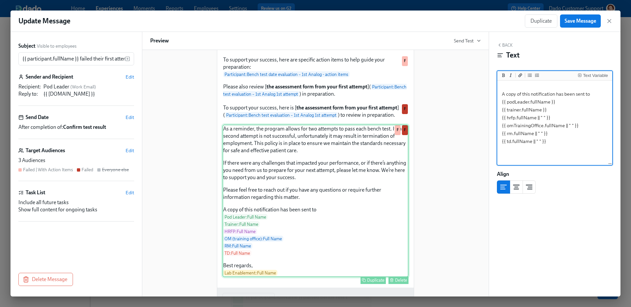
click at [342, 162] on div "As a reminder, the program allows for two attempts to pass each bench test. If …" at bounding box center [316, 201] width 186 height 153
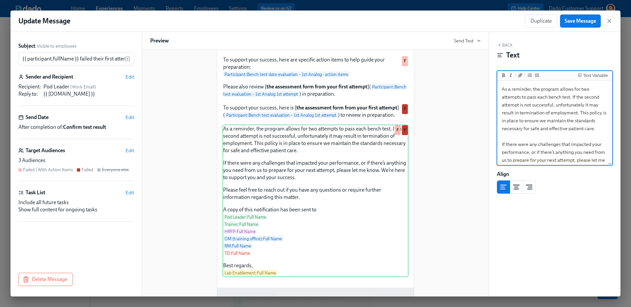
click at [552, 97] on textarea "As a reminder, the program allows for two attempts to pass each bench test. If …" at bounding box center [555, 196] width 112 height 228
type textarea "As a reminder, the program allows for two attempts to pass each Bench Test. If …"
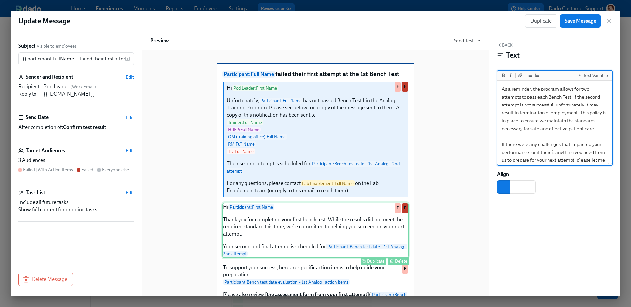
click at [310, 251] on div "Hi Participant : First Name , Thank you for completing your first bench test. W…" at bounding box center [316, 230] width 186 height 55
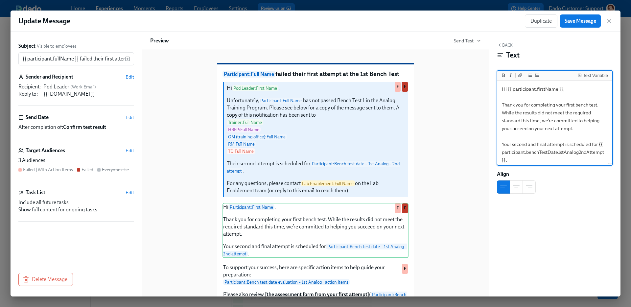
click at [577, 106] on textarea "Hi {{ participant.firstName }}, Thank you for completing your first bench test.…" at bounding box center [555, 124] width 112 height 85
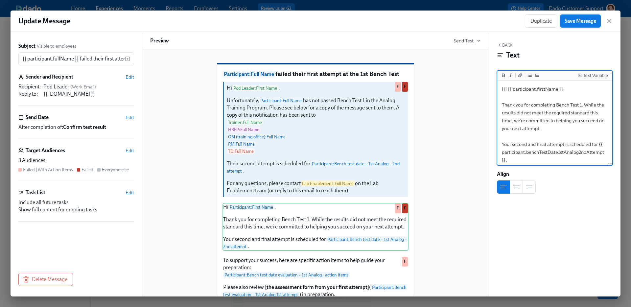
type textarea "Hi {{ participant.firstName }}, Thank you for completing Bench Test 1. While th…"
click at [583, 22] on span "Save Message" at bounding box center [581, 21] width 32 height 7
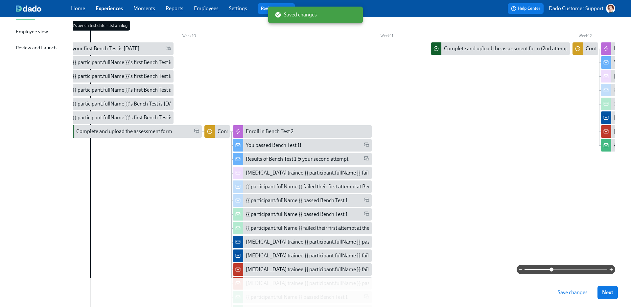
click at [571, 291] on span "Save changes" at bounding box center [573, 292] width 30 height 7
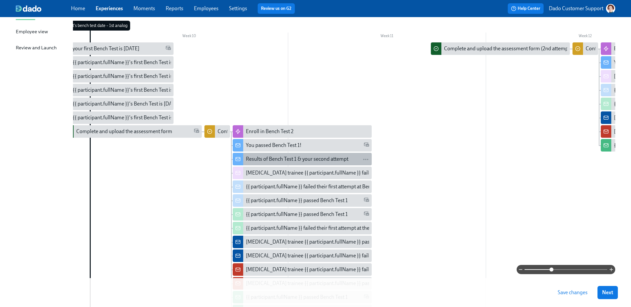
click at [280, 159] on div "Results of Bench Test 1 & your second attempt" at bounding box center [297, 159] width 103 height 7
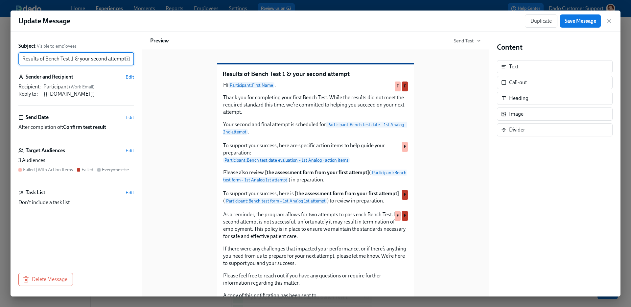
scroll to position [0, 1]
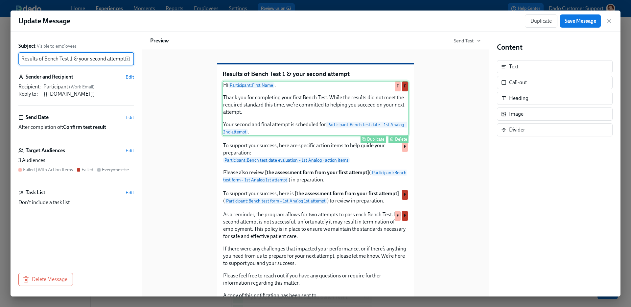
click at [357, 132] on div "Hi Participant : First Name , Thank you for completing your first Bench Test. W…" at bounding box center [316, 108] width 186 height 55
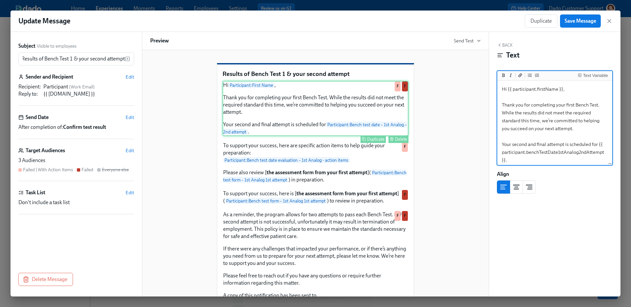
scroll to position [0, 0]
click at [572, 104] on textarea "Hi {{ participant.firstName }}, Thank you for completing your first Bench Test.…" at bounding box center [555, 124] width 112 height 85
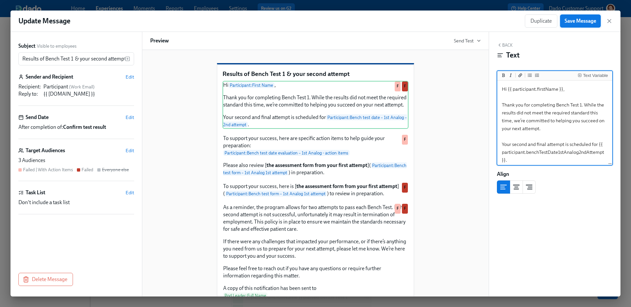
type textarea "Hi {{ participant.firstName }}, Thank you for completing Bench Test 1. While th…"
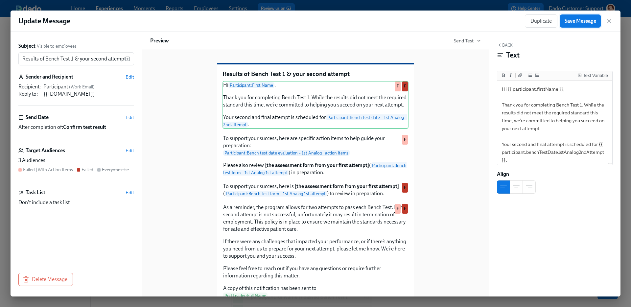
click at [578, 22] on span "Save Message" at bounding box center [581, 21] width 32 height 7
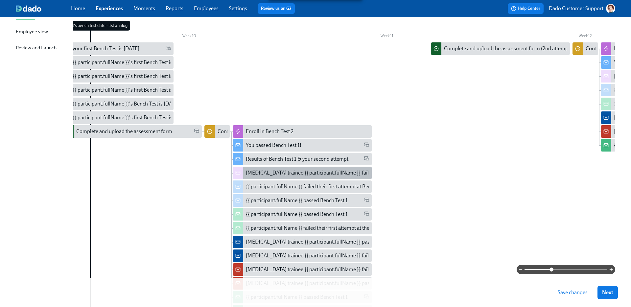
click at [261, 170] on div "Lab Technician trainee {{ participant.fullName }} failed their first attempt at…" at bounding box center [353, 172] width 215 height 7
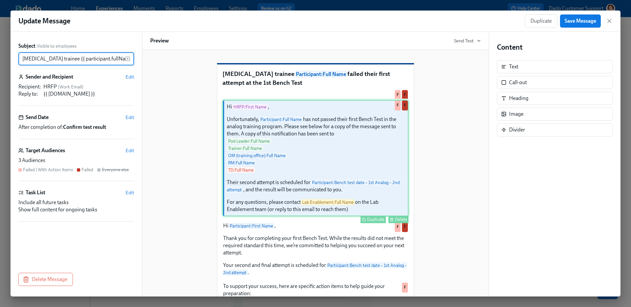
scroll to position [0, 107]
click at [334, 206] on div "Hi HRFP : First Name , Unfortunately, Participant : Full Name has not passed th…" at bounding box center [316, 158] width 186 height 116
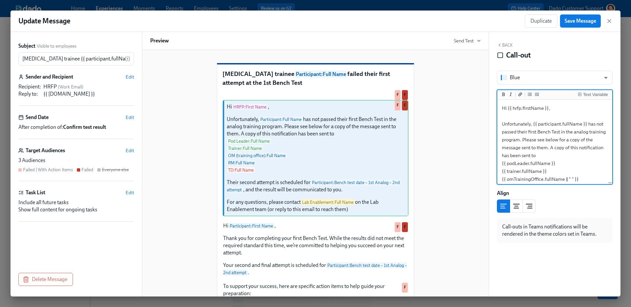
click at [504, 142] on textarea "Hi {{ hrfp.firstName }}, Unfortunately, {{ participant.fullName }} has not pass…" at bounding box center [555, 195] width 112 height 188
type textarea "Hi {{ hrfp.firstName }}, Unfortunately, {{ participant.fullName }} has not pass…"
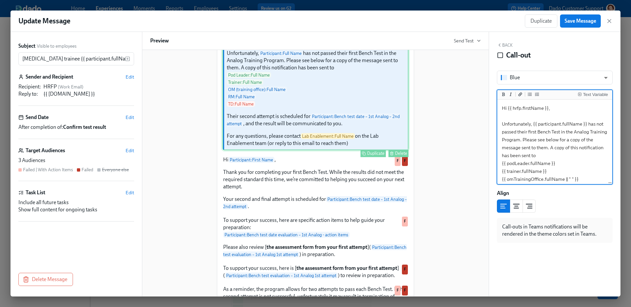
scroll to position [67, 0]
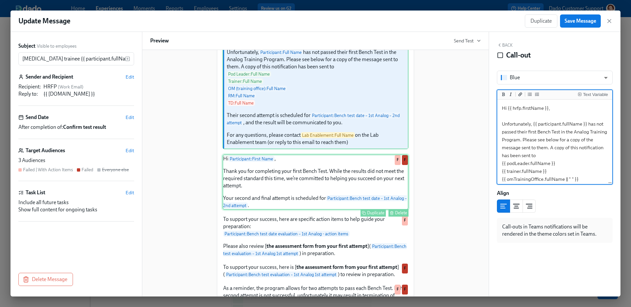
click at [337, 210] on div "Hi Participant : First Name , Thank you for completing your first Bench Test. W…" at bounding box center [316, 182] width 186 height 55
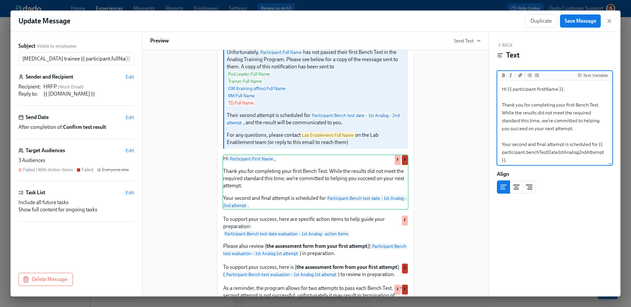
click at [575, 105] on textarea "Hi {{ participant.firstName }}, Thank you for completing your first Bench Test.…" at bounding box center [555, 124] width 112 height 85
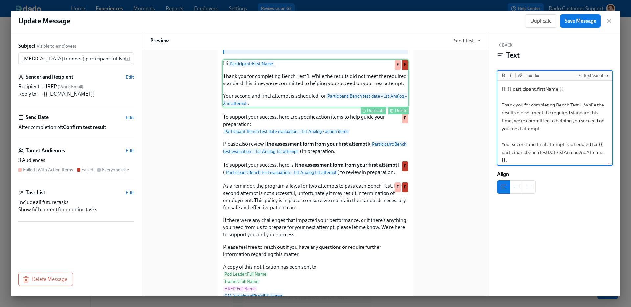
scroll to position [300, 0]
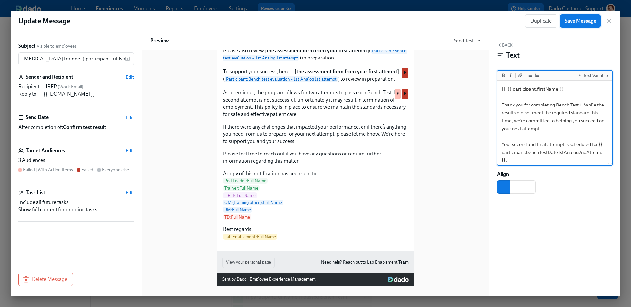
type textarea "Hi {{ participant.firstName }}, Thank you for completing Bench Test 1. While th…"
click at [575, 27] on button "Save Message" at bounding box center [580, 20] width 41 height 13
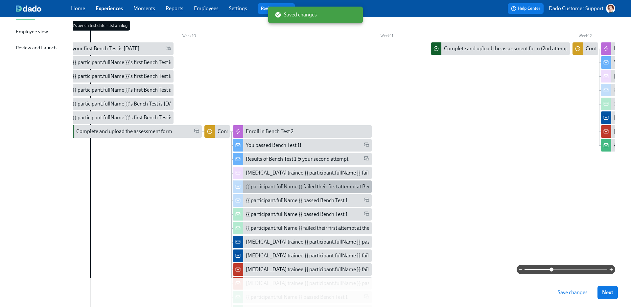
click at [279, 190] on div "{{ participant.fullName }} failed their first attempt at Bench Test 1" at bounding box center [318, 186] width 144 height 7
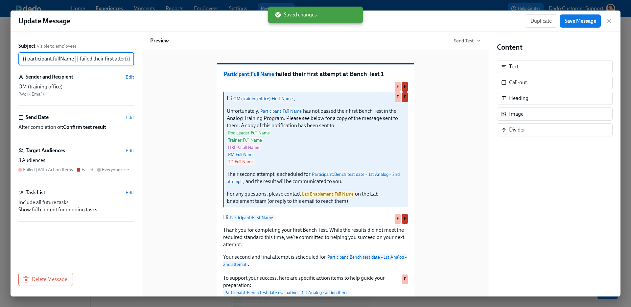
scroll to position [0, 43]
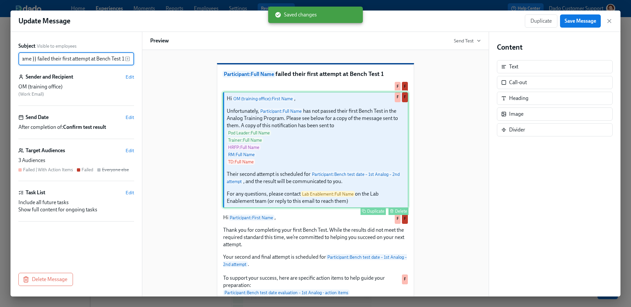
click at [284, 196] on div "Hi OM (training office) : First Name , Unfortunately, Participant : Full Name h…" at bounding box center [316, 150] width 186 height 116
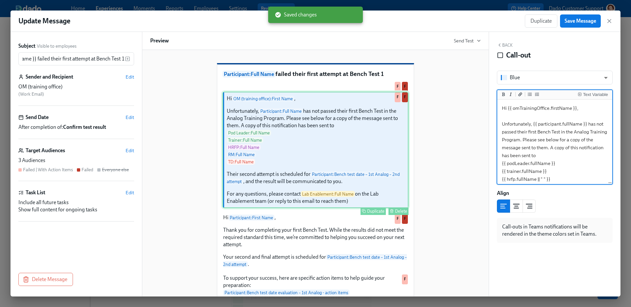
scroll to position [0, 0]
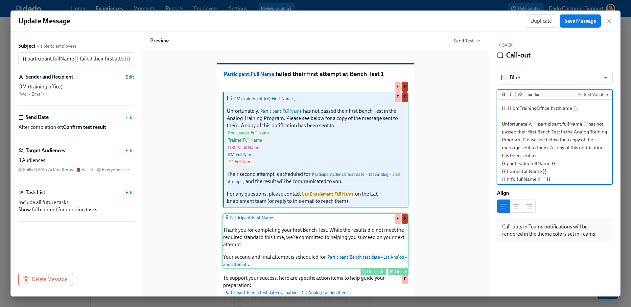
click at [283, 269] on div "Hi Participant : First Name , Thank you for completing your first Bench Test. W…" at bounding box center [316, 240] width 186 height 55
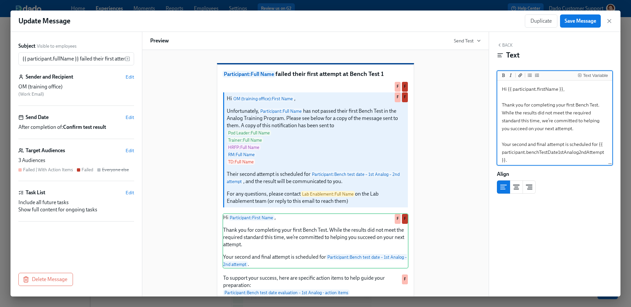
click at [577, 103] on textarea "Hi {{ participant.firstName }}, Thank you for completing your first Bench Test.…" at bounding box center [555, 124] width 112 height 85
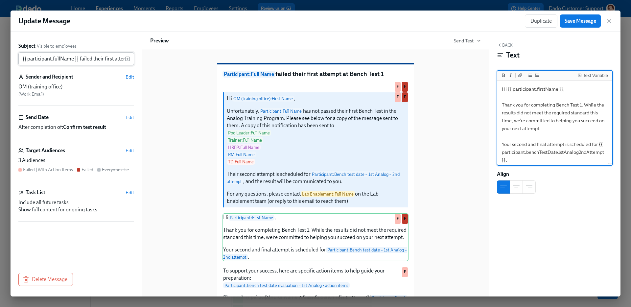
type textarea "Hi {{ participant.firstName }}, Thank you for completing Bench Test 1. While th…"
click at [111, 60] on input "{{ participant.fullName }} failed their first attempt at Bench Test 1" at bounding box center [71, 58] width 107 height 13
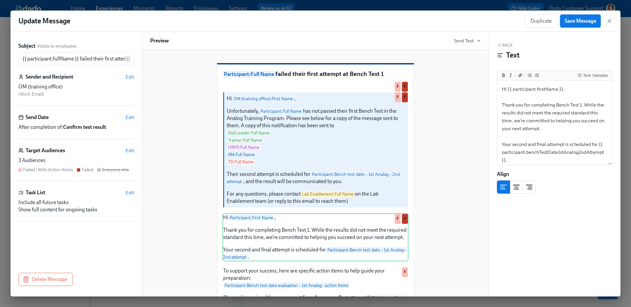
click at [586, 22] on span "Save Message" at bounding box center [581, 21] width 32 height 7
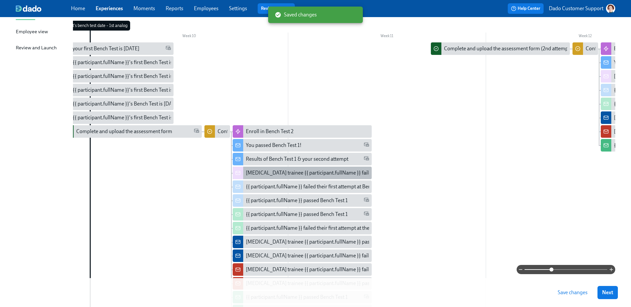
click at [335, 175] on div "Lab Technician trainee {{ participant.fullName }} failed their first attempt at…" at bounding box center [353, 172] width 215 height 7
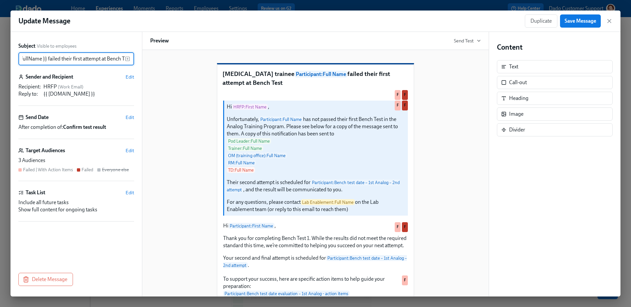
scroll to position [0, 94]
type input "Lab Technician trainee {{ participant.fullName }} failed their first attempt at…"
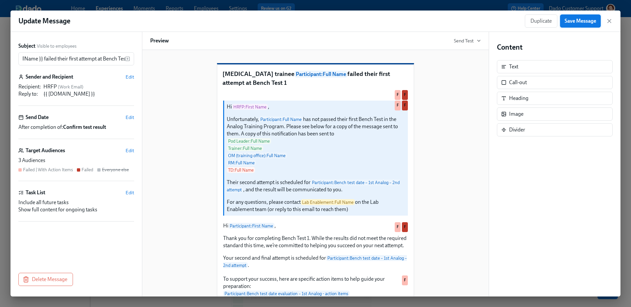
scroll to position [0, 0]
click at [580, 25] on button "Save Message" at bounding box center [580, 20] width 41 height 13
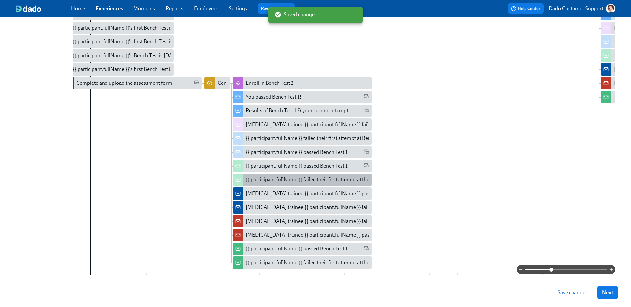
scroll to position [154, 0]
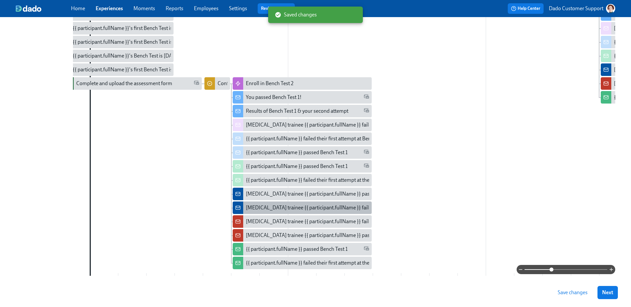
click at [324, 207] on div "Lab Technician trainee {{ participant.fullName }} failed their first attempt at…" at bounding box center [353, 207] width 215 height 7
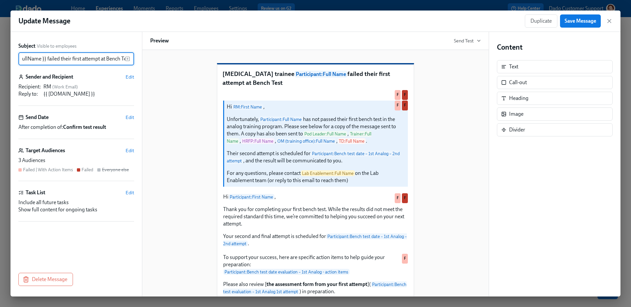
scroll to position [0, 94]
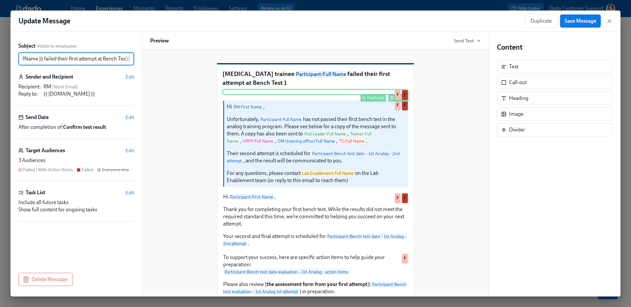
type input "Lab Technician trainee {{ participant.fullName }} failed their first attempt at…"
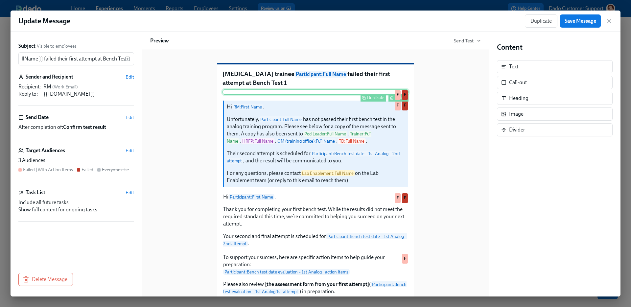
click at [400, 100] on div "Delete" at bounding box center [401, 97] width 12 height 5
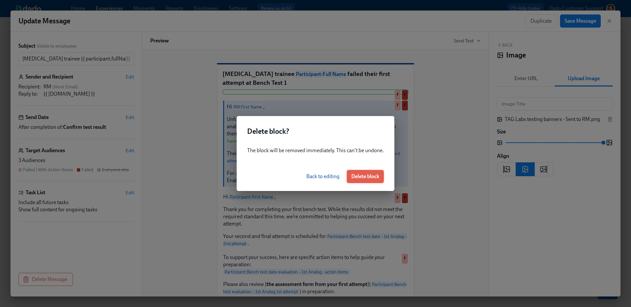
click at [362, 181] on button "Delete block" at bounding box center [365, 176] width 37 height 13
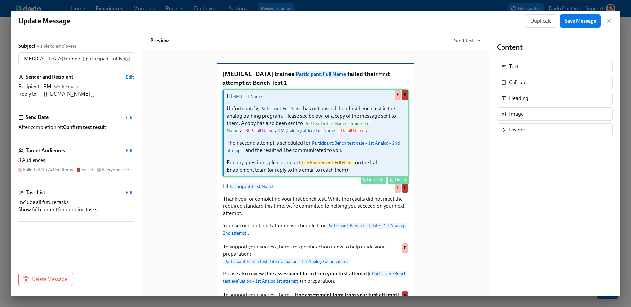
click at [288, 140] on div "Hi RM : First Name , Unfortunately, Participant : Full Name has not passed thei…" at bounding box center [316, 132] width 186 height 87
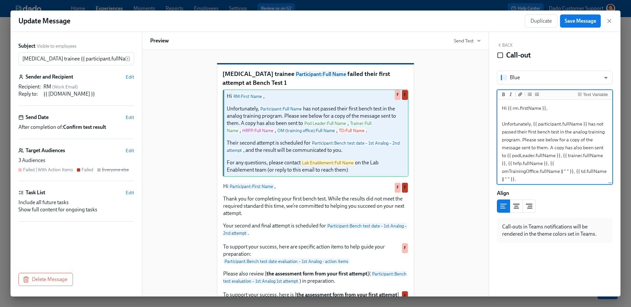
click at [540, 133] on textarea "Hi {{ rm.firstName }}, Unfortunately, {{ participant.fullName }} has not passed…" at bounding box center [555, 179] width 112 height 156
click at [551, 149] on textarea "Hi {{ rm.firstName }}, Unfortunately, {{ participant.fullName }} has not passed…" at bounding box center [555, 179] width 112 height 156
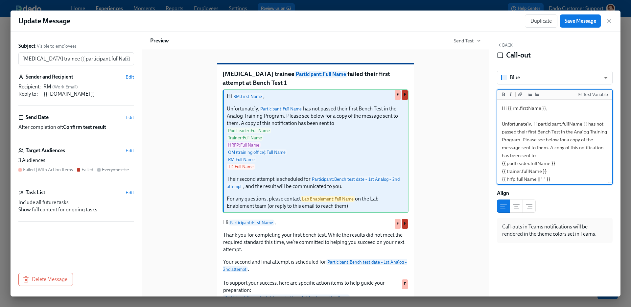
scroll to position [31, 0]
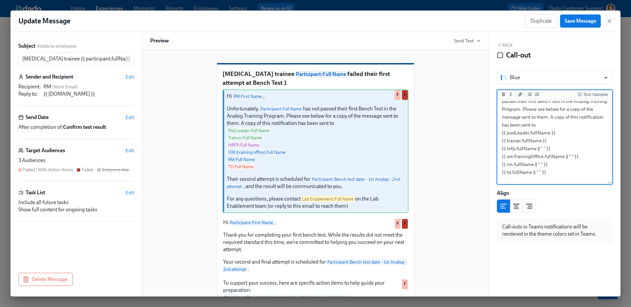
type textarea "Hi {{ rm.firstName }}, Unfortunately, {{ participant.fullName }} has not passed…"
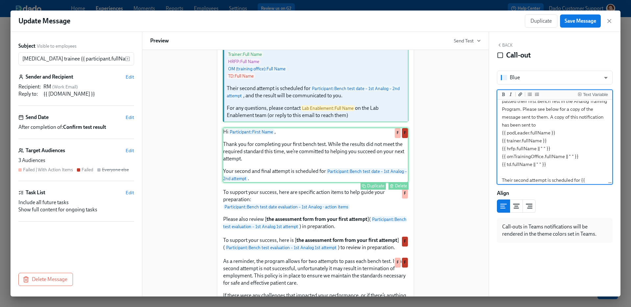
scroll to position [85, 0]
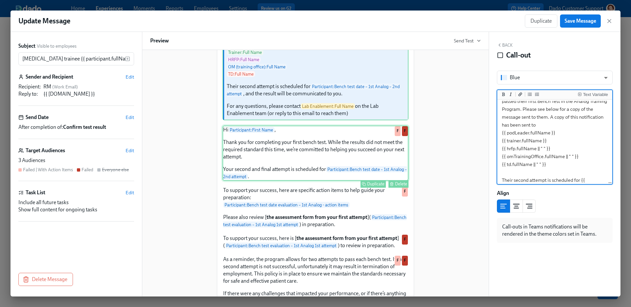
click at [307, 168] on div "Hi Participant : First Name , Thank you for completing your first bench test. W…" at bounding box center [316, 153] width 186 height 55
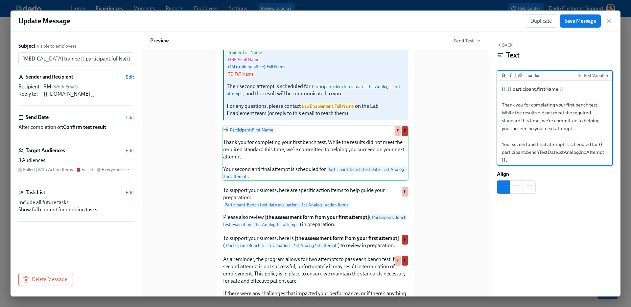
click at [568, 107] on textarea "Hi {{ participant.firstName }}, Thank you for completing your first bench test.…" at bounding box center [555, 124] width 112 height 85
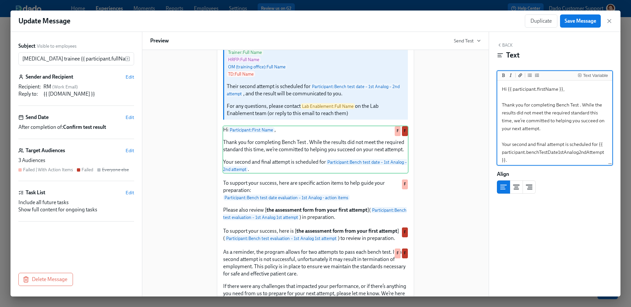
type textarea "Hi {{ participant.firstName }}, Thank you for completing Bench Test 1. While th…"
click at [342, 288] on div "As a reminder, the program allows for two attempts to pass each bench test. If …" at bounding box center [316, 306] width 186 height 116
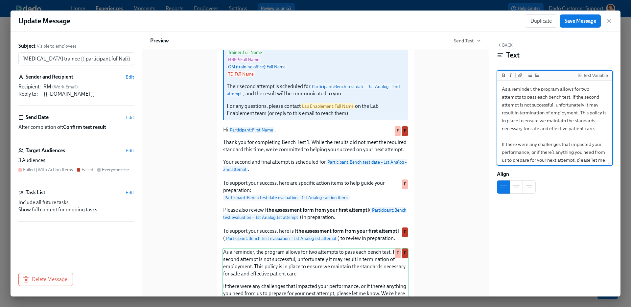
click at [551, 99] on textarea "As a reminder, the program allows for two attempts to pass each bench test. If …" at bounding box center [555, 180] width 112 height 196
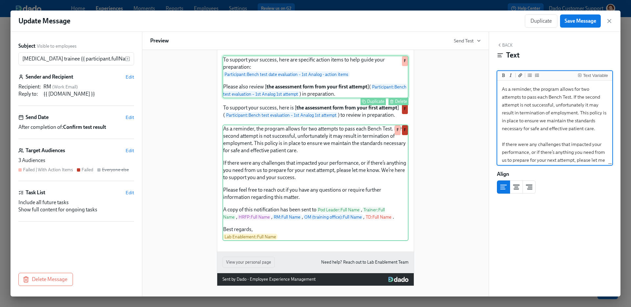
scroll to position [221, 0]
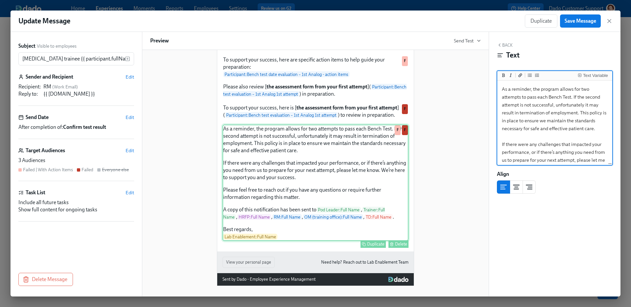
click at [307, 173] on div "As a reminder, the program allows for two attempts to pass each Bench Test. If …" at bounding box center [316, 183] width 186 height 116
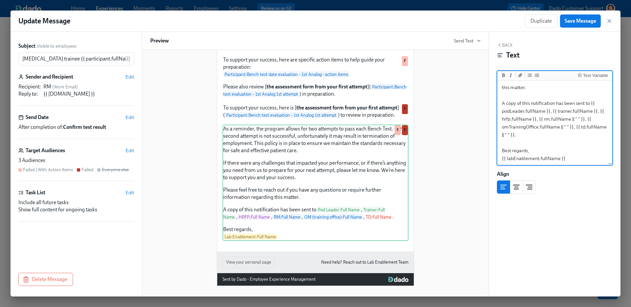
scroll to position [113, 0]
drag, startPoint x: 501, startPoint y: 123, endPoint x: 524, endPoint y: 133, distance: 25.6
click at [524, 133] on textarea "As a reminder, the program allows for two attempts to pass each Bench Test. If …" at bounding box center [555, 66] width 112 height 196
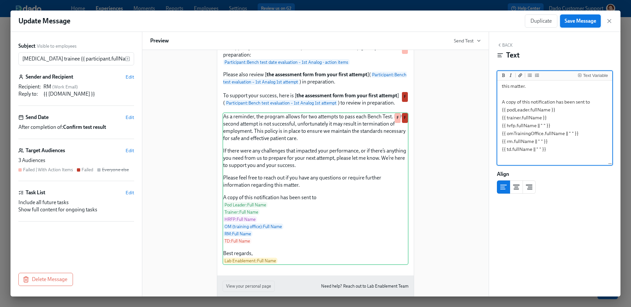
type textarea "As a reminder, the program allows for two attempts to pass each Bench Test. If …"
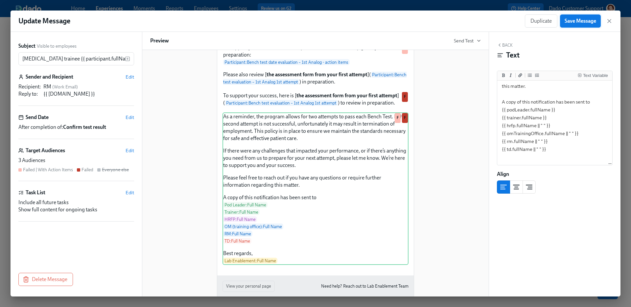
click at [580, 23] on span "Save Message" at bounding box center [581, 21] width 32 height 7
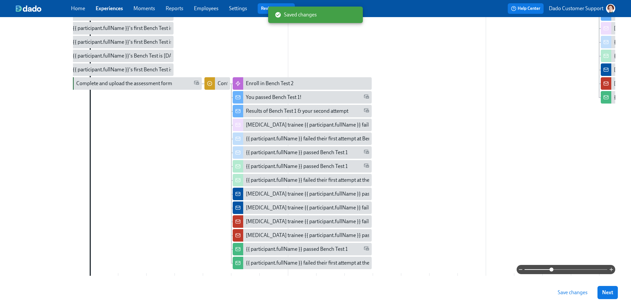
click at [570, 294] on span "Save changes" at bounding box center [573, 292] width 30 height 7
click at [317, 217] on div "Lab Technician trainee {{ participant.fullName }} failed their first attempt at…" at bounding box center [302, 221] width 139 height 12
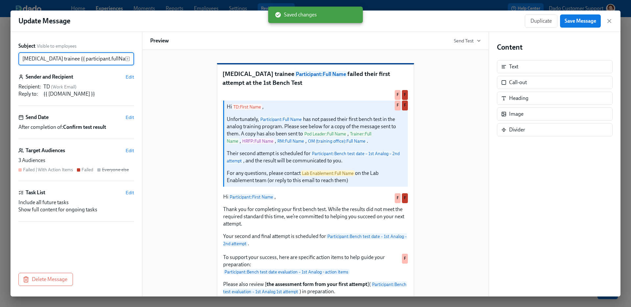
scroll to position [0, 107]
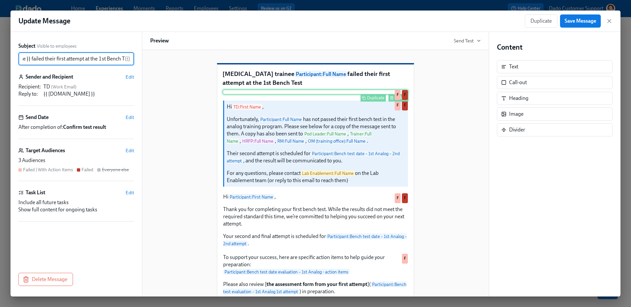
click at [404, 100] on div "Delete" at bounding box center [401, 97] width 12 height 5
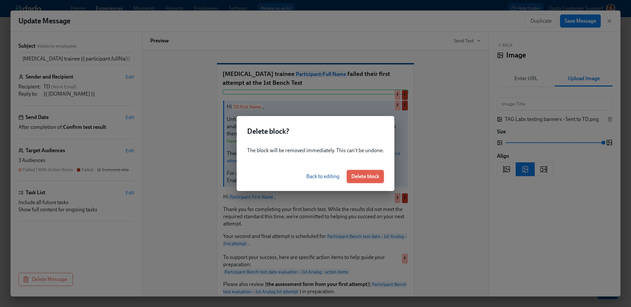
click at [373, 170] on button "Delete block" at bounding box center [365, 176] width 37 height 13
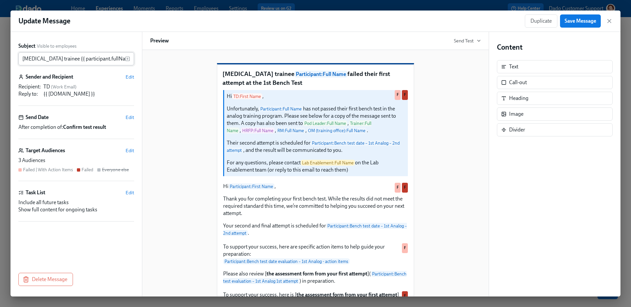
click at [88, 53] on input "Lab Technician trainee {{ participant.fullName }} failed their first attempt at…" at bounding box center [71, 58] width 107 height 13
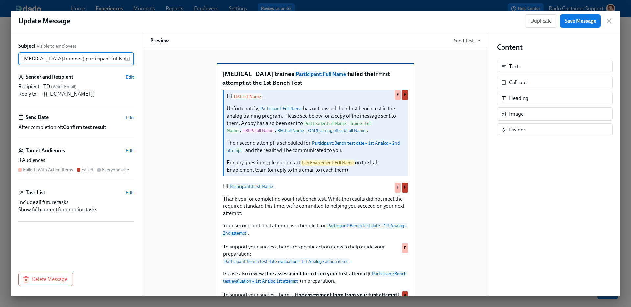
click at [88, 58] on input "Lab Technician trainee {{ participant.fullName }} failed their first attempt at…" at bounding box center [71, 58] width 107 height 13
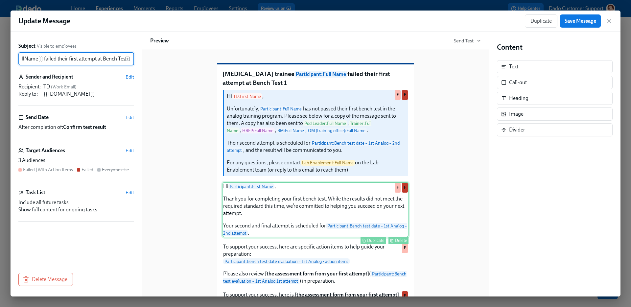
click at [271, 228] on div "Hi Participant : First Name , Thank you for completing your first bench test. W…" at bounding box center [316, 209] width 186 height 55
type input "Lab Technician trainee {{ participant.fullName }} failed their first attempt at…"
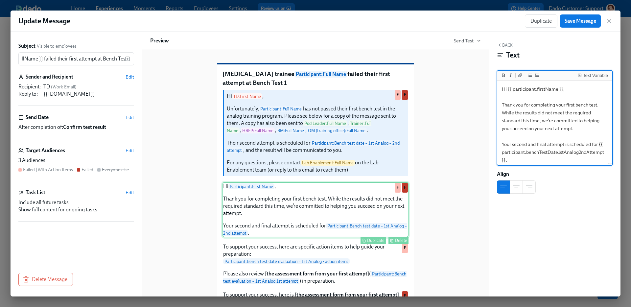
scroll to position [0, 0]
click at [579, 106] on textarea "Hi {{ participant.firstName }}, Thank you for completing your first bench test.…" at bounding box center [555, 124] width 112 height 85
type textarea "Hi {{ participant.firstName }}, Thank you for completing your first Bench Test.…"
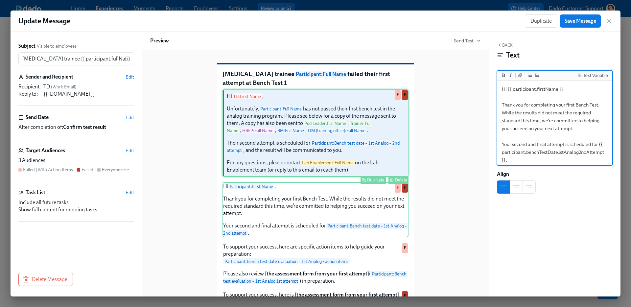
click at [285, 134] on div "Hi TD : First Name , Unfortunately, Participant : Full Name has not passed thei…" at bounding box center [316, 132] width 186 height 87
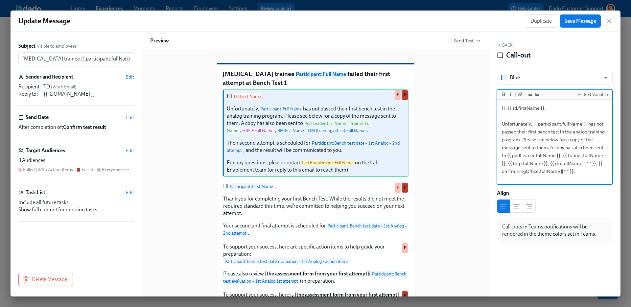
click at [539, 132] on textarea "Hi {{ td.firstName }}, Unfortunately, {{ participant.fullName }} has not passed…" at bounding box center [555, 179] width 112 height 156
click at [526, 140] on textarea "Hi {{ td.firstName }}, Unfortunately, {{ participant.fullName }} has not passed…" at bounding box center [555, 179] width 112 height 156
drag, startPoint x: 550, startPoint y: 148, endPoint x: 582, endPoint y: 171, distance: 39.1
click at [582, 171] on textarea "Hi {{ td.firstName }}, Unfortunately, {{ participant.fullName }} has not passed…" at bounding box center [555, 179] width 112 height 156
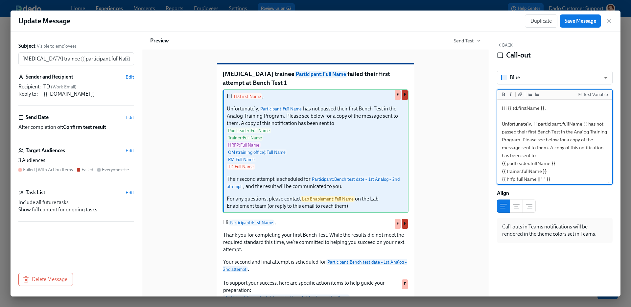
scroll to position [31, 0]
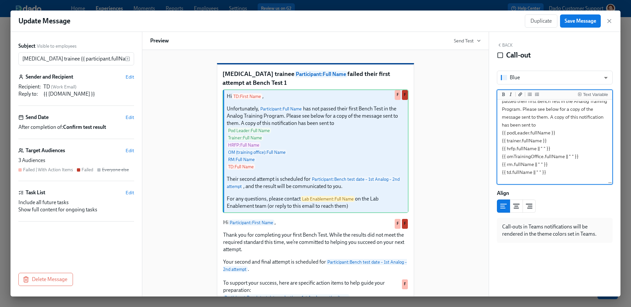
click at [565, 169] on textarea "Hi {{ td.firstName }}, Unfortunately, {{ participant.fullName }} has not passed…" at bounding box center [555, 168] width 112 height 196
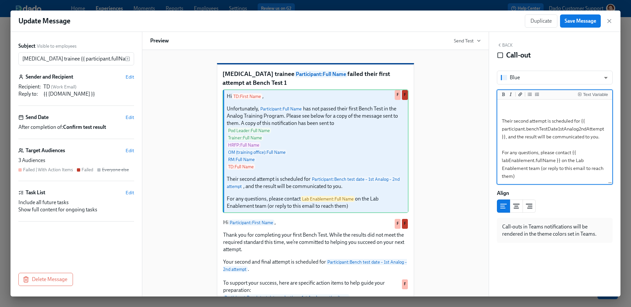
scroll to position [61, 0]
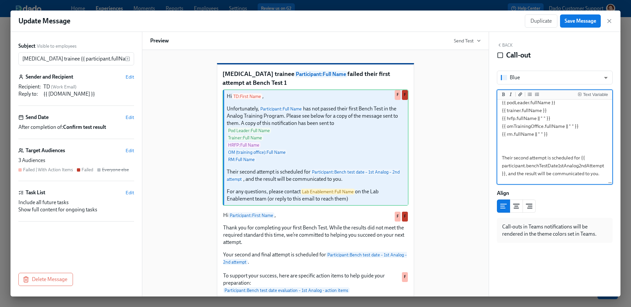
type textarea "Hi {{ td.firstName }}, Unfortunately, {{ participant.fullName }} has not passed…"
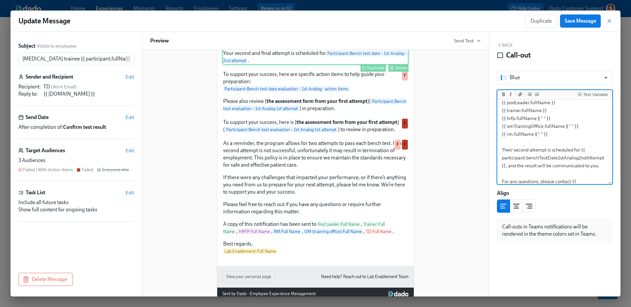
scroll to position [228, 0]
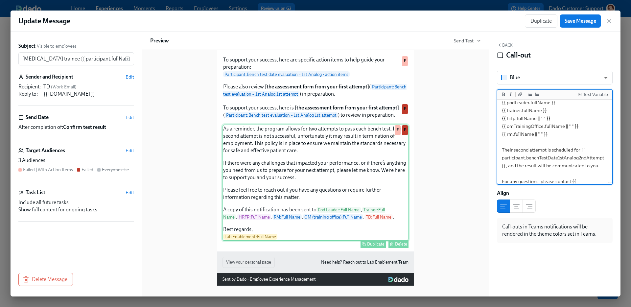
click at [325, 153] on div "As a reminder, the program allows for two attempts to pass each bench test. If …" at bounding box center [316, 183] width 186 height 116
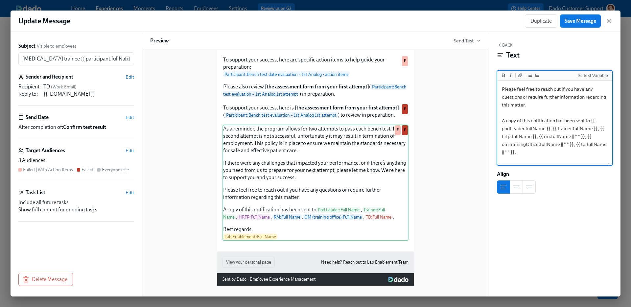
scroll to position [113, 0]
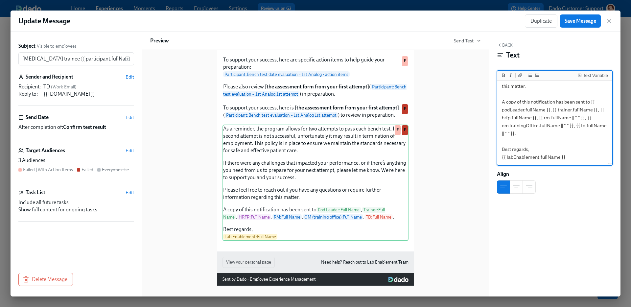
drag, startPoint x: 501, startPoint y: 103, endPoint x: 534, endPoint y: 131, distance: 42.7
click at [534, 132] on textarea "As a reminder, the program allows for two attempts to pass each bench test. If …" at bounding box center [555, 66] width 112 height 196
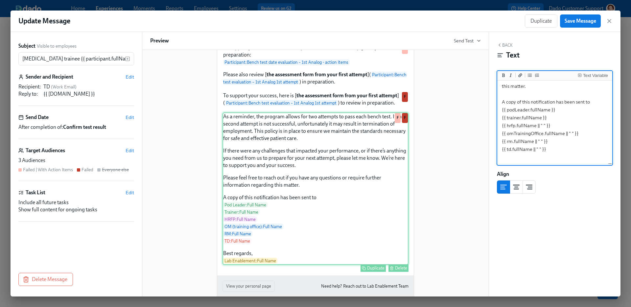
click at [363, 152] on div "As a reminder, the program allows for two attempts to pass each bench test. If …" at bounding box center [316, 188] width 186 height 153
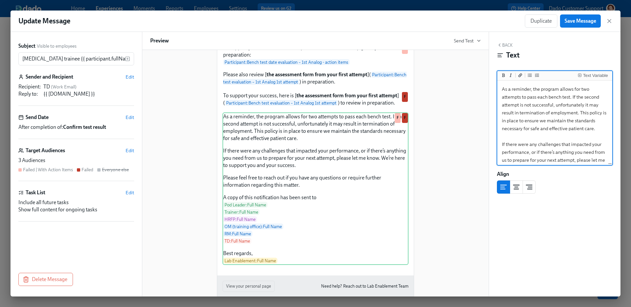
click at [553, 96] on textarea "As a reminder, the program allows for two attempts to pass each bench test. If …" at bounding box center [555, 192] width 112 height 220
type textarea "As a reminder, the program allows for two attempts to pass each Bench Test. If …"
click at [586, 23] on span "Save Message" at bounding box center [581, 21] width 32 height 7
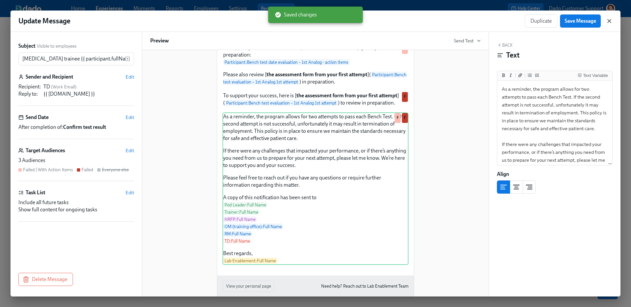
click at [611, 22] on icon "button" at bounding box center [609, 20] width 3 height 3
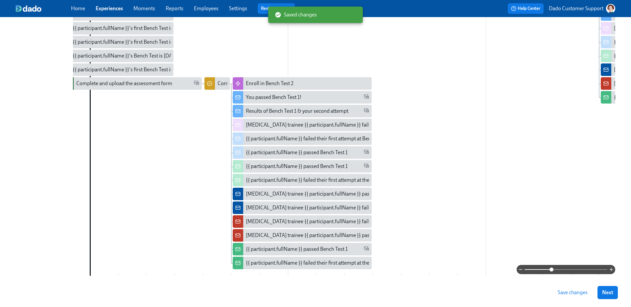
click at [561, 295] on span "Save changes" at bounding box center [573, 292] width 30 height 7
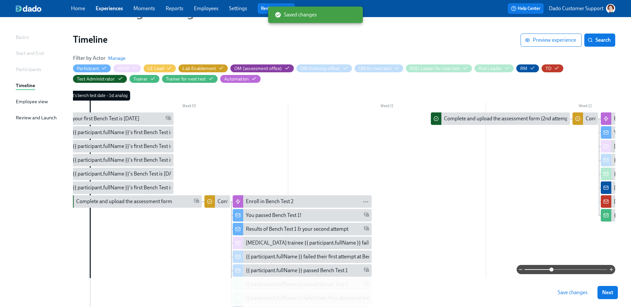
scroll to position [181, 0]
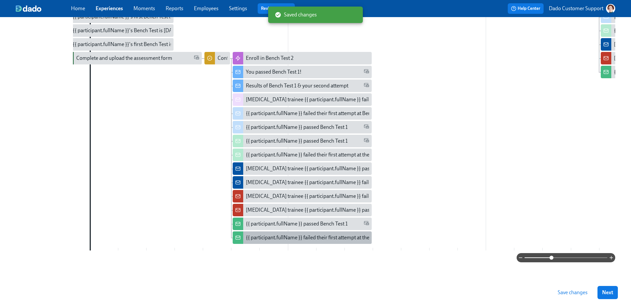
click at [270, 234] on div "{{ participant.fullName }} failed their first attempt at the 1st Bench Test" at bounding box center [324, 237] width 156 height 7
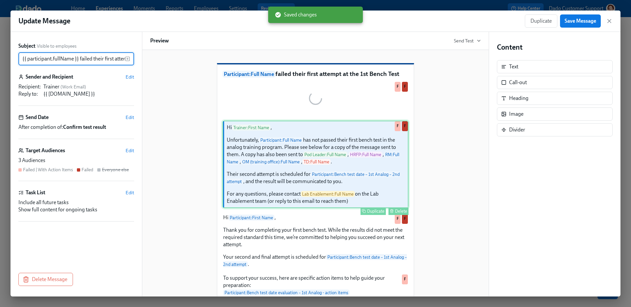
scroll to position [0, 56]
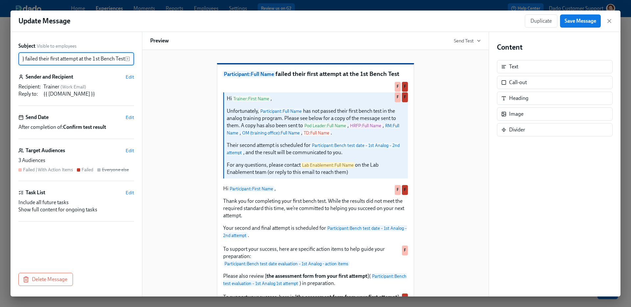
click at [101, 60] on input "{{ participant.fullName }} failed their first attempt at the 1st Bench Test" at bounding box center [71, 58] width 107 height 13
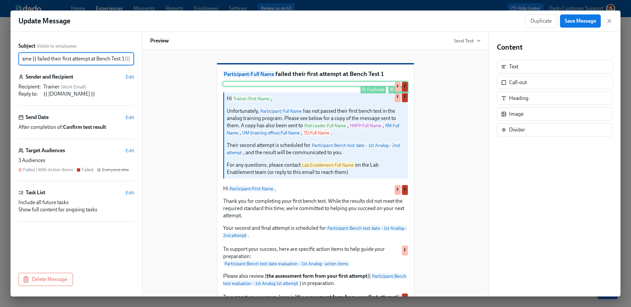
type input "{{ participant.fullName }} failed their first attempt at Bench Test 1"
click at [399, 92] on div "Delete" at bounding box center [401, 89] width 12 height 5
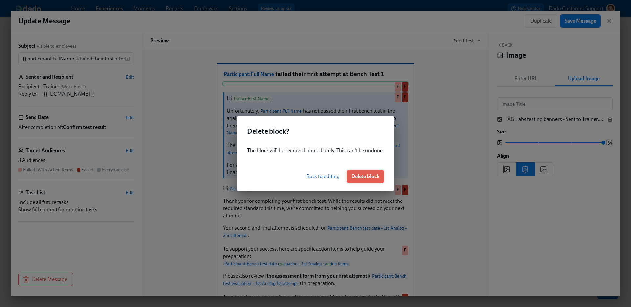
click at [373, 180] on button "Delete block" at bounding box center [365, 176] width 37 height 13
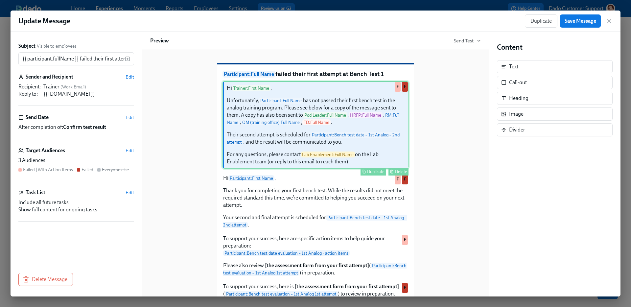
click at [304, 149] on div "Hi Trainer : First Name , Unfortunately, Participant : Full Name has not passed…" at bounding box center [316, 124] width 186 height 87
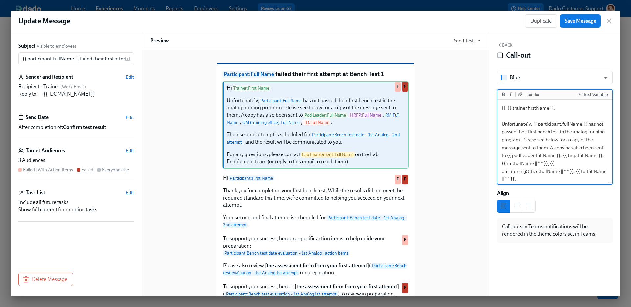
click at [540, 132] on textarea "Hi {{ trainer.firstName }}, Unfortunately, {{ participant.fullName }} has not p…" at bounding box center [555, 183] width 112 height 164
click at [554, 133] on textarea "Hi {{ trainer.firstName }}, Unfortunately, {{ participant.fullName }} has not p…" at bounding box center [555, 183] width 112 height 164
drag, startPoint x: 578, startPoint y: 175, endPoint x: 551, endPoint y: 149, distance: 37.4
click at [551, 149] on textarea "Hi {{ trainer.firstName }}, Unfortunately, {{ participant.fullName }} has not p…" at bounding box center [555, 183] width 112 height 164
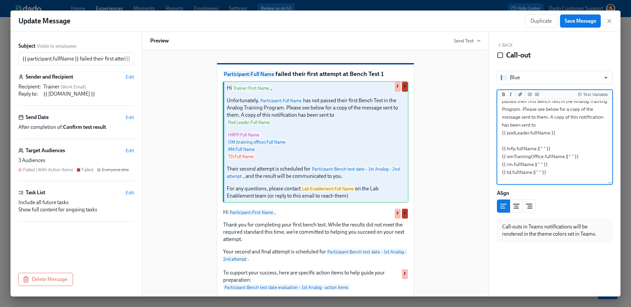
type textarea "Hi {{ trainer.firstName }}, Unfortunately, {{ participant.fullName }} has not p…"
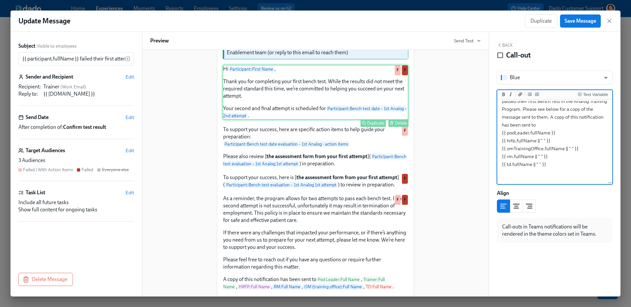
scroll to position [220, 0]
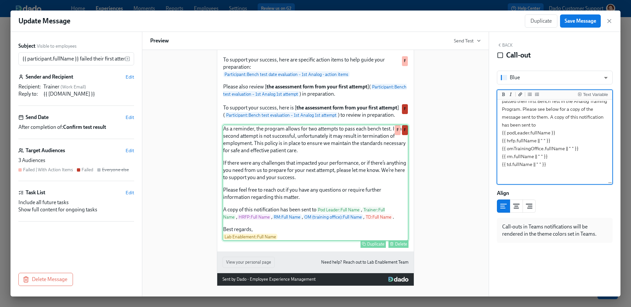
click at [279, 192] on div "As a reminder, the program allows for two attempts to pass each bench test. If …" at bounding box center [316, 183] width 186 height 116
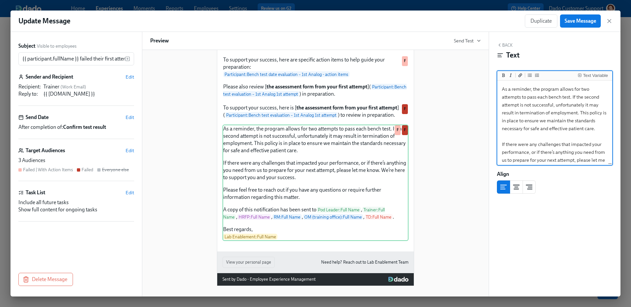
scroll to position [113, 0]
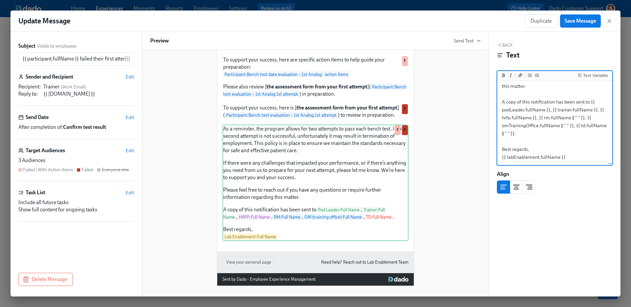
drag, startPoint x: 503, startPoint y: 104, endPoint x: 530, endPoint y: 131, distance: 38.4
click at [530, 131] on textarea "As a reminder, the program allows for two attempts to pass each bench test. If …" at bounding box center [555, 66] width 112 height 196
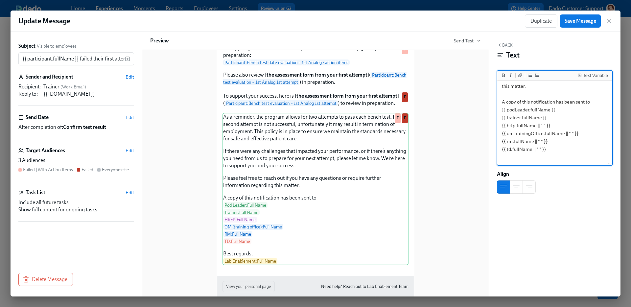
scroll to position [0, 0]
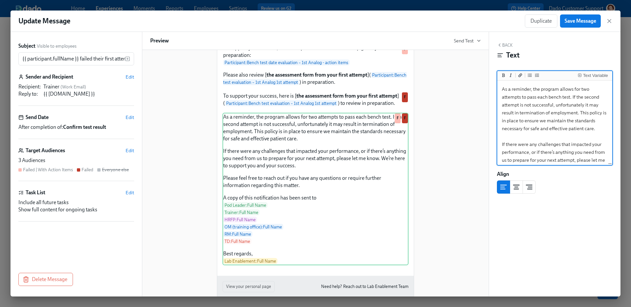
click at [551, 98] on textarea "As a reminder, the program allows for two attempts to pass each bench test. If …" at bounding box center [555, 192] width 112 height 220
type textarea "As a reminder, the program allows for two attempts to pass each Bench Test. If …"
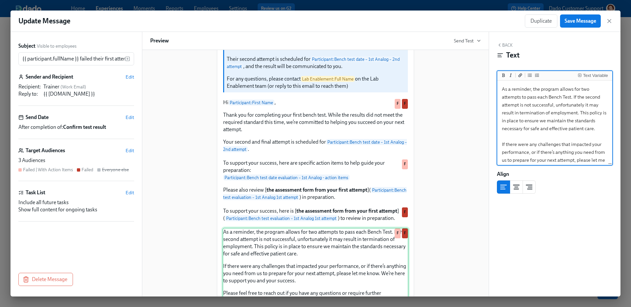
scroll to position [103, 0]
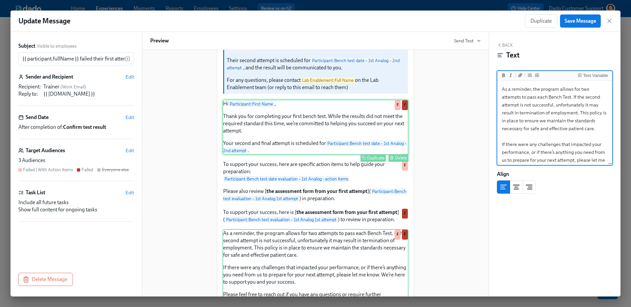
click at [324, 147] on div "Hi Participant : First Name , Thank you for completing your first bench test. W…" at bounding box center [316, 127] width 186 height 55
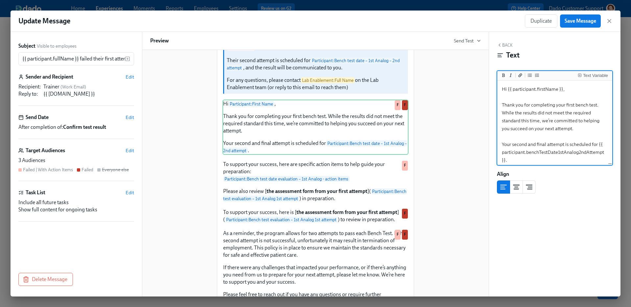
click at [579, 104] on textarea "Hi {{ participant.firstName }}, Thank you for completing your first bench test.…" at bounding box center [555, 124] width 112 height 85
type textarea "Hi {{ participant.firstName }}, Thank you for completing your first Bench Test.…"
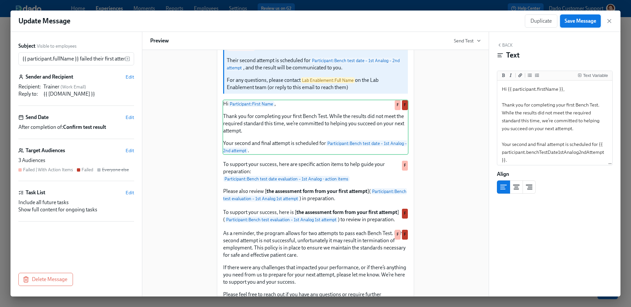
click at [587, 27] on button "Save Message" at bounding box center [580, 20] width 41 height 13
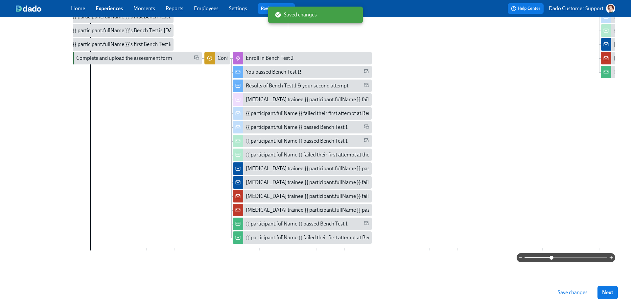
click at [565, 289] on span "Save changes" at bounding box center [573, 292] width 30 height 7
click at [319, 69] on div "You passed Bench Test 1!" at bounding box center [307, 71] width 123 height 7
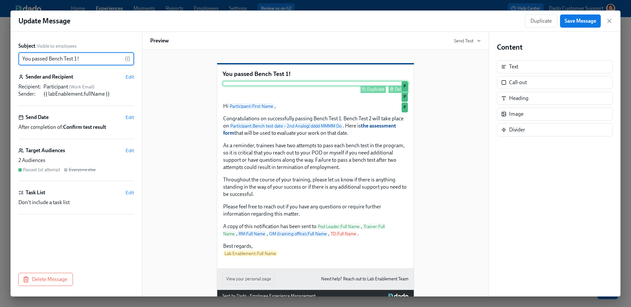
click at [401, 92] on div "Delete" at bounding box center [401, 89] width 12 height 5
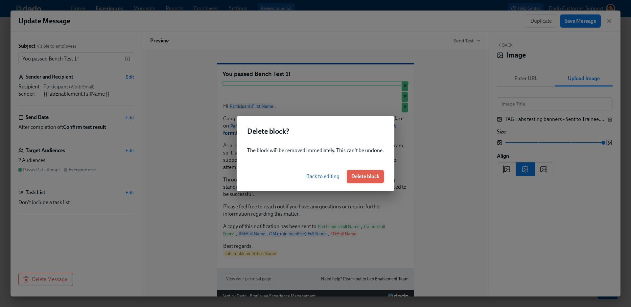
click at [370, 170] on button "Delete block" at bounding box center [365, 176] width 37 height 13
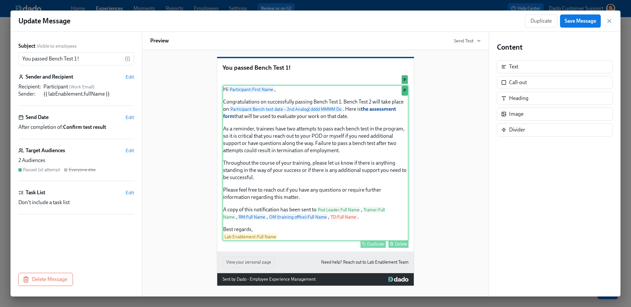
scroll to position [80, 0]
click at [348, 155] on div "Hi Participant : First Name , Congratulations on successfully passing Bench Tes…" at bounding box center [316, 163] width 186 height 156
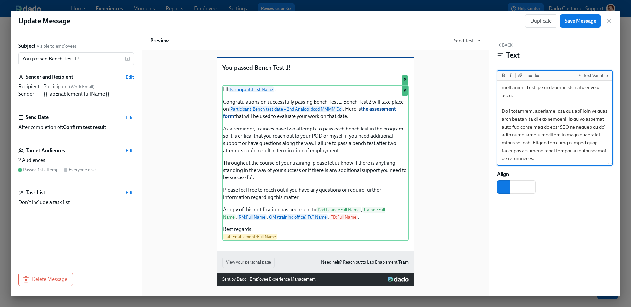
scroll to position [67, 0]
click at [517, 126] on textarea at bounding box center [555, 160] width 112 height 291
drag, startPoint x: 535, startPoint y: 126, endPoint x: 514, endPoint y: 126, distance: 21.4
click at [514, 126] on textarea at bounding box center [555, 160] width 112 height 291
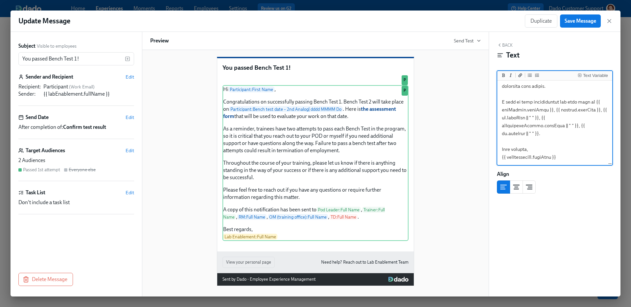
drag, startPoint x: 587, startPoint y: 133, endPoint x: 475, endPoint y: 106, distance: 114.9
click at [475, 106] on div "Subject Visible to employees You passed Bench Test 1! ​ Sender and Recipient Ed…" at bounding box center [316, 164] width 610 height 265
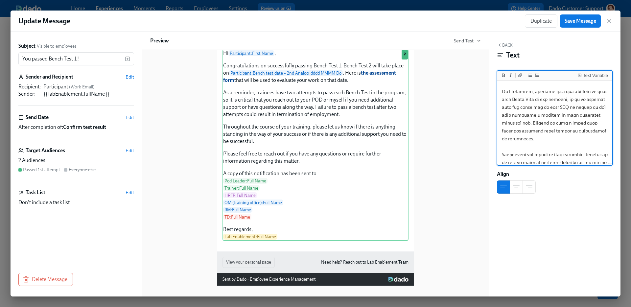
scroll to position [84, 0]
click at [549, 130] on textarea at bounding box center [555, 151] width 112 height 306
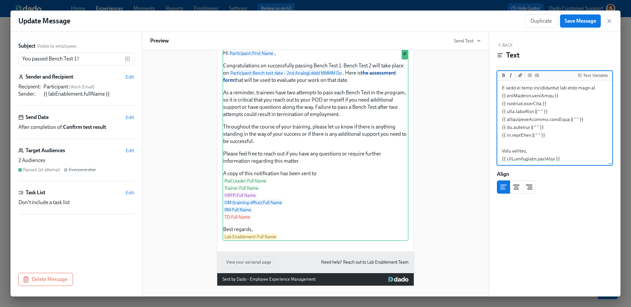
scroll to position [232, 0]
type textarea "Hi {{ participant.firstName }}, Congratulations on successfully passing Bench T…"
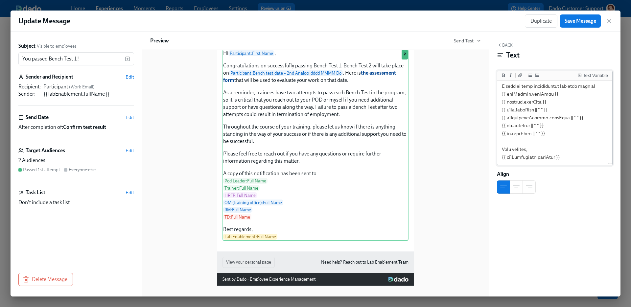
scroll to position [0, 0]
click at [591, 23] on span "Save Message" at bounding box center [581, 21] width 32 height 7
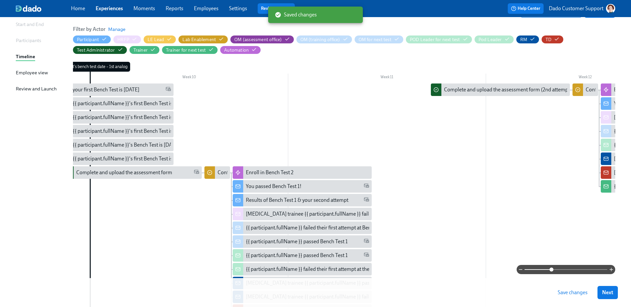
scroll to position [130, 0]
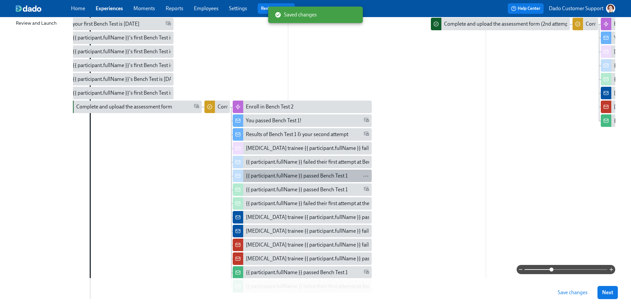
click at [257, 174] on div "{{ participant.fullName }} passed Bench Test 1" at bounding box center [297, 175] width 102 height 7
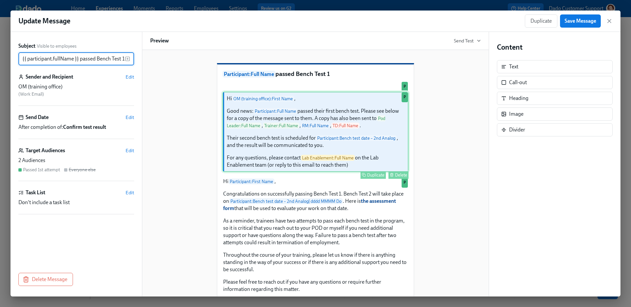
click at [265, 169] on div "Hi OM (training office) : First Name , Good news: Participant : Full Name passe…" at bounding box center [316, 132] width 186 height 80
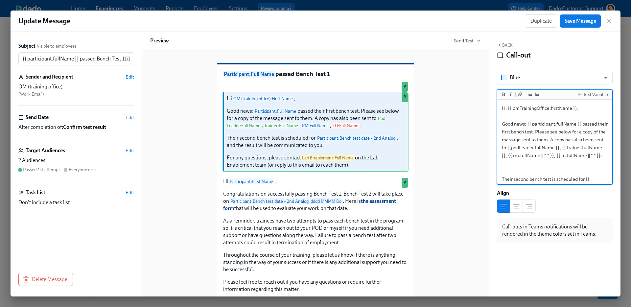
click at [515, 132] on textarea "Hi {{ omTrainingOffice.firstName }}, Good news: {{ participant.fullName }} pass…" at bounding box center [555, 171] width 112 height 141
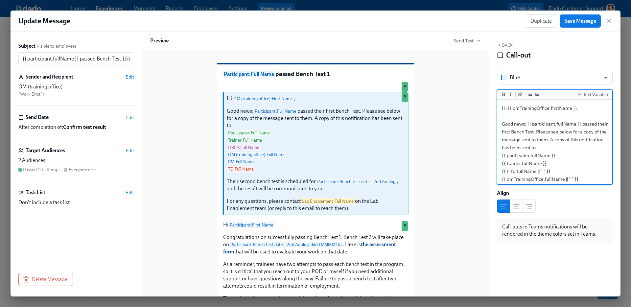
scroll to position [23, 0]
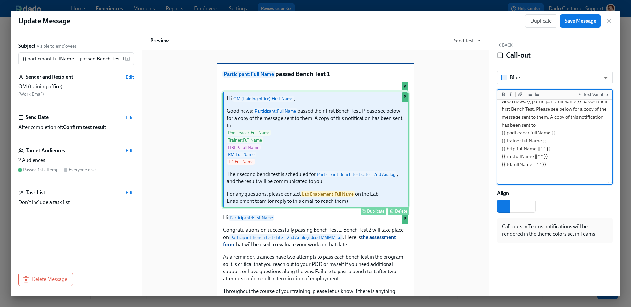
click at [298, 207] on div "Hi OM (training office) : First Name , Good news: Participant : Full Name passe…" at bounding box center [316, 150] width 186 height 116
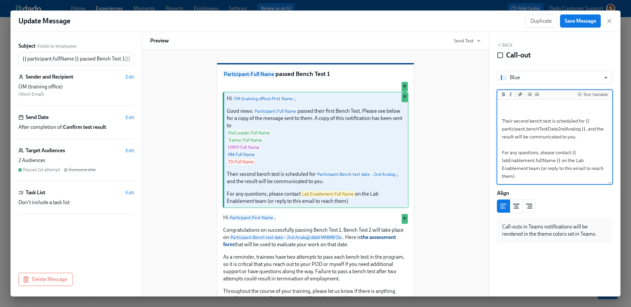
click at [552, 120] on textarea "Hi {{ omTrainingOffice.firstName }}, Good news: {{ participant.fullName }} pass…" at bounding box center [555, 93] width 112 height 180
click at [587, 94] on div "Text Variable" at bounding box center [595, 94] width 25 height 5
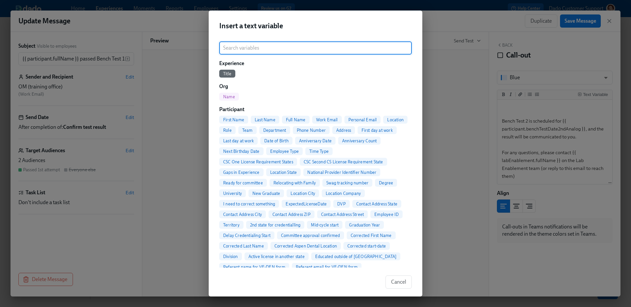
click at [229, 120] on span "First Name" at bounding box center [233, 119] width 29 height 5
type textarea "Hi {{ omTrainingOffice.firstName }}, Good news: {{ participant.fullName }} pass…"
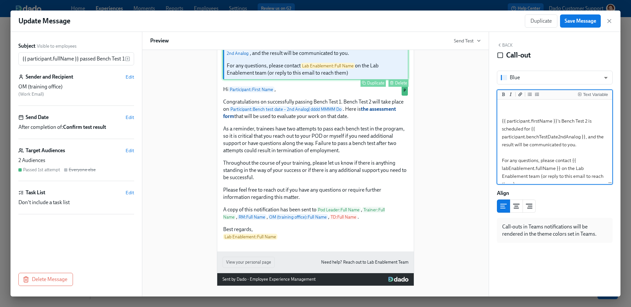
scroll to position [172, 0]
click at [338, 219] on div "Hi Participant : First Name , Congratulations on successfully passing Bench Tes…" at bounding box center [316, 163] width 186 height 156
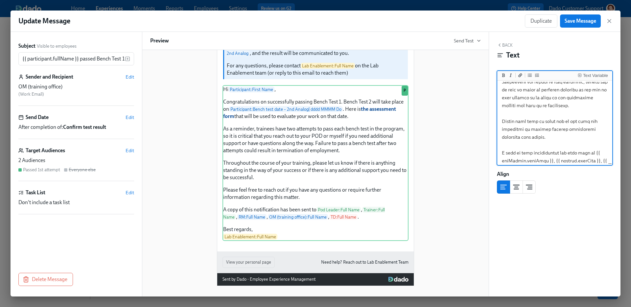
scroll to position [208, 0]
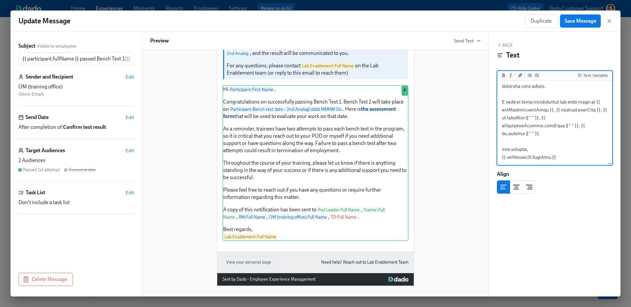
drag, startPoint x: 575, startPoint y: 135, endPoint x: 490, endPoint y: 109, distance: 89.1
click at [490, 110] on div "Back Text Text Variable Align" at bounding box center [555, 164] width 132 height 265
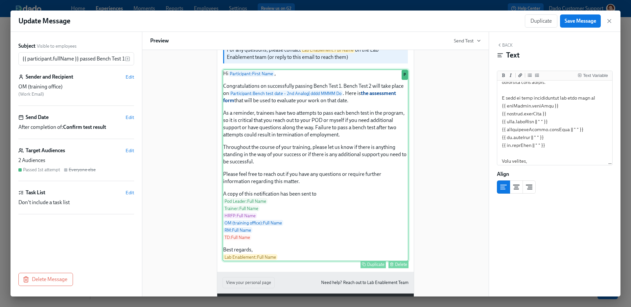
scroll to position [0, 0]
click at [355, 160] on div "Hi Participant : First Name , Congratulations on successfully passing Bench Tes…" at bounding box center [316, 165] width 186 height 192
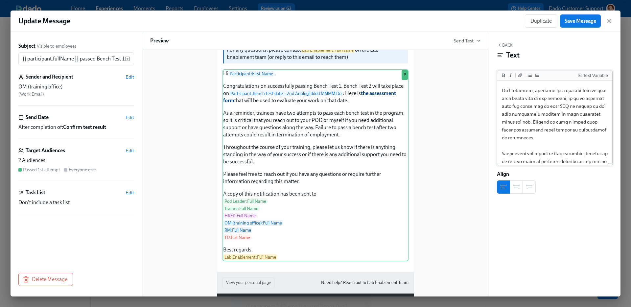
scroll to position [101, 0]
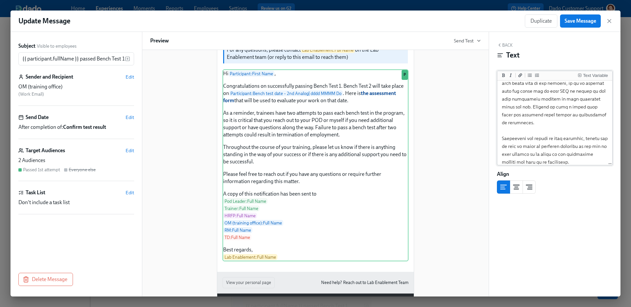
click at [550, 115] on textarea at bounding box center [555, 134] width 112 height 306
drag, startPoint x: 568, startPoint y: 115, endPoint x: 548, endPoint y: 116, distance: 20.4
click at [547, 116] on textarea at bounding box center [555, 134] width 112 height 306
drag, startPoint x: 513, startPoint y: 91, endPoint x: 535, endPoint y: 91, distance: 21.4
click at [535, 91] on textarea at bounding box center [555, 134] width 112 height 306
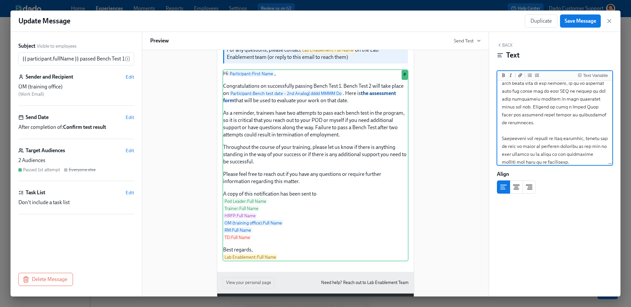
paste textarea "Bench Tes"
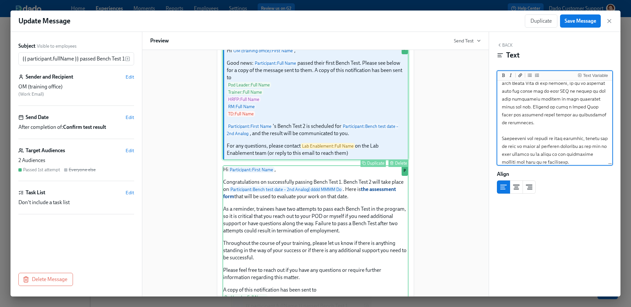
scroll to position [47, 0]
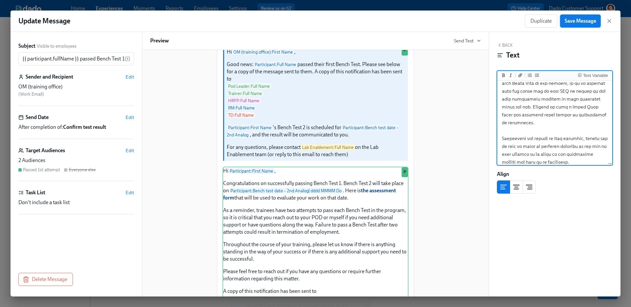
type textarea "Hi {{ participant.firstName }}, Congratulations on successfully passing Bench T…"
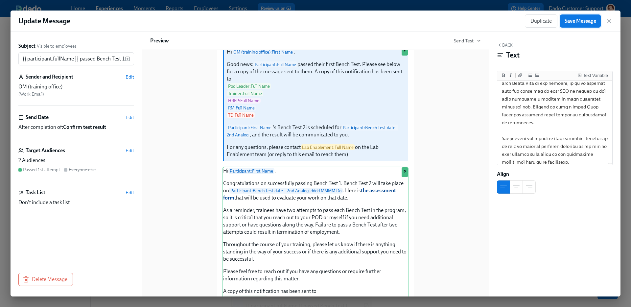
click at [578, 20] on span "Save Message" at bounding box center [581, 21] width 32 height 7
click at [401, 45] on div "Delete" at bounding box center [401, 42] width 12 height 5
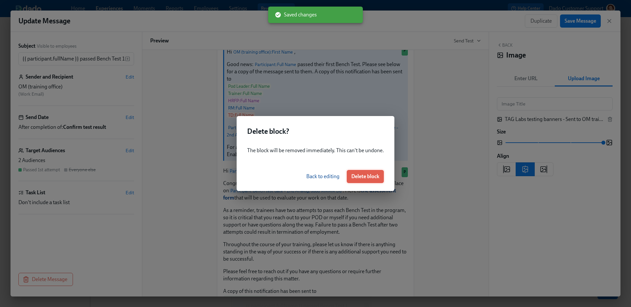
click at [372, 170] on button "Delete block" at bounding box center [365, 176] width 37 height 13
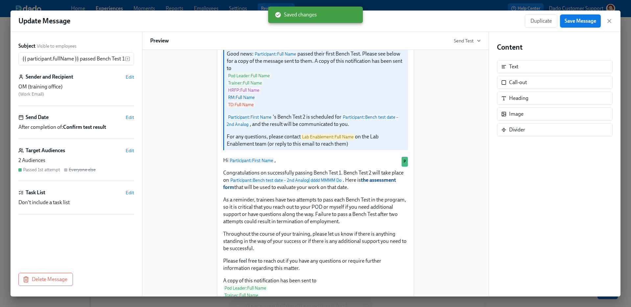
click at [577, 18] on span "Save Message" at bounding box center [581, 21] width 32 height 7
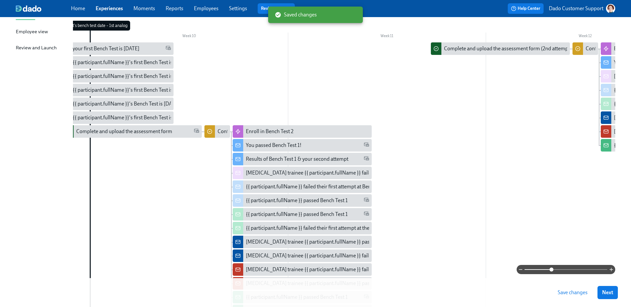
scroll to position [105, 0]
click at [273, 217] on div "{{ participant.fullName }} passed Bench Test 1" at bounding box center [297, 214] width 102 height 7
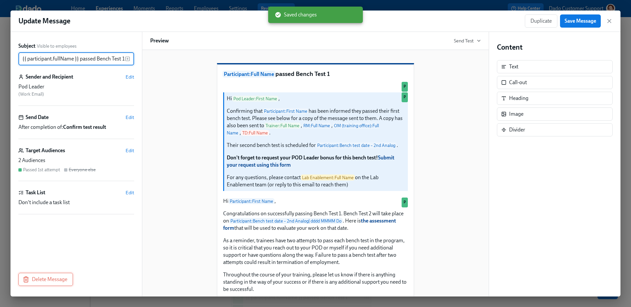
click at [50, 281] on span "Delete Message" at bounding box center [45, 279] width 43 height 7
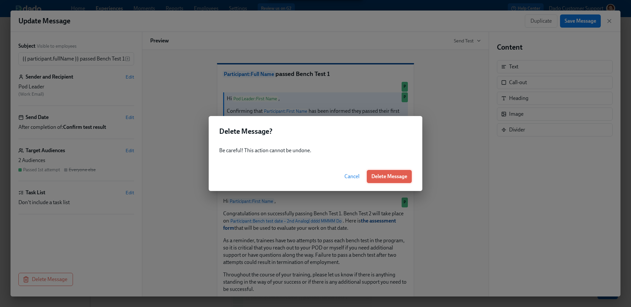
click at [398, 181] on button "Delete Message" at bounding box center [389, 176] width 45 height 13
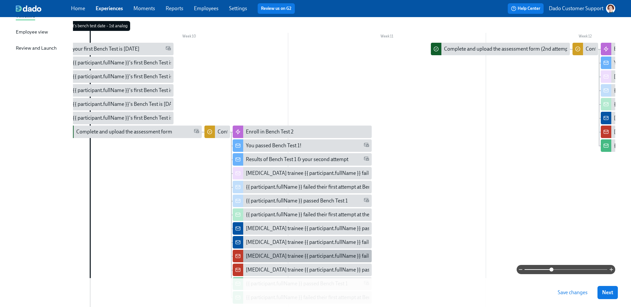
scroll to position [168, 0]
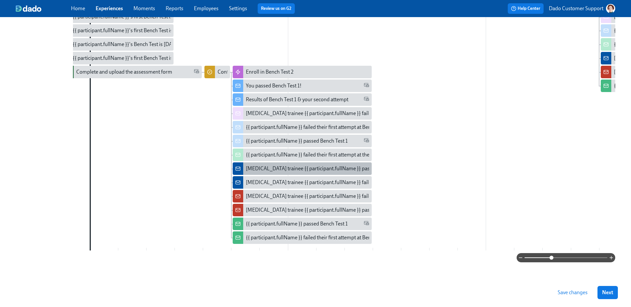
click at [272, 165] on div "Lab Technician trainee {{ participant.fullName }} passed Bench Test 1" at bounding box center [326, 168] width 160 height 7
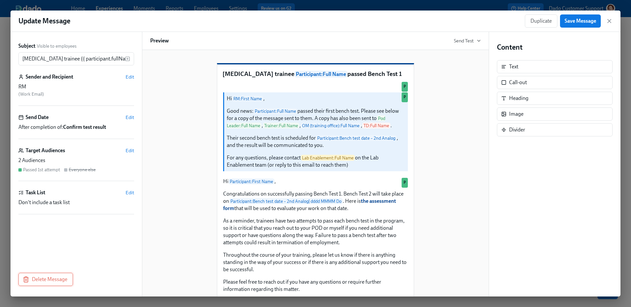
click at [44, 276] on span "Delete Message" at bounding box center [45, 279] width 43 height 7
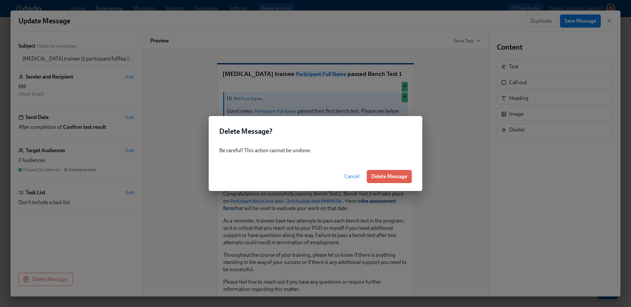
click at [393, 168] on div "Cancel Delete Message" at bounding box center [316, 176] width 214 height 29
click at [393, 176] on span "Delete Message" at bounding box center [390, 176] width 36 height 7
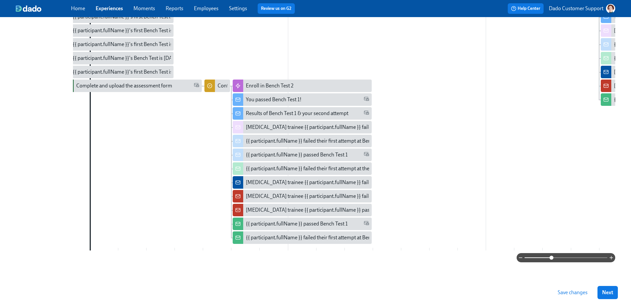
scroll to position [154, 0]
click at [255, 206] on div "Lab Technician trainee {{ participant.fullName }} passed Bench Test 1" at bounding box center [326, 209] width 160 height 7
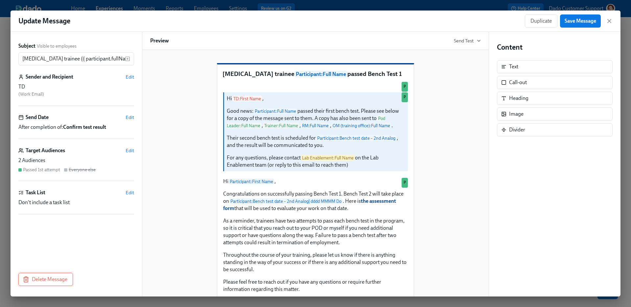
click at [46, 282] on button "Delete Message" at bounding box center [45, 279] width 55 height 13
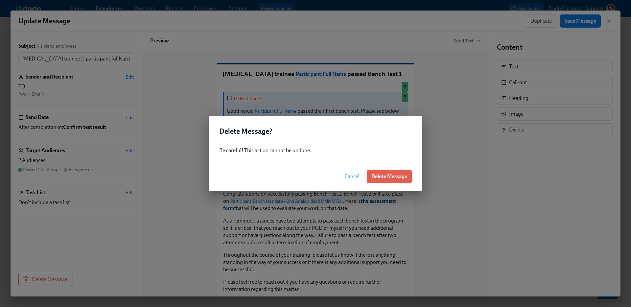
click at [394, 172] on button "Delete Message" at bounding box center [389, 176] width 45 height 13
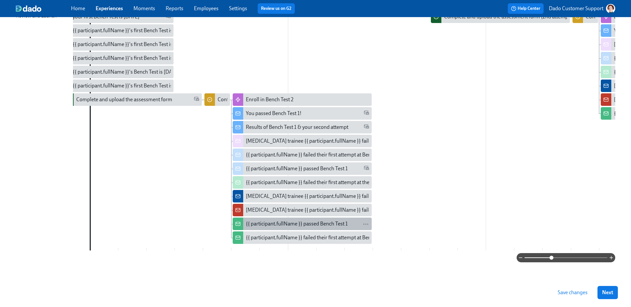
click at [262, 224] on div "{{ participant.fullName }} passed Bench Test 1" at bounding box center [297, 223] width 102 height 7
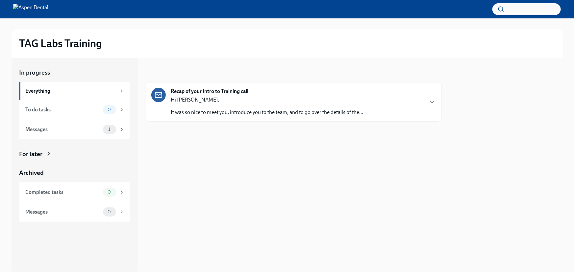
click at [188, 116] on div "Recap of your Intro to Training call Hi [PERSON_NAME], It was so nice to meet y…" at bounding box center [294, 101] width 296 height 39
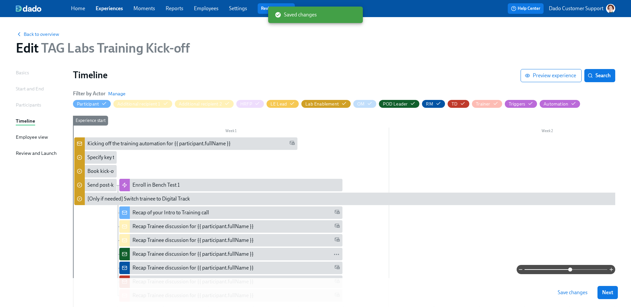
scroll to position [60, 0]
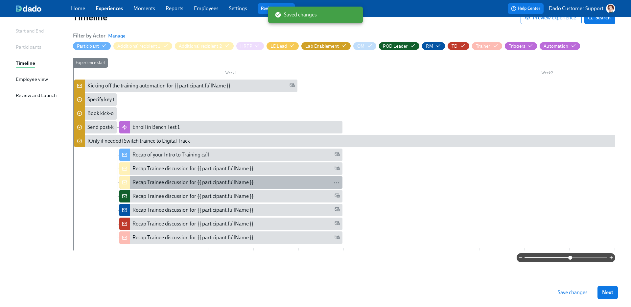
click at [142, 180] on div "Recap Trainee discussion for {{ participant.fullName }}" at bounding box center [192, 182] width 121 height 7
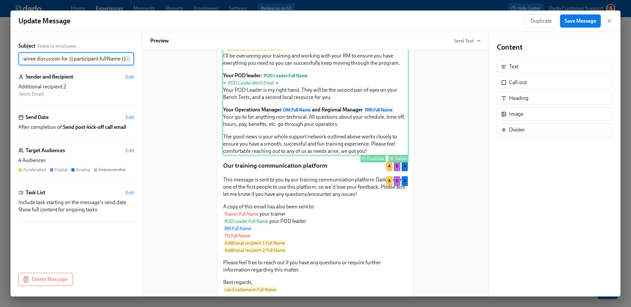
scroll to position [749, 0]
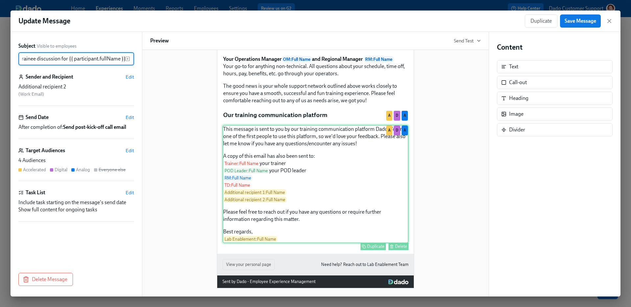
click at [292, 143] on div "This message is sent to you by our training communication platform Dado. You're…" at bounding box center [316, 184] width 186 height 118
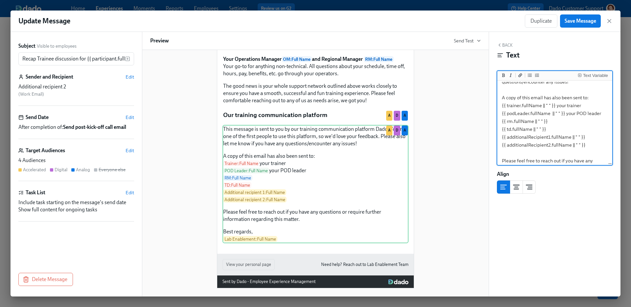
scroll to position [36, 0]
drag, startPoint x: 501, startPoint y: 100, endPoint x: 590, endPoint y: 147, distance: 100.3
click at [590, 147] on textarea "This message is sent to you by our training communication platform Dado. You're…" at bounding box center [555, 128] width 112 height 164
type textarea "This message is sent to you by our training communication platform Dado. You're…"
click at [590, 21] on span "Save Message" at bounding box center [581, 21] width 32 height 7
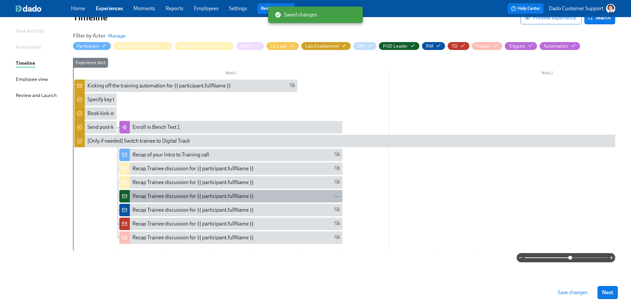
click at [178, 196] on div "Recap Trainee discussion for {{ participant.fullName }}" at bounding box center [192, 196] width 121 height 7
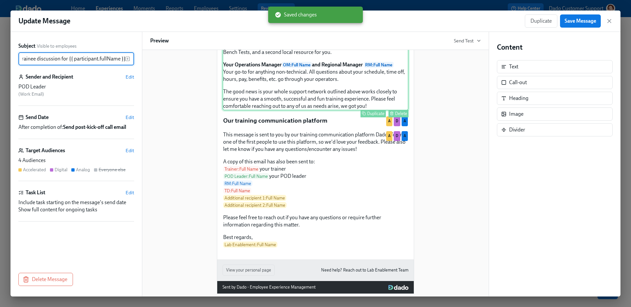
scroll to position [788, 0]
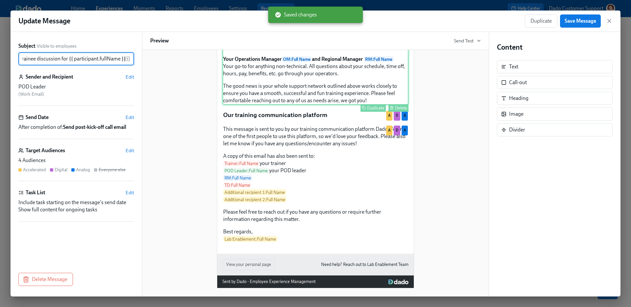
click at [285, 162] on div "This message is sent to you by our training communication platform Dado. You're…" at bounding box center [316, 184] width 186 height 118
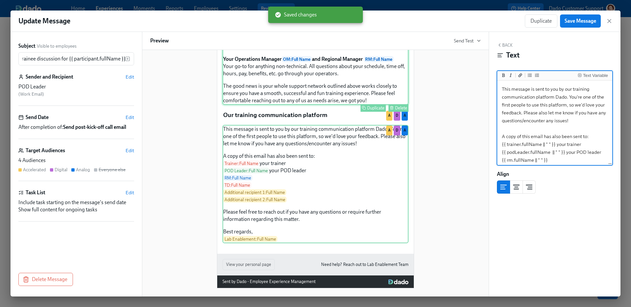
scroll to position [0, 0]
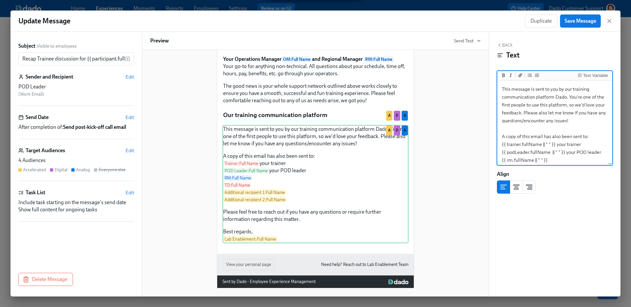
click at [503, 137] on textarea "This message is sent to you by our training communication platform Dado. You're…" at bounding box center [555, 164] width 112 height 164
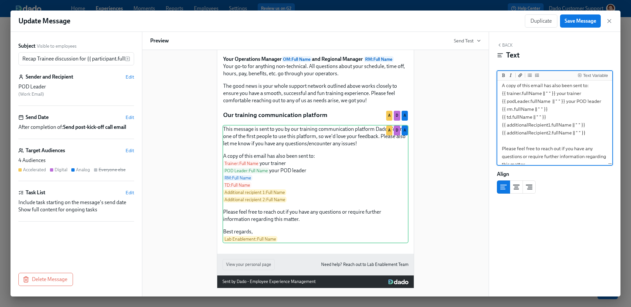
scroll to position [51, 0]
click at [587, 135] on textarea "This message is sent to you by our training communication platform Dado. You're…" at bounding box center [555, 113] width 112 height 164
type textarea "This message is sent to you by our training communication platform Dado. You're…"
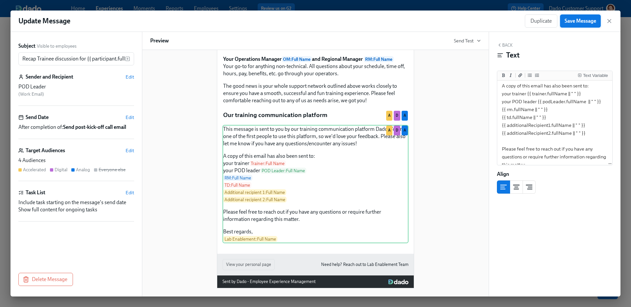
click at [576, 17] on button "Save Message" at bounding box center [580, 20] width 41 height 13
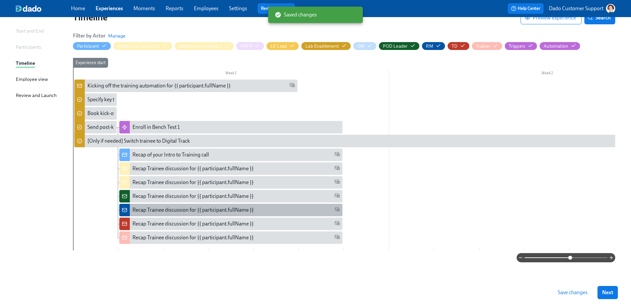
click at [192, 206] on div "Recap Trainee discussion for {{ participant.fullName }}" at bounding box center [192, 209] width 121 height 7
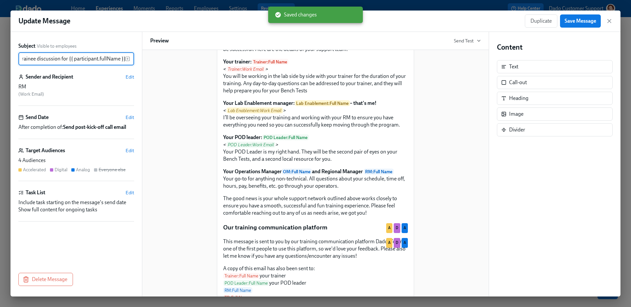
scroll to position [709, 0]
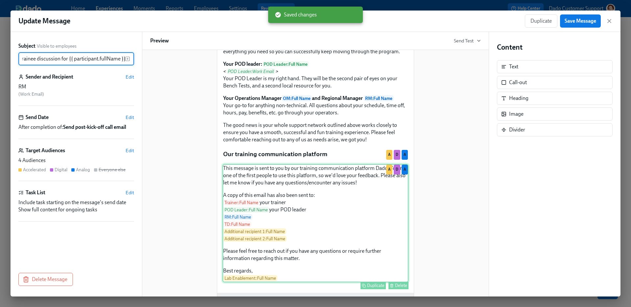
click at [317, 220] on div "This message is sent to you by our training communication platform Dado. You're…" at bounding box center [316, 223] width 186 height 118
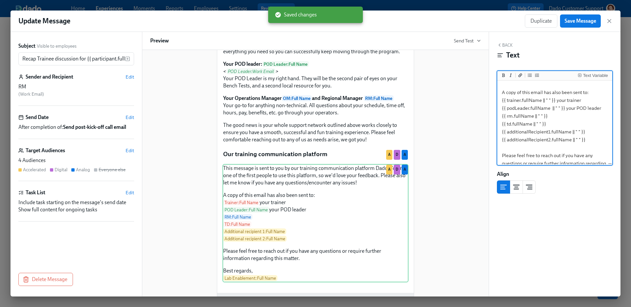
scroll to position [47, 0]
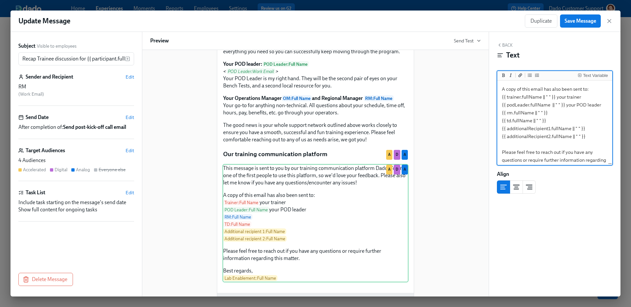
drag, startPoint x: 502, startPoint y: 89, endPoint x: 586, endPoint y: 137, distance: 96.9
click at [586, 137] on textarea "This message is sent to you by our training communication platform Dado. You're…" at bounding box center [555, 117] width 112 height 164
type textarea "This message is sent to you by our training communication platform Dado. You're…"
click at [586, 14] on div "Update Message Duplicate Save Message" at bounding box center [316, 21] width 610 height 21
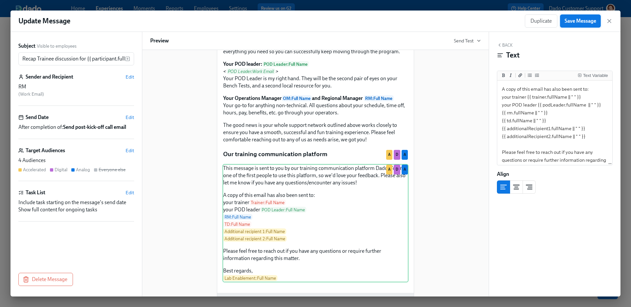
click at [581, 19] on span "Save Message" at bounding box center [581, 21] width 32 height 7
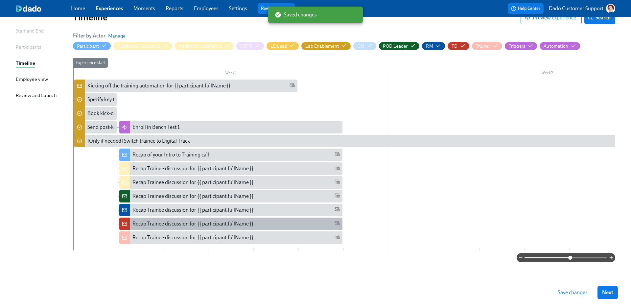
click at [130, 221] on div at bounding box center [124, 224] width 11 height 12
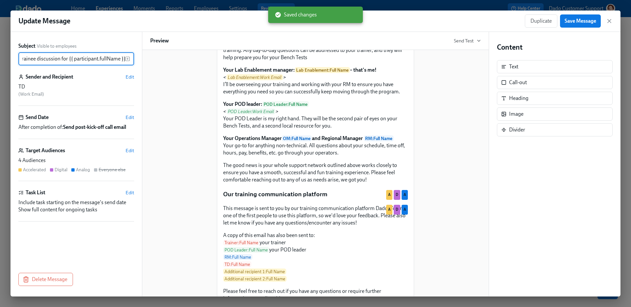
scroll to position [749, 0]
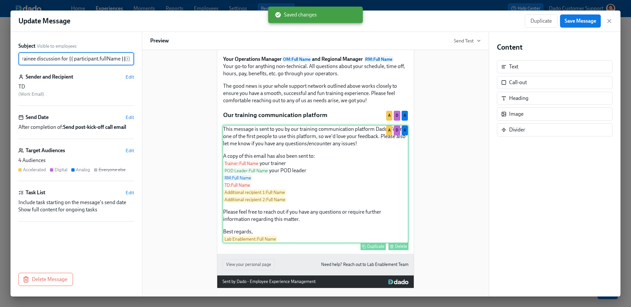
click at [257, 179] on div "This message is sent to you by our training communication platform Dado. You're…" at bounding box center [316, 184] width 186 height 118
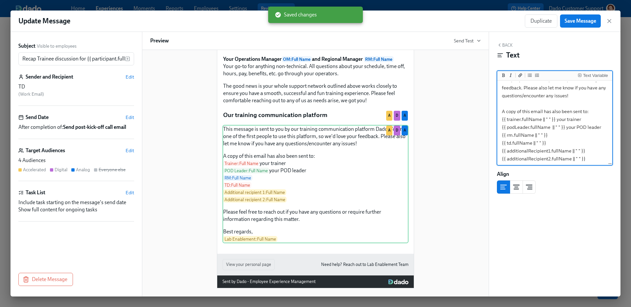
scroll to position [25, 0]
click at [502, 111] on textarea "This message is sent to you by our training communication platform Dado. You're…" at bounding box center [555, 139] width 112 height 164
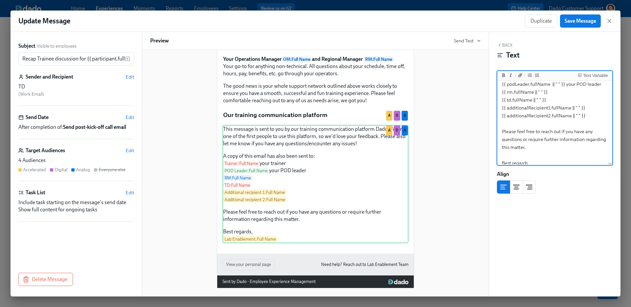
scroll to position [67, 0]
click at [588, 116] on textarea "This message is sent to you by our training communication platform Dado. You're…" at bounding box center [555, 97] width 112 height 164
type textarea "This message is sent to you by our training communication platform Dado. You're…"
click at [583, 17] on button "Save Message" at bounding box center [580, 20] width 41 height 13
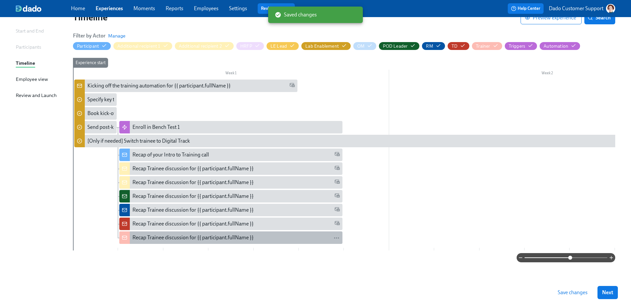
click at [159, 231] on div "Recap Trainee discussion for {{ participant.fullName }}" at bounding box center [230, 237] width 223 height 12
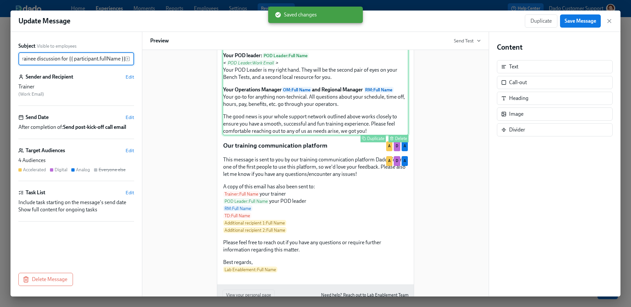
scroll to position [788, 0]
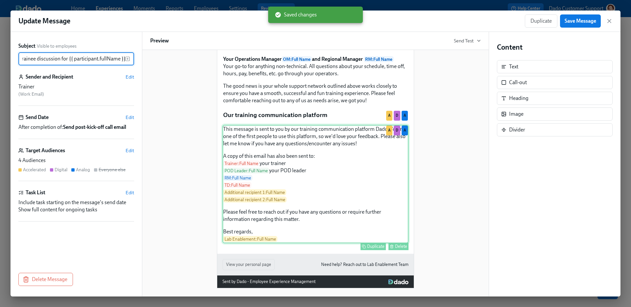
click at [275, 140] on div "This message is sent to you by our training communication platform Dado. You're…" at bounding box center [316, 184] width 186 height 118
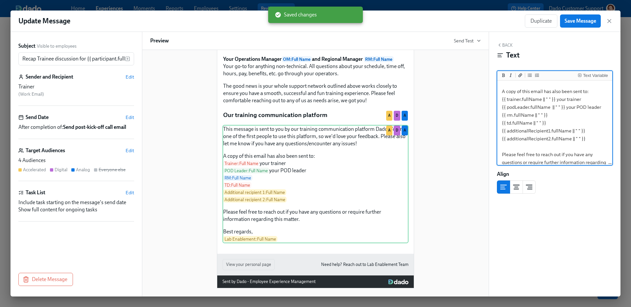
scroll to position [43, 0]
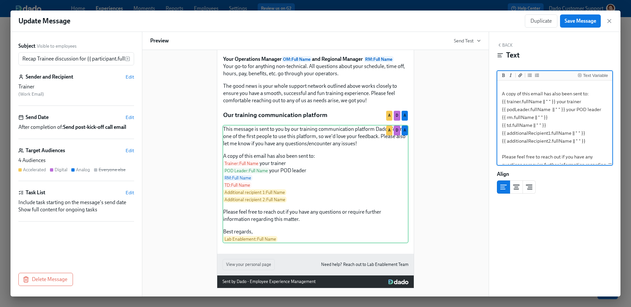
drag, startPoint x: 501, startPoint y: 96, endPoint x: 589, endPoint y: 144, distance: 100.2
click at [589, 144] on textarea "This message is sent to you by our training communication platform Dado. You're…" at bounding box center [555, 121] width 112 height 164
type textarea "This message is sent to you by our training communication platform Dado. You're…"
click at [585, 20] on span "Save Message" at bounding box center [581, 21] width 32 height 7
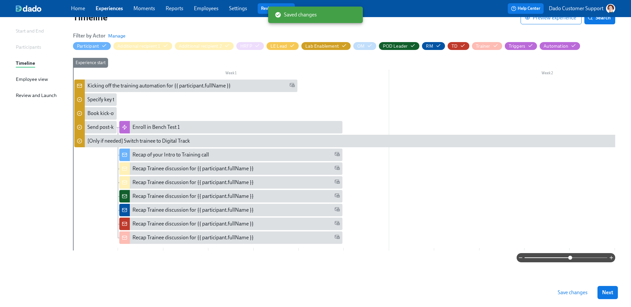
click at [568, 293] on span "Save changes" at bounding box center [573, 292] width 30 height 7
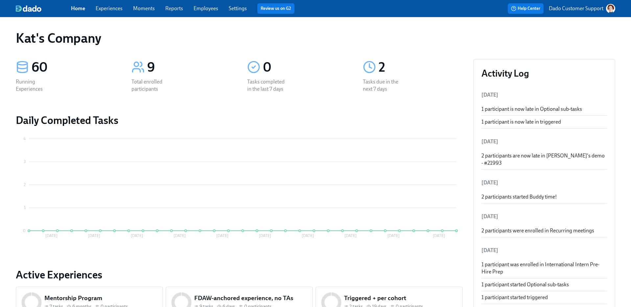
click at [109, 7] on link "Experiences" at bounding box center [109, 8] width 27 height 6
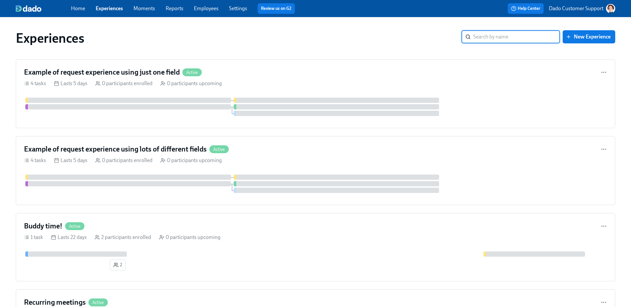
click at [593, 45] on div "Experiences ​ New Experience" at bounding box center [316, 38] width 600 height 16
click at [592, 40] on button "New Experience" at bounding box center [589, 36] width 53 height 13
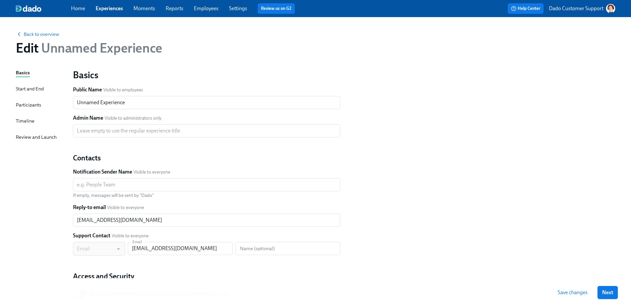
click at [32, 123] on div "Timeline" at bounding box center [25, 120] width 19 height 7
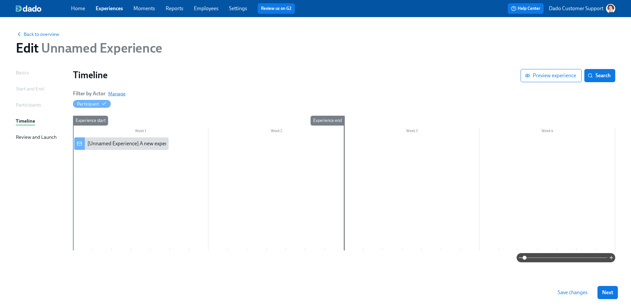
click at [119, 94] on span "Manage" at bounding box center [116, 93] width 17 height 7
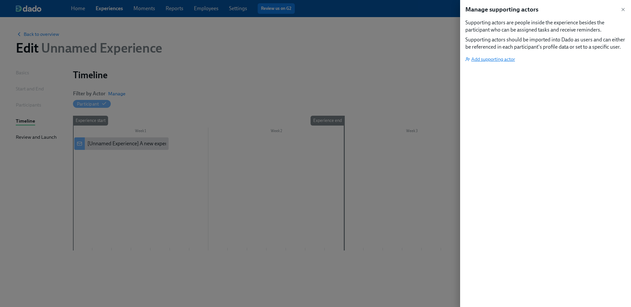
click at [494, 59] on span "Add supporting actor" at bounding box center [491, 59] width 50 height 7
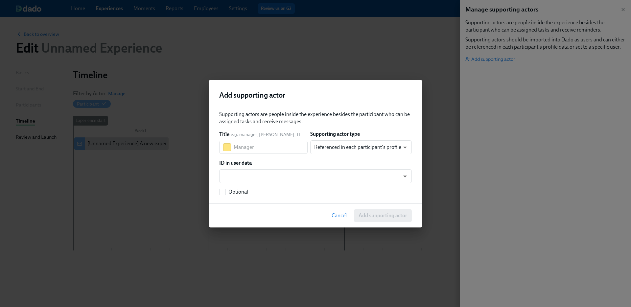
click at [253, 155] on div "Supporting actors are people inside the experience besides the participant who …" at bounding box center [315, 153] width 193 height 85
click at [252, 149] on input "text" at bounding box center [271, 147] width 74 height 13
type input "Actor 1"
click at [344, 145] on body "Home Experiences Moments Reports Employees Settings Review us on G2 Help Center…" at bounding box center [315, 153] width 631 height 307
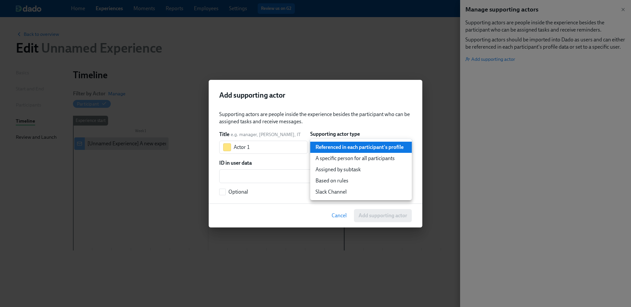
click at [341, 169] on li "Assigned by subtask" at bounding box center [361, 169] width 102 height 11
type input "assignedBySubtask"
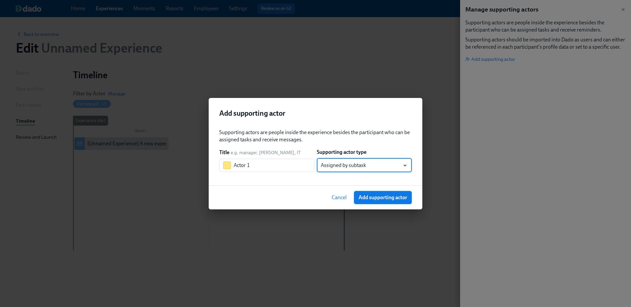
click at [373, 196] on span "Add supporting actor" at bounding box center [383, 197] width 49 height 7
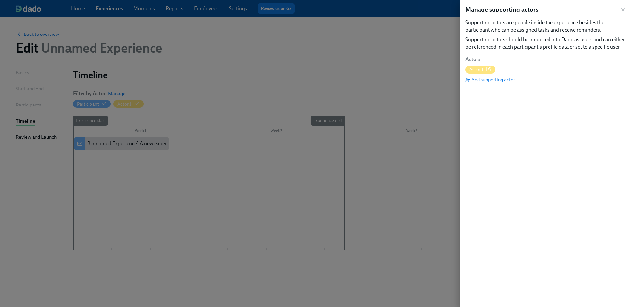
click at [492, 87] on div "Manage supporting actors Supporting actors are people inside the experience bes…" at bounding box center [545, 153] width 171 height 307
click at [492, 82] on span "Add supporting actor" at bounding box center [491, 79] width 50 height 7
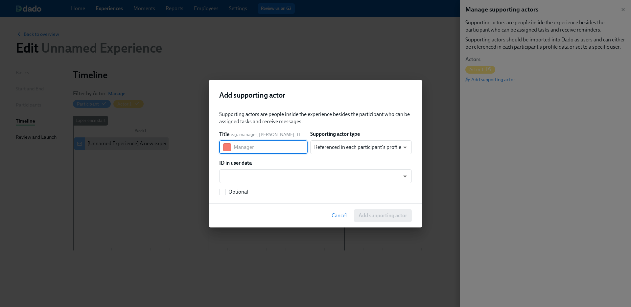
click at [271, 150] on input "text" at bounding box center [271, 147] width 74 height 13
type input "Actor 2"
click at [354, 145] on body "Home Experiences Moments Reports Employees Settings Review us on G2 Help Center…" at bounding box center [315, 153] width 631 height 307
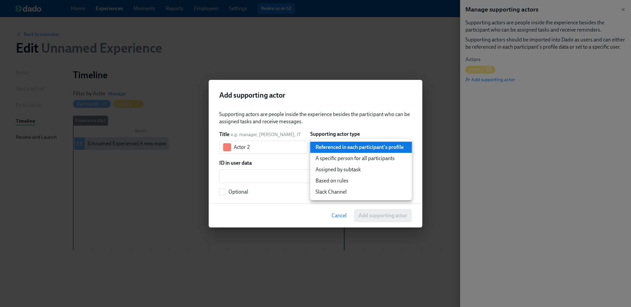
click at [362, 168] on li "Assigned by subtask" at bounding box center [361, 169] width 102 height 11
type input "assignedBySubtask"
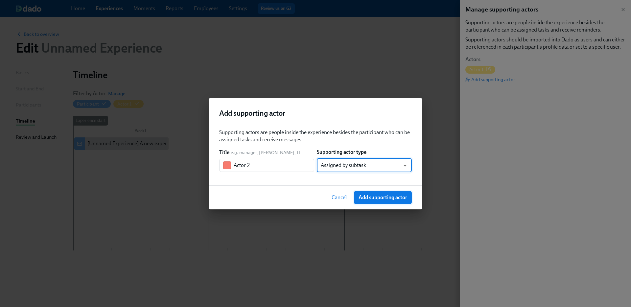
click at [389, 195] on span "Add supporting actor" at bounding box center [383, 197] width 49 height 7
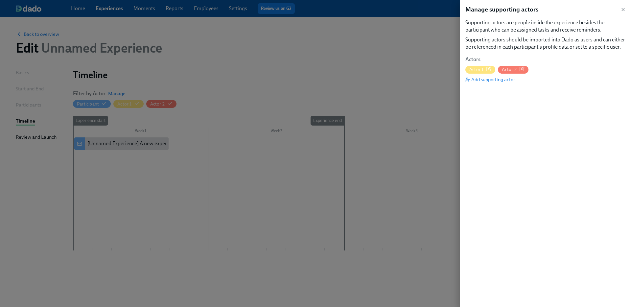
click at [304, 105] on div at bounding box center [315, 153] width 631 height 307
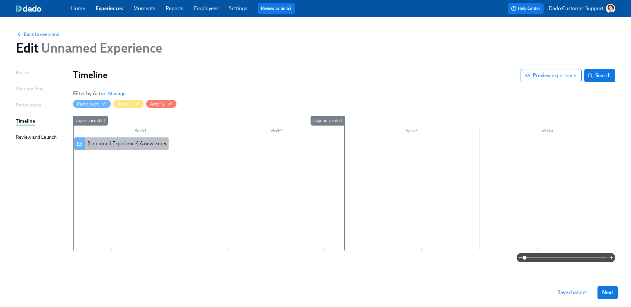
click at [94, 146] on div "[Unnamed Experience] A new experience starts today!" at bounding box center [148, 143] width 123 height 7
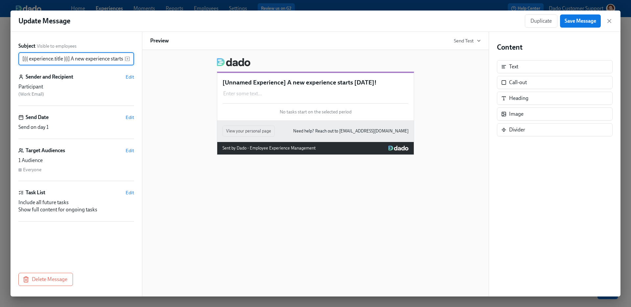
scroll to position [0, 14]
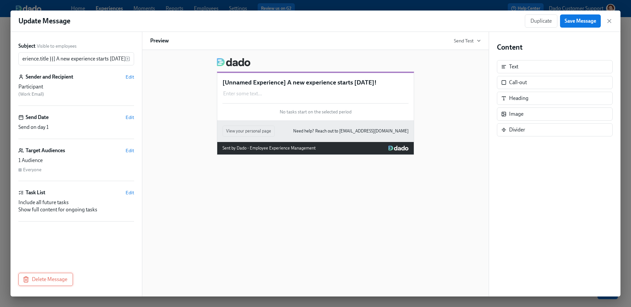
click at [36, 281] on span "Delete Message" at bounding box center [45, 279] width 43 height 7
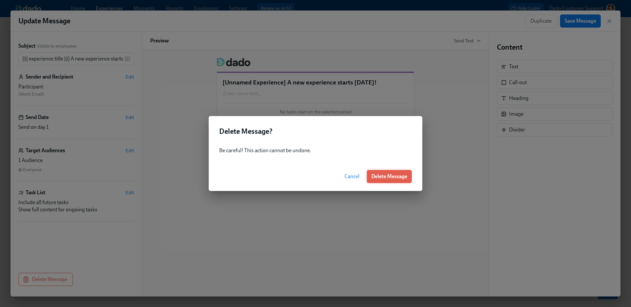
click at [392, 177] on span "Delete Message" at bounding box center [390, 176] width 36 height 7
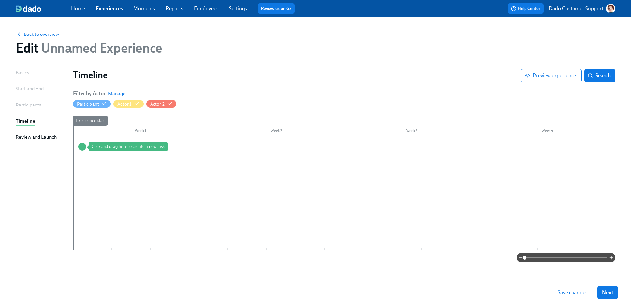
click at [105, 147] on div at bounding box center [344, 193] width 542 height 113
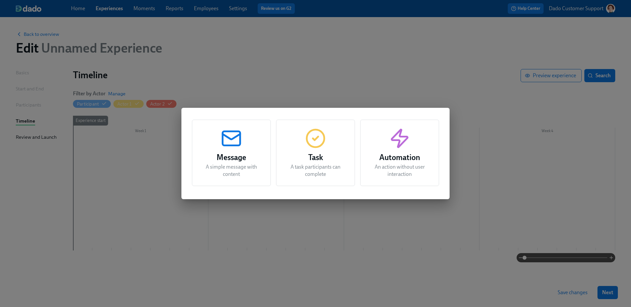
click at [338, 136] on div "Task A task participants can complete" at bounding box center [315, 153] width 79 height 66
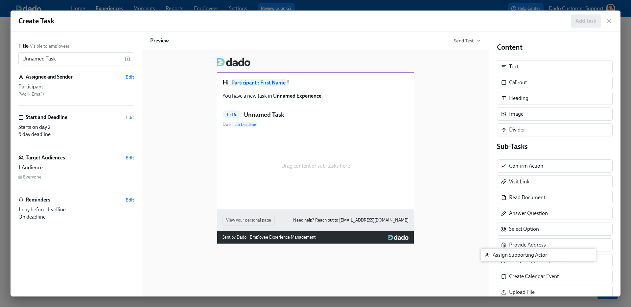
scroll to position [0, 0]
drag, startPoint x: 583, startPoint y: 266, endPoint x: 344, endPoint y: 175, distance: 255.4
click at [344, 175] on div "Title Visible to employees Unnamed Task ​ Assignee and Sender Edit Participant …" at bounding box center [316, 164] width 610 height 265
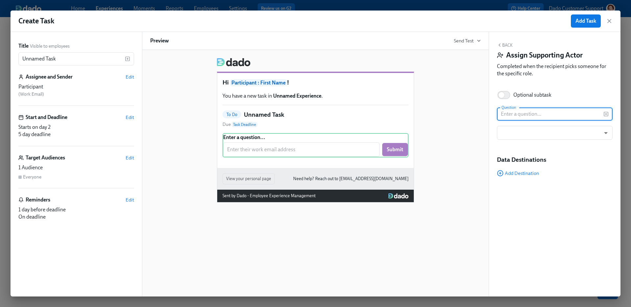
click at [511, 112] on input "text" at bounding box center [550, 114] width 107 height 13
type input "Actor 1"
click at [530, 135] on body "Home Experiences Moments Reports Employees Settings Review us on G2 Help Center…" at bounding box center [315, 153] width 631 height 307
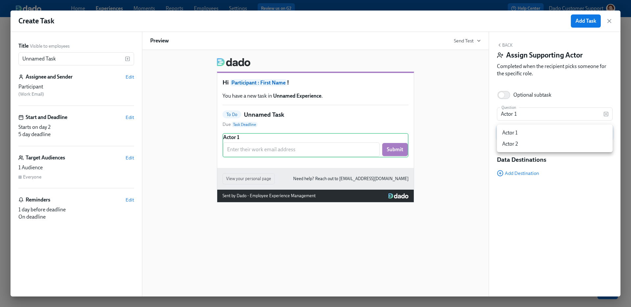
click at [519, 132] on li "Actor 1" at bounding box center [555, 132] width 116 height 11
type input "actor1"
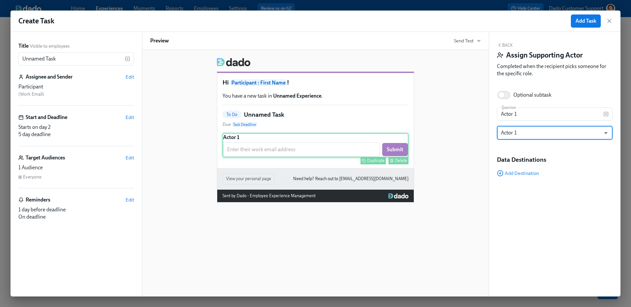
click at [373, 163] on div "Duplicate" at bounding box center [375, 160] width 17 height 5
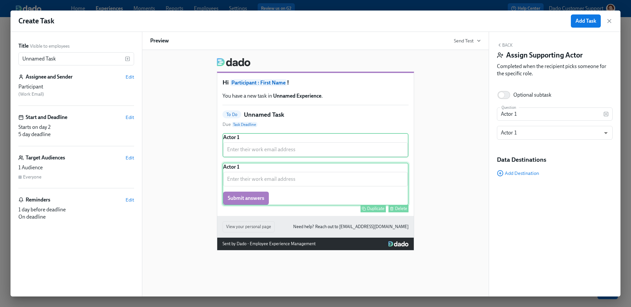
click at [337, 185] on div "Actor 1 ​ Submit answers Duplicate Delete" at bounding box center [316, 184] width 186 height 43
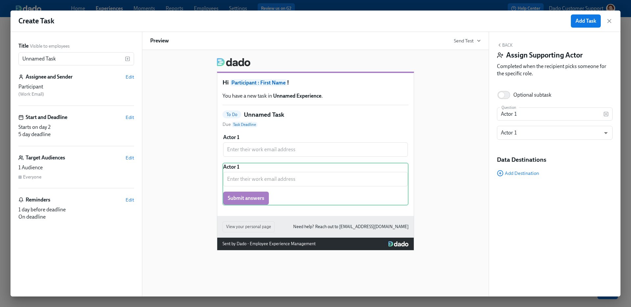
click at [537, 97] on div "Optional subtask" at bounding box center [533, 94] width 38 height 7
click at [523, 97] on input "Optional subtask" at bounding box center [501, 95] width 43 height 14
checkbox input "true"
click at [528, 113] on input "Actor 1" at bounding box center [550, 114] width 107 height 13
type input "Actor 2"
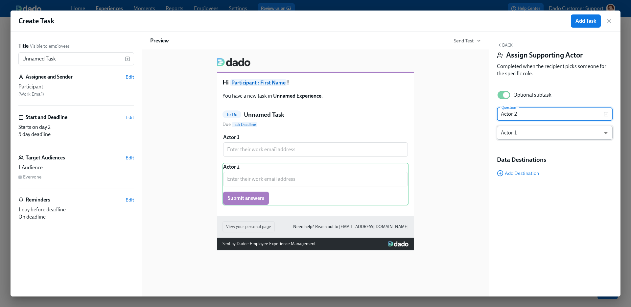
click at [536, 137] on body "Home Experiences Moments Reports Employees Settings Review us on G2 Help Center…" at bounding box center [315, 153] width 631 height 307
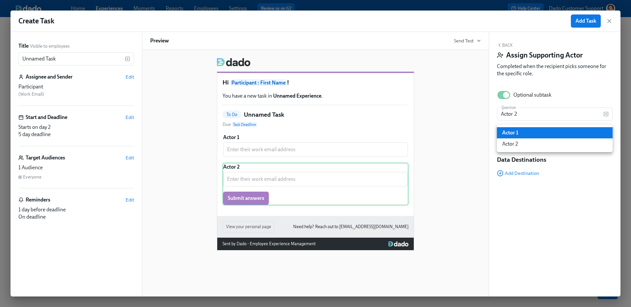
click at [531, 146] on li "Actor 2" at bounding box center [555, 143] width 116 height 11
type input "actor2"
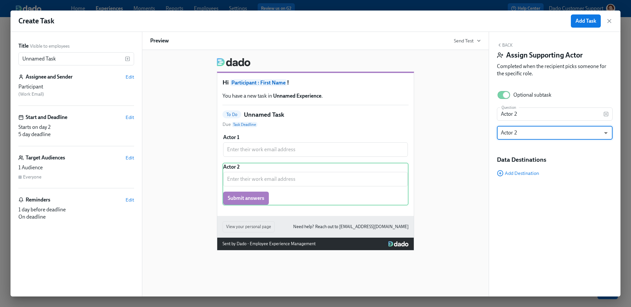
click at [567, 159] on h5 "Data Destinations" at bounding box center [555, 160] width 116 height 9
click at [580, 13] on div "Create Task Add Task" at bounding box center [316, 21] width 610 height 21
click at [580, 19] on span "Add Task" at bounding box center [586, 21] width 21 height 7
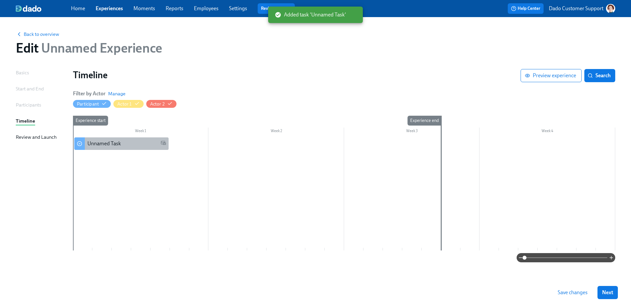
click at [110, 141] on div "Unnamed Task" at bounding box center [104, 143] width 34 height 7
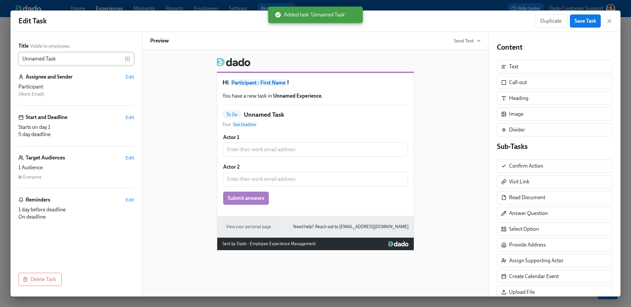
click at [79, 54] on input "Unnamed Task" at bounding box center [71, 58] width 107 height 13
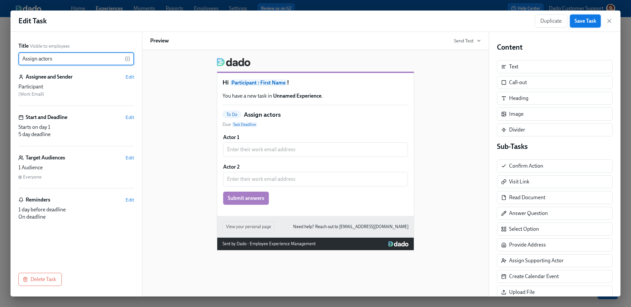
type input "Assign actors"
click at [583, 20] on span "Save Task" at bounding box center [586, 21] width 22 height 7
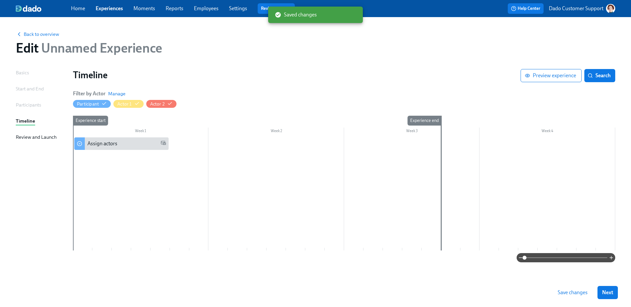
click at [20, 89] on div "Start and End" at bounding box center [30, 88] width 28 height 7
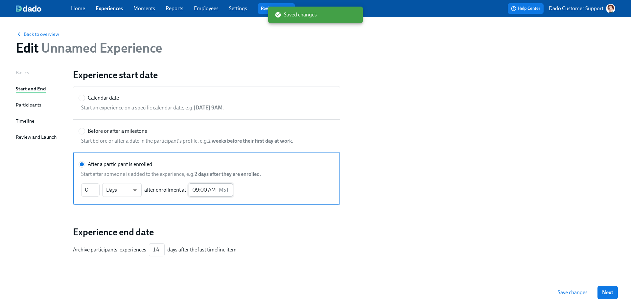
click at [205, 192] on input "09:00 AM" at bounding box center [203, 189] width 28 height 13
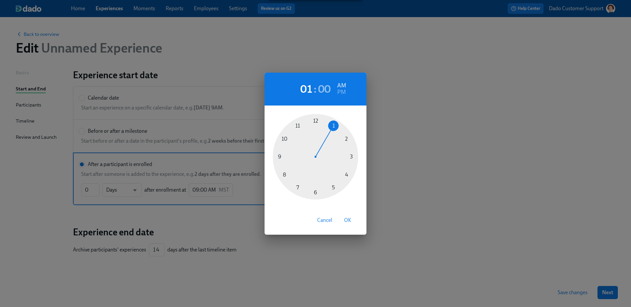
click at [335, 126] on div at bounding box center [315, 156] width 85 height 85
click at [350, 220] on span "OK" at bounding box center [347, 220] width 7 height 7
type input "01:00 AM"
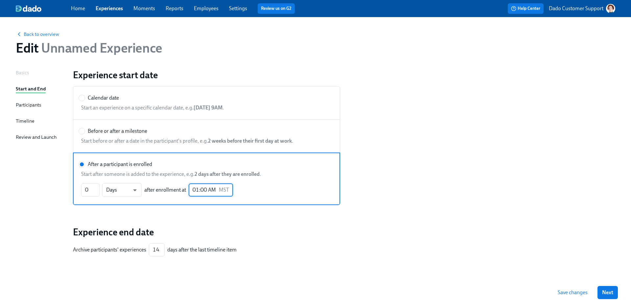
click at [452, 225] on div "Experience start date Calendar date Start an experience on a specific calendar …" at bounding box center [344, 173] width 542 height 208
click at [28, 135] on div "Review and Launch" at bounding box center [36, 136] width 41 height 7
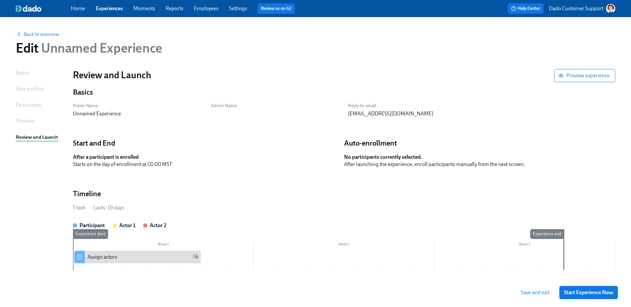
click at [593, 289] on span "Start Experience Now" at bounding box center [588, 292] width 49 height 7
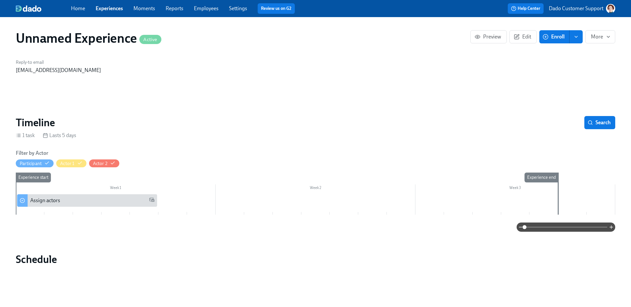
click at [108, 10] on link "Experiences" at bounding box center [109, 8] width 27 height 6
click at [538, 41] on div "Preview Edit Enroll More" at bounding box center [542, 36] width 145 height 13
click at [524, 40] on button "Edit" at bounding box center [523, 36] width 27 height 13
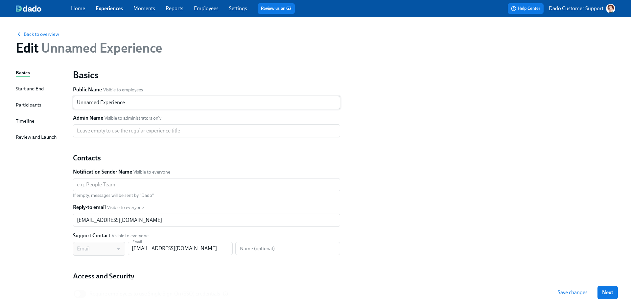
click at [103, 96] on input "Unnamed Experience" at bounding box center [206, 102] width 267 height 13
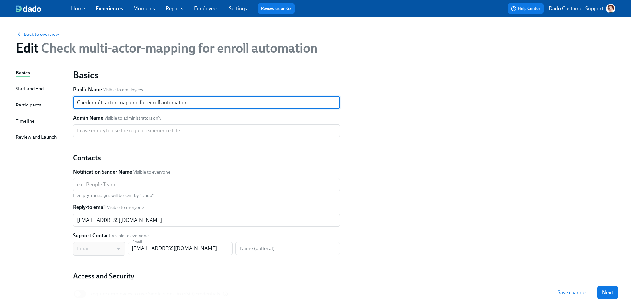
type input "Check multi-actor-mapping for enroll automation"
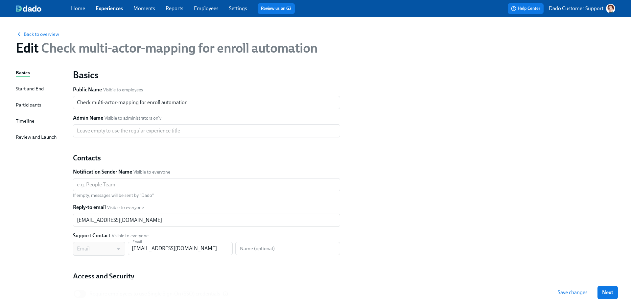
click at [558, 296] on button "Save changes" at bounding box center [572, 292] width 39 height 13
click at [16, 123] on div "Timeline" at bounding box center [25, 120] width 19 height 7
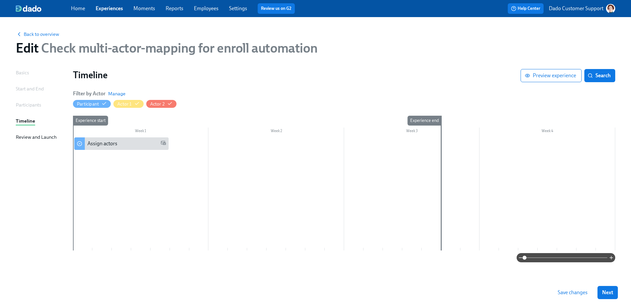
click at [190, 145] on div at bounding box center [344, 193] width 542 height 113
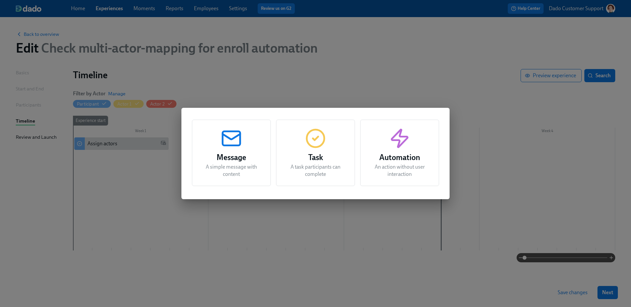
click at [374, 141] on div "Automation An action without user interaction" at bounding box center [399, 153] width 79 height 66
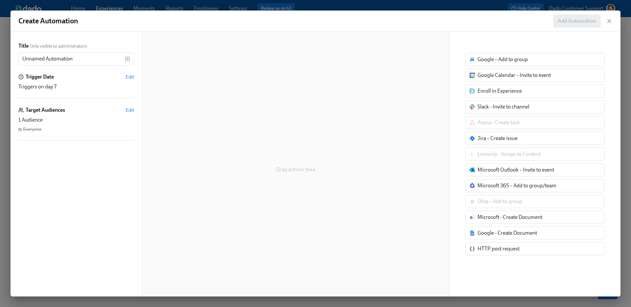
drag, startPoint x: 517, startPoint y: 95, endPoint x: 390, endPoint y: 96, distance: 127.2
click at [392, 96] on div "Title Only visible to administrators Unnamed Automation ​ Trigger Date Edit Tri…" at bounding box center [316, 164] width 610 height 265
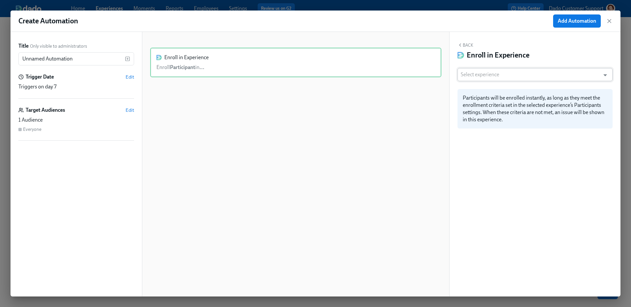
click at [499, 77] on input "text" at bounding box center [529, 74] width 136 height 13
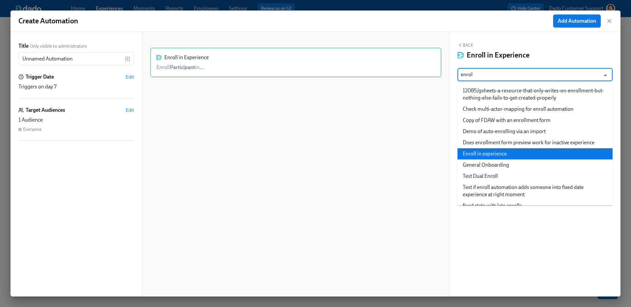
click at [484, 154] on li "Enroll in experience" at bounding box center [535, 153] width 155 height 11
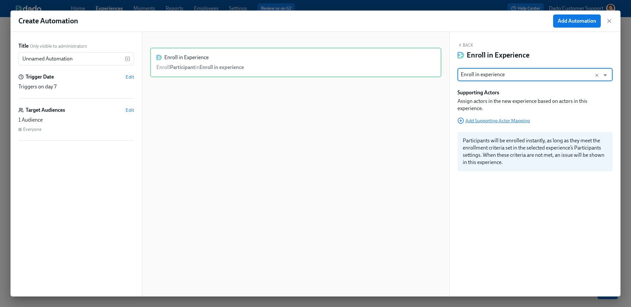
type input "Enroll in experience"
click at [479, 121] on span "Add Supporting Actor Mapping" at bounding box center [494, 120] width 72 height 7
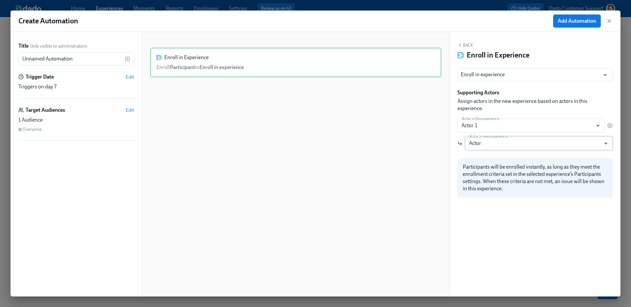
click at [505, 143] on body "Home Experiences Moments Reports Employees Settings Review us on G2 Help Center…" at bounding box center [315, 153] width 631 height 307
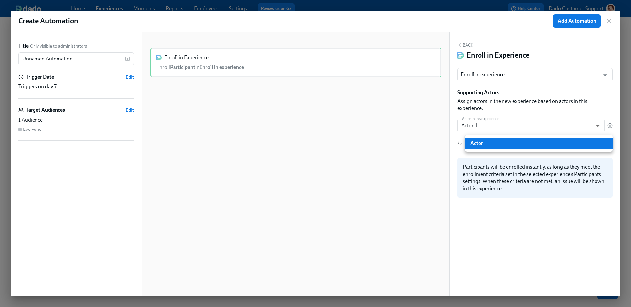
click at [500, 169] on div at bounding box center [315, 153] width 631 height 307
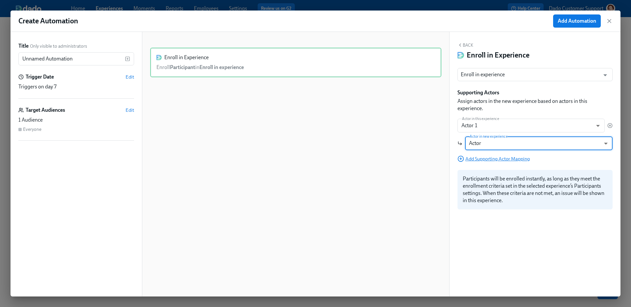
click at [504, 159] on span "Add Supporting Actor Mapping" at bounding box center [494, 159] width 72 height 7
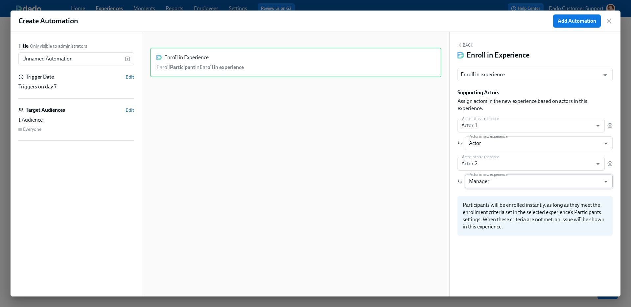
click at [494, 181] on body "Home Experiences Moments Reports Employees Settings Review us on G2 Help Center…" at bounding box center [315, 153] width 631 height 307
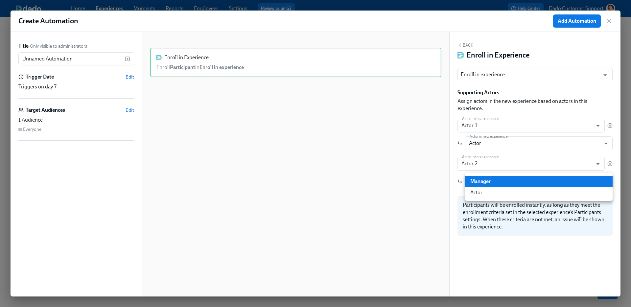
click at [491, 192] on li "Actor" at bounding box center [539, 192] width 148 height 11
type input "actor"
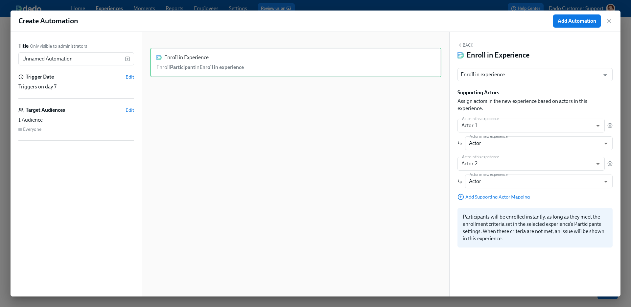
click at [484, 198] on span "Add Supporting Actor Mapping" at bounding box center [494, 197] width 72 height 7
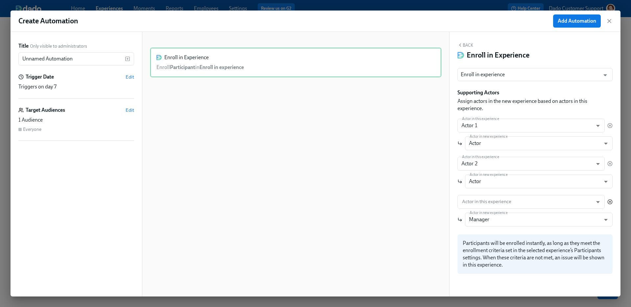
click at [610, 202] on icon "button" at bounding box center [610, 201] width 1 height 1
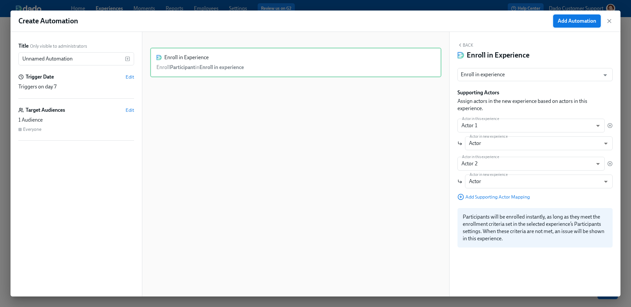
click at [576, 22] on span "Add Automation" at bounding box center [577, 21] width 38 height 7
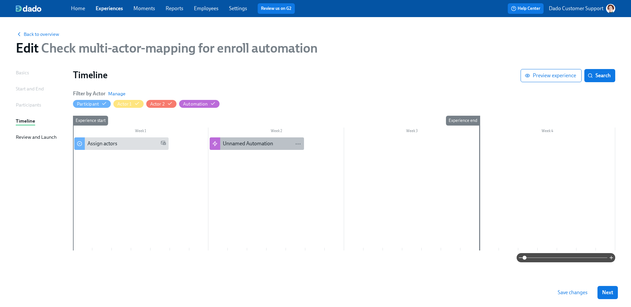
click at [262, 143] on div "Unnamed Automation" at bounding box center [248, 143] width 50 height 7
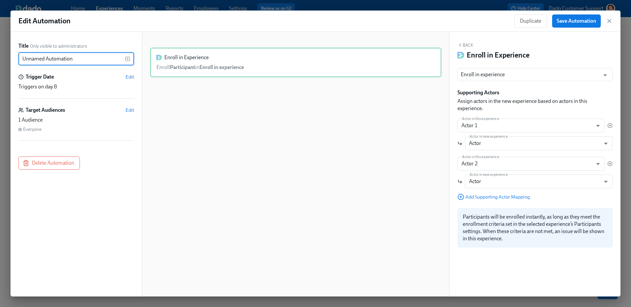
click at [101, 59] on input "Unnamed Automation" at bounding box center [71, 58] width 107 height 13
type input "Enroll"
click at [129, 78] on span "Edit" at bounding box center [130, 77] width 9 height 7
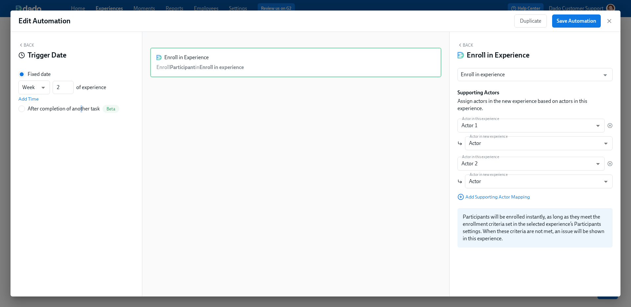
click at [81, 108] on div "After completion of another task" at bounding box center [64, 108] width 72 height 7
click at [77, 107] on div "After completion of another task" at bounding box center [64, 108] width 72 height 7
click at [25, 107] on input "After completion of another task Beta" at bounding box center [22, 109] width 6 height 6
radio input "true"
radio input "false"
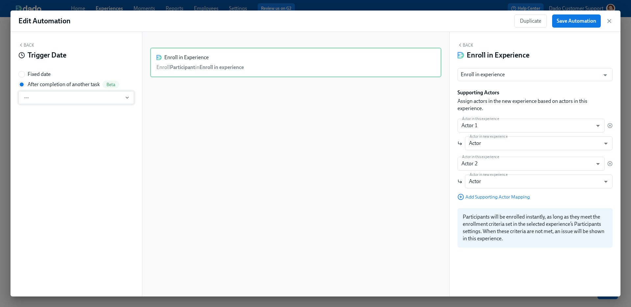
click at [75, 102] on button "---" at bounding box center [76, 97] width 116 height 13
click at [70, 134] on div "Assign actors" at bounding box center [67, 133] width 87 height 7
click at [575, 18] on span "Save Automation" at bounding box center [576, 21] width 39 height 7
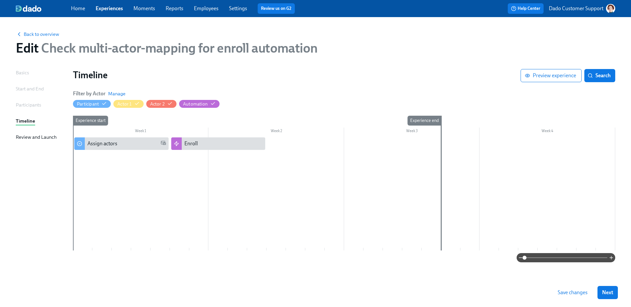
click at [565, 290] on span "Save changes" at bounding box center [573, 292] width 30 height 7
click at [37, 33] on span "Back to overview" at bounding box center [37, 34] width 43 height 7
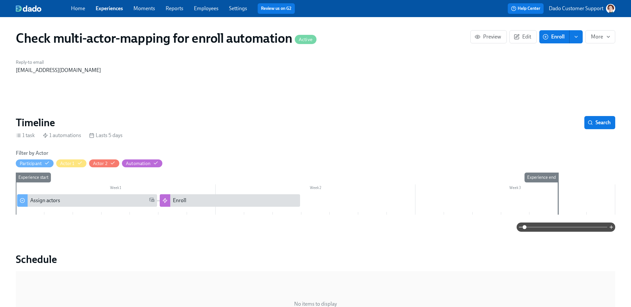
click at [546, 35] on icon "button" at bounding box center [546, 37] width 6 height 6
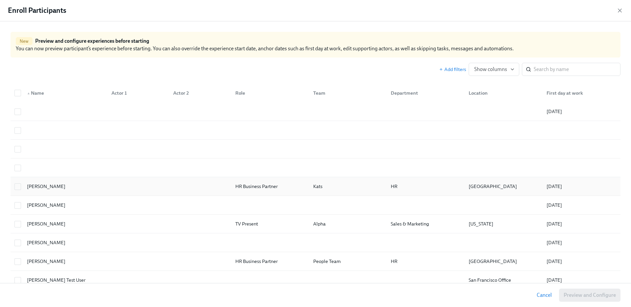
click at [57, 189] on div "Agustin Duarte" at bounding box center [46, 186] width 44 height 8
checkbox input "true"
click at [595, 288] on div "Cancel Preview and Configure (1)" at bounding box center [315, 295] width 631 height 24
click at [594, 299] on button "Preview and Configure (1)" at bounding box center [586, 295] width 69 height 13
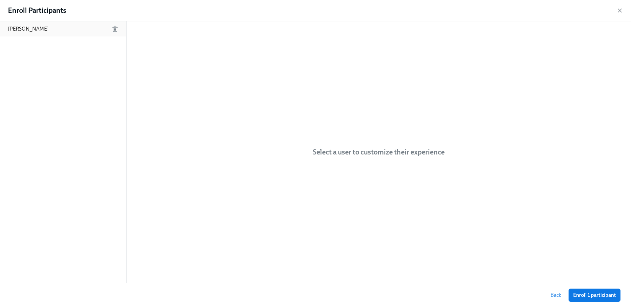
click at [50, 34] on div "Agustin Duarte" at bounding box center [63, 28] width 126 height 15
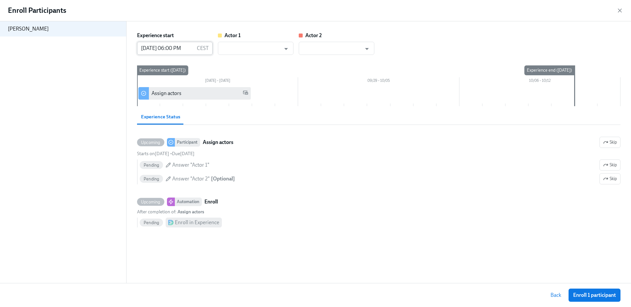
click at [188, 48] on input "09/22/2025 06:00 PM" at bounding box center [165, 48] width 57 height 13
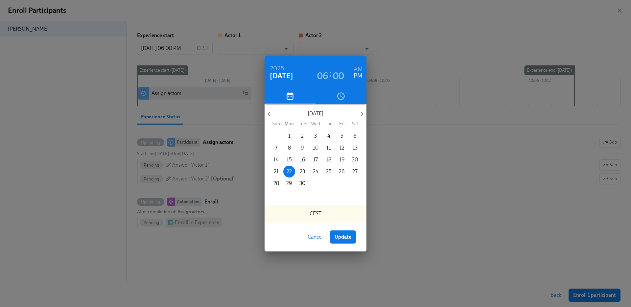
click at [357, 67] on h6 "AM" at bounding box center [358, 69] width 9 height 11
click at [342, 237] on span "Update" at bounding box center [343, 237] width 17 height 7
type input "09/22/2025 06:00 AM"
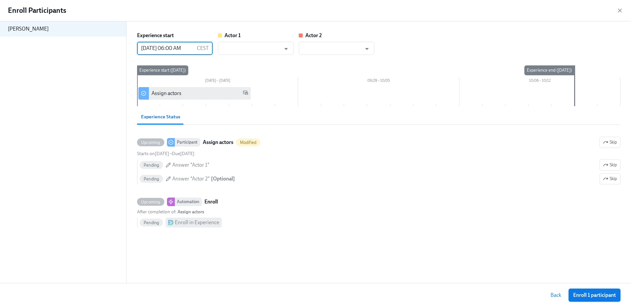
click at [604, 293] on span "Enroll 1 participant" at bounding box center [594, 295] width 43 height 7
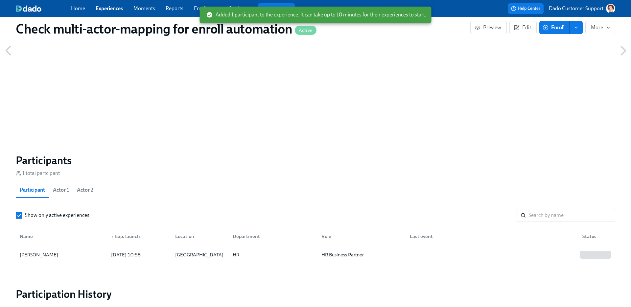
scroll to position [388, 0]
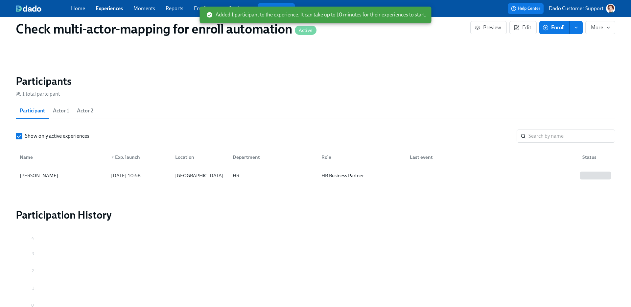
click at [58, 164] on div "Name ▼ Exp. launch Location Department Role Last event Status" at bounding box center [316, 155] width 600 height 21
click at [56, 172] on div "Agustin Duarte" at bounding box center [61, 175] width 89 height 13
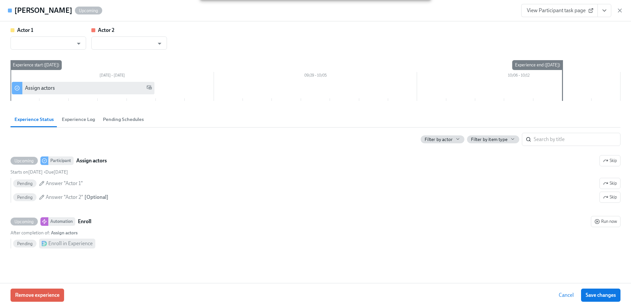
click at [562, 13] on span "View Participant task page" at bounding box center [559, 10] width 65 height 7
click at [620, 8] on icon "button" at bounding box center [620, 10] width 7 height 7
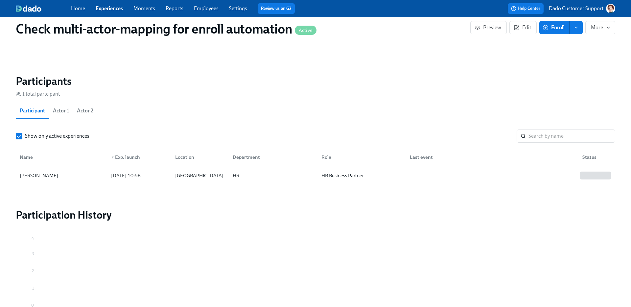
click at [549, 33] on button "Enroll" at bounding box center [555, 27] width 30 height 13
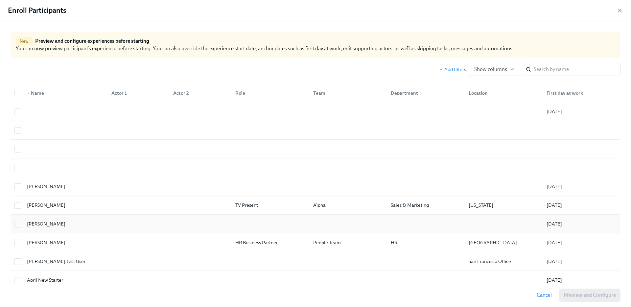
click at [71, 225] on div "Alice Oseman" at bounding box center [64, 223] width 84 height 13
checkbox input "true"
click at [589, 292] on button "Preview and Configure (1)" at bounding box center [586, 295] width 69 height 13
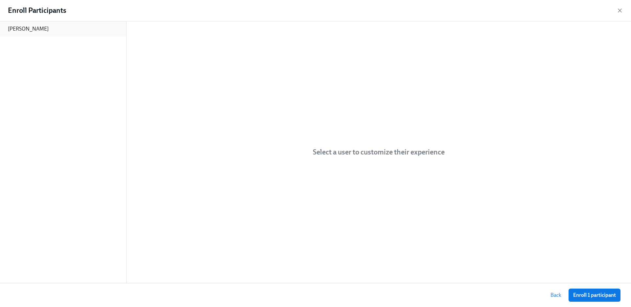
click at [77, 24] on div "Alice Oseman" at bounding box center [63, 28] width 126 height 15
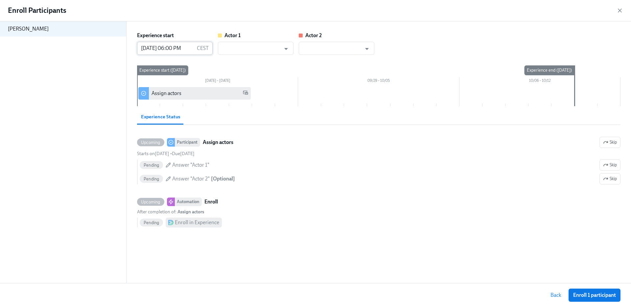
click at [187, 47] on input "09/22/2025 06:00 PM" at bounding box center [165, 48] width 57 height 13
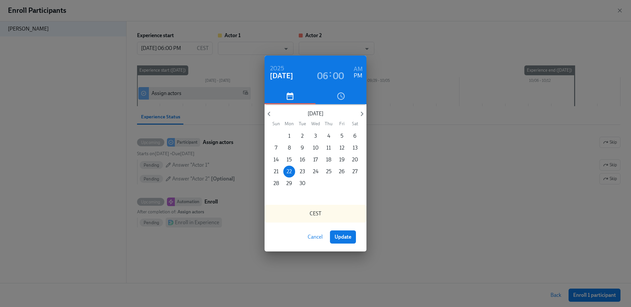
click at [357, 67] on h6 "AM" at bounding box center [358, 69] width 9 height 11
click at [338, 237] on span "Update" at bounding box center [343, 237] width 17 height 7
type input "09/22/2025 06:00 AM"
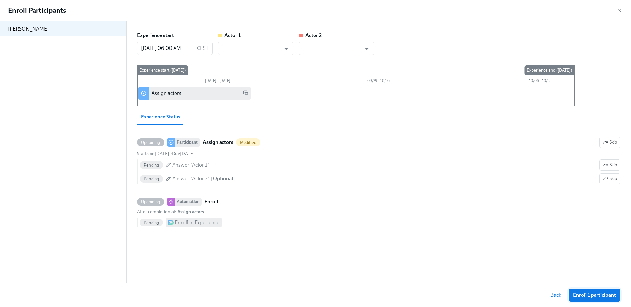
click at [588, 293] on span "Enroll 1 participant" at bounding box center [594, 295] width 43 height 7
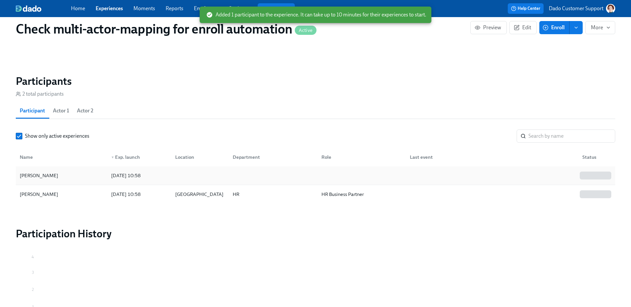
click at [132, 174] on div "2025/09/22 10:58" at bounding box center [125, 176] width 35 height 8
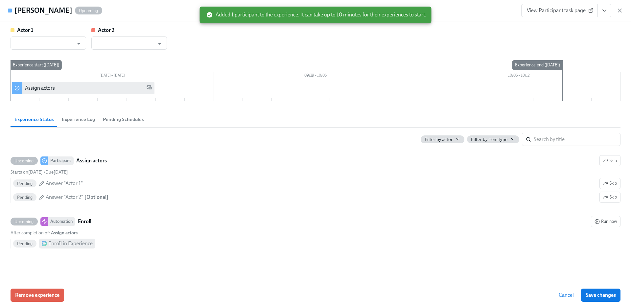
click at [554, 8] on span "View Participant task page" at bounding box center [559, 10] width 65 height 7
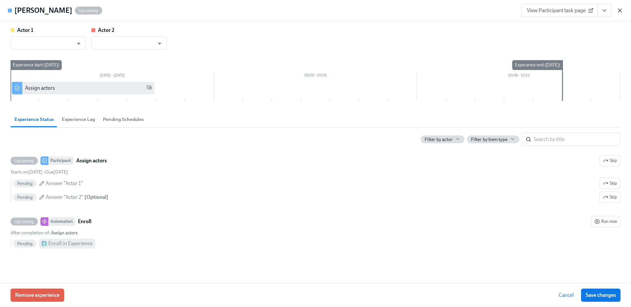
click at [621, 9] on icon "button" at bounding box center [619, 10] width 3 height 3
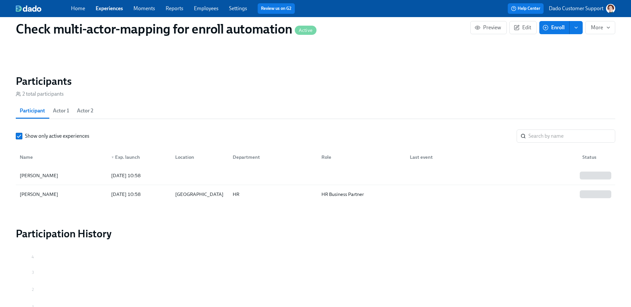
click at [211, 8] on link "Employees" at bounding box center [206, 8] width 25 height 6
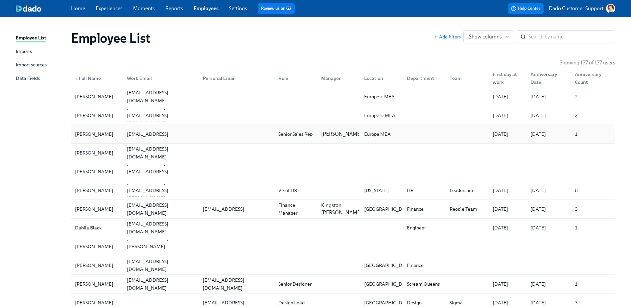
drag, startPoint x: 46, startPoint y: 133, endPoint x: 181, endPoint y: 133, distance: 134.8
copy div "Elle Argent elleargent@test.test"
drag, startPoint x: 47, startPoint y: 231, endPoint x: 163, endPoint y: 229, distance: 116.1
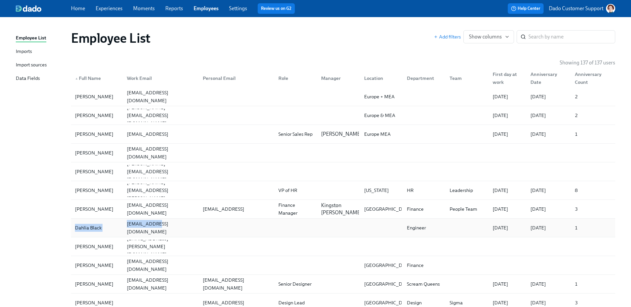
copy div "Dahlia Black dahlia@b.com"
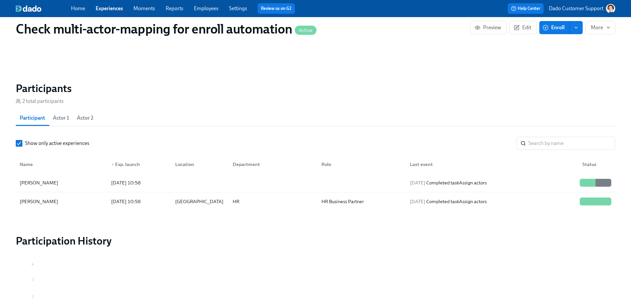
scroll to position [453, 0]
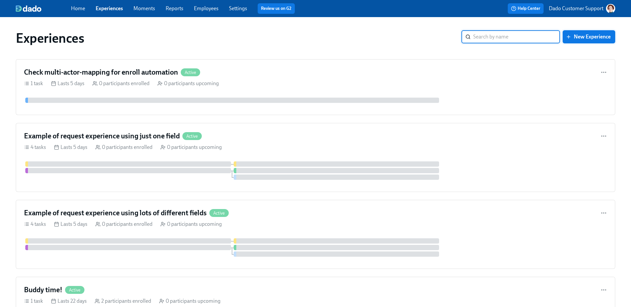
click at [596, 35] on span "New Experience" at bounding box center [588, 37] width 43 height 7
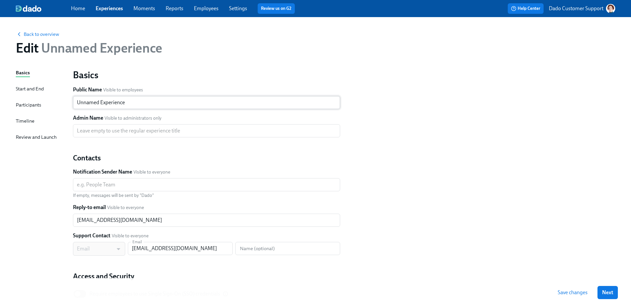
click at [121, 102] on input "Unnamed Experience" at bounding box center [206, 102] width 267 height 13
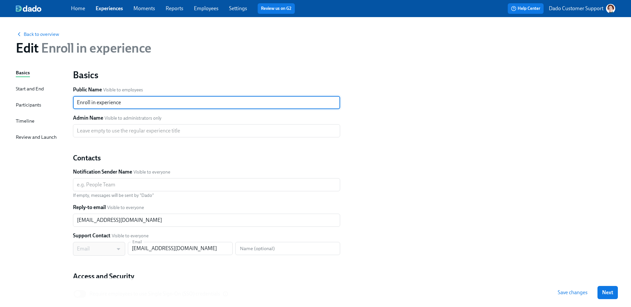
type input "Enroll in experience"
click at [24, 121] on div "Timeline" at bounding box center [25, 120] width 19 height 7
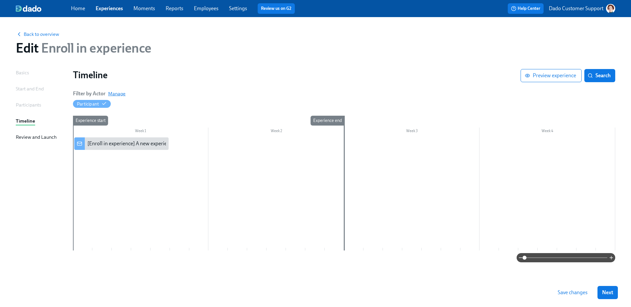
click at [119, 94] on span "Manage" at bounding box center [116, 93] width 17 height 7
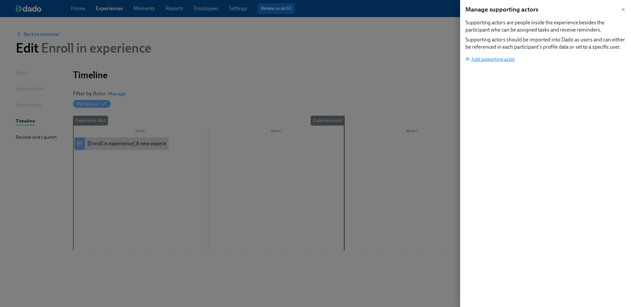
click at [483, 59] on span "Add supporting actor" at bounding box center [491, 59] width 50 height 7
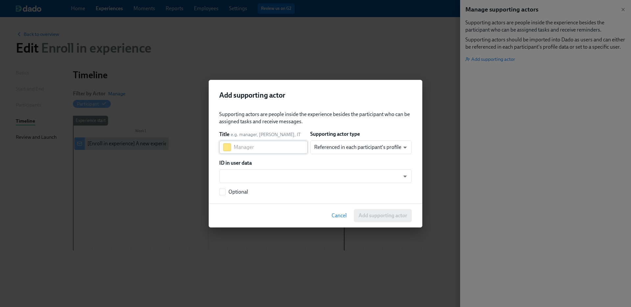
click at [262, 151] on input "text" at bounding box center [271, 147] width 74 height 13
type input "Actor"
click at [381, 144] on body "Home Experiences Moments Reports Employees Settings Review us on G2 Help Center…" at bounding box center [315, 153] width 631 height 307
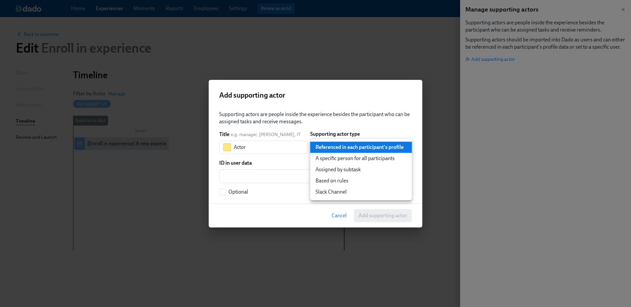
click at [358, 173] on li "Assigned by subtask" at bounding box center [361, 169] width 102 height 11
type input "assignedBySubtask"
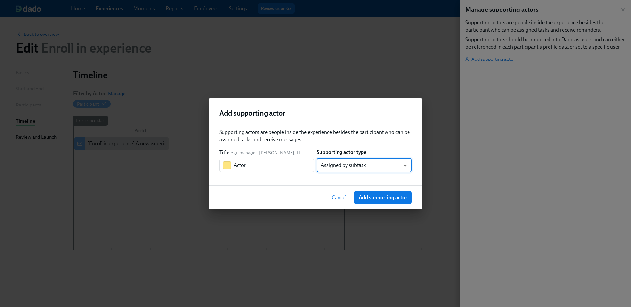
click at [391, 204] on div "Cancel Add supporting actor" at bounding box center [316, 197] width 214 height 24
click at [388, 195] on span "Add supporting actor" at bounding box center [383, 197] width 49 height 7
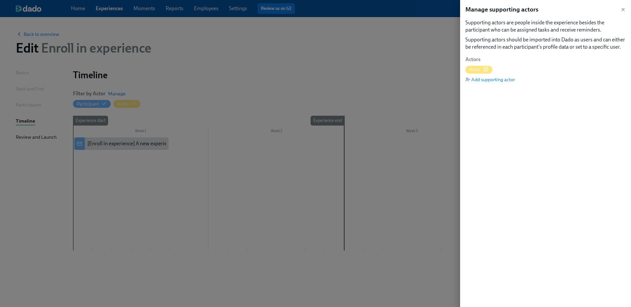
click at [259, 81] on div at bounding box center [315, 153] width 631 height 307
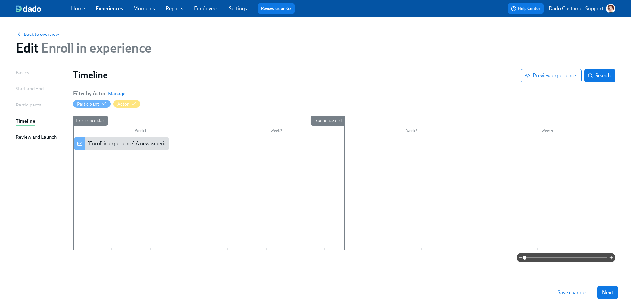
click at [579, 284] on div "Save changes Next" at bounding box center [315, 292] width 631 height 29
click at [578, 297] on button "Save changes" at bounding box center [572, 292] width 39 height 13
click at [35, 136] on div "Review and Launch" at bounding box center [36, 136] width 41 height 7
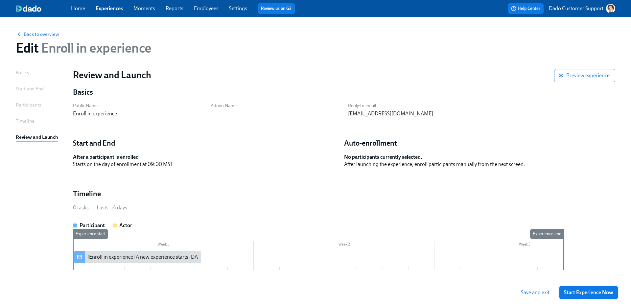
click at [595, 296] on button "Start Experience Now" at bounding box center [589, 292] width 59 height 13
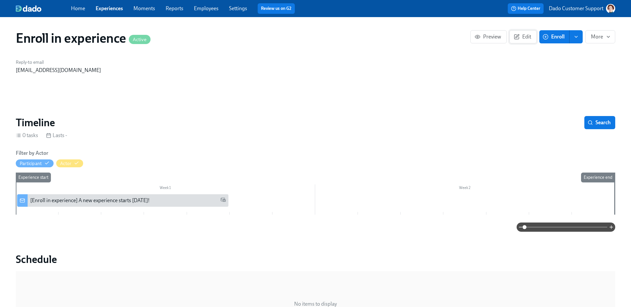
click at [523, 36] on span "Edit" at bounding box center [523, 37] width 16 height 7
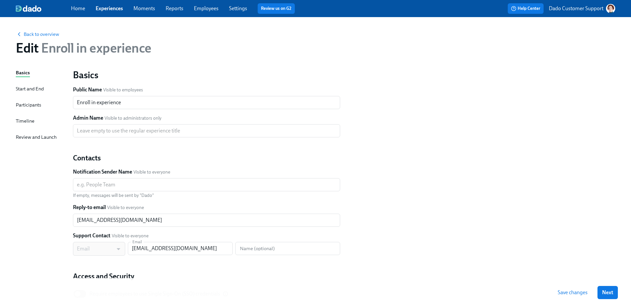
click at [29, 121] on div "Timeline" at bounding box center [25, 120] width 19 height 7
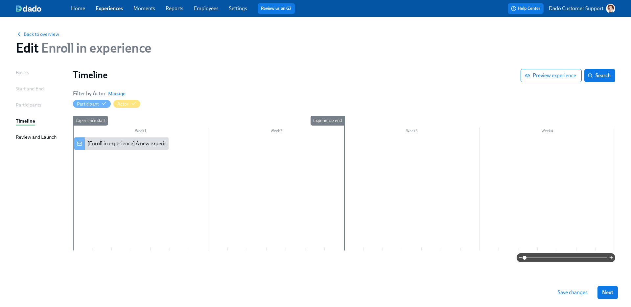
click at [116, 93] on span "Manage" at bounding box center [116, 93] width 17 height 7
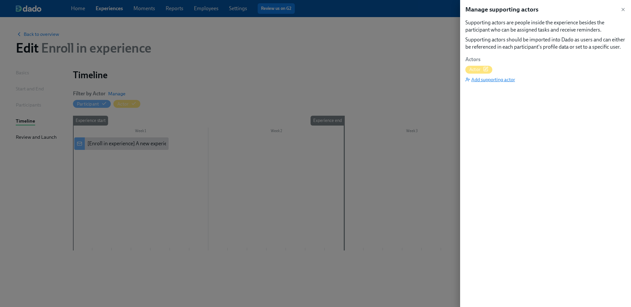
click at [505, 81] on span "Add supporting actor" at bounding box center [491, 79] width 50 height 7
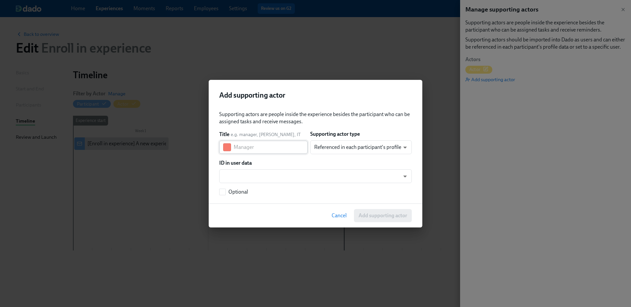
click at [257, 143] on input "text" at bounding box center [271, 147] width 74 height 13
type input "Manager"
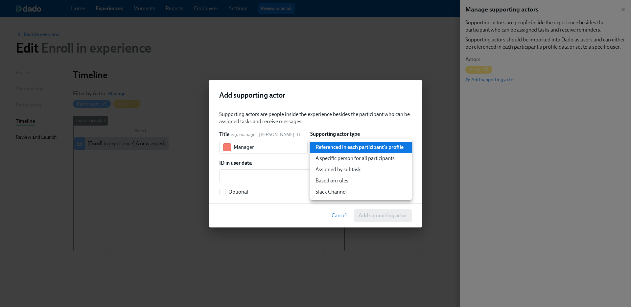
click at [329, 148] on body "Home Experiences Moments Reports Employees Settings Review us on G2 Help Center…" at bounding box center [315, 153] width 631 height 307
click at [334, 127] on div at bounding box center [315, 153] width 631 height 307
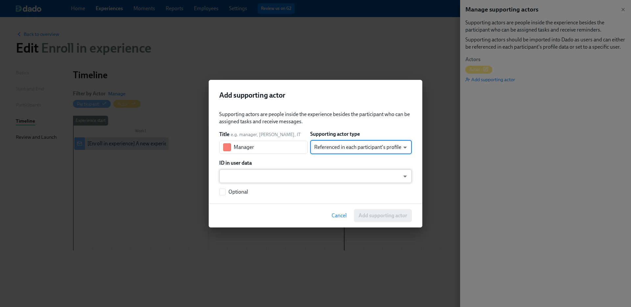
click at [288, 181] on body "Home Experiences Moments Reports Employees Settings Review us on G2 Help Center…" at bounding box center [315, 153] width 631 height 307
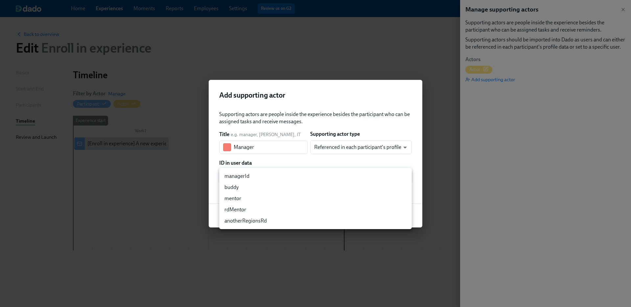
click at [260, 176] on li "managerId" at bounding box center [315, 176] width 193 height 11
type input "managerId"
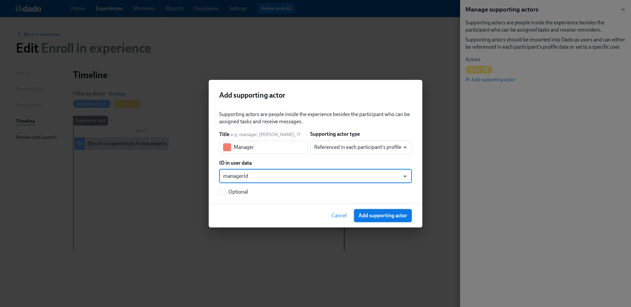
click at [398, 214] on span "Add supporting actor" at bounding box center [383, 215] width 49 height 7
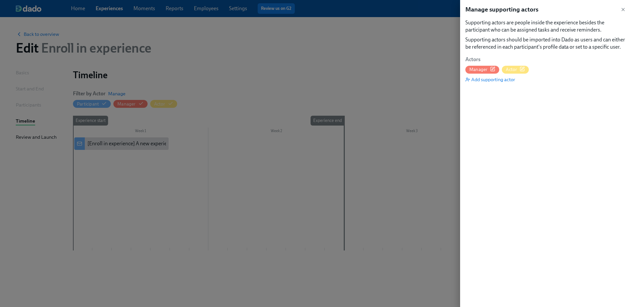
click at [392, 220] on div at bounding box center [315, 153] width 631 height 307
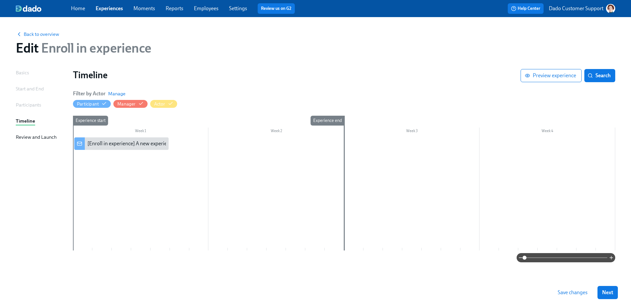
click at [576, 292] on span "Save changes" at bounding box center [573, 292] width 30 height 7
click at [41, 30] on div "Back to overview" at bounding box center [316, 33] width 600 height 7
click at [39, 35] on span "Back to overview" at bounding box center [37, 34] width 43 height 7
